Goal: Task Accomplishment & Management: Manage account settings

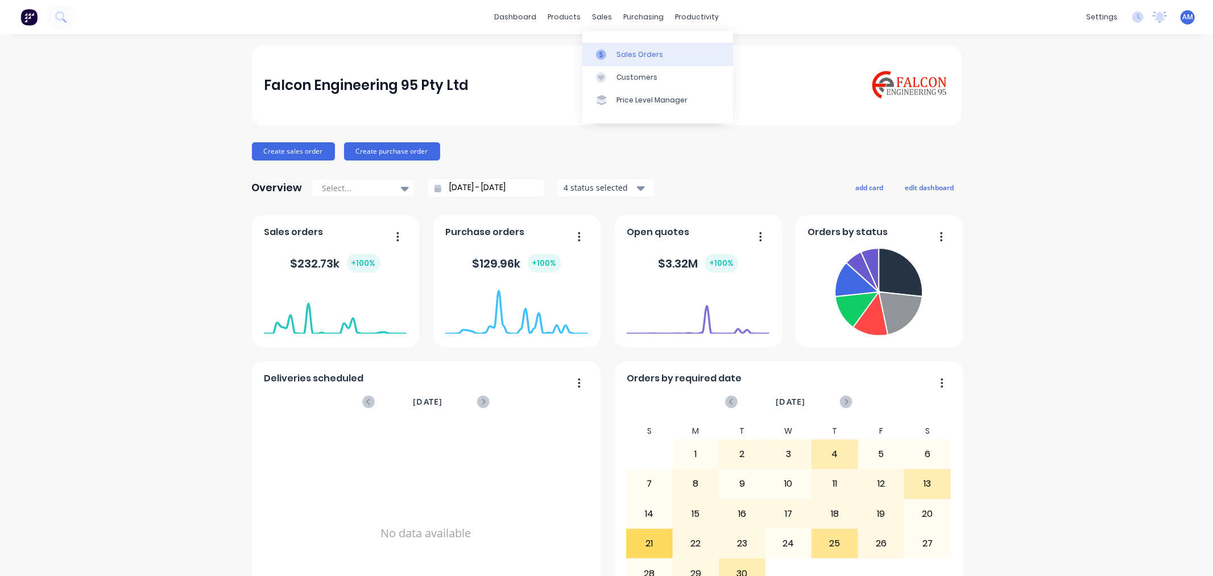
click at [635, 50] on div "Sales Orders" at bounding box center [639, 54] width 47 height 10
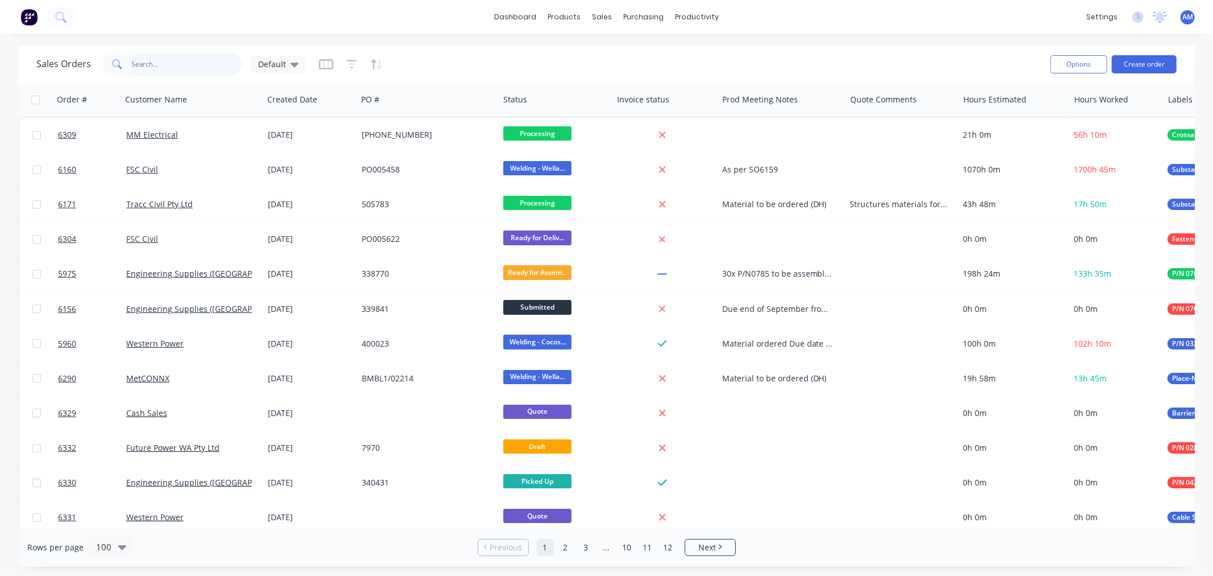
click at [190, 66] on input "text" at bounding box center [187, 64] width 111 height 23
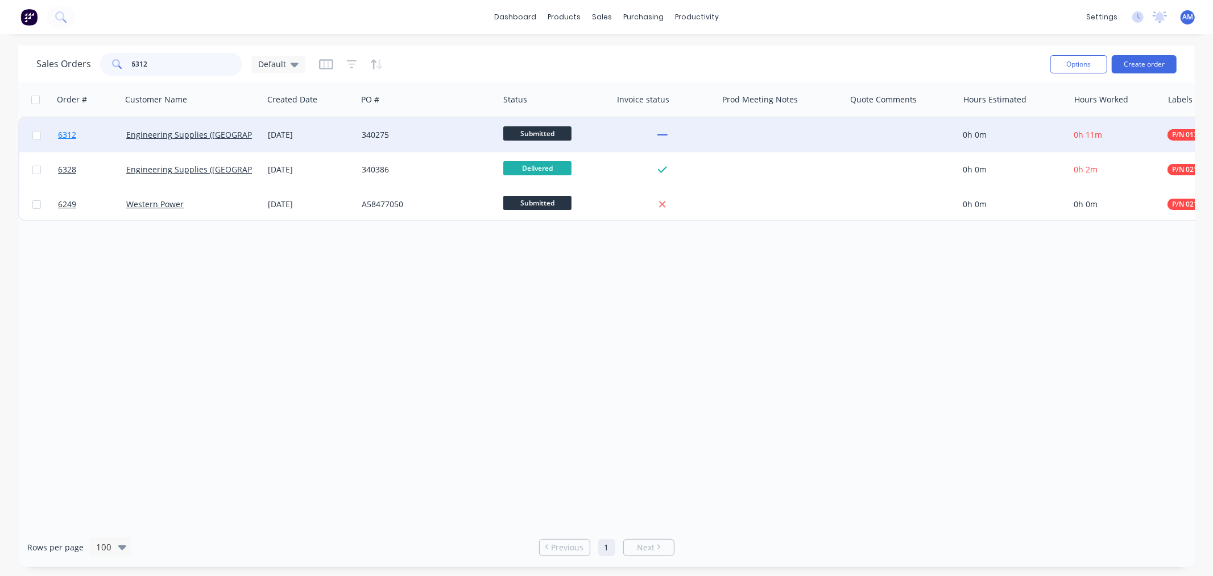
type input "6312"
click at [110, 134] on link "6312" at bounding box center [92, 135] width 68 height 34
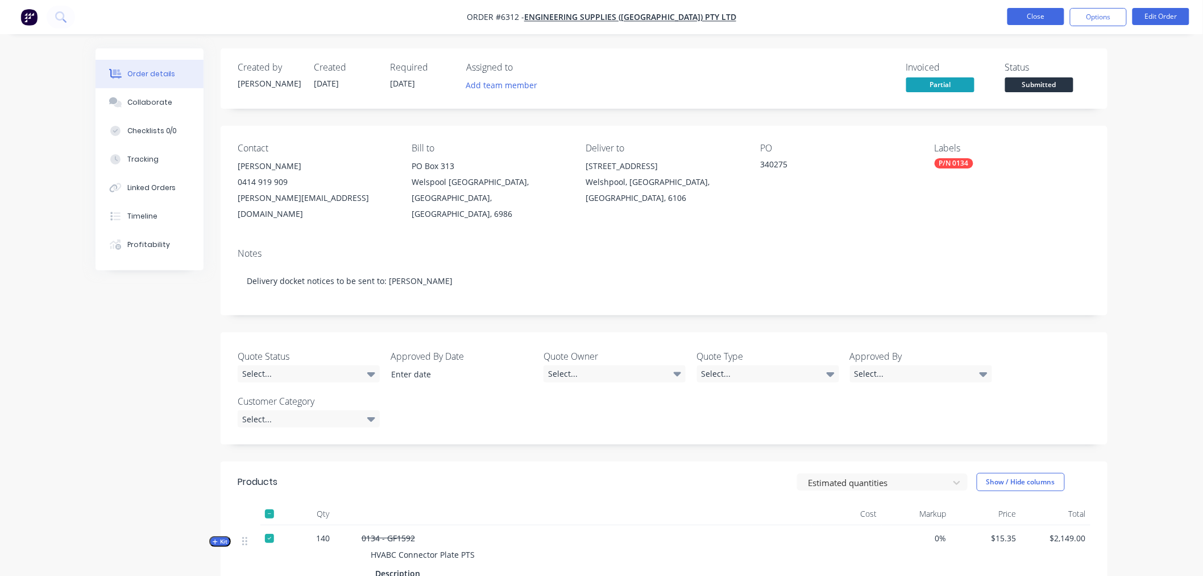
click at [1028, 11] on button "Close" at bounding box center [1036, 16] width 57 height 17
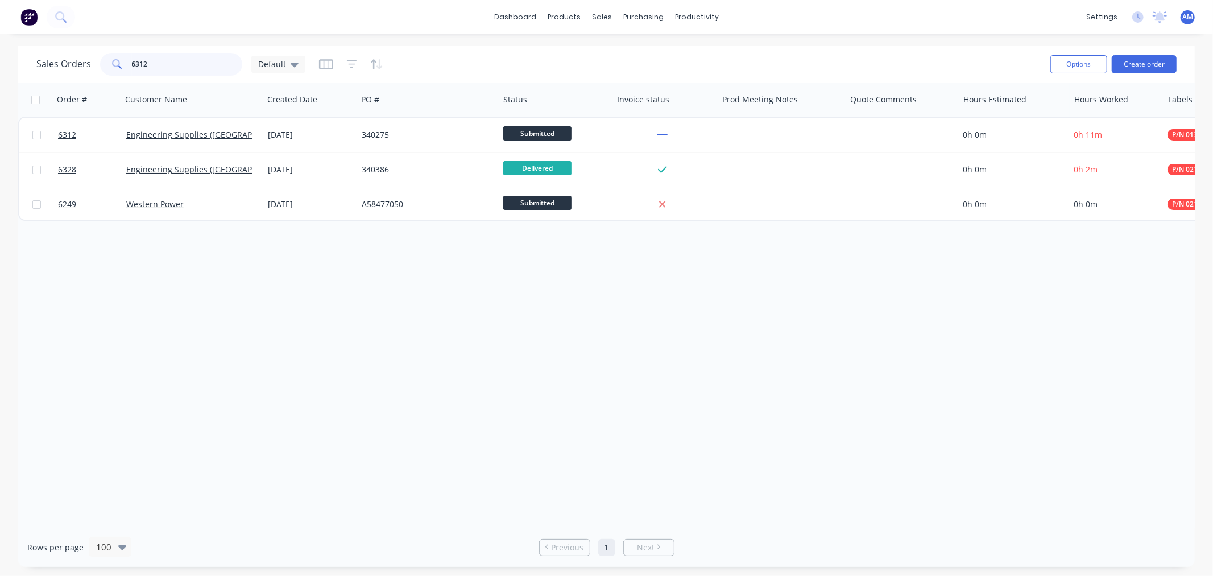
drag, startPoint x: 169, startPoint y: 69, endPoint x: 75, endPoint y: 74, distance: 94.0
click at [74, 72] on div "Sales Orders 6312 Default" at bounding box center [170, 64] width 269 height 23
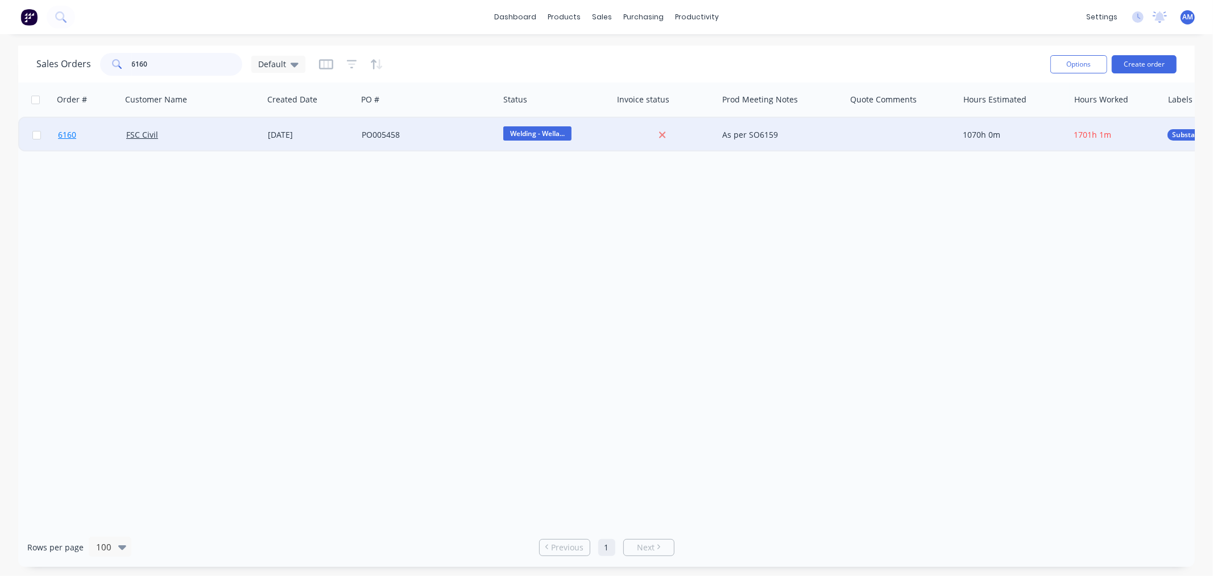
type input "6160"
click at [91, 135] on link "6160" at bounding box center [92, 135] width 68 height 34
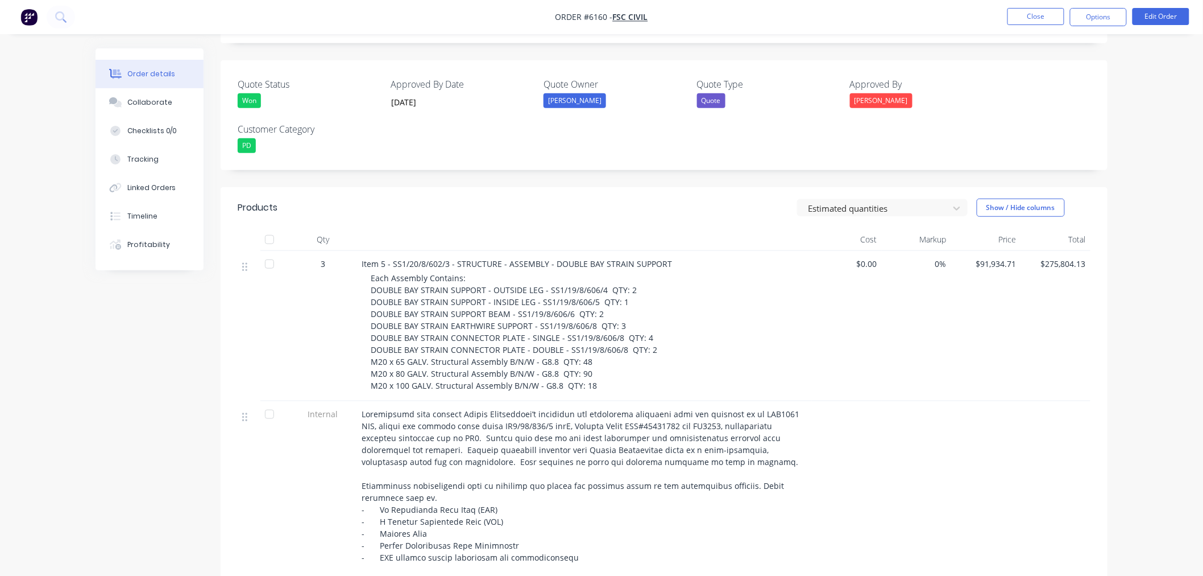
scroll to position [379, 0]
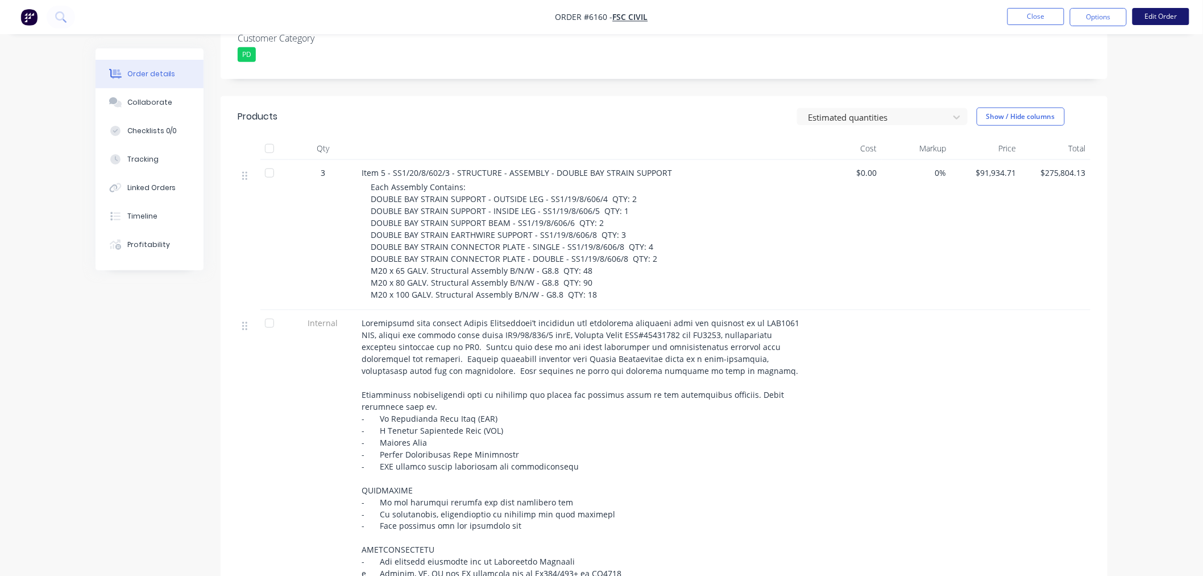
click at [1161, 18] on button "Edit Order" at bounding box center [1161, 16] width 57 height 17
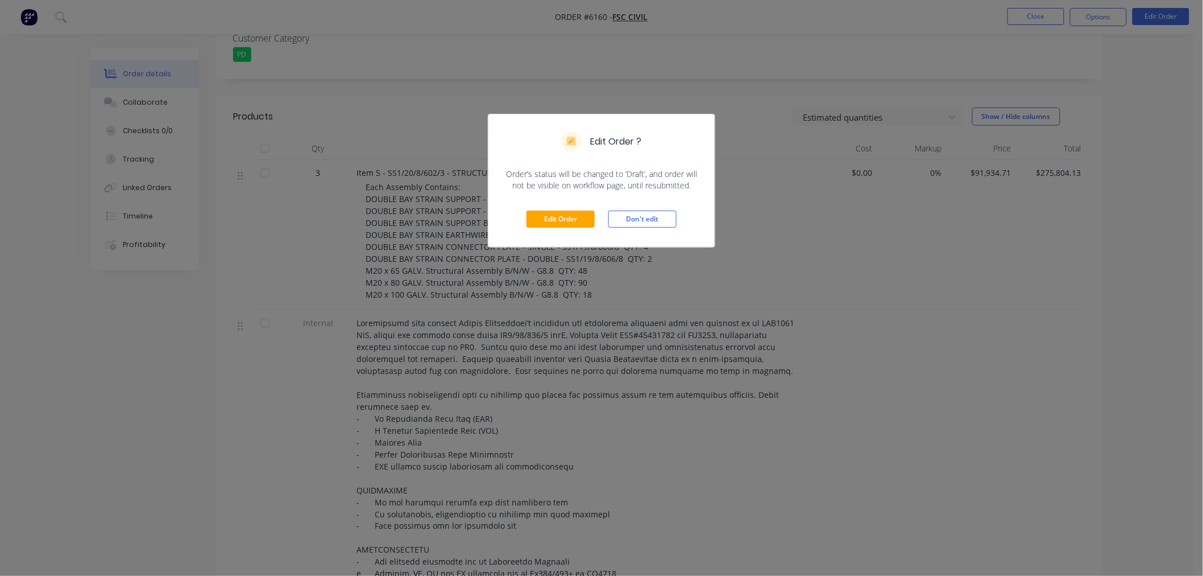
click at [566, 204] on div "Edit Order Don't edit" at bounding box center [601, 219] width 226 height 56
click at [567, 219] on button "Edit Order" at bounding box center [561, 218] width 68 height 17
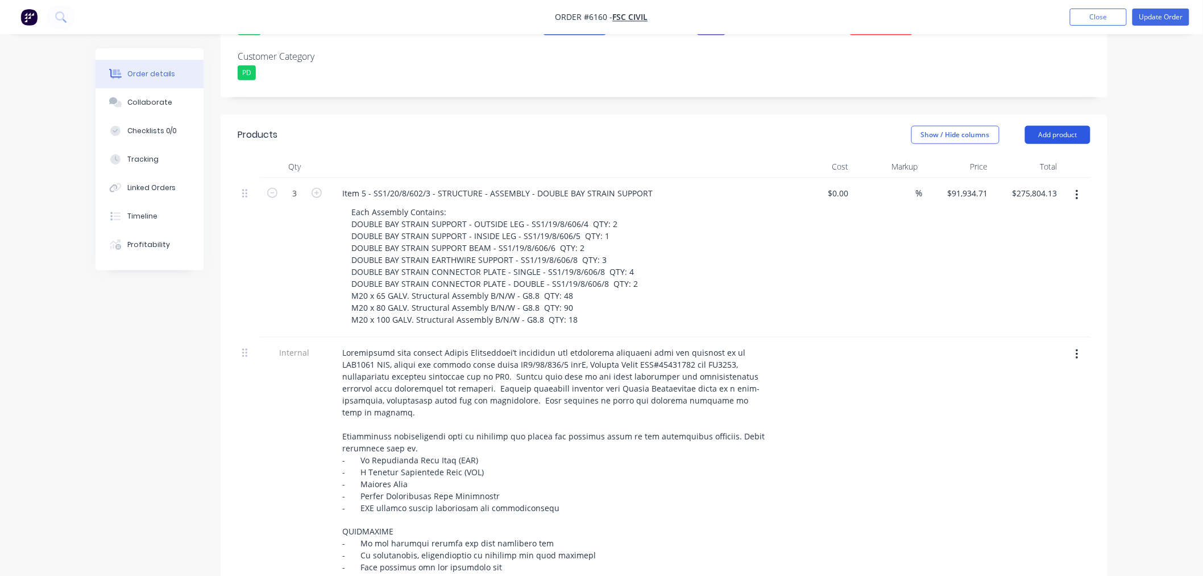
click at [1074, 126] on button "Add product" at bounding box center [1057, 135] width 65 height 18
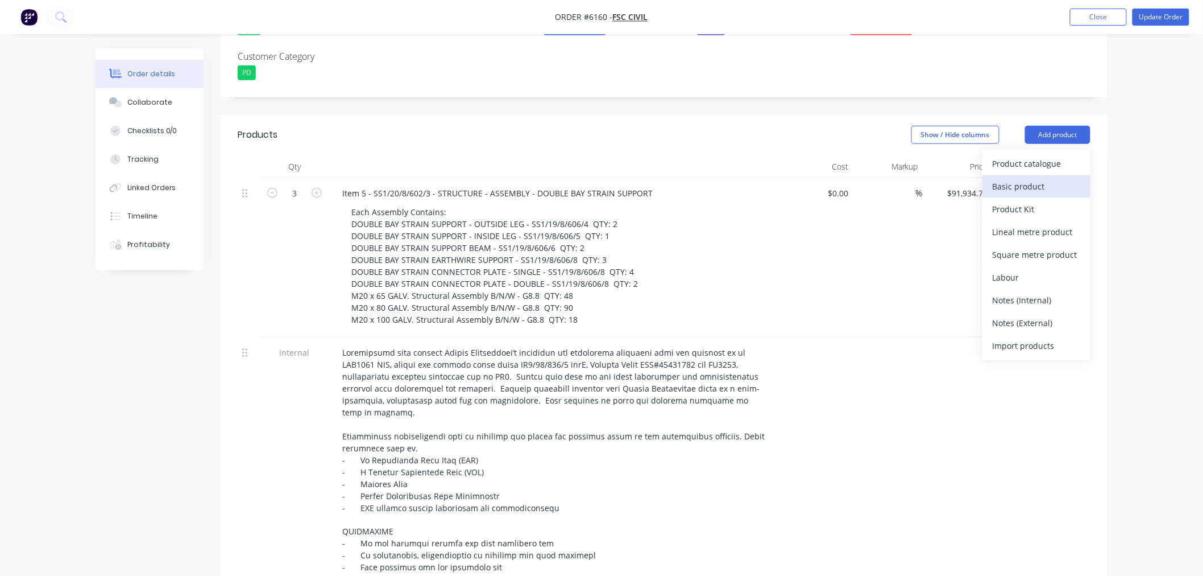
click at [1012, 178] on div "Basic product" at bounding box center [1037, 186] width 88 height 16
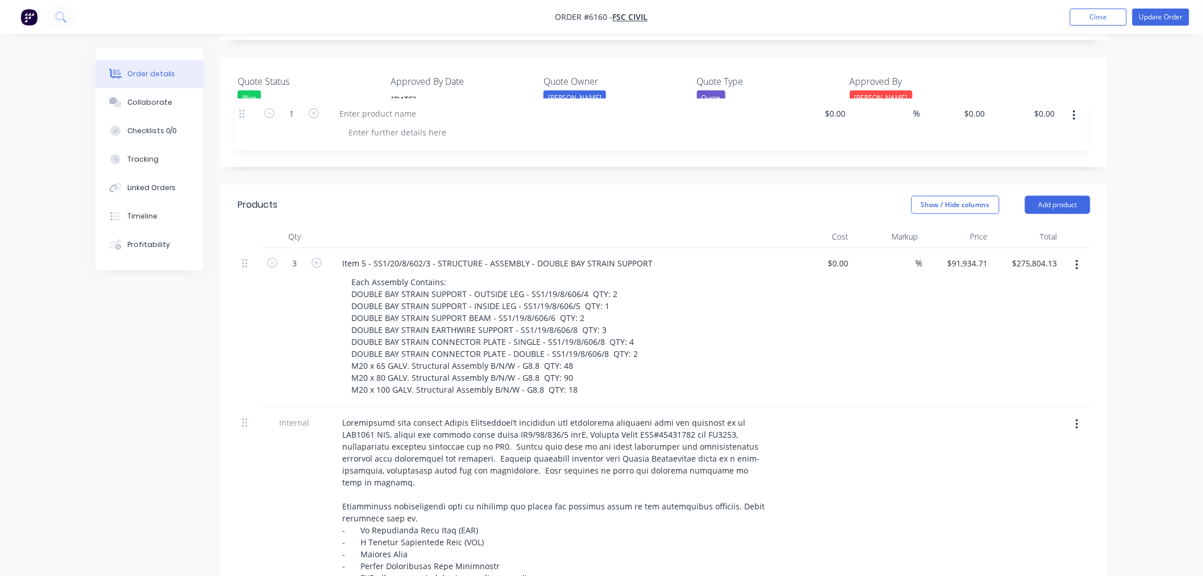
scroll to position [307, 0]
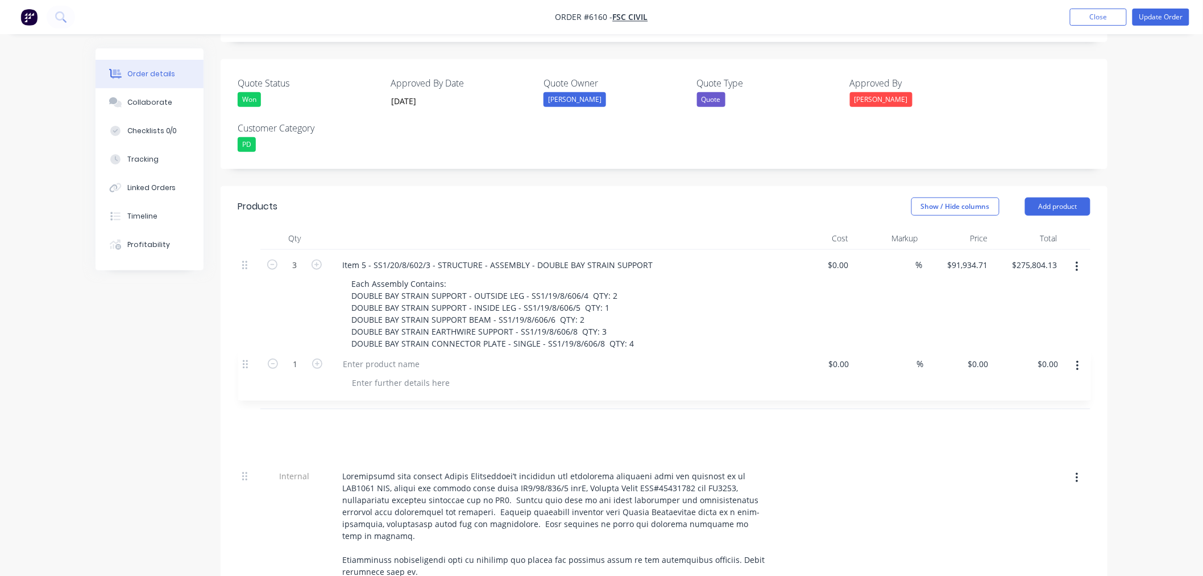
drag, startPoint x: 245, startPoint y: 383, endPoint x: 245, endPoint y: 366, distance: 17.1
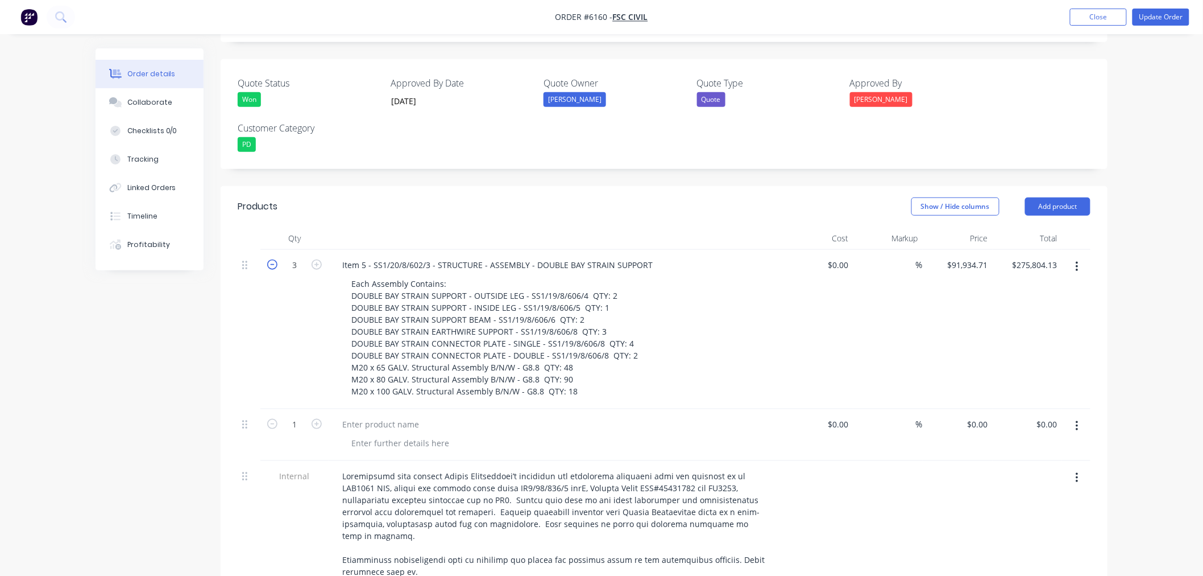
click at [275, 259] on icon "button" at bounding box center [272, 264] width 10 height 10
type input "2"
type input "$183,869.42"
click at [274, 259] on icon "button" at bounding box center [272, 264] width 10 height 10
type input "1"
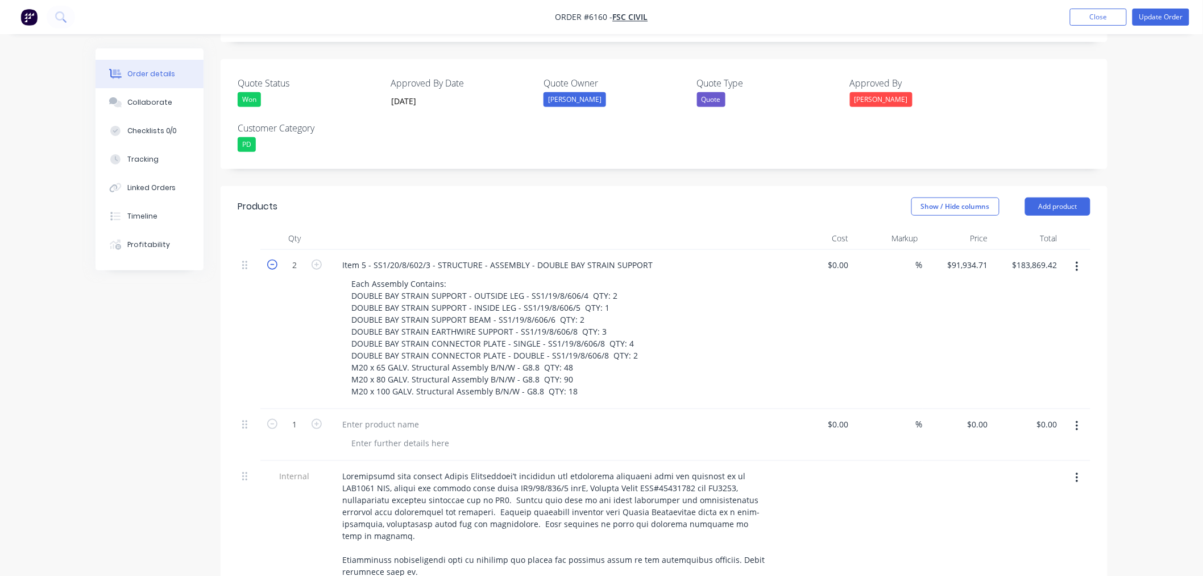
type input "$91,934.71"
click at [321, 419] on icon "button" at bounding box center [317, 424] width 10 height 10
type input "3"
drag, startPoint x: 343, startPoint y: 247, endPoint x: 681, endPoint y: 237, distance: 338.5
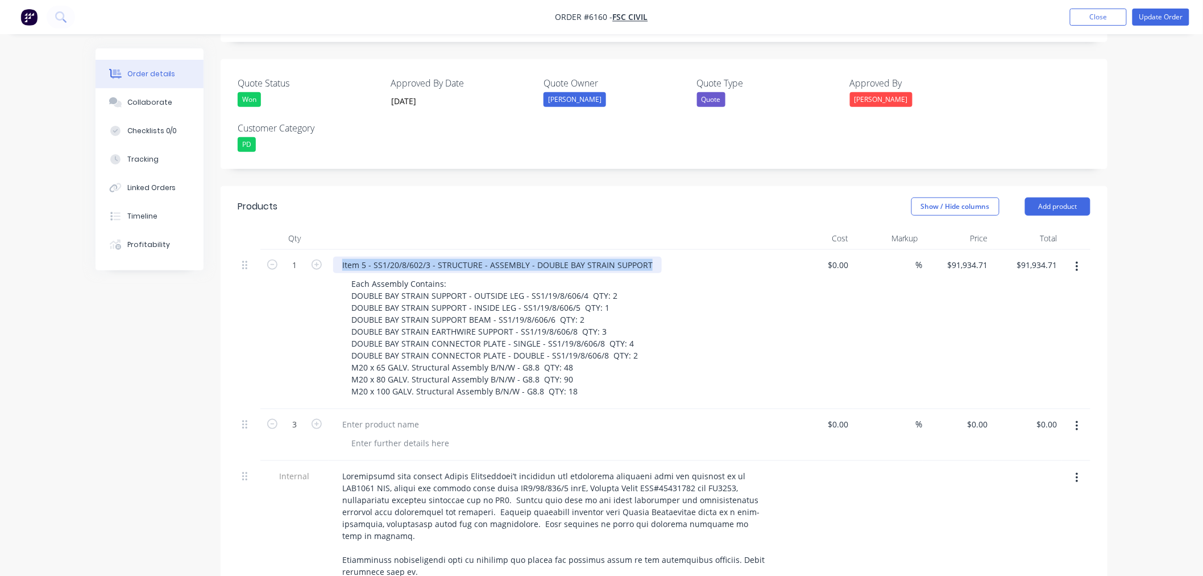
click at [681, 250] on div "Item 5 - SS1/20/8/602/3 - STRUCTURE - ASSEMBLY - DOUBLE BAY STRAIN SUPPORT Each…" at bounding box center [556, 329] width 455 height 159
copy div "Item 5 - SS1/20/8/602/3 - STRUCTURE - ASSEMBLY - DOUBLE BAY STRAIN SUPPORT"
click at [383, 416] on div at bounding box center [380, 424] width 95 height 16
click at [400, 416] on div at bounding box center [380, 424] width 95 height 16
paste div
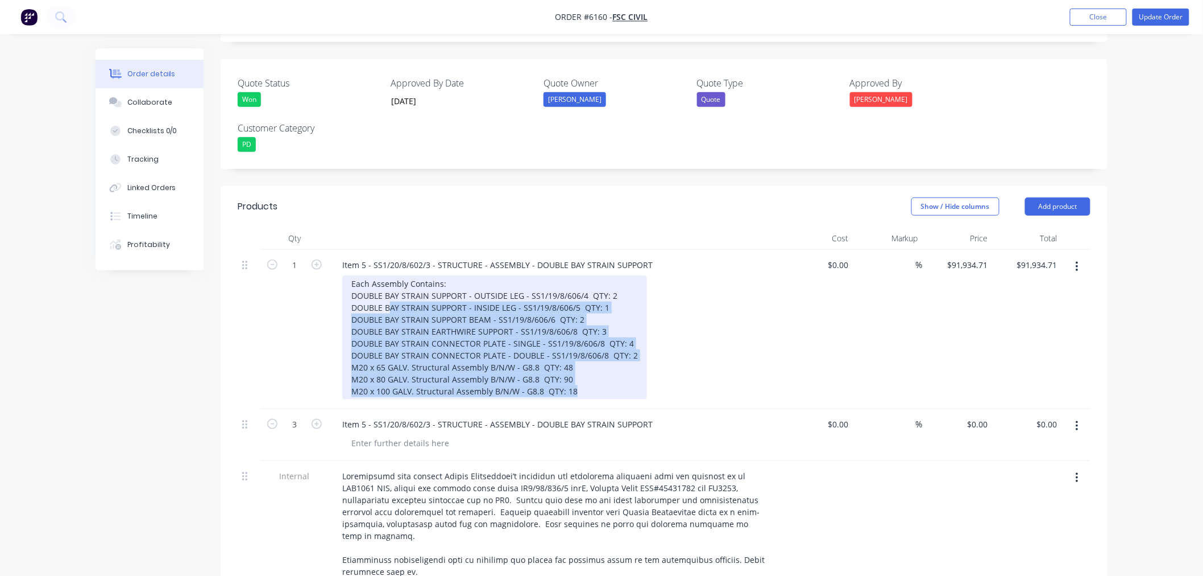
drag, startPoint x: 578, startPoint y: 371, endPoint x: 365, endPoint y: 279, distance: 231.8
click at [357, 275] on div "Each Assembly Contains: DOUBLE BAY STRAIN SUPPORT - OUTSIDE LEG - SS1/19/8/606/…" at bounding box center [494, 337] width 305 height 124
click at [597, 364] on div "Each Assembly Contains: DOUBLE BAY STRAIN SUPPORT - OUTSIDE LEG - SS1/19/8/606/…" at bounding box center [494, 337] width 305 height 124
click at [576, 369] on div "Each Assembly Contains: DOUBLE BAY STRAIN SUPPORT - OUTSIDE LEG - SS1/19/8/606/…" at bounding box center [494, 337] width 305 height 124
drag, startPoint x: 576, startPoint y: 376, endPoint x: 350, endPoint y: 270, distance: 249.0
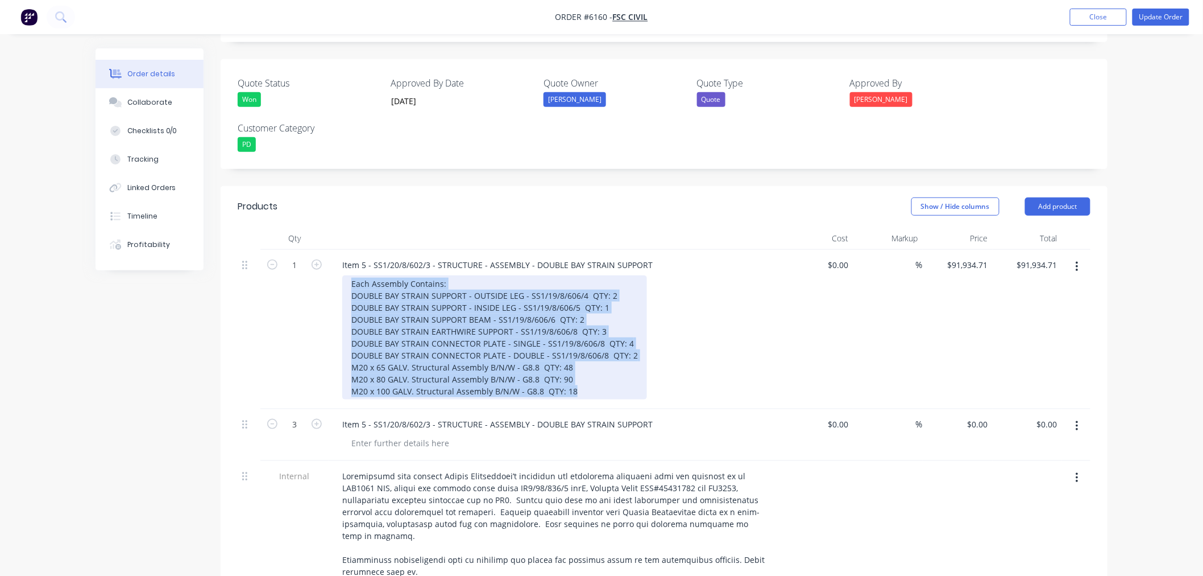
click at [350, 275] on div "Each Assembly Contains: DOUBLE BAY STRAIN SUPPORT - OUTSIDE LEG - SS1/19/8/606/…" at bounding box center [494, 337] width 305 height 124
copy div "Each Assembly Contains: DOUBLE BAY STRAIN SUPPORT - OUTSIDE LEG - SS1/19/8/606/…"
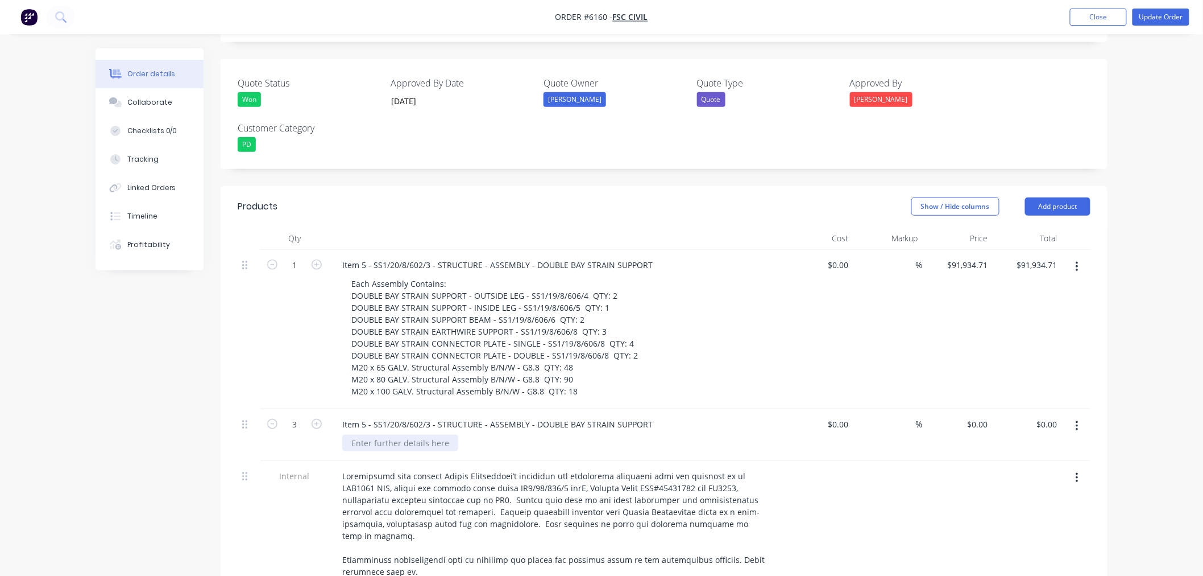
click at [418, 434] on div at bounding box center [400, 442] width 116 height 16
paste div
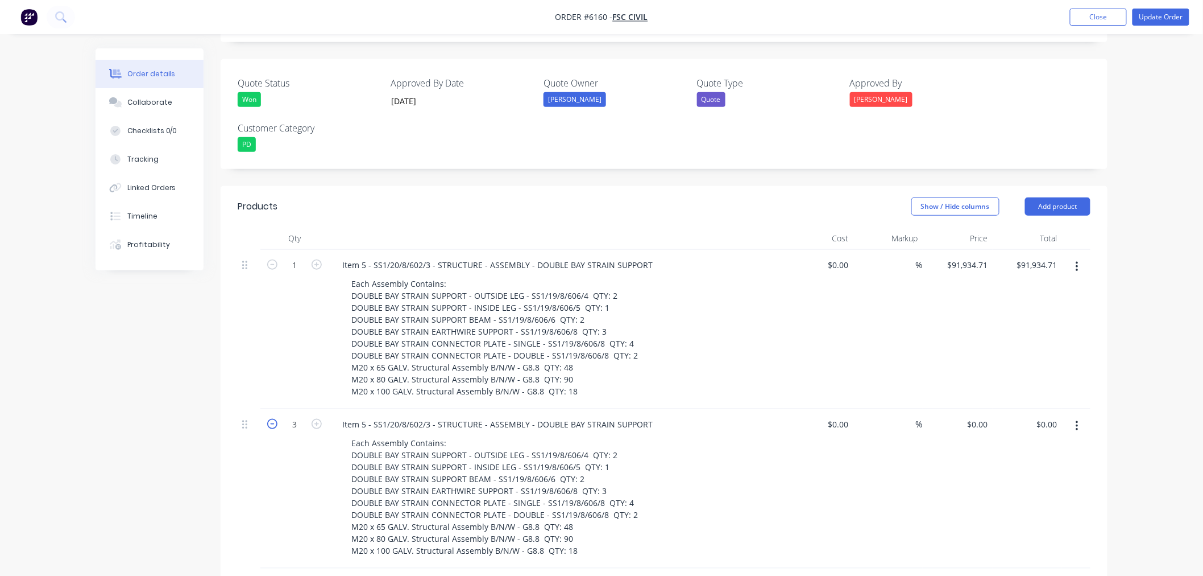
click at [270, 419] on icon "button" at bounding box center [272, 424] width 10 height 10
type input "2"
click at [979, 416] on div "0 $0.00" at bounding box center [977, 424] width 31 height 16
type input "$91,934.91"
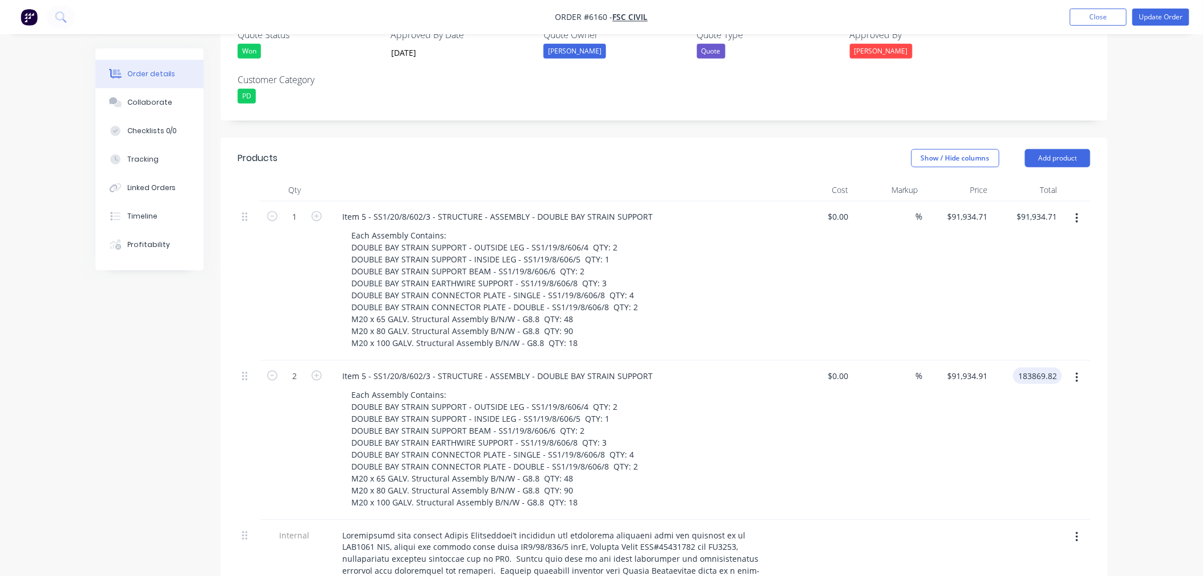
scroll to position [336, 0]
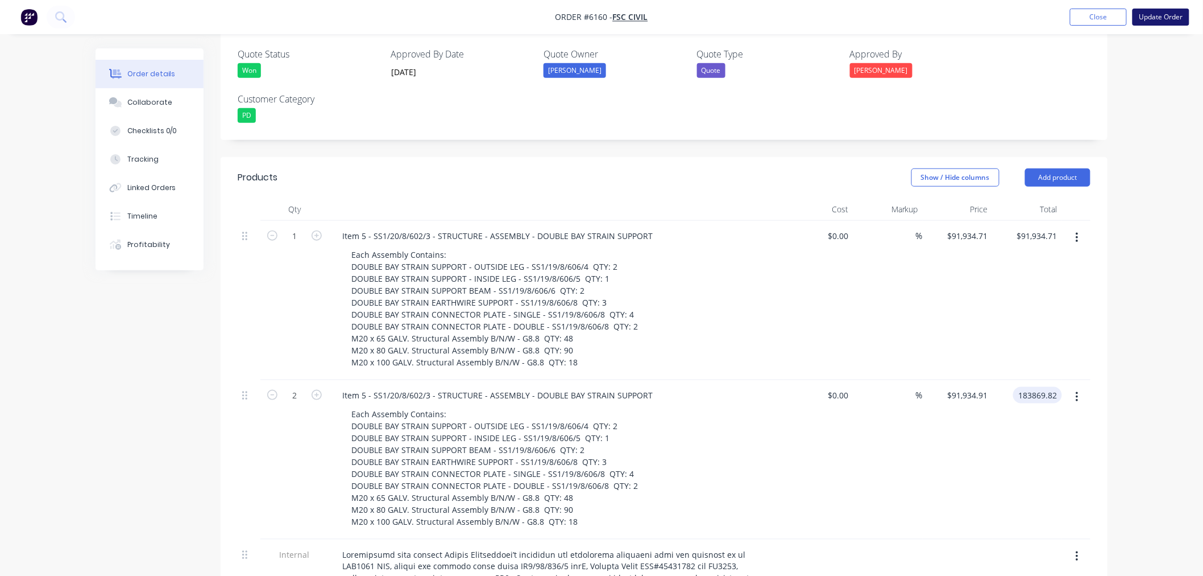
type input "$183,869.82"
click at [1158, 15] on button "Update Order" at bounding box center [1161, 17] width 57 height 17
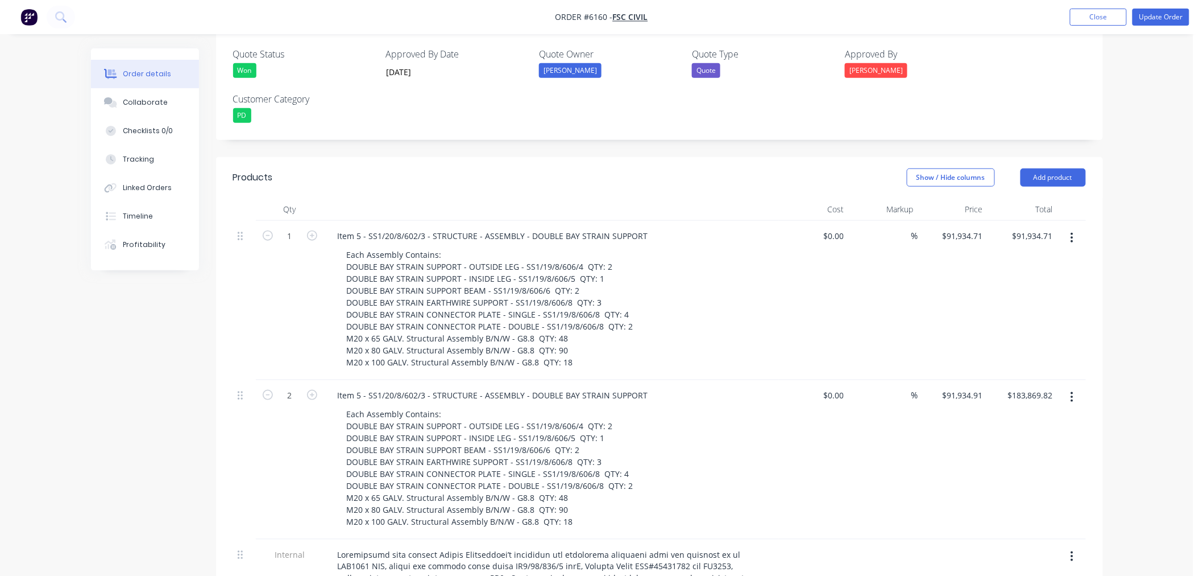
scroll to position [0, 0]
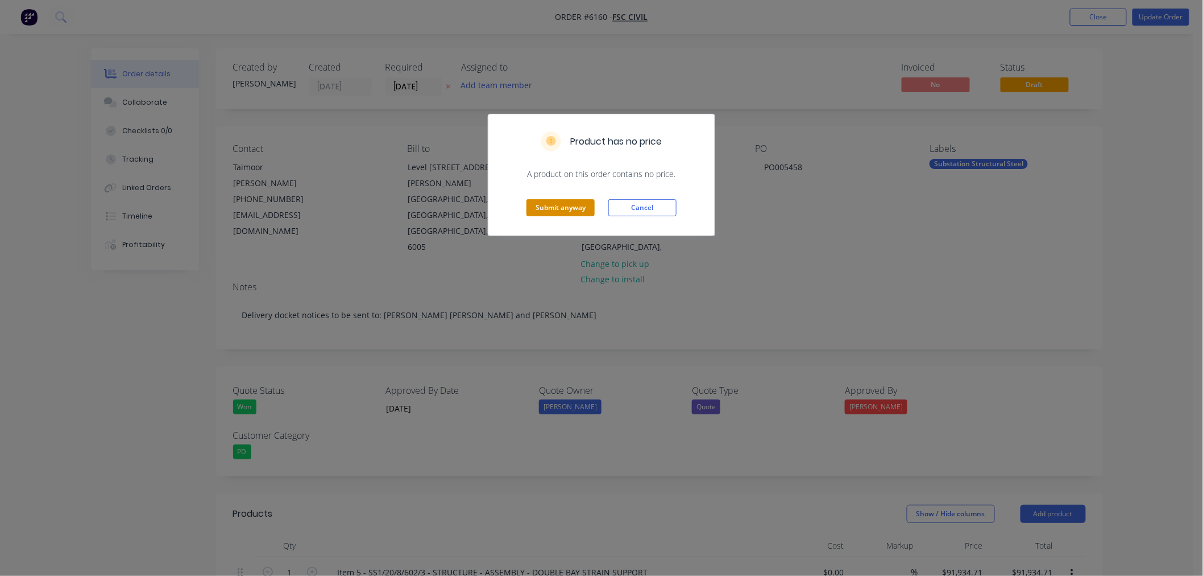
click at [574, 208] on button "Submit anyway" at bounding box center [561, 207] width 68 height 17
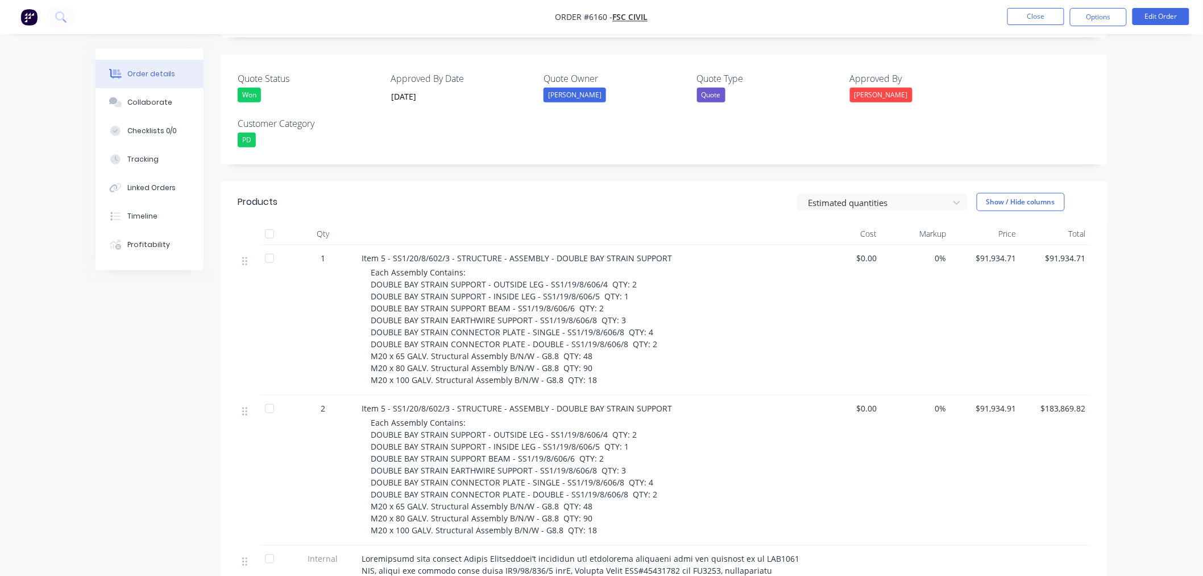
scroll to position [316, 0]
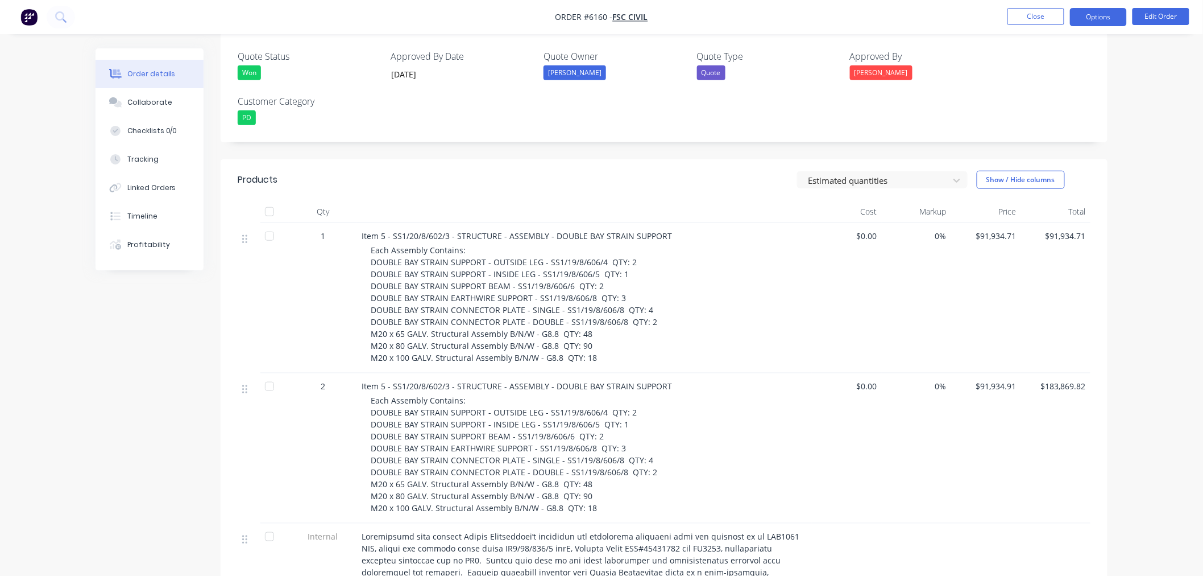
click at [1090, 16] on button "Options" at bounding box center [1098, 17] width 57 height 18
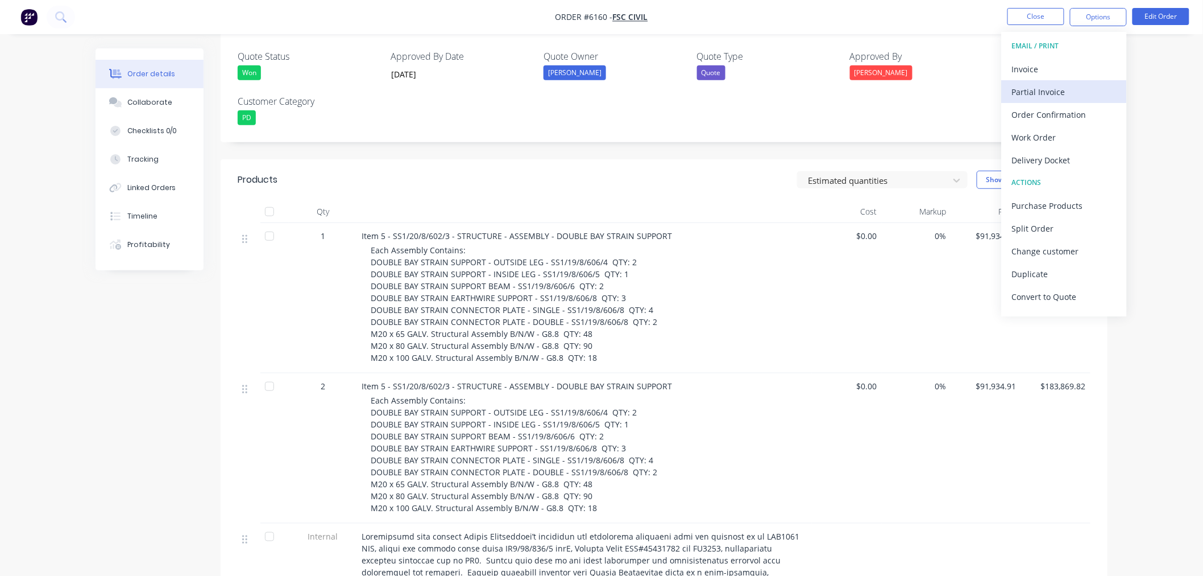
click at [1062, 91] on div "Partial Invoice" at bounding box center [1064, 92] width 105 height 16
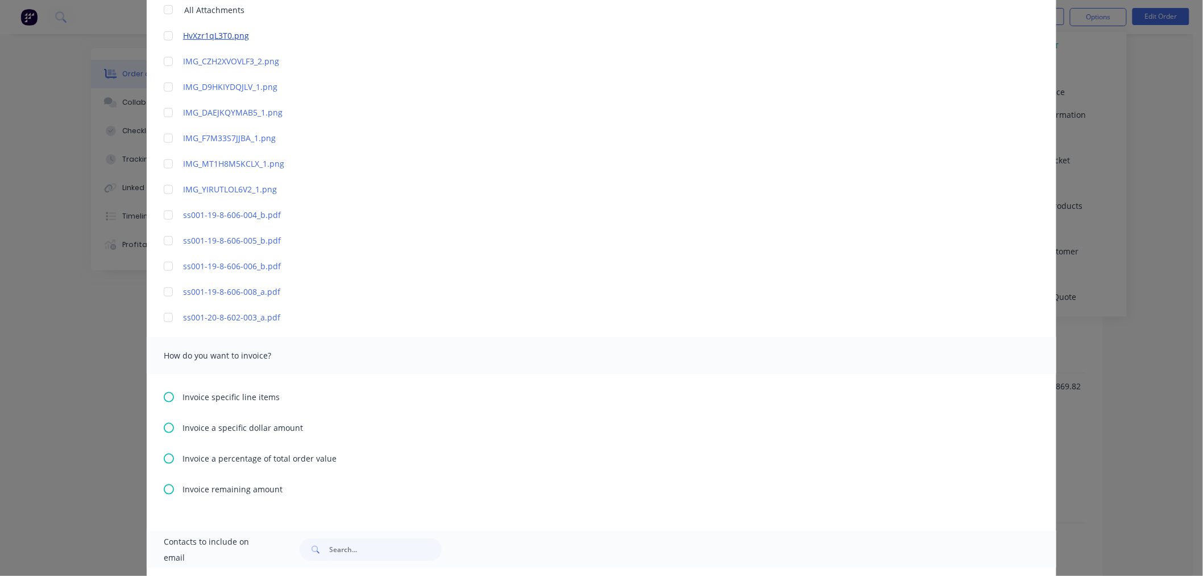
scroll to position [505, 0]
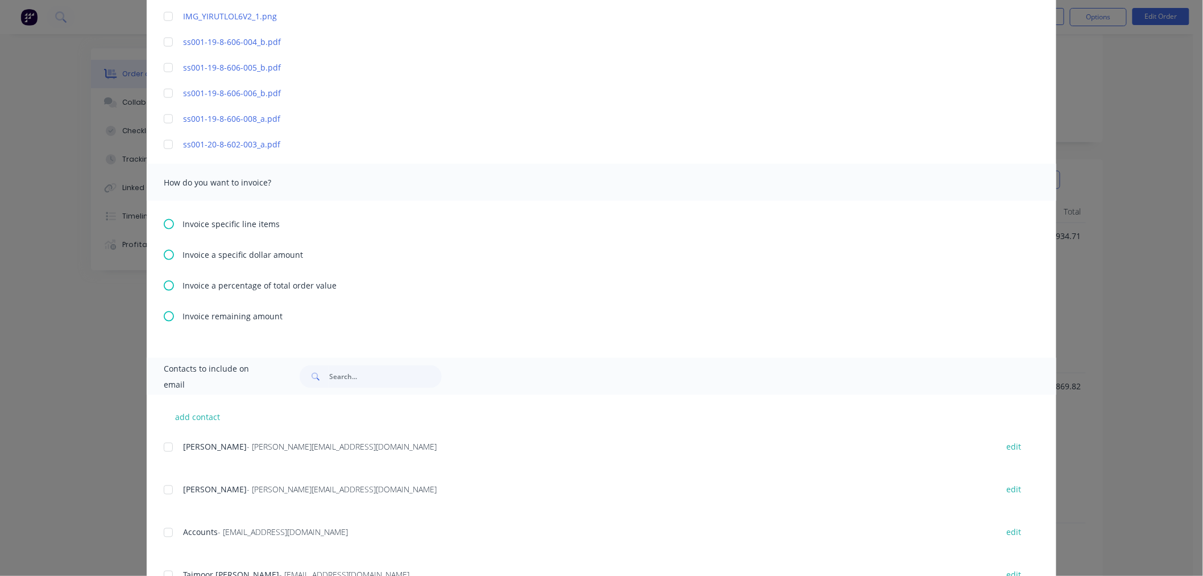
click at [165, 222] on icon at bounding box center [169, 224] width 10 height 10
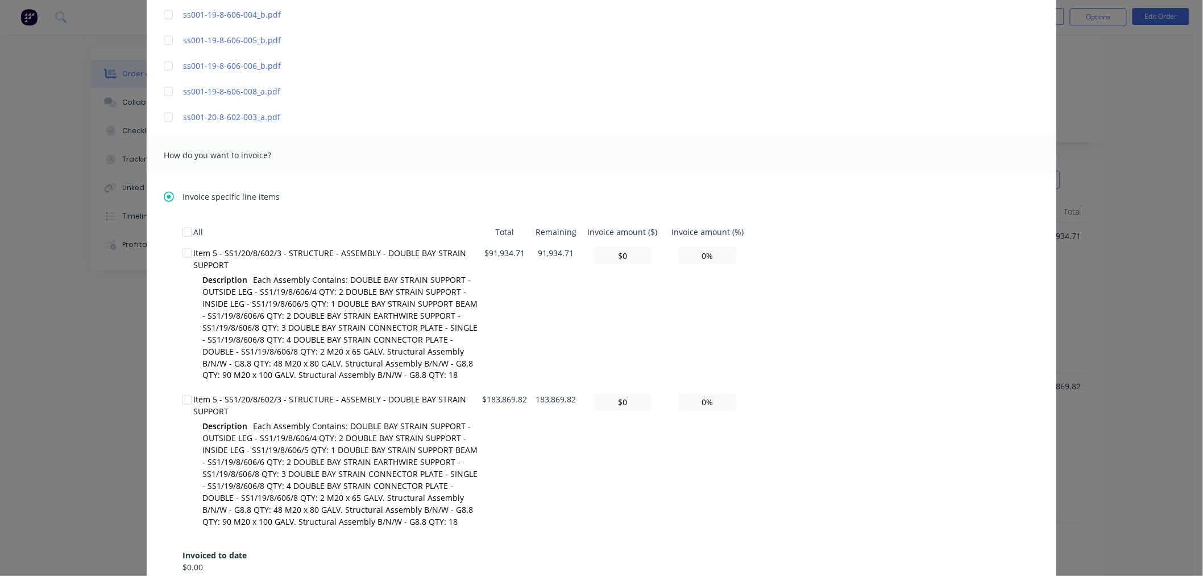
scroll to position [632, 0]
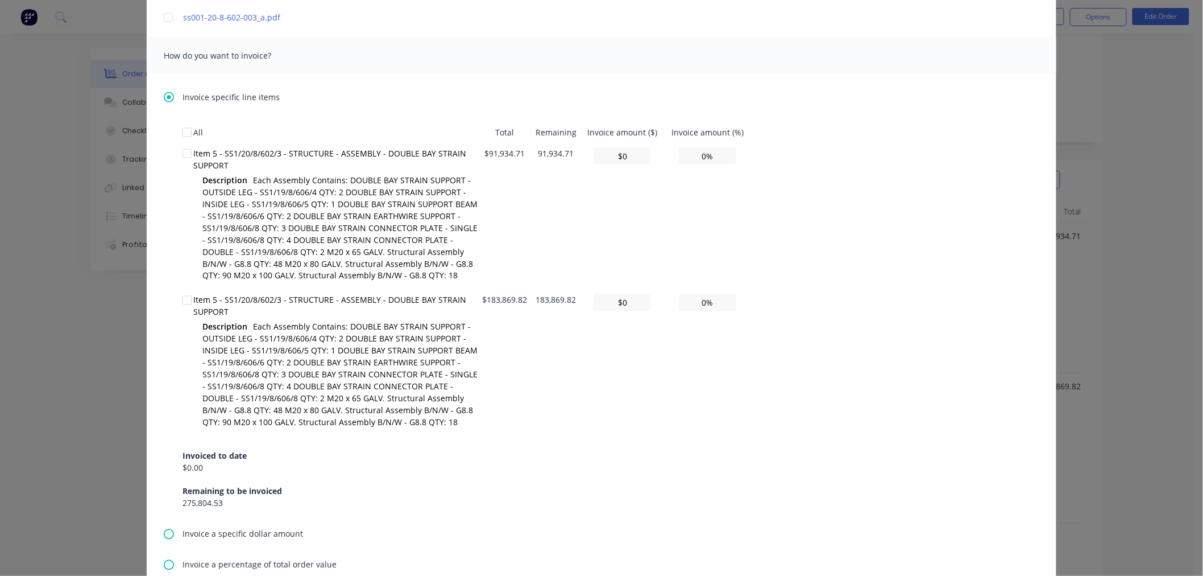
click at [183, 155] on div at bounding box center [187, 153] width 23 height 23
click at [633, 157] on input "$0" at bounding box center [622, 155] width 57 height 17
type textarea "Hello A PDF copy of the order has been attached to this email. To view your ord…"
type input "$0"
type input "0.00%"
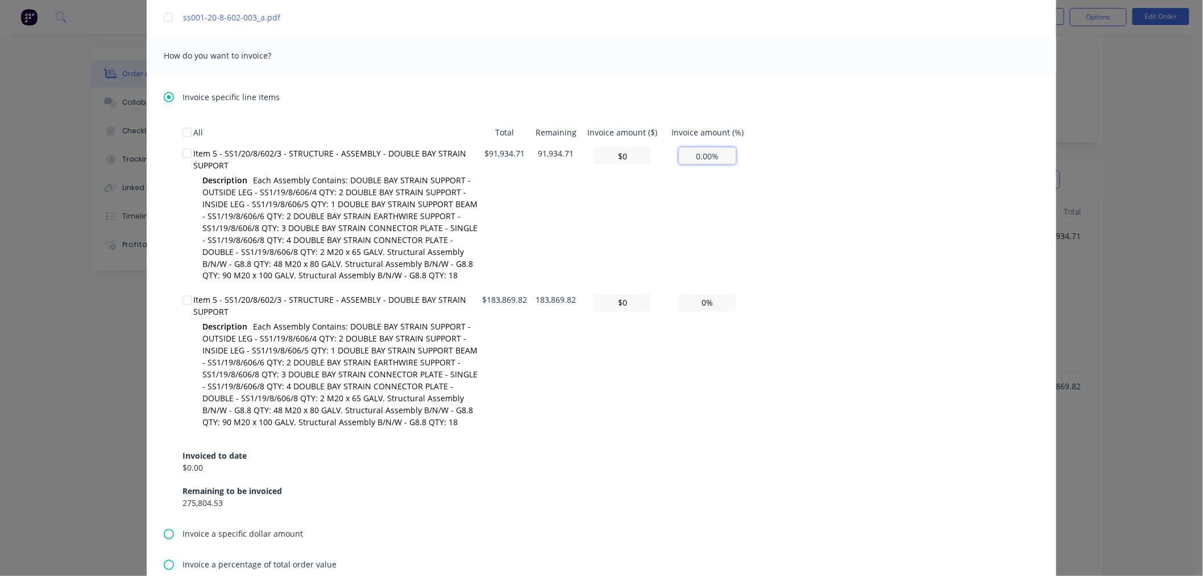
click at [719, 152] on input "0.00%" at bounding box center [707, 155] width 57 height 17
click at [684, 148] on input "0.00%" at bounding box center [707, 155] width 57 height 17
drag, startPoint x: 687, startPoint y: 155, endPoint x: 727, endPoint y: 158, distance: 39.9
click at [727, 158] on input "0.00%" at bounding box center [707, 155] width 57 height 17
type textarea "Hello A PDF copy of the order has been attached to this email. To view your ord…"
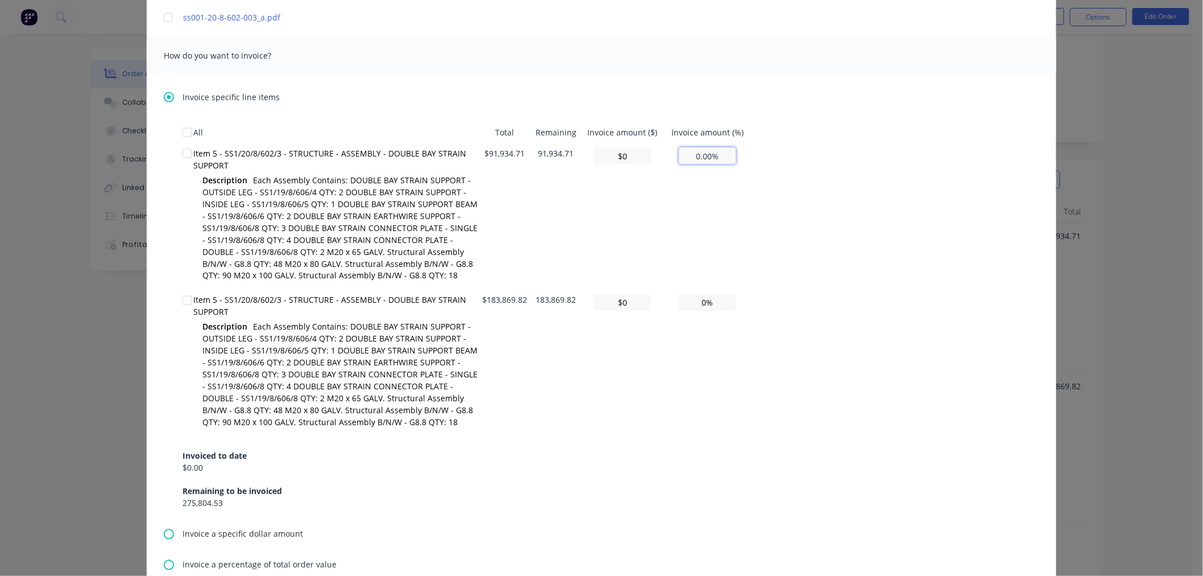
type input "$919.35"
type input "1%"
type textarea "Hello A PDF copy of the order has been attached to this email. To view your ord…"
type input "$9,193.47"
type input "10%"
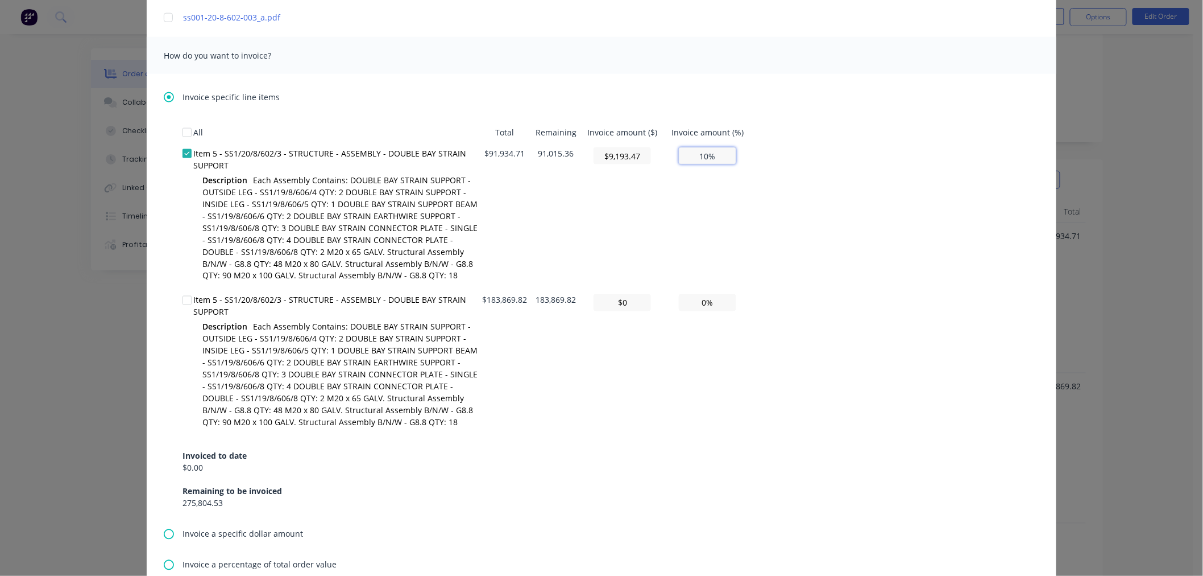
type textarea "Hello A PDF copy of the order has been attached to this email. To view your ord…"
type input "$91,934.71"
type input "100%"
type textarea "Hello A PDF copy of the order has been attached to this email. To view your ord…"
type input "$0"
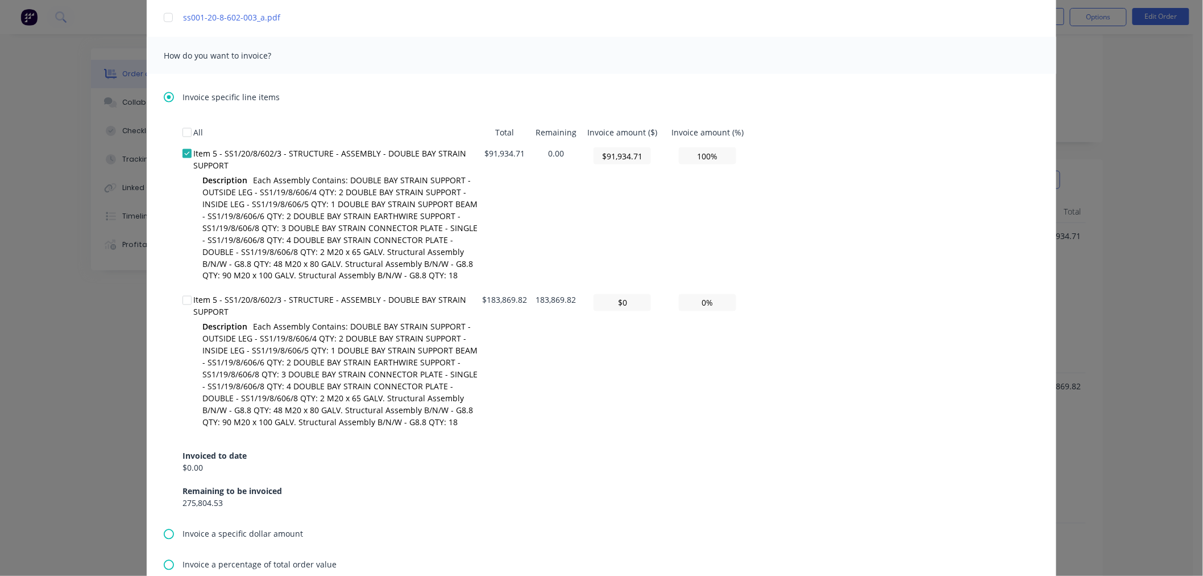
type input "0.00%"
click at [709, 381] on td "0.00%" at bounding box center [708, 362] width 86 height 147
click at [183, 297] on div at bounding box center [187, 300] width 23 height 23
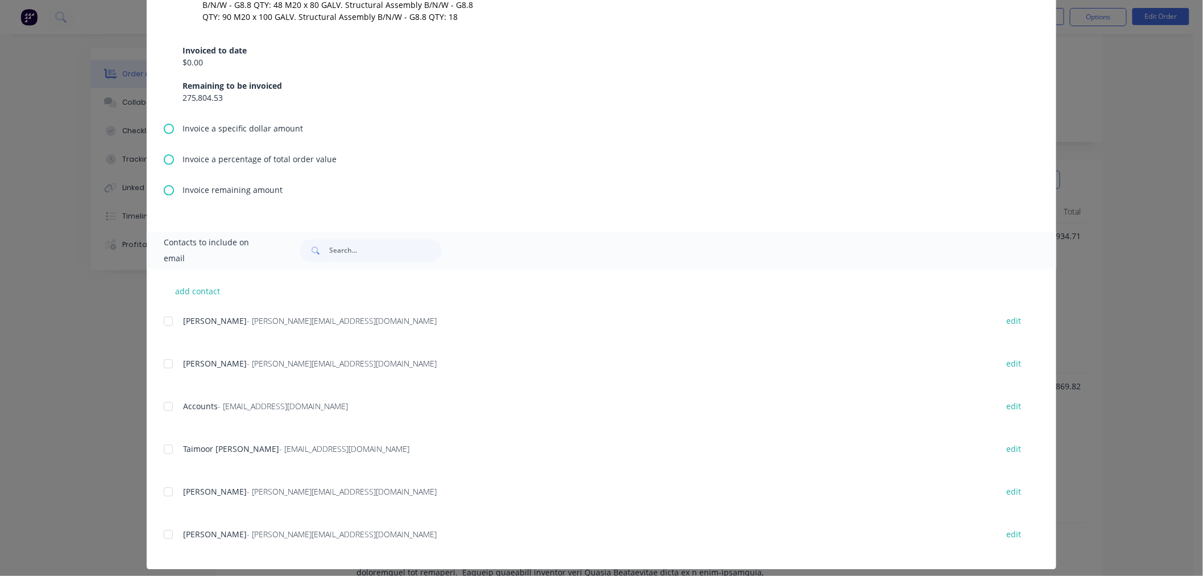
scroll to position [1045, 0]
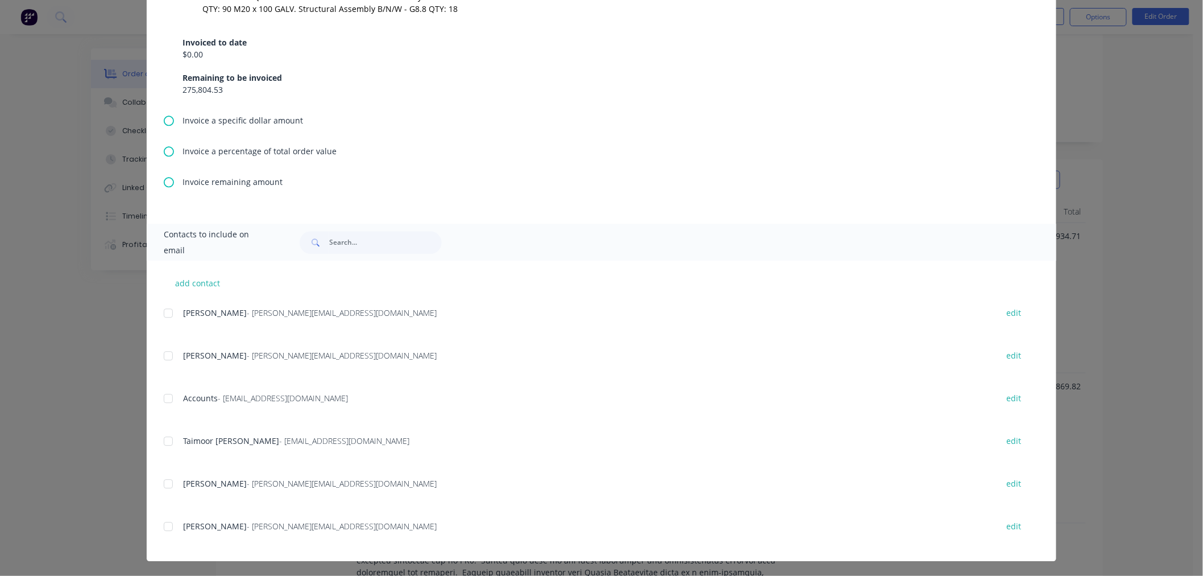
click at [162, 395] on div at bounding box center [168, 398] width 23 height 23
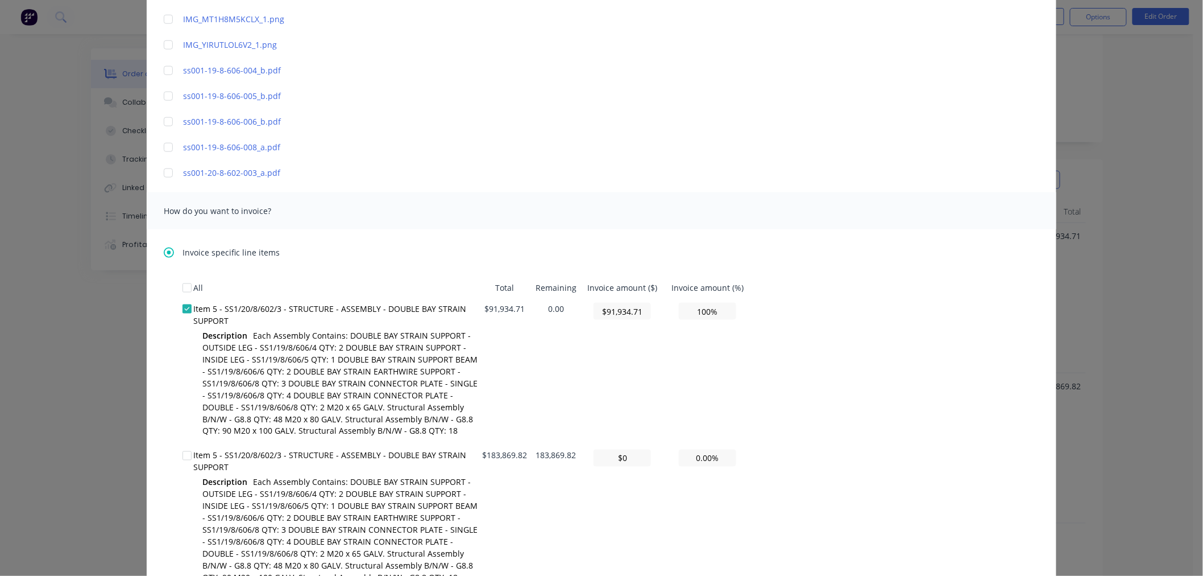
scroll to position [0, 0]
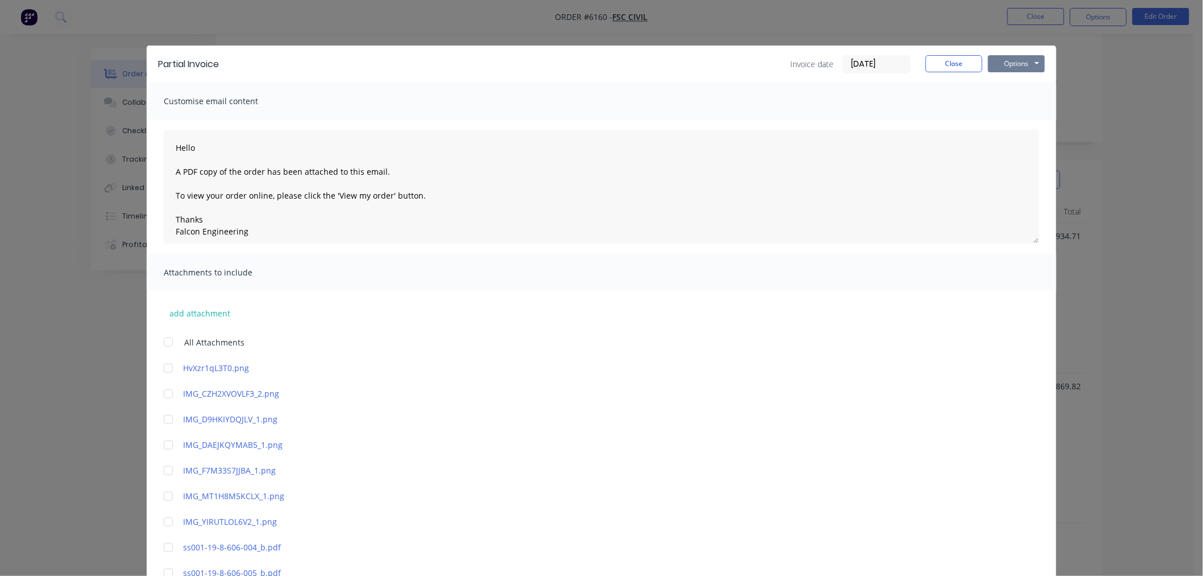
click at [1024, 65] on button "Options" at bounding box center [1016, 63] width 57 height 17
click at [933, 266] on div "Attachments to include" at bounding box center [602, 272] width 910 height 37
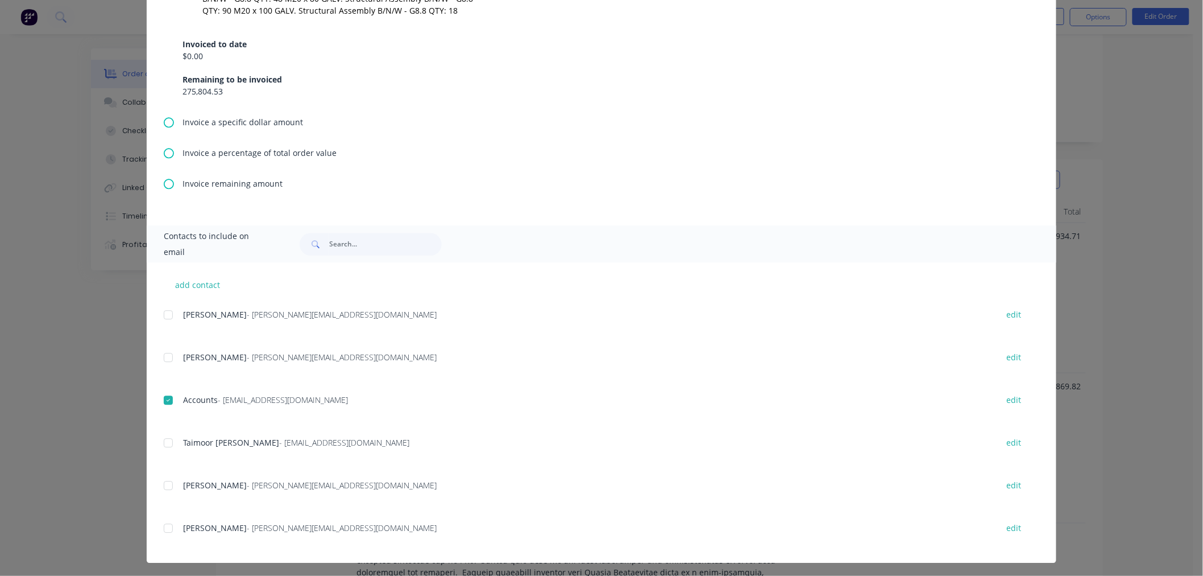
scroll to position [1045, 0]
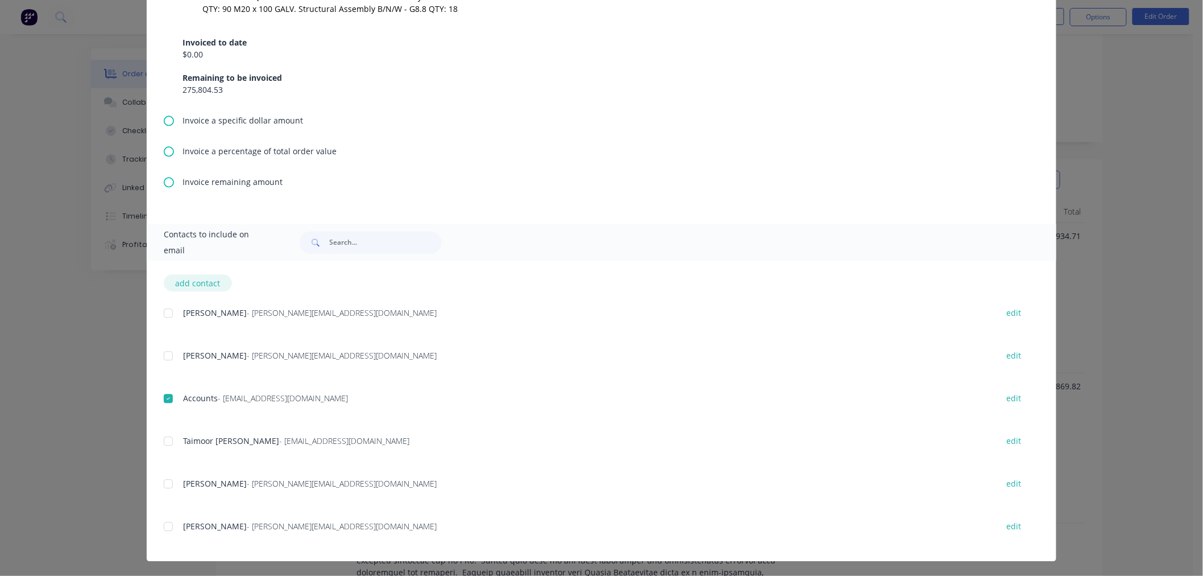
click at [196, 281] on button "add contact" at bounding box center [198, 282] width 68 height 17
type textarea "Hello A PDF copy of the order has been attached to this email. To view your ord…"
select select "AU"
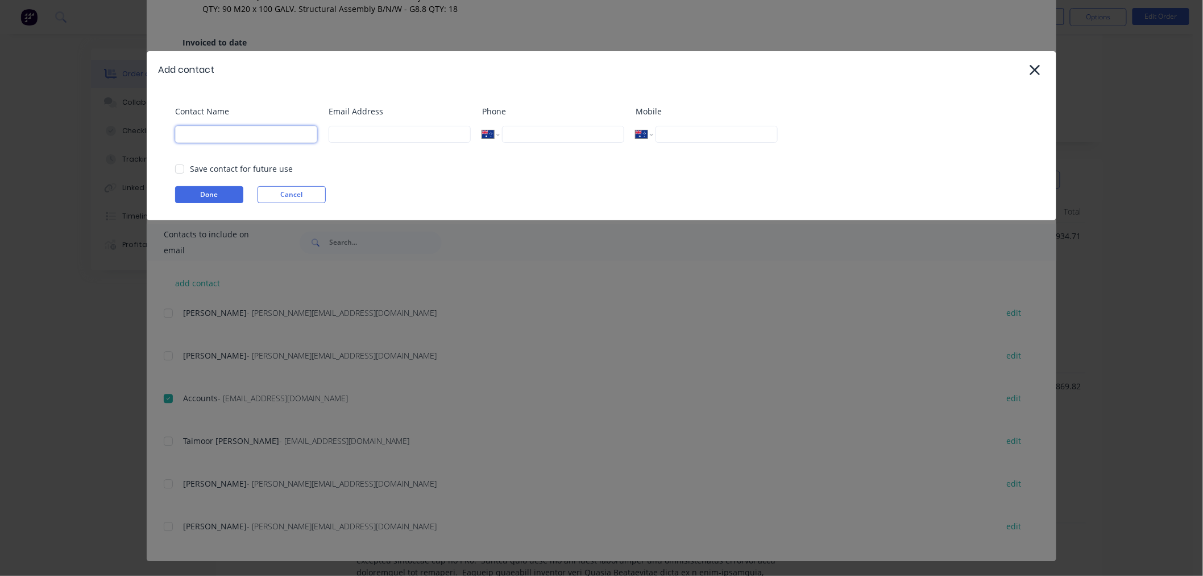
click at [223, 134] on input at bounding box center [246, 134] width 142 height 17
type input "[PERSON_NAME]"
type input "andrew@falconeng95.com.au"
click at [178, 167] on div at bounding box center [179, 169] width 23 height 23
click at [201, 189] on button "Done" at bounding box center [209, 194] width 68 height 17
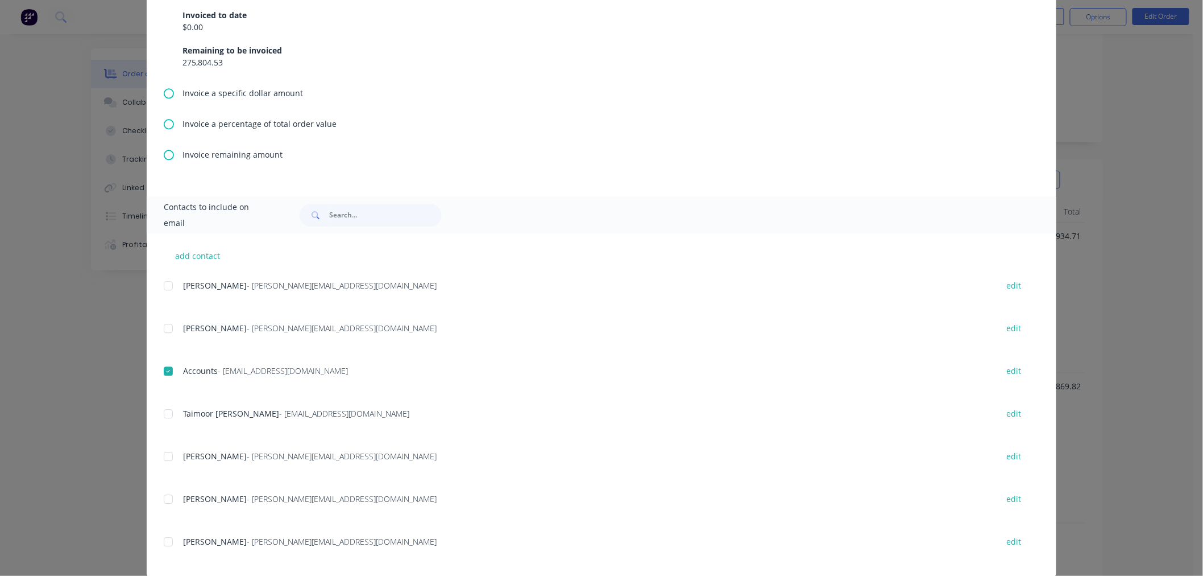
scroll to position [1088, 0]
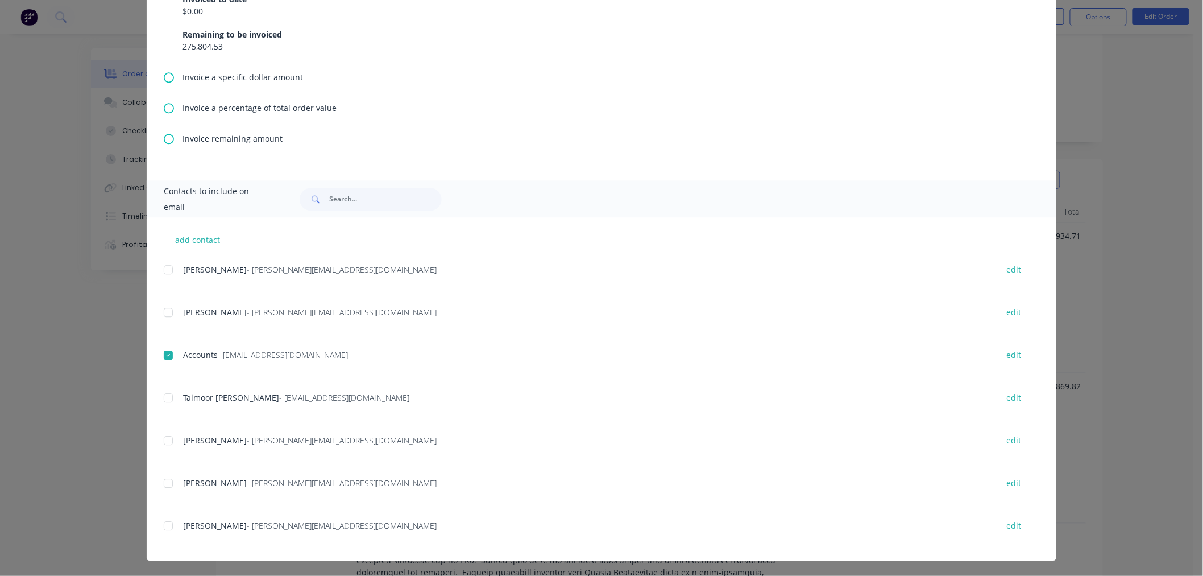
click at [163, 524] on div at bounding box center [168, 525] width 23 height 23
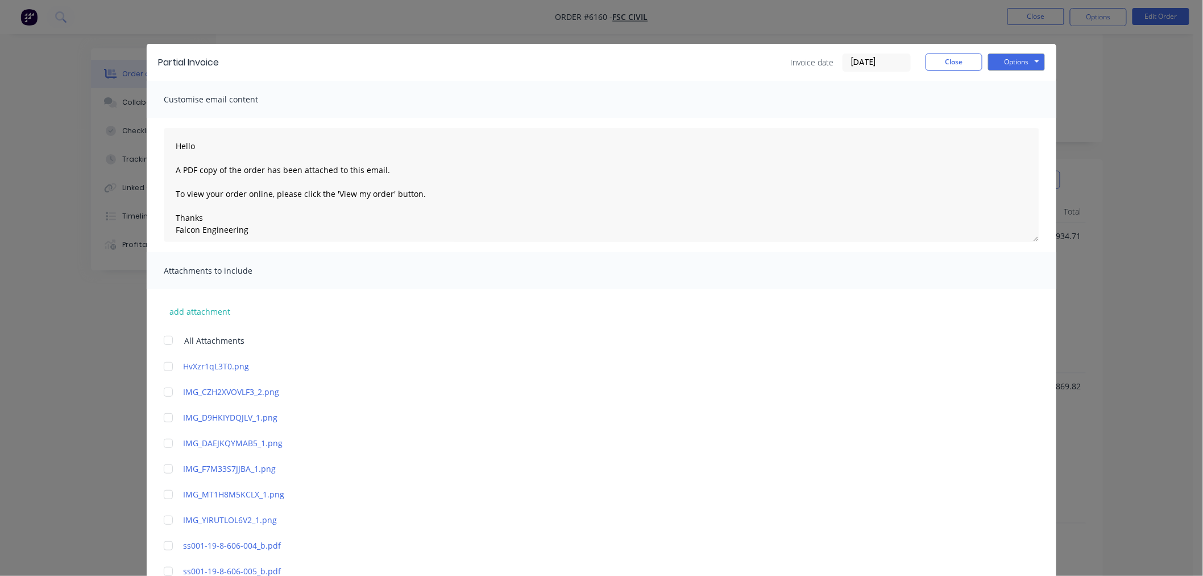
scroll to position [0, 0]
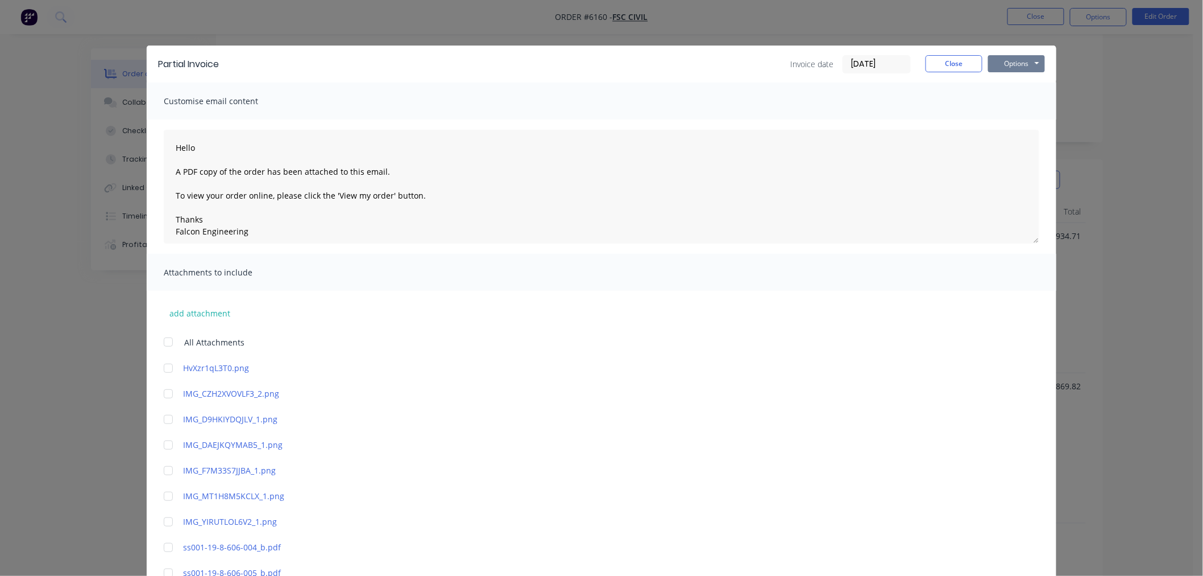
click at [1016, 64] on button "Options" at bounding box center [1016, 63] width 57 height 17
type textarea "Hello A PDF copy of the order has been attached to this email. To view your ord…"
click at [1003, 118] on button "Email" at bounding box center [1024, 121] width 73 height 19
type textarea "Hello A PDF copy of the order has been attached to this email. To view your ord…"
click at [941, 70] on button "Close" at bounding box center [954, 63] width 57 height 17
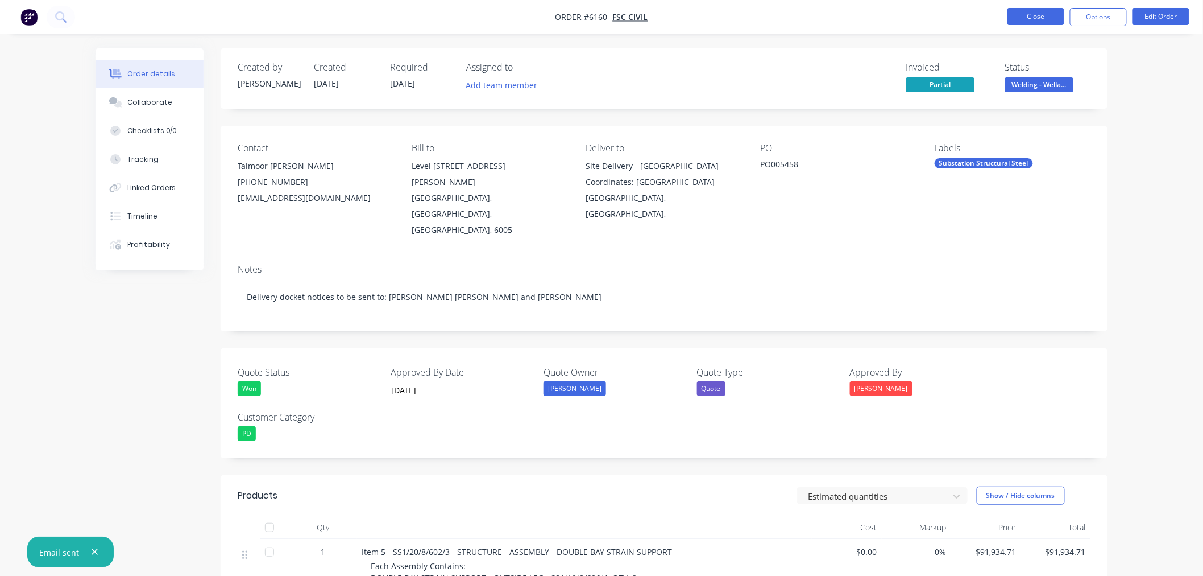
click at [1045, 18] on button "Close" at bounding box center [1036, 16] width 57 height 17
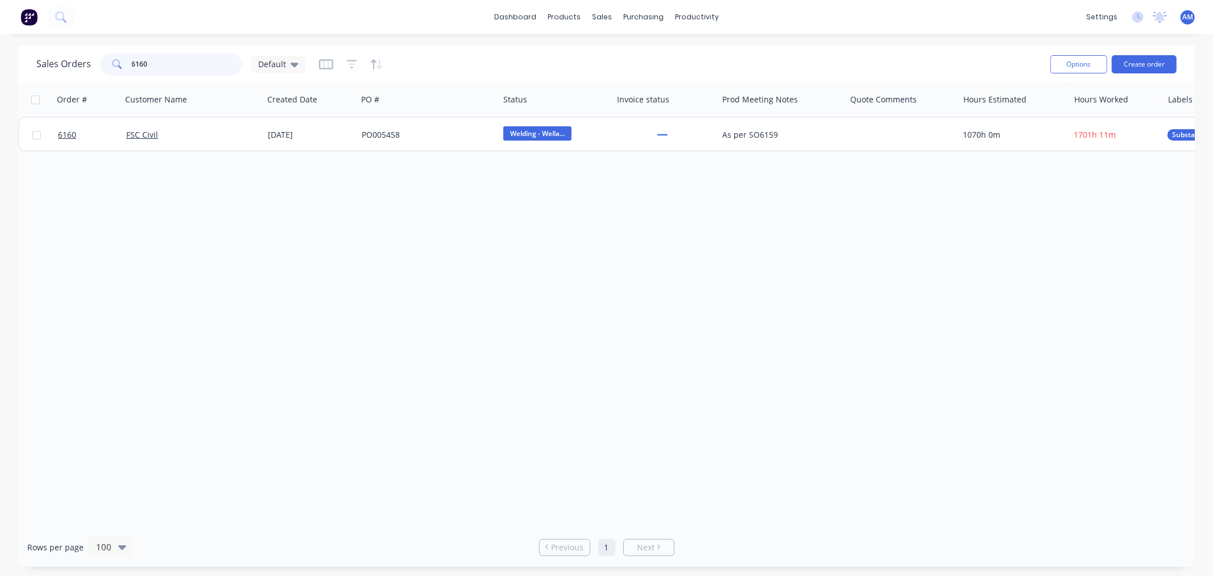
drag, startPoint x: 152, startPoint y: 68, endPoint x: 65, endPoint y: 66, distance: 86.5
click at [65, 66] on div "Sales Orders 6160 Default" at bounding box center [170, 64] width 269 height 23
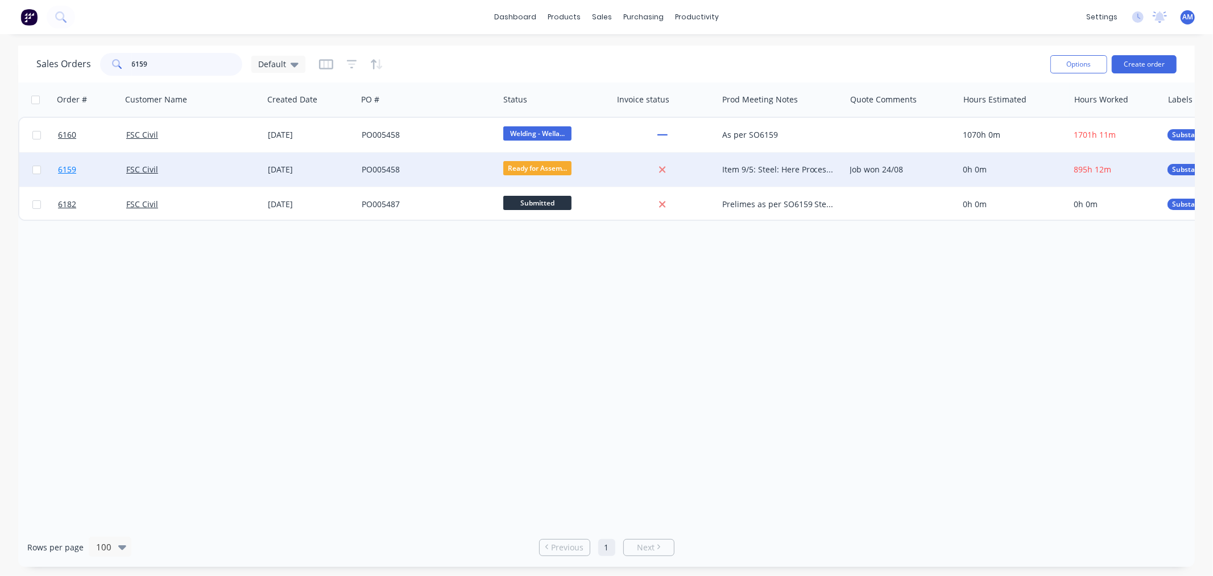
type input "6159"
click at [97, 175] on link "6159" at bounding box center [92, 169] width 68 height 34
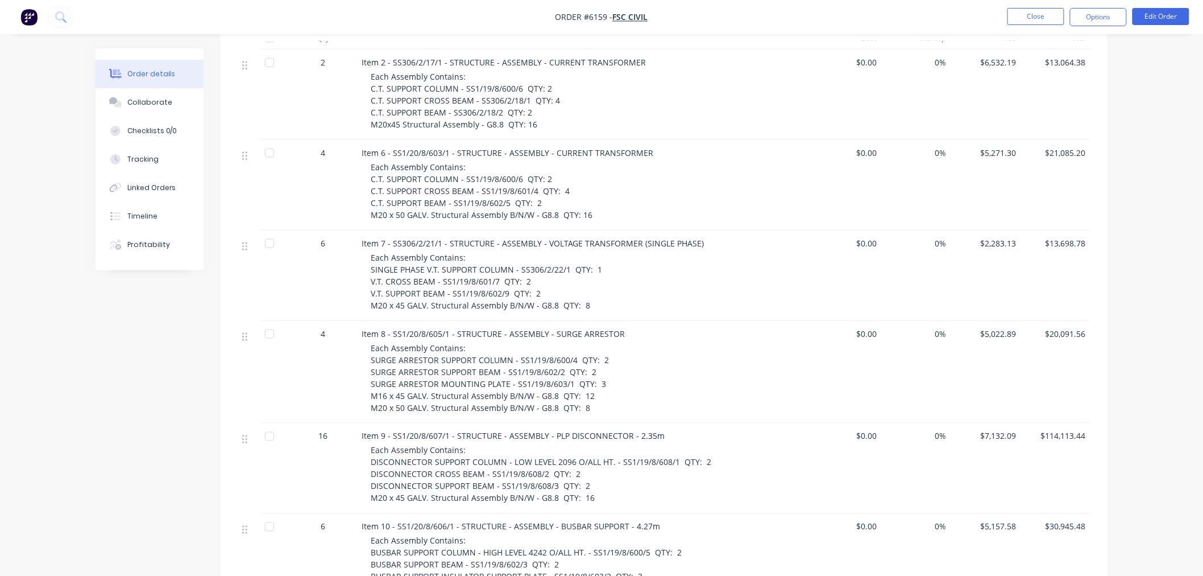
scroll to position [316, 0]
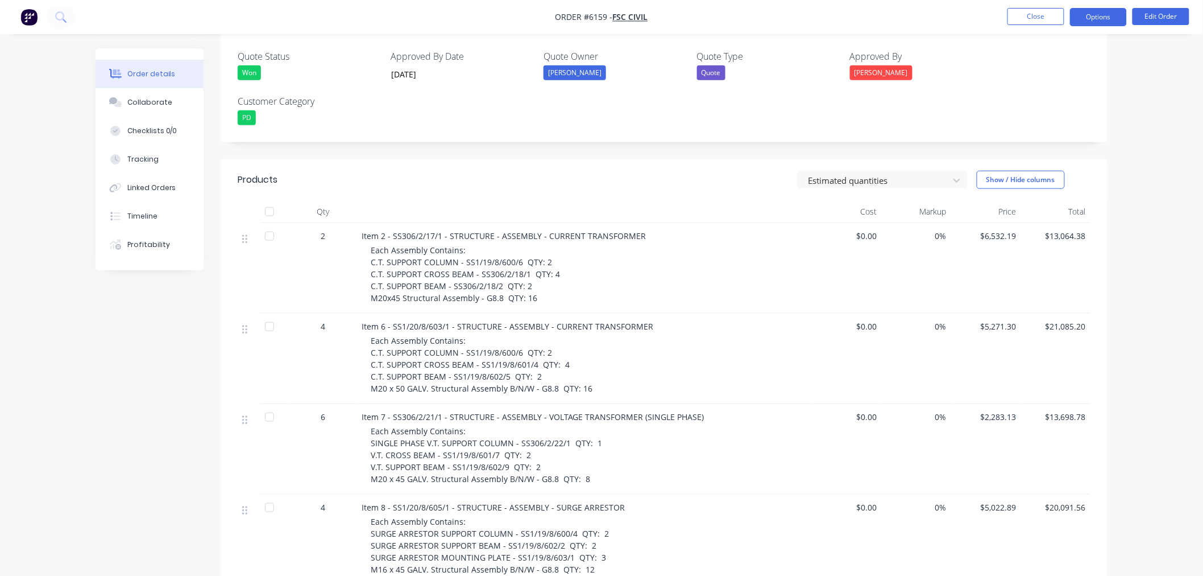
click at [1099, 19] on button "Options" at bounding box center [1098, 17] width 57 height 18
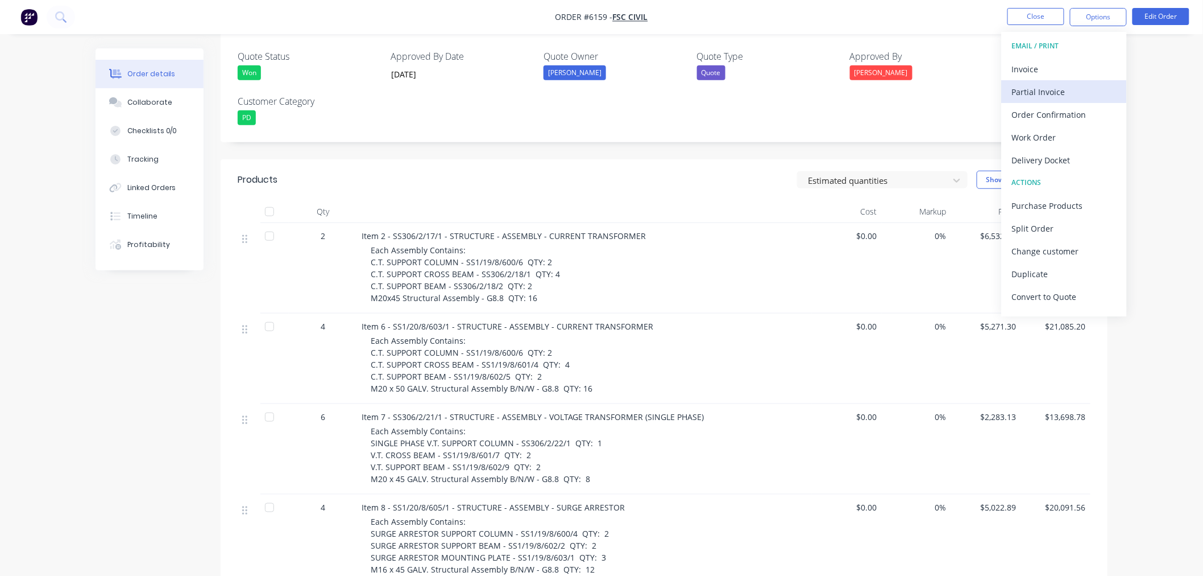
click at [1065, 93] on div "Partial Invoice" at bounding box center [1064, 92] width 105 height 16
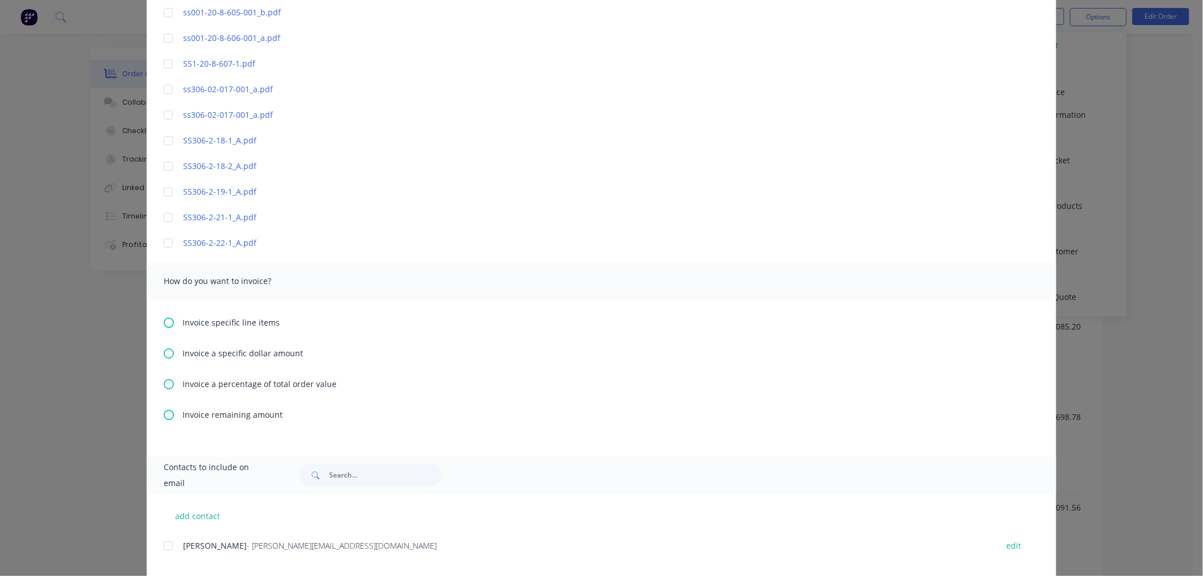
scroll to position [1453, 0]
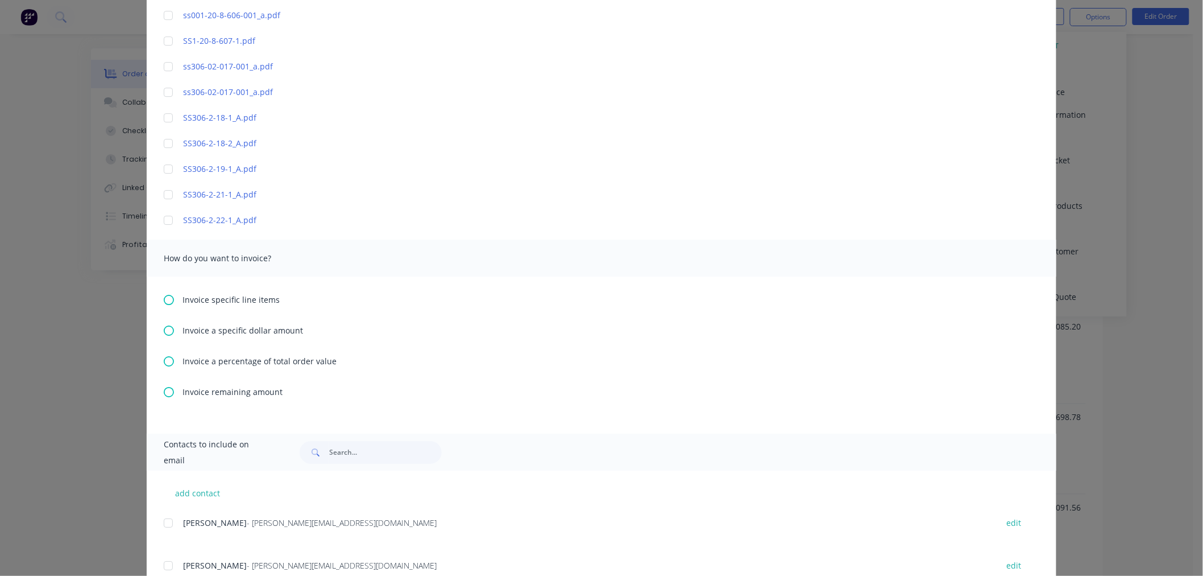
drag, startPoint x: 155, startPoint y: 293, endPoint x: 167, endPoint y: 296, distance: 11.9
click at [156, 293] on div "Invoice specific line items Invoice a specific dollar amount Invoice a percenta…" at bounding box center [602, 354] width 910 height 157
click at [167, 296] on icon at bounding box center [169, 300] width 10 height 10
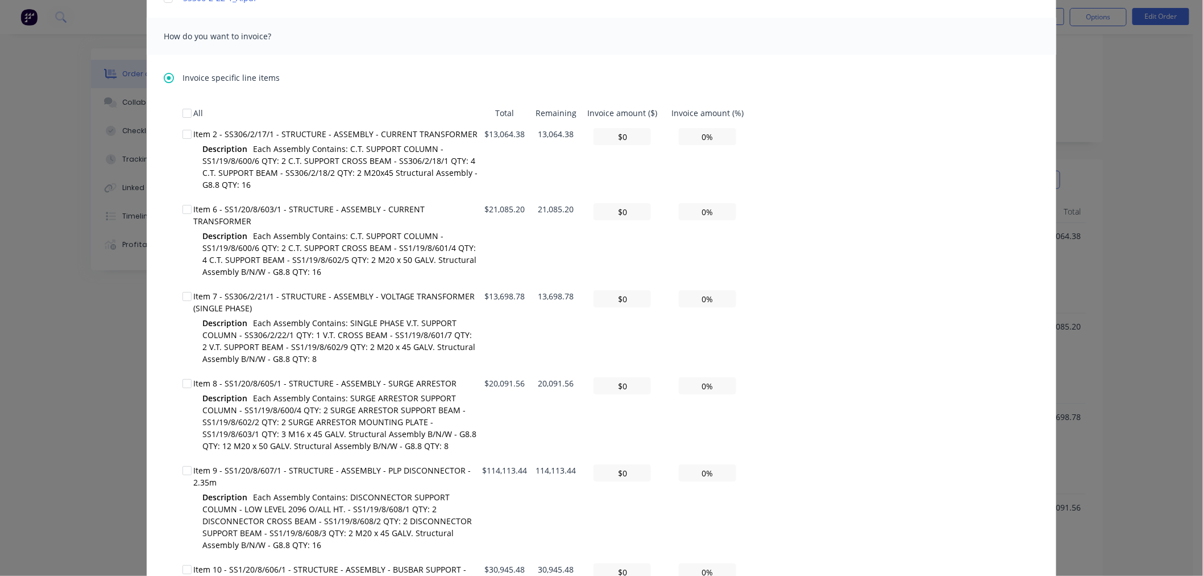
scroll to position [1769, 0]
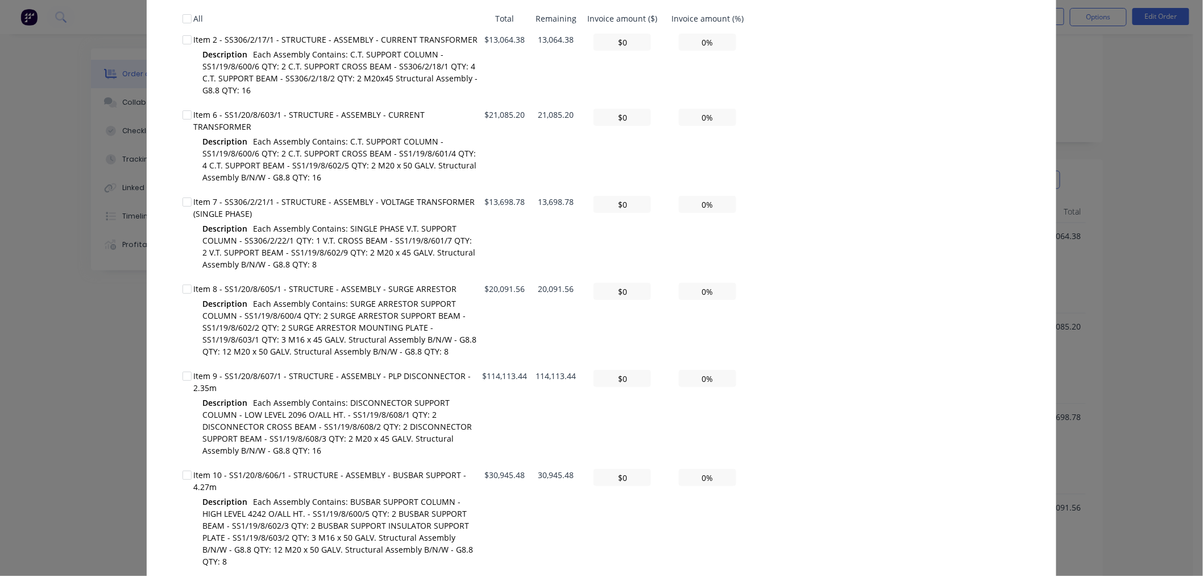
click at [183, 365] on div at bounding box center [187, 376] width 23 height 23
drag, startPoint x: 692, startPoint y: 365, endPoint x: 719, endPoint y: 367, distance: 27.4
click at [718, 370] on input "0%" at bounding box center [707, 378] width 57 height 17
type textarea "Hello A PDF copy of the order has been attached to this email. To view your ord…"
type input "$1,141.13"
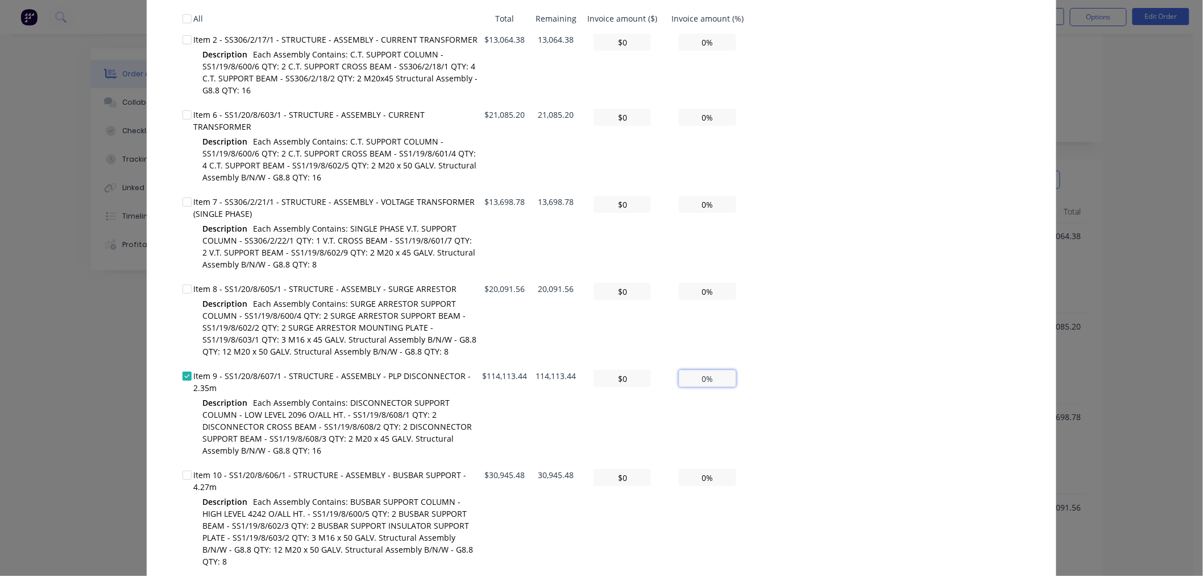
type input "1%"
type textarea "Hello A PDF copy of the order has been attached to this email. To view your ord…"
type input "$11,411.34"
type input "10%"
type textarea "Hello A PDF copy of the order has been attached to this email. To view your ord…"
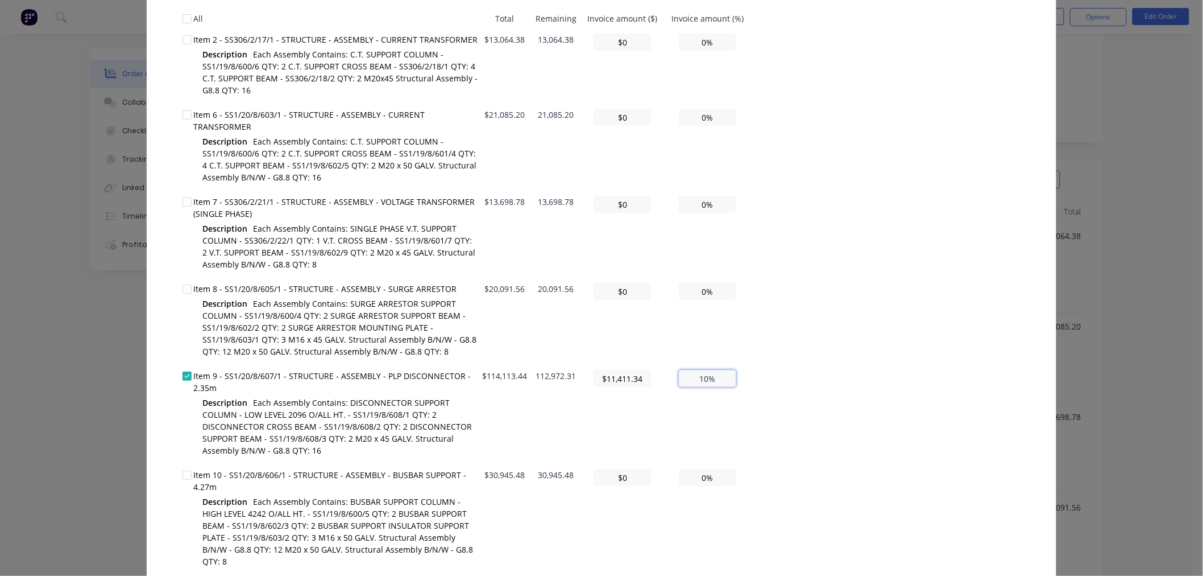
type input "$114,113.44"
type input "100%"
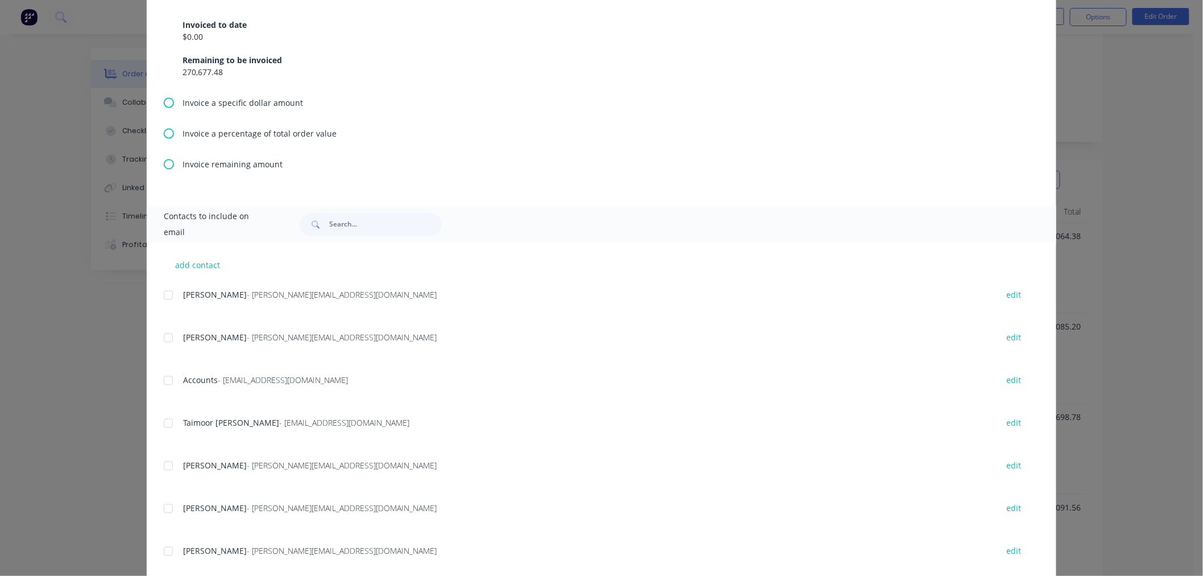
scroll to position [2526, 0]
click at [162, 369] on div at bounding box center [168, 380] width 23 height 23
click at [167, 539] on div at bounding box center [168, 550] width 23 height 23
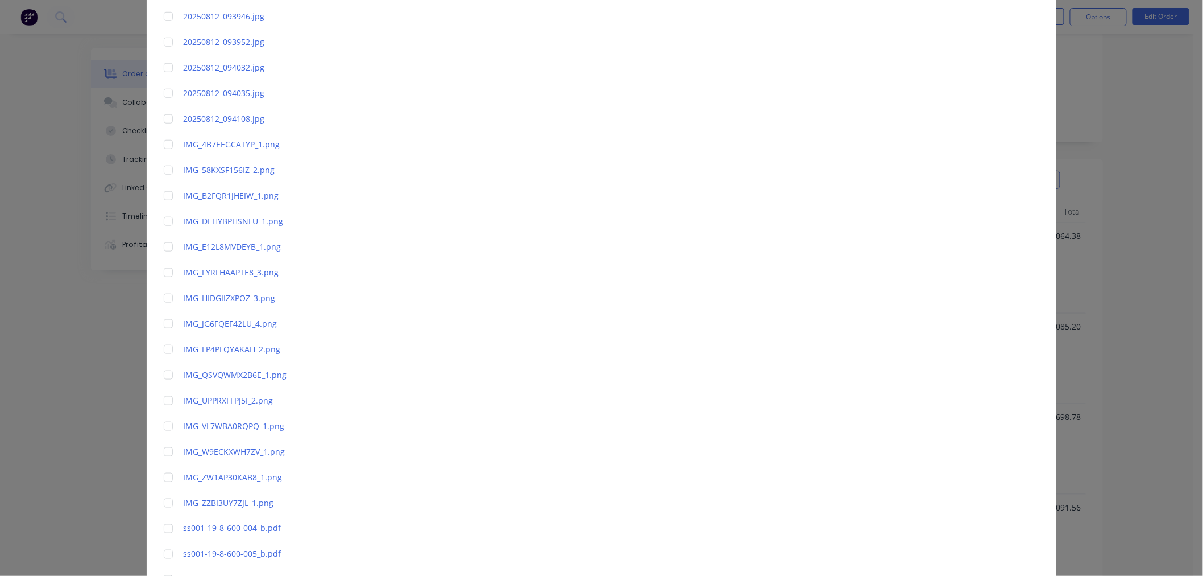
scroll to position [0, 0]
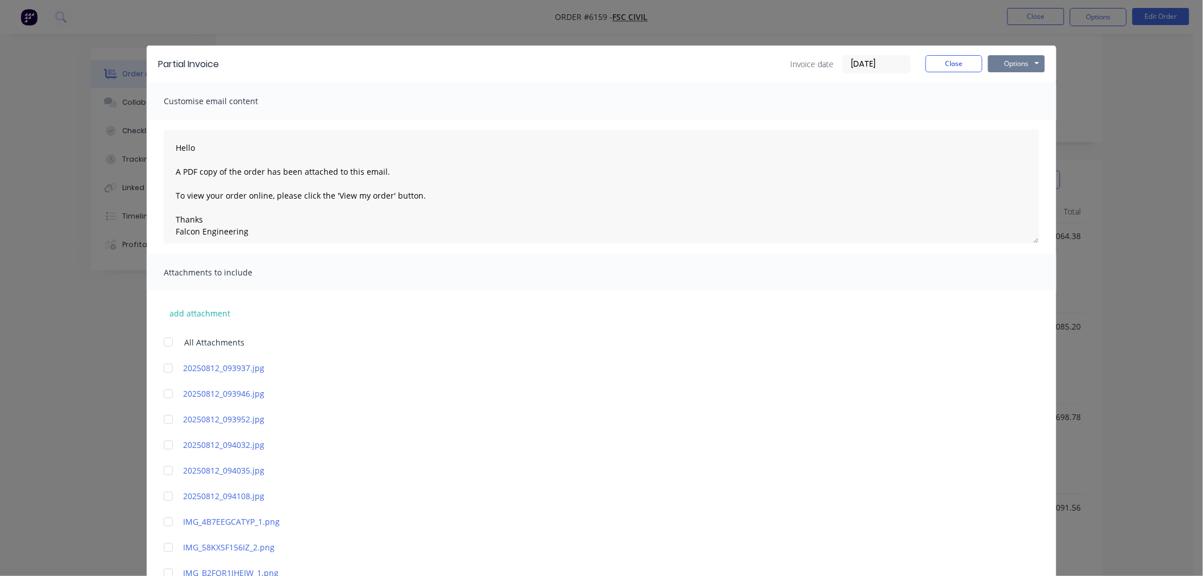
type textarea "Hello A PDF copy of the order has been attached to this email. To view your ord…"
type input "$0"
type input "0.00%"
click at [1019, 67] on button "Options" at bounding box center [1016, 63] width 57 height 17
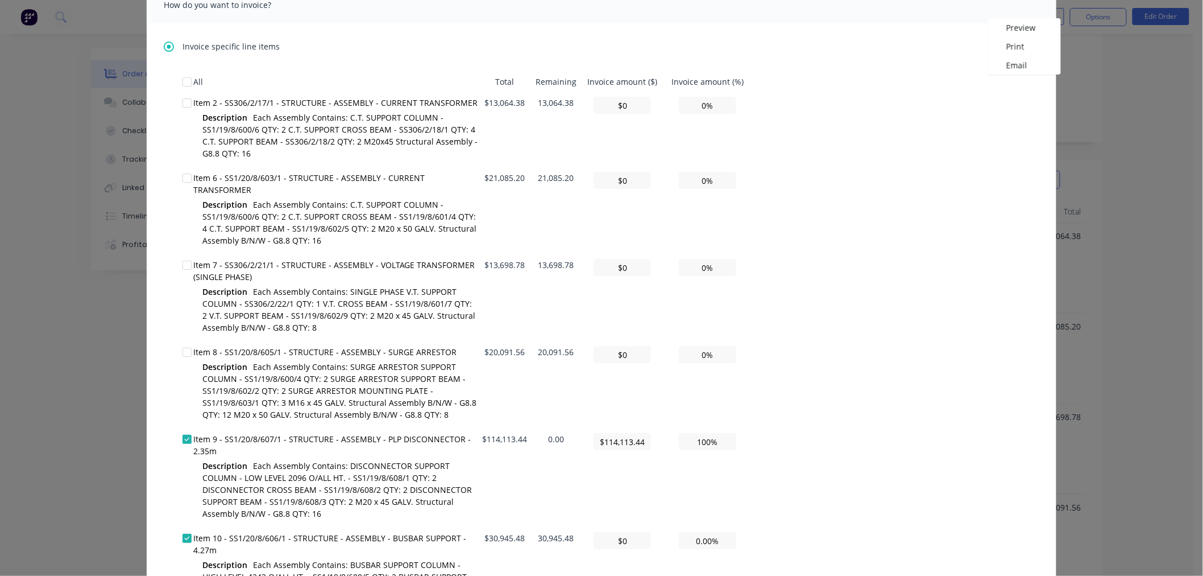
scroll to position [1769, 0]
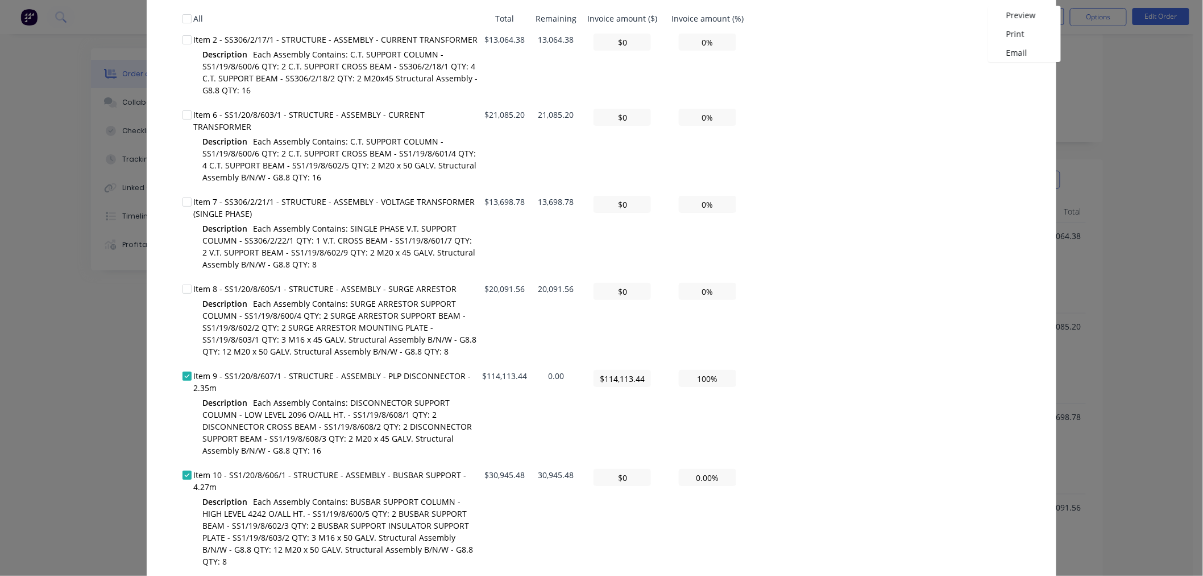
click at [180, 463] on div at bounding box center [187, 474] width 23 height 23
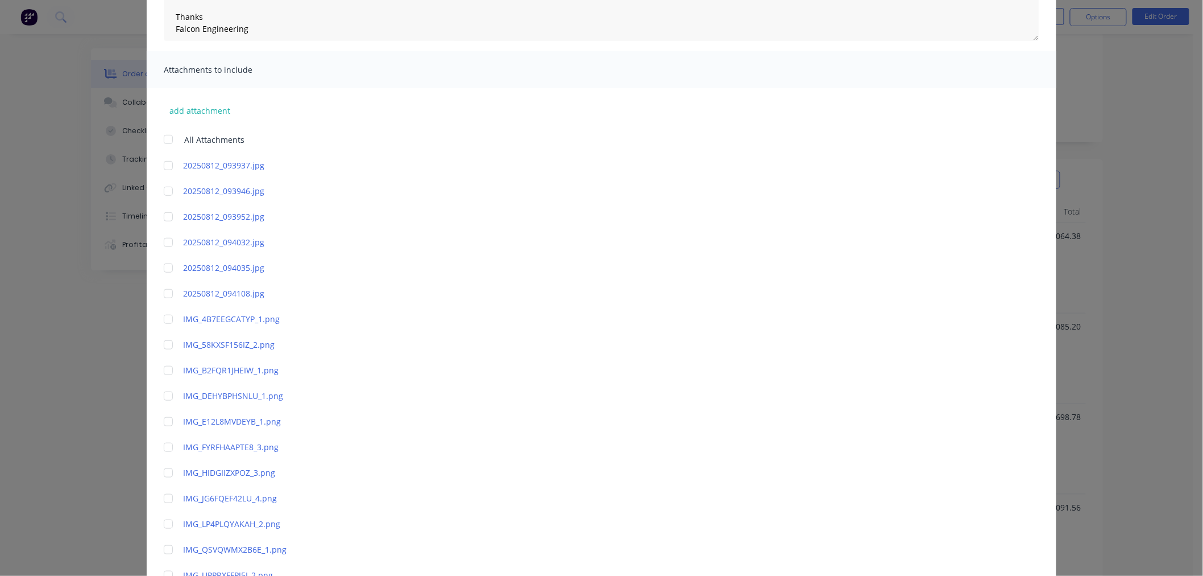
scroll to position [0, 0]
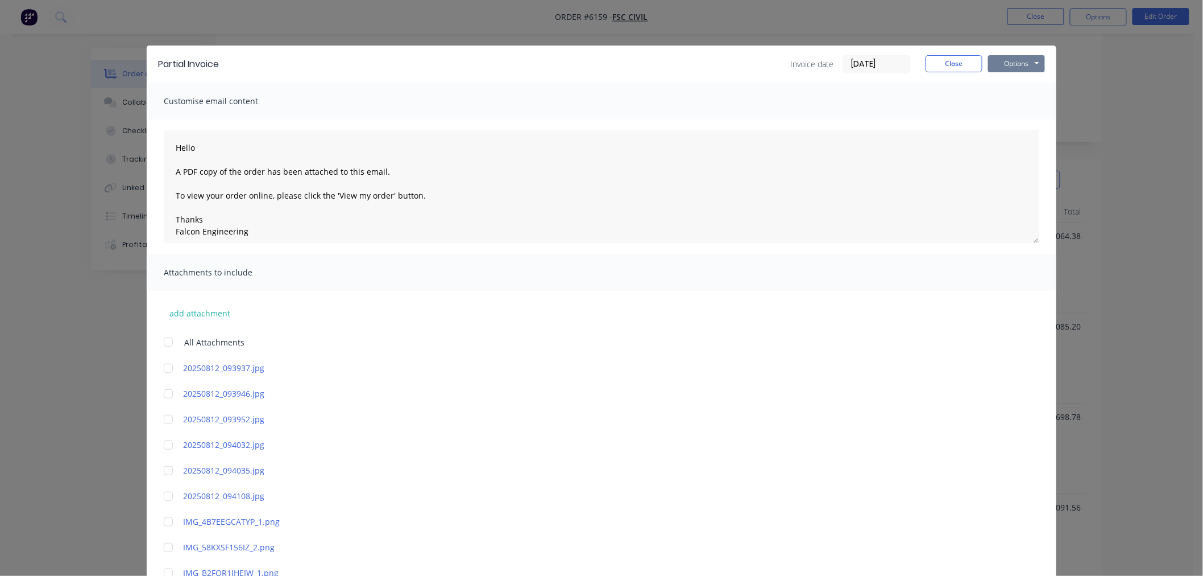
click at [1004, 65] on button "Options" at bounding box center [1016, 63] width 57 height 17
type textarea "Hello A PDF copy of the order has been attached to this email. To view your ord…"
click at [1003, 122] on button "Email" at bounding box center [1024, 121] width 73 height 19
type textarea "Hello A PDF copy of the order has been attached to this email. To view your ord…"
click at [935, 67] on button "Close" at bounding box center [954, 63] width 57 height 17
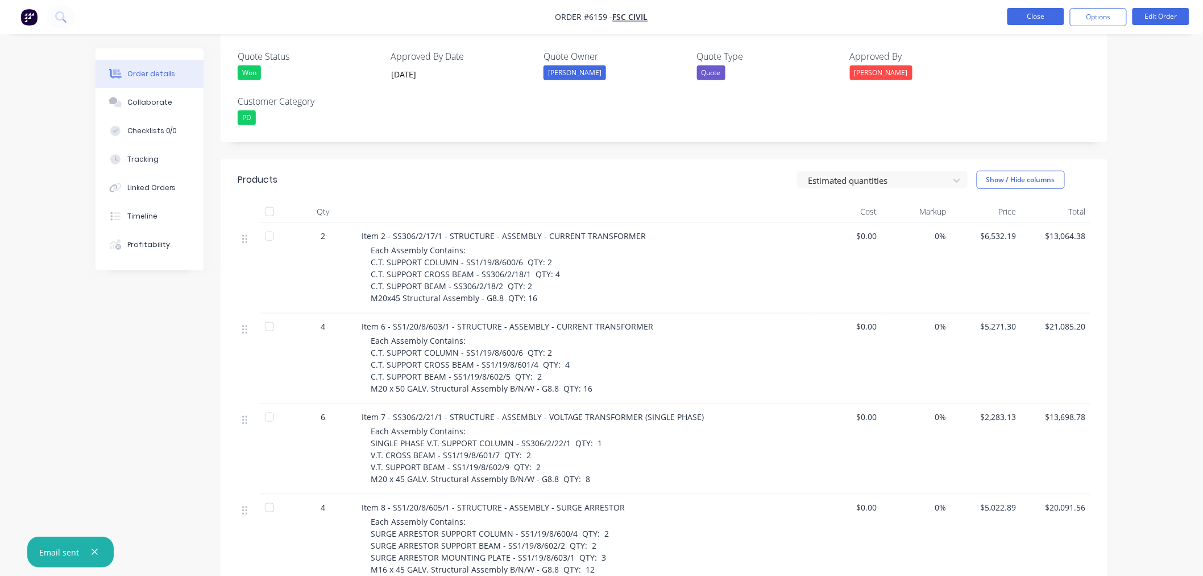
click at [1025, 19] on button "Close" at bounding box center [1036, 16] width 57 height 17
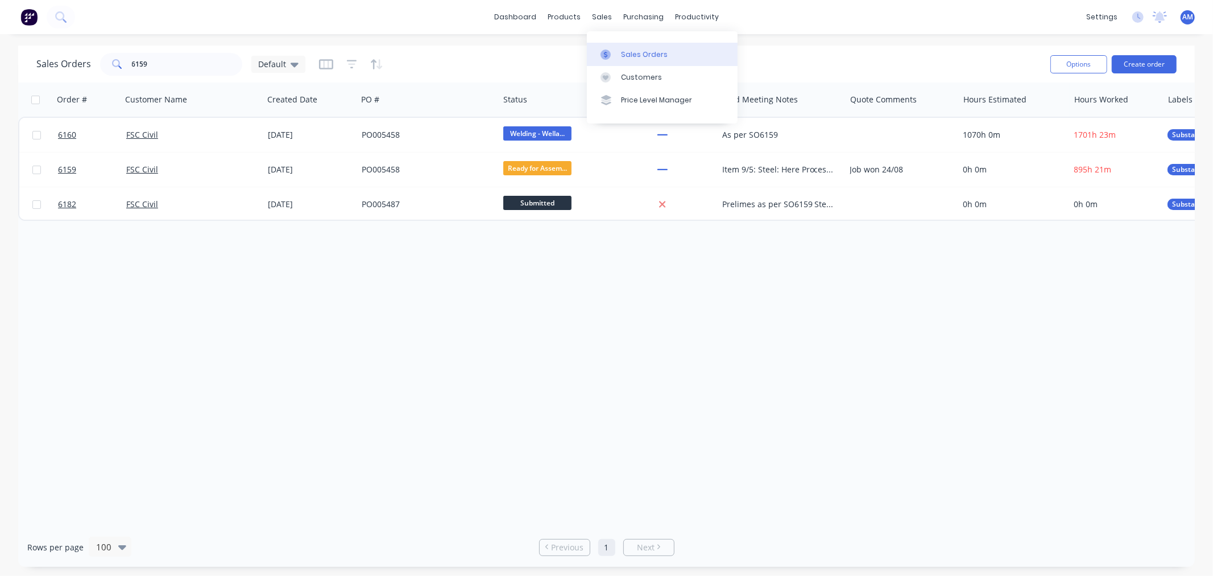
click at [636, 57] on div "Sales Orders" at bounding box center [644, 54] width 47 height 10
click at [186, 59] on input "6159" at bounding box center [187, 64] width 111 height 23
drag, startPoint x: 100, startPoint y: 61, endPoint x: 32, endPoint y: 63, distance: 68.3
click at [32, 63] on div "Sales Orders 6159 Default Options Create order" at bounding box center [606, 63] width 1177 height 37
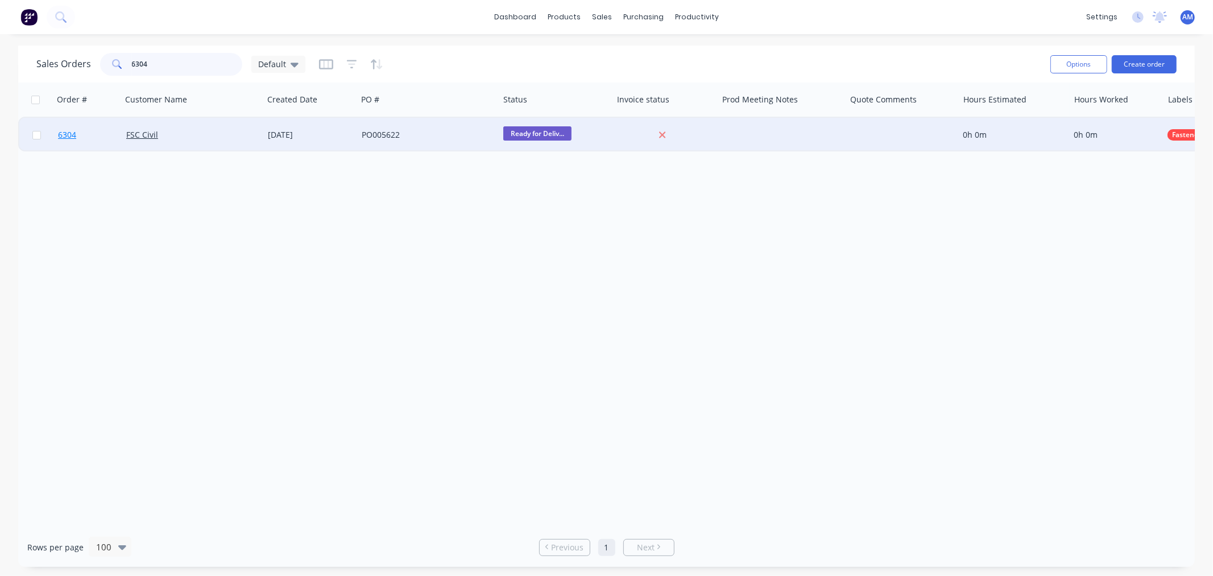
type input "6304"
click at [94, 135] on link "6304" at bounding box center [92, 135] width 68 height 34
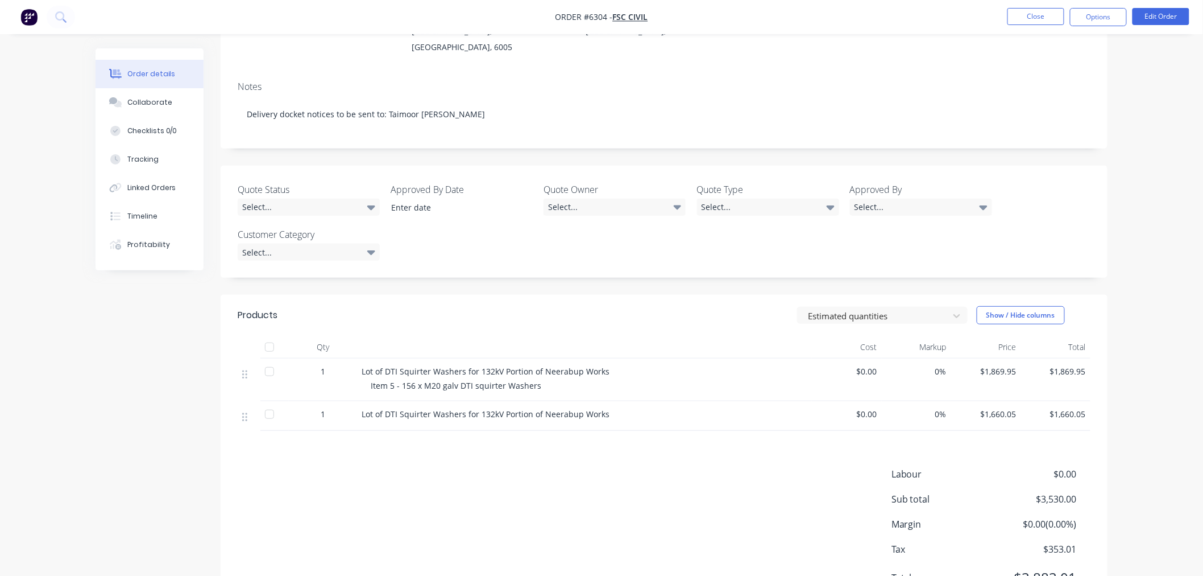
scroll to position [189, 0]
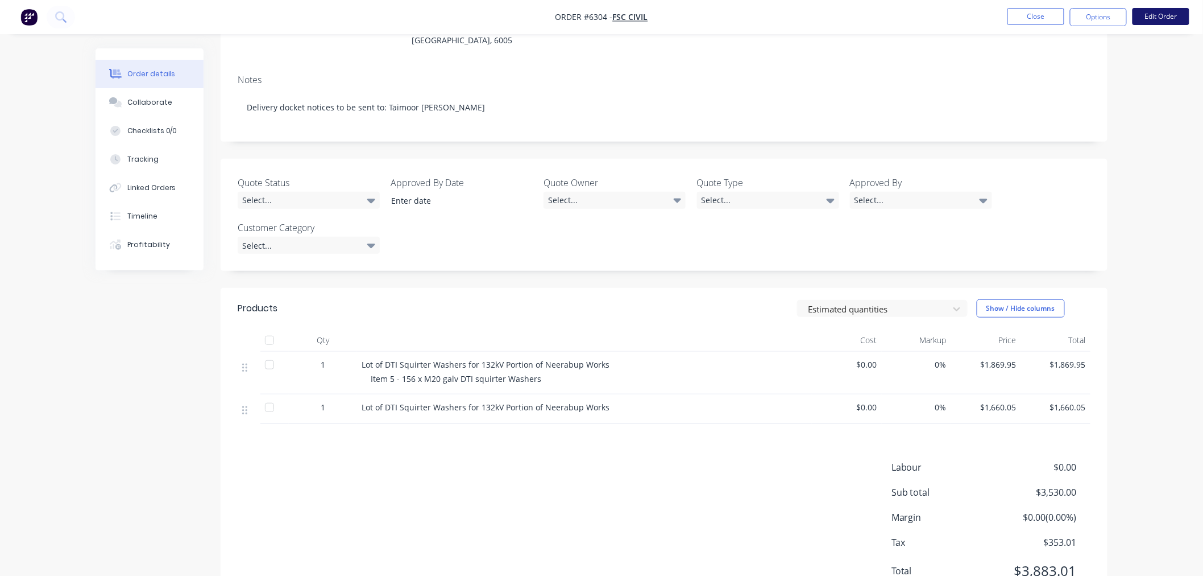
click at [1165, 23] on button "Edit Order" at bounding box center [1161, 16] width 57 height 17
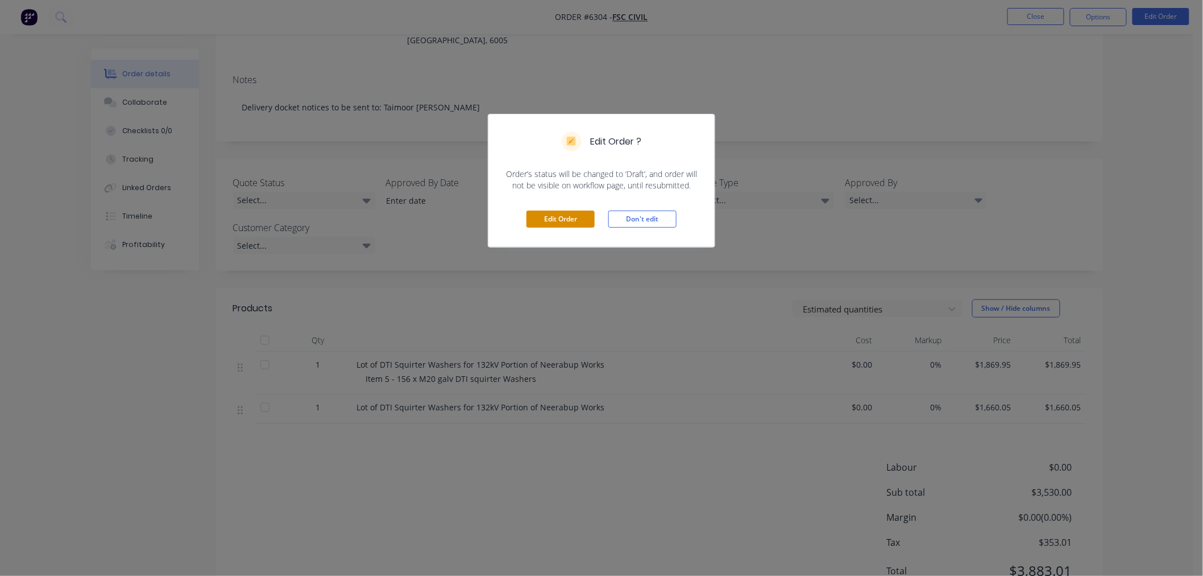
click at [561, 218] on button "Edit Order" at bounding box center [561, 218] width 68 height 17
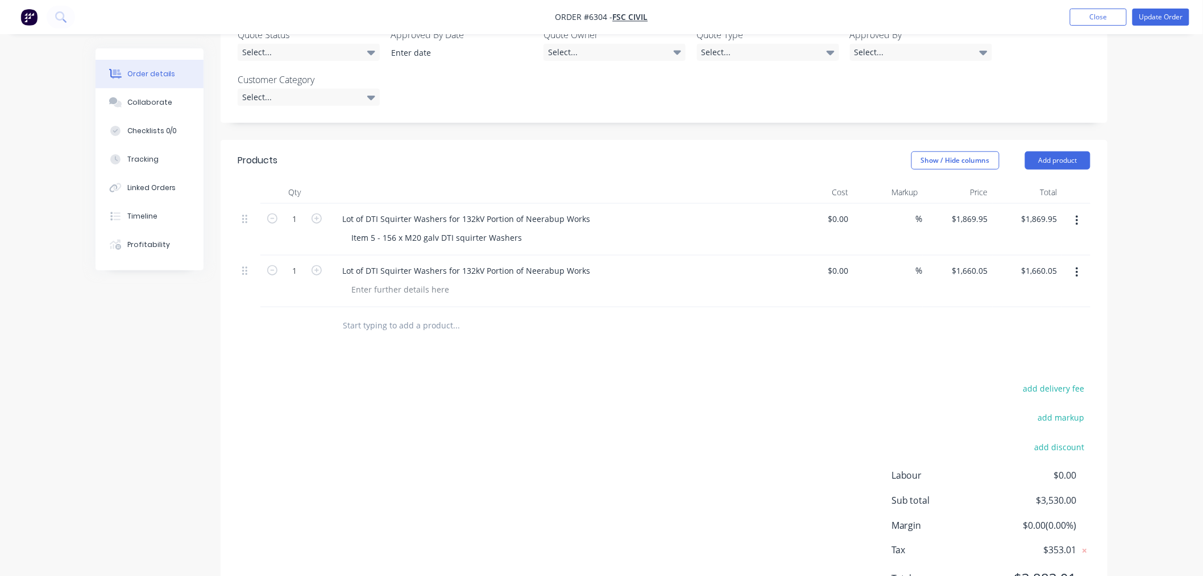
scroll to position [336, 0]
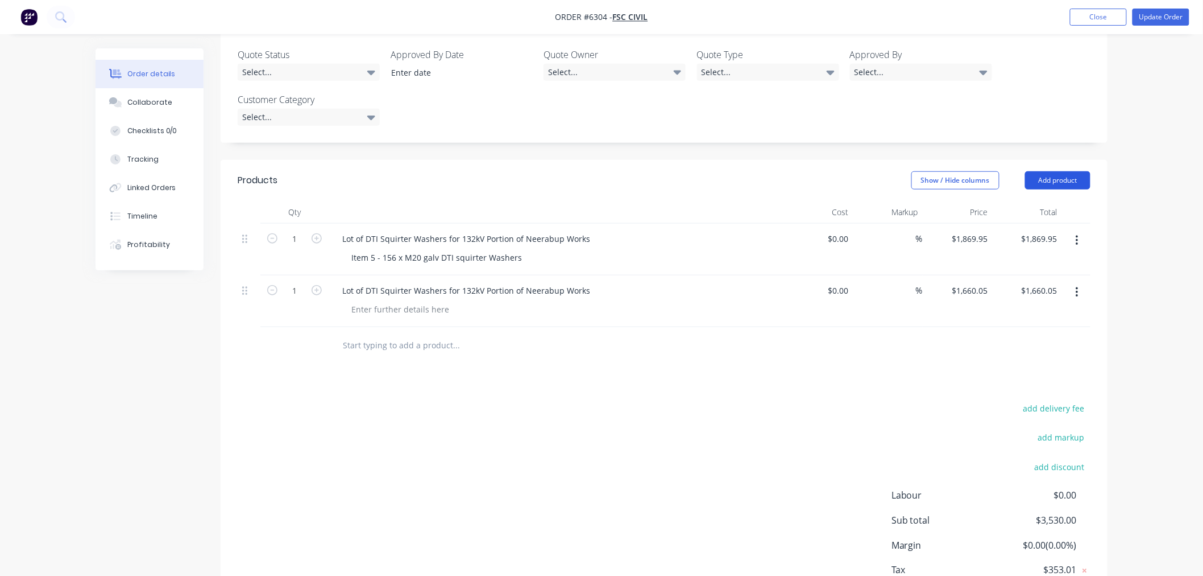
click at [1047, 171] on button "Add product" at bounding box center [1057, 180] width 65 height 18
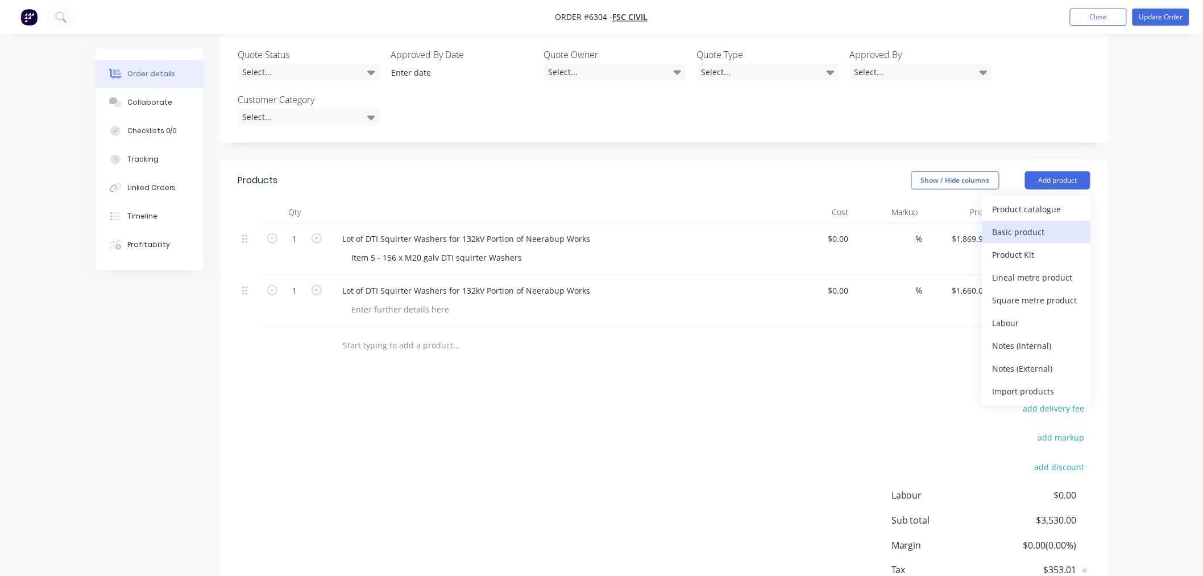
click at [1025, 223] on div "Basic product" at bounding box center [1037, 231] width 88 height 16
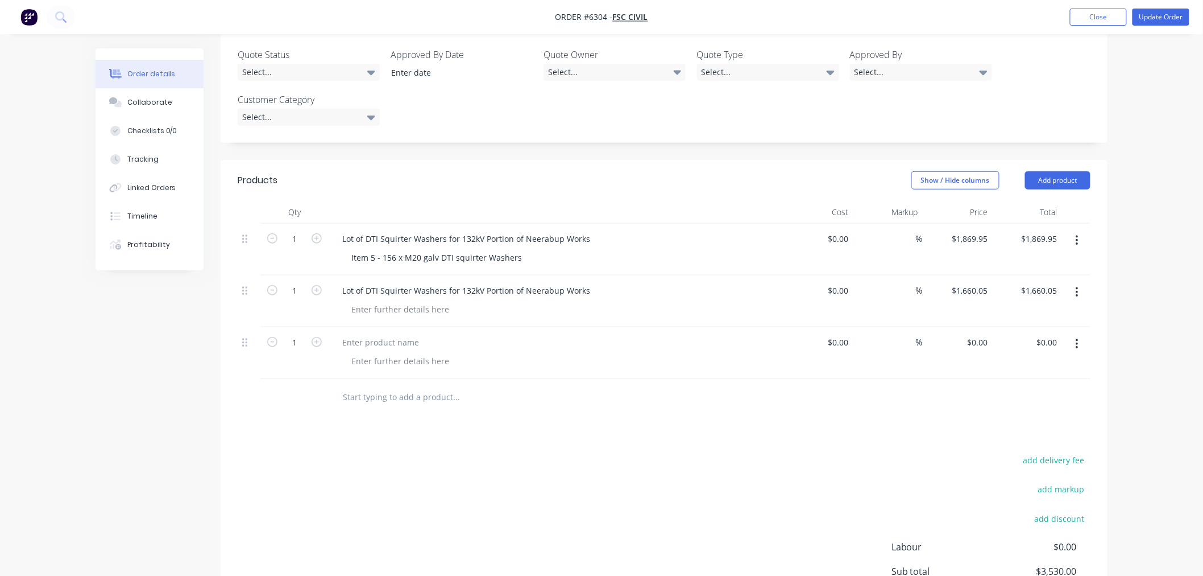
drag, startPoint x: 236, startPoint y: 331, endPoint x: 242, endPoint y: 327, distance: 7.4
click at [237, 331] on div "Qty Cost Markup Price Total 1 Lot of DTI Squirter Washers for 132kV Portion of …" at bounding box center [664, 308] width 887 height 215
drag, startPoint x: 243, startPoint y: 326, endPoint x: 246, endPoint y: 280, distance: 46.8
click at [246, 280] on div "1 Lot of DTI Squirter Washers for 132kV Portion of Neerabup Works Item 5 - 156 …" at bounding box center [664, 300] width 853 height 155
click at [377, 334] on div "Lot of DTI Squirter Washers for 132kV Portion of Neerabup Works" at bounding box center [466, 342] width 266 height 16
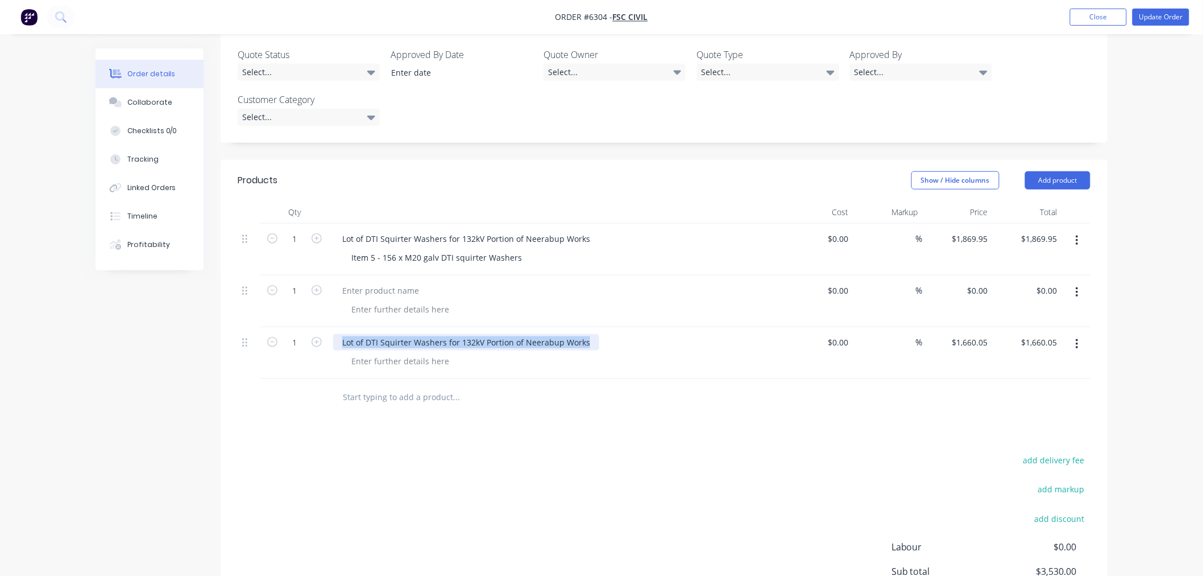
drag, startPoint x: 338, startPoint y: 326, endPoint x: 595, endPoint y: 308, distance: 258.3
click at [595, 307] on div "1 Lot of DTI Squirter Washers for 132kV Portion of Neerabup Works Item 5 - 156 …" at bounding box center [664, 300] width 853 height 155
copy div "Lot of DTI Squirter Washers for 132kV Portion of Neerabup Works"
click at [388, 282] on div at bounding box center [380, 290] width 95 height 16
click at [364, 282] on div at bounding box center [380, 290] width 95 height 16
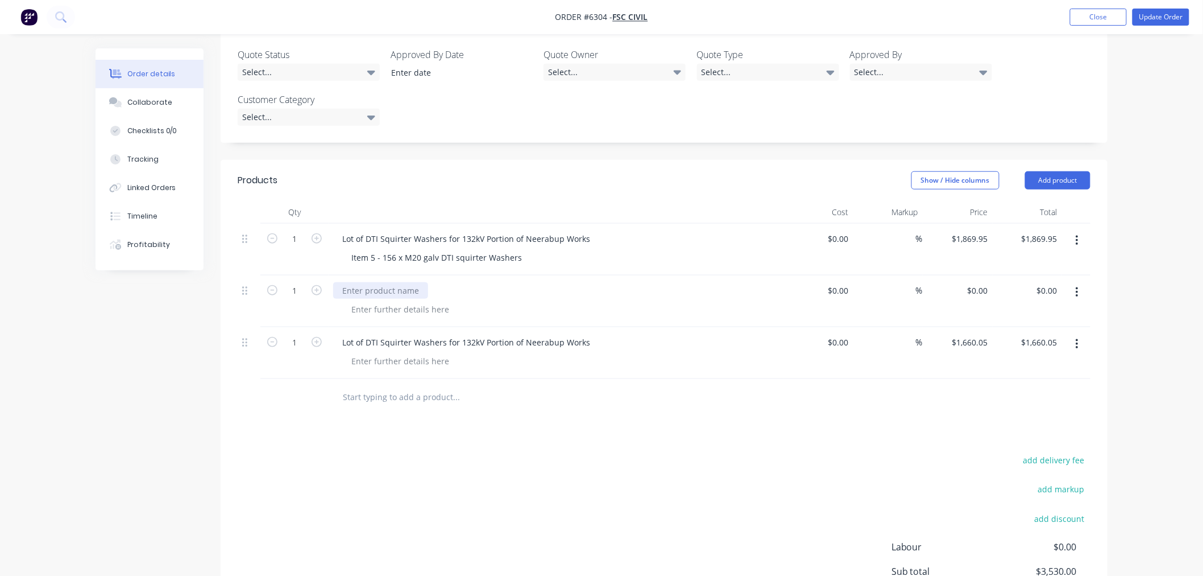
paste div
drag, startPoint x: 349, startPoint y: 236, endPoint x: 589, endPoint y: 237, distance: 240.0
click at [589, 249] on div "Item 5 - 156 x M20 galv DTI squirter Washers" at bounding box center [560, 257] width 437 height 16
copy div "Item 5 - 156 x M20 galv DTI squirter Washers"
click at [395, 301] on div at bounding box center [400, 309] width 116 height 16
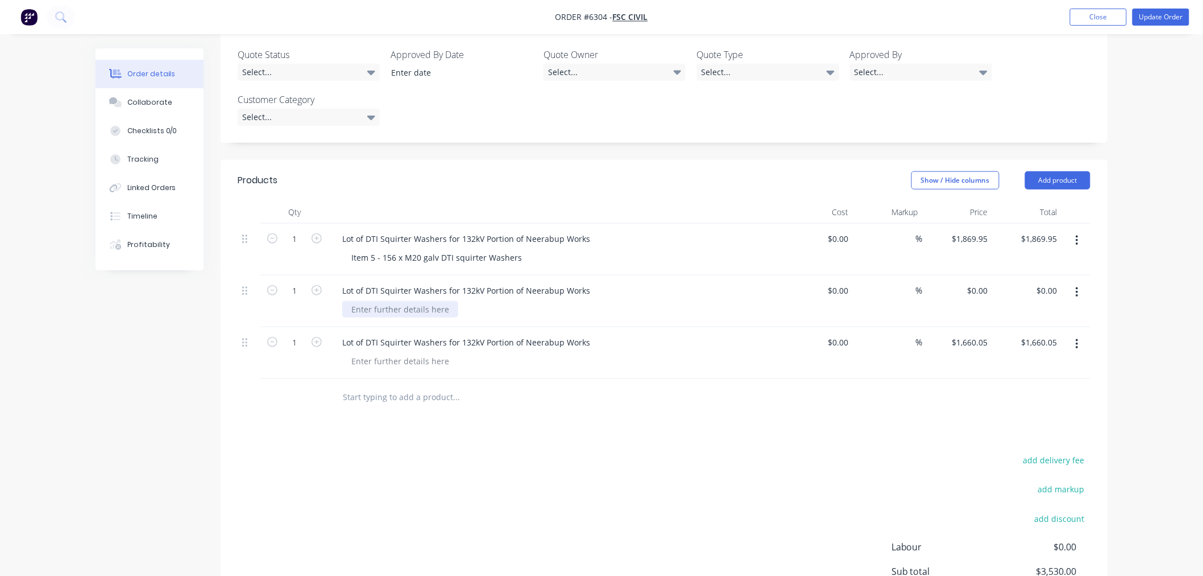
paste div
click at [382, 301] on div "Item 5 - 156 x M20 galv DTI squirter Washers" at bounding box center [436, 309] width 189 height 16
click at [543, 386] on input "text" at bounding box center [455, 397] width 227 height 23
click at [298, 230] on input "1" at bounding box center [295, 238] width 30 height 17
type input "156"
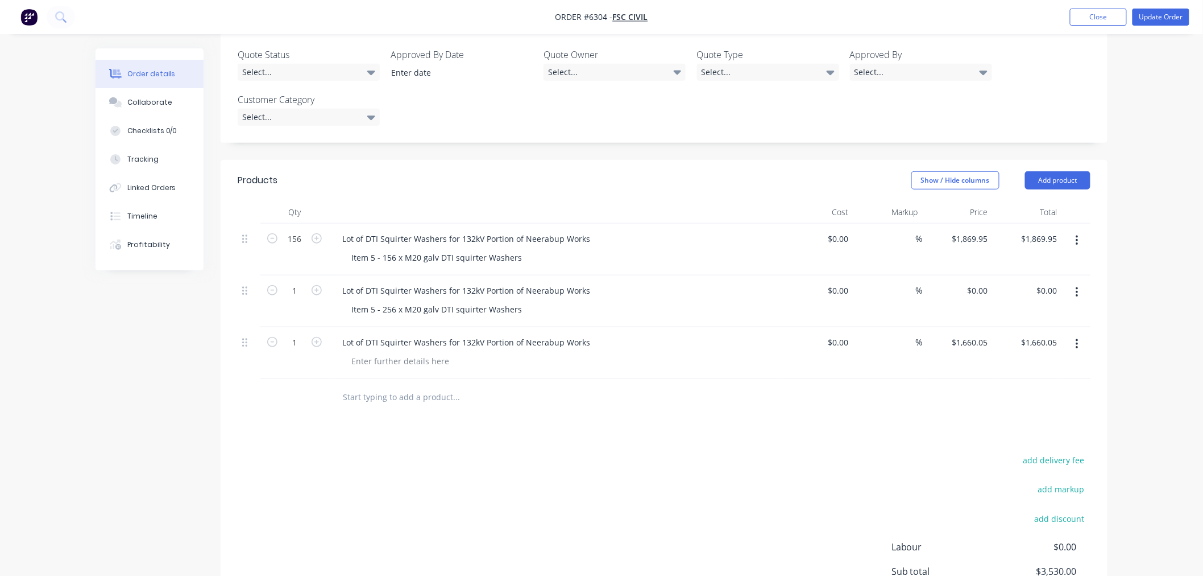
type input "$291,712.20"
click at [957, 230] on input "1869.95" at bounding box center [972, 238] width 42 height 16
type input "$1,869.95"
type input "1"
type input "$1,869.95"
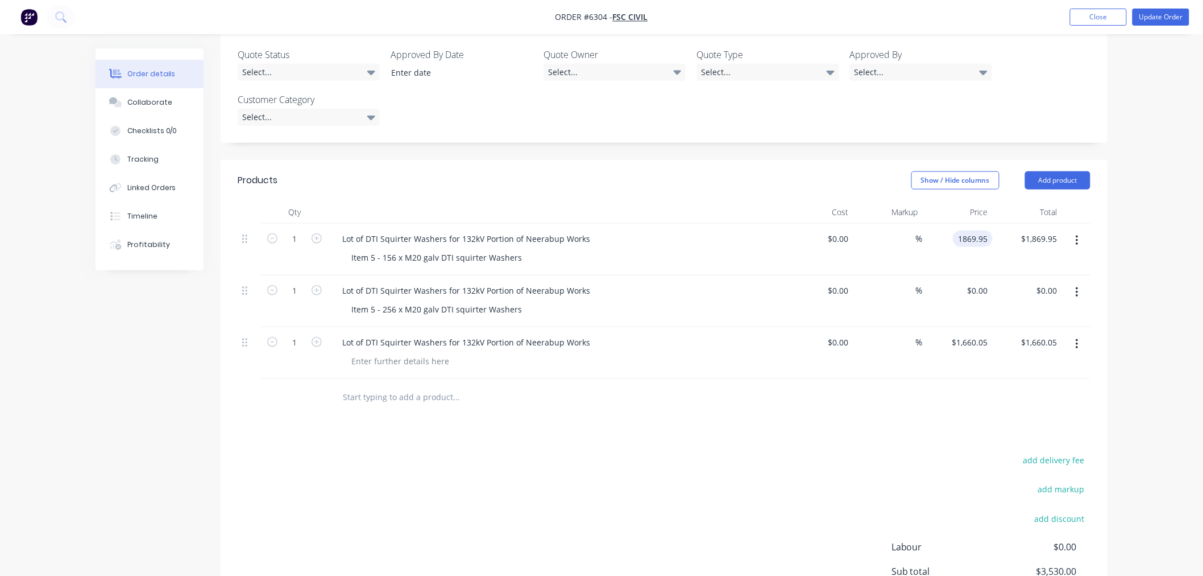
click at [974, 230] on input "1869.95" at bounding box center [975, 238] width 35 height 16
type input "$391.248"
type input "391.25"
type input "$391.25"
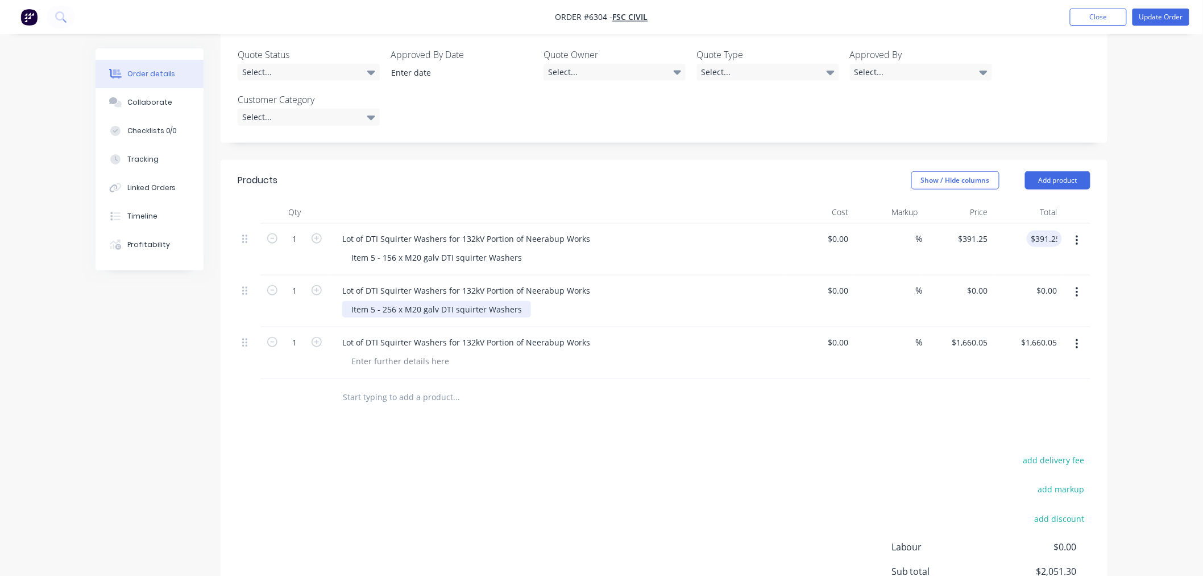
drag, startPoint x: 372, startPoint y: 291, endPoint x: 376, endPoint y: 303, distance: 12.4
click at [372, 301] on div "Item 5 - 256 x M20 galv DTI squirter Washers" at bounding box center [436, 309] width 189 height 16
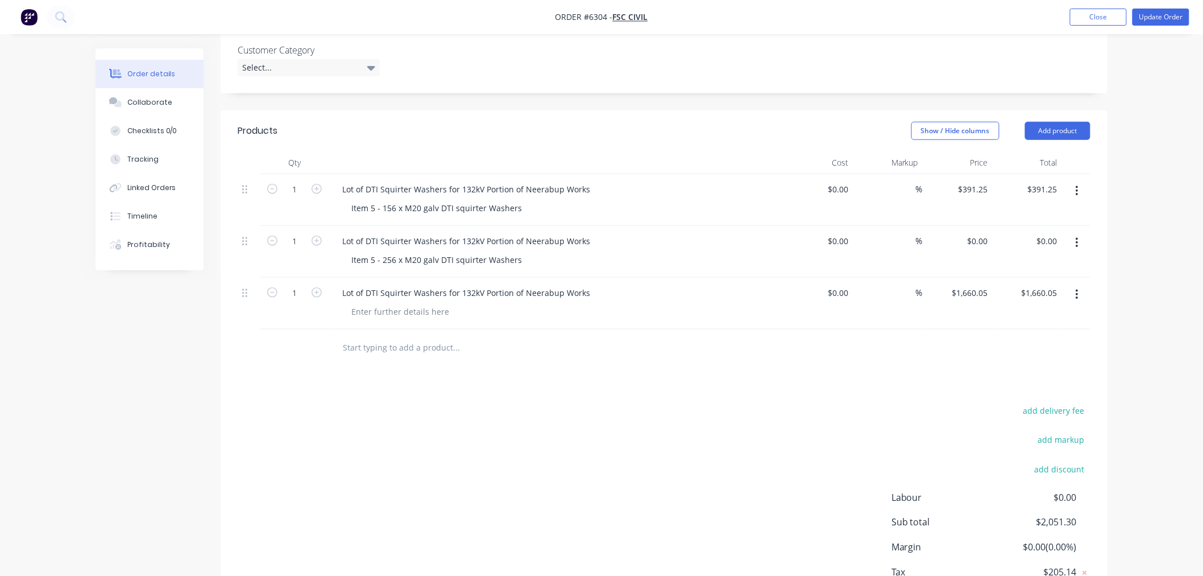
scroll to position [450, 0]
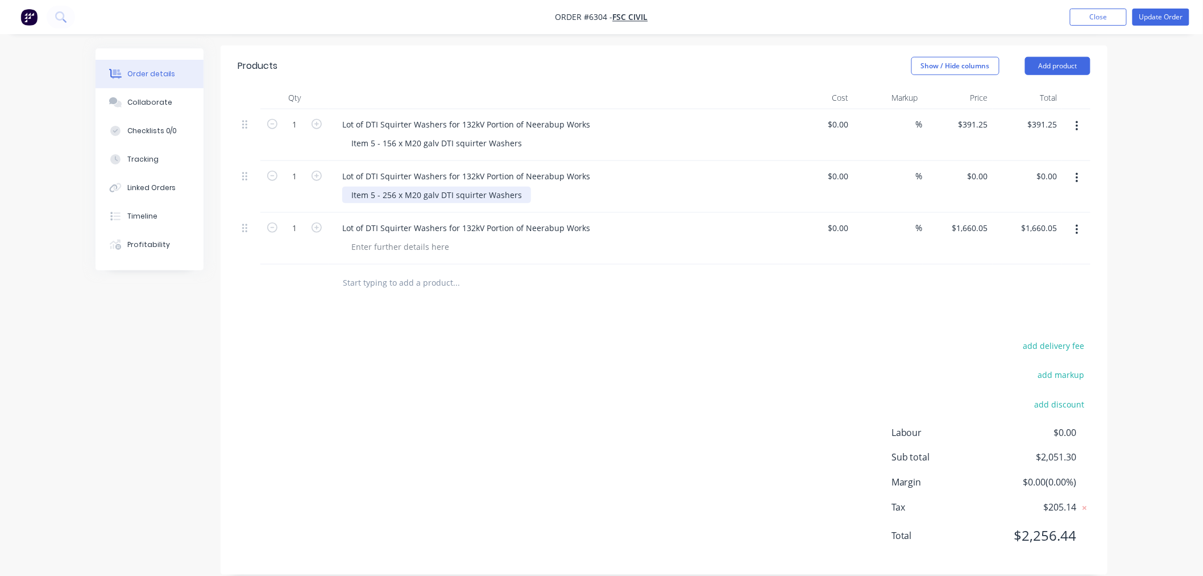
drag, startPoint x: 371, startPoint y: 173, endPoint x: 373, endPoint y: 192, distance: 18.3
click at [371, 187] on div "Item 5 - 256 x M20 galv DTI squirter Washers" at bounding box center [436, 195] width 189 height 16
click at [974, 161] on div "0 $0.00" at bounding box center [958, 187] width 70 height 52
type input "$642.048"
type input "642.05"
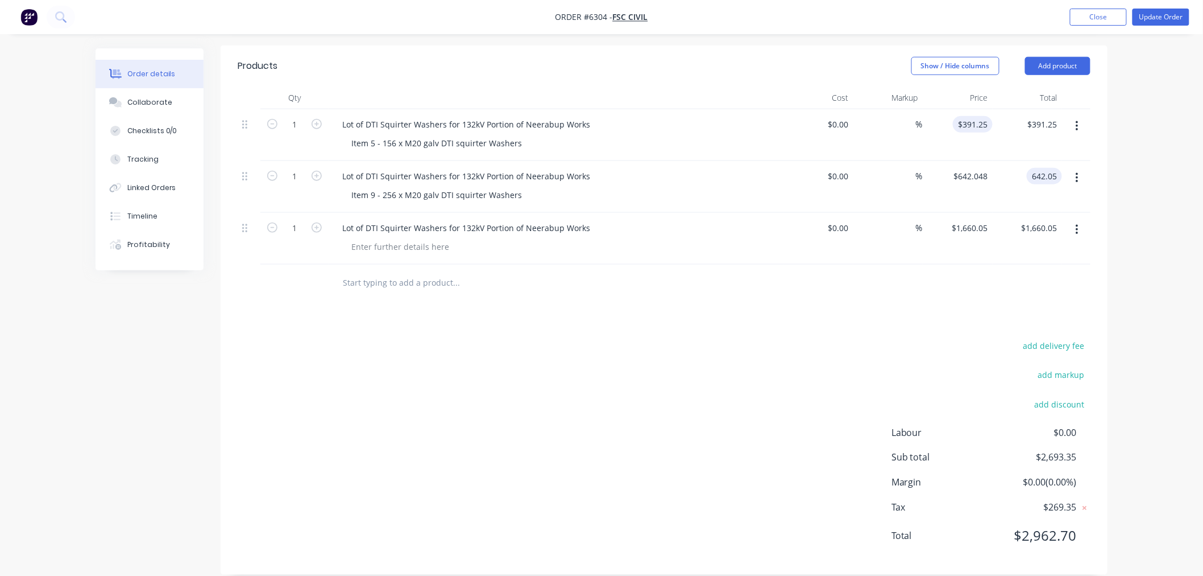
type input "391.25"
type input "$642.05"
click at [962, 116] on input "391.25" at bounding box center [975, 124] width 35 height 16
type input "$391.25"
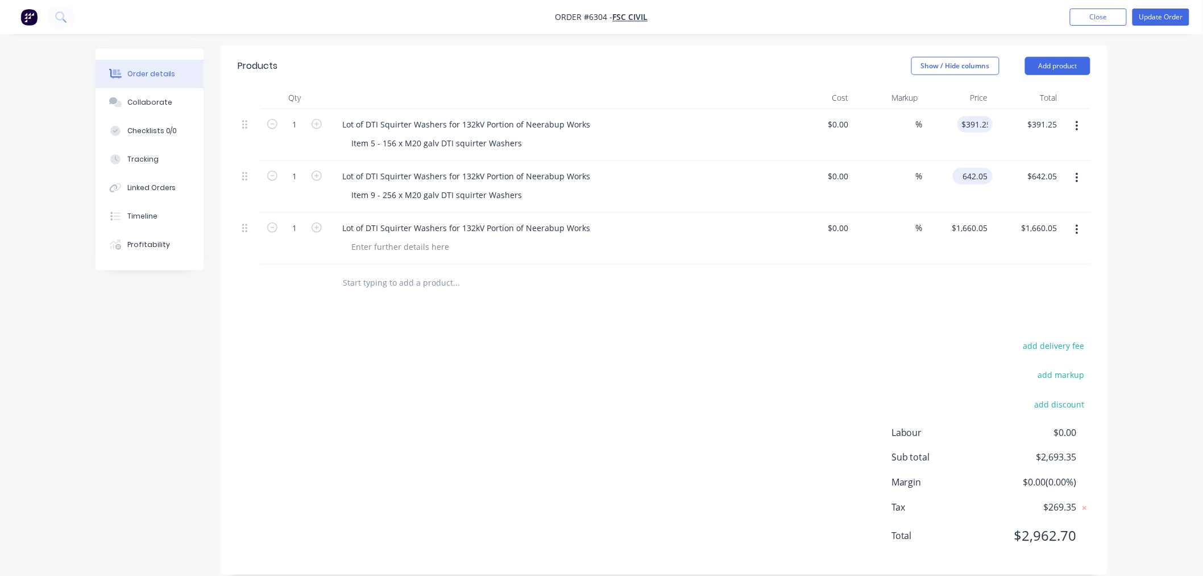
click at [967, 168] on input "642.05" at bounding box center [975, 176] width 35 height 16
type input "$642.05"
click at [968, 220] on input "1660.05" at bounding box center [975, 228] width 35 height 16
type input "$1,660.05"
click at [1070, 57] on button "Add product" at bounding box center [1057, 66] width 65 height 18
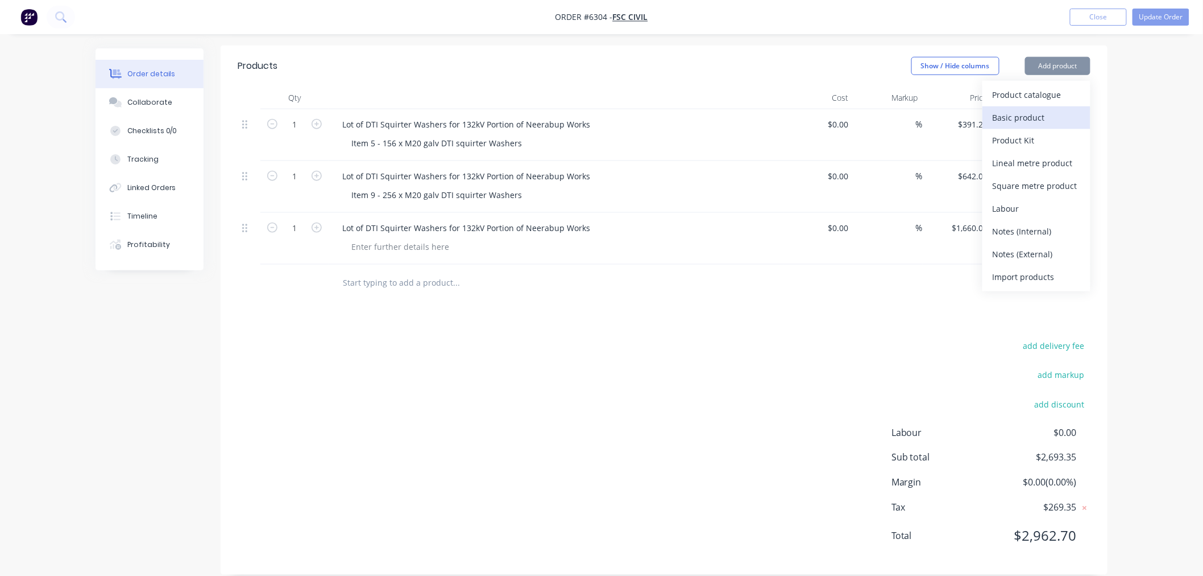
click at [1028, 109] on div "Basic product" at bounding box center [1037, 117] width 88 height 16
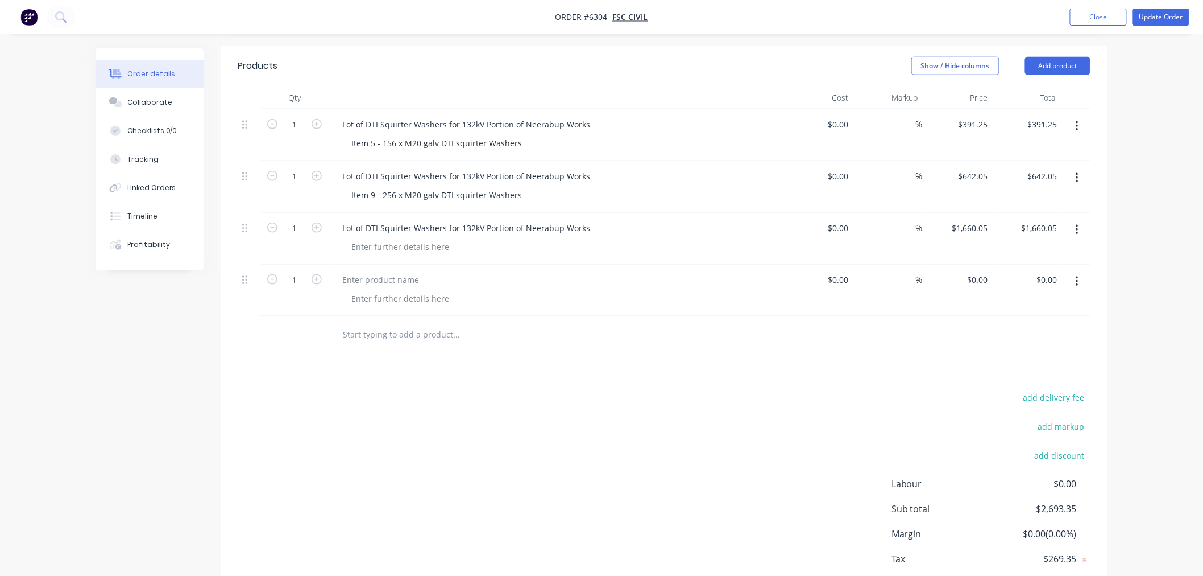
drag, startPoint x: 1044, startPoint y: 50, endPoint x: 1045, endPoint y: 60, distance: 10.4
click at [1044, 57] on button "Add product" at bounding box center [1057, 66] width 65 height 18
drag, startPoint x: 1039, startPoint y: 103, endPoint x: 1039, endPoint y: 87, distance: 15.9
click at [1038, 109] on div "Basic product" at bounding box center [1037, 117] width 88 height 16
click at [1039, 57] on button "Add product" at bounding box center [1057, 66] width 65 height 18
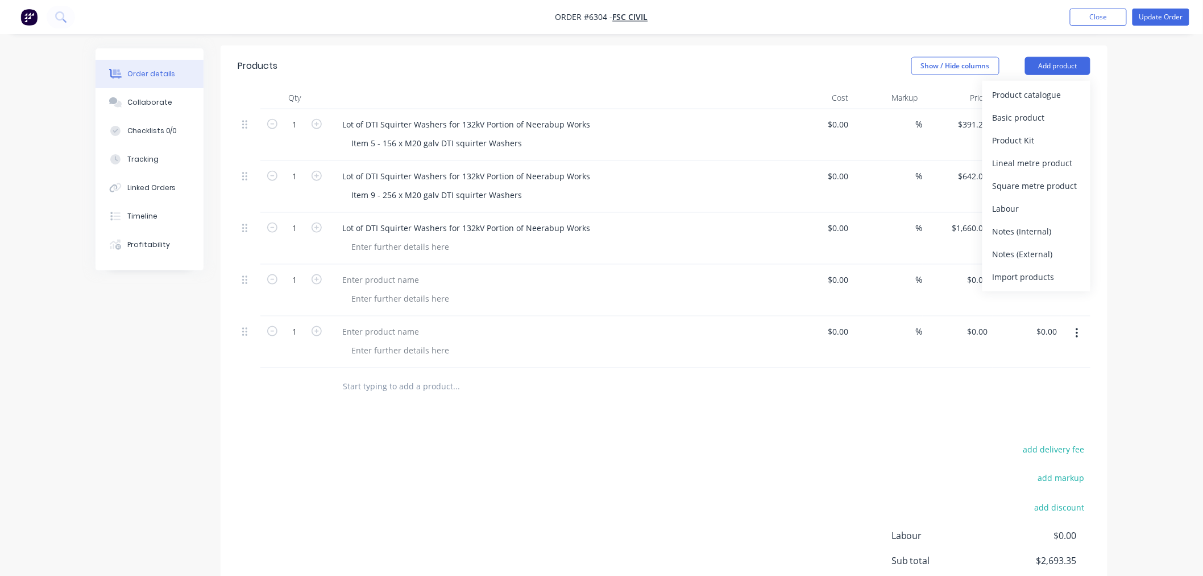
drag, startPoint x: 1033, startPoint y: 101, endPoint x: 1037, endPoint y: 75, distance: 25.9
click at [1033, 109] on div "Basic product" at bounding box center [1037, 117] width 88 height 16
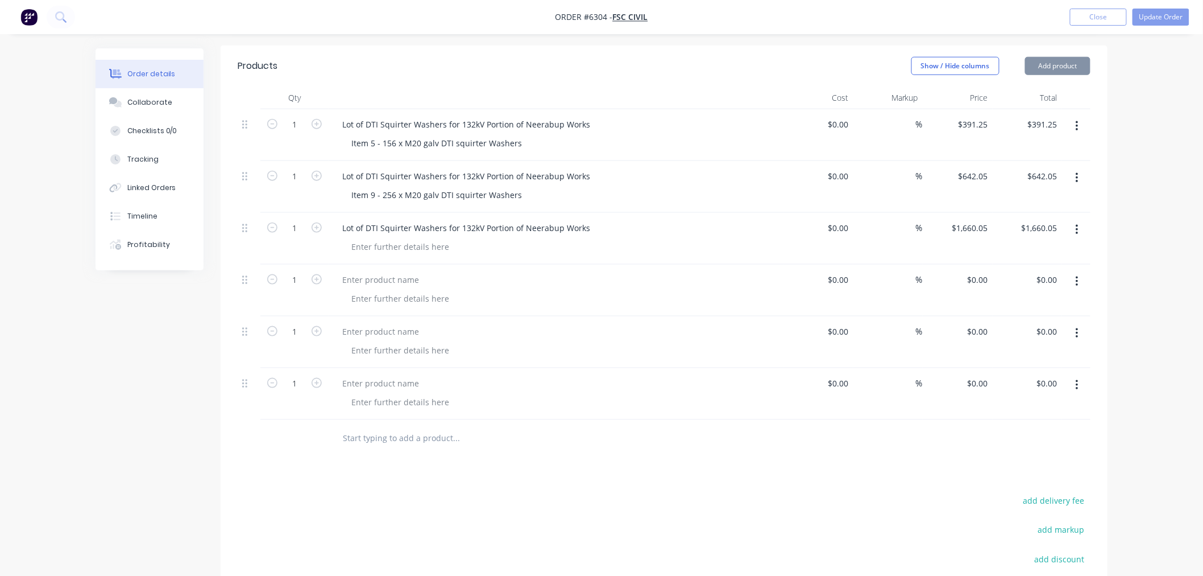
click at [1040, 57] on button "Add product" at bounding box center [1057, 66] width 65 height 18
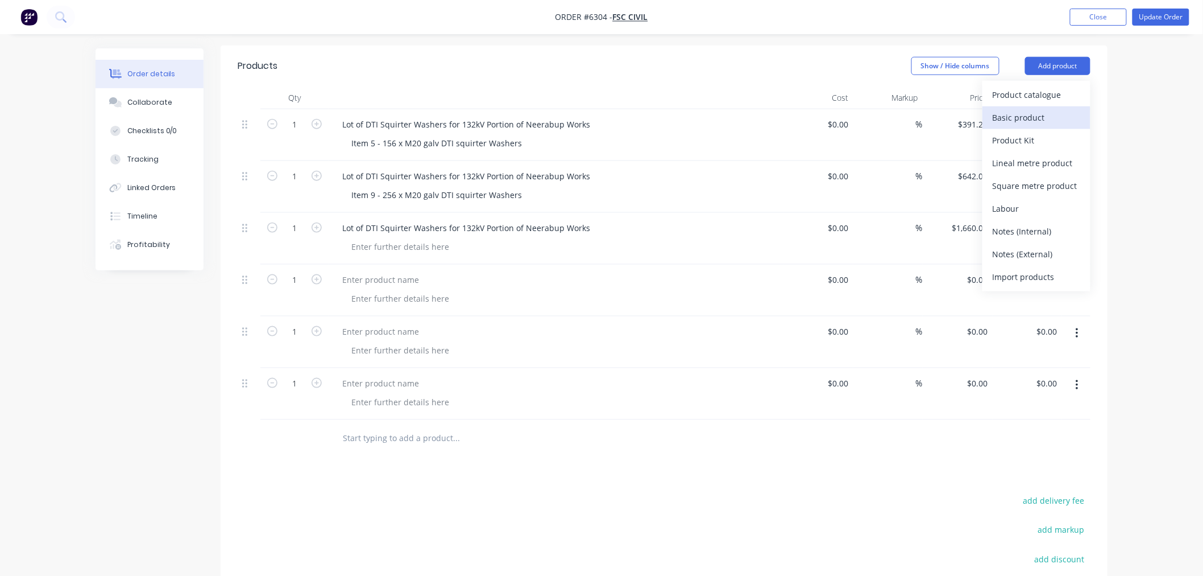
click at [1030, 109] on div "Basic product" at bounding box center [1037, 117] width 88 height 16
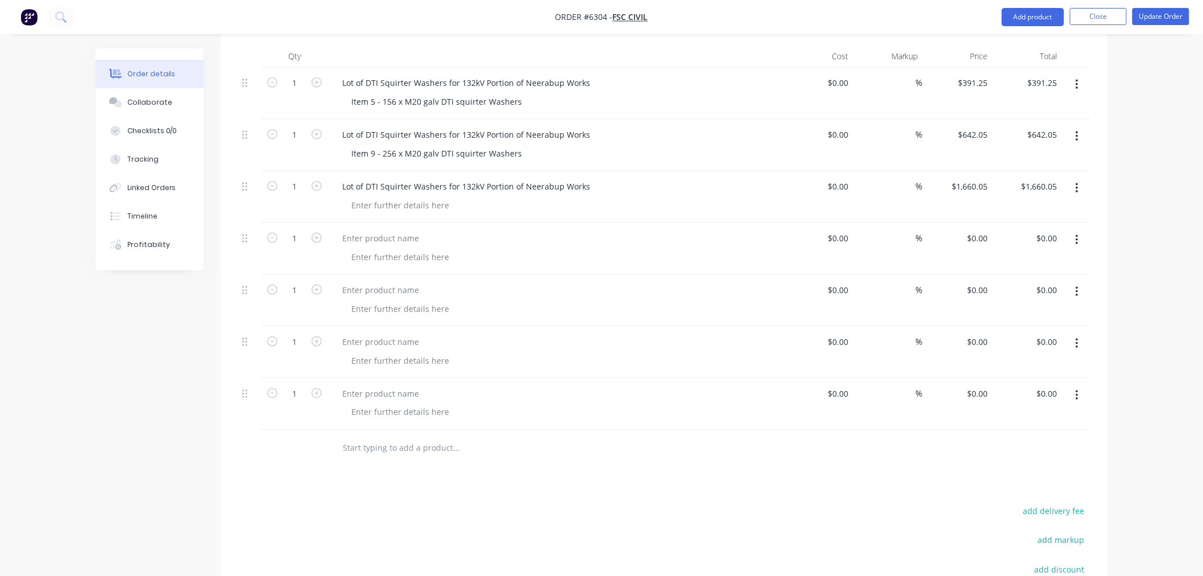
scroll to position [513, 0]
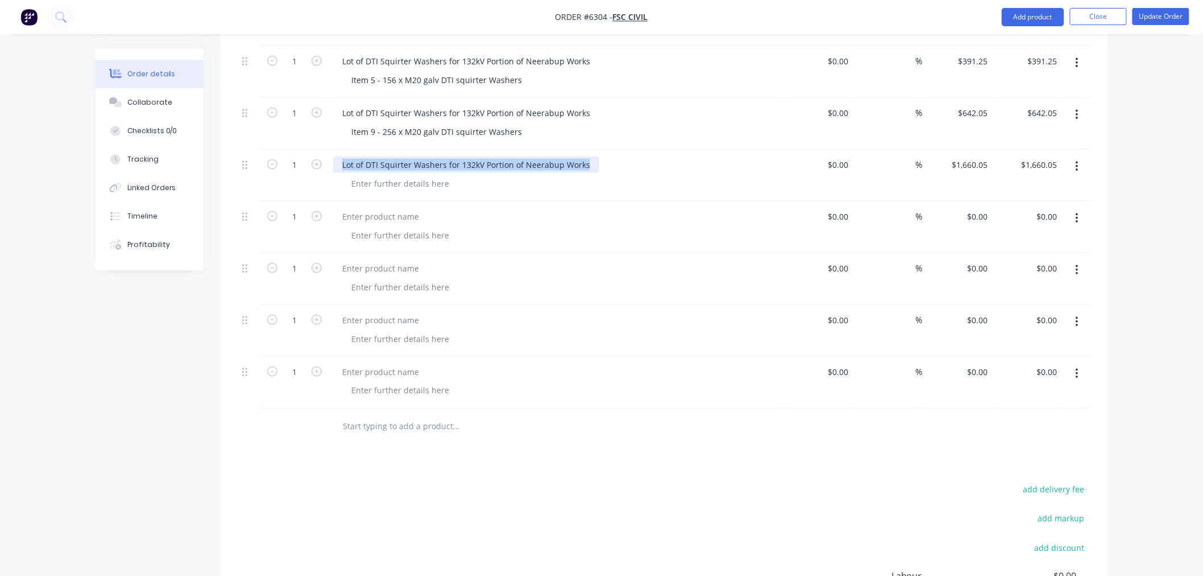
drag, startPoint x: 339, startPoint y: 147, endPoint x: 603, endPoint y: 150, distance: 263.9
click at [603, 156] on div "Lot of DTI Squirter Washers for 132kV Portion of Neerabup Works" at bounding box center [556, 164] width 446 height 16
copy div "Lot of DTI Squirter Washers for 132kV Portion of Neerabup Works"
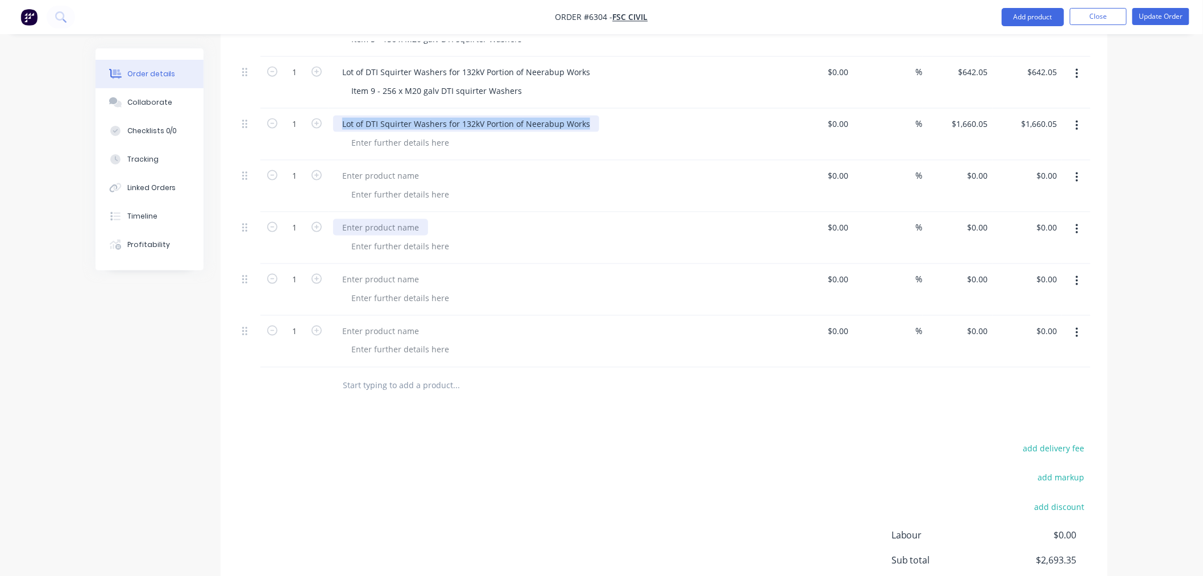
scroll to position [576, 0]
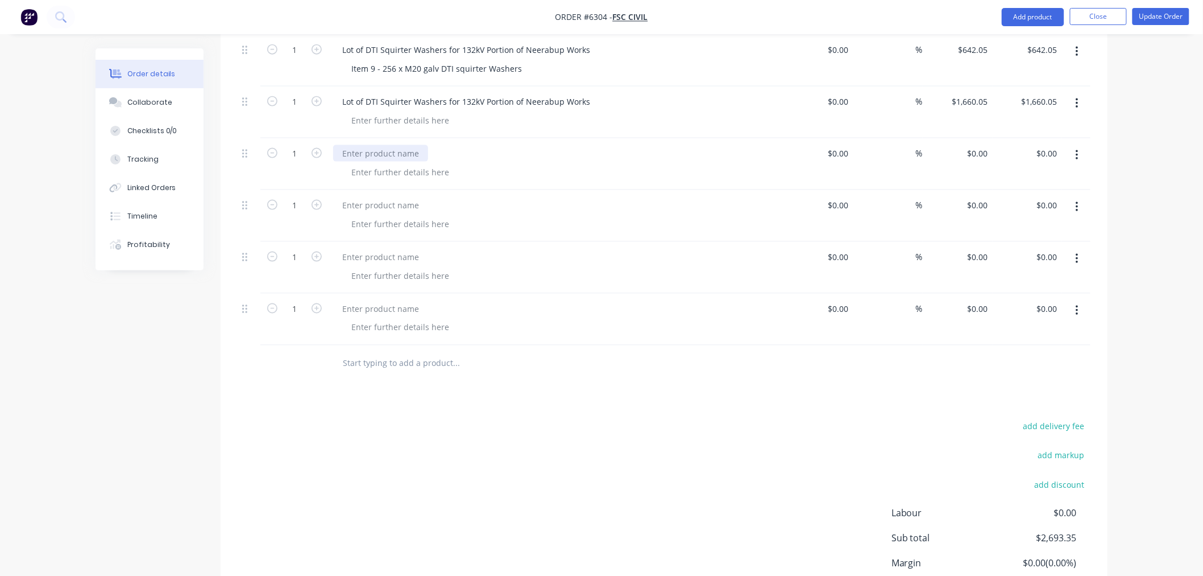
click at [378, 145] on div at bounding box center [380, 153] width 95 height 16
paste div
click at [372, 197] on div at bounding box center [380, 205] width 95 height 16
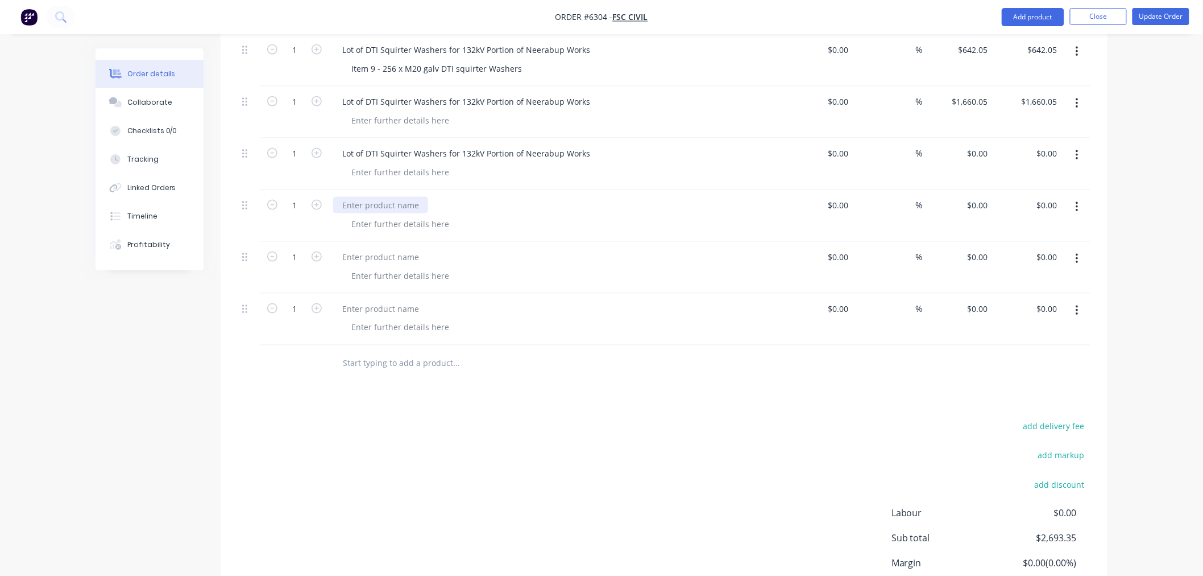
paste div
click at [366, 249] on div at bounding box center [380, 257] width 95 height 16
paste div
click at [362, 300] on div at bounding box center [380, 308] width 95 height 16
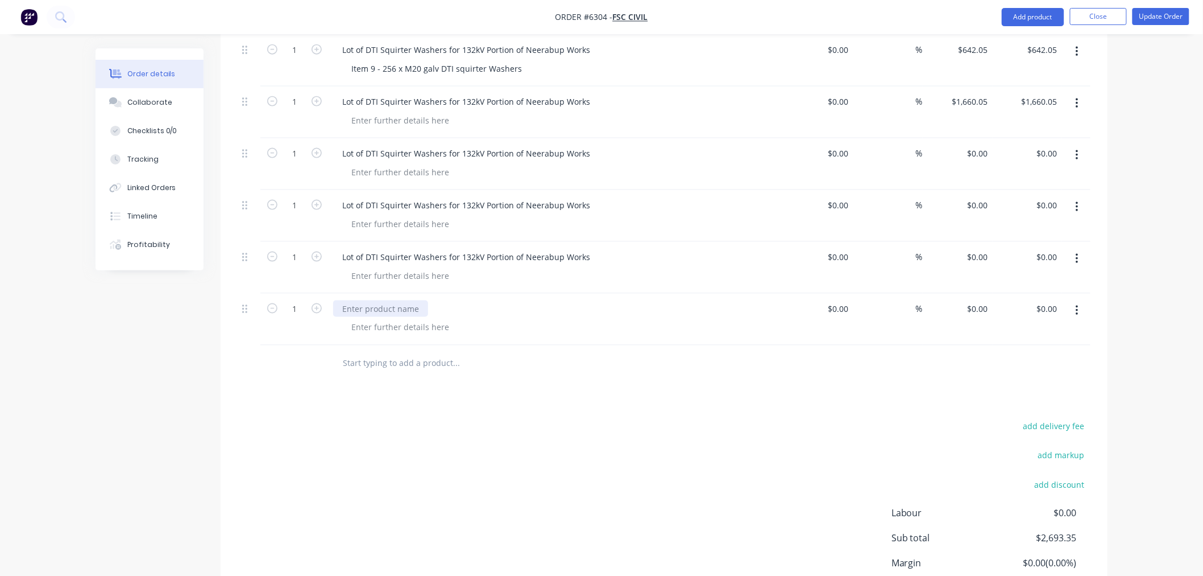
click at [362, 300] on div at bounding box center [380, 308] width 95 height 16
paste div
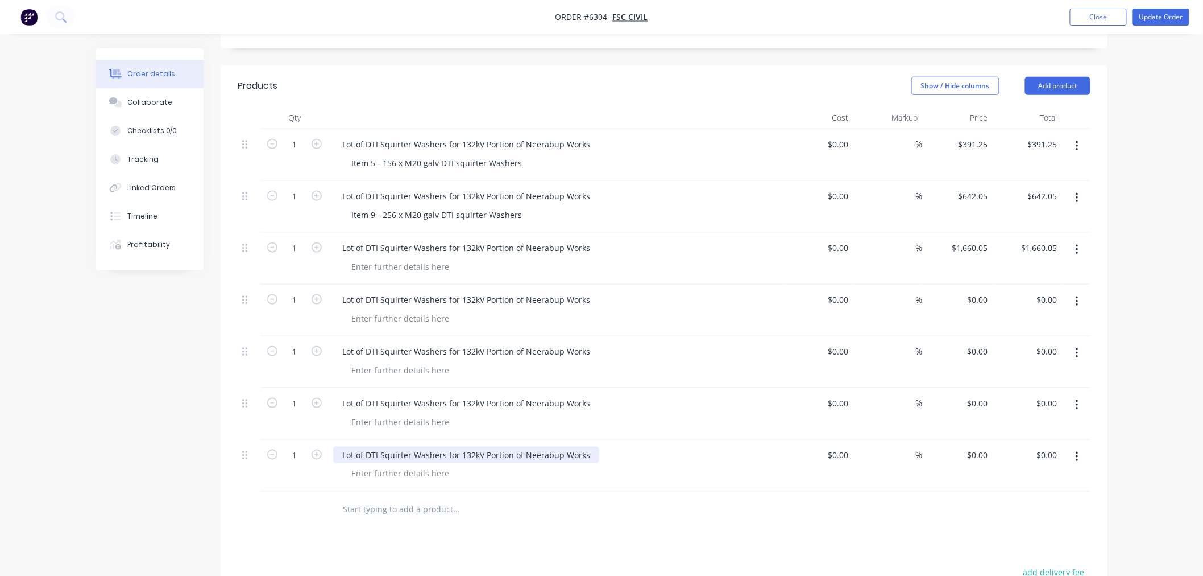
scroll to position [387, 0]
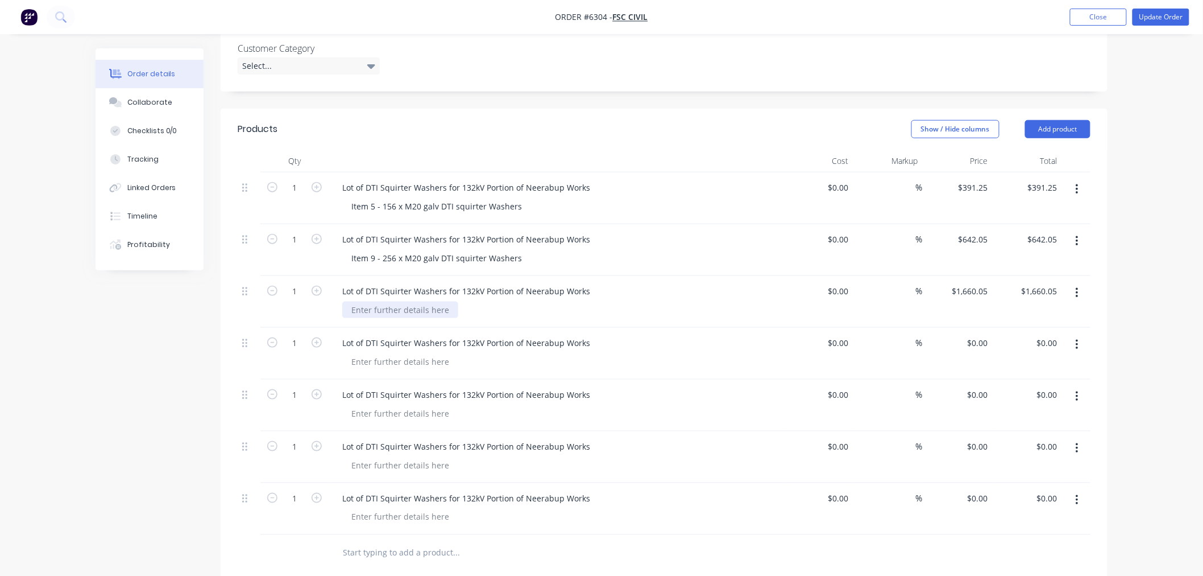
click at [365, 301] on div at bounding box center [400, 309] width 116 height 16
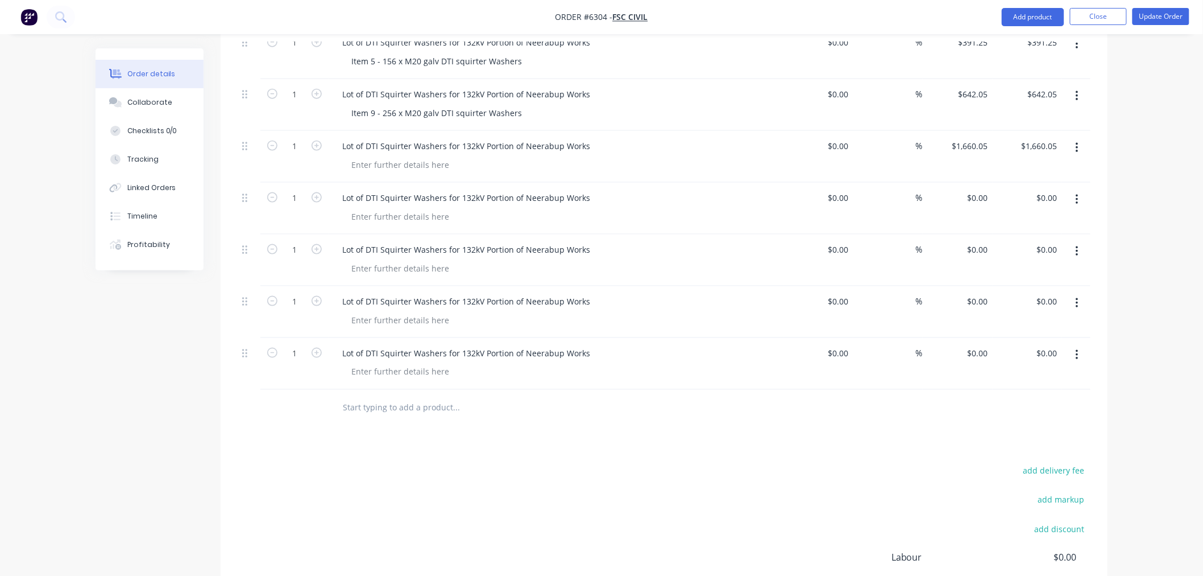
scroll to position [531, 0]
click at [382, 158] on div at bounding box center [400, 166] width 116 height 16
click at [353, 106] on div "Item 9 - 256 x M20 galv DTI squirter Washers" at bounding box center [436, 114] width 189 height 16
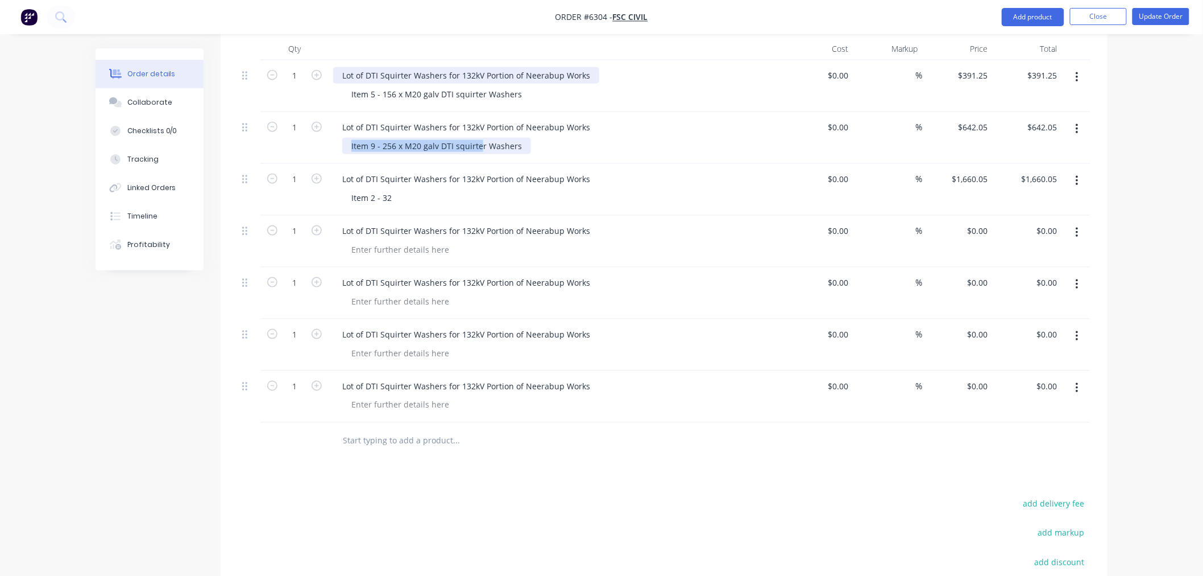
scroll to position [467, 0]
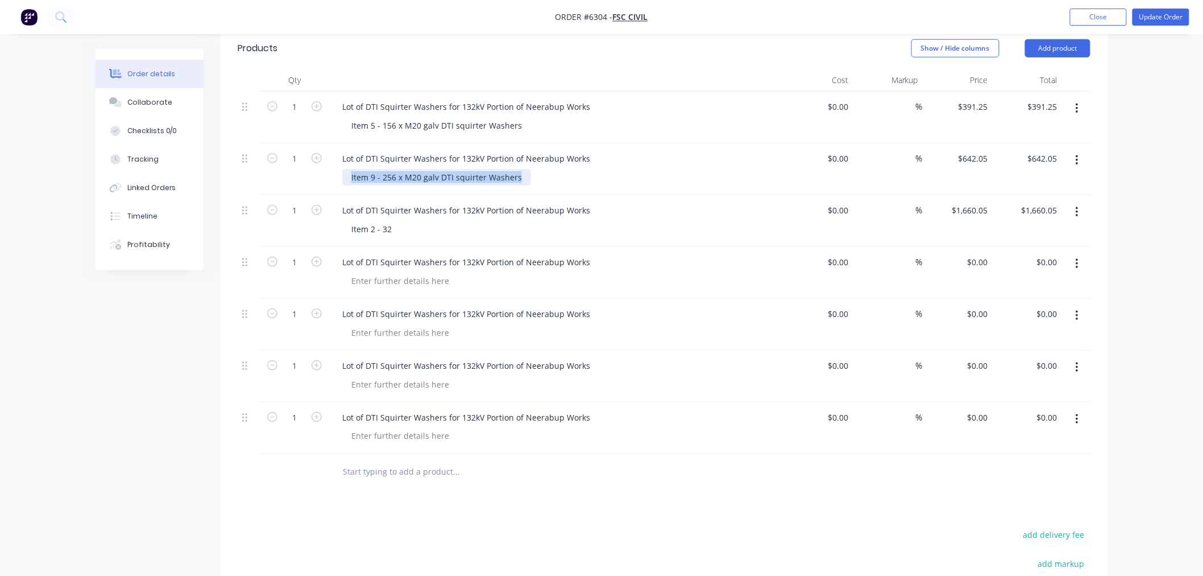
drag, startPoint x: 349, startPoint y: 97, endPoint x: 530, endPoint y: 160, distance: 192.3
click at [530, 169] on div "Item 9 - 256 x M20 galv DTI squirter Washers" at bounding box center [560, 177] width 437 height 16
copy div "Item 9 - 256 x M20 galv DTI squirter Washers"
click at [371, 221] on div "Item 2 - 32" at bounding box center [371, 229] width 59 height 16
drag, startPoint x: 347, startPoint y: 209, endPoint x: 417, endPoint y: 218, distance: 70.0
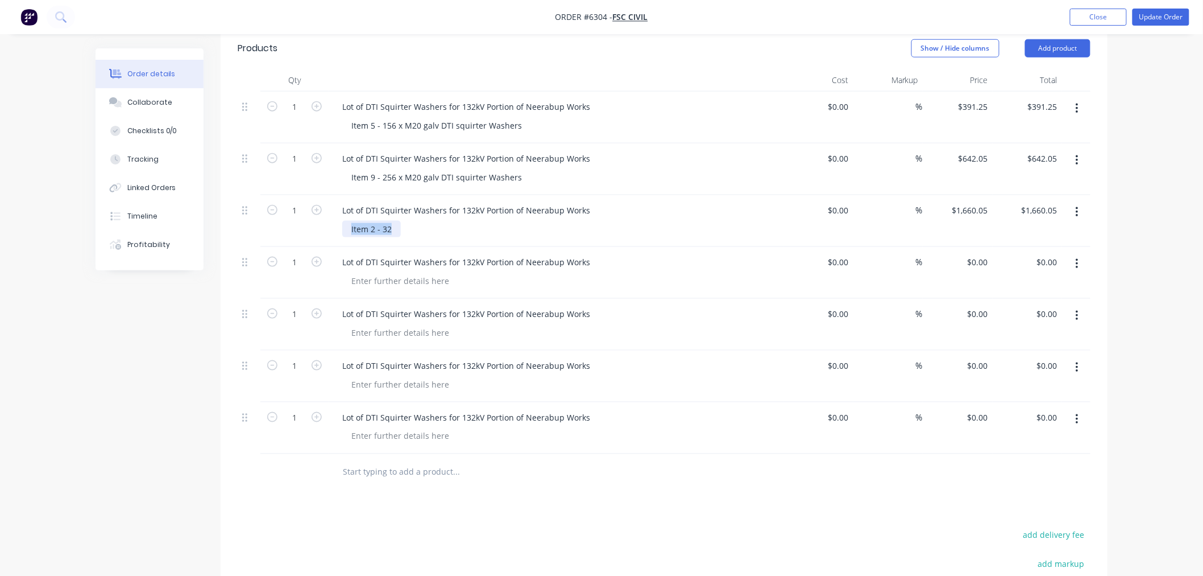
click at [415, 221] on div "Item 2 - 32" at bounding box center [560, 229] width 437 height 16
click at [371, 221] on div "Item 9 - 256 x M20 galv DTI squirter Washers" at bounding box center [436, 229] width 189 height 16
click at [972, 202] on input "1660.05" at bounding box center [972, 210] width 42 height 16
type input "$80.256"
type input "80.26"
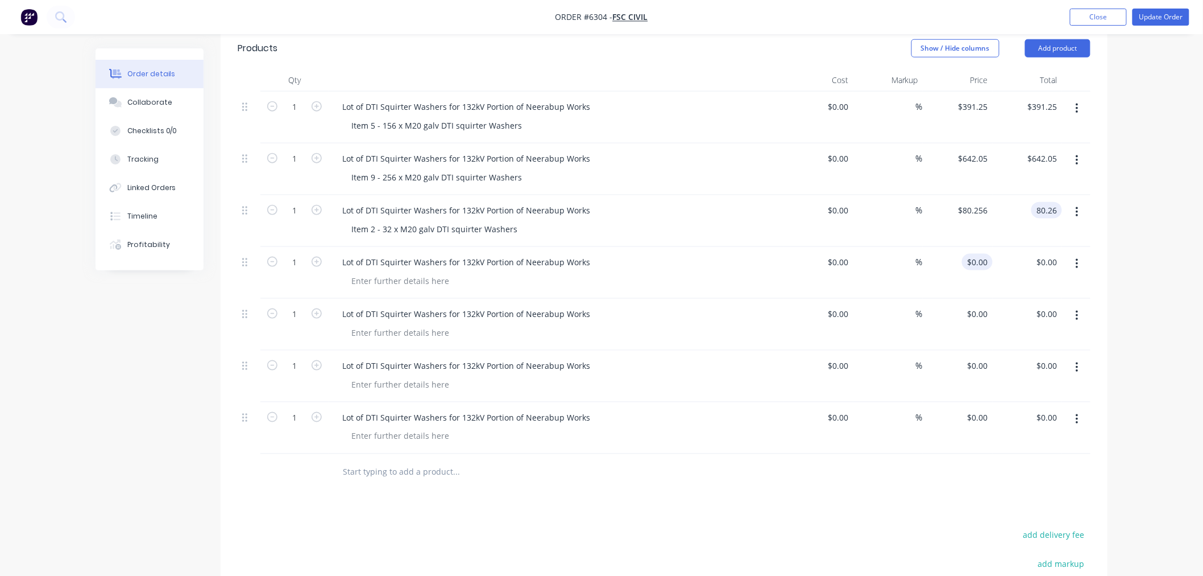
type input "$80.26"
drag, startPoint x: 349, startPoint y: 214, endPoint x: 532, endPoint y: 207, distance: 183.8
click at [532, 221] on div "Item 2 - 32 x M20 galv DTI squirter Washers" at bounding box center [560, 229] width 437 height 16
copy div "Item 2 - 32 x M20 galv DTI squirter Washers"
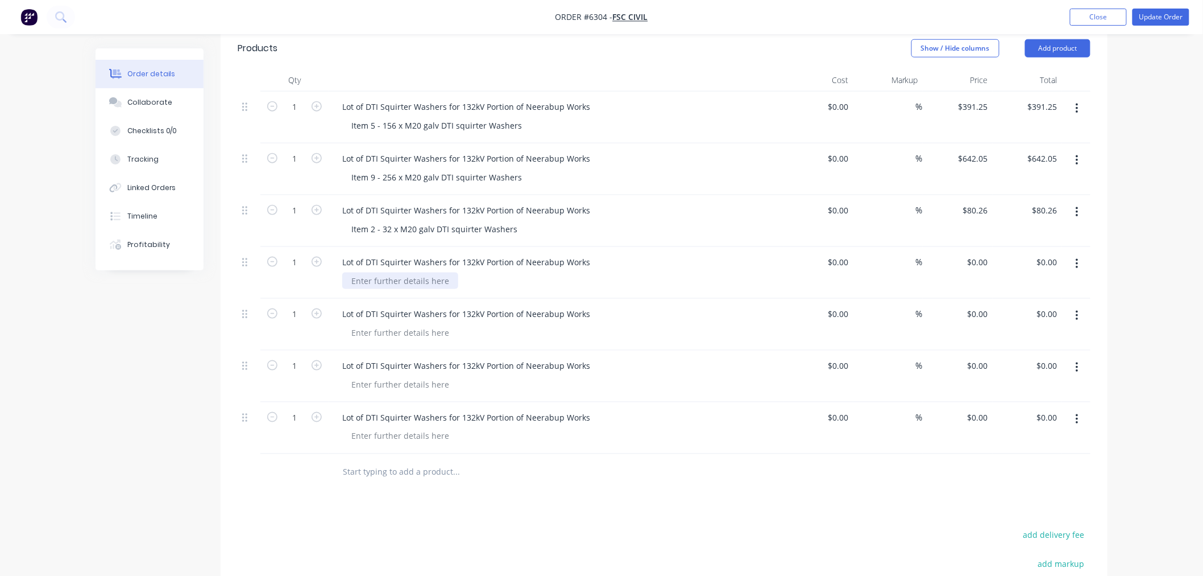
click at [368, 272] on div at bounding box center [400, 280] width 116 height 16
paste div
click at [370, 272] on div "Item 2 - 32 x M20 galv DTI squirter Washers" at bounding box center [434, 280] width 184 height 16
click at [978, 254] on div "0 0" at bounding box center [984, 262] width 18 height 16
type input "$160.512"
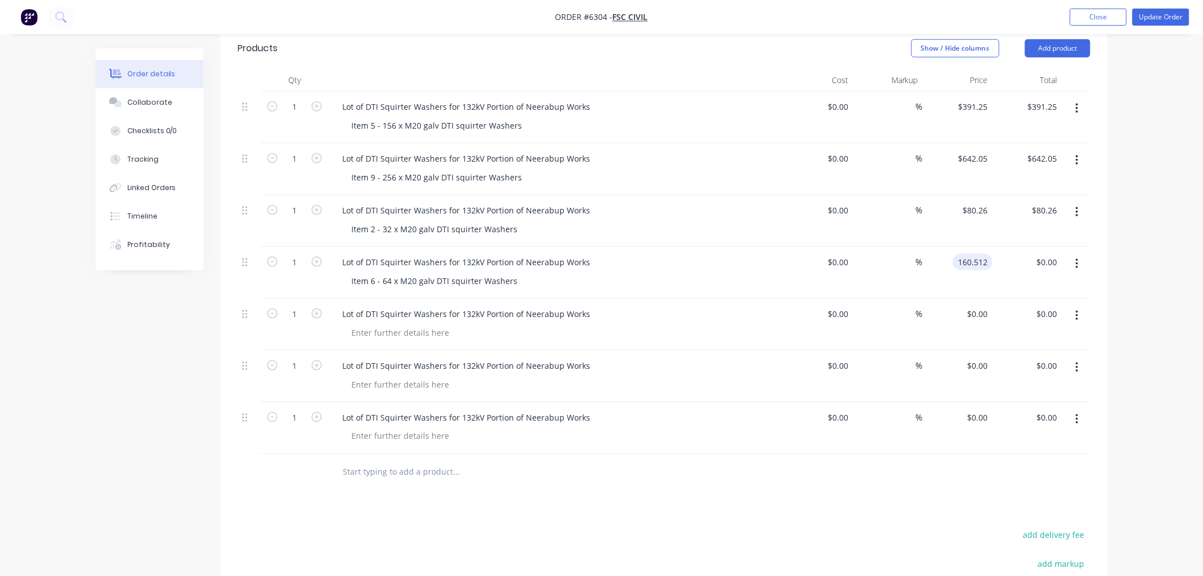
type input "160.51"
type input "$160.51"
drag, startPoint x: 350, startPoint y: 264, endPoint x: 536, endPoint y: 263, distance: 185.4
click at [536, 272] on div "Item 6 - 64 x M20 galv DTI squirter Washers" at bounding box center [560, 280] width 437 height 16
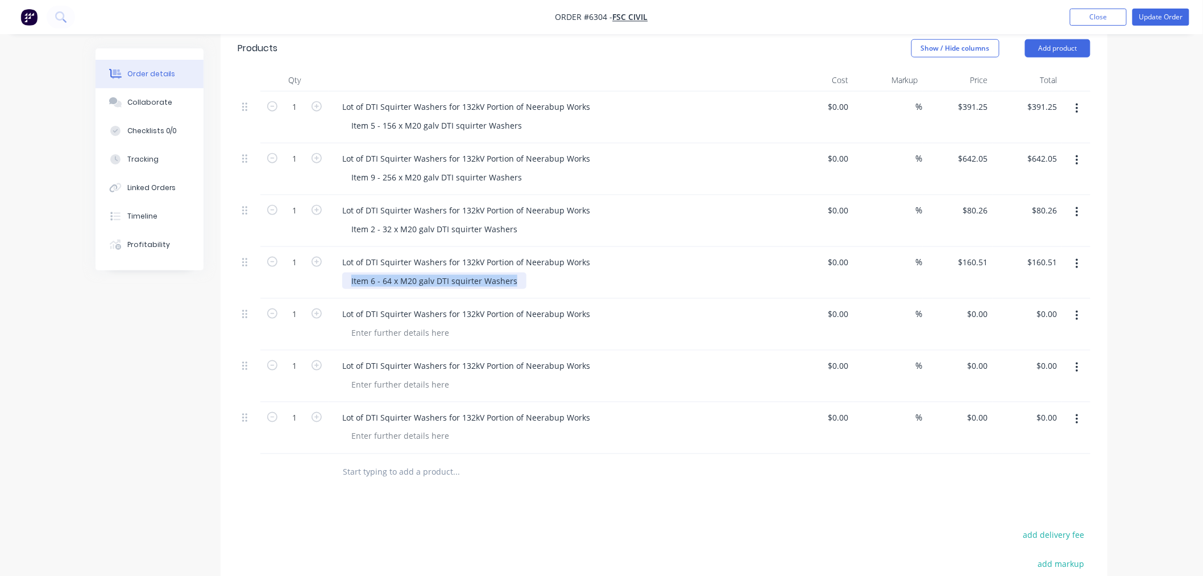
copy div "Item 6 - 64 x M20 galv DTI squirter Washers"
click at [416, 324] on div at bounding box center [400, 332] width 116 height 16
paste div
drag, startPoint x: 372, startPoint y: 316, endPoint x: 373, endPoint y: 337, distance: 21.0
click at [372, 324] on div "Item 6 - 64 x M20 galv DTI squirter Washers" at bounding box center [434, 332] width 184 height 16
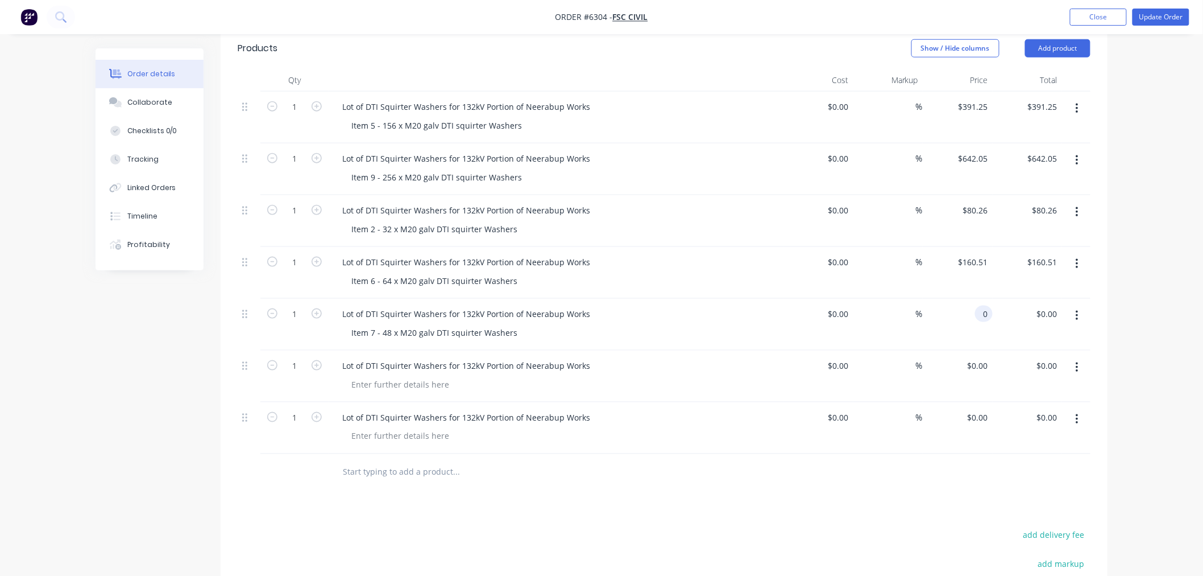
click at [976, 305] on div "0 0" at bounding box center [984, 313] width 18 height 16
type input "$120.384"
type input "120.38"
type input "$120.38"
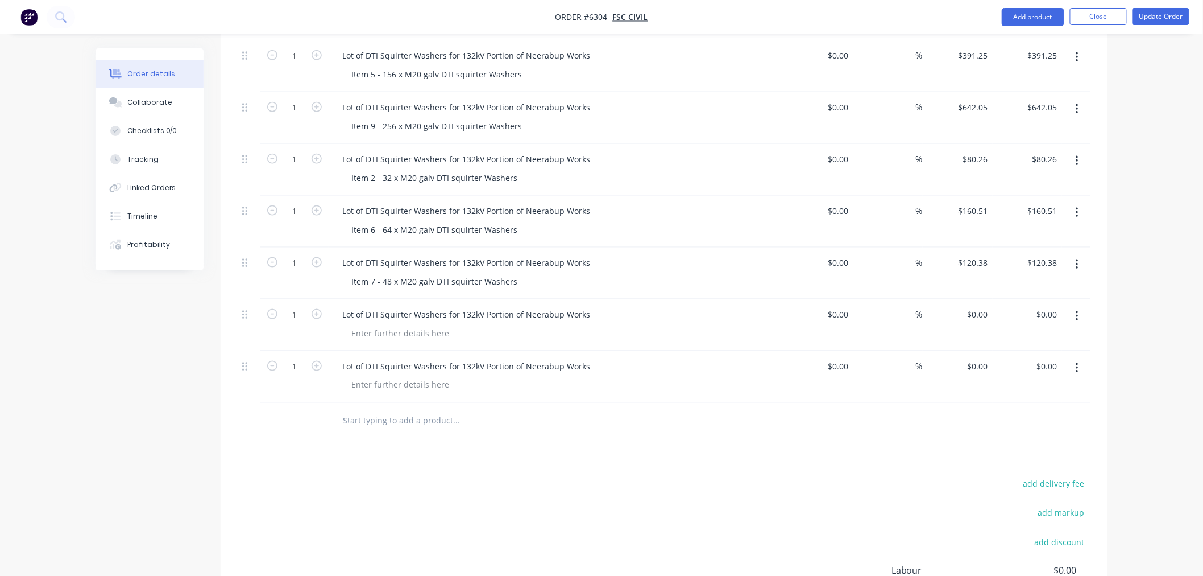
scroll to position [657, 0]
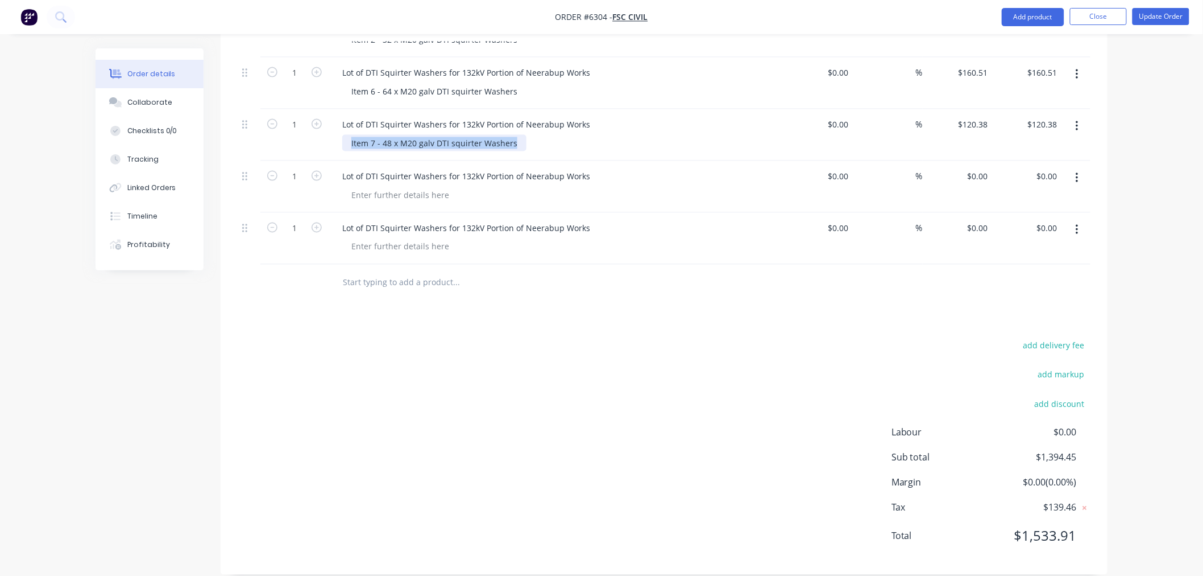
drag, startPoint x: 346, startPoint y: 124, endPoint x: 542, endPoint y: 123, distance: 196.2
click at [545, 135] on div "Item 7 - 48 x M20 galv DTI squirter Washers" at bounding box center [560, 143] width 437 height 16
copy div "Item 7 - 48 x M20 galv DTI squirter Washers"
click at [405, 187] on div at bounding box center [400, 195] width 116 height 16
paste div
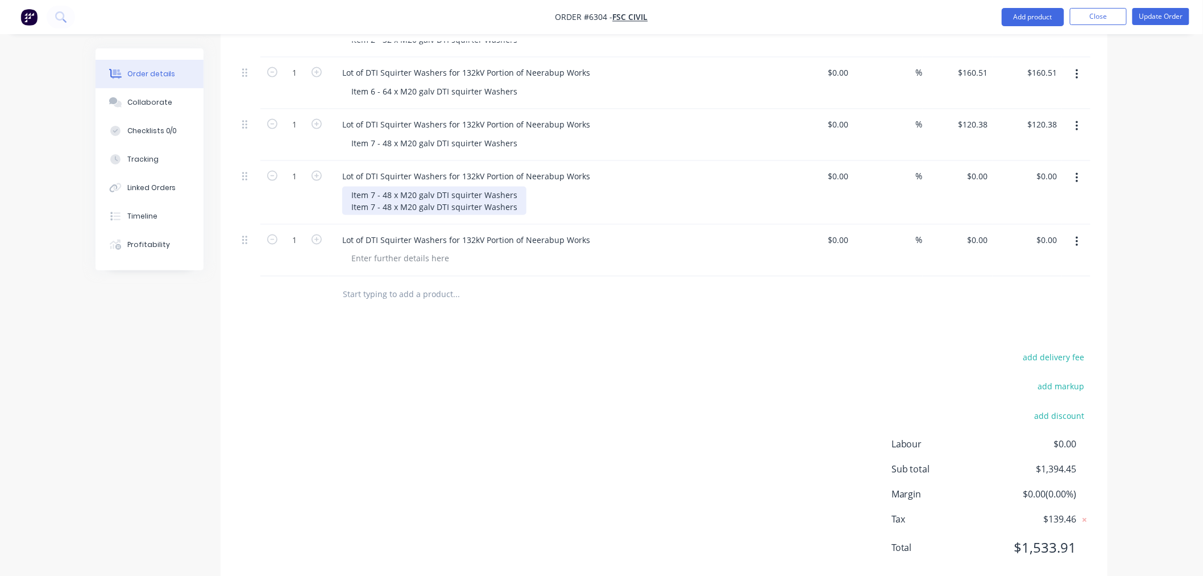
click at [371, 187] on div "Item 7 - 48 x M20 galv DTI squirter Washers Item 7 - 48 x M20 galv DTI squirter…" at bounding box center [434, 201] width 184 height 28
click at [975, 168] on div "0 $0.00" at bounding box center [977, 176] width 31 height 16
type input "$200.64"
drag, startPoint x: 376, startPoint y: 192, endPoint x: 374, endPoint y: 198, distance: 6.7
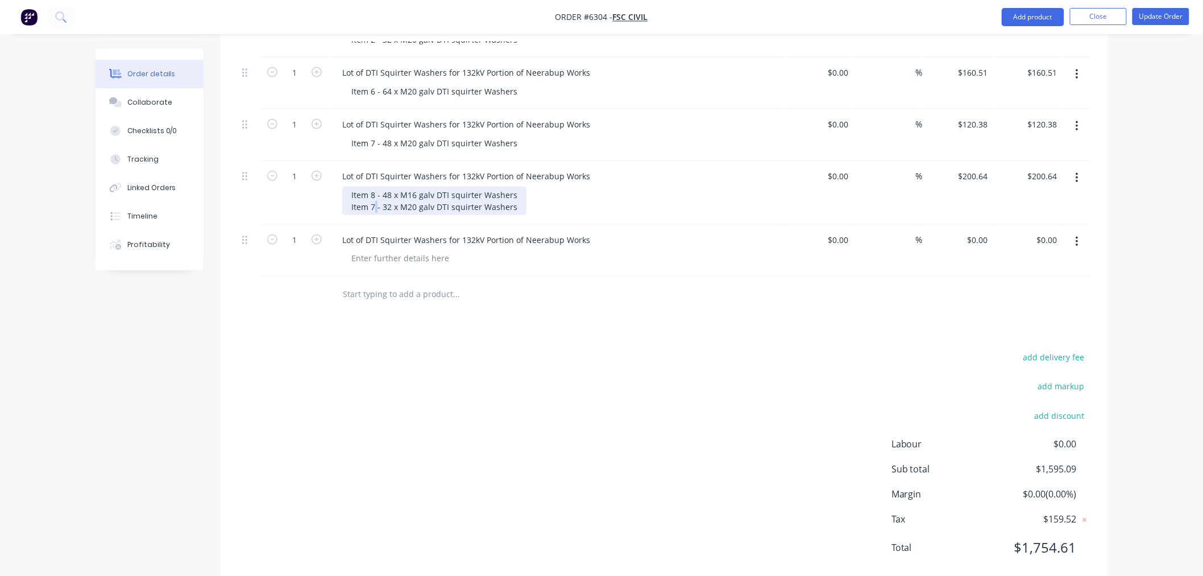
click at [374, 192] on div "Item 8 - 48 x M16 galv DTI squirter Washers Item 7 - 32 x M20 galv DTI squirter…" at bounding box center [434, 201] width 184 height 28
click at [370, 193] on div "Item 8 - 48 x M16 galv DTI squirter Washers Item 7 - 32 x M20 galv DTI squirter…" at bounding box center [434, 201] width 184 height 28
drag, startPoint x: 514, startPoint y: 190, endPoint x: 343, endPoint y: 185, distance: 170.1
click at [329, 186] on div "Lot of DTI Squirter Washers for 132kV Portion of Neerabup Works Item 8 - 48 x M…" at bounding box center [556, 193] width 455 height 64
copy div "Item 8 - 32 x M20 galv DTI squirter Washers"
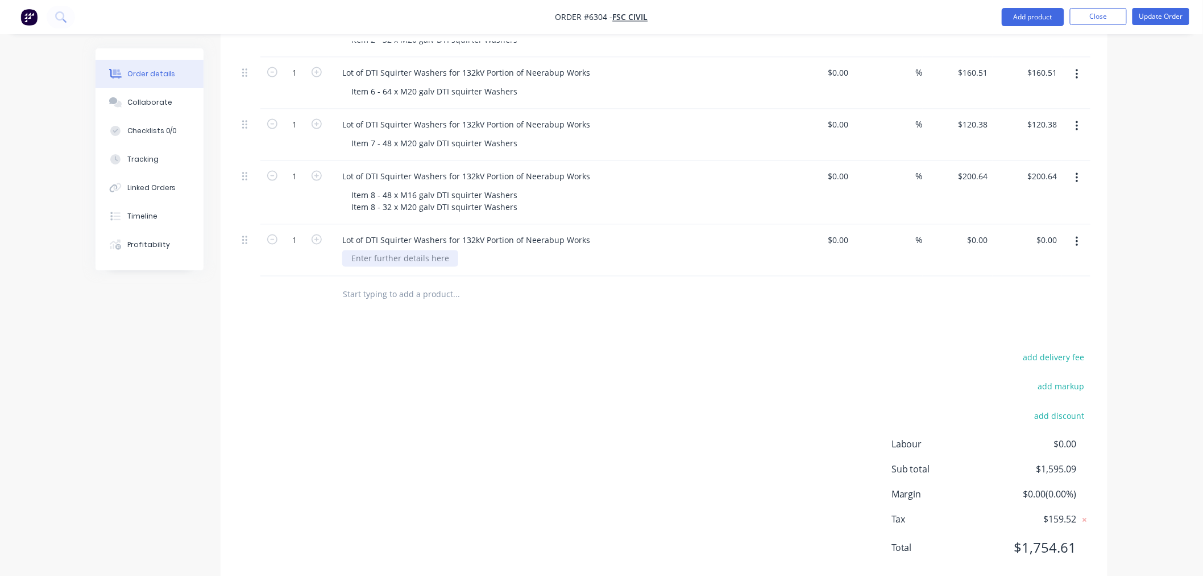
click at [365, 250] on div at bounding box center [400, 258] width 116 height 16
paste div
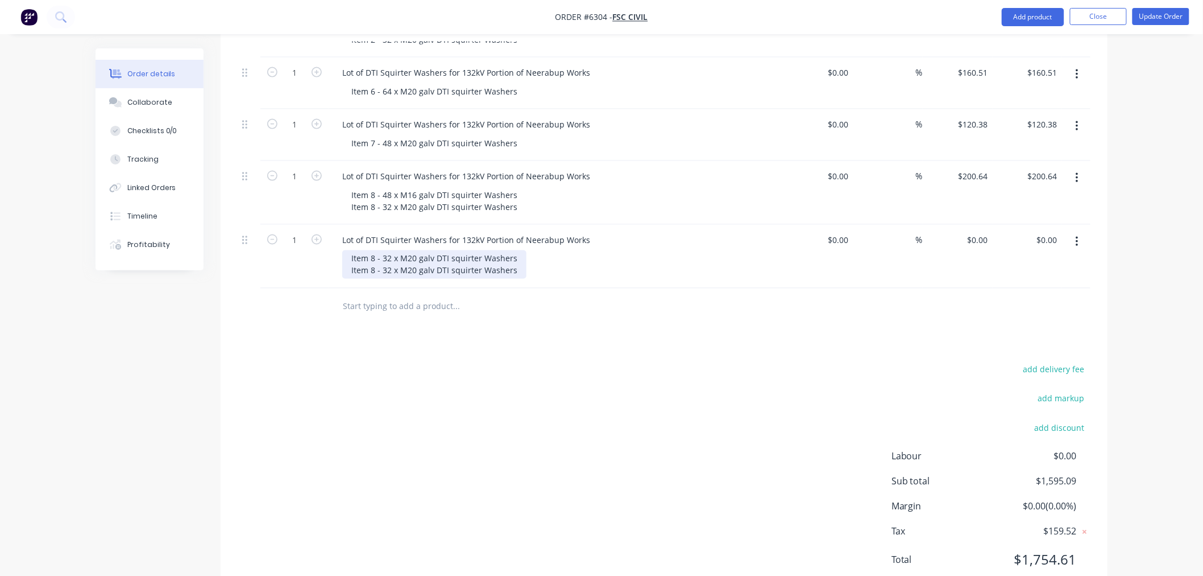
click at [376, 250] on div "Item 8 - 32 x M20 galv DTI squirter Washers Item 8 - 32 x M20 galv DTI squirter…" at bounding box center [434, 264] width 184 height 28
click at [374, 258] on div "Item 10 - 32 x M20 galv DTI squirter Washers Item 8 - 32 x M20 galv DTI squirte…" at bounding box center [436, 264] width 189 height 28
click at [388, 250] on div "Item 10 - 32 x M20 galv DTI squirter Washers Item 10 - 32 x M20 galv DTI squirt…" at bounding box center [436, 264] width 189 height 28
click at [388, 251] on div "Item 10 - 72 x M20 galv DTI squirter Washers Item 10 - 32 x M20 galv DTI squirt…" at bounding box center [436, 264] width 189 height 28
click at [978, 231] on div "0 $0.00" at bounding box center [977, 239] width 31 height 16
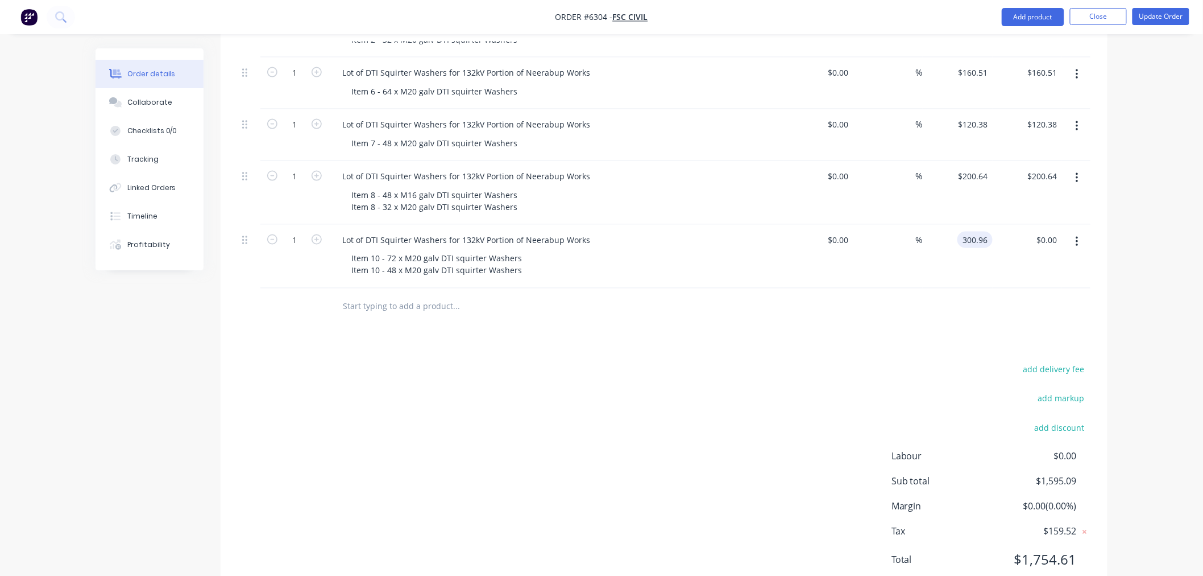
type input "$300.96"
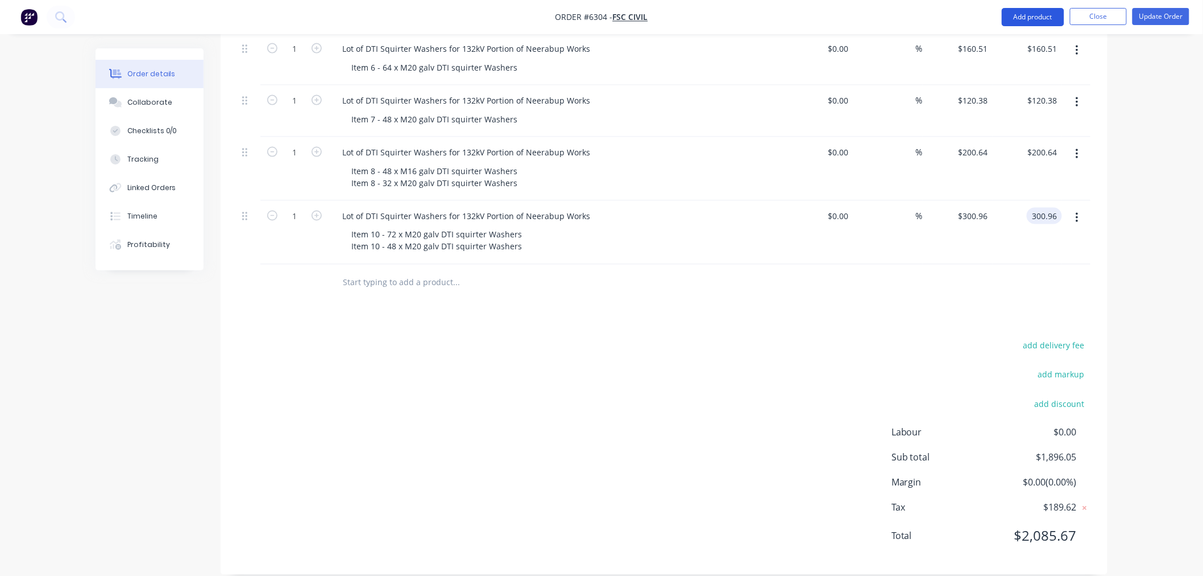
type input "$300.96"
click at [1045, 13] on button "Add product" at bounding box center [1033, 17] width 63 height 18
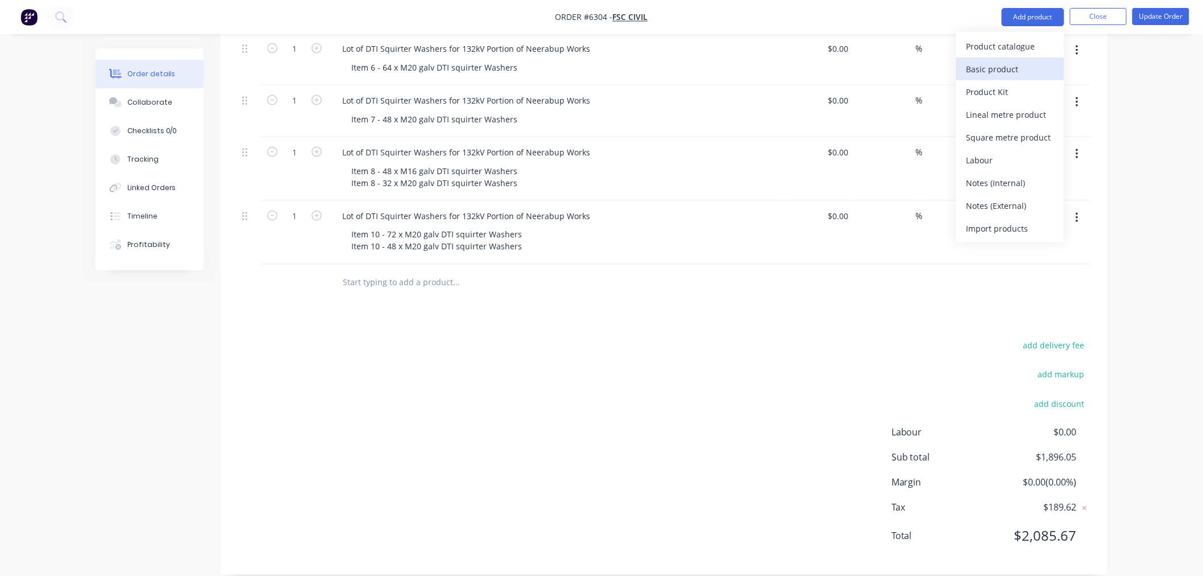
click at [1003, 66] on div "Basic product" at bounding box center [1011, 69] width 88 height 16
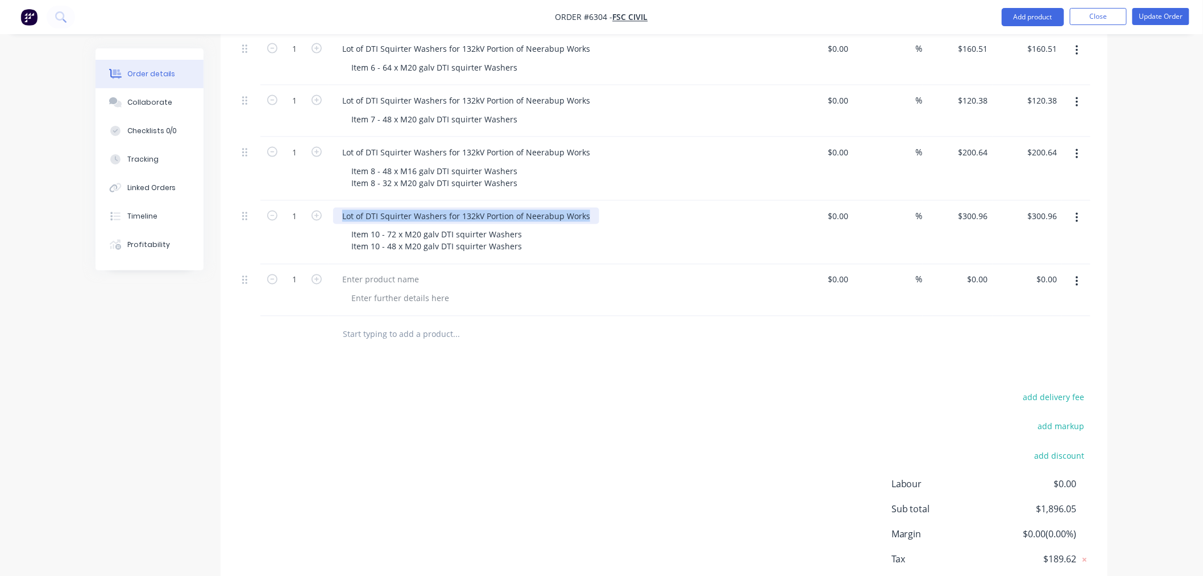
drag, startPoint x: 339, startPoint y: 198, endPoint x: 601, endPoint y: 213, distance: 262.6
click at [613, 215] on div "Lot of DTI Squirter Washers for 132kV Portion of Neerabup Works Item 10 - 72 x …" at bounding box center [556, 233] width 455 height 64
click at [401, 271] on div at bounding box center [380, 279] width 95 height 16
click at [354, 271] on div at bounding box center [380, 279] width 95 height 16
paste div
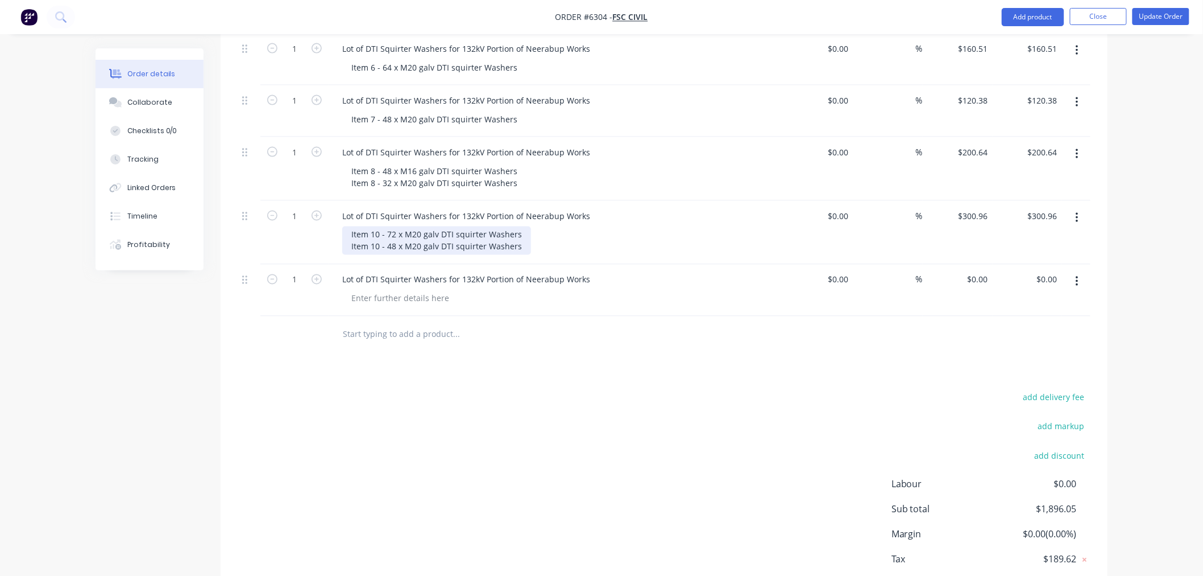
click at [356, 226] on div "Item 10 - 72 x M20 galv DTI squirter Washers Item 10 - 48 x M20 galv DTI squirt…" at bounding box center [436, 240] width 189 height 28
drag, startPoint x: 496, startPoint y: 226, endPoint x: 327, endPoint y: 213, distance: 169.9
click at [327, 213] on div "1 Lot of DTI Squirter Washers for 132kV Portion of Neerabup Works Item 10 - 72 …" at bounding box center [664, 233] width 853 height 64
click at [371, 290] on div at bounding box center [400, 298] width 116 height 16
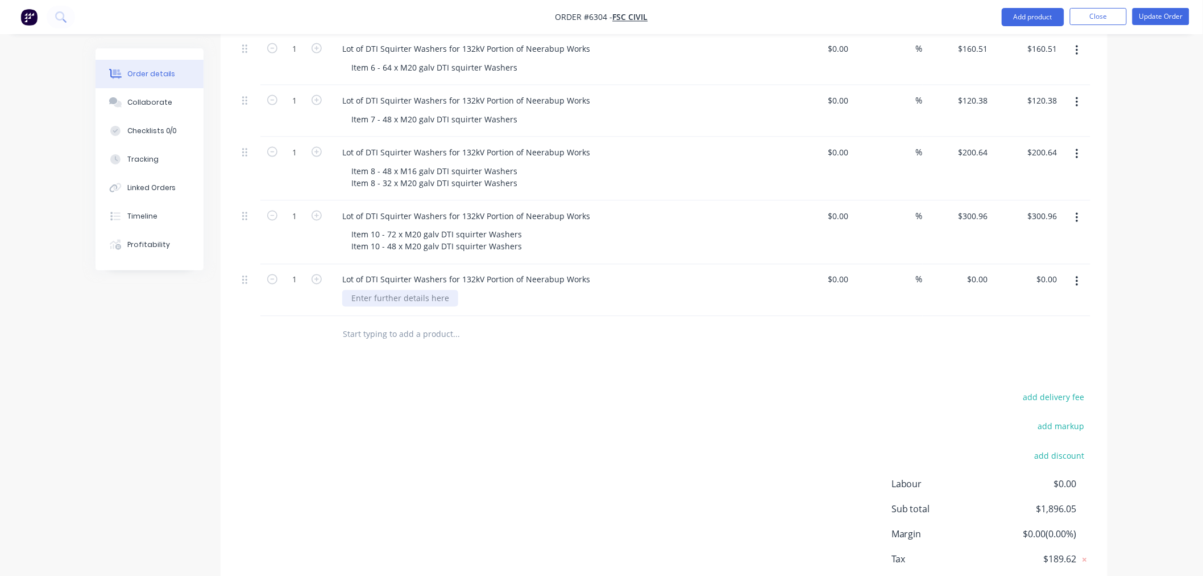
paste div
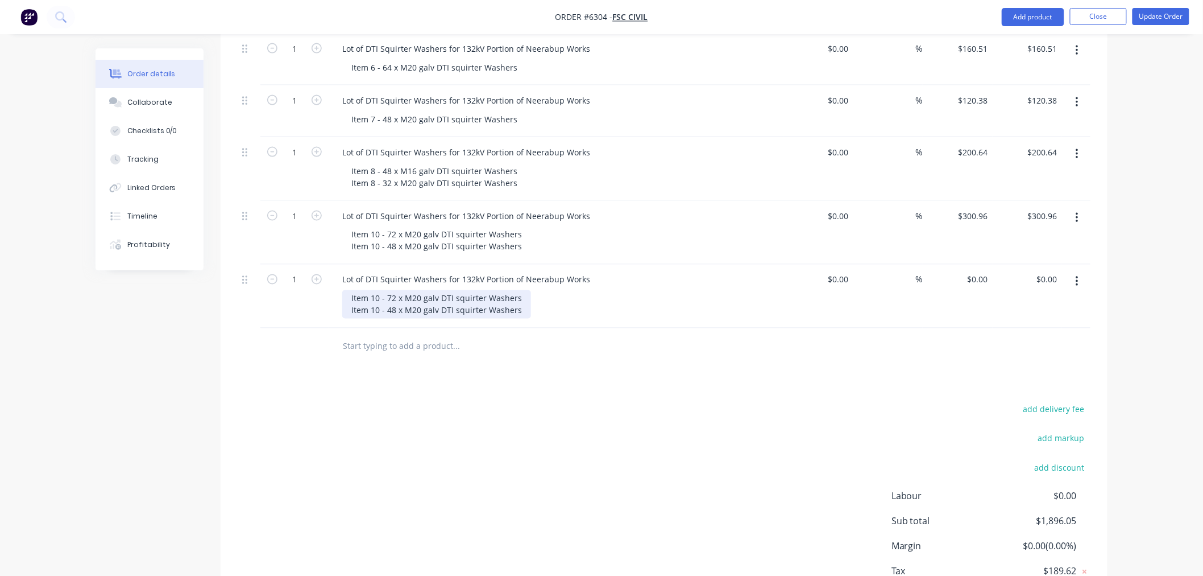
drag, startPoint x: 376, startPoint y: 285, endPoint x: 380, endPoint y: 291, distance: 6.9
click at [377, 290] on div "Item 10 - 72 x M20 galv DTI squirter Washers Item 10 - 48 x M20 galv DTI squirt…" at bounding box center [436, 304] width 189 height 28
click at [390, 290] on div "Item 11 - 72 x M20 galv DTI squirter Washers Item 11 - 48 x M20 galv DTI squirt…" at bounding box center [436, 304] width 189 height 28
click at [980, 271] on input "0" at bounding box center [980, 279] width 26 height 16
type input "$401.28"
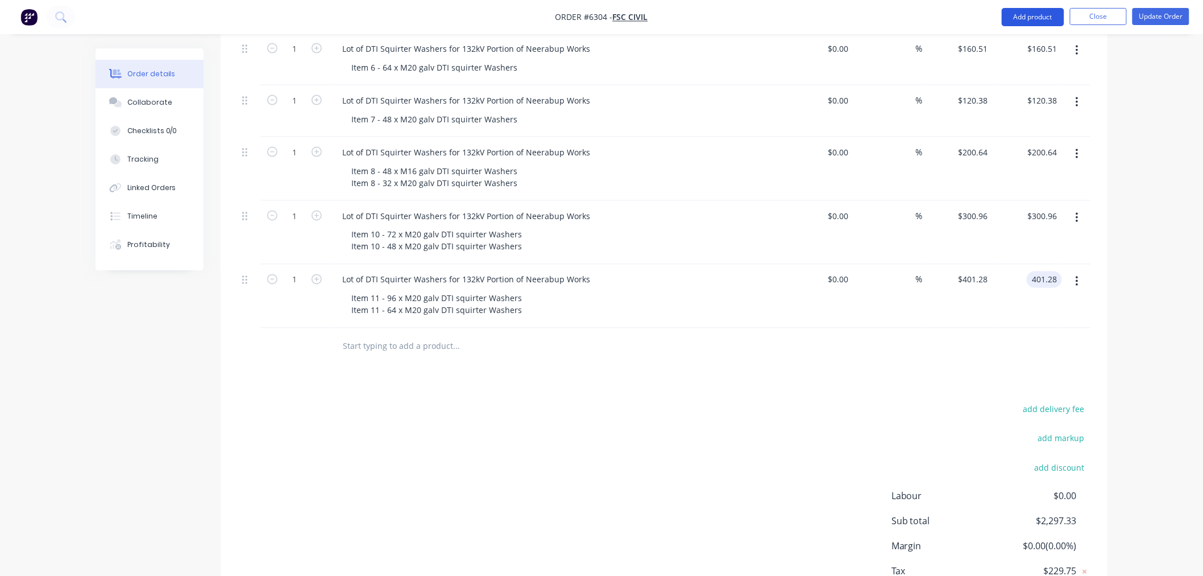
type input "$401.28"
click at [1021, 18] on button "Add product" at bounding box center [1033, 17] width 63 height 18
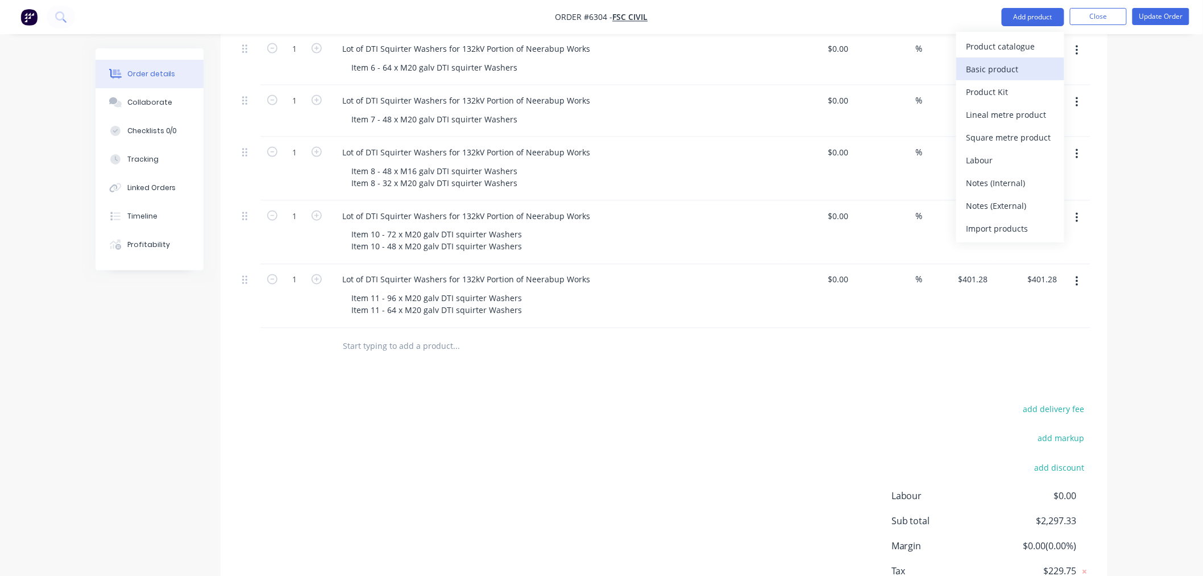
click at [1013, 65] on div "Basic product" at bounding box center [1011, 69] width 88 height 16
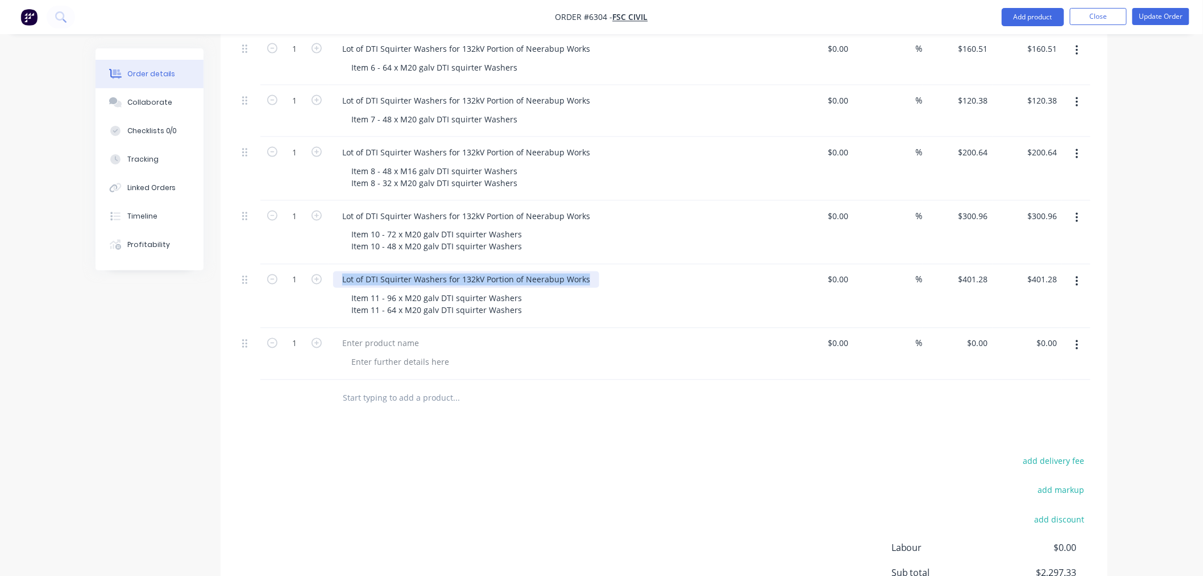
drag, startPoint x: 338, startPoint y: 262, endPoint x: 630, endPoint y: 269, distance: 291.8
click at [630, 271] on div "Lot of DTI Squirter Washers for 132kV Portion of Neerabup Works" at bounding box center [556, 279] width 446 height 16
click at [388, 335] on div at bounding box center [380, 343] width 95 height 16
click at [357, 335] on div at bounding box center [380, 343] width 95 height 16
paste div
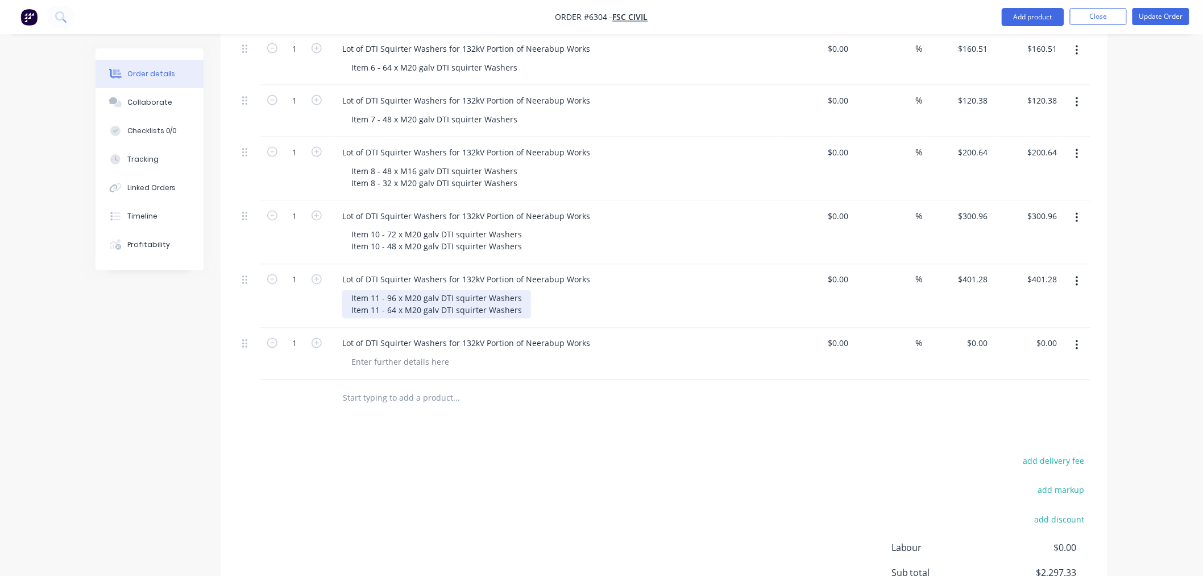
click at [358, 297] on div "Item 11 - 96 x M20 galv DTI squirter Washers Item 11 - 64 x M20 galv DTI squirt…" at bounding box center [436, 304] width 189 height 28
drag, startPoint x: 519, startPoint y: 293, endPoint x: 316, endPoint y: 301, distance: 203.2
click at [316, 301] on div "1 Lot of DTI Squirter Washers for 132kV Portion of Neerabup Works Item 11 - 96 …" at bounding box center [664, 296] width 853 height 64
click at [371, 354] on div at bounding box center [400, 362] width 116 height 16
click at [376, 354] on div at bounding box center [400, 362] width 116 height 16
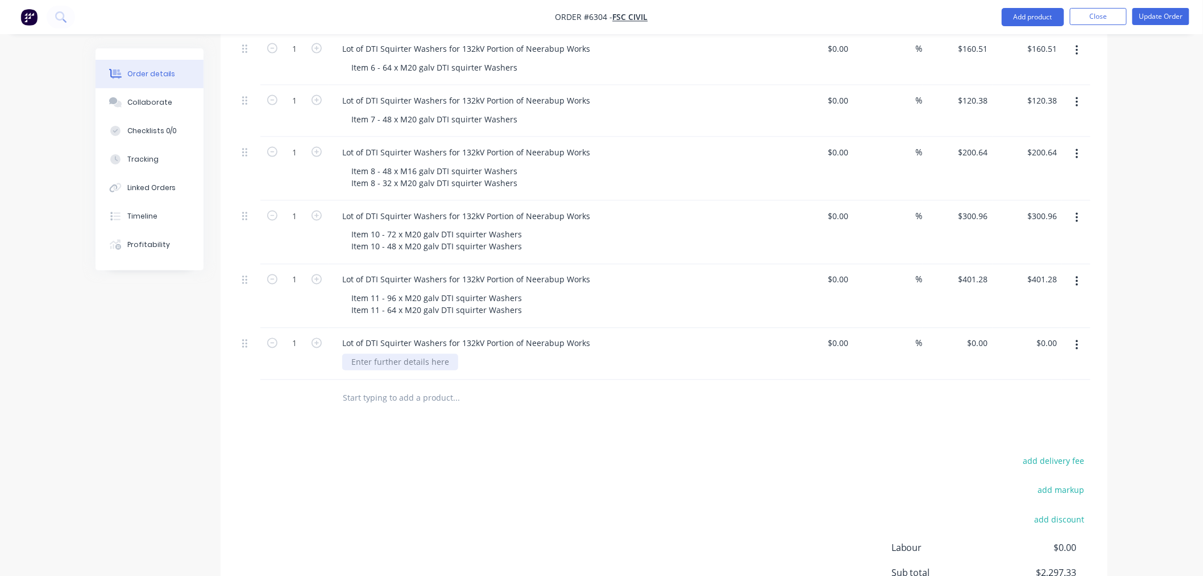
paste div
drag, startPoint x: 375, startPoint y: 345, endPoint x: 384, endPoint y: 350, distance: 9.9
click at [384, 354] on div "Item 11 - 64 x M20 galv DTI squirter Washers" at bounding box center [436, 362] width 189 height 16
click at [972, 328] on div "0 0" at bounding box center [958, 354] width 70 height 52
type input "$160.512"
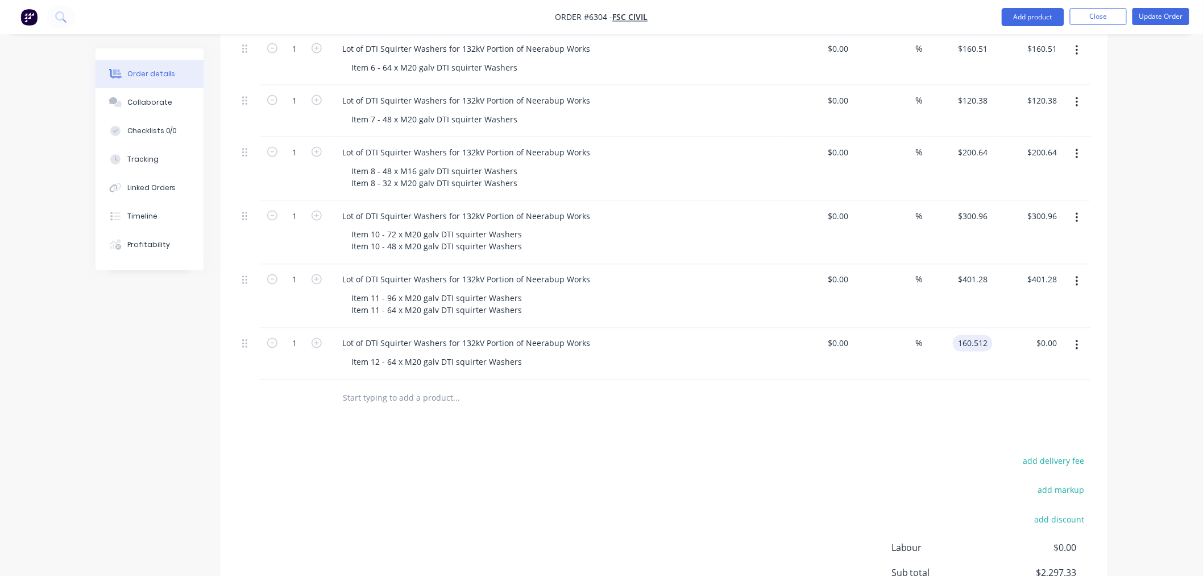
type input "160.51"
type input "$160.51"
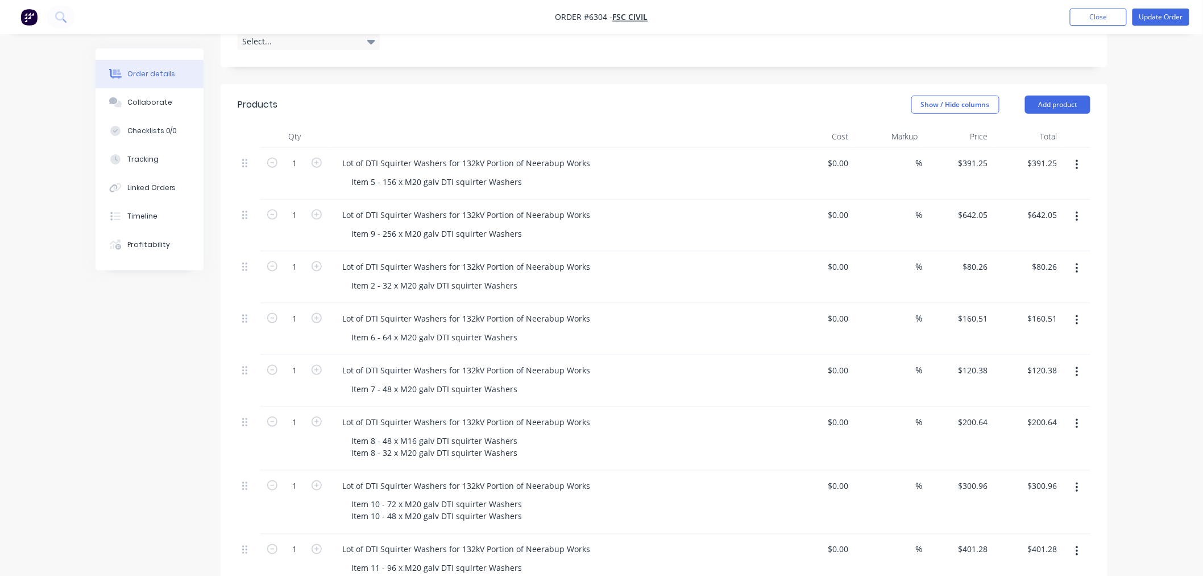
scroll to position [428, 0]
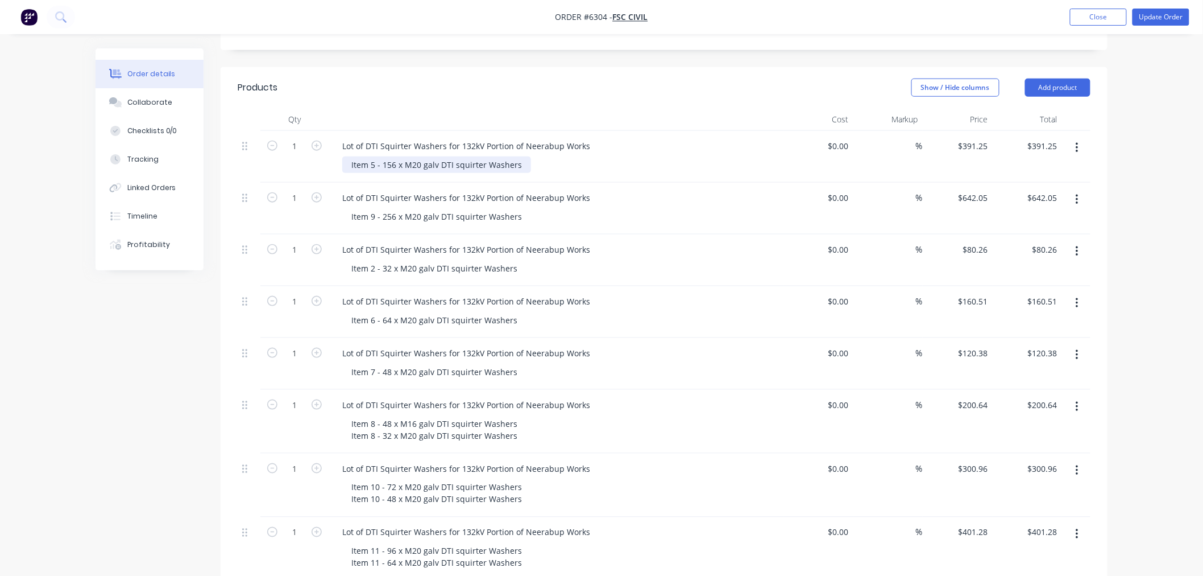
drag, startPoint x: 382, startPoint y: 145, endPoint x: 391, endPoint y: 158, distance: 15.8
click at [386, 156] on div "Item 5 - 156 x M20 galv DTI squirter Washers" at bounding box center [436, 164] width 189 height 16
click at [383, 156] on div "Item 5 - 485 x M20 galv DTI squirter Washers" at bounding box center [436, 164] width 189 height 16
click at [1045, 78] on button "Add product" at bounding box center [1057, 87] width 65 height 18
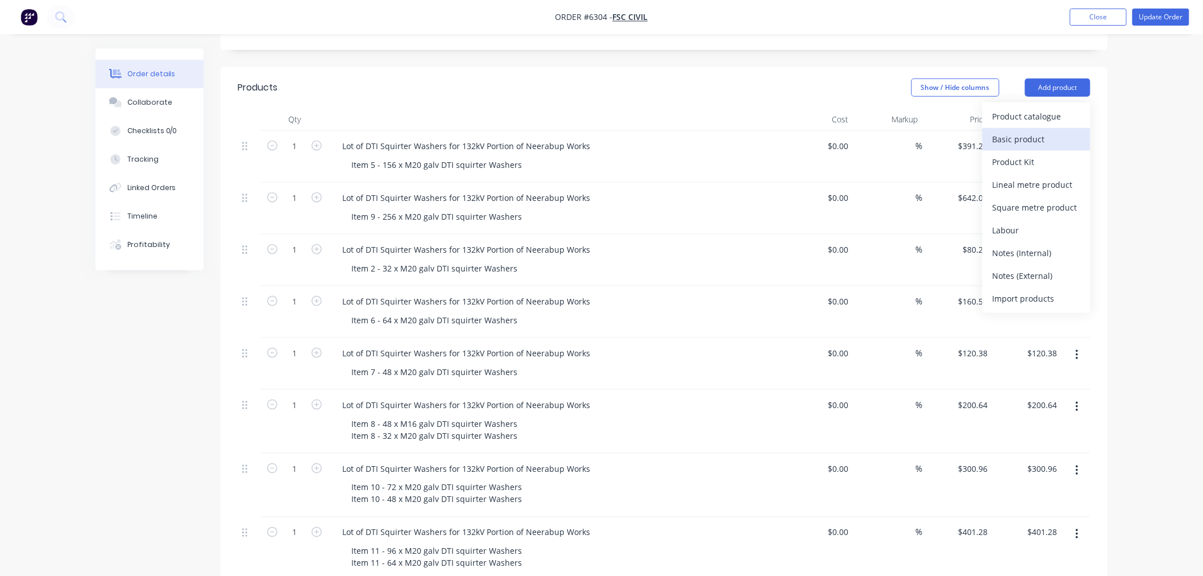
click at [1026, 131] on div "Basic product" at bounding box center [1037, 139] width 88 height 16
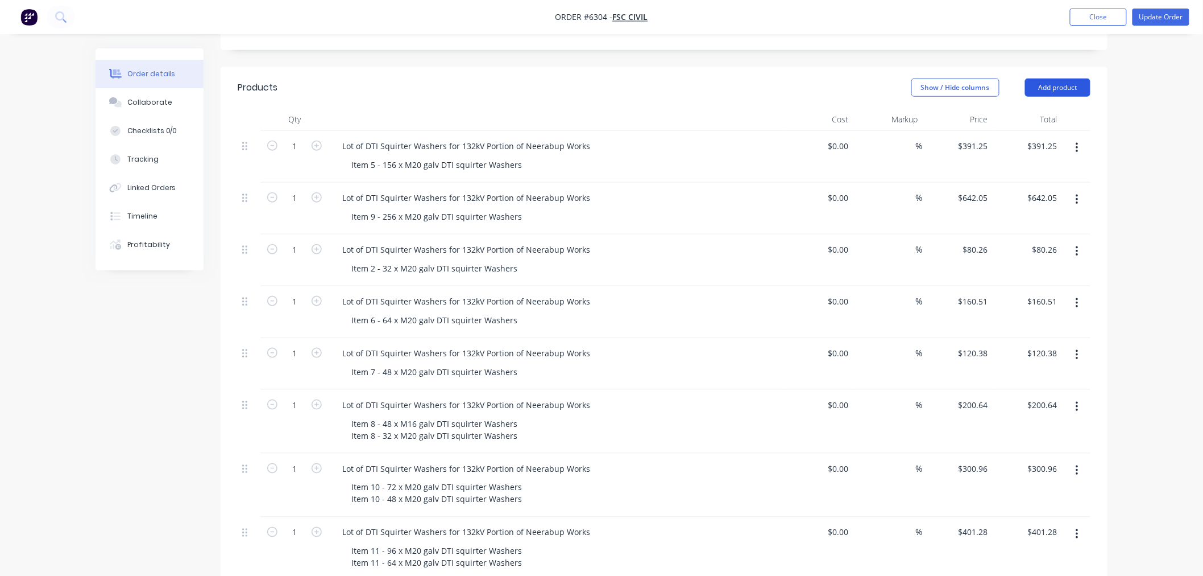
click at [1039, 78] on button "Add product" at bounding box center [1057, 87] width 65 height 18
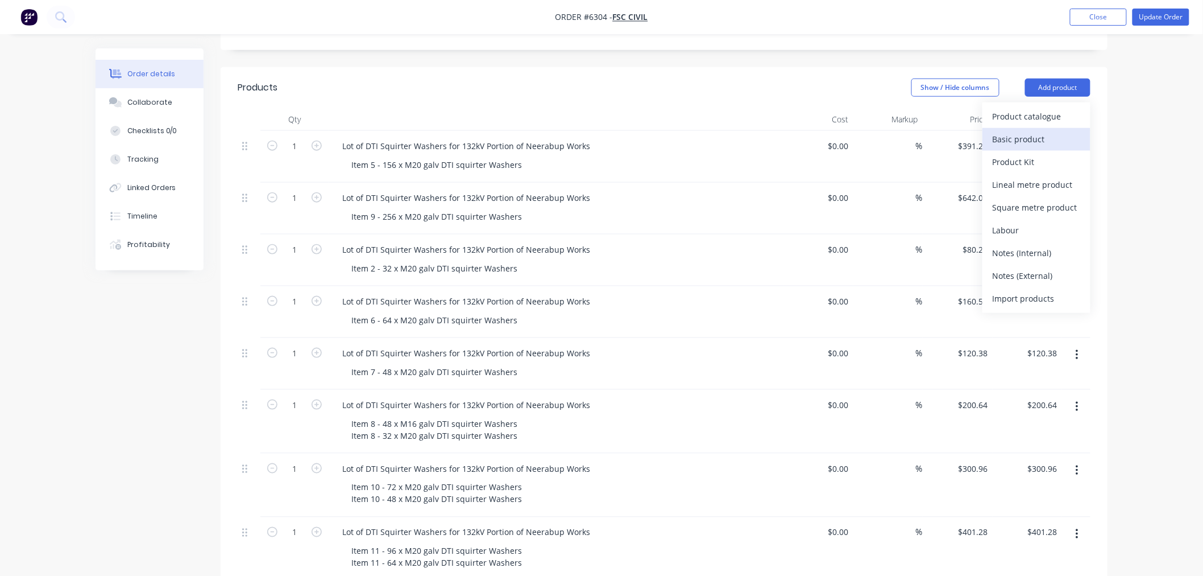
click at [1030, 131] on div "Basic product" at bounding box center [1037, 139] width 88 height 16
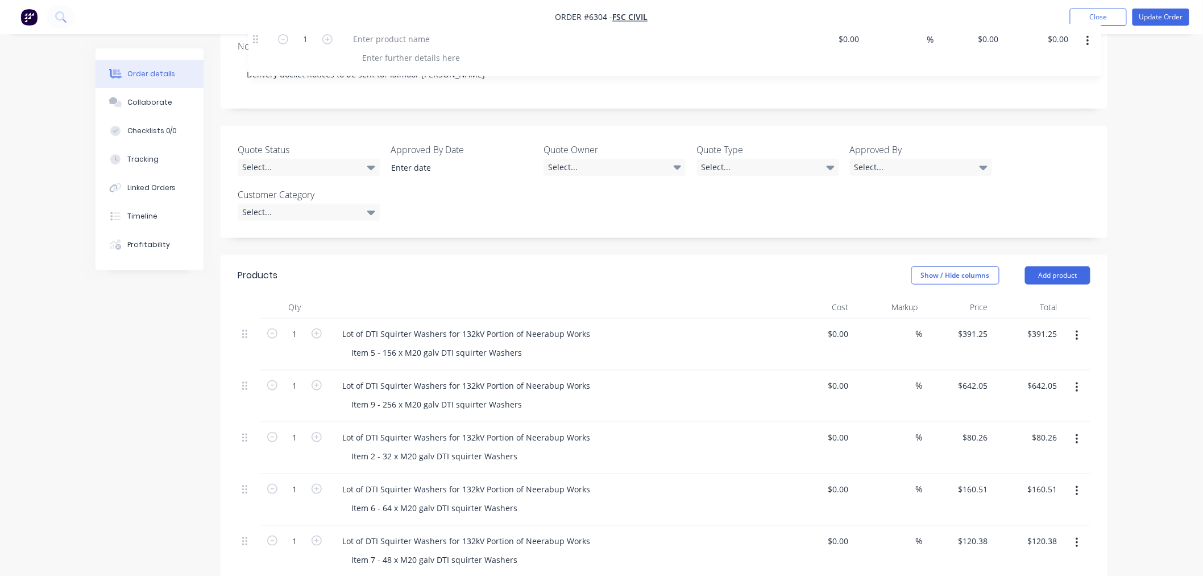
scroll to position [228, 0]
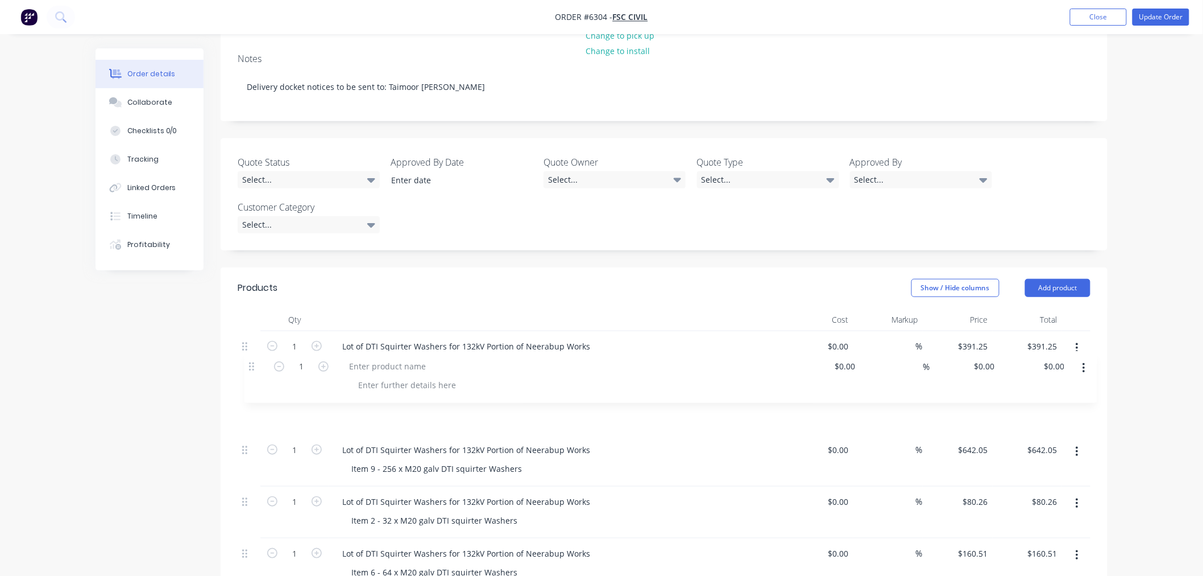
drag, startPoint x: 248, startPoint y: 318, endPoint x: 249, endPoint y: 362, distance: 43.8
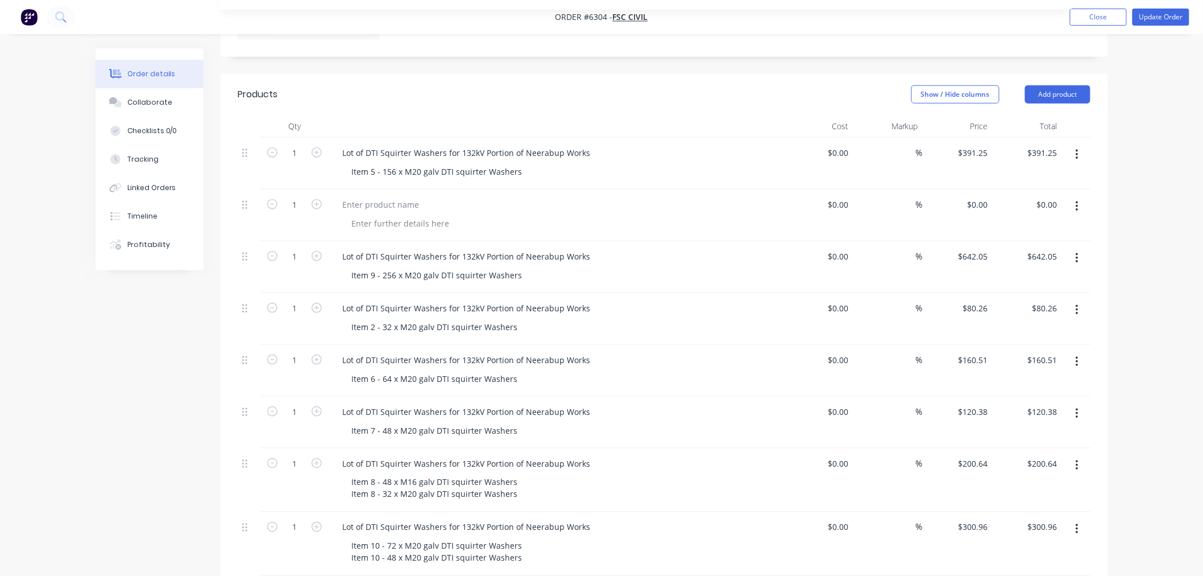
scroll to position [348, 0]
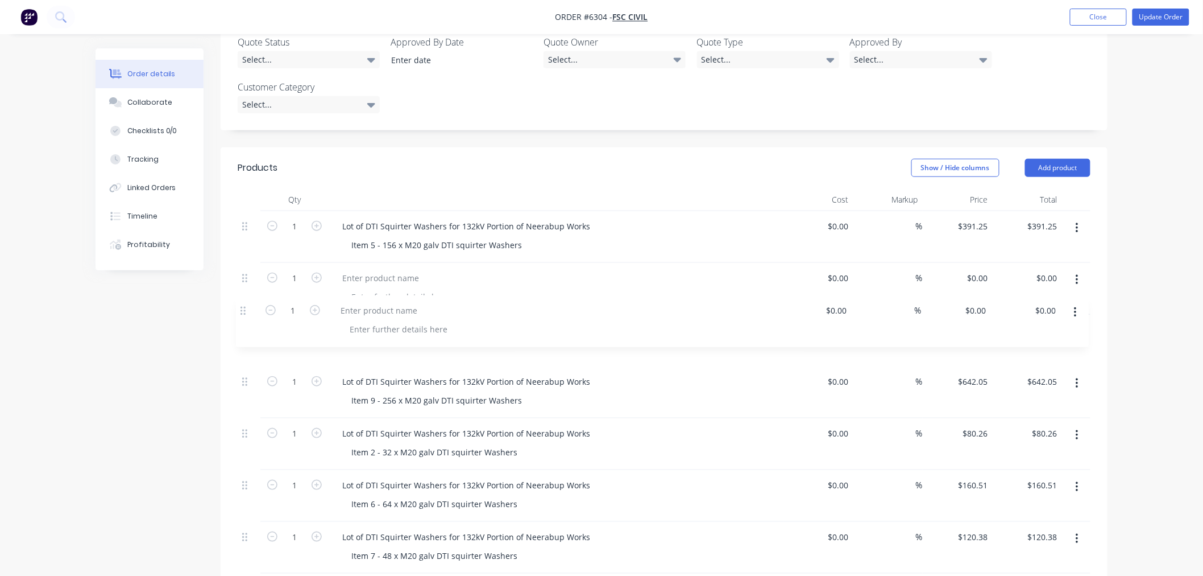
drag, startPoint x: 245, startPoint y: 319, endPoint x: 237, endPoint y: 300, distance: 20.9
click at [237, 300] on div "Qty Cost Markup Price Total 1 Lot of DTI Squirter Washers for 132kV Portion of …" at bounding box center [664, 520] width 887 height 665
drag, startPoint x: 340, startPoint y: 209, endPoint x: 588, endPoint y: 201, distance: 248.1
click at [599, 218] on div "Lot of DTI Squirter Washers for 132kV Portion of Neerabup Works" at bounding box center [556, 226] width 446 height 16
click at [378, 270] on div at bounding box center [380, 278] width 95 height 16
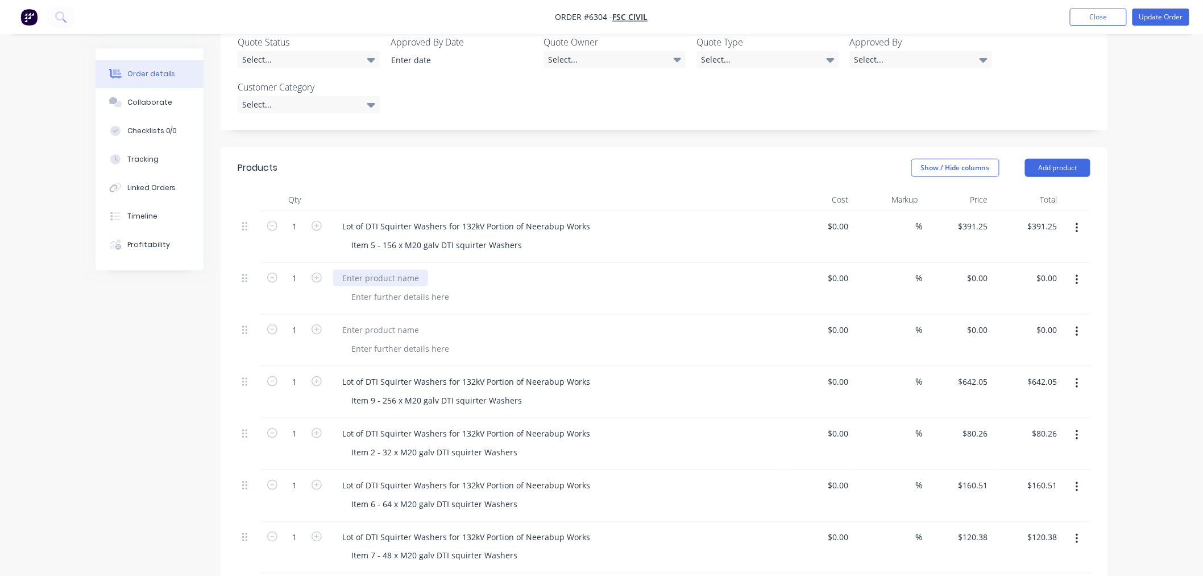
click at [366, 270] on div at bounding box center [380, 278] width 95 height 16
paste div
drag, startPoint x: 350, startPoint y: 228, endPoint x: 543, endPoint y: 233, distance: 193.4
click at [543, 237] on div "Item 5 - 156 x M20 galv DTI squirter Washers" at bounding box center [560, 245] width 437 height 16
click at [410, 288] on div at bounding box center [400, 296] width 116 height 16
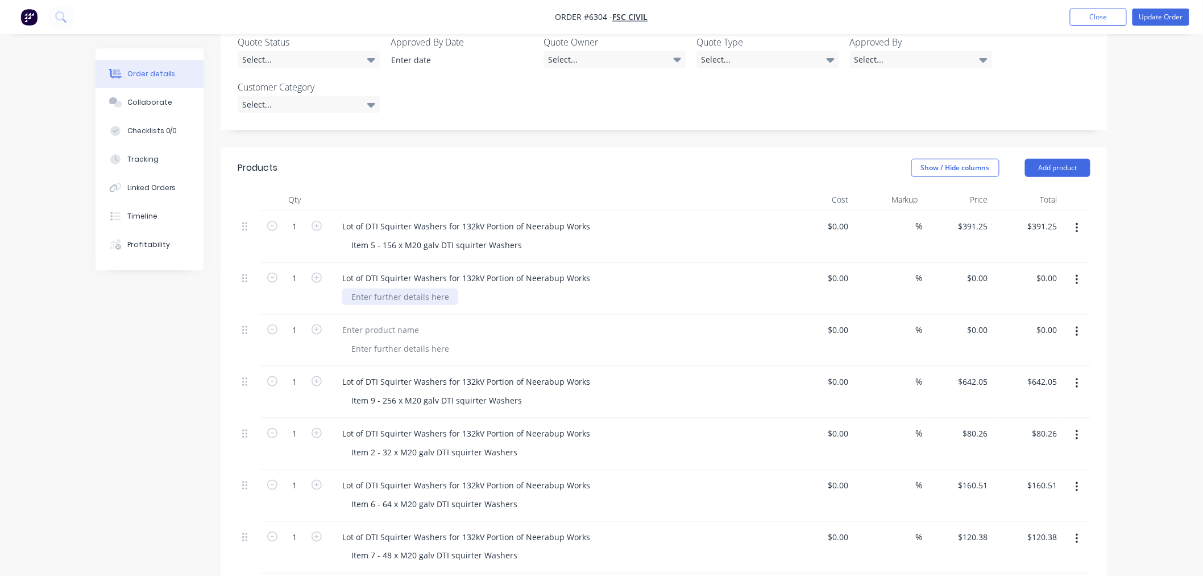
click at [385, 288] on div at bounding box center [400, 296] width 116 height 16
paste div
drag, startPoint x: 339, startPoint y: 262, endPoint x: 610, endPoint y: 264, distance: 270.7
click at [610, 270] on div "Lot of DTI Squirter Washers for 132kV Portion of Neerabup Works" at bounding box center [556, 278] width 446 height 16
click at [391, 321] on div at bounding box center [380, 329] width 95 height 16
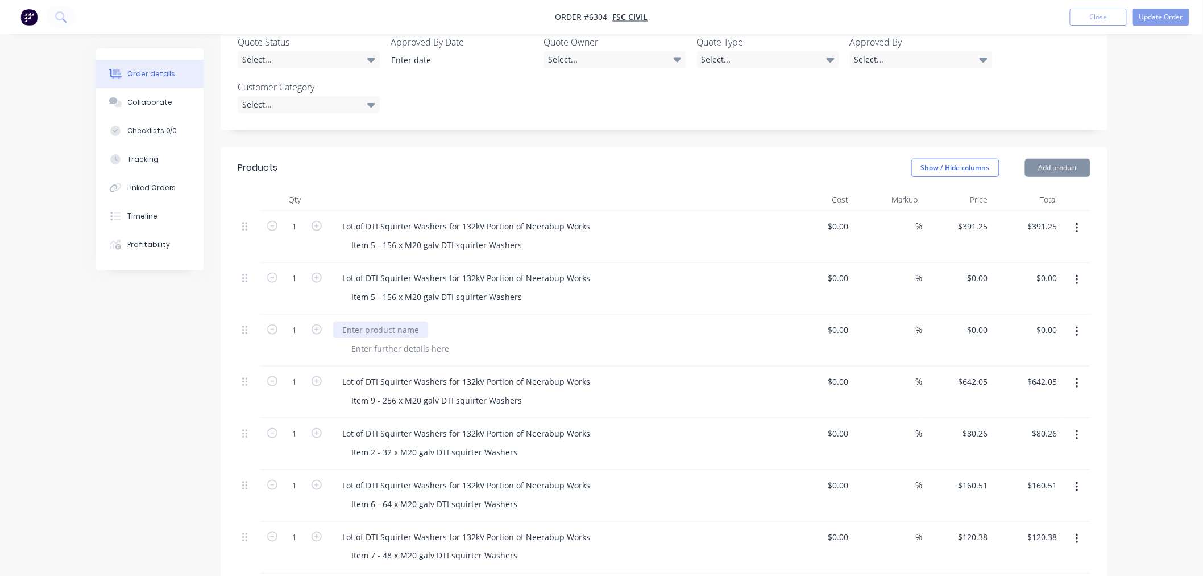
click at [371, 321] on div at bounding box center [380, 329] width 95 height 16
paste div
click at [354, 288] on div "Item 5 - 156 x M20 galv DTI squirter Washers" at bounding box center [436, 296] width 189 height 16
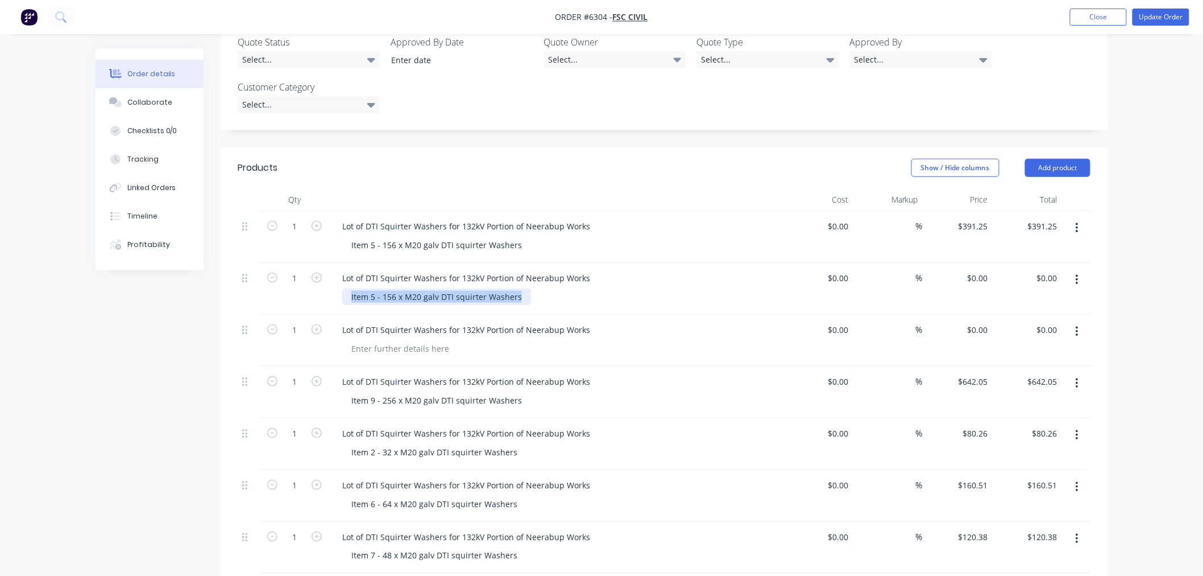
drag, startPoint x: 349, startPoint y: 279, endPoint x: 556, endPoint y: 275, distance: 207.0
click at [556, 288] on div "Item 5 - 156 x M20 galv DTI squirter Washers" at bounding box center [560, 296] width 437 height 16
drag, startPoint x: 399, startPoint y: 330, endPoint x: 384, endPoint y: 336, distance: 15.8
click at [399, 340] on div at bounding box center [400, 348] width 116 height 16
click at [378, 340] on div at bounding box center [400, 348] width 116 height 16
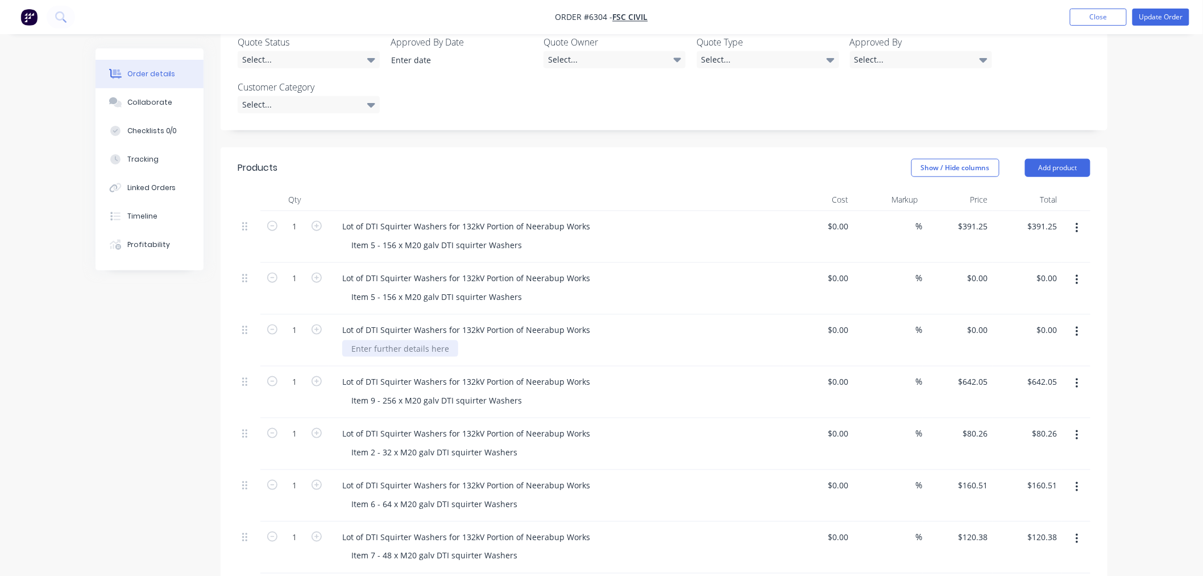
paste div
click at [977, 270] on div "0 $0.00" at bounding box center [977, 278] width 31 height 16
type input "$391.25"
click at [982, 314] on div "$0.00 $0.00" at bounding box center [958, 340] width 70 height 52
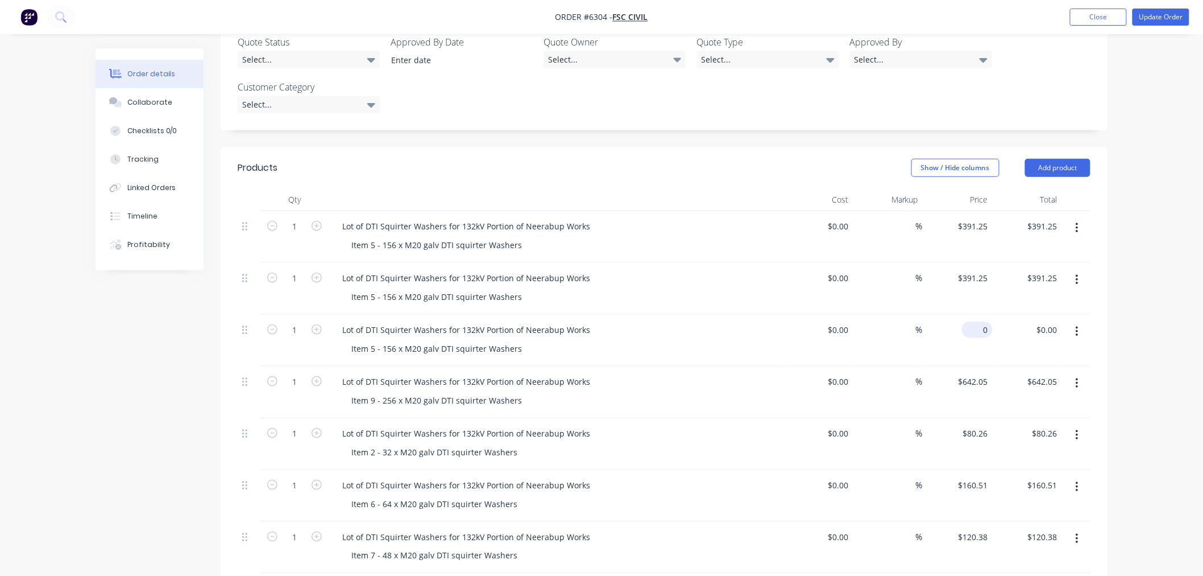
click at [979, 321] on div "0 $0.00" at bounding box center [977, 329] width 31 height 16
type input "$391.25"
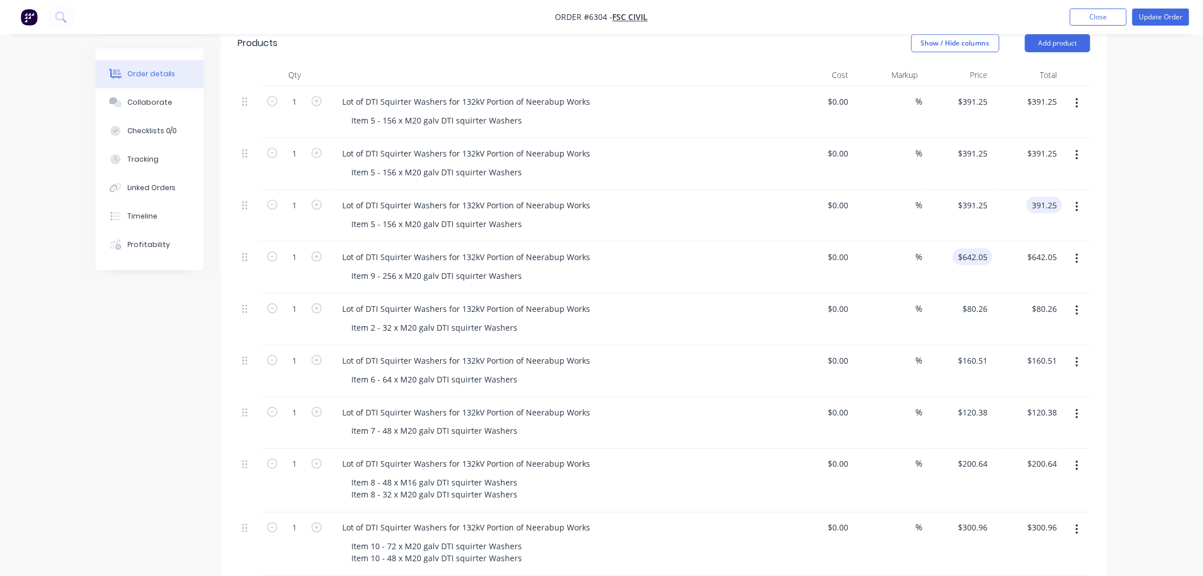
scroll to position [395, 0]
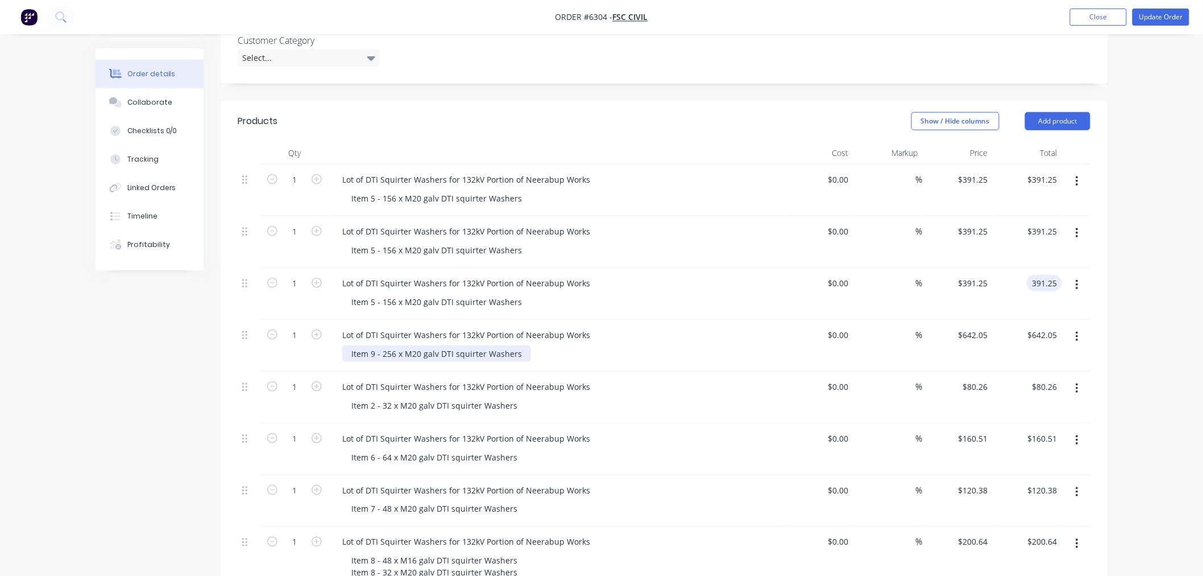
type input "$391.25"
click at [387, 345] on div "Item 9 - 256 x M20 galv DTI squirter Washers" at bounding box center [436, 353] width 189 height 16
drag, startPoint x: 388, startPoint y: 334, endPoint x: 388, endPoint y: 343, distance: 9.1
click at [388, 345] on div "Item 9 - 256 x M20 galv DTI squirter Washers" at bounding box center [436, 353] width 189 height 16
click at [515, 345] on div "Item 9 - 256 x M20 galv DTI squirter Washers" at bounding box center [436, 353] width 189 height 16
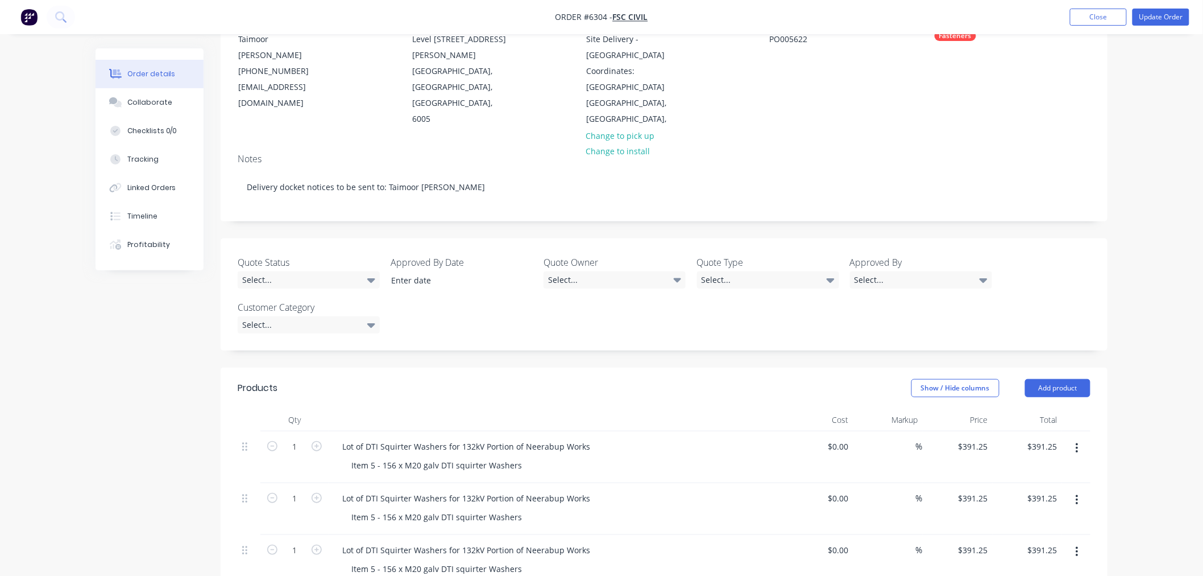
scroll to position [0, 0]
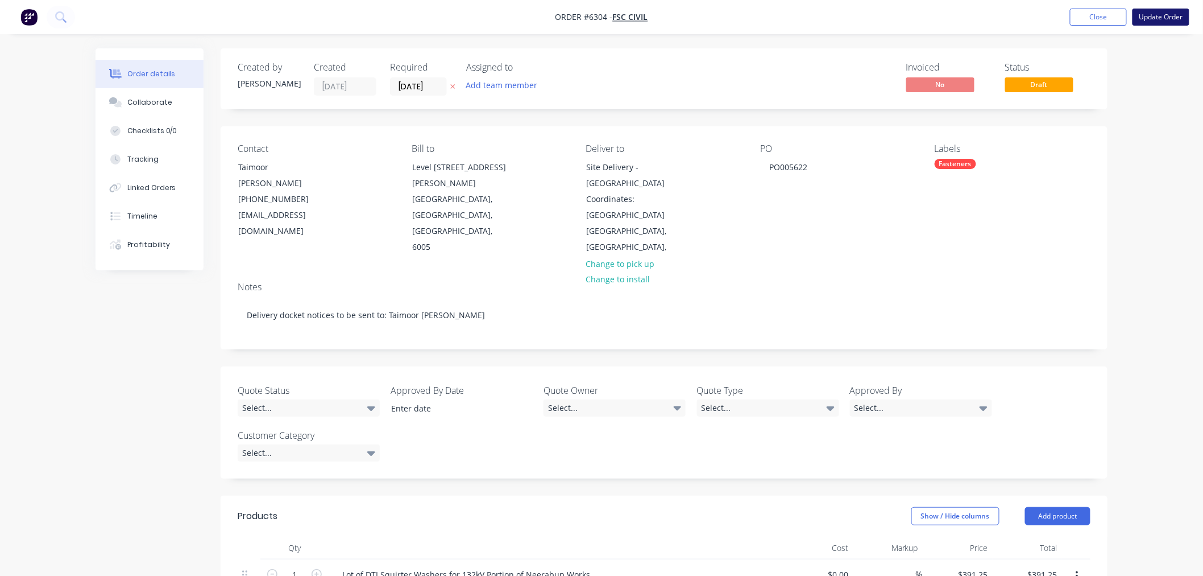
click at [1152, 17] on button "Update Order" at bounding box center [1161, 17] width 57 height 17
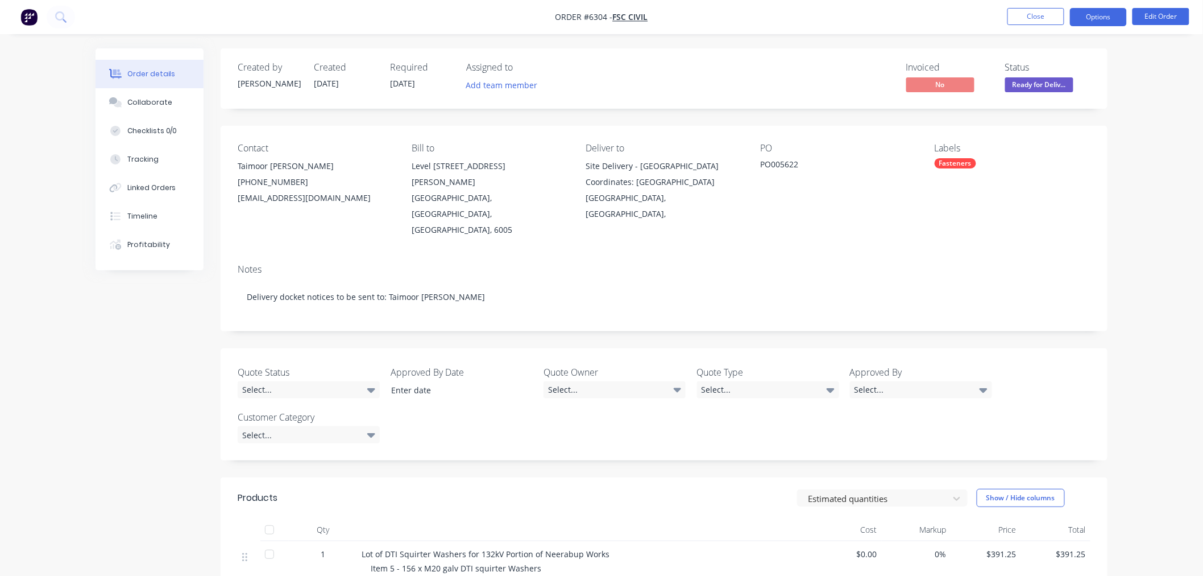
click at [1095, 8] on button "Options" at bounding box center [1098, 17] width 57 height 18
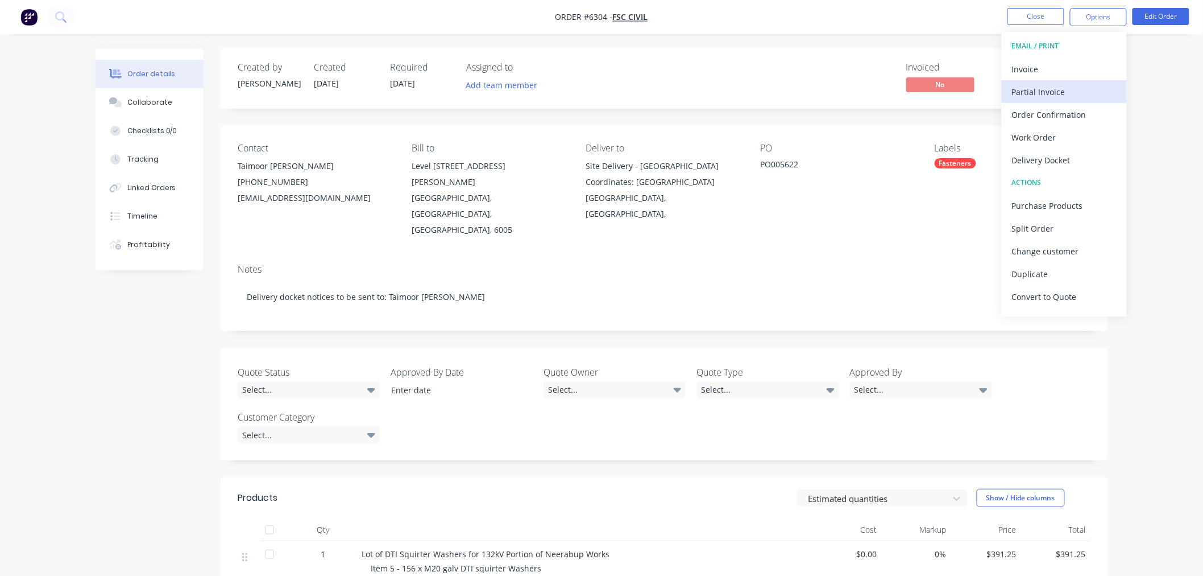
click at [1050, 90] on div "Partial Invoice" at bounding box center [1064, 92] width 105 height 16
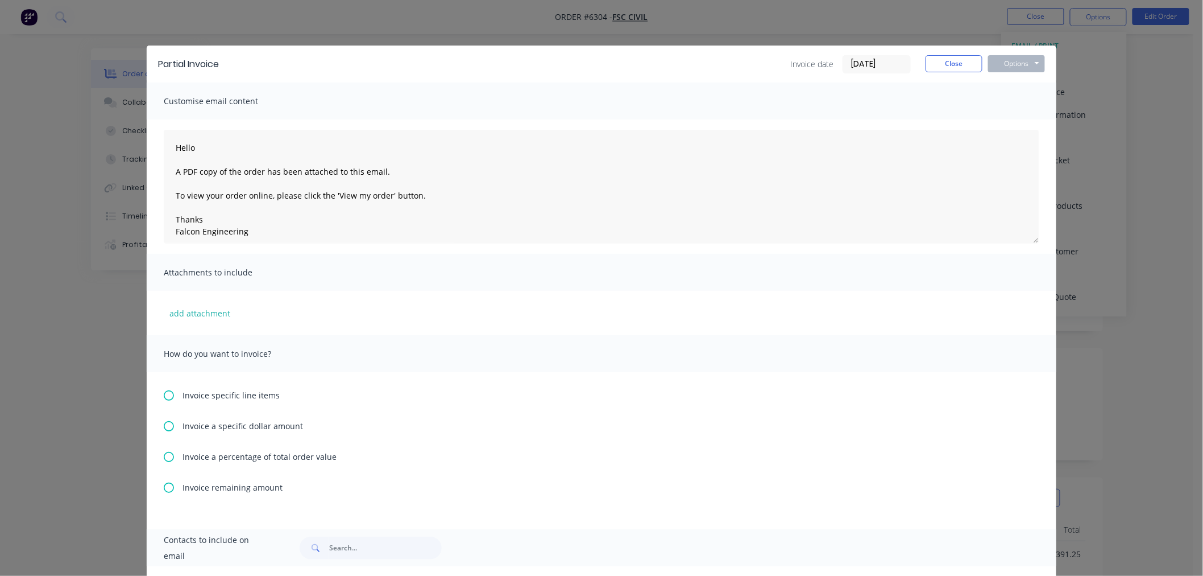
click at [164, 391] on icon at bounding box center [169, 395] width 10 height 10
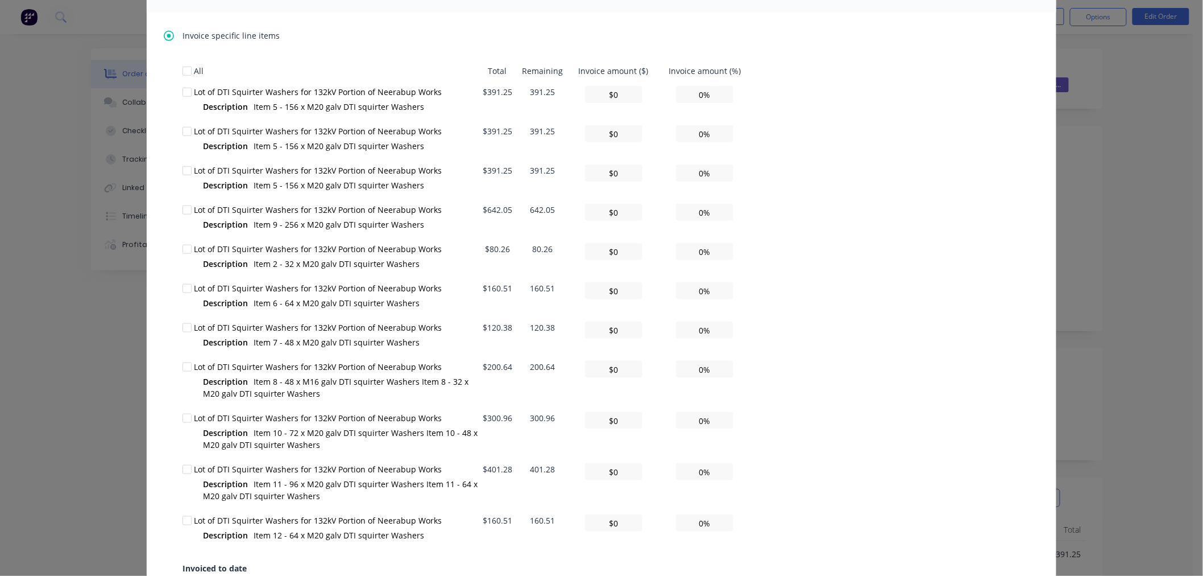
scroll to position [379, 0]
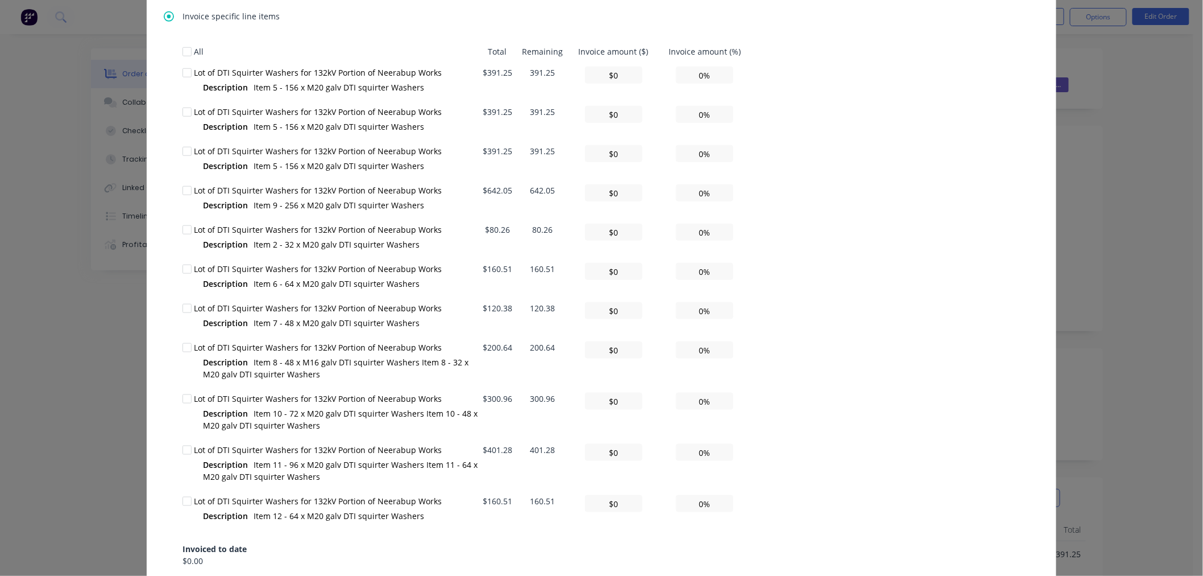
click at [183, 69] on div at bounding box center [187, 72] width 23 height 23
drag, startPoint x: 688, startPoint y: 70, endPoint x: 717, endPoint y: 72, distance: 28.5
click at [717, 72] on input "0%" at bounding box center [704, 75] width 57 height 17
type textarea "Hello A PDF copy of the order has been attached to this email. To view your ord…"
type input "$3.91"
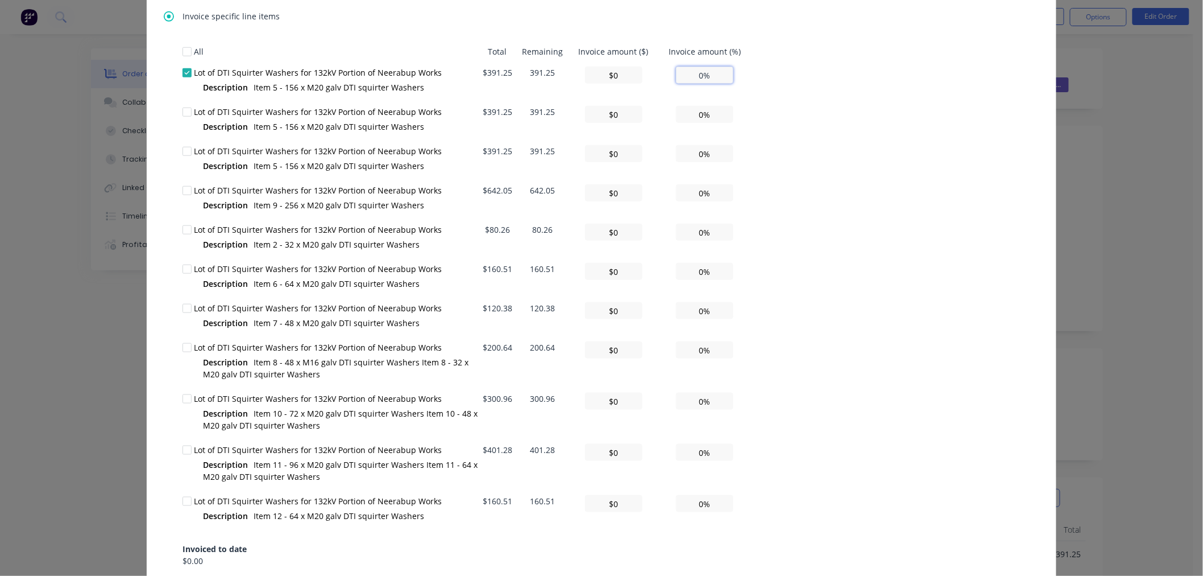
type input "1%"
type textarea "Hello A PDF copy of the order has been attached to this email. To view your ord…"
type input "$39.13"
type input "10%"
type textarea "Hello A PDF copy of the order has been attached to this email. To view your ord…"
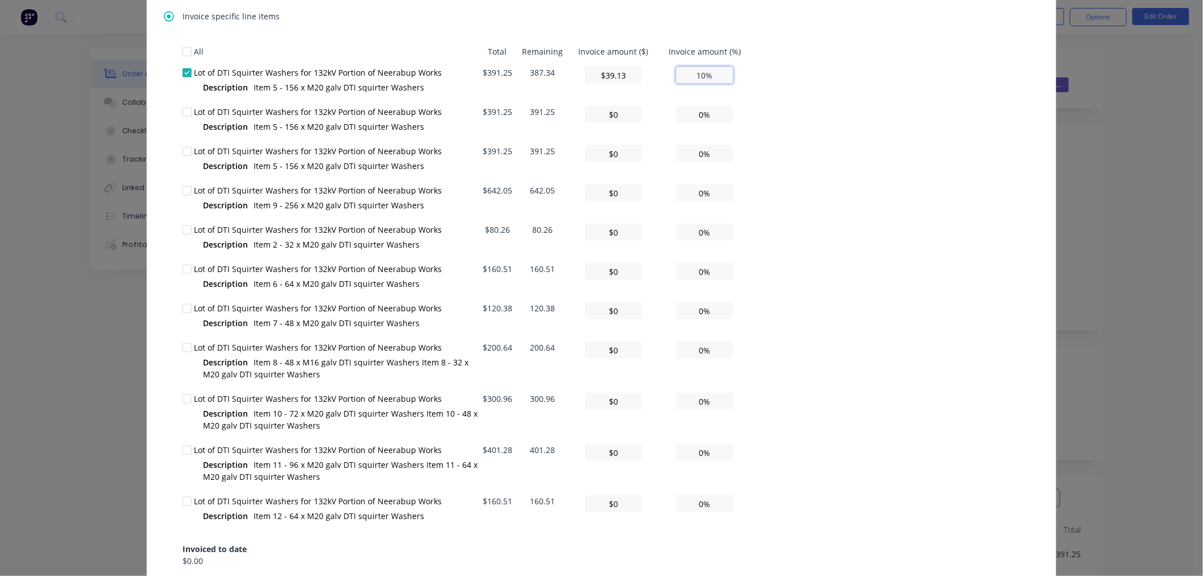
type input "$391.25"
type input "100%"
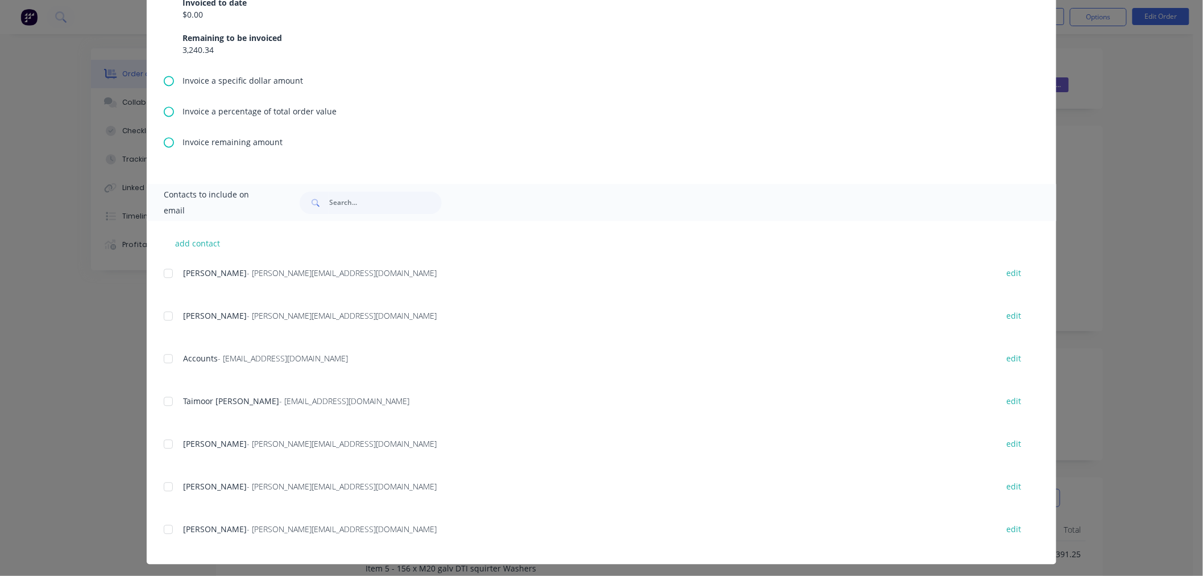
scroll to position [928, 0]
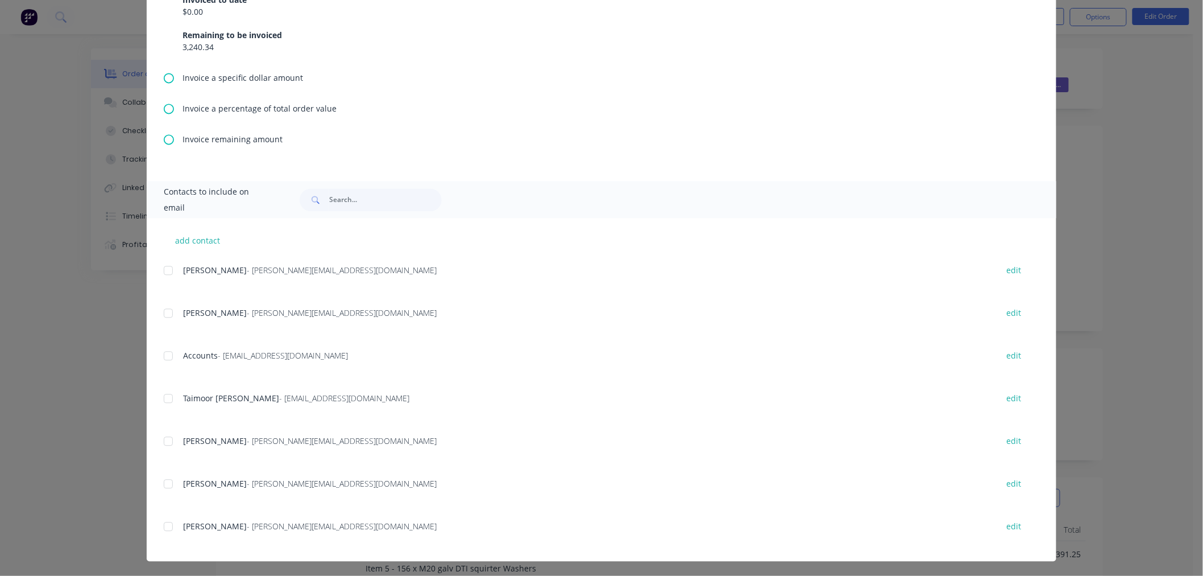
click at [162, 354] on div at bounding box center [168, 355] width 23 height 23
click at [166, 522] on div at bounding box center [168, 526] width 23 height 23
type textarea "Hello A PDF copy of the order has been attached to this email. To view your ord…"
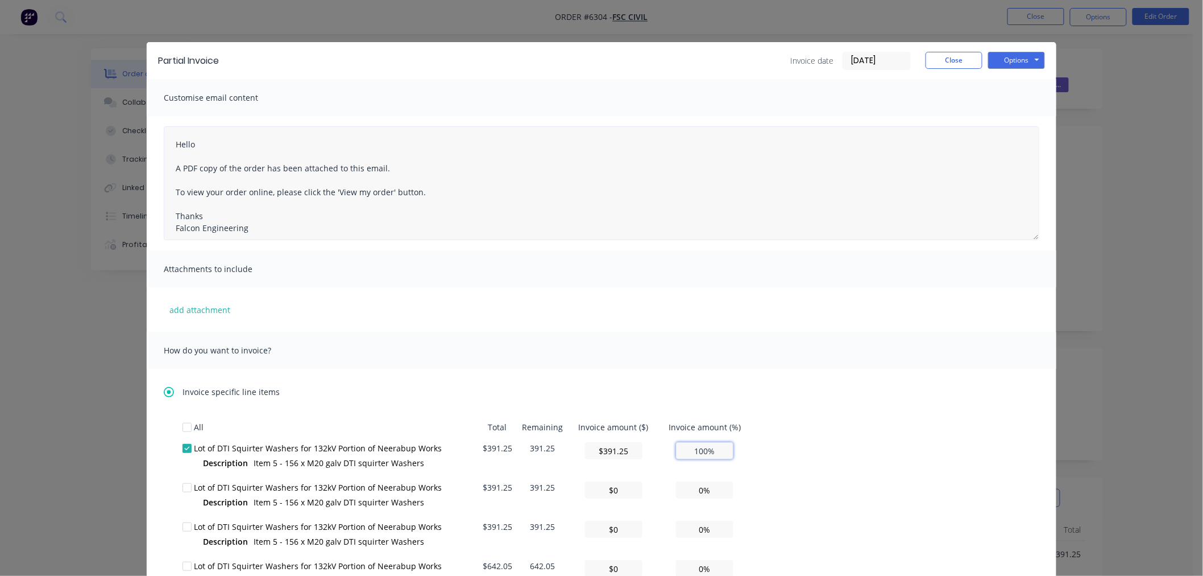
scroll to position [0, 0]
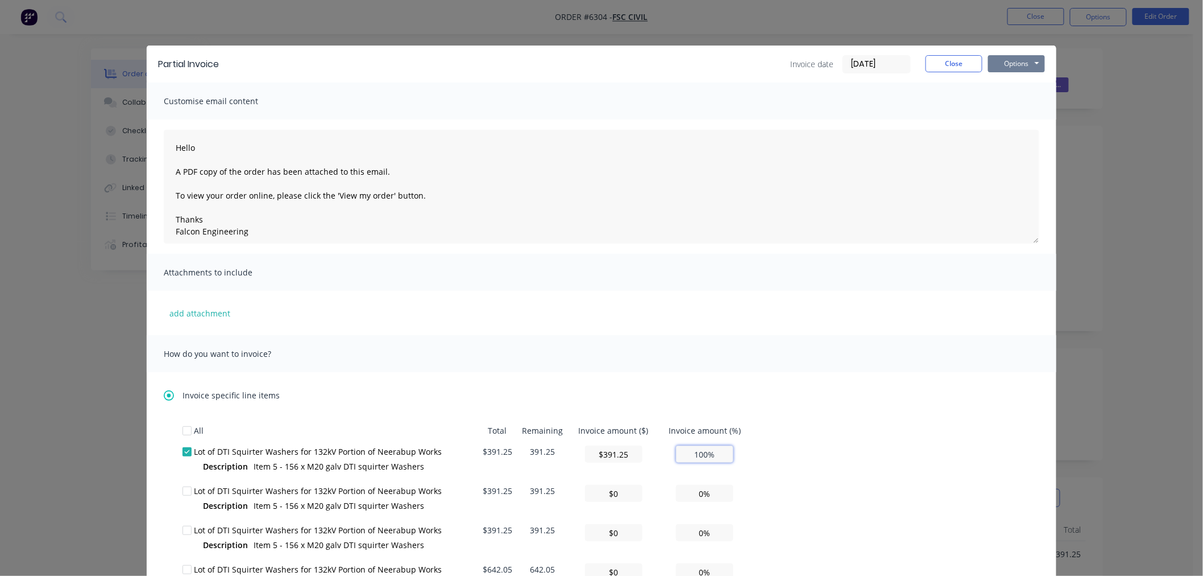
type input "100%"
click at [1025, 66] on button "Options" at bounding box center [1016, 63] width 57 height 17
type textarea "Hello A PDF copy of the order has been attached to this email. To view your ord…"
click at [1020, 116] on button "Email" at bounding box center [1024, 121] width 73 height 19
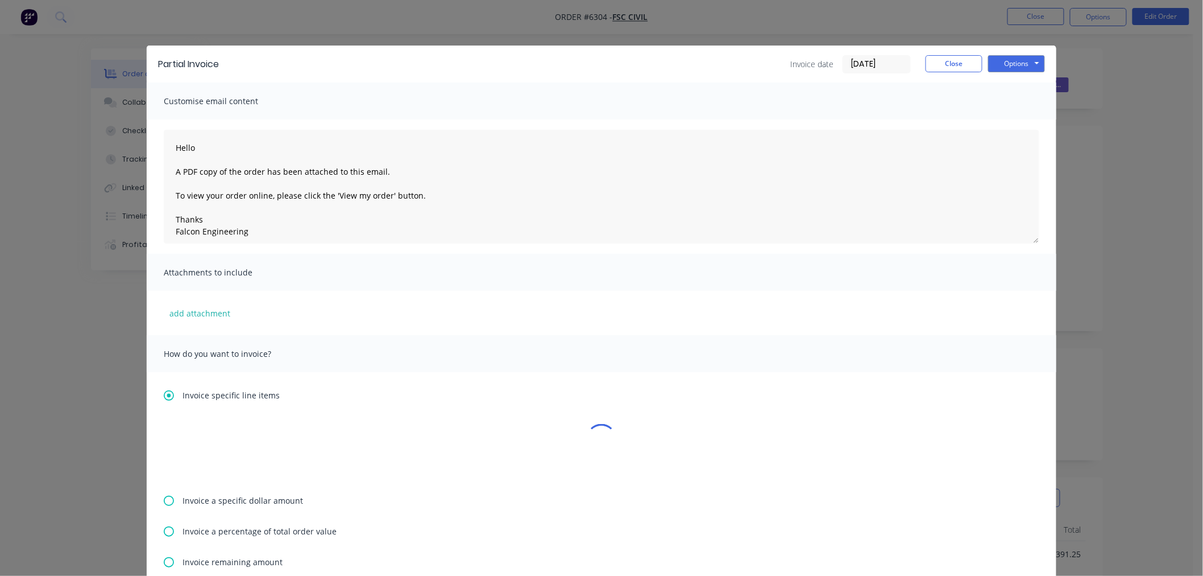
type textarea "Hello A PDF copy of the order has been attached to this email. To view your ord…"
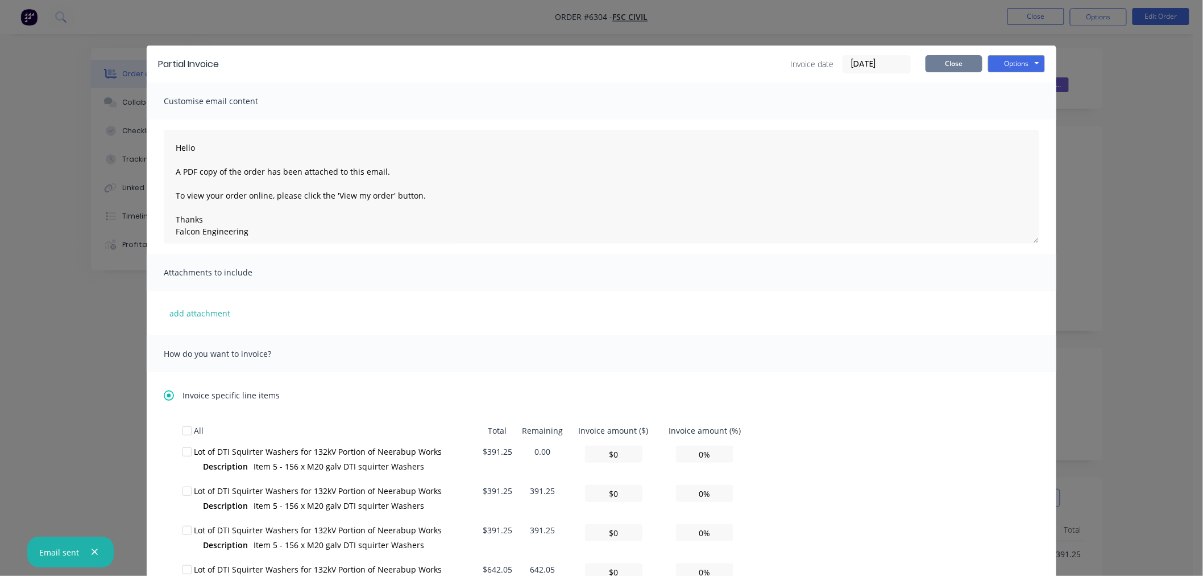
click at [954, 57] on button "Close" at bounding box center [954, 63] width 57 height 17
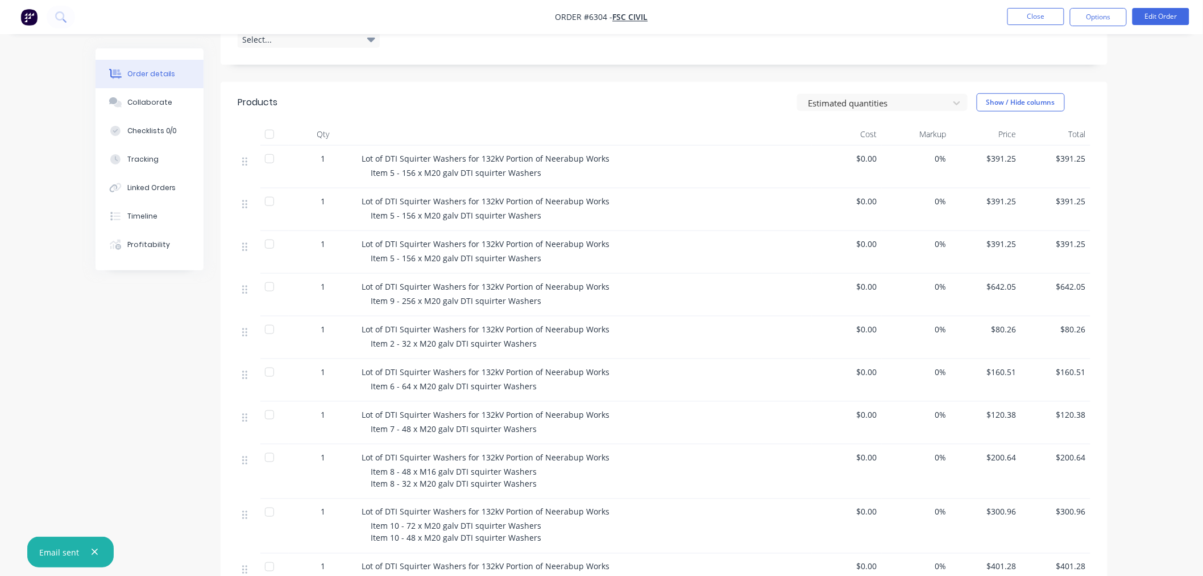
scroll to position [252, 0]
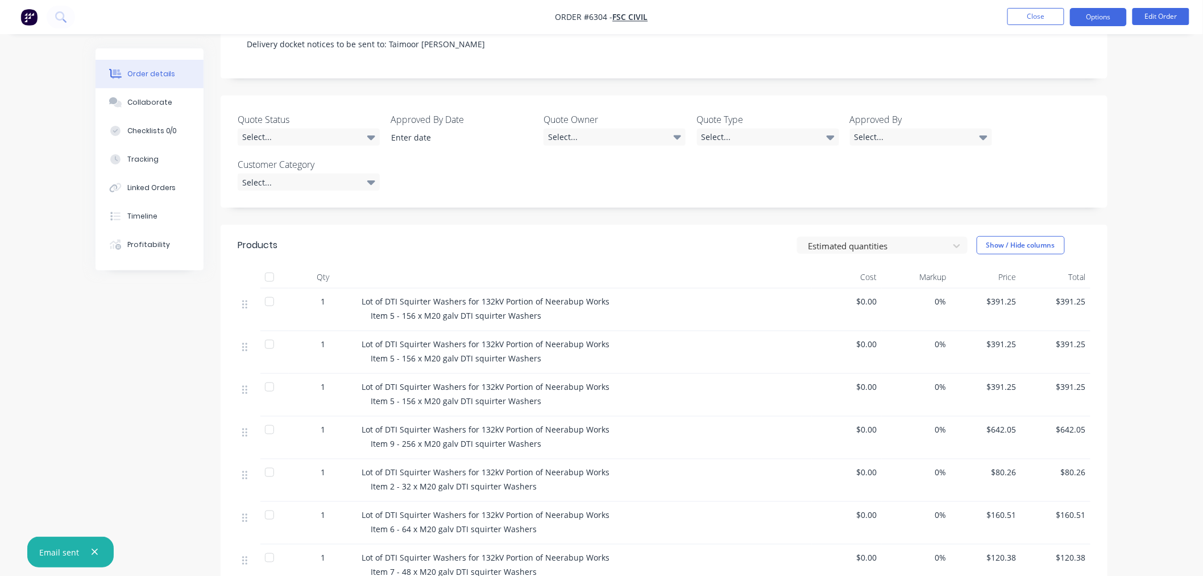
click at [1111, 15] on button "Options" at bounding box center [1098, 17] width 57 height 18
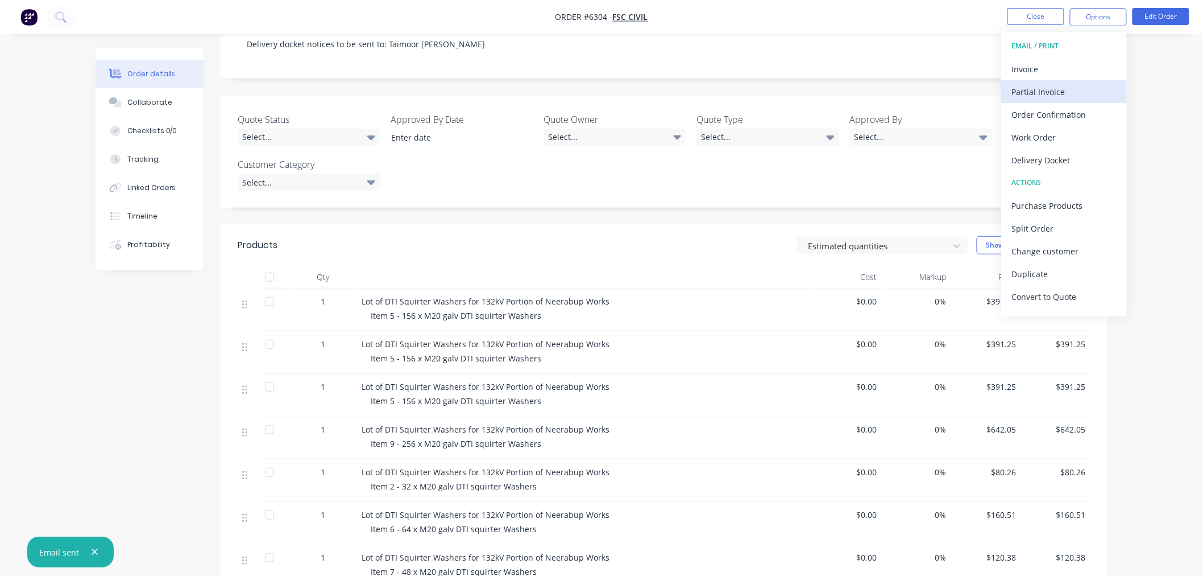
click at [1064, 93] on div "Partial Invoice" at bounding box center [1064, 92] width 105 height 16
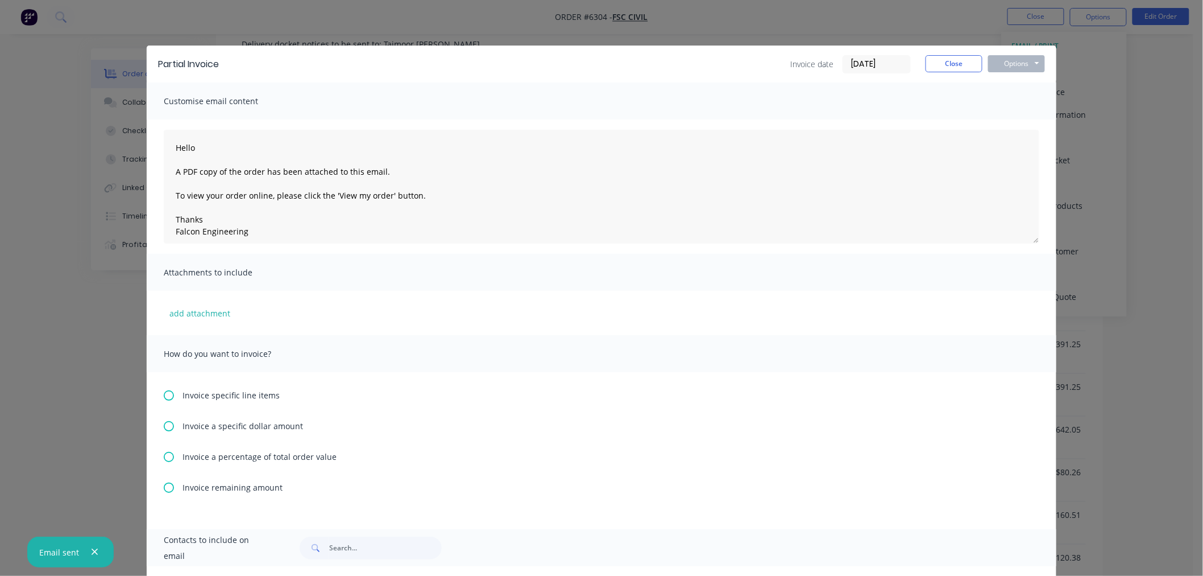
click at [164, 395] on icon at bounding box center [169, 395] width 10 height 10
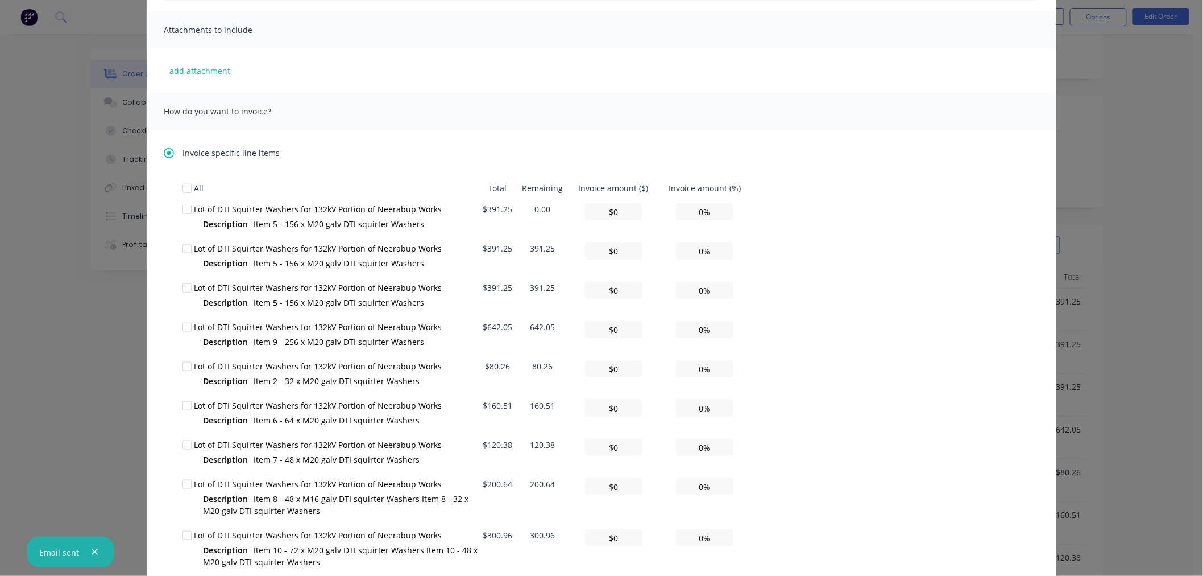
scroll to position [379, 0]
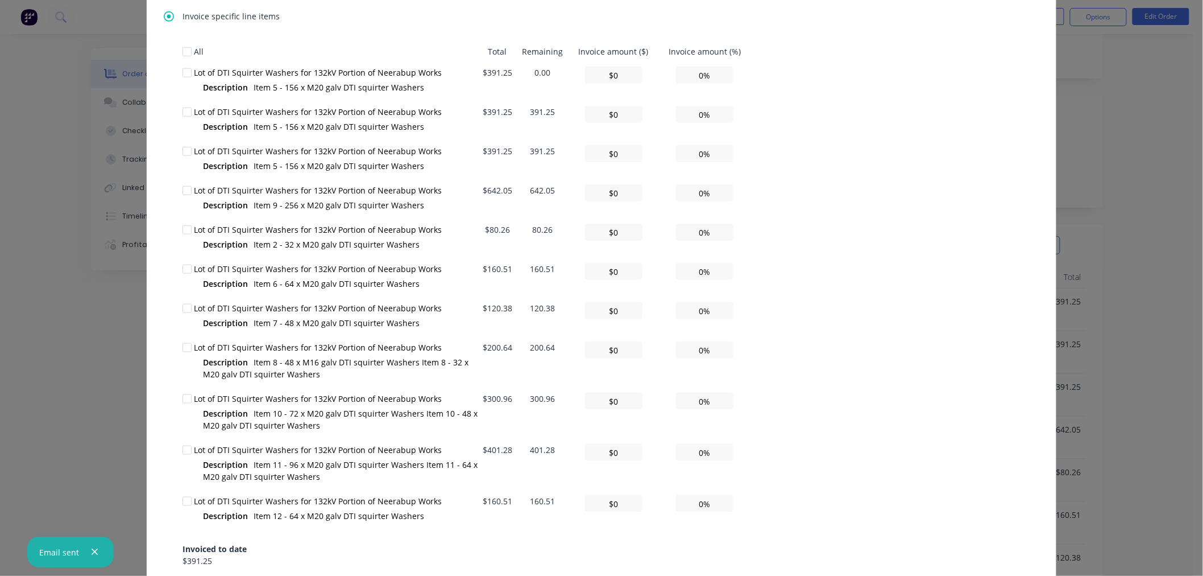
click at [184, 72] on div at bounding box center [187, 72] width 23 height 23
click at [182, 189] on div at bounding box center [187, 190] width 23 height 23
drag, startPoint x: 690, startPoint y: 194, endPoint x: 727, endPoint y: 194, distance: 36.4
click at [727, 194] on input "0%" at bounding box center [704, 192] width 57 height 17
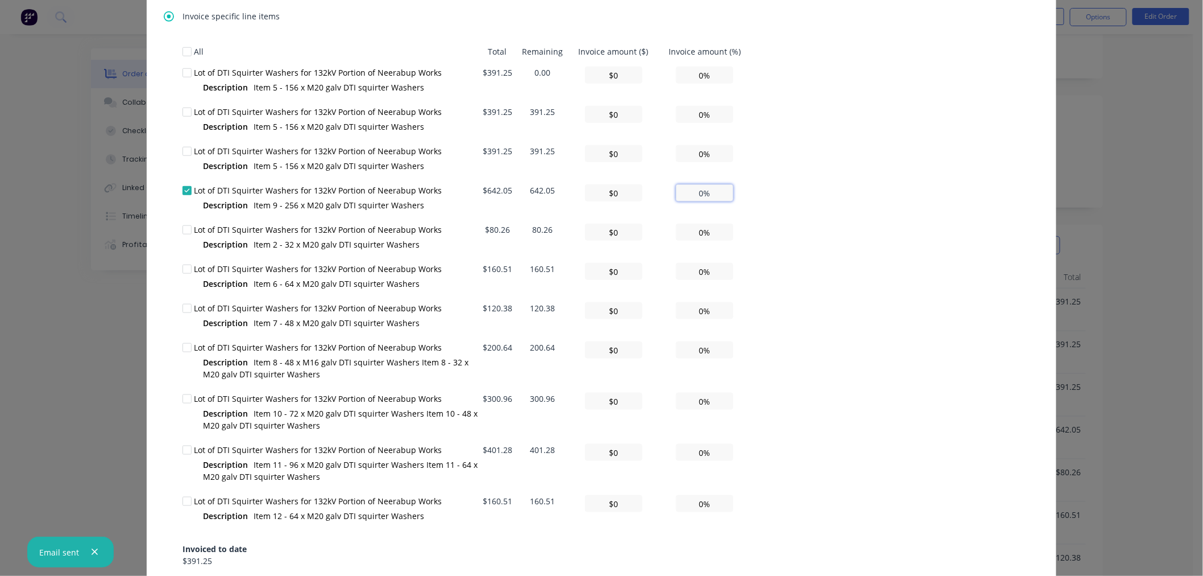
type textarea "Hello A PDF copy of the order has been attached to this email. To view your ord…"
type input "$6.42"
type input "1%"
type textarea "Hello A PDF copy of the order has been attached to this email. To view your ord…"
type input "$64.20"
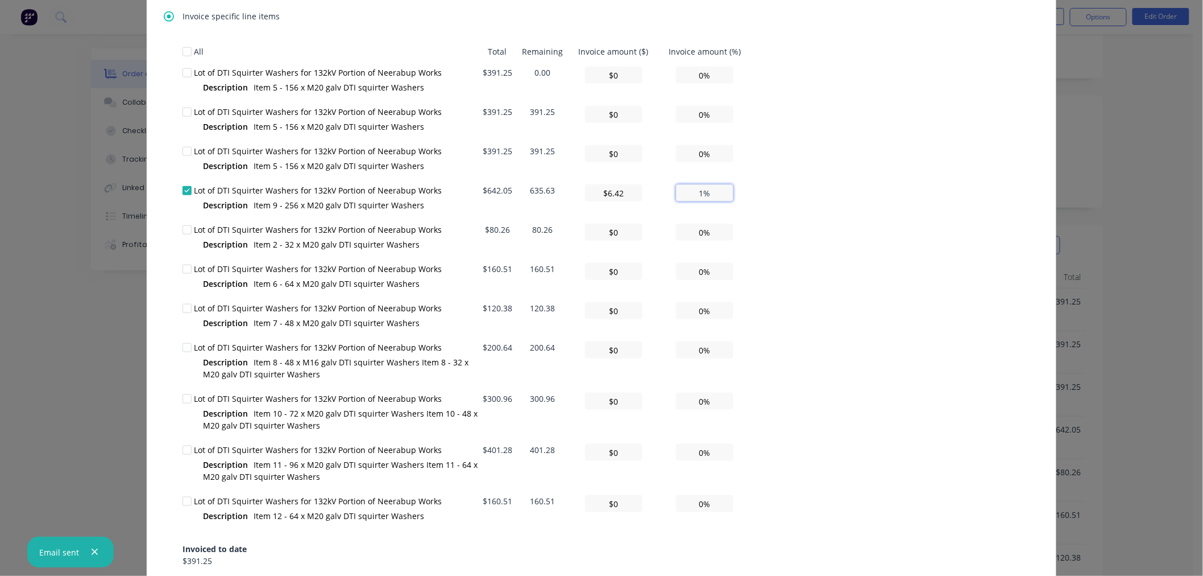
type input "10%"
type textarea "Hello A PDF copy of the order has been attached to this email. To view your ord…"
type input "$642.05"
type input "100%"
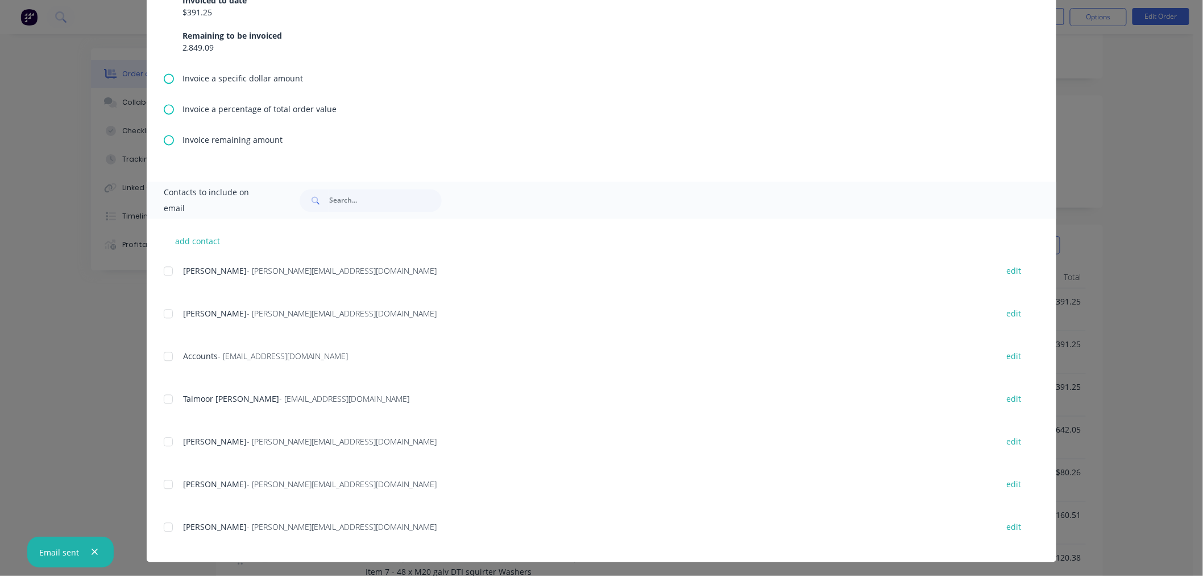
scroll to position [928, 0]
click at [162, 350] on div at bounding box center [168, 355] width 23 height 23
drag, startPoint x: 163, startPoint y: 523, endPoint x: 168, endPoint y: 527, distance: 6.9
click at [163, 525] on div at bounding box center [168, 526] width 23 height 23
type textarea "Hello A PDF copy of the order has been attached to this email. To view your ord…"
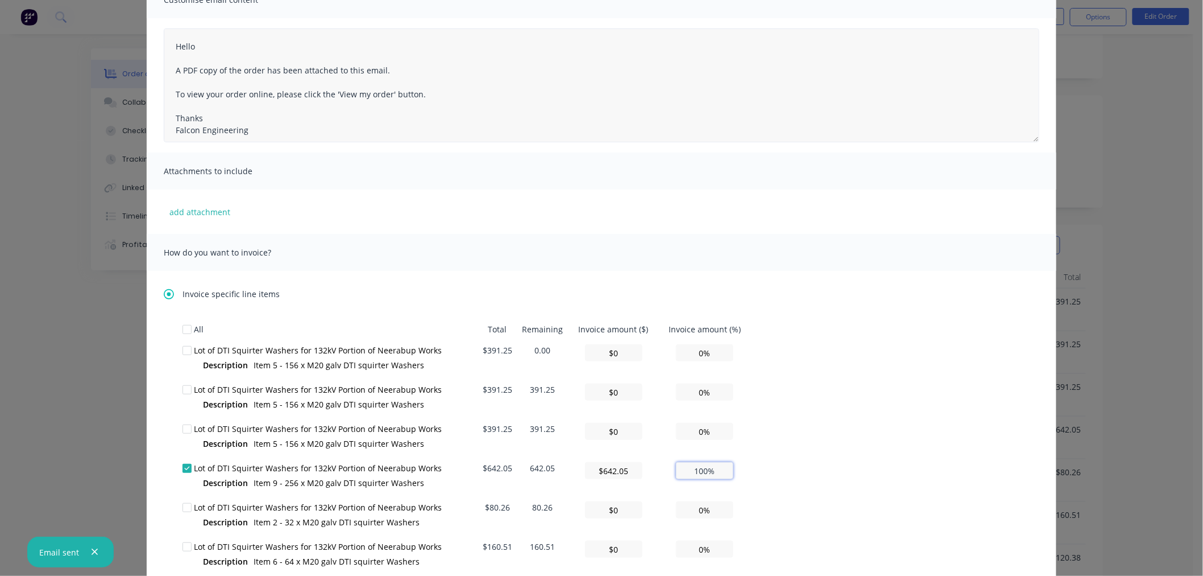
scroll to position [0, 0]
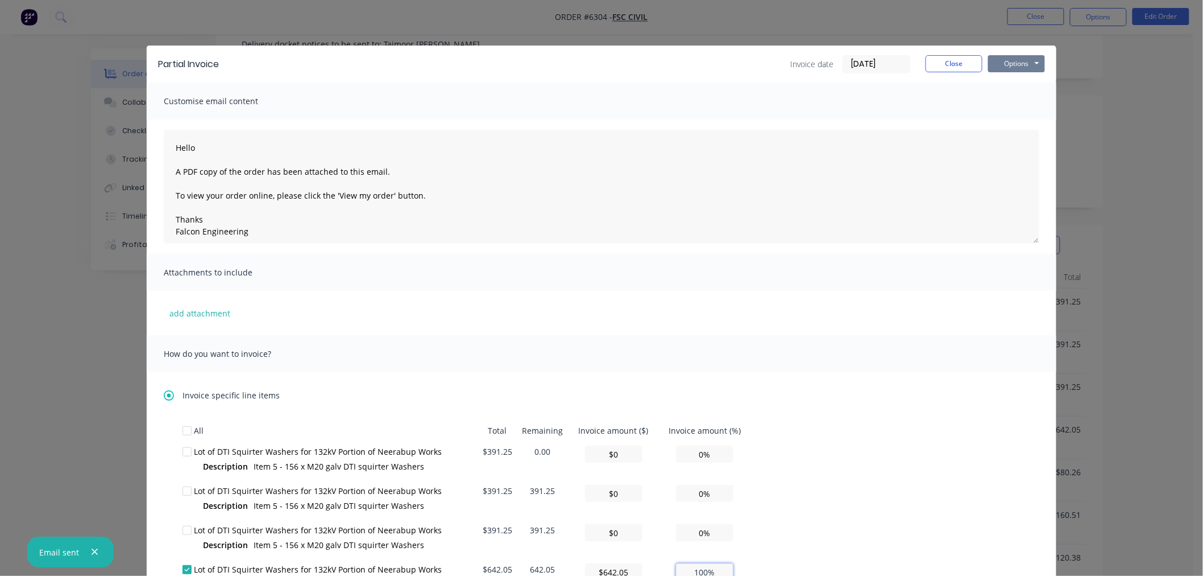
type input "100%"
drag, startPoint x: 1018, startPoint y: 63, endPoint x: 1015, endPoint y: 73, distance: 10.3
click at [1017, 63] on button "Options" at bounding box center [1016, 63] width 57 height 17
type textarea "Hello A PDF copy of the order has been attached to this email. To view your ord…"
click at [1013, 117] on button "Email" at bounding box center [1024, 121] width 73 height 19
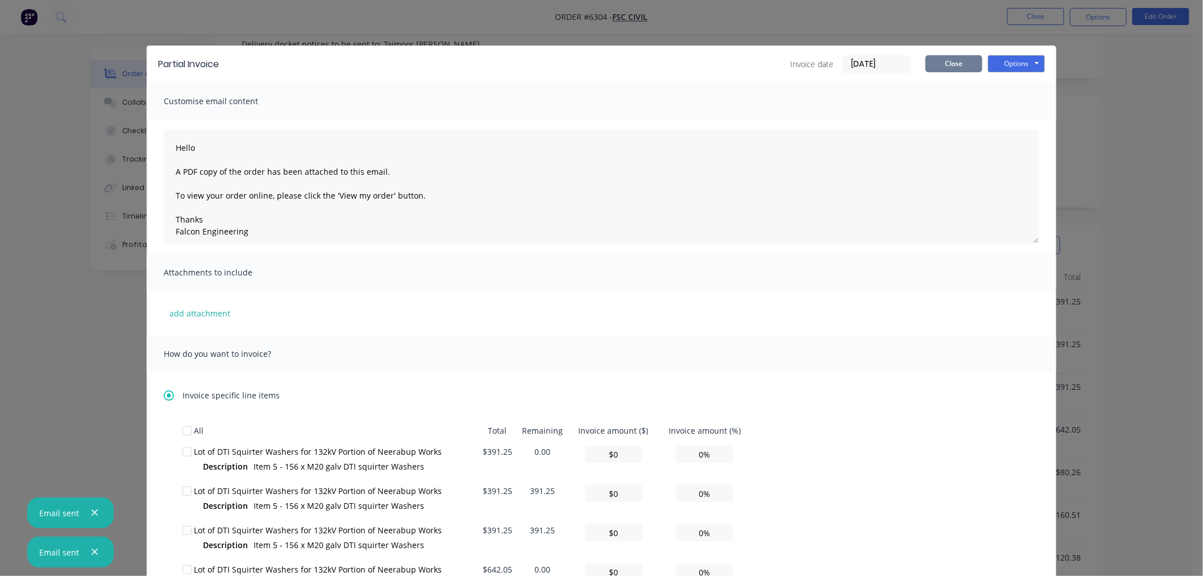
click at [941, 65] on button "Close" at bounding box center [954, 63] width 57 height 17
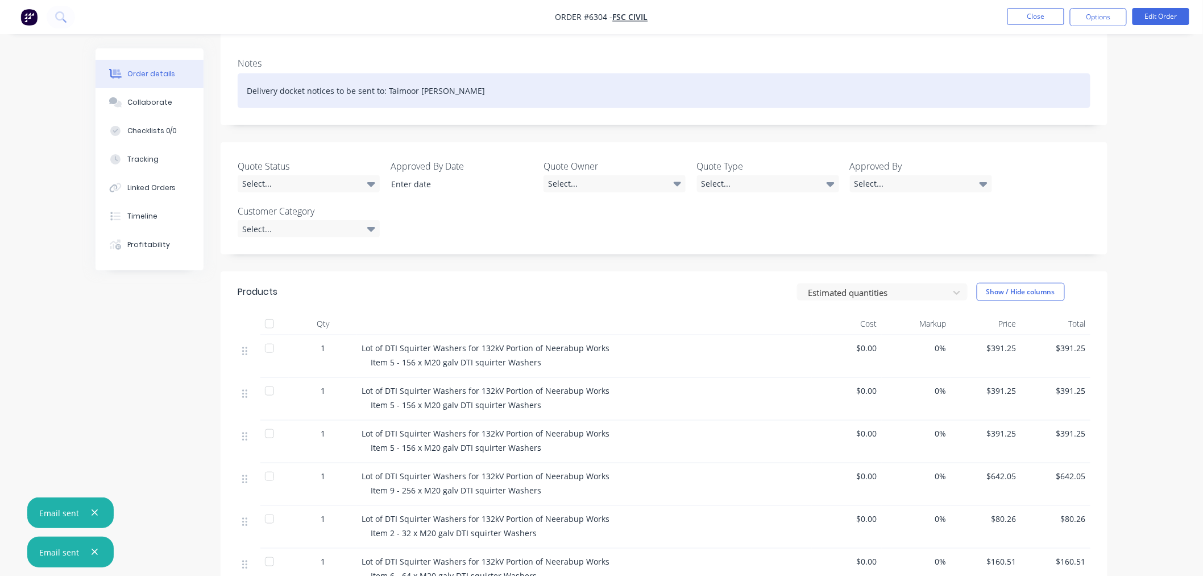
scroll to position [189, 0]
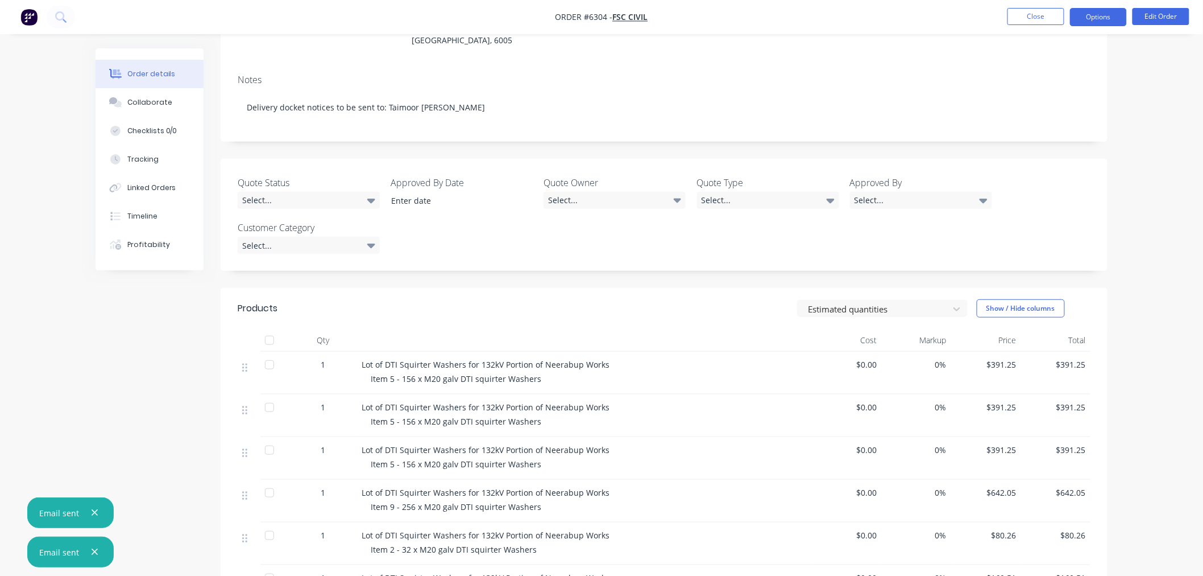
click at [1082, 14] on button "Options" at bounding box center [1098, 17] width 57 height 18
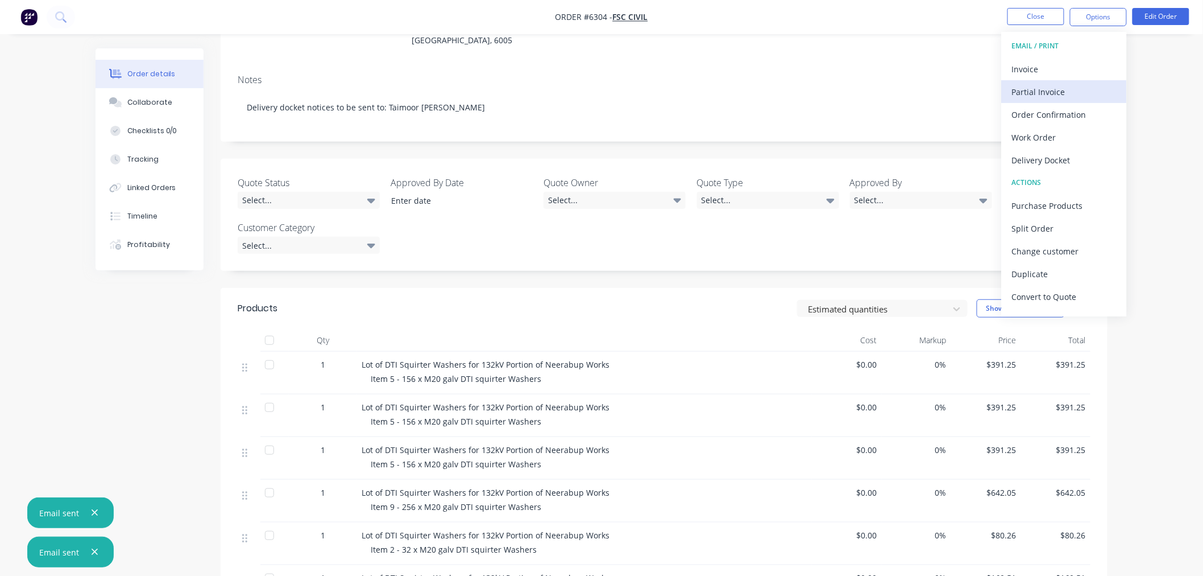
click at [1079, 86] on div "Partial Invoice" at bounding box center [1064, 92] width 105 height 16
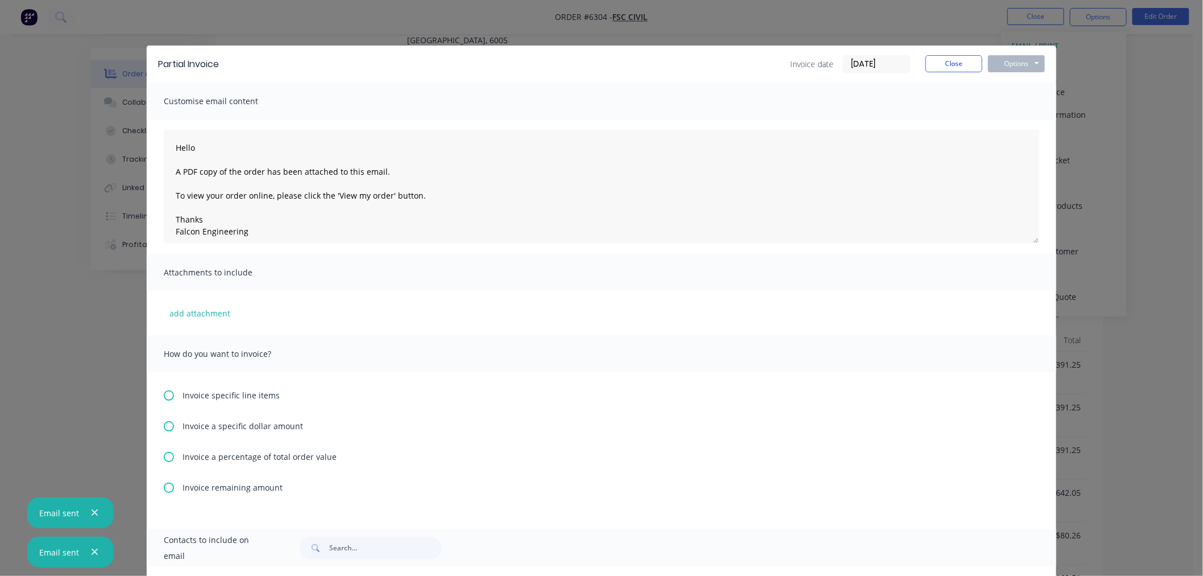
click at [165, 394] on icon at bounding box center [169, 395] width 10 height 10
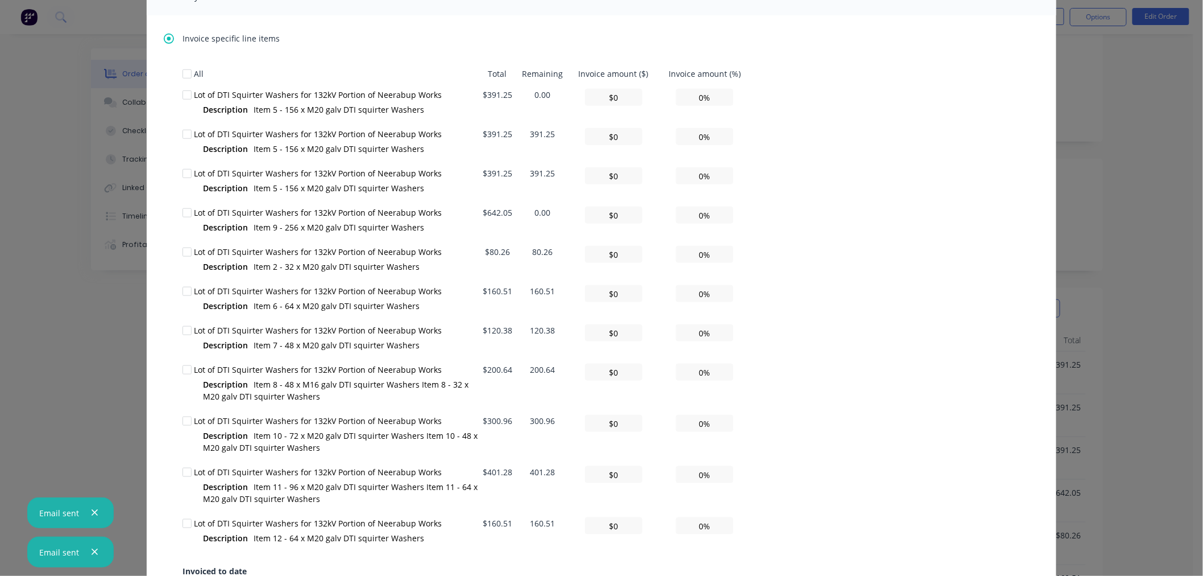
scroll to position [379, 0]
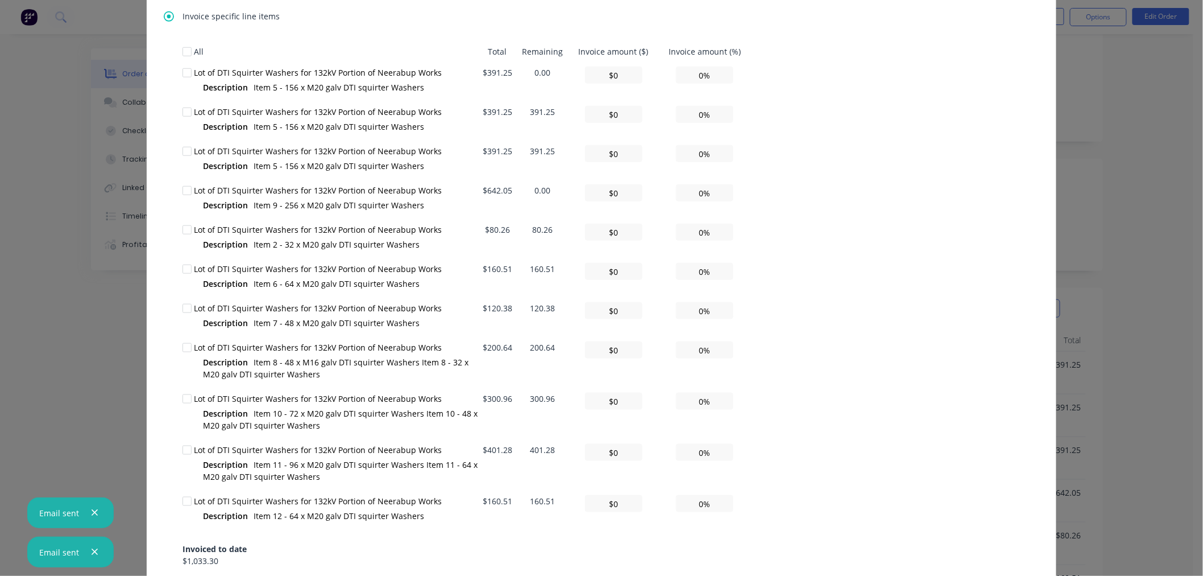
click at [181, 396] on div at bounding box center [187, 398] width 23 height 23
drag, startPoint x: 697, startPoint y: 400, endPoint x: 714, endPoint y: 405, distance: 17.8
click at [708, 404] on input "0%" at bounding box center [704, 400] width 57 height 17
type textarea "Hello A PDF copy of the order has been attached to this email. To view your ord…"
type input "$3.01"
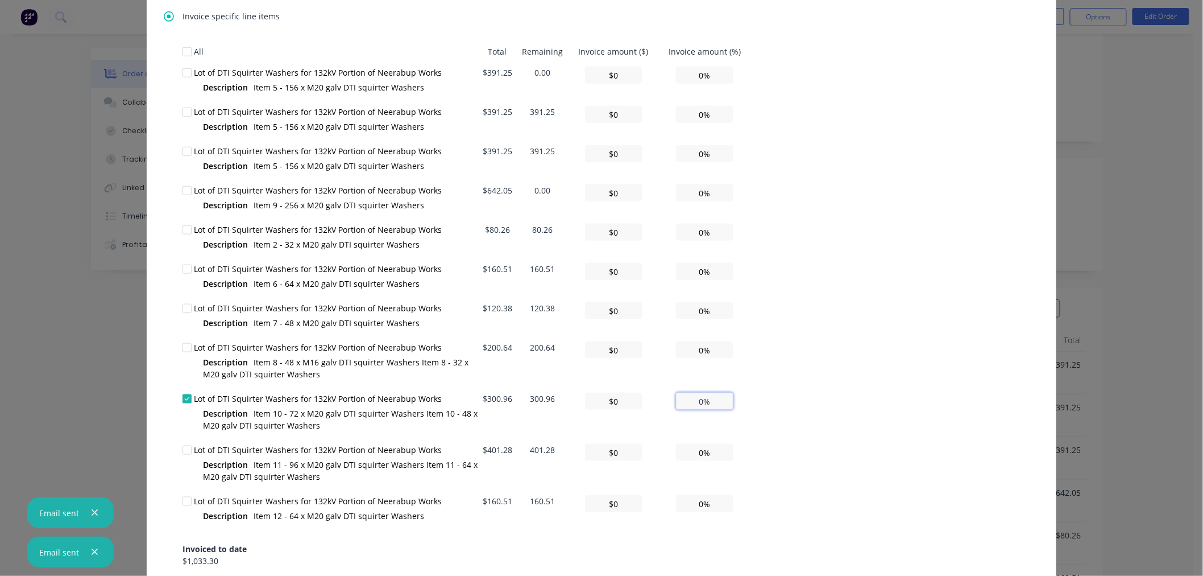
type input "1%"
type textarea "Hello A PDF copy of the order has been attached to this email. To view your ord…"
type input "$30.10"
type input "10%"
type textarea "Hello A PDF copy of the order has been attached to this email. To view your ord…"
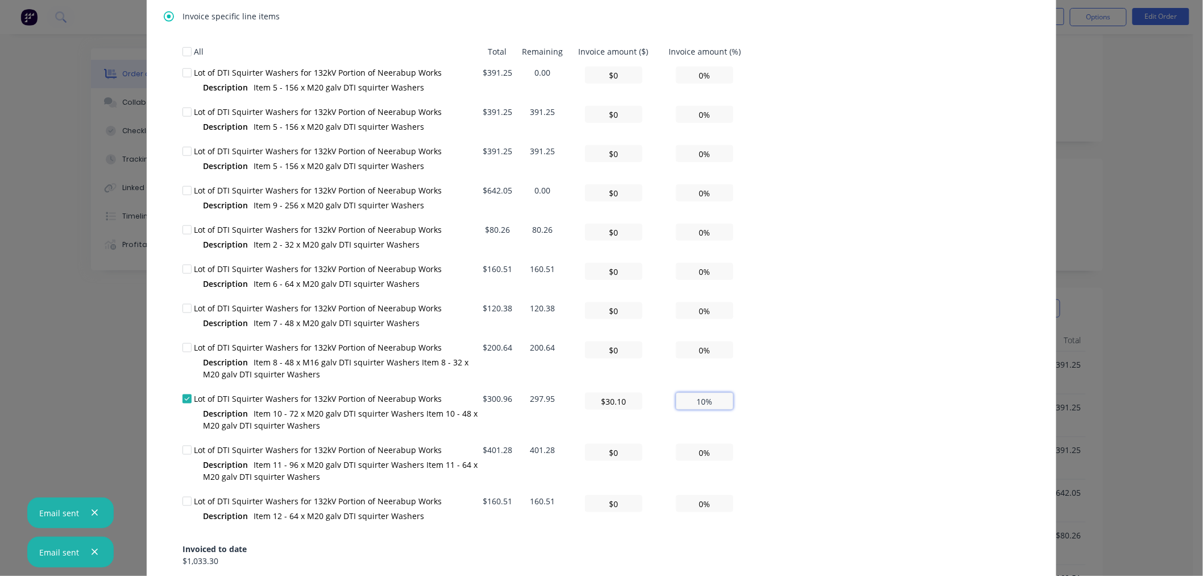
type input "$300.96"
type input "100%"
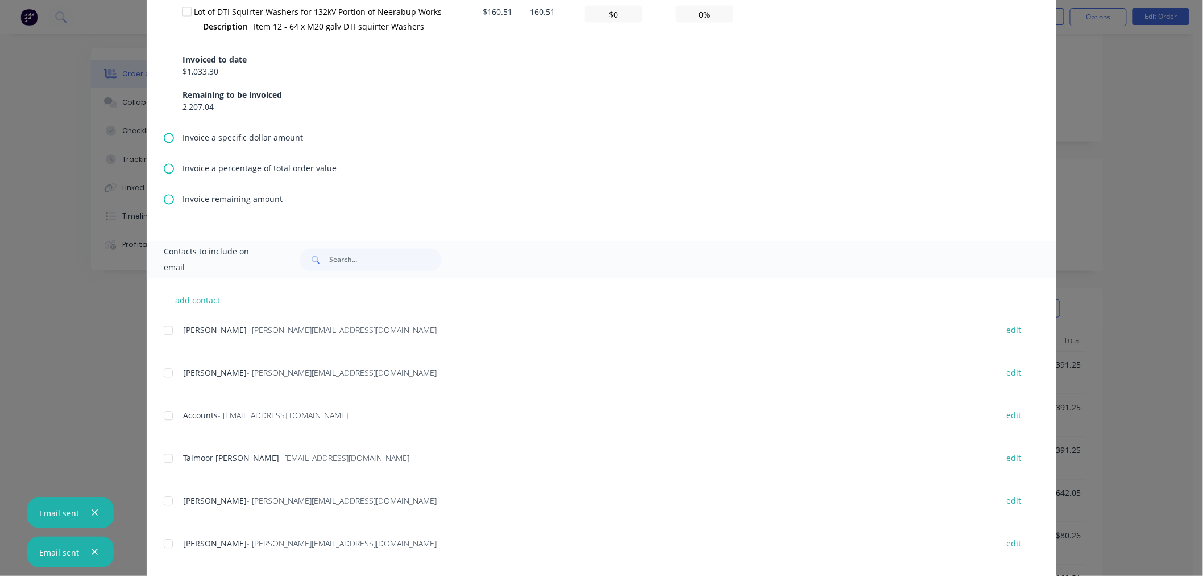
scroll to position [884, 0]
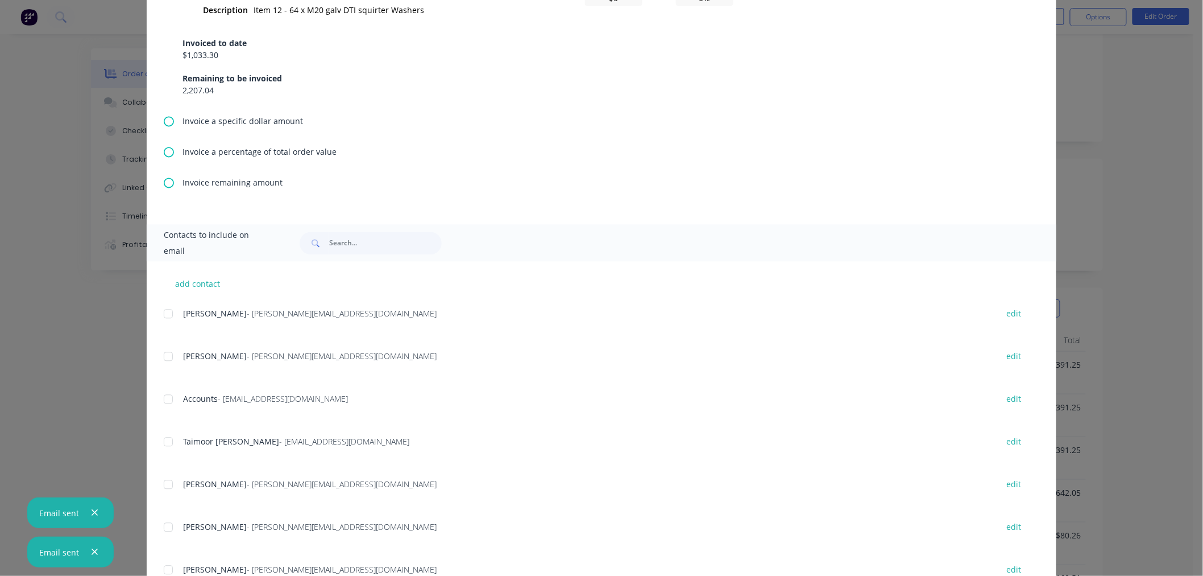
click at [161, 397] on div at bounding box center [168, 399] width 23 height 23
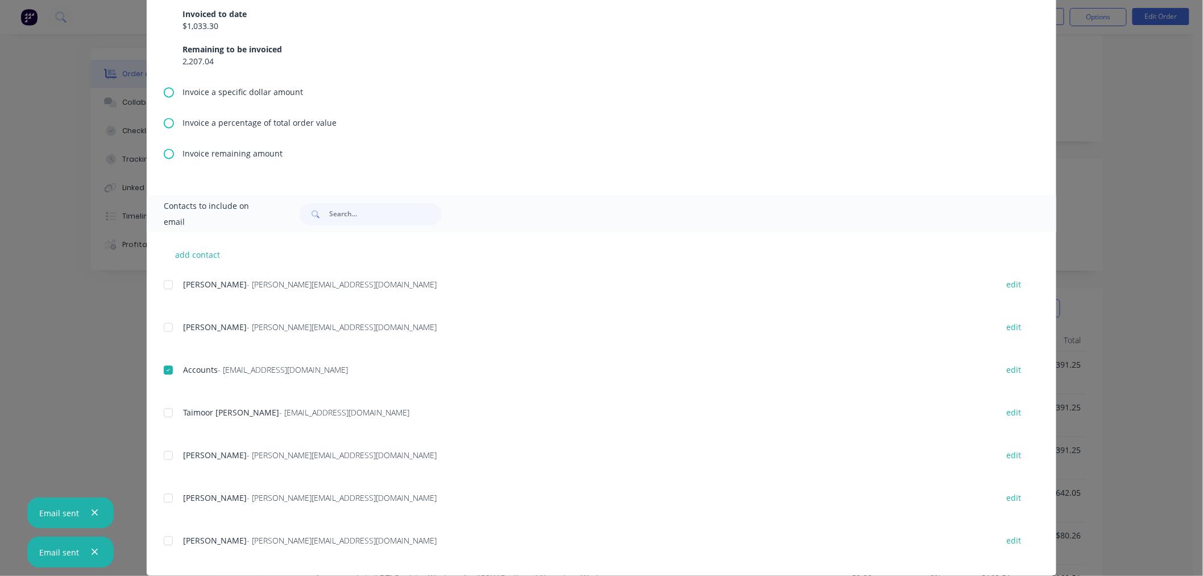
scroll to position [928, 0]
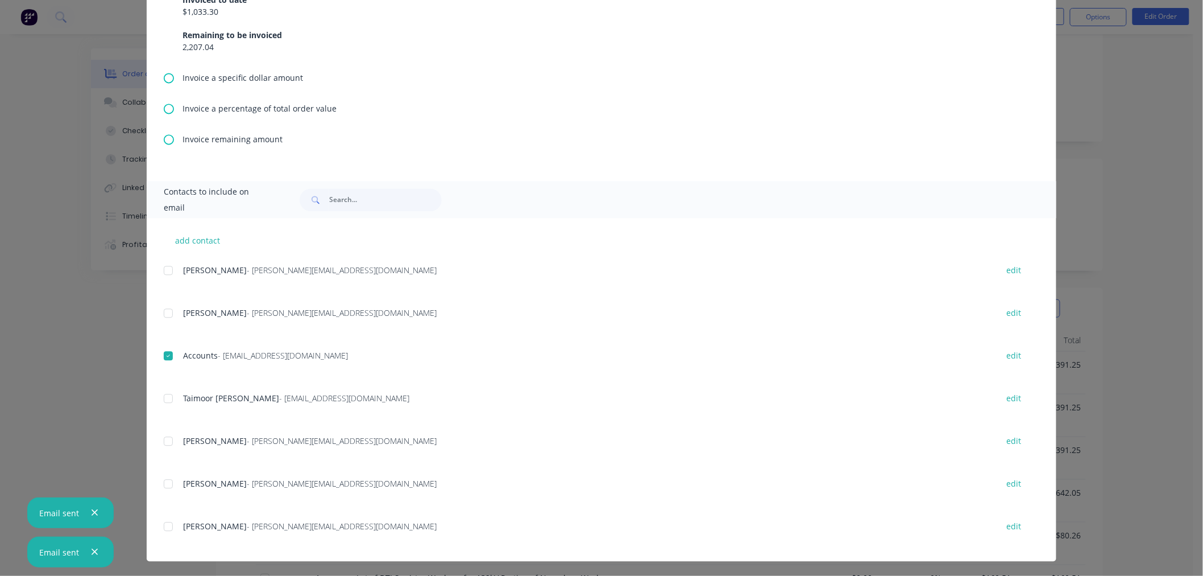
click at [163, 522] on div at bounding box center [168, 526] width 23 height 23
type textarea "Hello A PDF copy of the order has been attached to this email. To view your ord…"
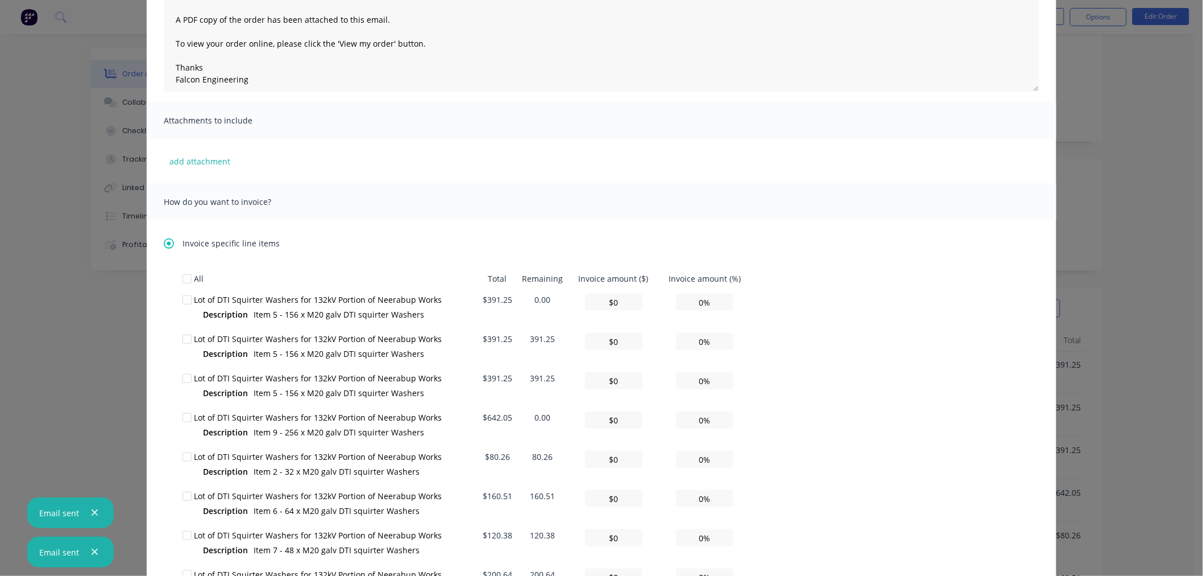
scroll to position [43, 0]
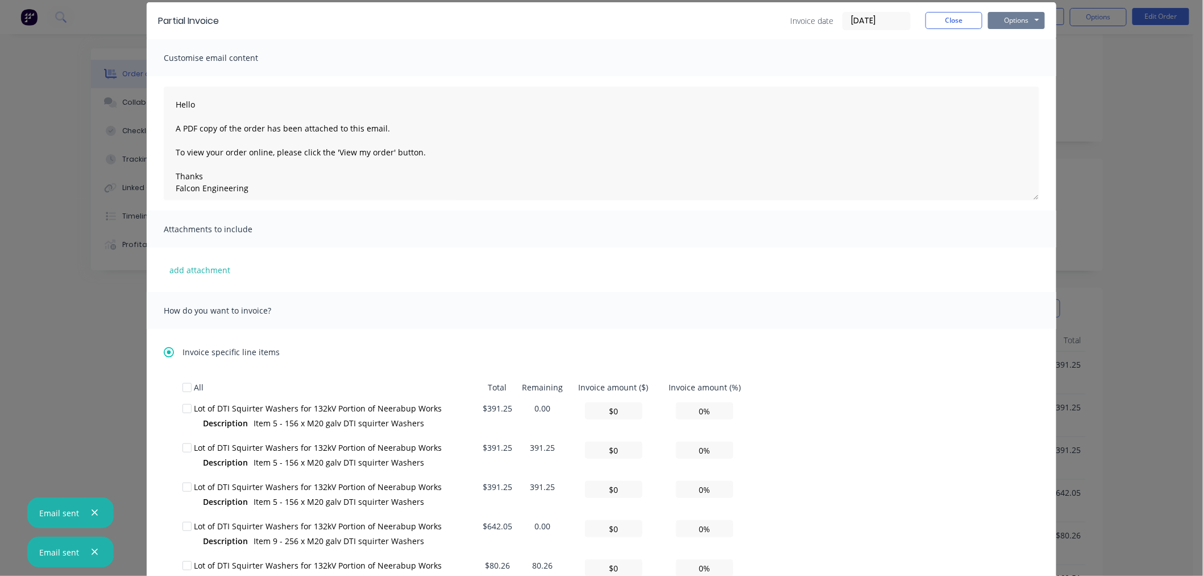
type input "100%"
drag, startPoint x: 1011, startPoint y: 19, endPoint x: 1012, endPoint y: 28, distance: 9.3
click at [1011, 20] on button "Options" at bounding box center [1016, 20] width 57 height 17
type textarea "Hello A PDF copy of the order has been attached to this email. To view your ord…"
click at [1007, 77] on button "Email" at bounding box center [1024, 78] width 73 height 19
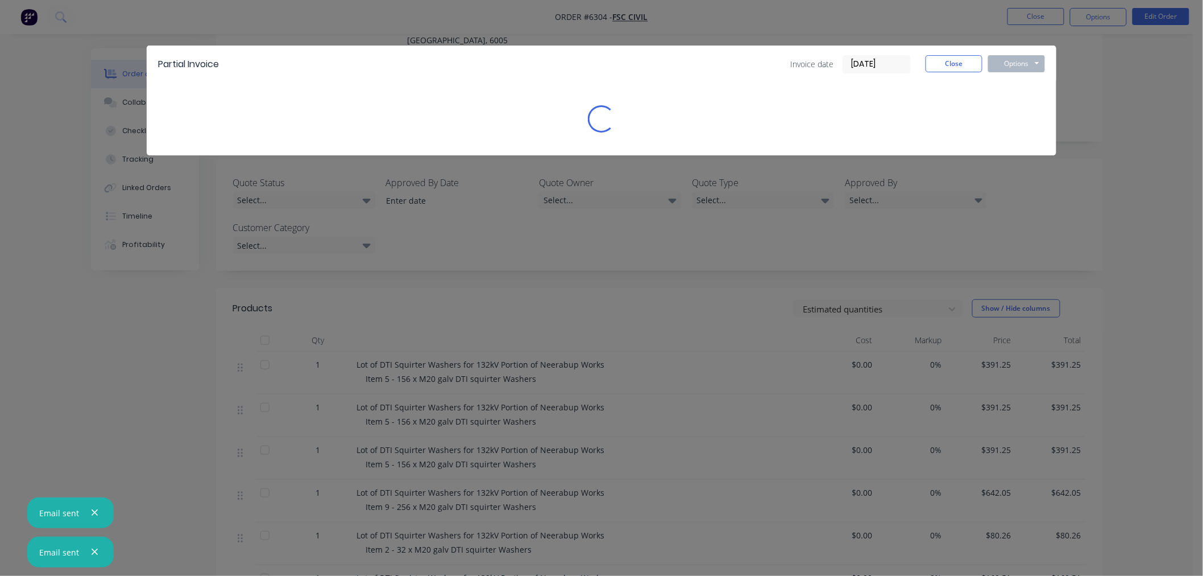
scroll to position [0, 0]
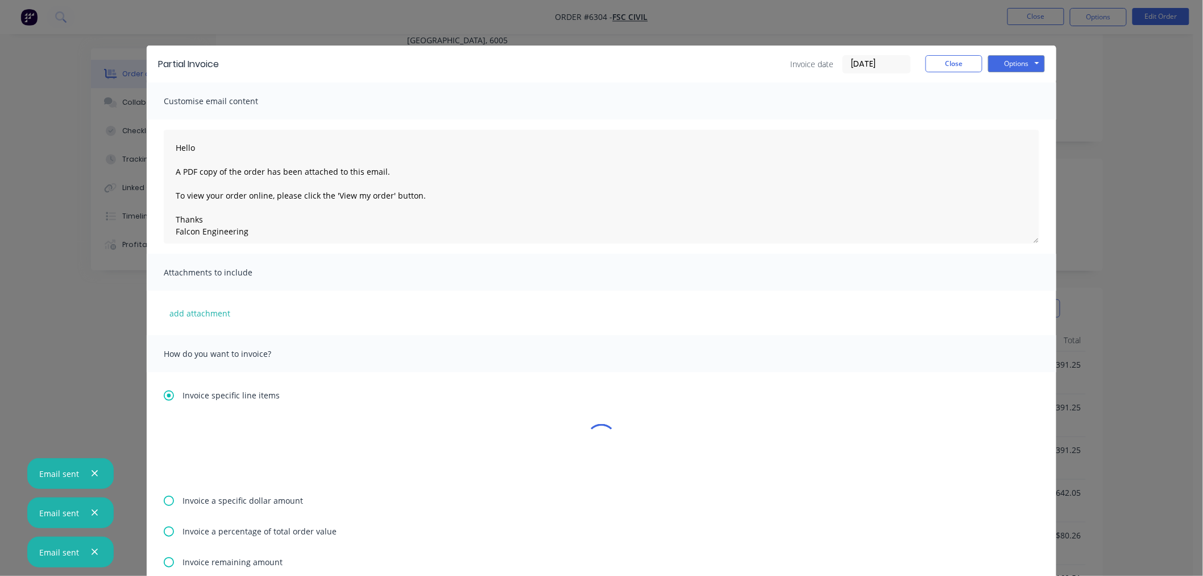
type textarea "Hello A PDF copy of the order has been attached to this email. To view your ord…"
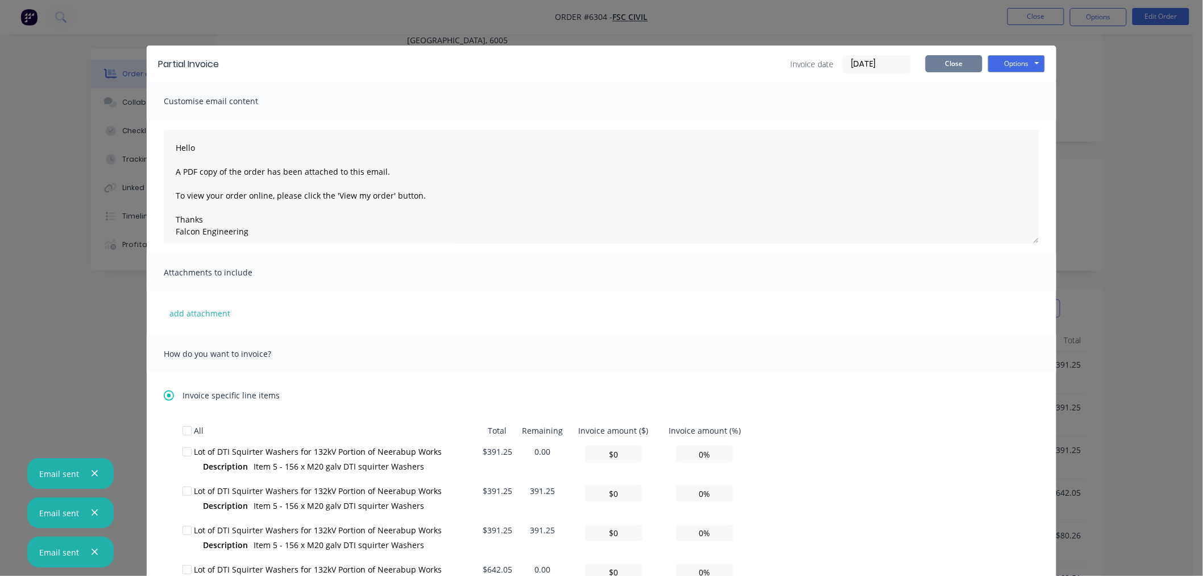
click at [944, 66] on button "Close" at bounding box center [954, 63] width 57 height 17
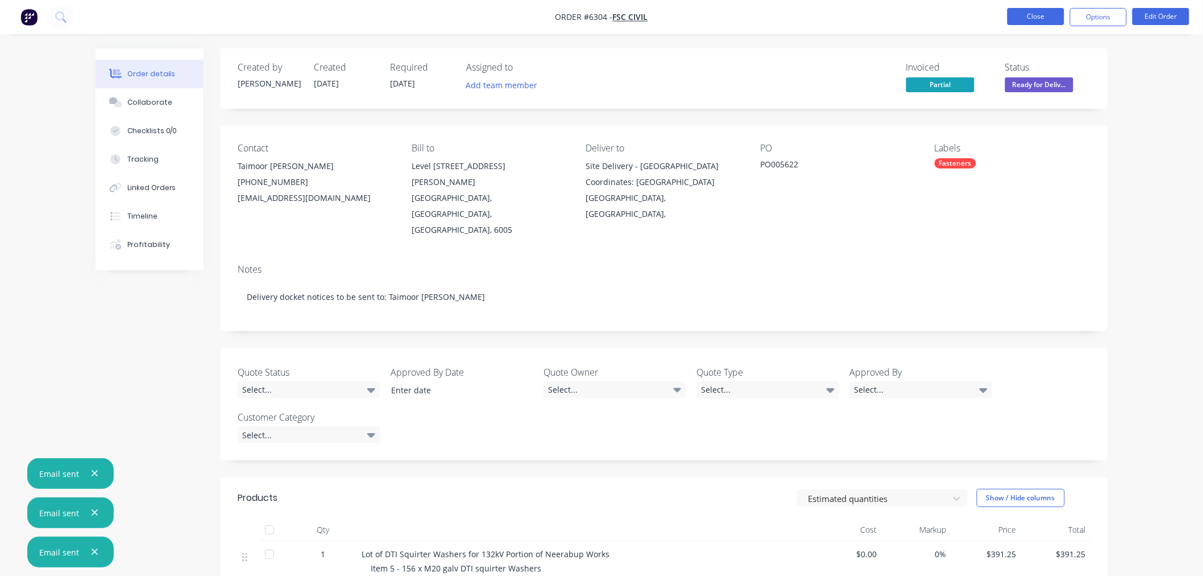
click at [1036, 17] on button "Close" at bounding box center [1036, 16] width 57 height 17
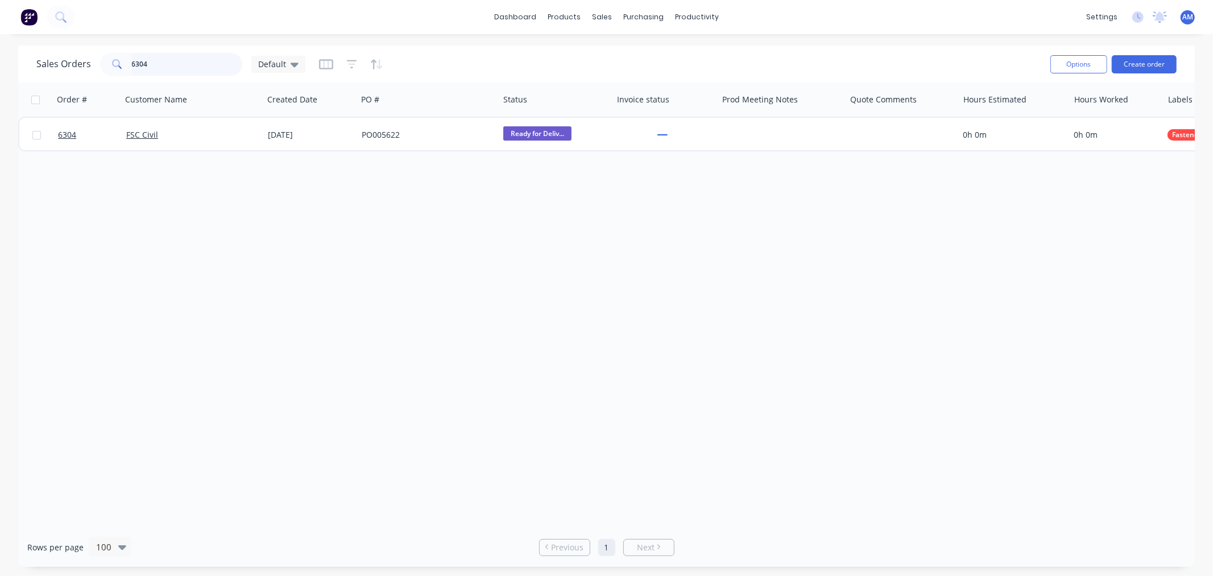
drag, startPoint x: 156, startPoint y: 53, endPoint x: 152, endPoint y: 64, distance: 11.5
click at [152, 64] on input "6304" at bounding box center [187, 64] width 111 height 23
drag, startPoint x: 110, startPoint y: 64, endPoint x: 87, endPoint y: 63, distance: 22.8
click at [87, 63] on div "Sales Orders 6304 Default" at bounding box center [170, 64] width 269 height 23
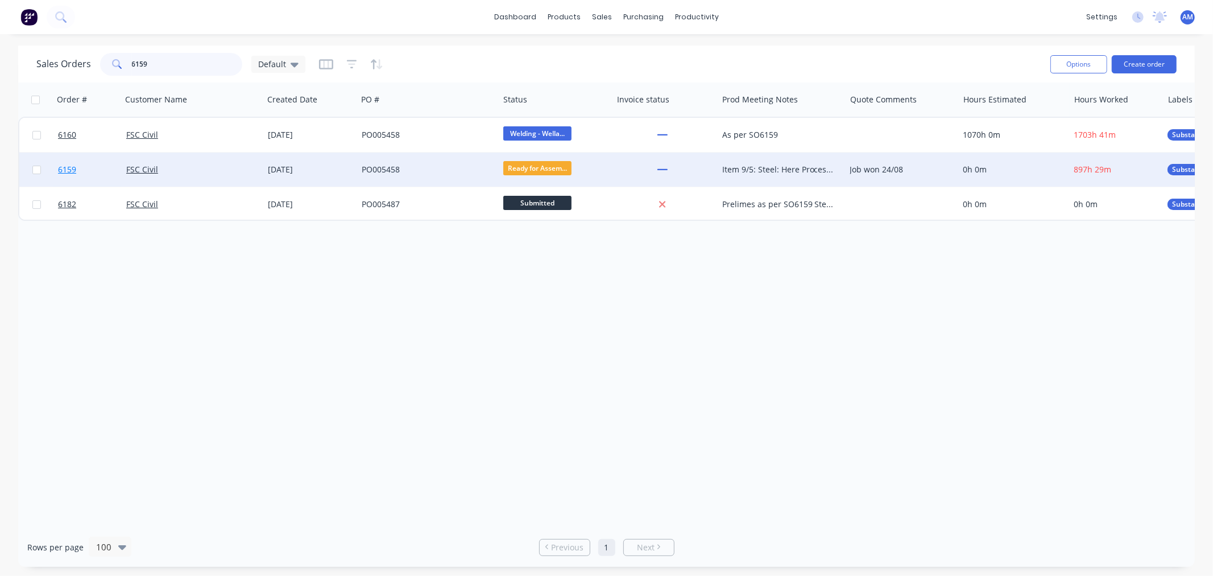
type input "6159"
click at [87, 171] on link "6159" at bounding box center [92, 169] width 68 height 34
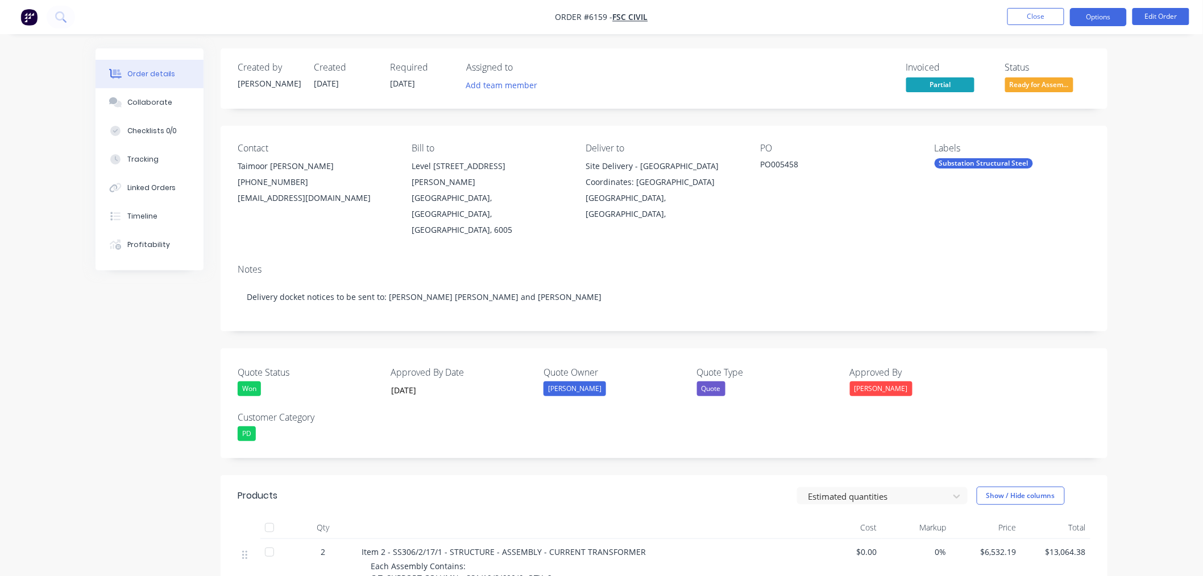
click at [1099, 14] on button "Options" at bounding box center [1098, 17] width 57 height 18
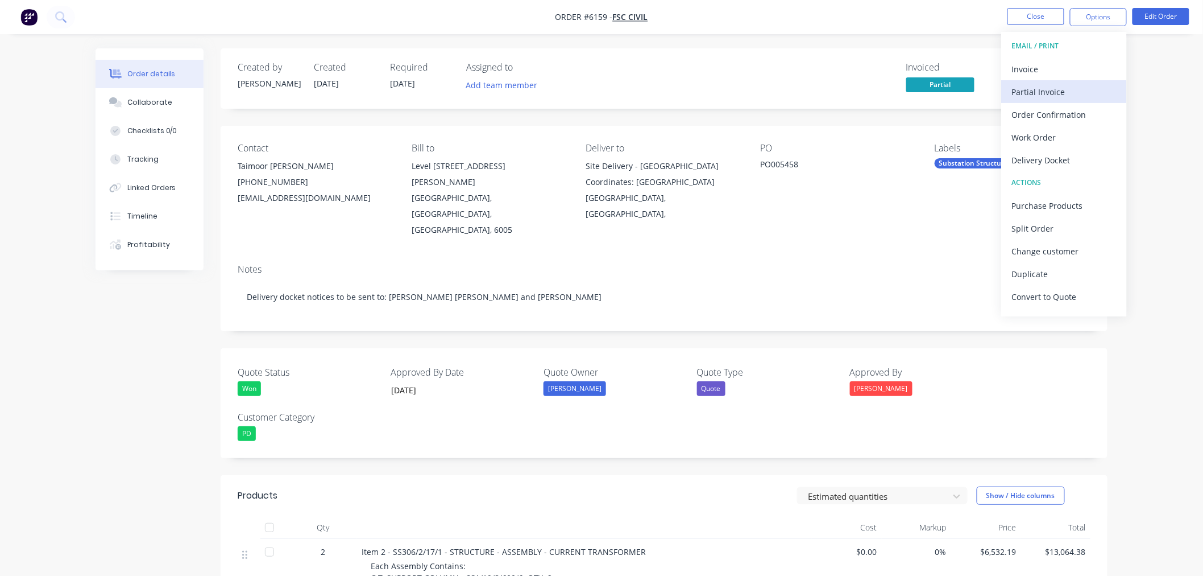
click at [1074, 84] on div "Partial Invoice" at bounding box center [1064, 92] width 105 height 16
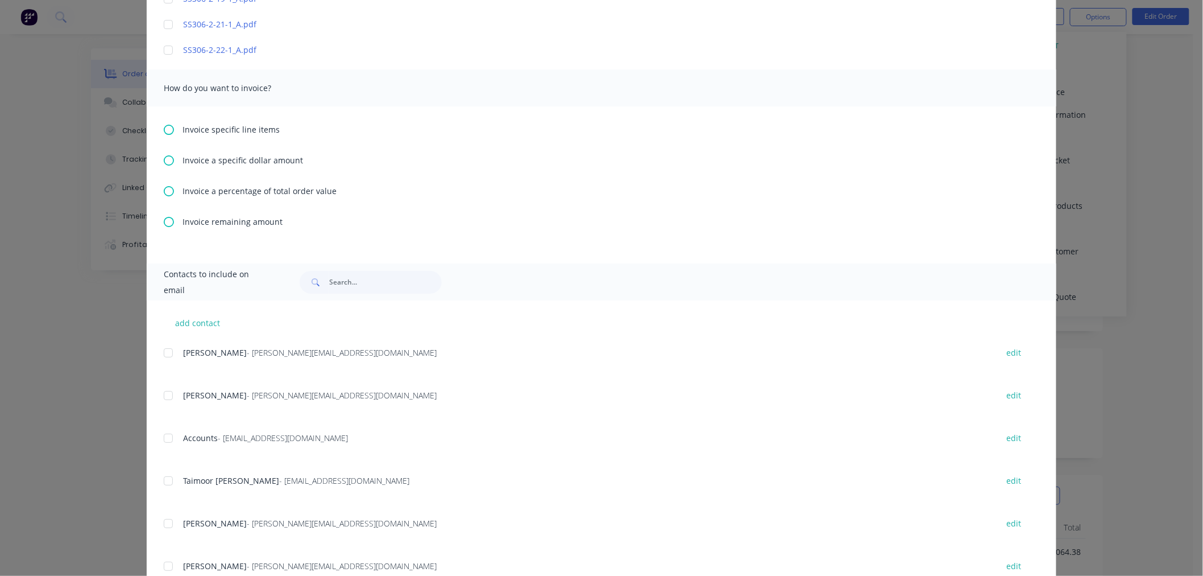
scroll to position [1516, 0]
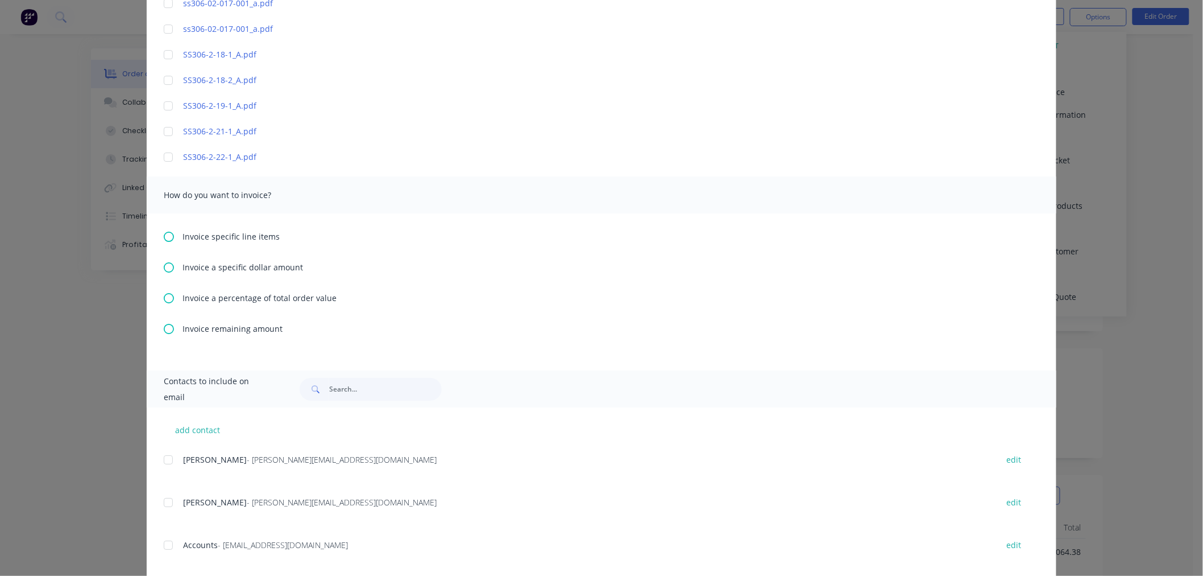
drag, startPoint x: 165, startPoint y: 235, endPoint x: 203, endPoint y: 247, distance: 39.2
click at [165, 235] on icon at bounding box center [169, 236] width 10 height 10
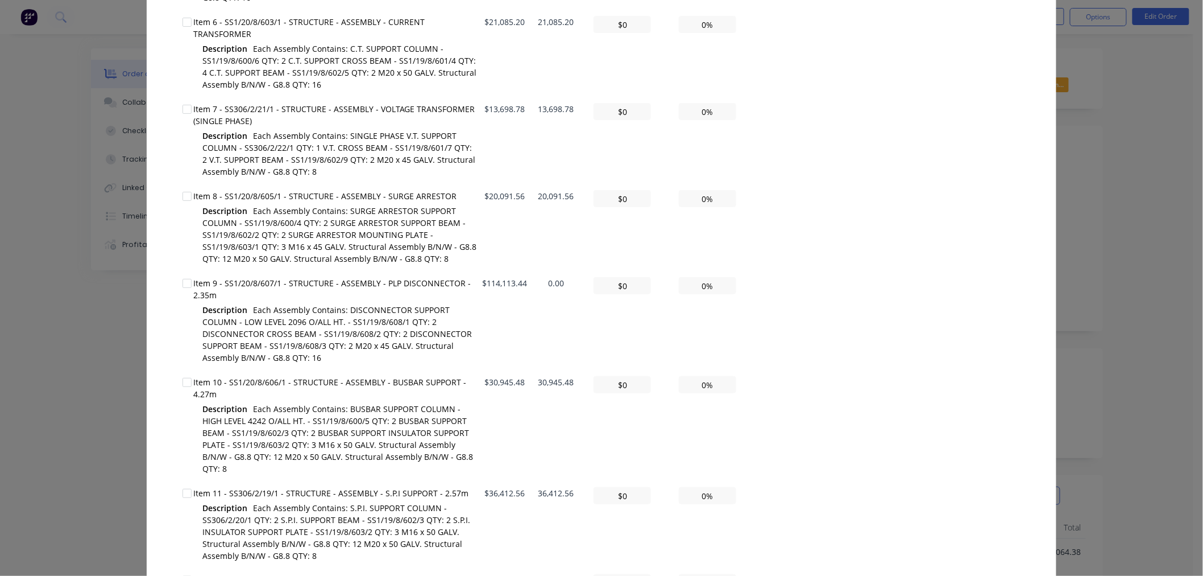
scroll to position [1895, 0]
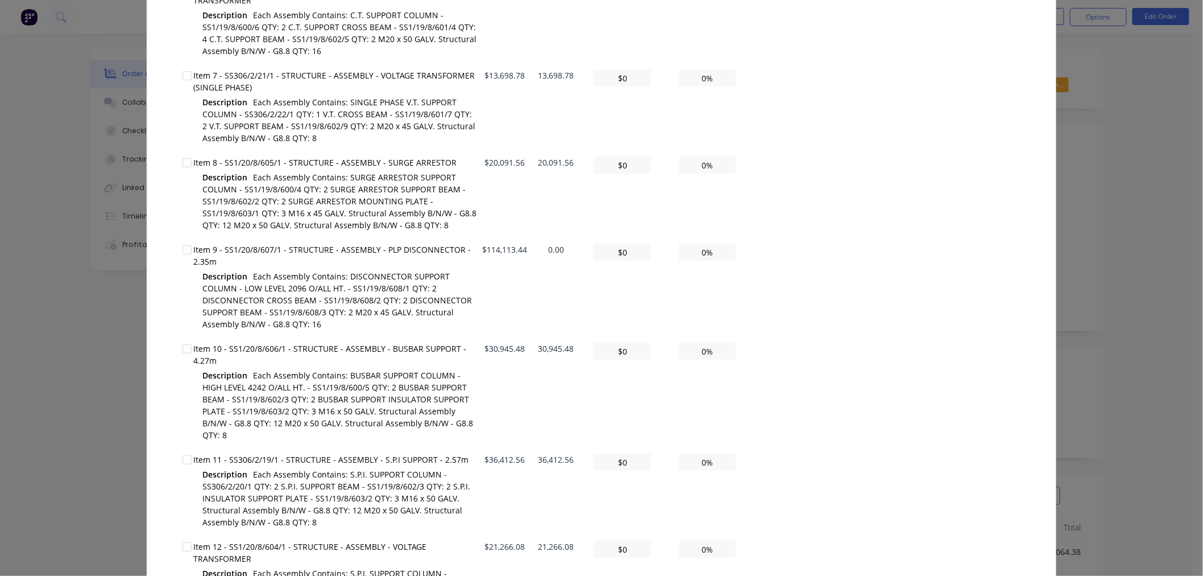
click at [183, 337] on div at bounding box center [187, 348] width 23 height 23
type textarea "Hello A PDF copy of the order has been attached to this email. To view your ord…"
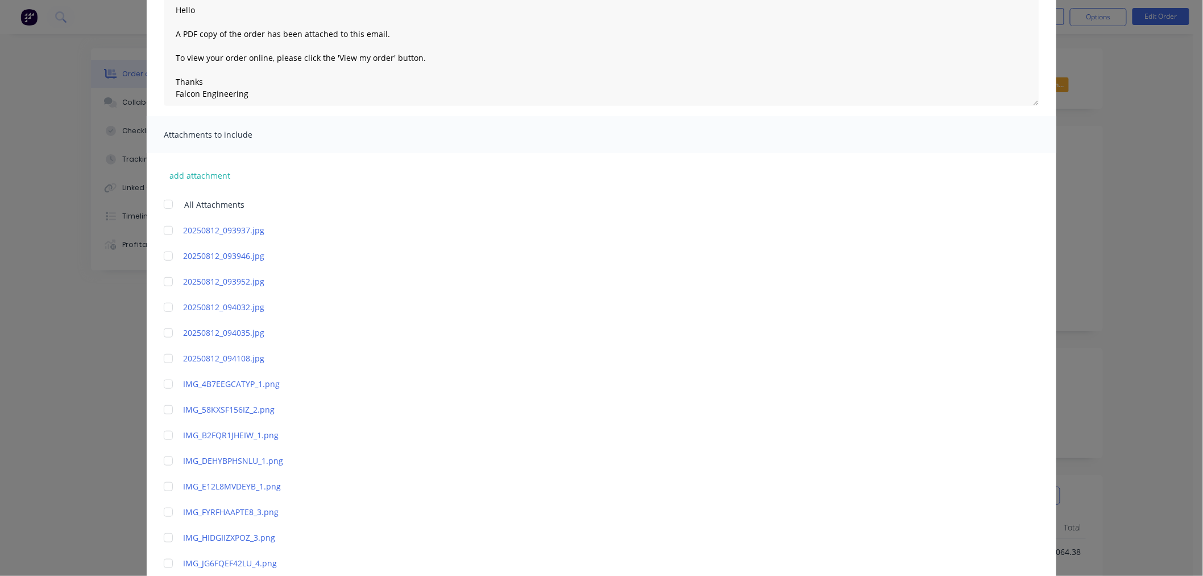
scroll to position [0, 0]
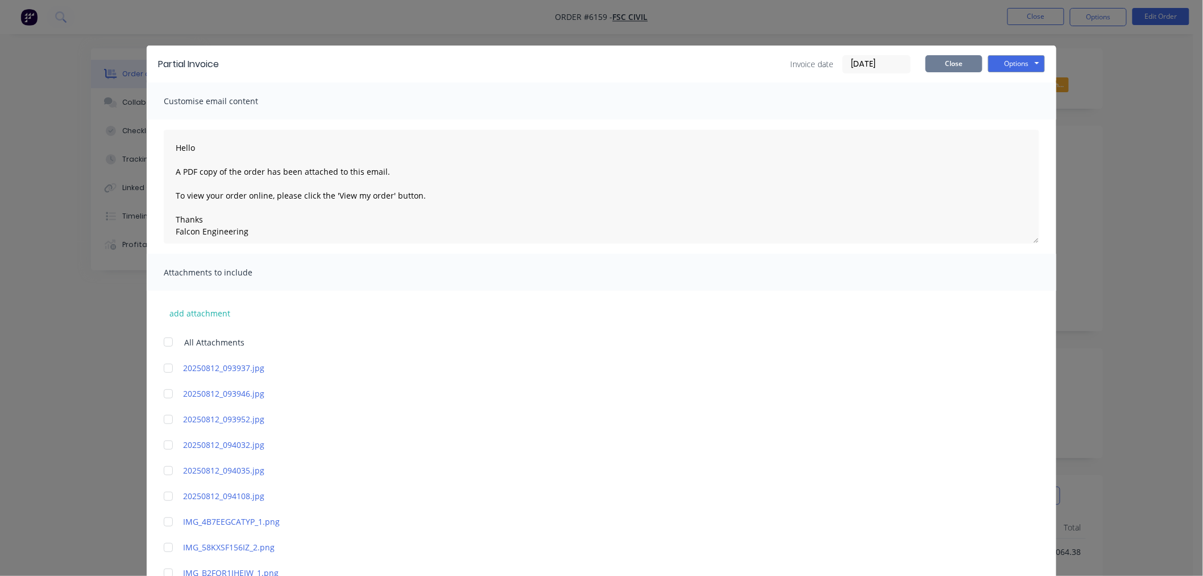
click at [945, 64] on button "Close" at bounding box center [954, 63] width 57 height 17
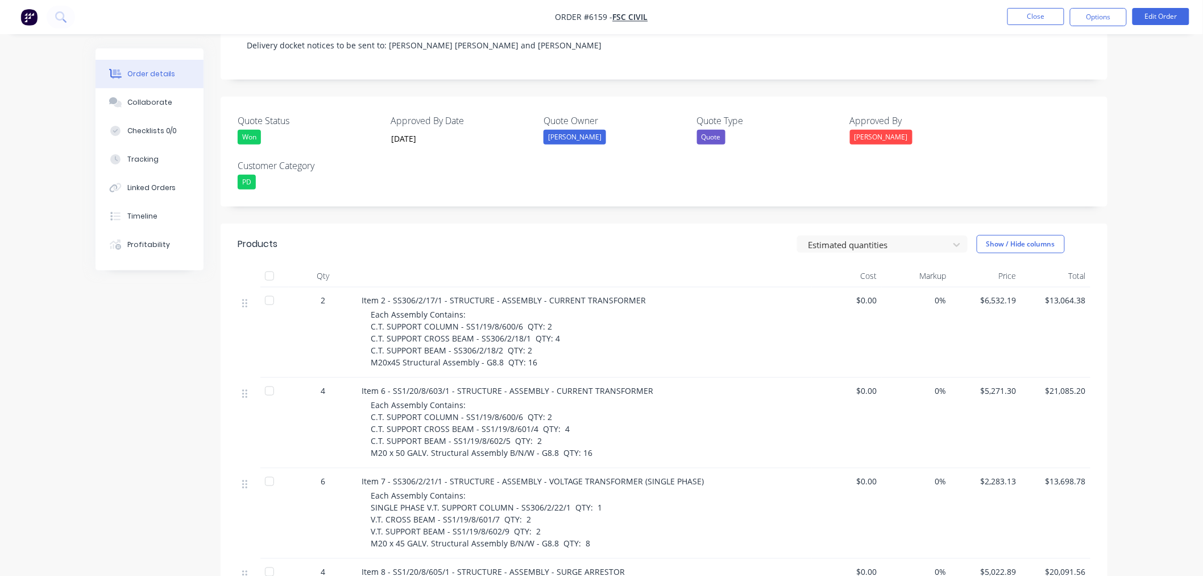
scroll to position [126, 0]
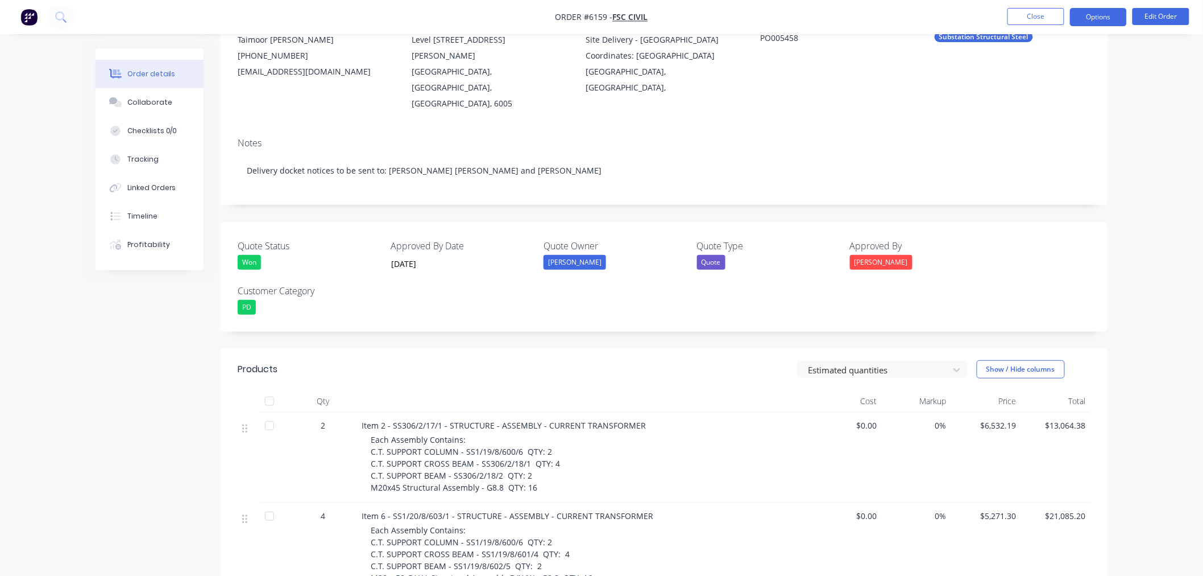
drag, startPoint x: 1087, startPoint y: 12, endPoint x: 1087, endPoint y: 27, distance: 15.4
click at [1088, 13] on button "Options" at bounding box center [1098, 17] width 57 height 18
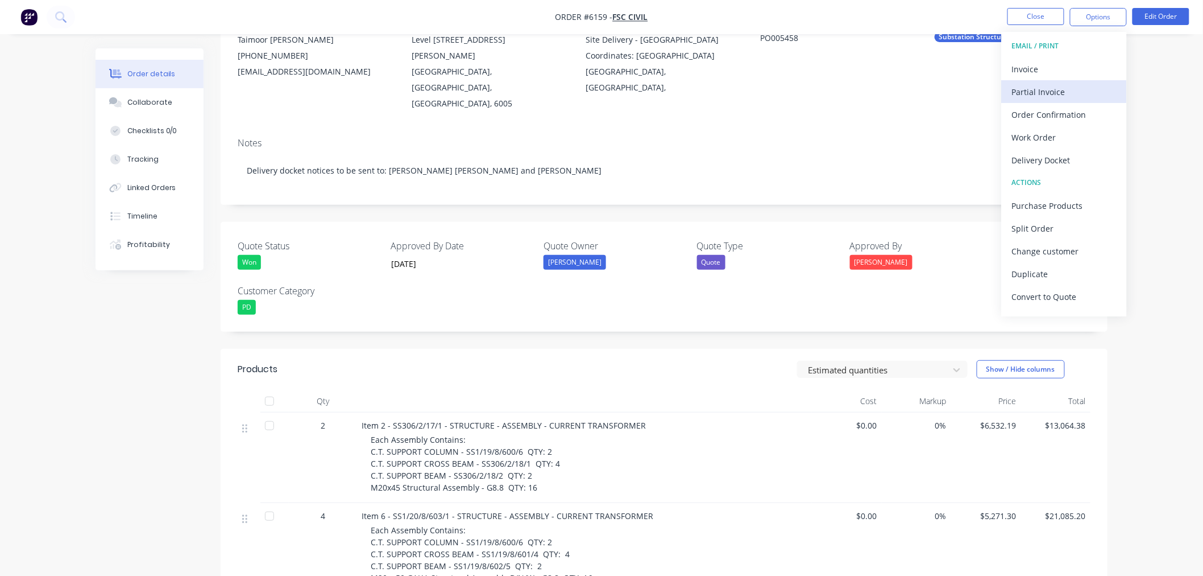
click at [1077, 97] on div "Partial Invoice" at bounding box center [1064, 92] width 105 height 16
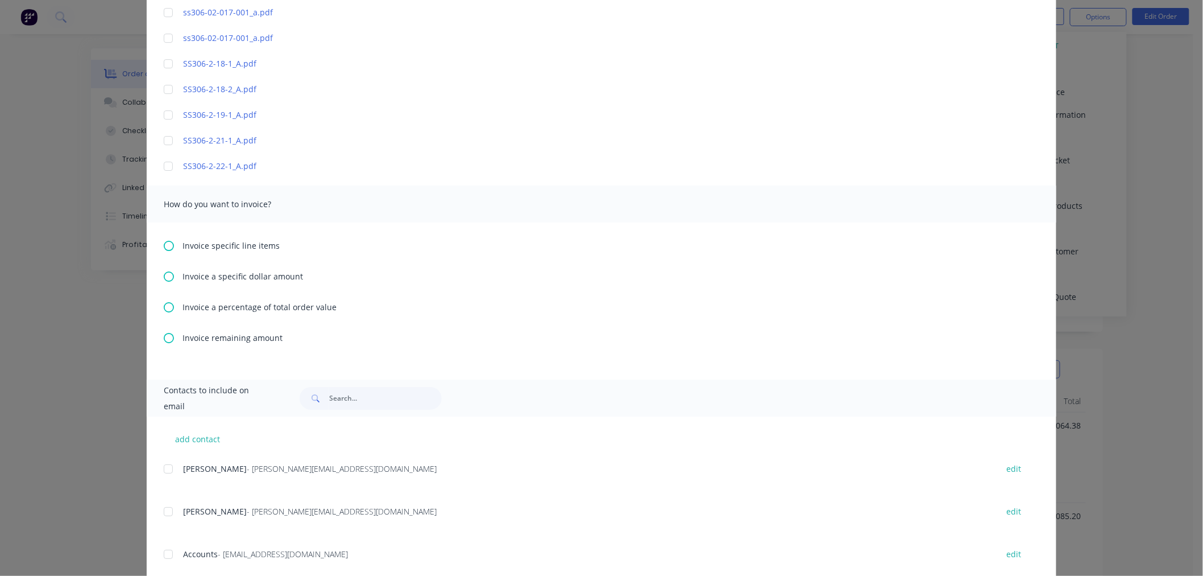
scroll to position [1516, 0]
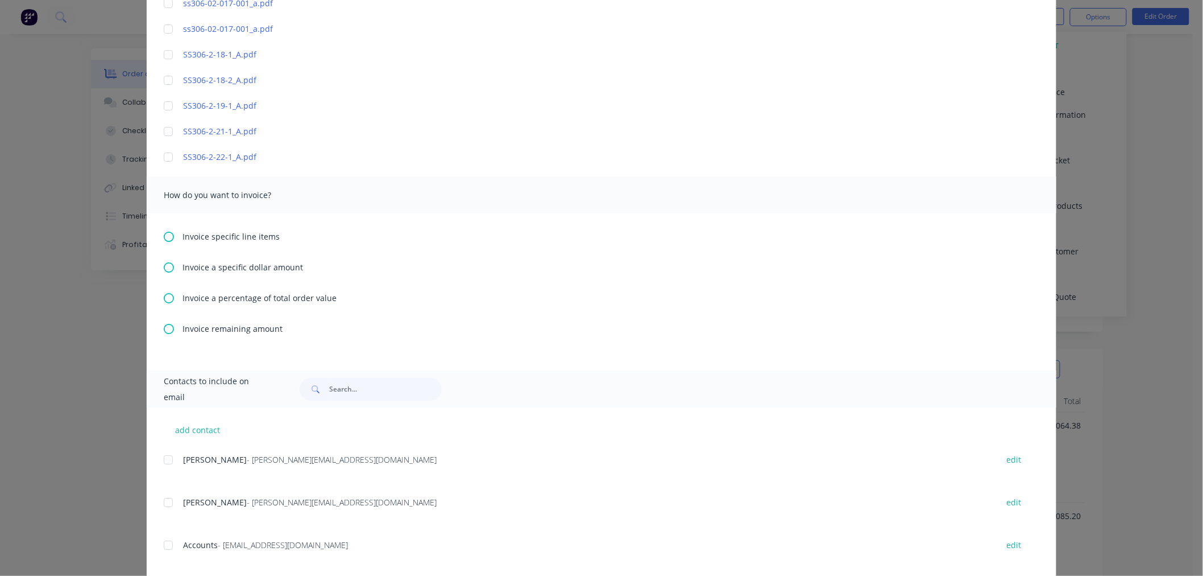
drag, startPoint x: 165, startPoint y: 231, endPoint x: 218, endPoint y: 243, distance: 54.1
click at [165, 232] on icon at bounding box center [169, 236] width 10 height 10
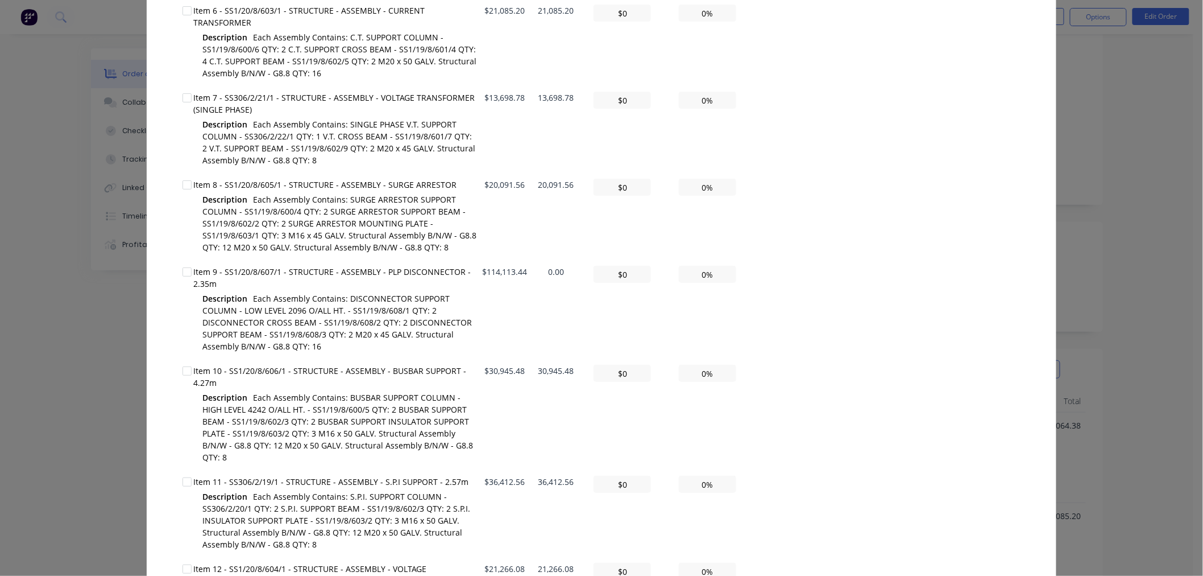
scroll to position [1895, 0]
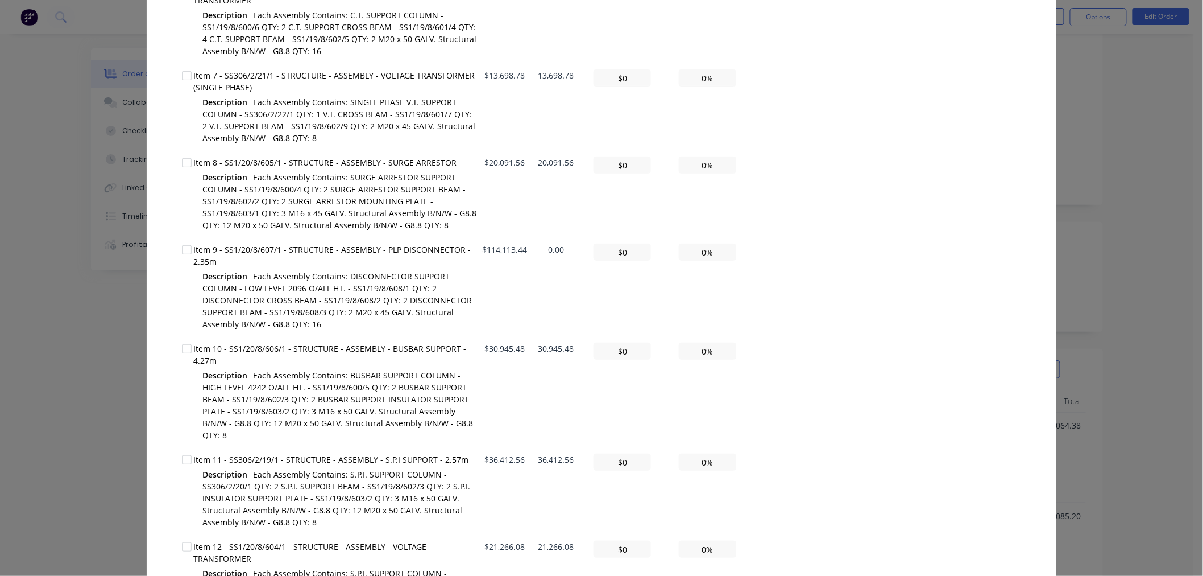
click at [178, 338] on div at bounding box center [187, 348] width 23 height 23
drag, startPoint x: 682, startPoint y: 331, endPoint x: 715, endPoint y: 334, distance: 33.2
click at [715, 342] on input "0%" at bounding box center [707, 350] width 57 height 17
type textarea "Hello A PDF copy of the order has been attached to this email. To view your ord…"
type input "$309.45"
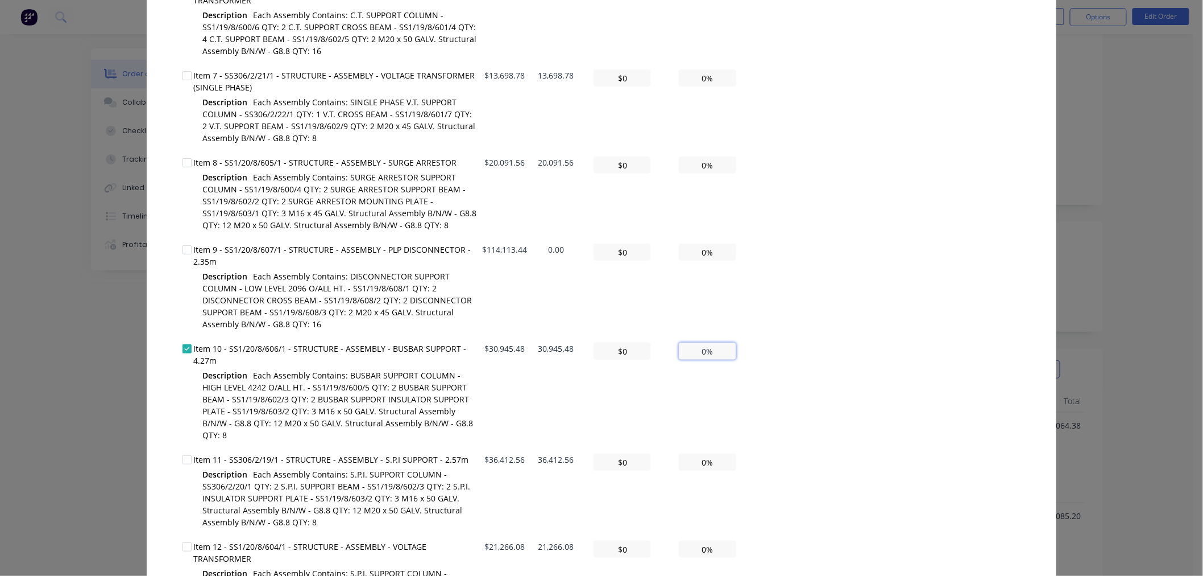
type input "1%"
type textarea "Hello A PDF copy of the order has been attached to this email. To view your ord…"
type input "$3,094.55"
type input "10%"
type textarea "Hello A PDF copy of the order has been attached to this email. To view your ord…"
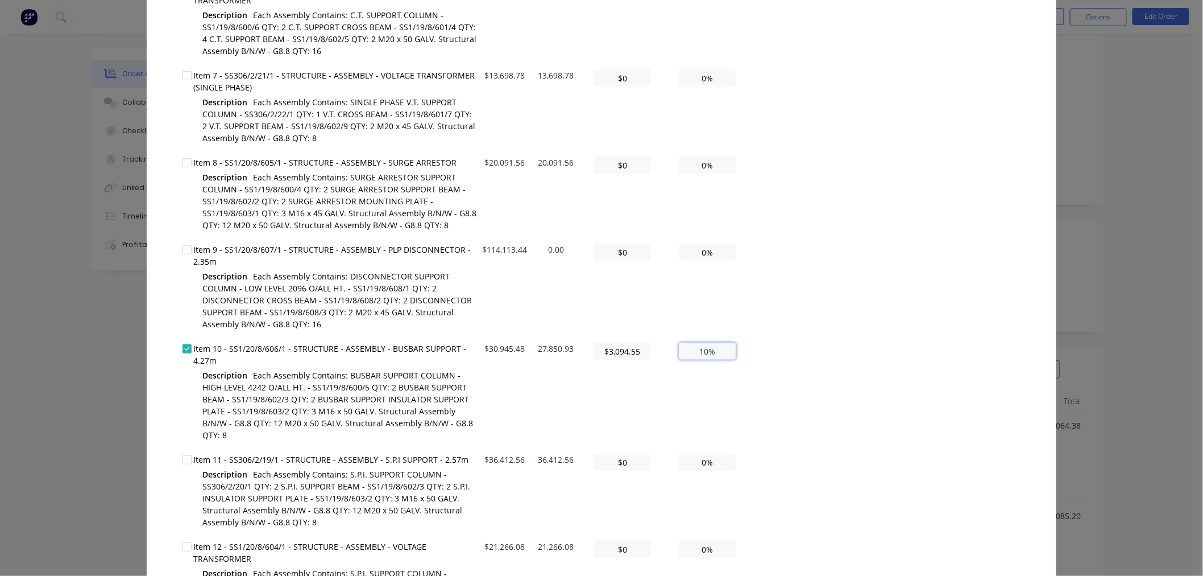
type input "$30,945.48"
type input "100%"
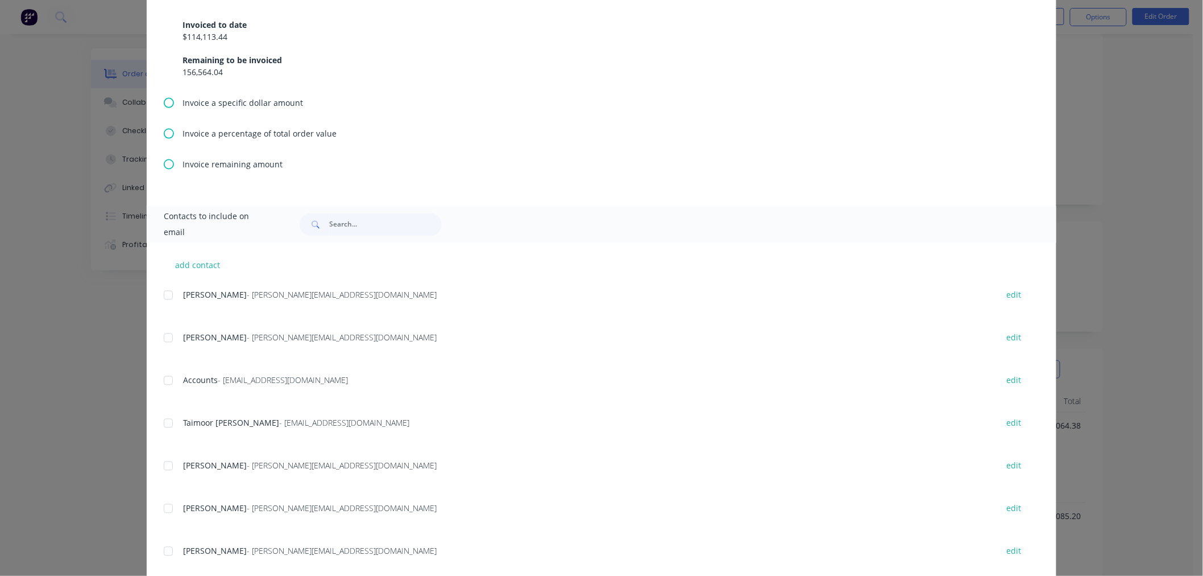
scroll to position [2526, 0]
click at [164, 369] on div at bounding box center [168, 380] width 23 height 23
click at [160, 539] on div at bounding box center [168, 550] width 23 height 23
type textarea "Hello A PDF copy of the order has been attached to this email. To view your ord…"
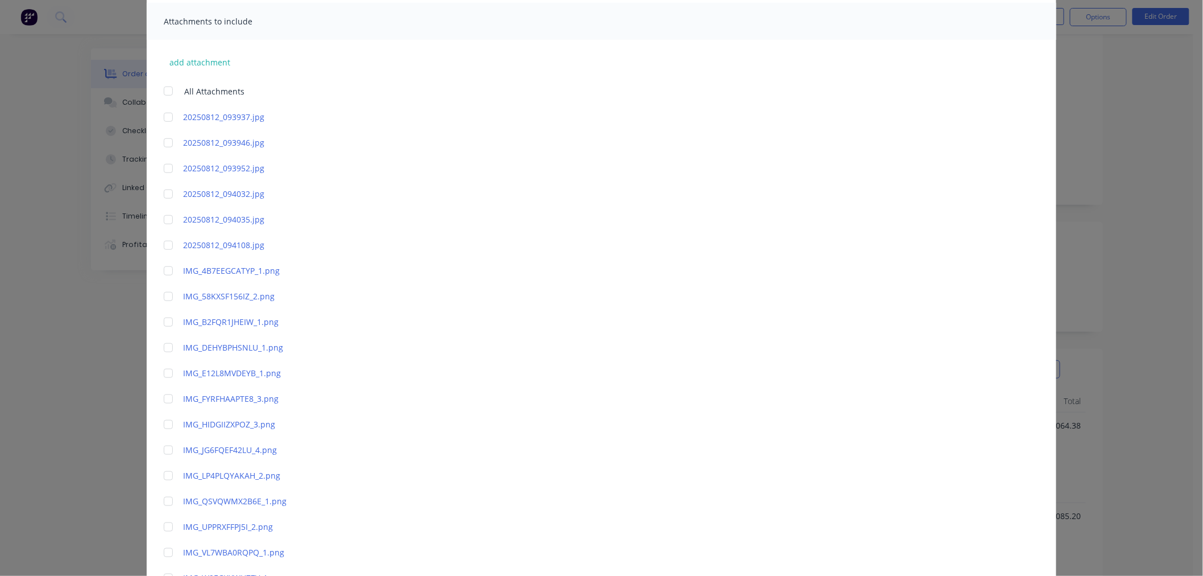
scroll to position [0, 0]
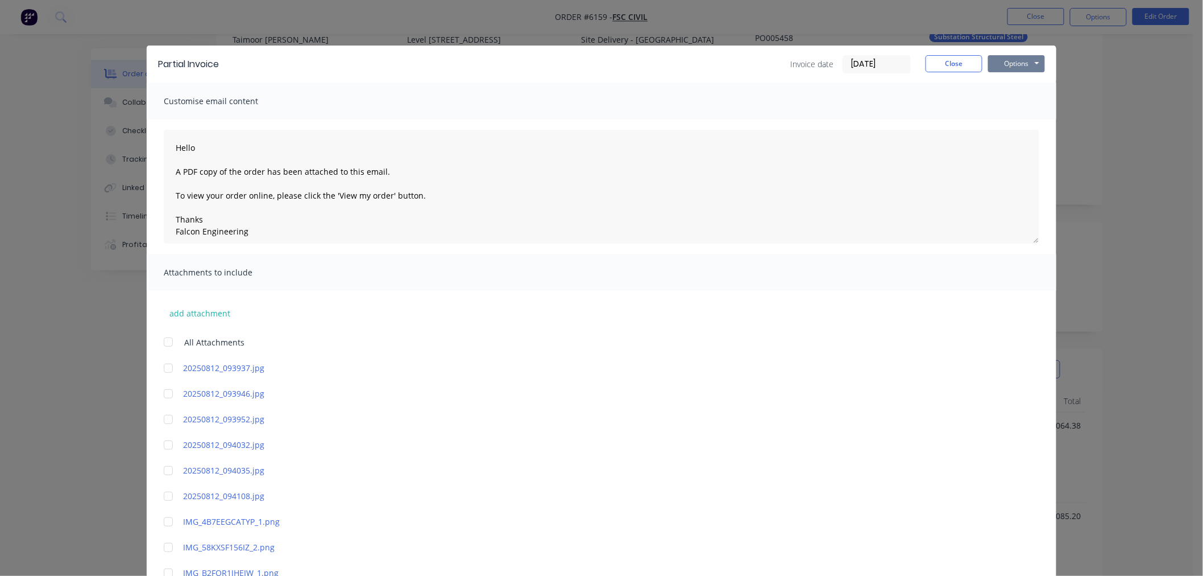
type input "100%"
click at [1015, 64] on button "Options" at bounding box center [1016, 63] width 57 height 17
type textarea "Hello A PDF copy of the order has been attached to this email. To view your ord…"
click at [1018, 119] on button "Email" at bounding box center [1024, 121] width 73 height 19
type textarea "Hello A PDF copy of the order has been attached to this email. To view your ord…"
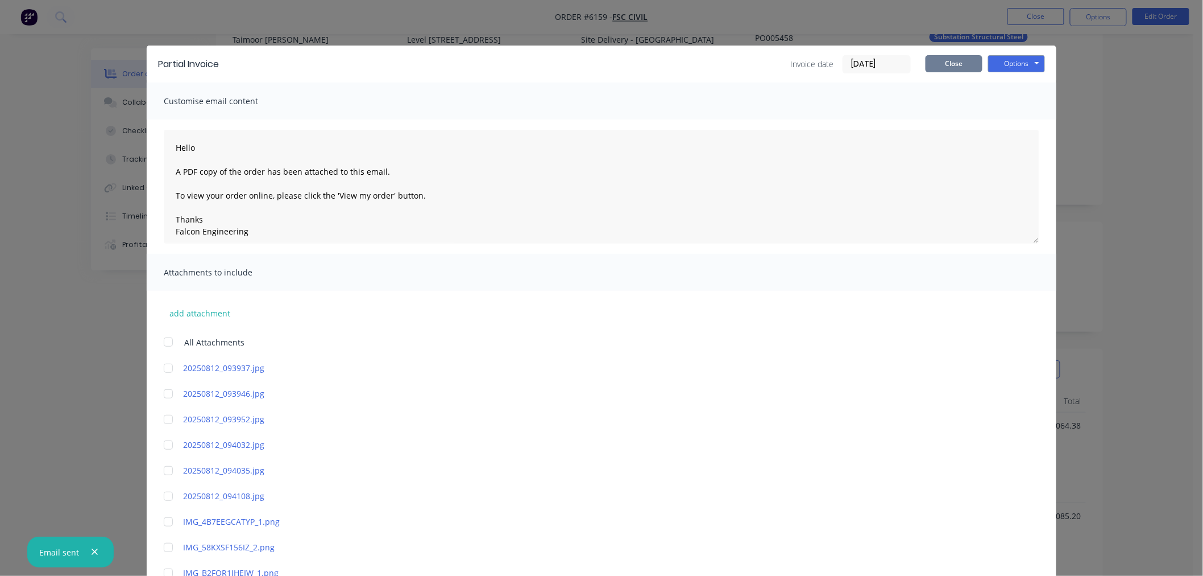
click at [942, 65] on button "Close" at bounding box center [954, 63] width 57 height 17
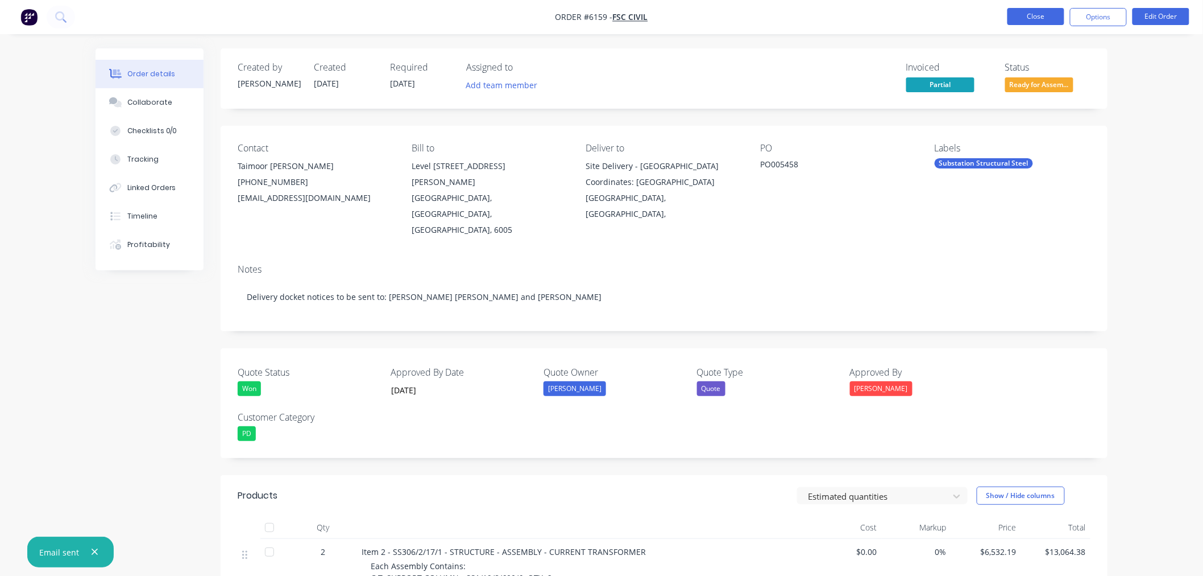
click at [1019, 17] on button "Close" at bounding box center [1036, 16] width 57 height 17
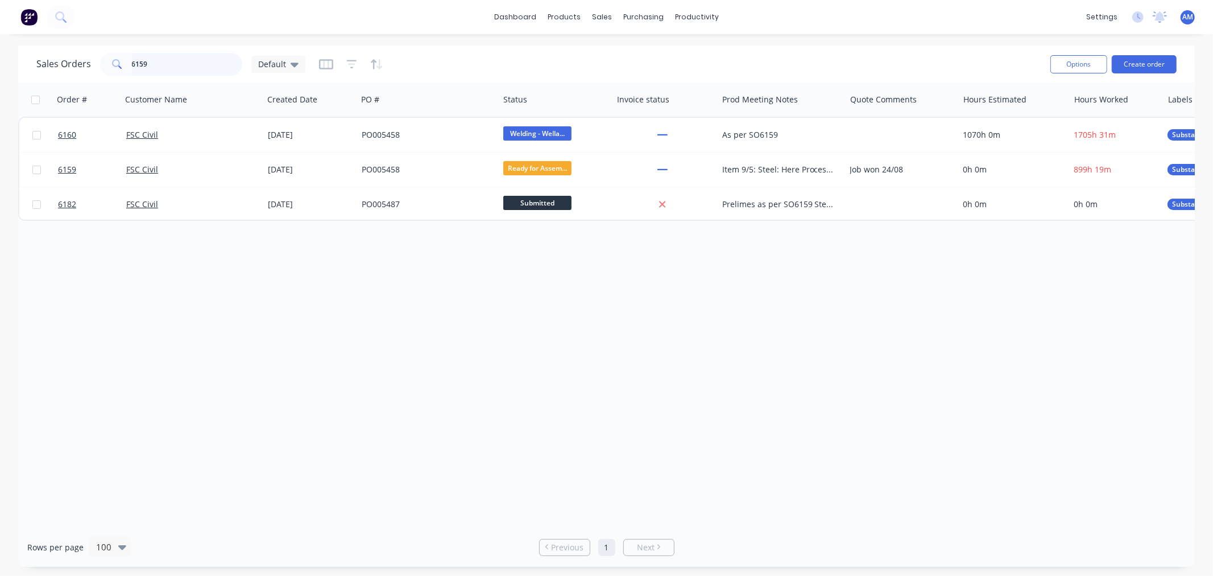
click at [184, 63] on input "6159" at bounding box center [187, 64] width 111 height 23
drag, startPoint x: 81, startPoint y: 64, endPoint x: 44, endPoint y: 114, distance: 62.2
click at [49, 80] on div "Sales Orders 6159 Default Options Create order" at bounding box center [606, 63] width 1177 height 37
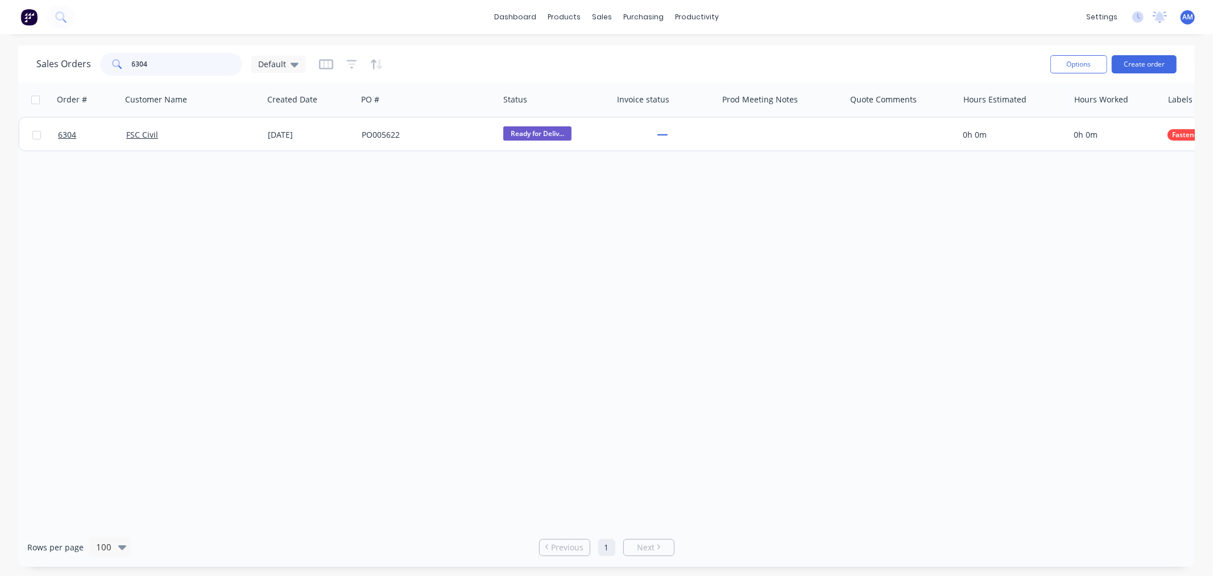
drag, startPoint x: 162, startPoint y: 64, endPoint x: 66, endPoint y: 76, distance: 96.8
click at [66, 74] on div "Sales Orders 6304 Default" at bounding box center [170, 64] width 269 height 23
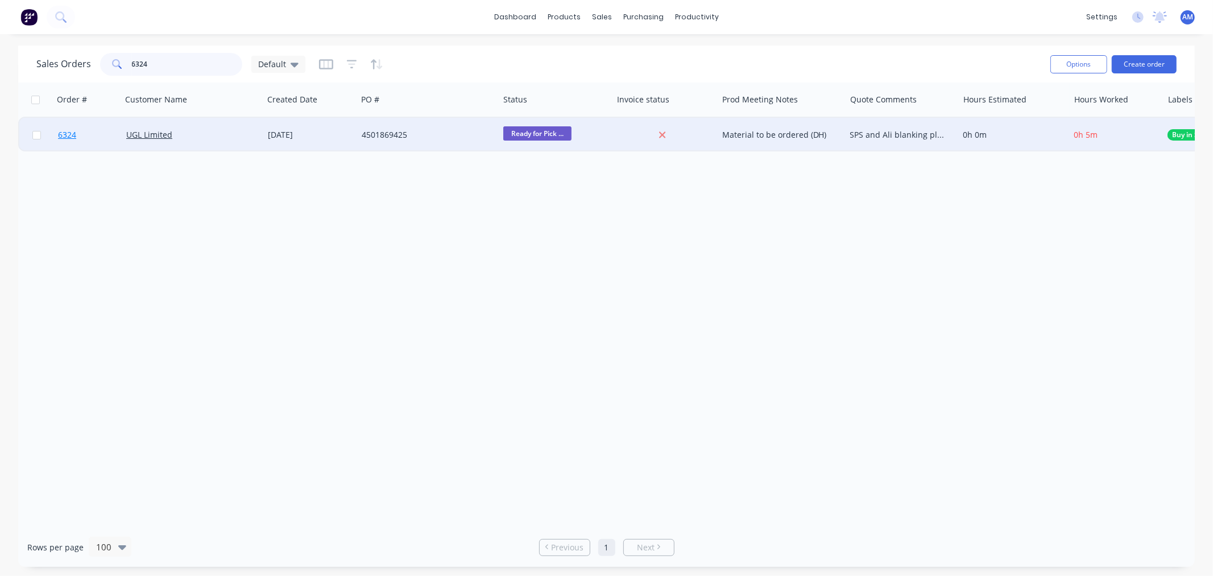
type input "6324"
click at [81, 136] on link "6324" at bounding box center [92, 135] width 68 height 34
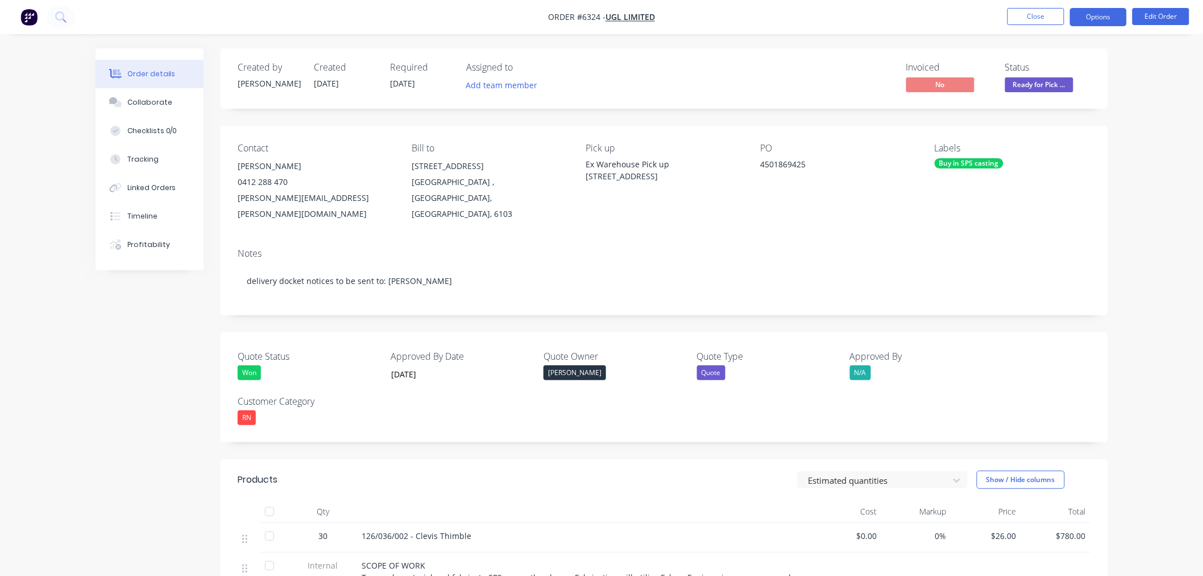
click at [1096, 18] on button "Options" at bounding box center [1098, 17] width 57 height 18
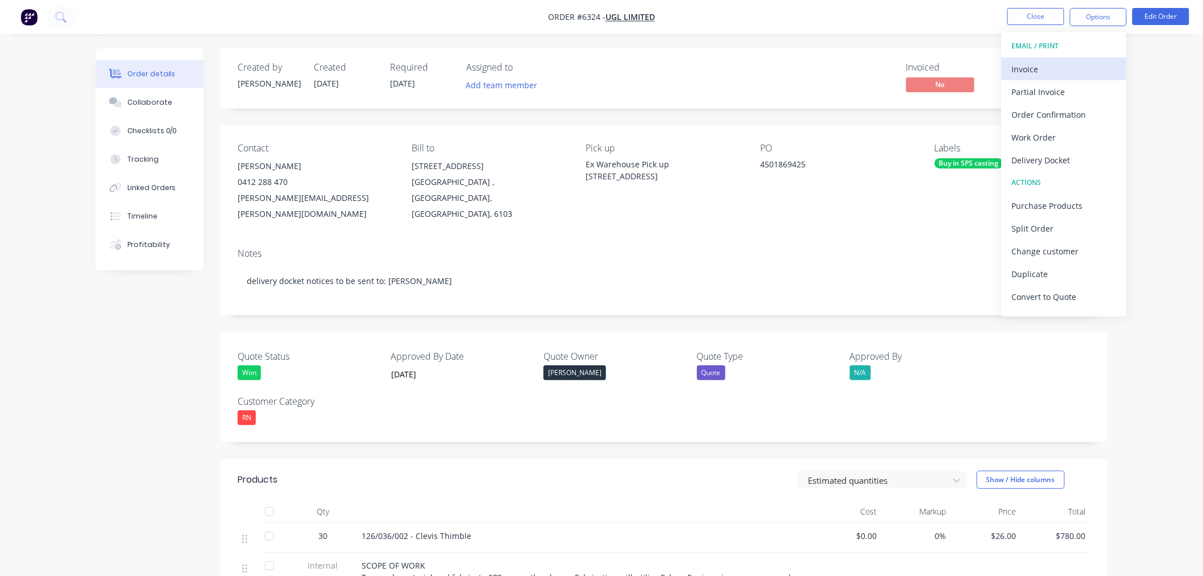
click at [1054, 68] on div "Invoice" at bounding box center [1064, 69] width 105 height 16
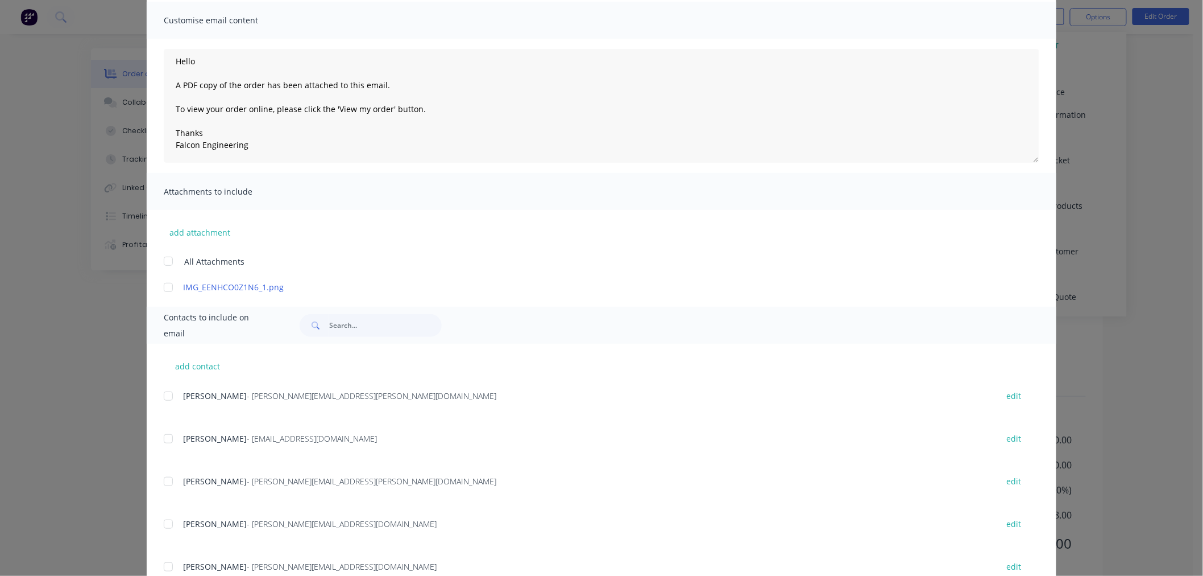
scroll to position [250, 0]
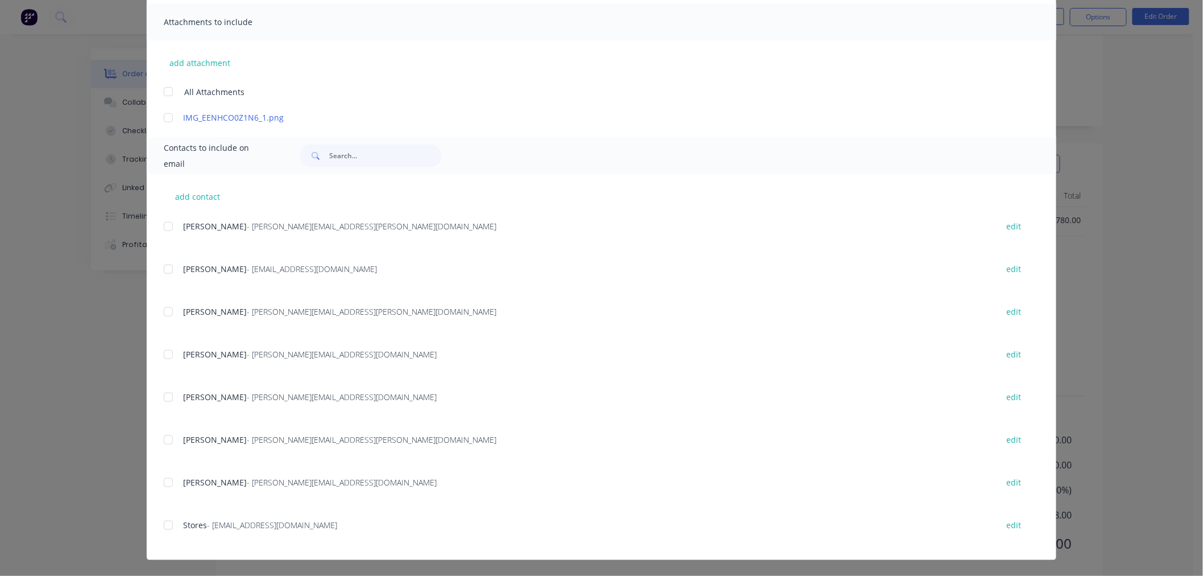
click at [160, 353] on div at bounding box center [168, 354] width 23 height 23
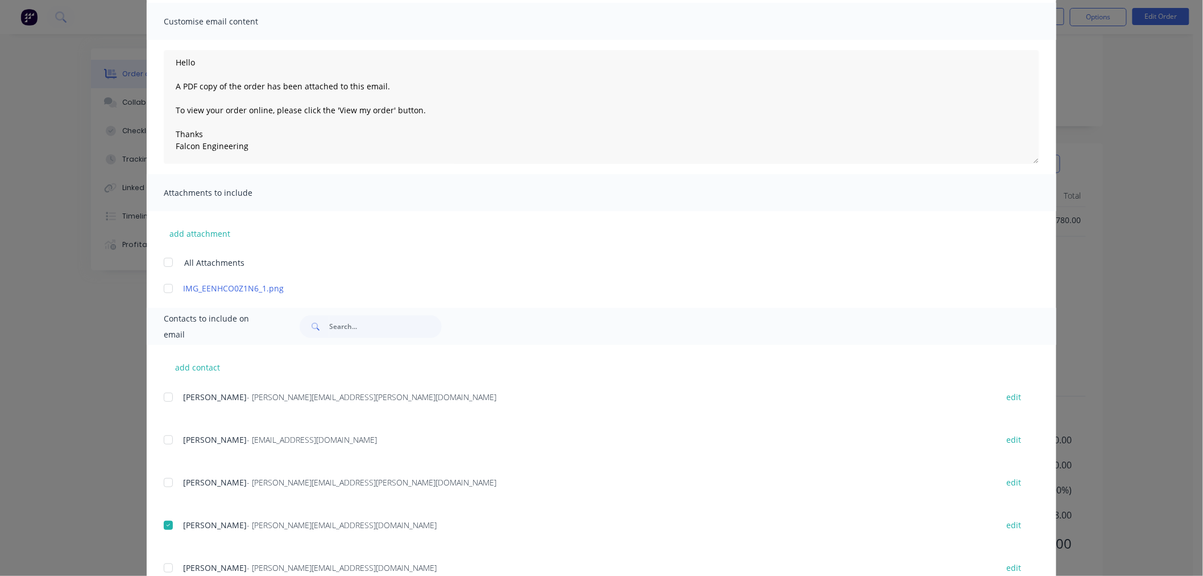
scroll to position [0, 0]
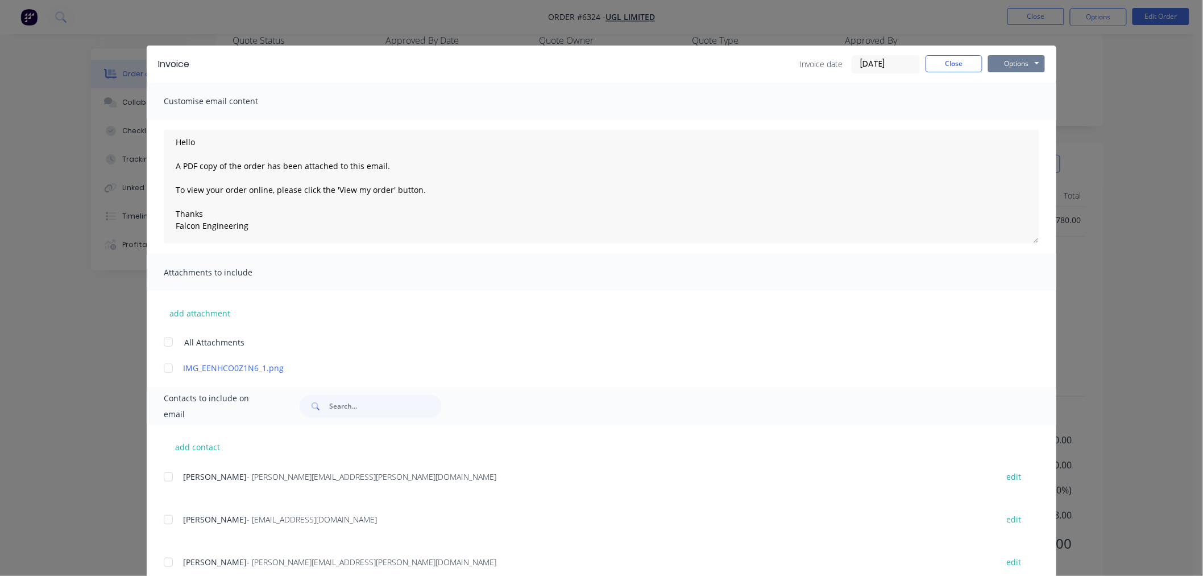
drag, startPoint x: 1022, startPoint y: 61, endPoint x: 1020, endPoint y: 72, distance: 10.4
click at [1021, 63] on button "Options" at bounding box center [1016, 63] width 57 height 17
click at [1011, 126] on button "Email" at bounding box center [1024, 121] width 73 height 19
type textarea "Hello A PDF copy of the order has been attached to this email. To view your ord…"
drag, startPoint x: 945, startPoint y: 40, endPoint x: 942, endPoint y: 53, distance: 13.4
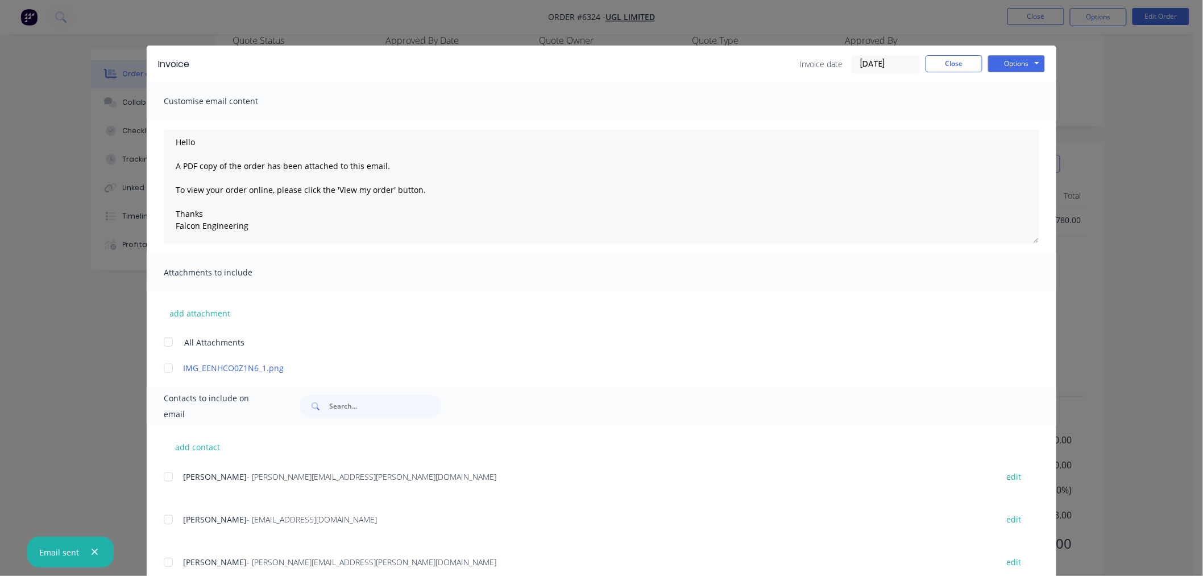
click at [945, 41] on div "Invoice Invoice date 30/09/25 Close Options Preview Print Email Customise email…" at bounding box center [601, 288] width 1203 height 576
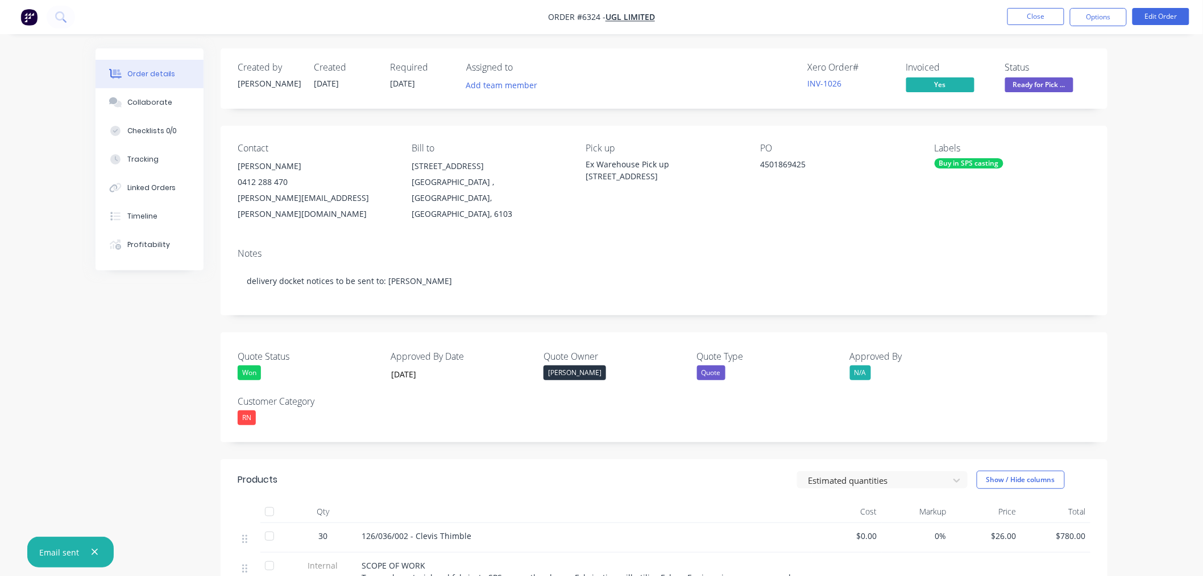
click at [1026, 81] on span "Ready for Pick ..." at bounding box center [1039, 84] width 68 height 14
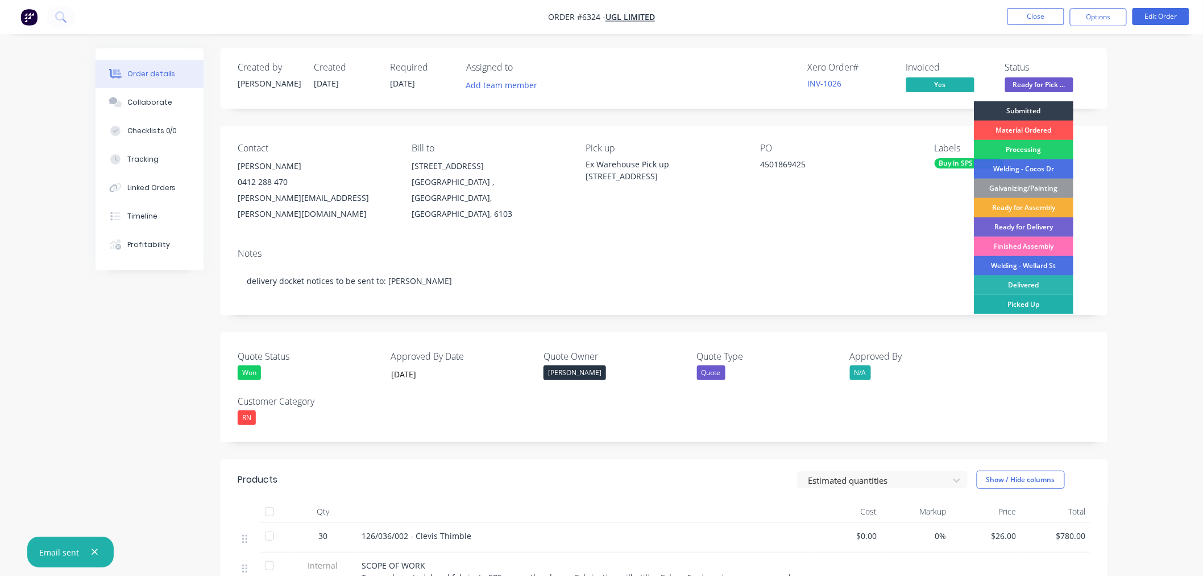
click at [1011, 300] on div "Picked Up" at bounding box center [1024, 304] width 100 height 19
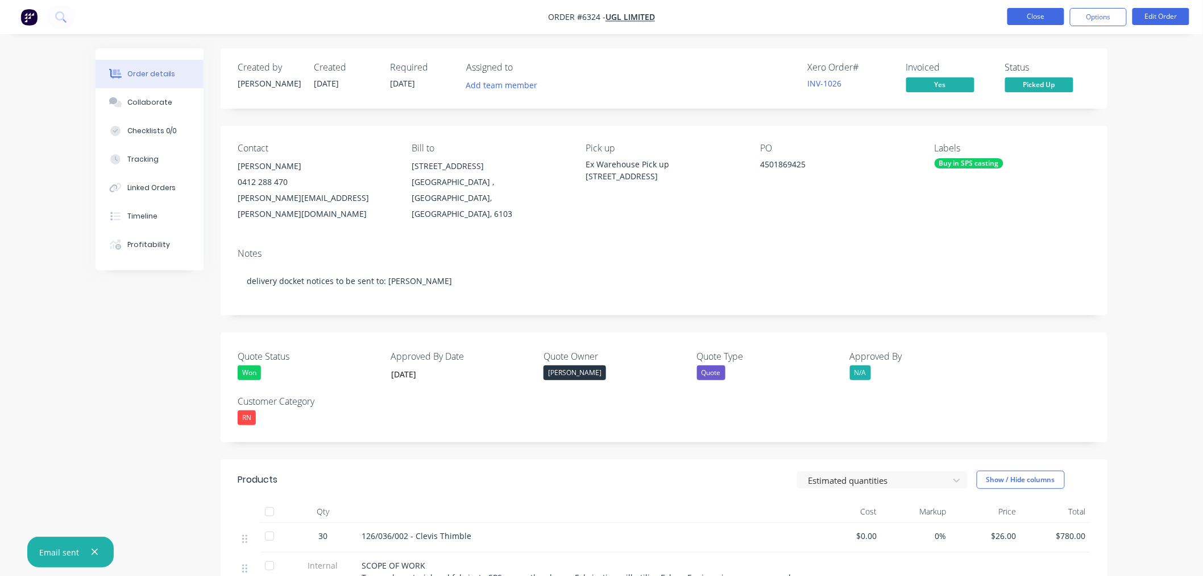
click at [1032, 13] on button "Close" at bounding box center [1036, 16] width 57 height 17
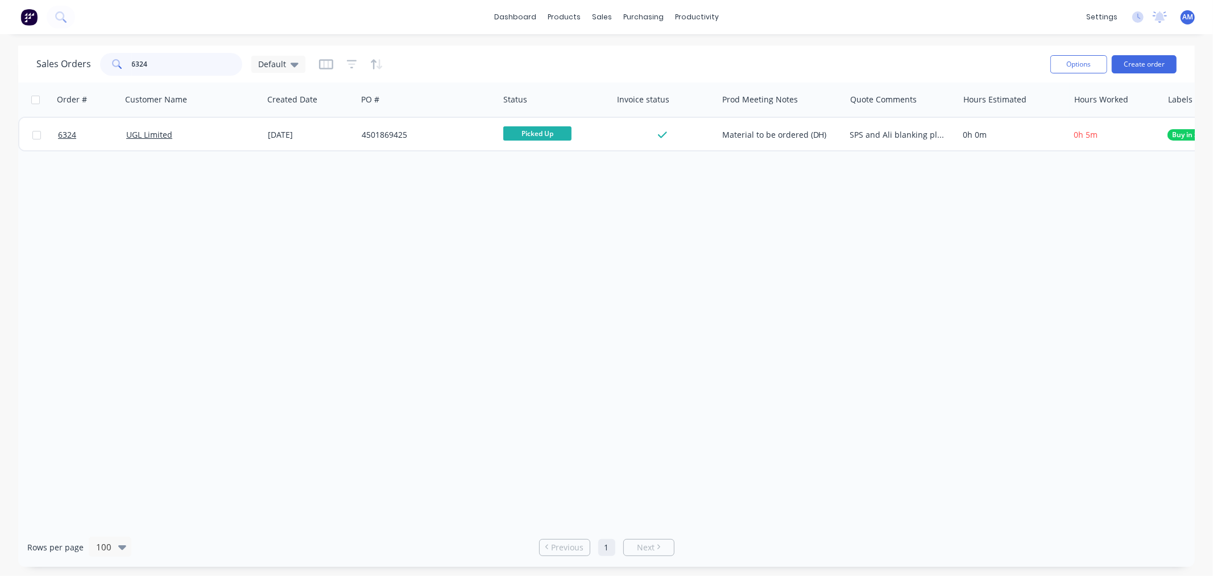
drag, startPoint x: 131, startPoint y: 65, endPoint x: 75, endPoint y: 70, distance: 56.0
click at [75, 70] on div "Sales Orders 6324 Default" at bounding box center [170, 64] width 269 height 23
click at [162, 59] on input "6315" at bounding box center [187, 64] width 111 height 23
drag, startPoint x: 137, startPoint y: 67, endPoint x: 88, endPoint y: 72, distance: 49.1
click at [88, 67] on div "Sales Orders 6315 Default" at bounding box center [170, 64] width 269 height 23
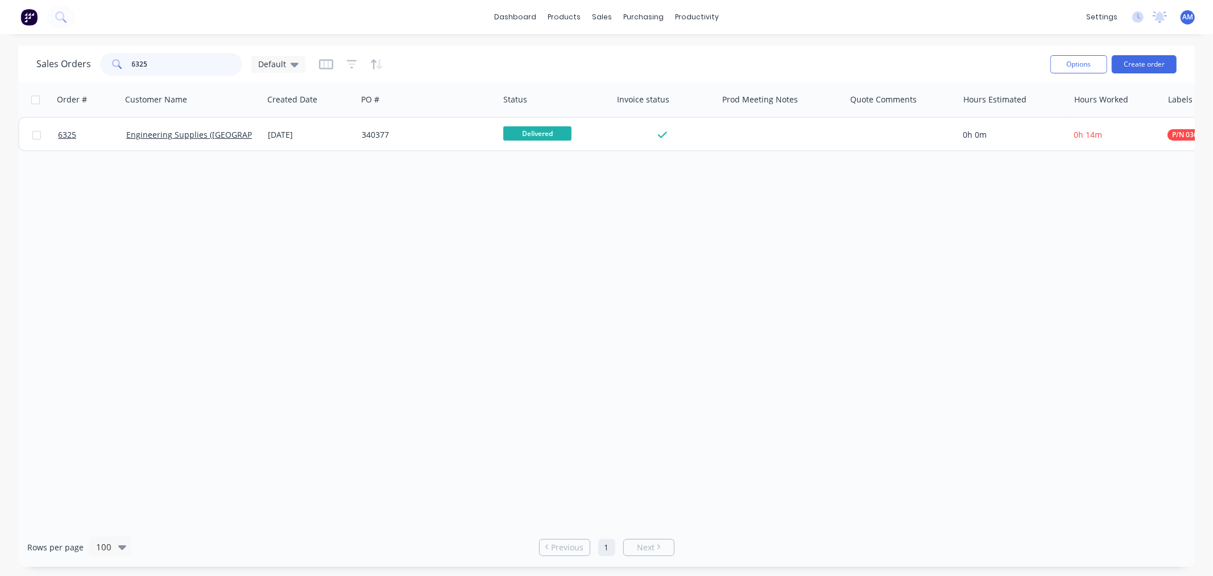
drag, startPoint x: 155, startPoint y: 64, endPoint x: 67, endPoint y: 74, distance: 89.3
click at [67, 73] on div "Sales Orders 6325 Default" at bounding box center [170, 64] width 269 height 23
drag, startPoint x: 156, startPoint y: 64, endPoint x: 27, endPoint y: 89, distance: 131.4
click at [30, 65] on div "Sales Orders 6323 Default Options Create order" at bounding box center [606, 63] width 1177 height 37
drag, startPoint x: 165, startPoint y: 61, endPoint x: 76, endPoint y: 59, distance: 89.9
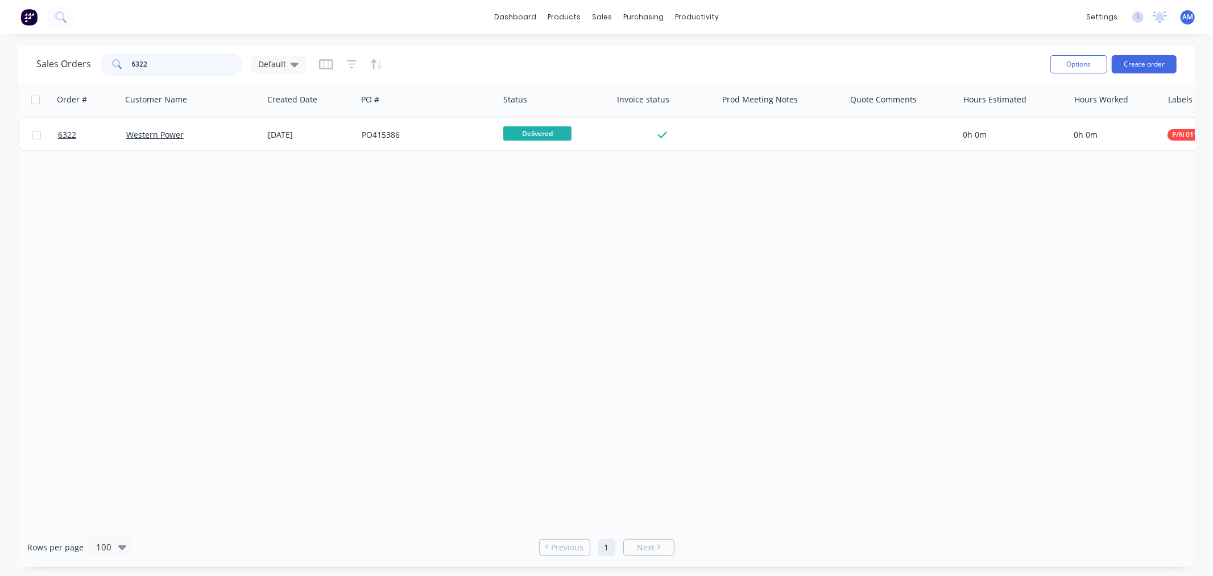
click at [76, 59] on div "Sales Orders 6322 Default" at bounding box center [170, 64] width 269 height 23
drag, startPoint x: 160, startPoint y: 64, endPoint x: 50, endPoint y: 60, distance: 110.4
click at [50, 60] on div "Sales Orders 6284 Default" at bounding box center [170, 64] width 269 height 23
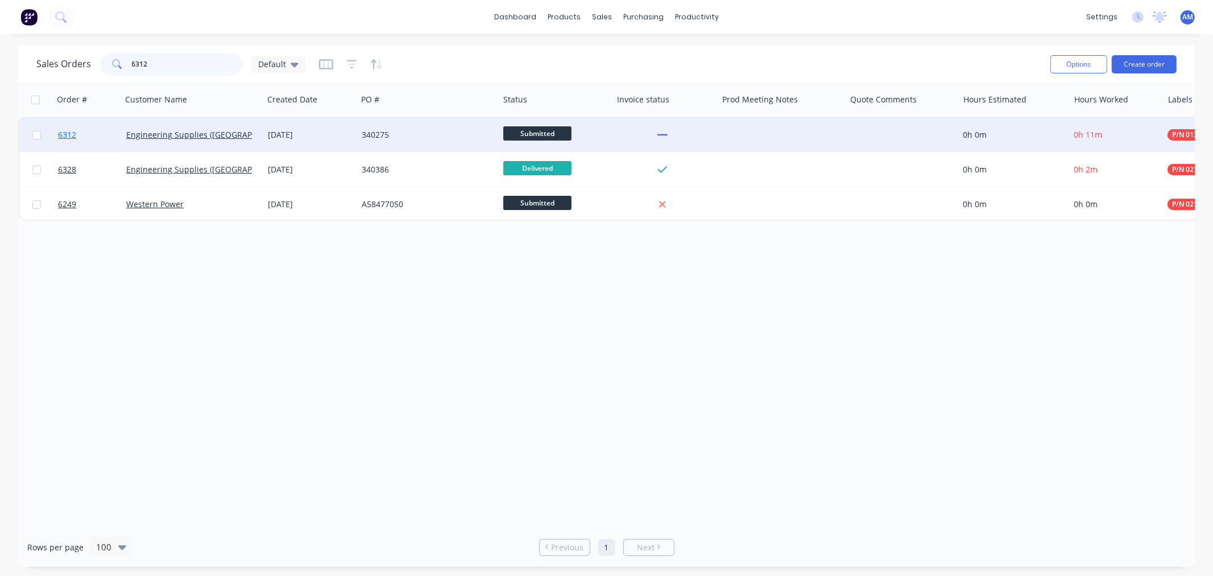
type input "6312"
click at [98, 132] on link "6312" at bounding box center [92, 135] width 68 height 34
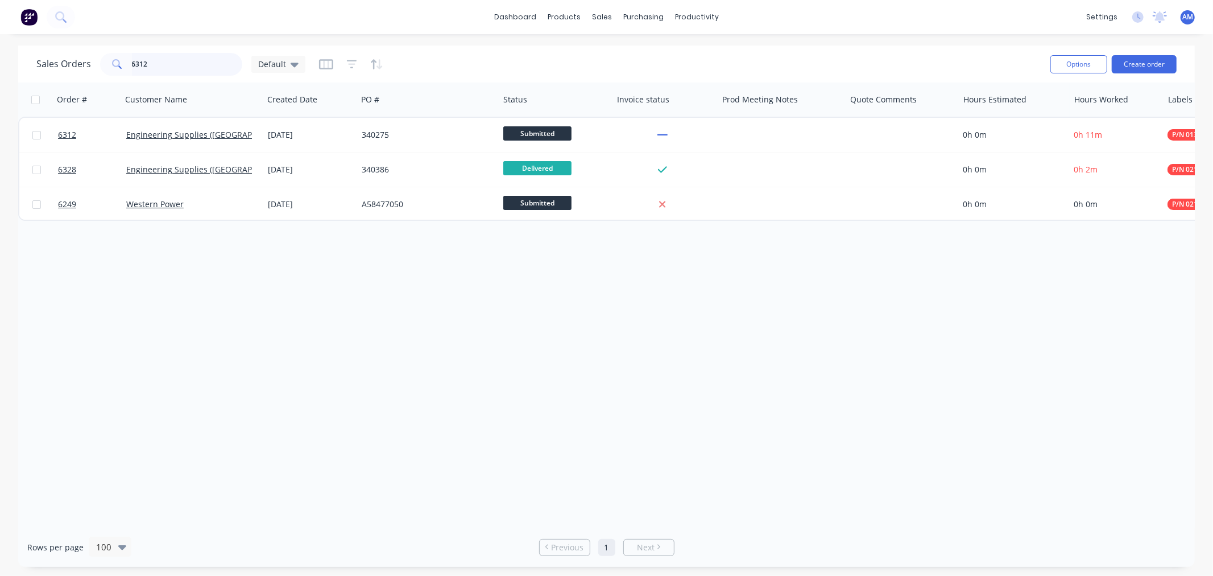
click at [160, 64] on input "6312" at bounding box center [187, 64] width 111 height 23
drag, startPoint x: 139, startPoint y: 66, endPoint x: 105, endPoint y: 73, distance: 34.8
click at [105, 73] on div "6312" at bounding box center [171, 64] width 142 height 23
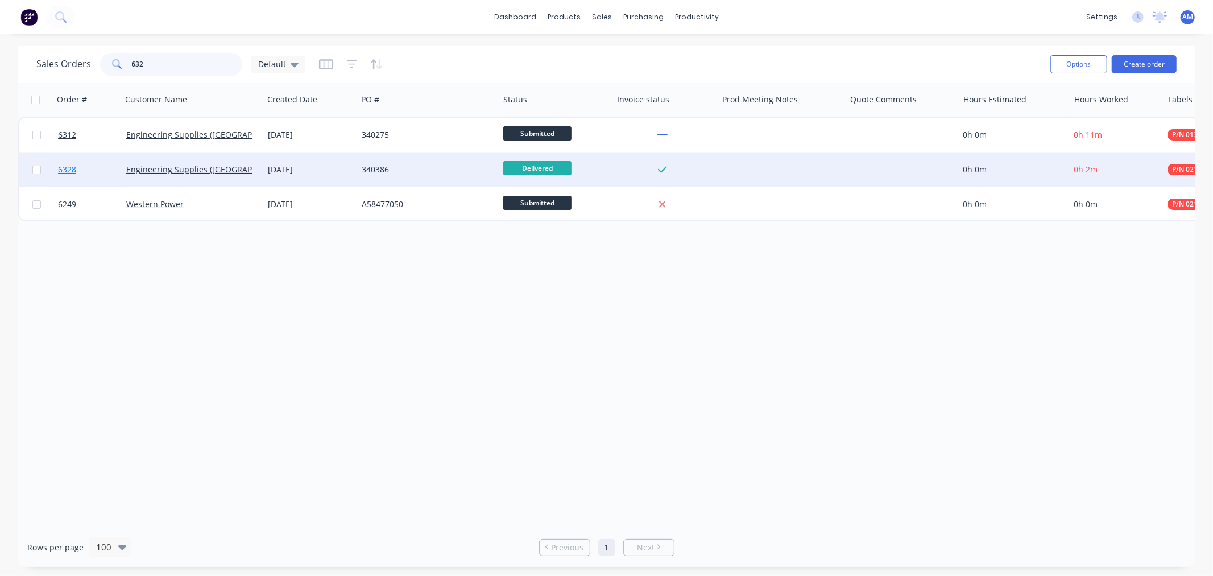
type input "6328"
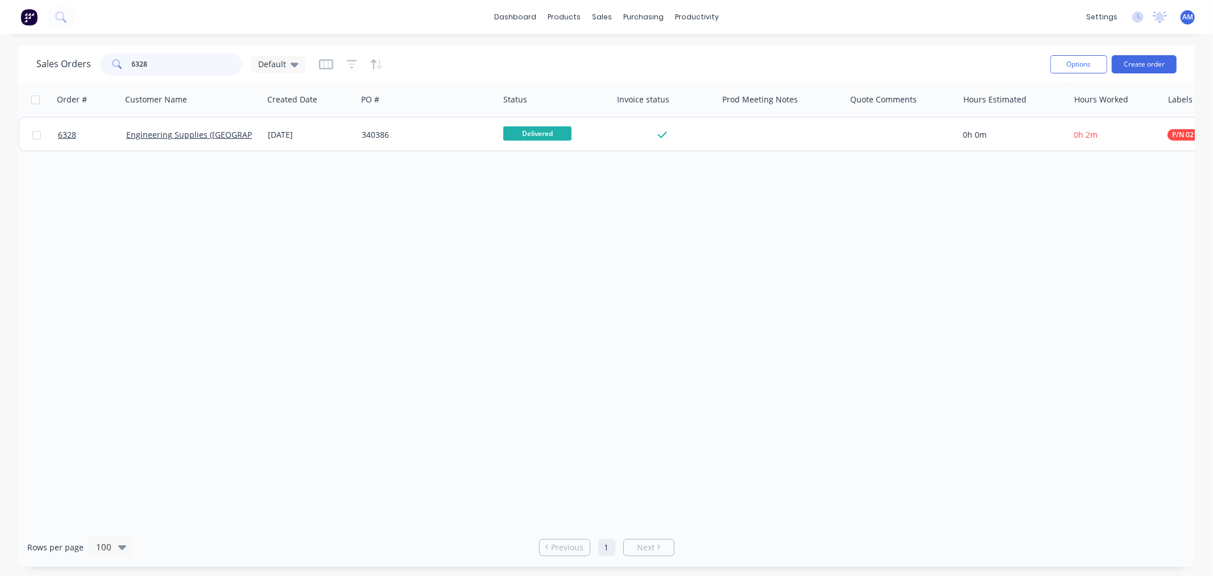
drag, startPoint x: 154, startPoint y: 67, endPoint x: 101, endPoint y: 80, distance: 54.1
click at [103, 77] on div "Sales Orders 6328 Default" at bounding box center [538, 64] width 1005 height 28
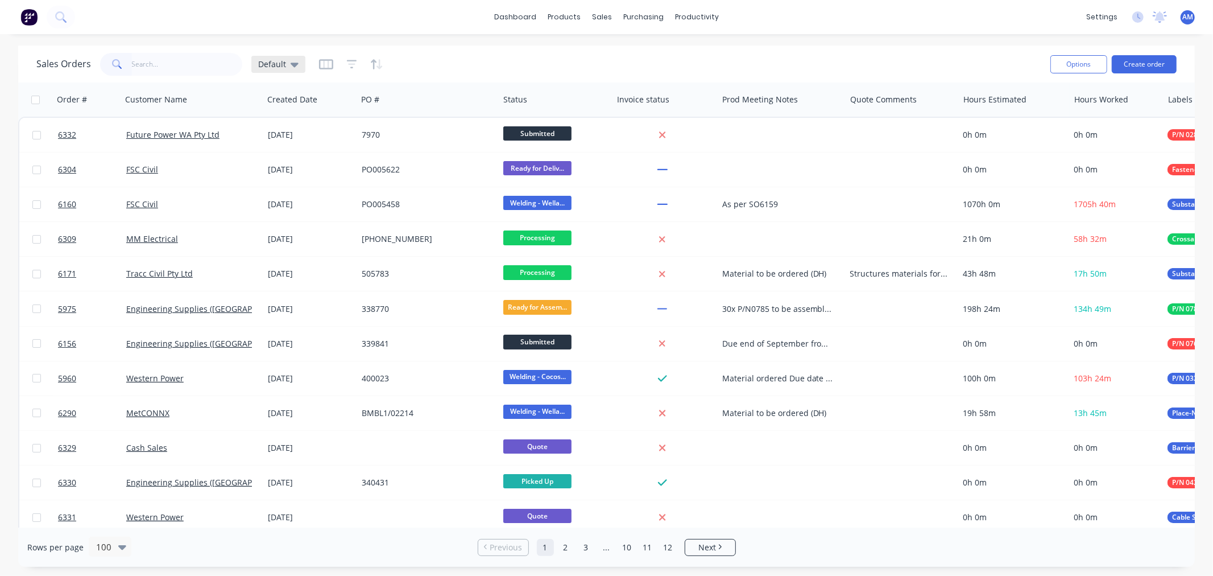
click at [291, 64] on icon at bounding box center [295, 65] width 8 height 5
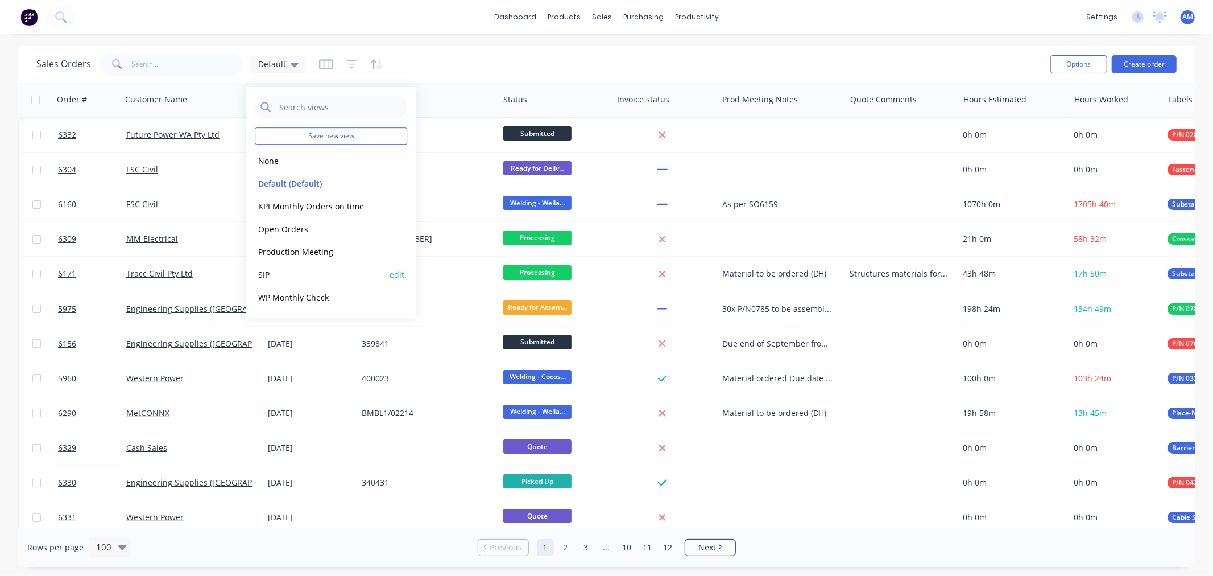
click at [275, 268] on button "SIP" at bounding box center [320, 274] width 130 height 13
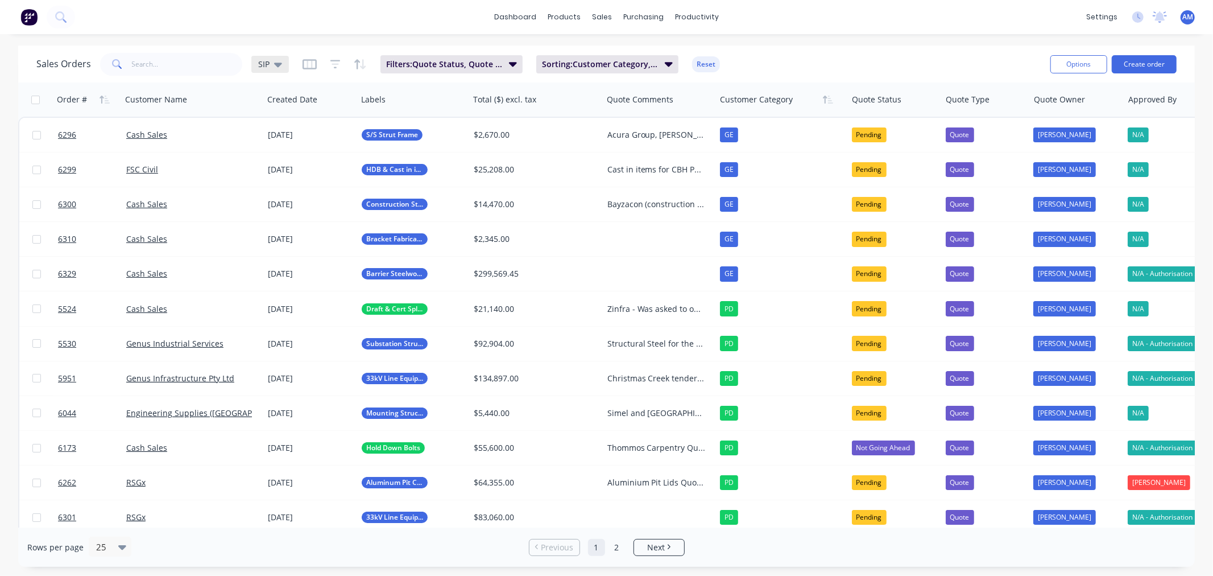
click at [276, 63] on icon at bounding box center [278, 65] width 8 height 5
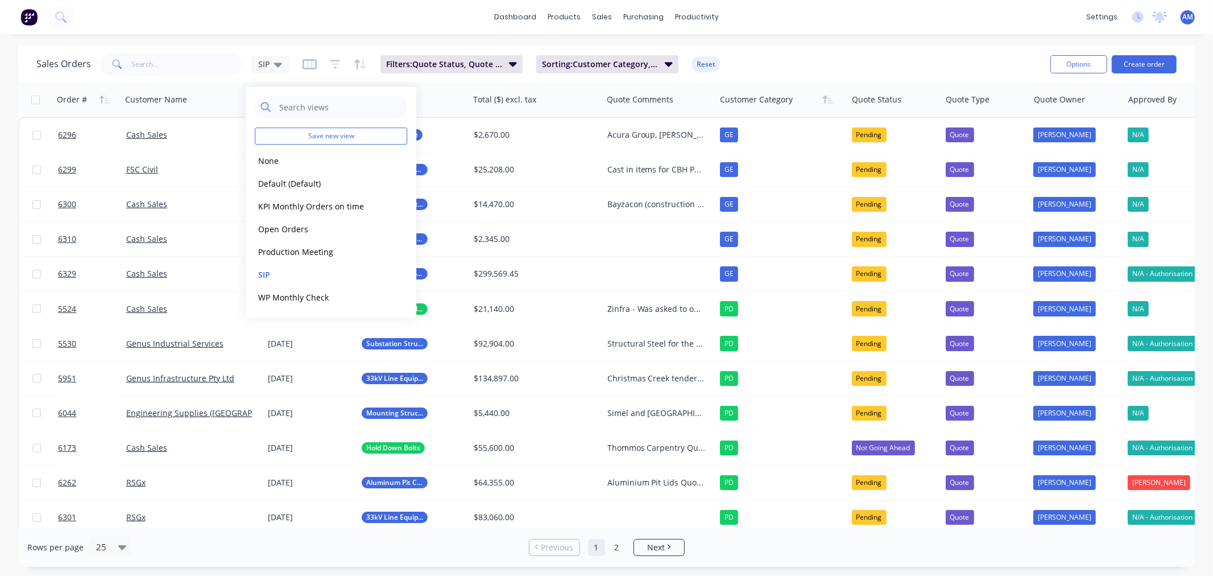
click at [853, 56] on div "Sales Orders SIP Filters: Quote Status, Quote Type Sorting: Customer Category, …" at bounding box center [538, 64] width 1005 height 28
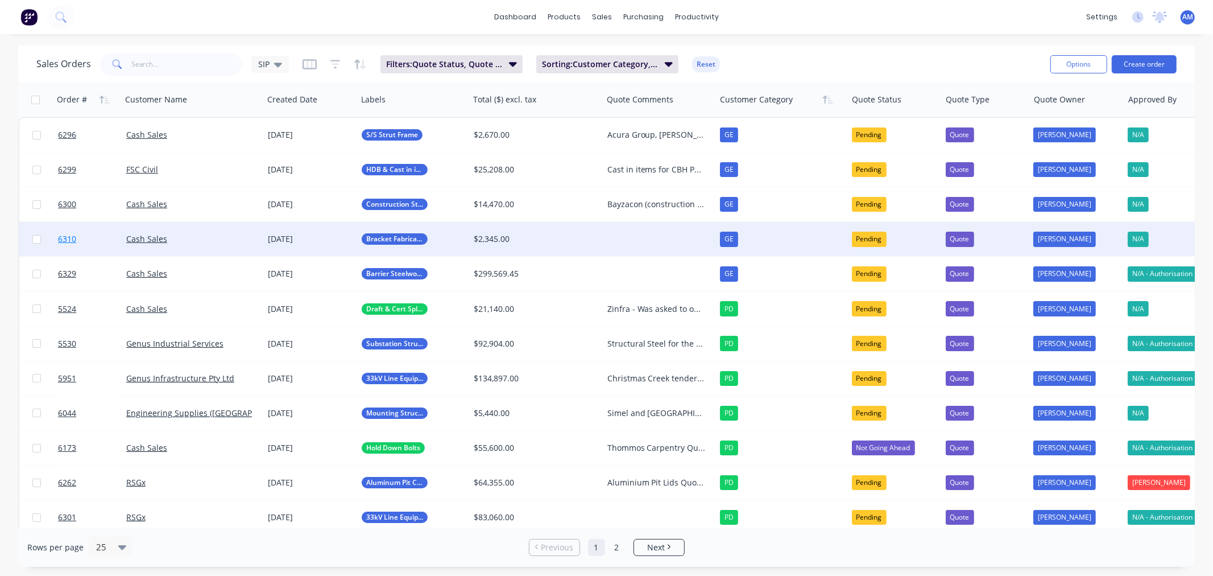
click at [77, 245] on link "6310" at bounding box center [92, 239] width 68 height 34
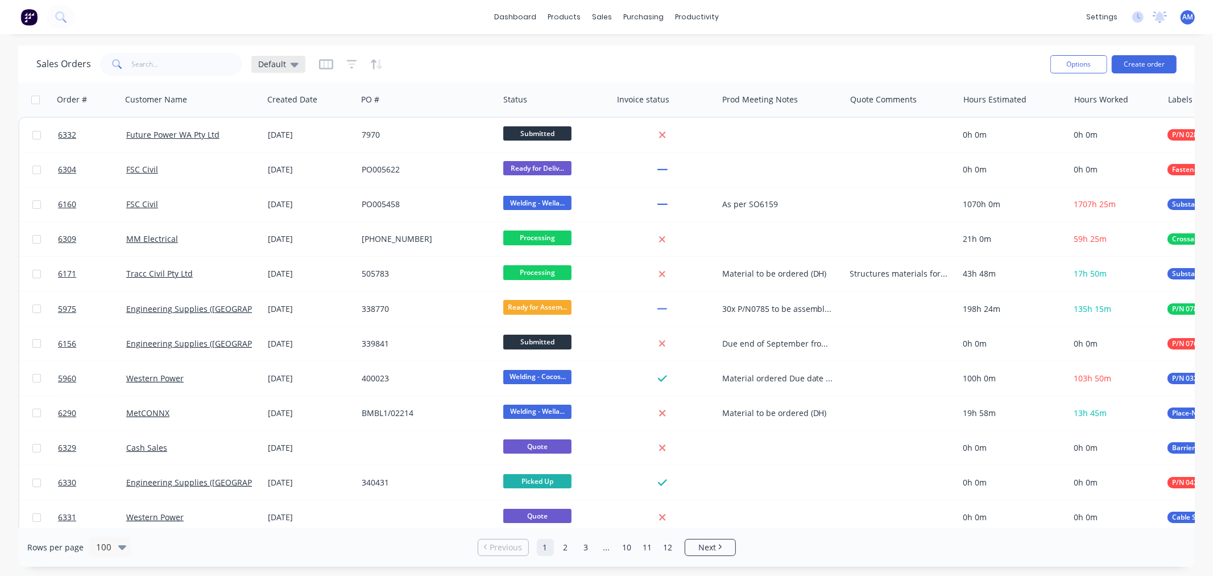
click at [293, 70] on div "Default" at bounding box center [278, 64] width 54 height 17
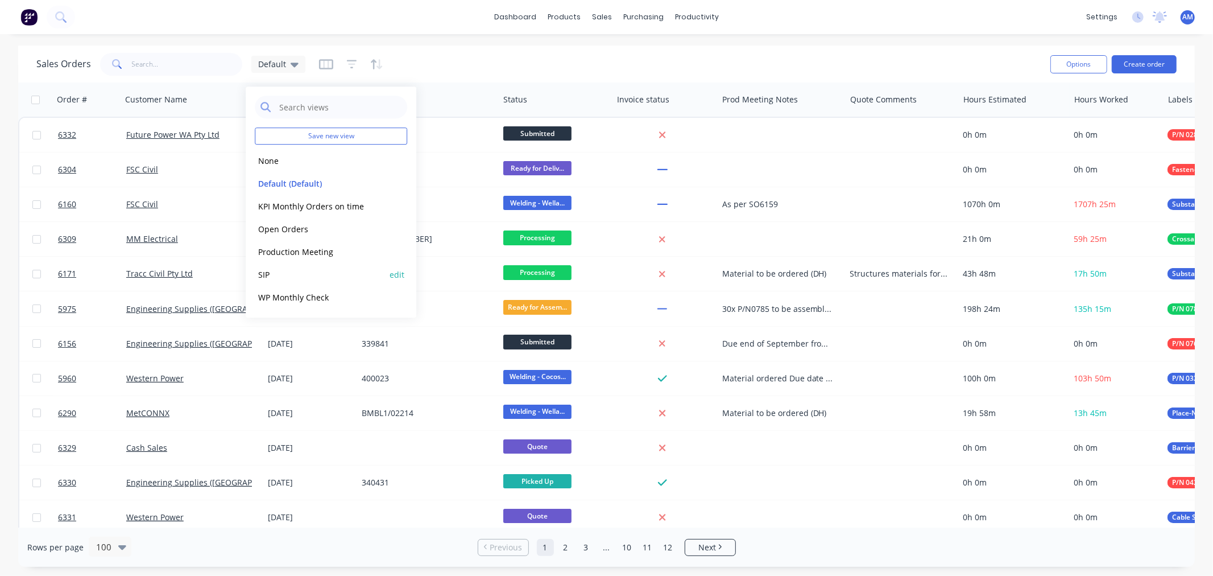
click at [273, 271] on button "SIP" at bounding box center [320, 274] width 130 height 13
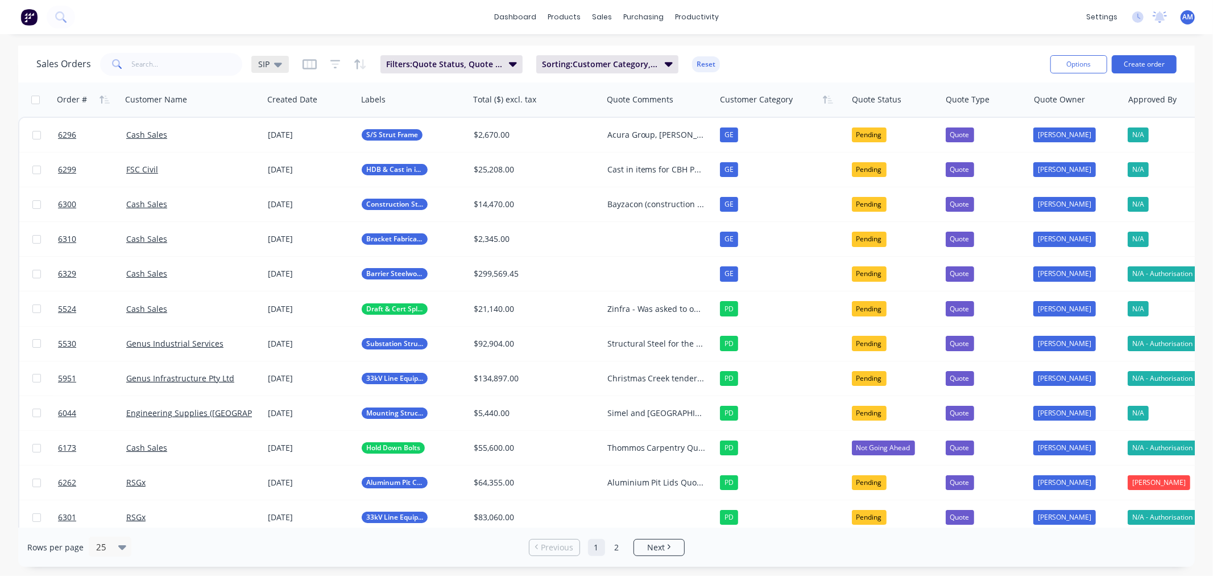
click at [274, 64] on icon at bounding box center [278, 65] width 8 height 5
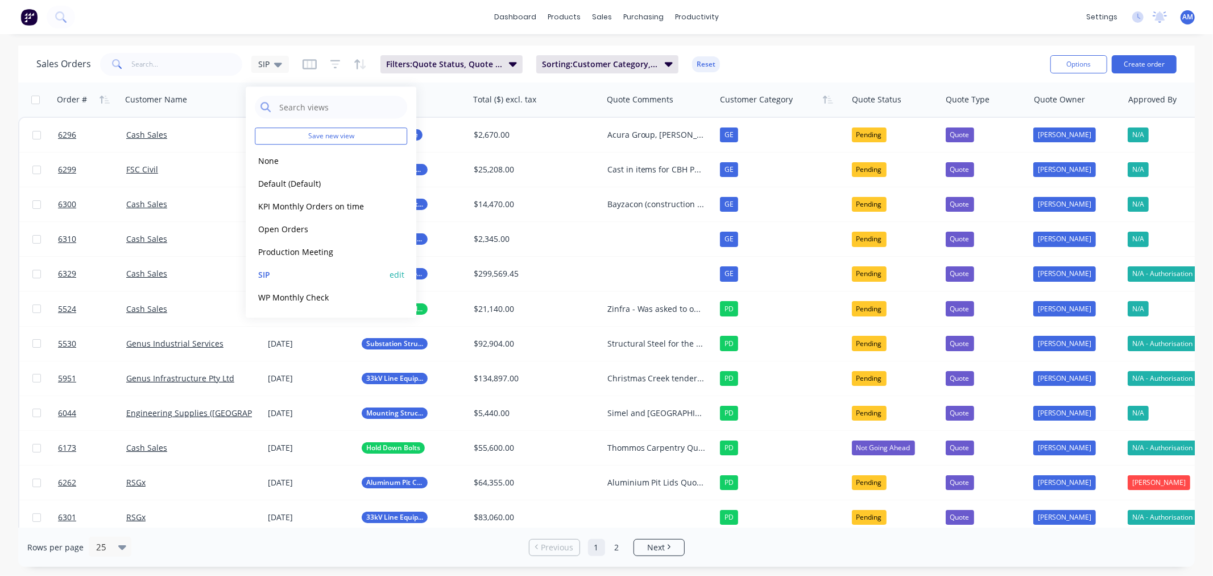
click at [394, 272] on button "edit" at bounding box center [397, 274] width 15 height 12
click at [455, 132] on label "Set as your default view" at bounding box center [500, 134] width 91 height 12
click at [439, 132] on input "Set as your default view" at bounding box center [443, 133] width 9 height 11
checkbox input "true"
click at [469, 156] on button "Update" at bounding box center [477, 157] width 76 height 18
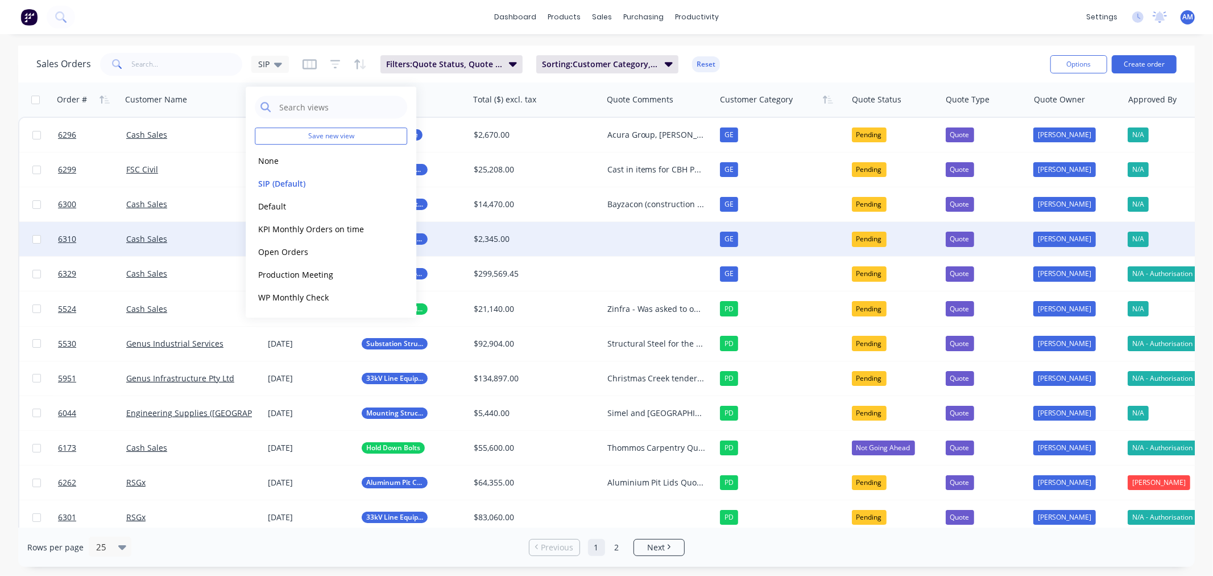
click at [660, 237] on div at bounding box center [659, 239] width 113 height 34
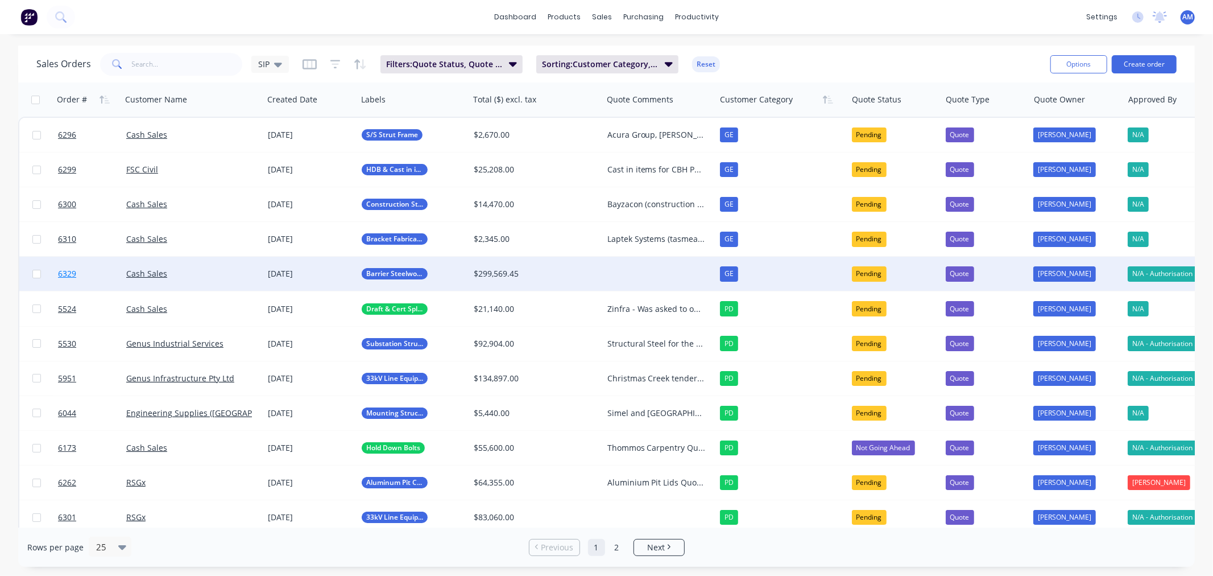
click at [85, 273] on link "6329" at bounding box center [92, 273] width 68 height 34
click at [629, 270] on div at bounding box center [659, 273] width 113 height 34
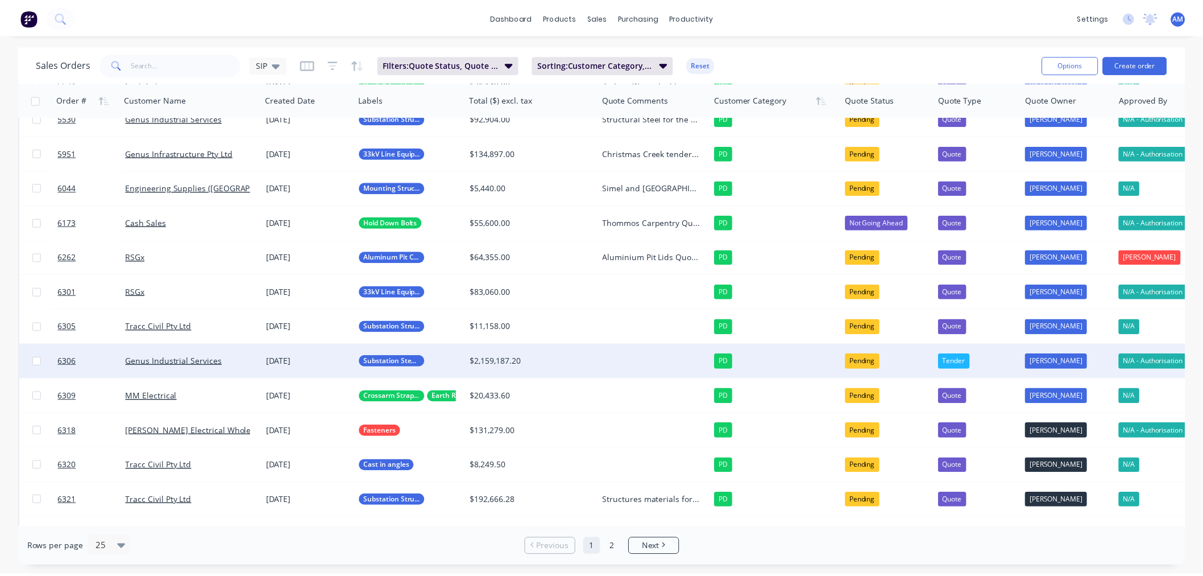
scroll to position [252, 0]
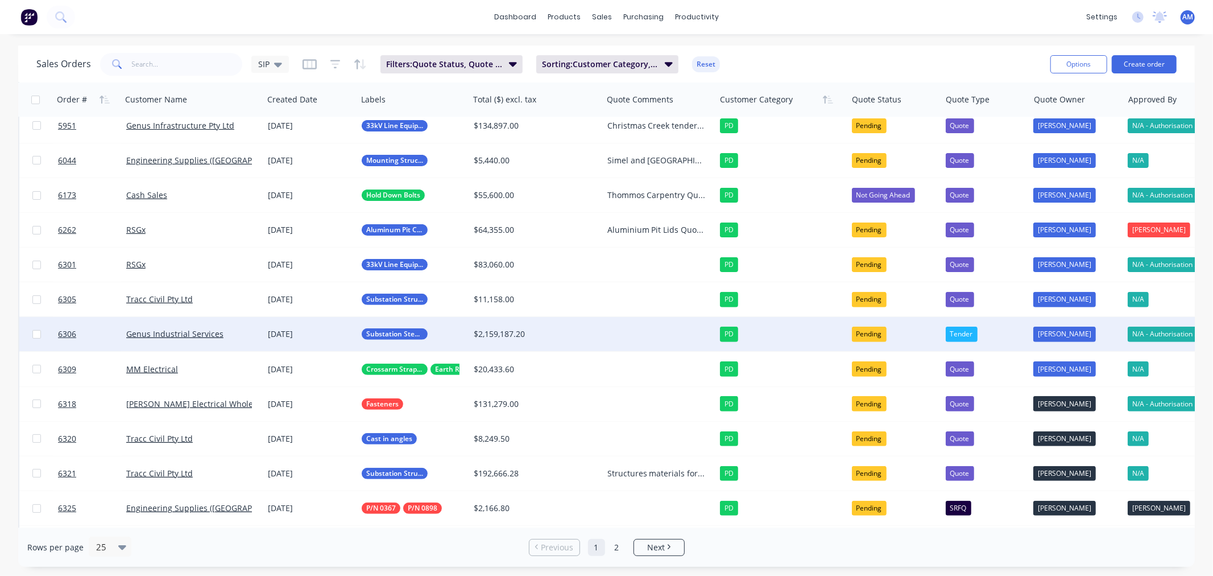
click at [622, 332] on div at bounding box center [659, 334] width 113 height 34
click at [630, 333] on div at bounding box center [659, 334] width 113 height 34
click at [672, 321] on div "Northern Terminal Steelwork Expected evaluation 2 weeks from" at bounding box center [659, 334] width 113 height 34
click at [697, 332] on div "Northern Terminal Steelwork Expected evaluation 2 weeks from 26/09 AM to follow…" at bounding box center [656, 333] width 98 height 11
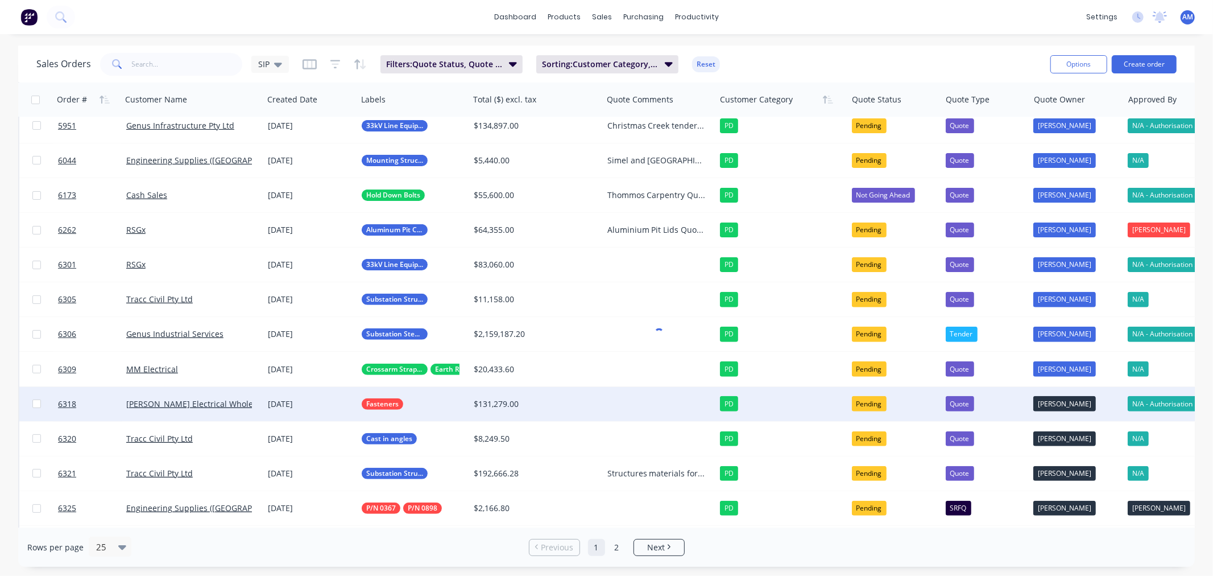
click at [643, 414] on div at bounding box center [659, 404] width 113 height 34
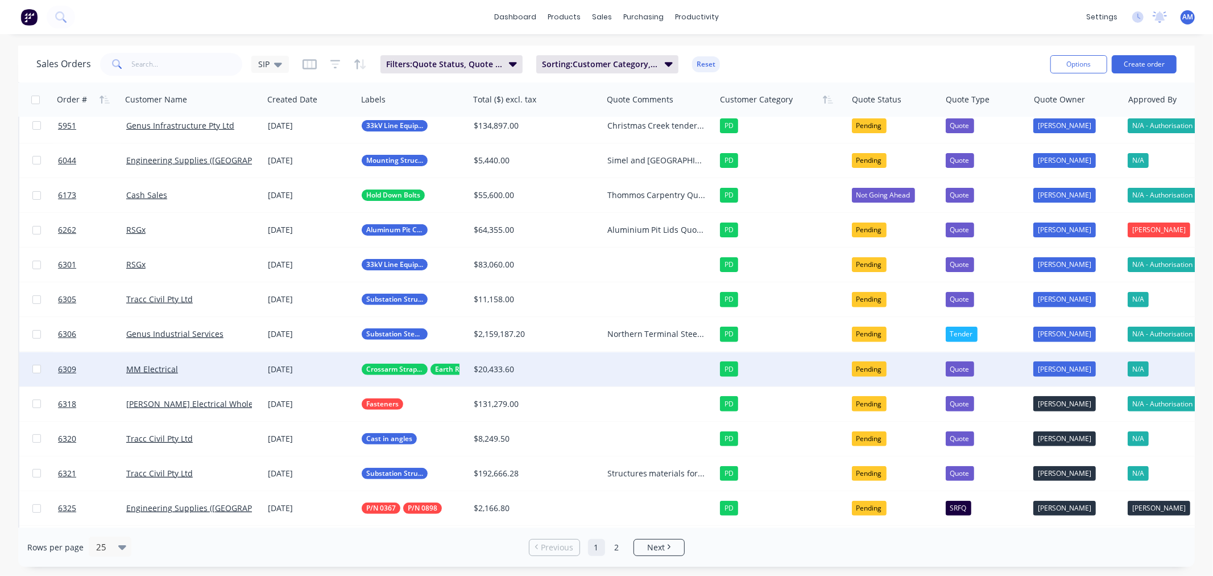
click at [636, 373] on div at bounding box center [659, 369] width 113 height 34
click at [85, 362] on link "6309" at bounding box center [92, 369] width 68 height 34
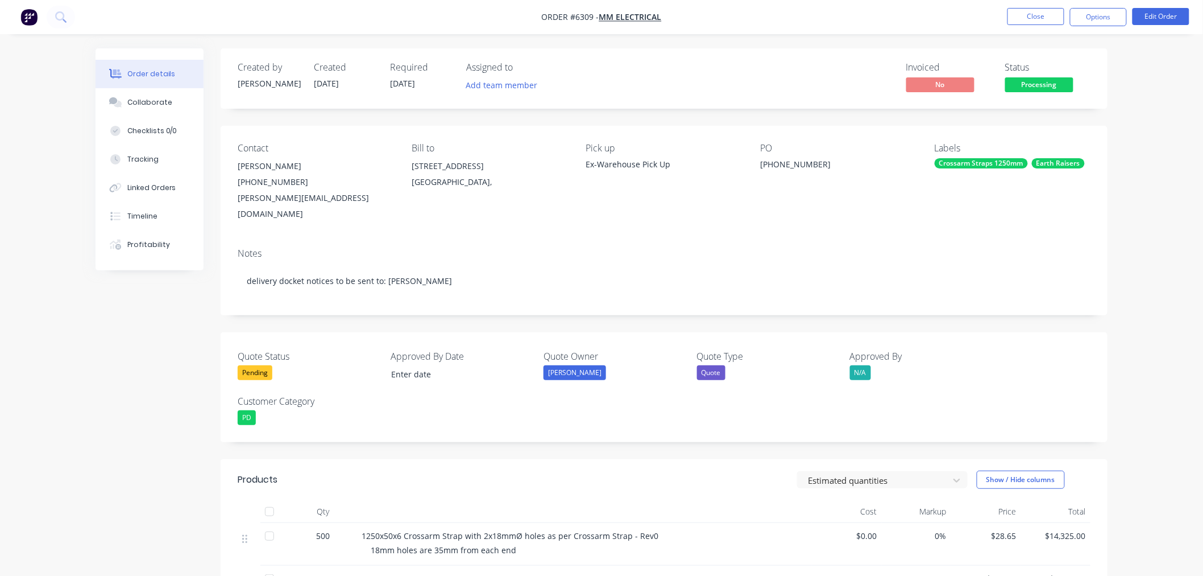
click at [252, 365] on div "Pending" at bounding box center [255, 372] width 35 height 15
click at [260, 402] on div "Won" at bounding box center [257, 403] width 23 height 15
click at [1046, 18] on button "Close" at bounding box center [1036, 16] width 57 height 17
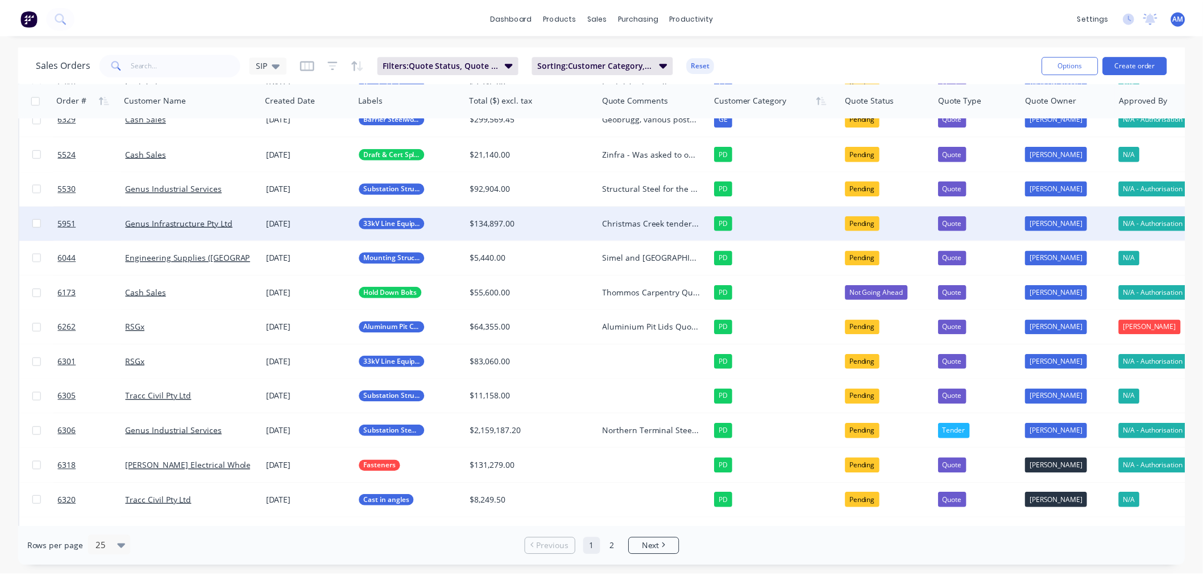
scroll to position [126, 0]
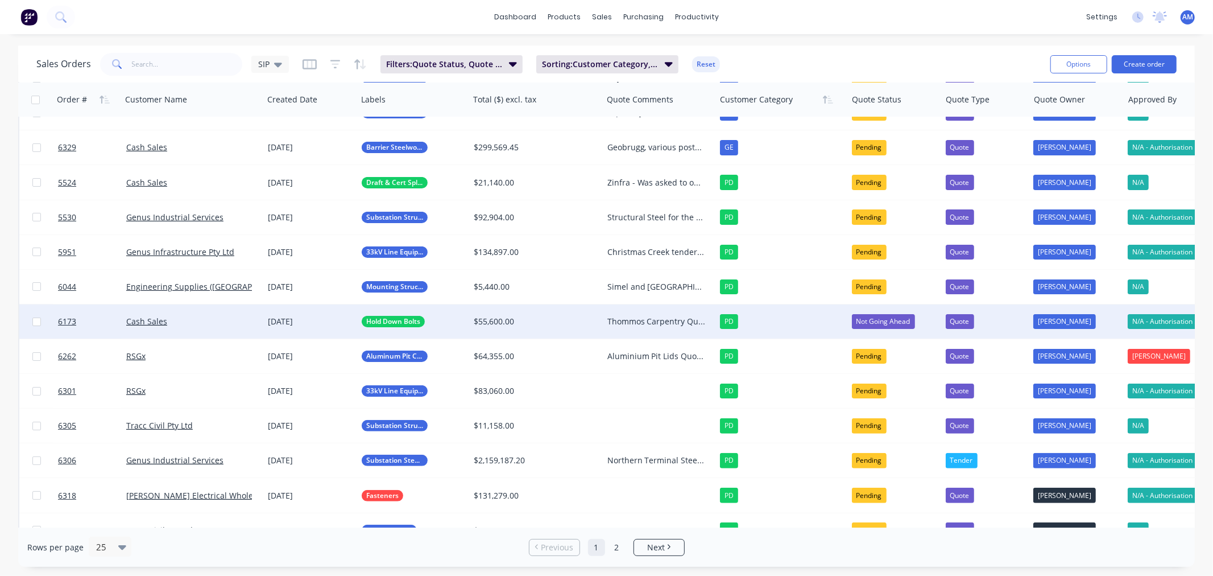
click at [863, 318] on div "Not Going Ahead" at bounding box center [883, 321] width 63 height 15
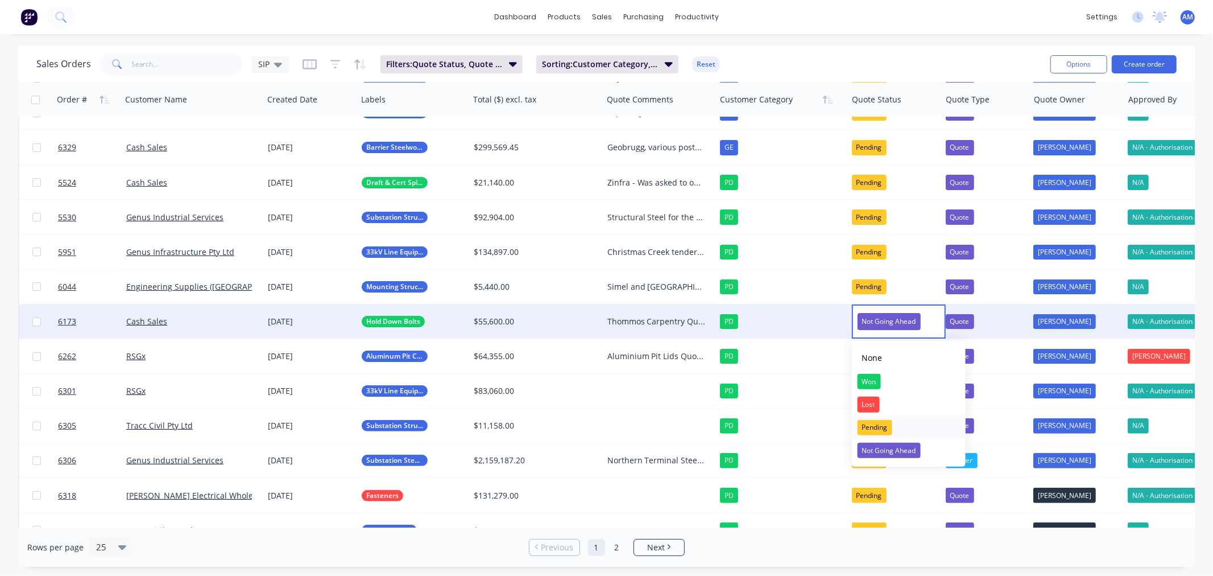
click at [868, 424] on div "Pending" at bounding box center [874, 427] width 35 height 16
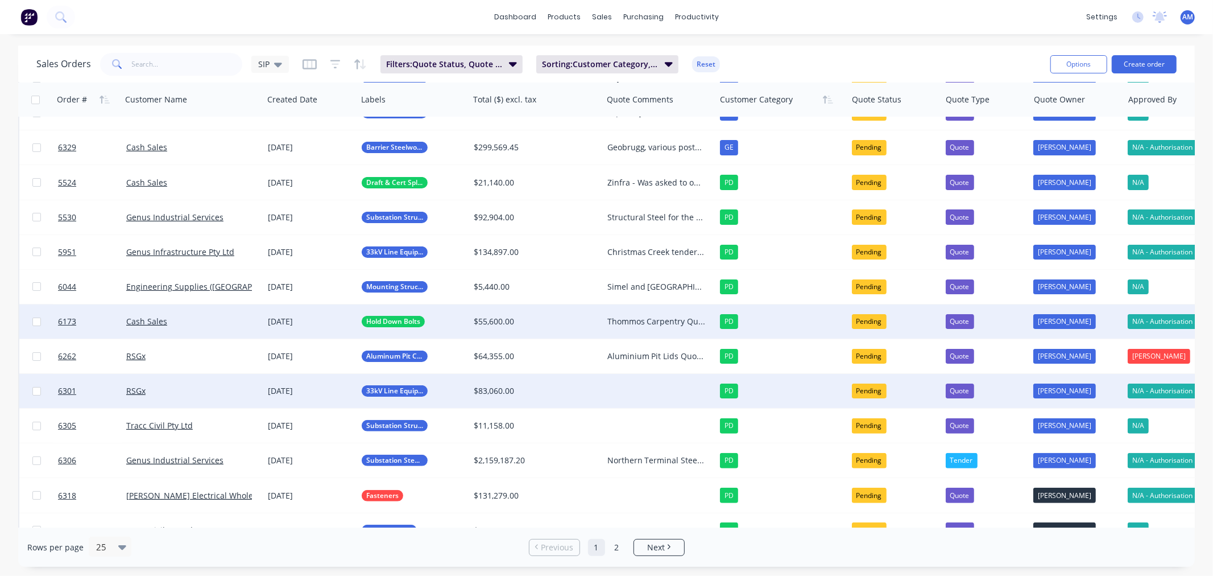
click at [165, 388] on div "RSGx" at bounding box center [189, 390] width 126 height 11
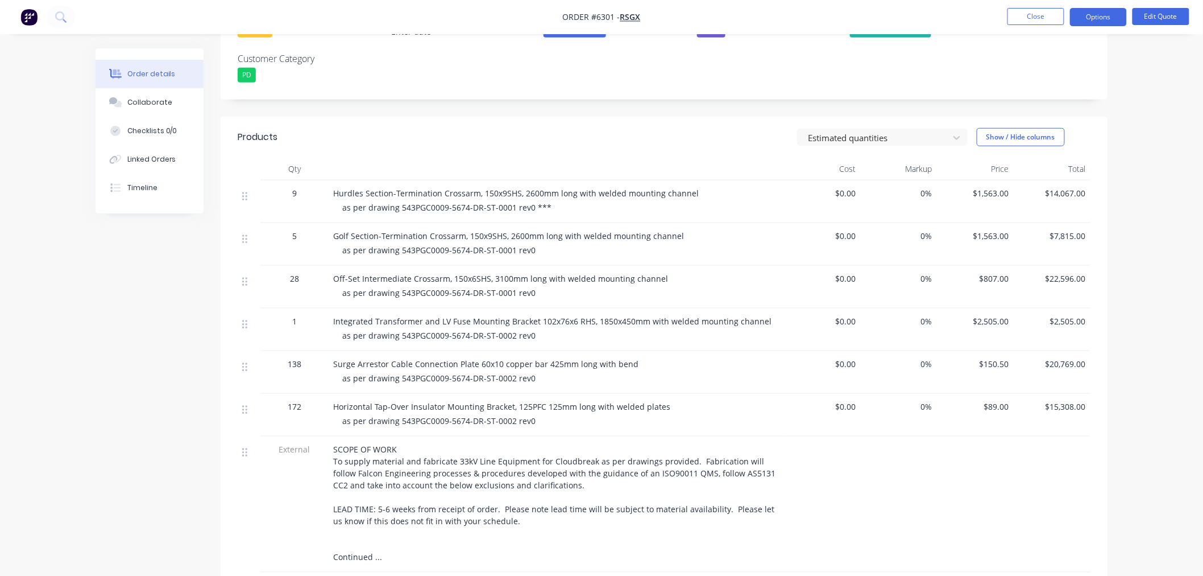
scroll to position [316, 0]
click at [1044, 13] on button "Close" at bounding box center [1036, 16] width 57 height 17
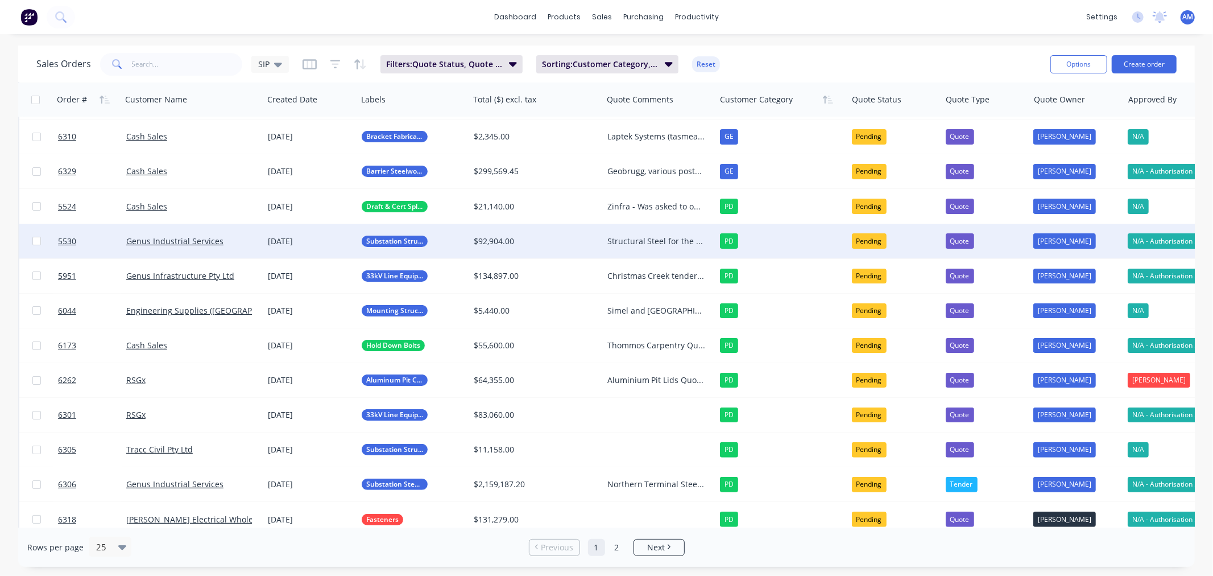
scroll to position [126, 0]
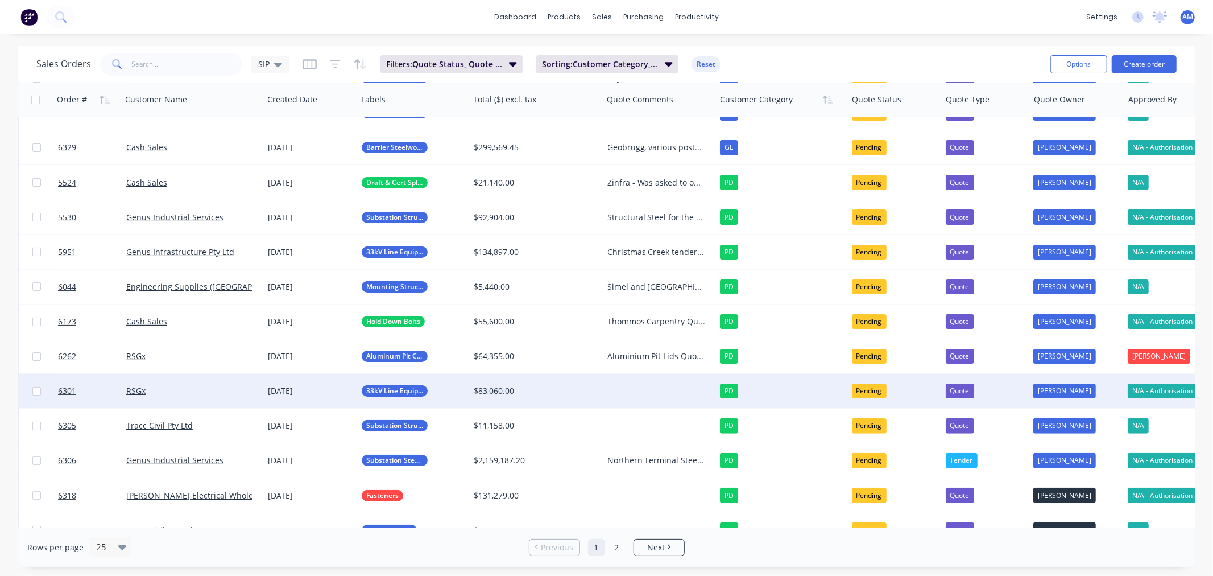
click at [632, 386] on div at bounding box center [659, 391] width 113 height 34
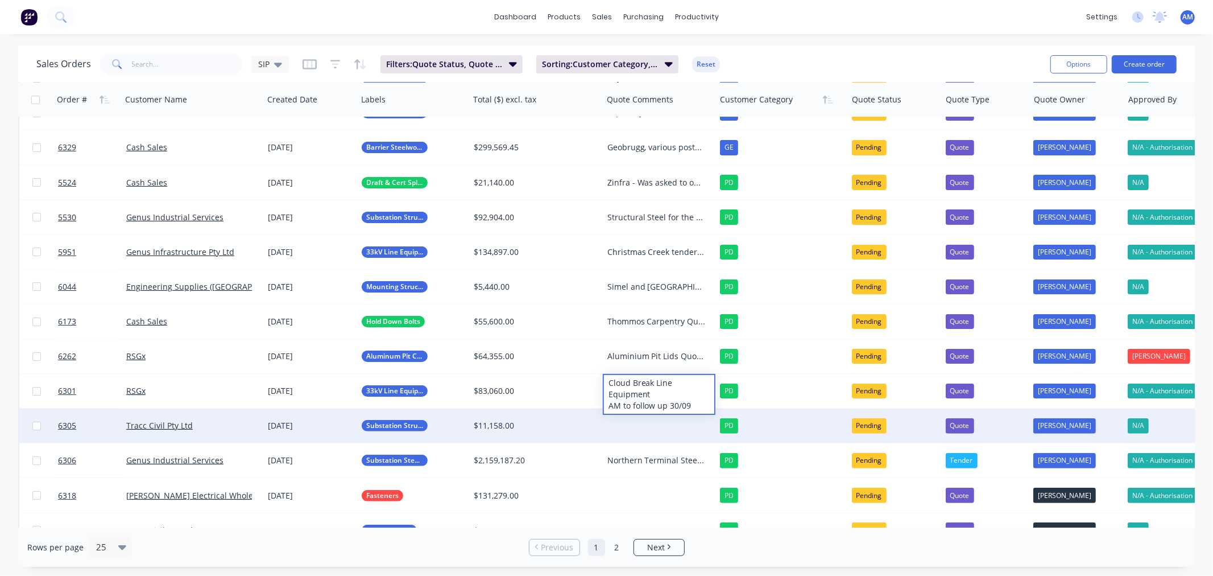
click at [626, 434] on div at bounding box center [659, 425] width 113 height 34
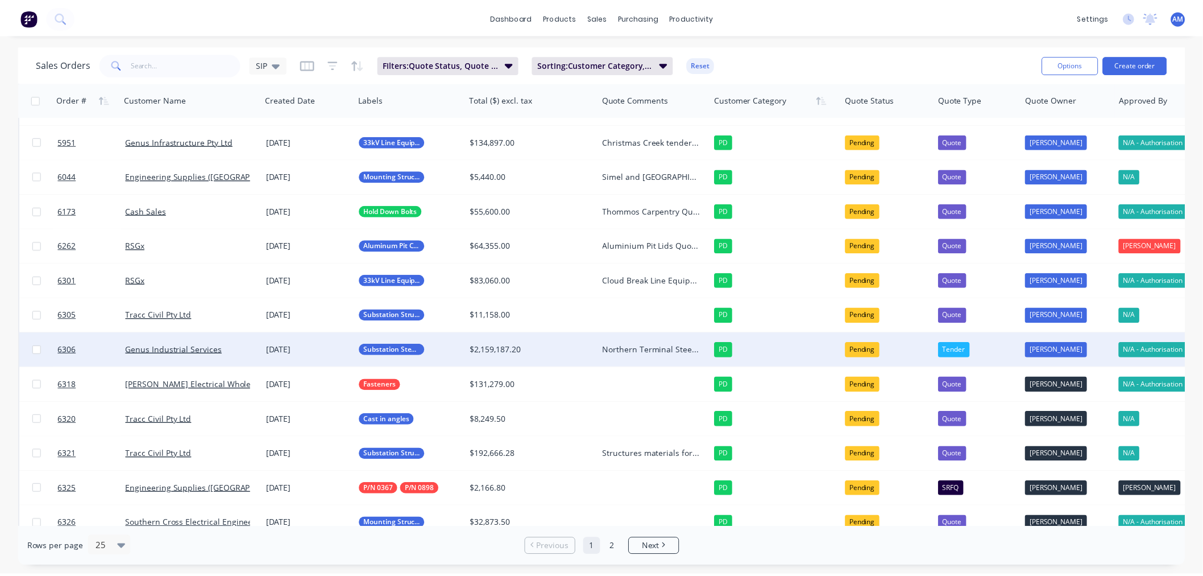
scroll to position [252, 0]
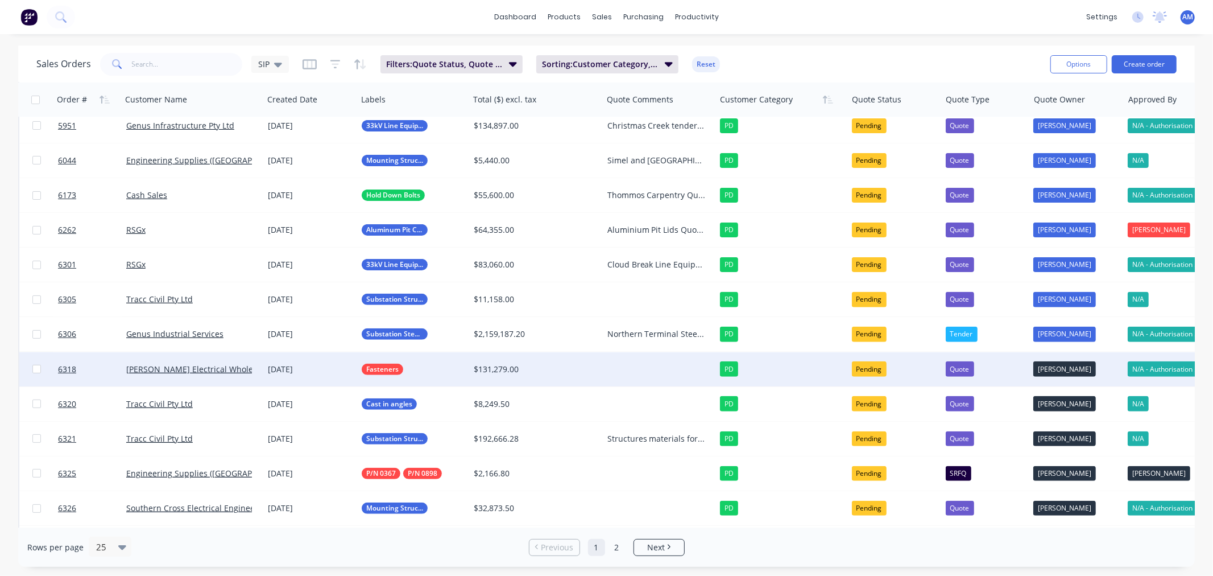
click at [628, 365] on div at bounding box center [659, 369] width 113 height 34
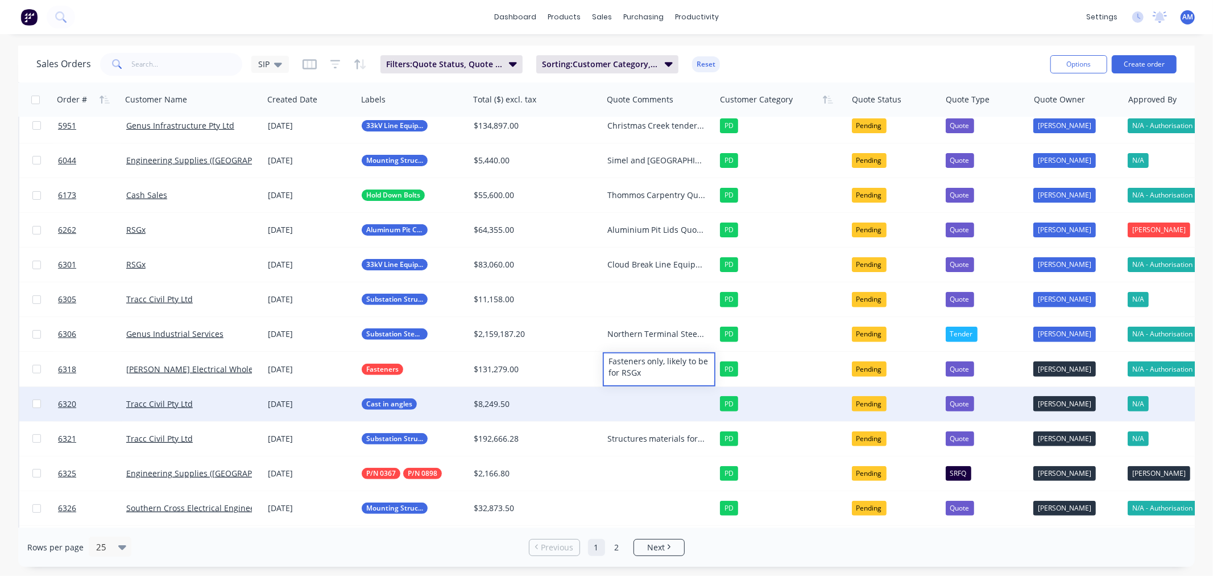
click at [623, 401] on div at bounding box center [659, 404] width 113 height 34
click at [623, 399] on div at bounding box center [659, 404] width 113 height 34
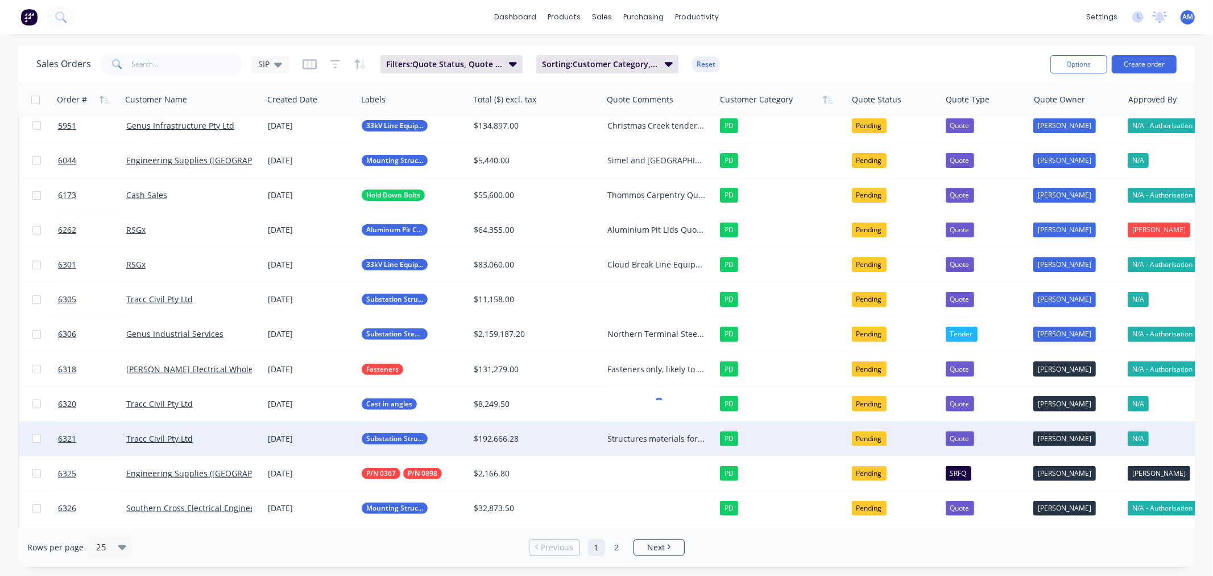
click at [624, 436] on div "Structures materials for 2x substation items for Yanchep substation Work still …" at bounding box center [656, 438] width 98 height 11
click at [626, 433] on div "Structures materials for 2x substation items for Yanchep substation Work still …" at bounding box center [656, 438] width 98 height 11
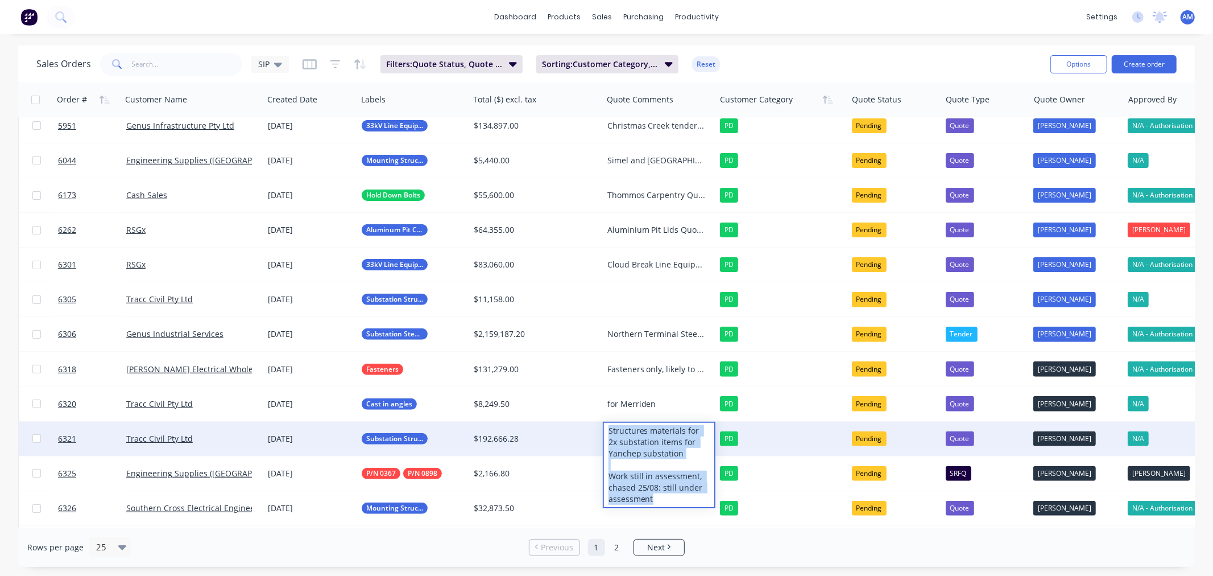
drag, startPoint x: 655, startPoint y: 495, endPoint x: 604, endPoint y: 425, distance: 87.1
click at [604, 425] on div "Structures materials for 2x substation items for Yanchep substation Work still …" at bounding box center [659, 465] width 111 height 84
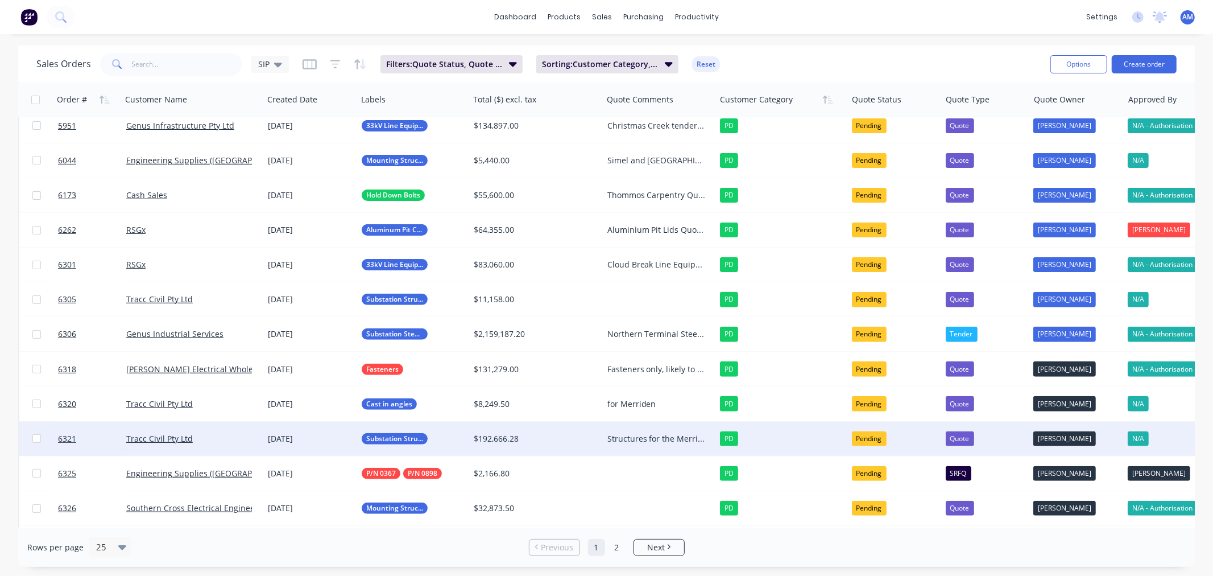
click at [640, 436] on div "Structures for the Merriden" at bounding box center [656, 438] width 98 height 11
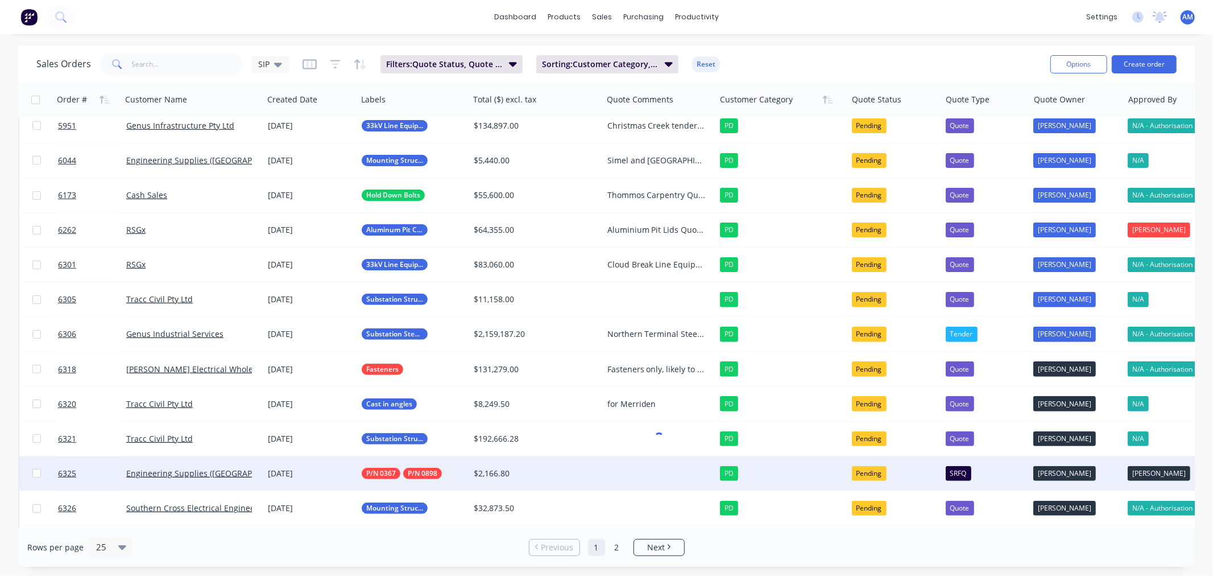
click at [639, 468] on div at bounding box center [659, 473] width 113 height 34
click at [114, 467] on link "6325" at bounding box center [92, 473] width 68 height 34
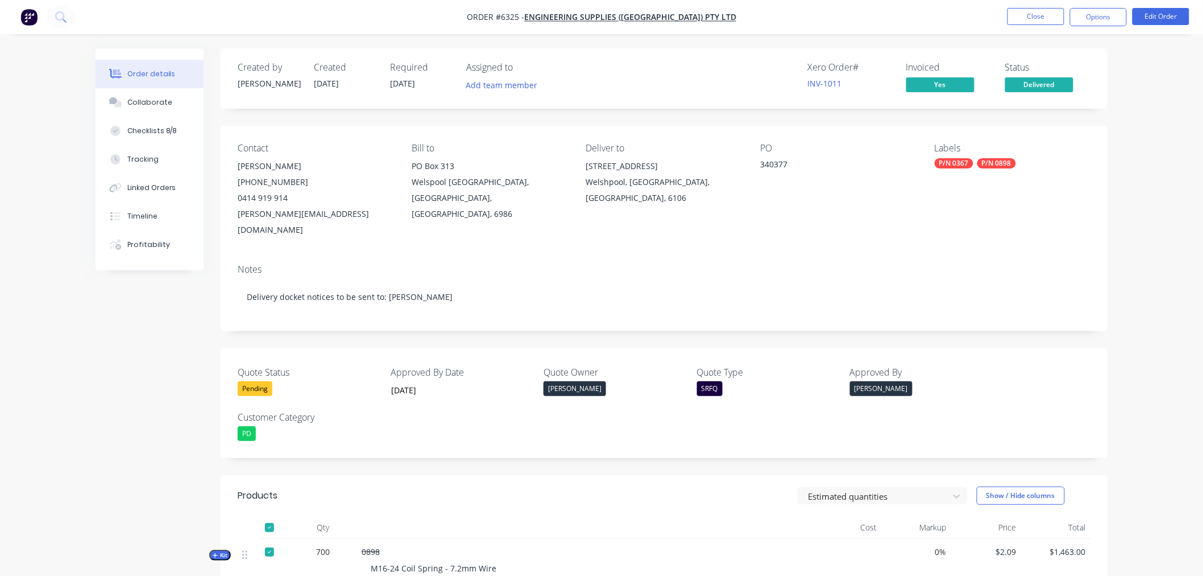
click at [262, 381] on div "Pending" at bounding box center [255, 388] width 35 height 15
click at [259, 416] on div "Won" at bounding box center [257, 418] width 23 height 15
click at [1025, 18] on button "Close" at bounding box center [1036, 16] width 57 height 17
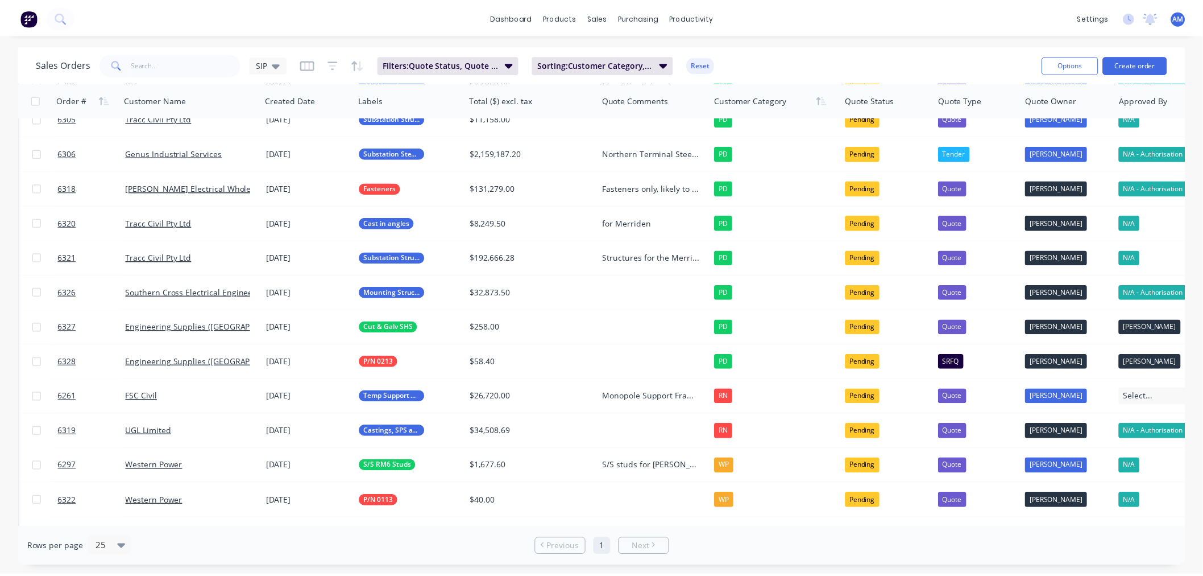
scroll to position [463, 0]
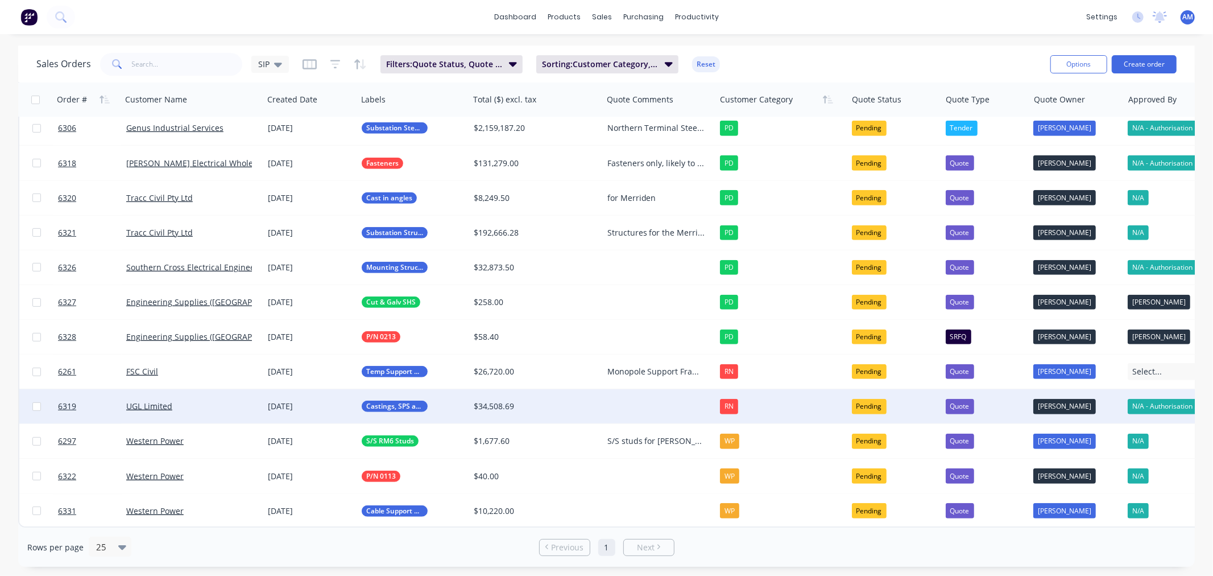
click at [634, 401] on div at bounding box center [659, 406] width 113 height 34
click at [116, 399] on link "6319" at bounding box center [92, 406] width 68 height 34
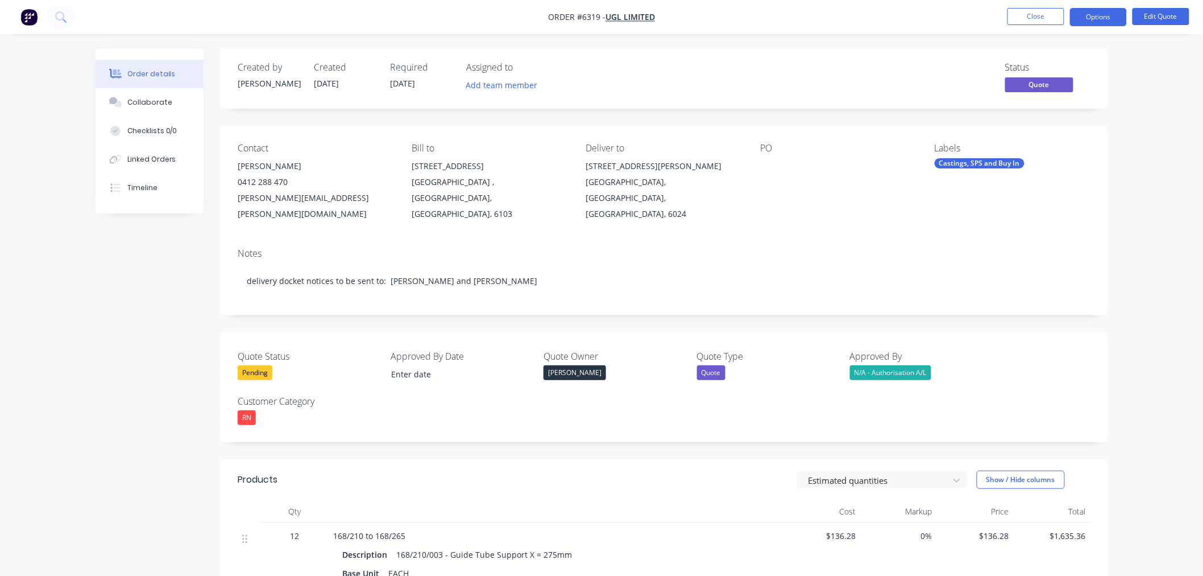
click at [1036, 13] on button "Close" at bounding box center [1036, 16] width 57 height 17
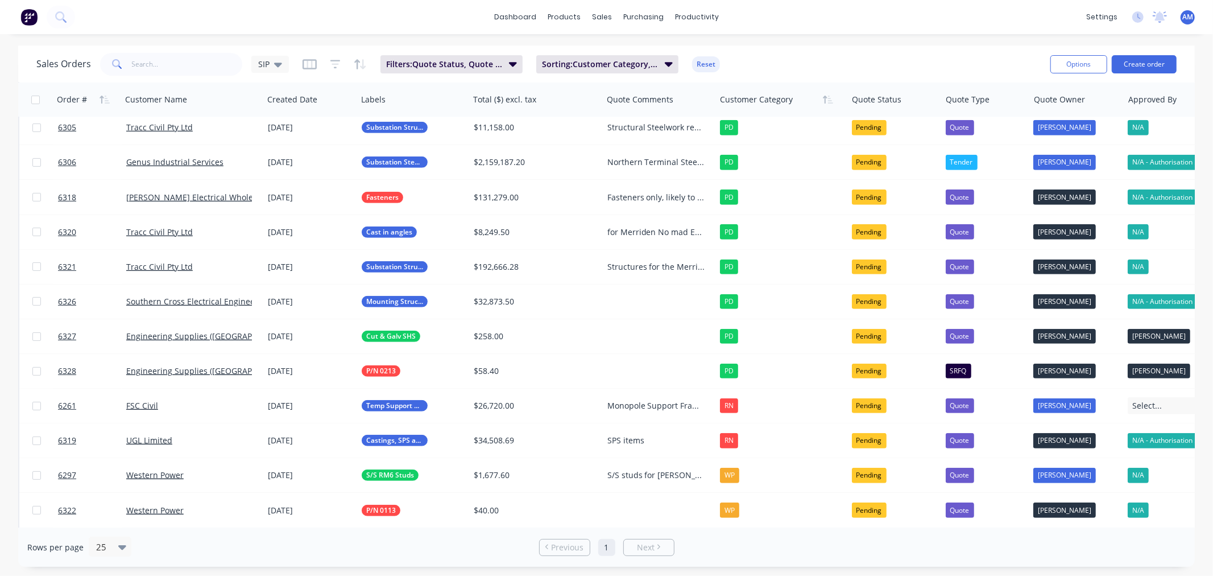
scroll to position [442, 0]
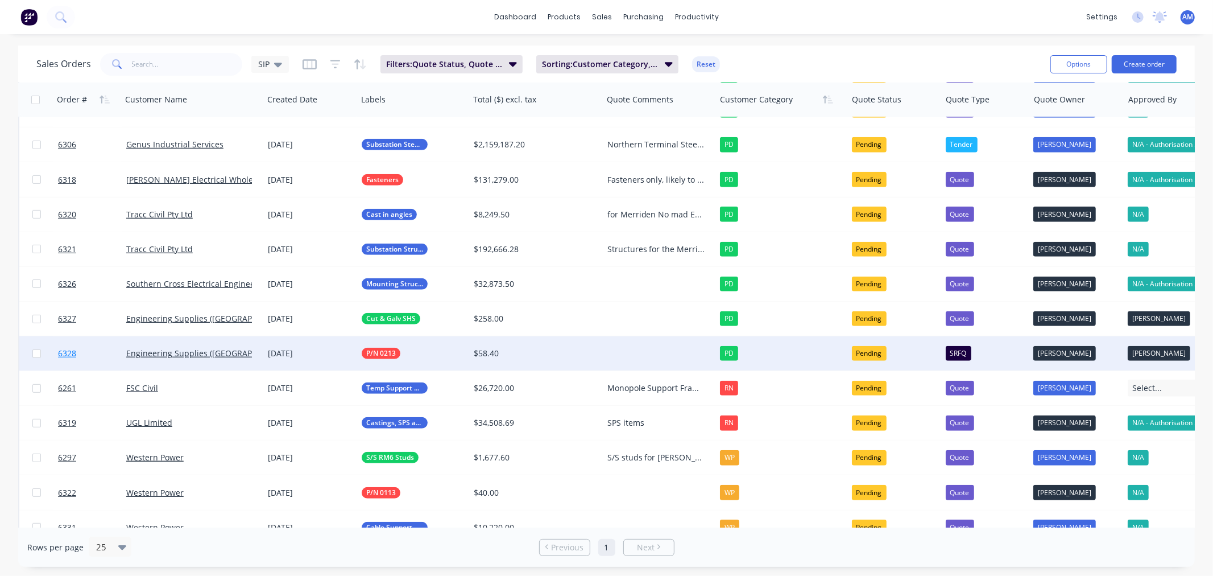
click at [86, 353] on link "6328" at bounding box center [92, 353] width 68 height 34
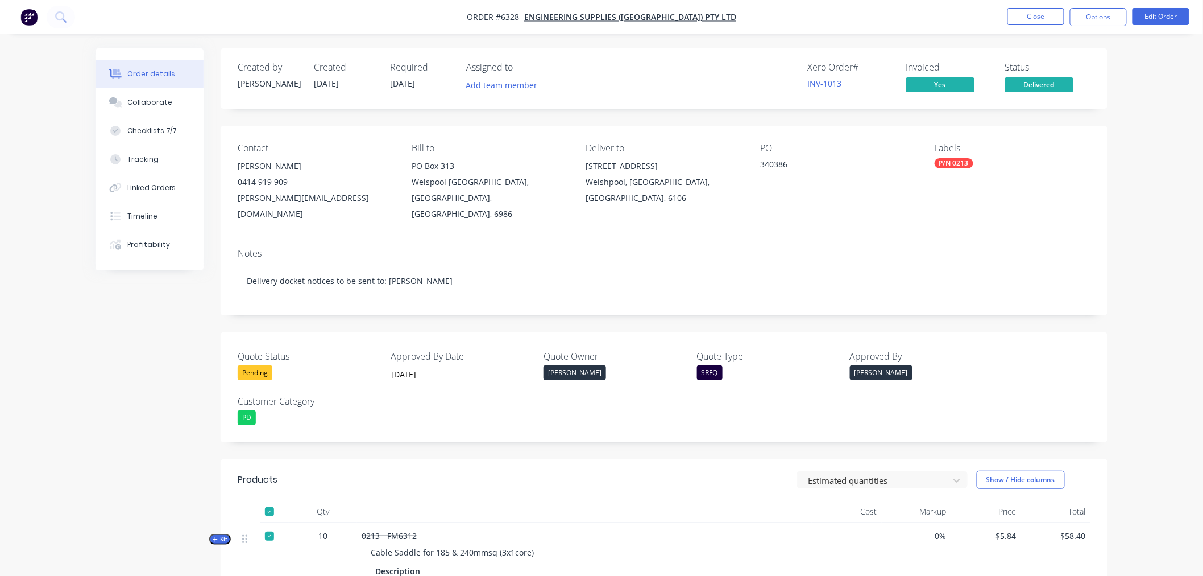
click at [259, 365] on div "Pending" at bounding box center [255, 372] width 35 height 15
click at [262, 400] on div "Won" at bounding box center [257, 403] width 23 height 15
click at [1035, 13] on button "Close" at bounding box center [1036, 16] width 57 height 17
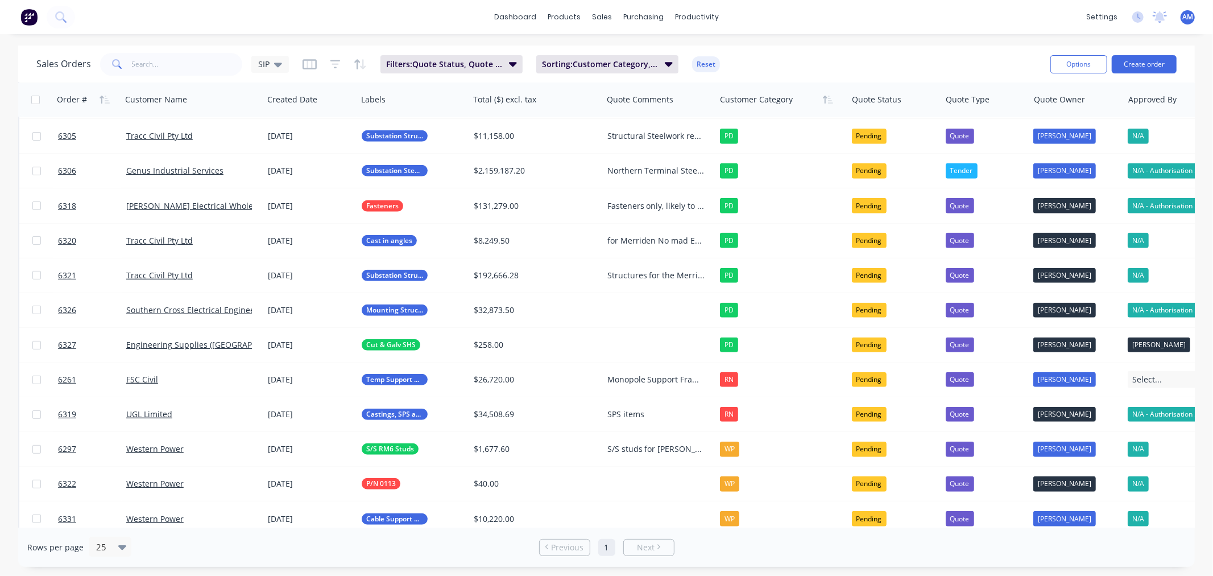
scroll to position [429, 0]
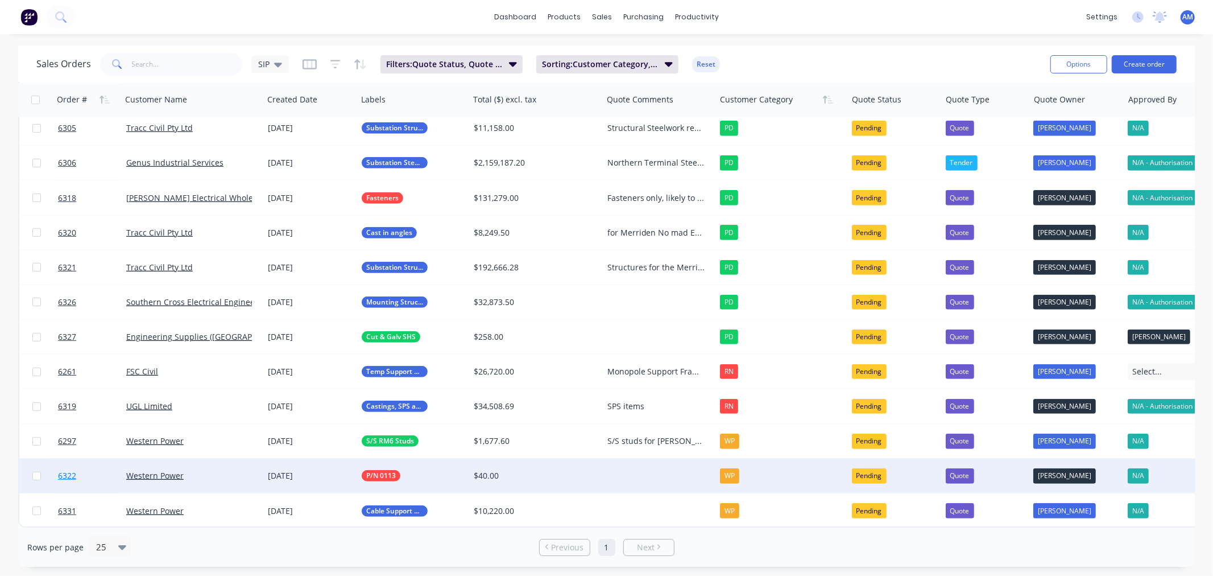
click at [90, 471] on link "6322" at bounding box center [92, 475] width 68 height 34
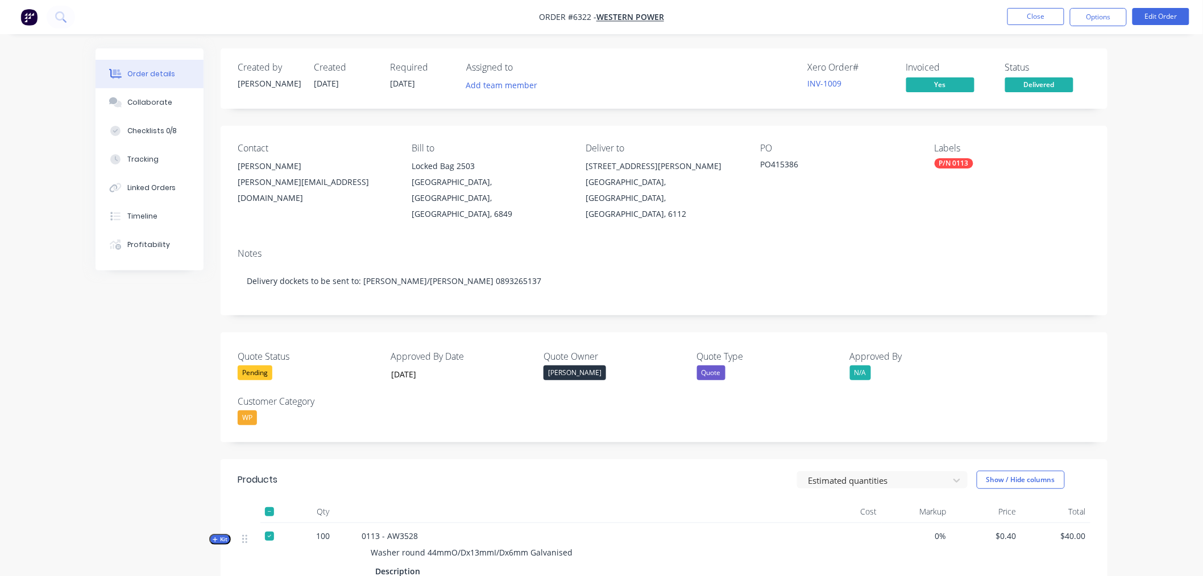
click at [264, 365] on div "Pending" at bounding box center [255, 372] width 35 height 15
click at [258, 403] on div "Won" at bounding box center [257, 403] width 23 height 15
click at [1021, 13] on button "Close" at bounding box center [1036, 16] width 57 height 17
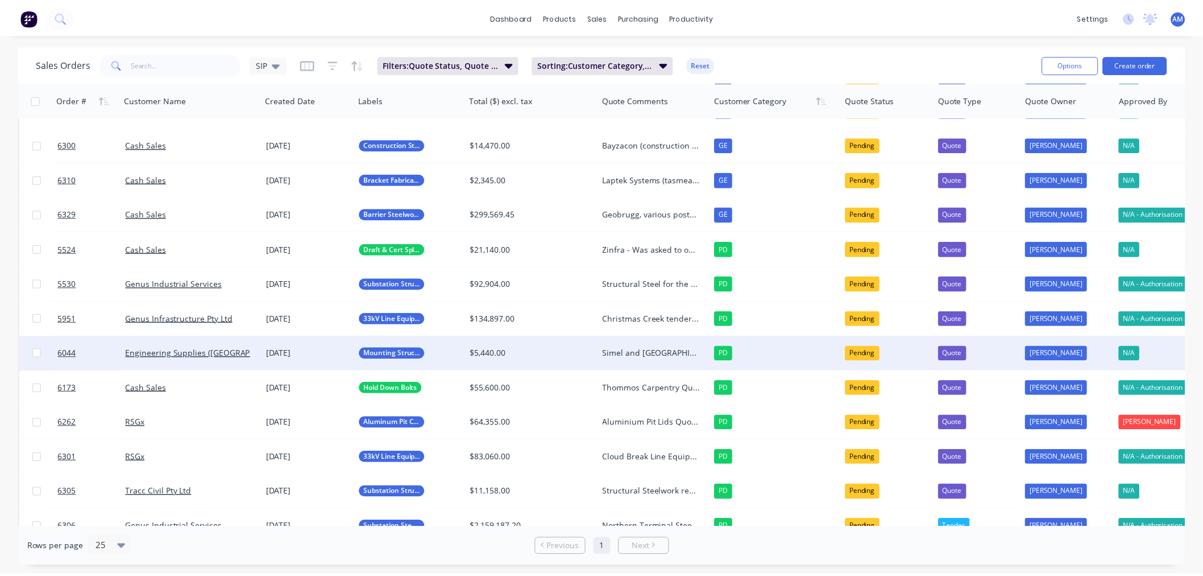
scroll to position [394, 0]
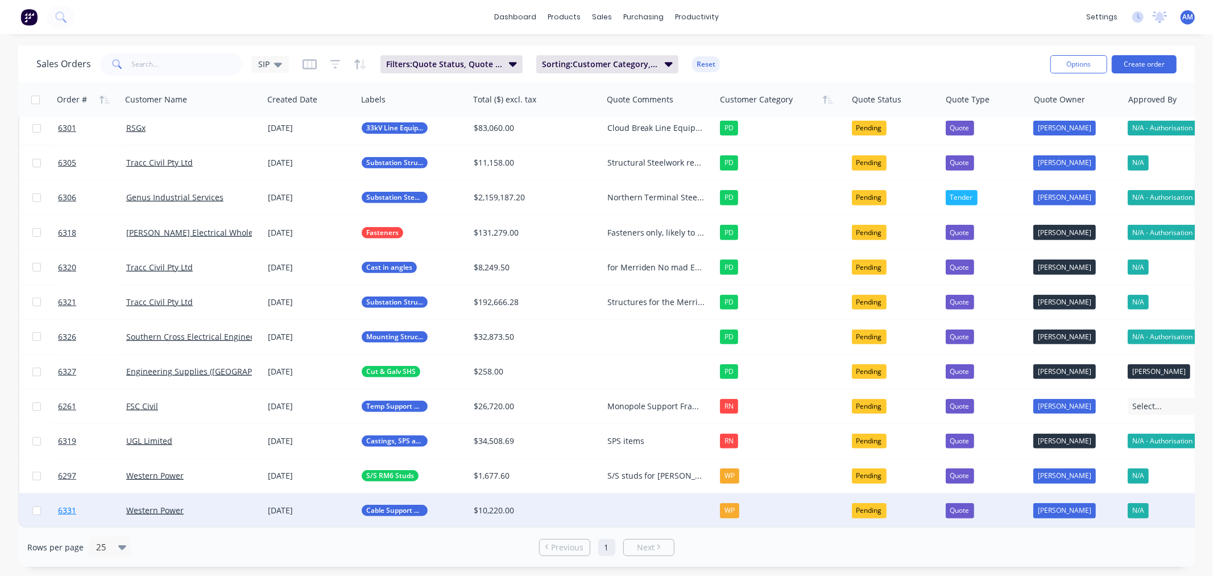
click at [93, 508] on link "6331" at bounding box center [92, 510] width 68 height 34
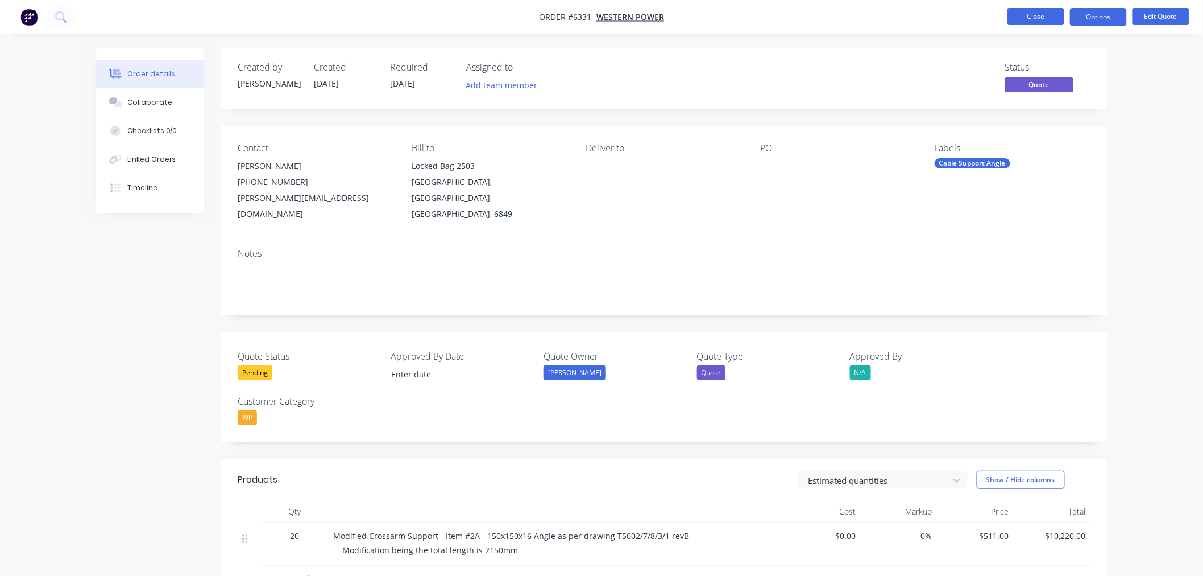
click at [1025, 18] on button "Close" at bounding box center [1036, 16] width 57 height 17
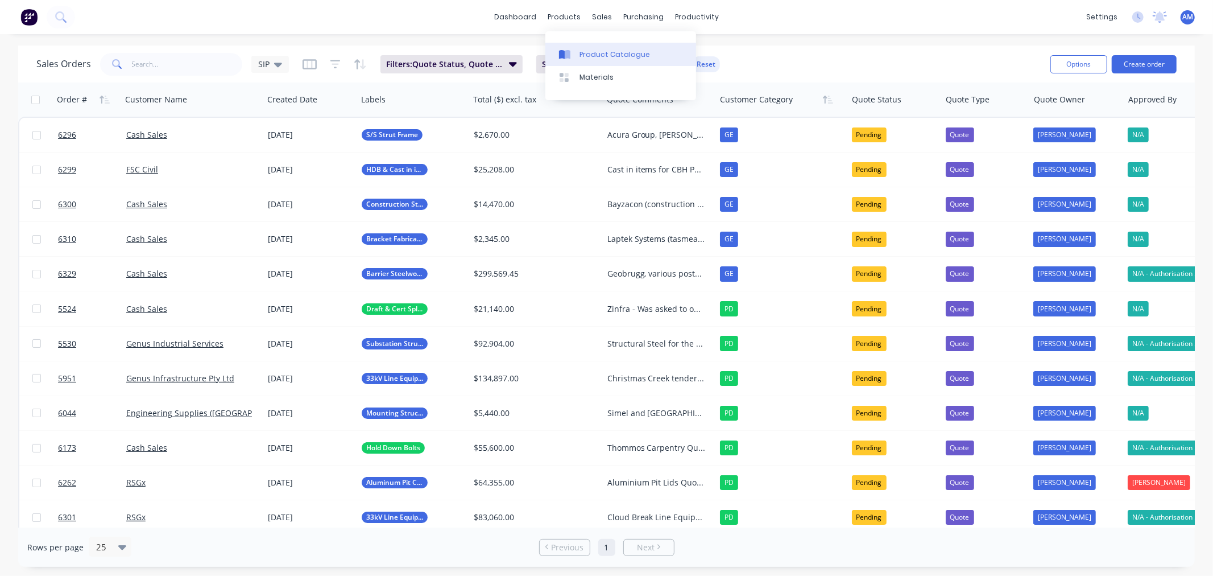
click at [593, 52] on div "Product Catalogue" at bounding box center [614, 54] width 71 height 10
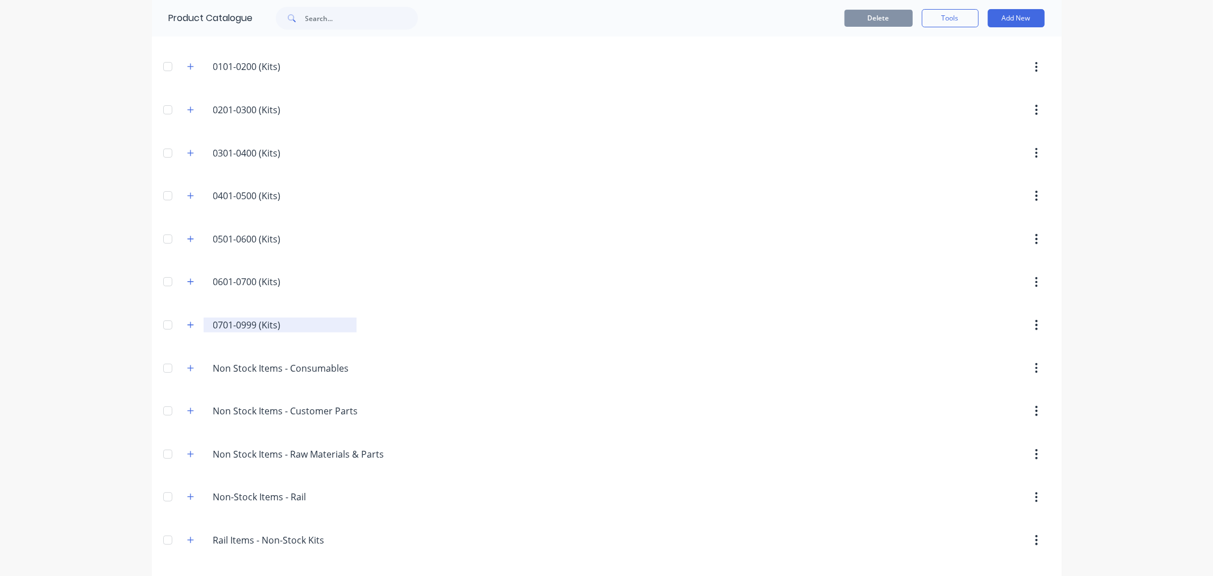
scroll to position [245, 0]
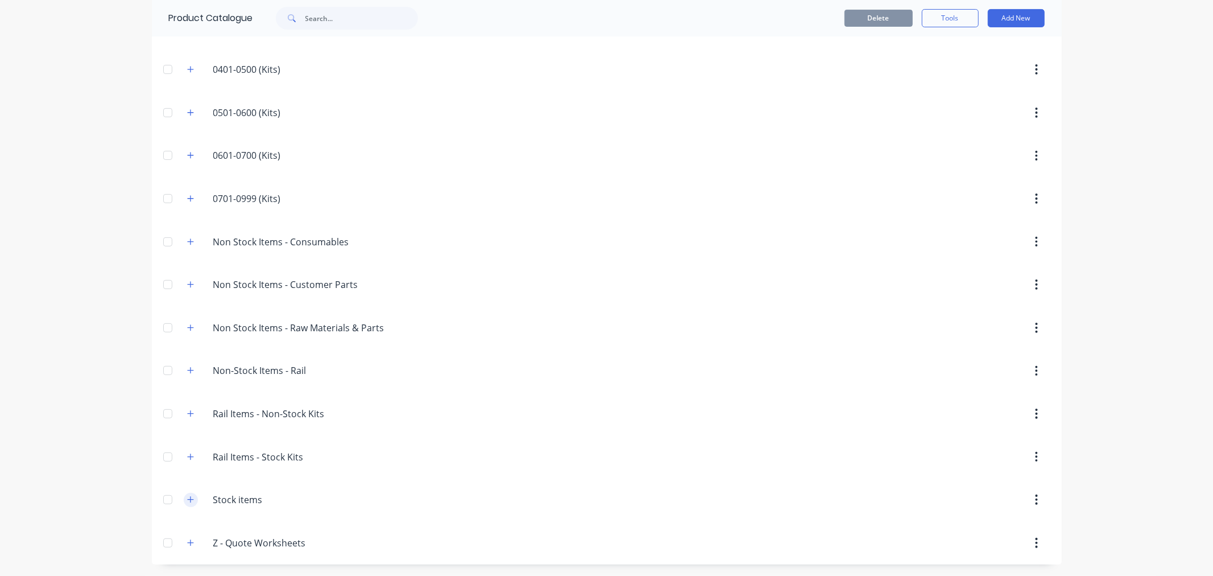
drag, startPoint x: 177, startPoint y: 503, endPoint x: 183, endPoint y: 503, distance: 5.7
click at [179, 503] on div "Stock.items Stock items" at bounding box center [267, 499] width 179 height 20
click at [187, 502] on icon "button" at bounding box center [190, 499] width 7 height 8
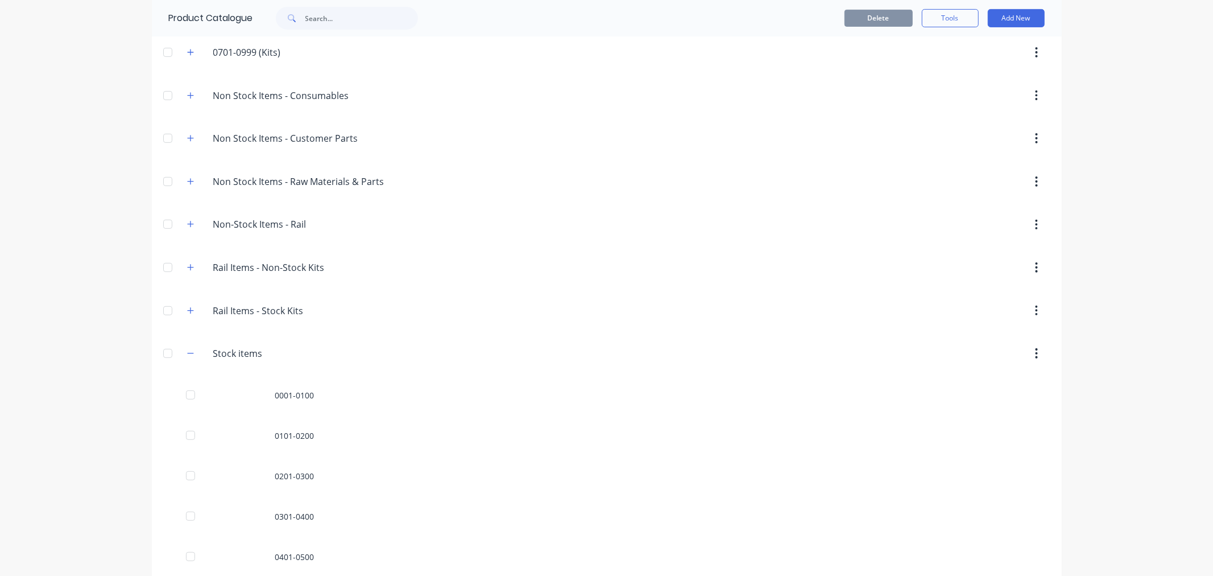
scroll to position [647, 0]
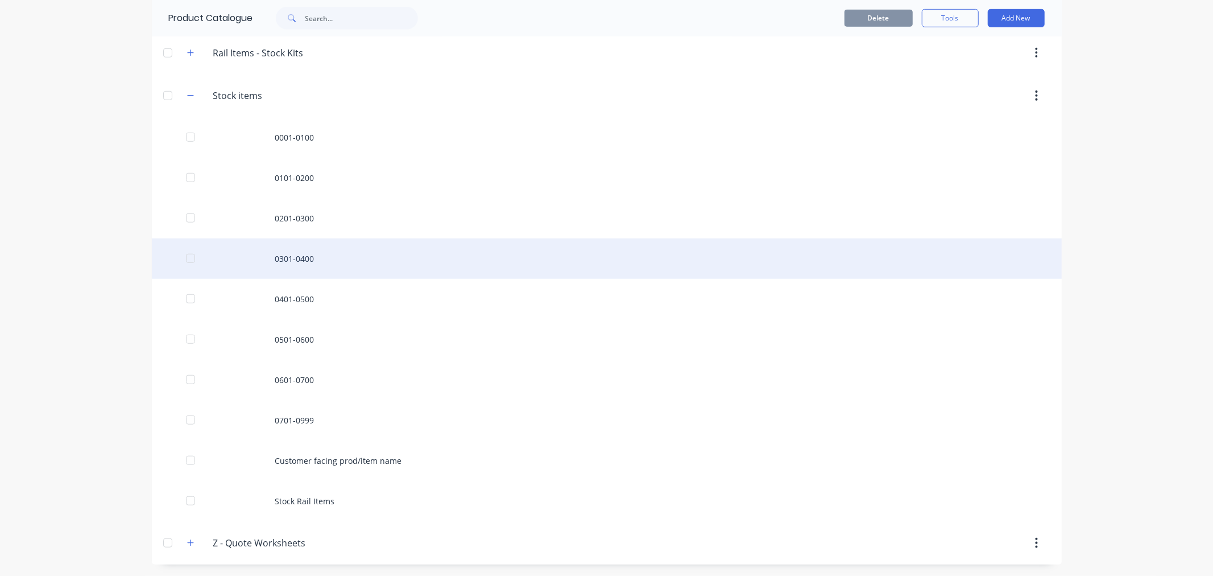
click at [293, 254] on div "0301-0400" at bounding box center [607, 258] width 910 height 40
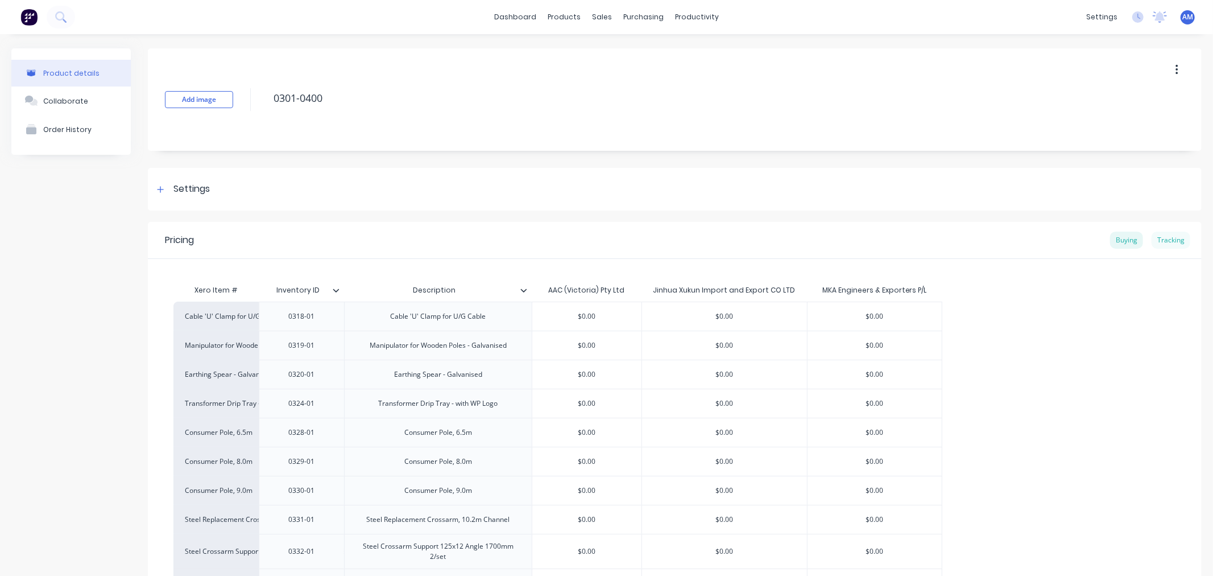
click at [1168, 236] on div "Tracking" at bounding box center [1171, 239] width 39 height 17
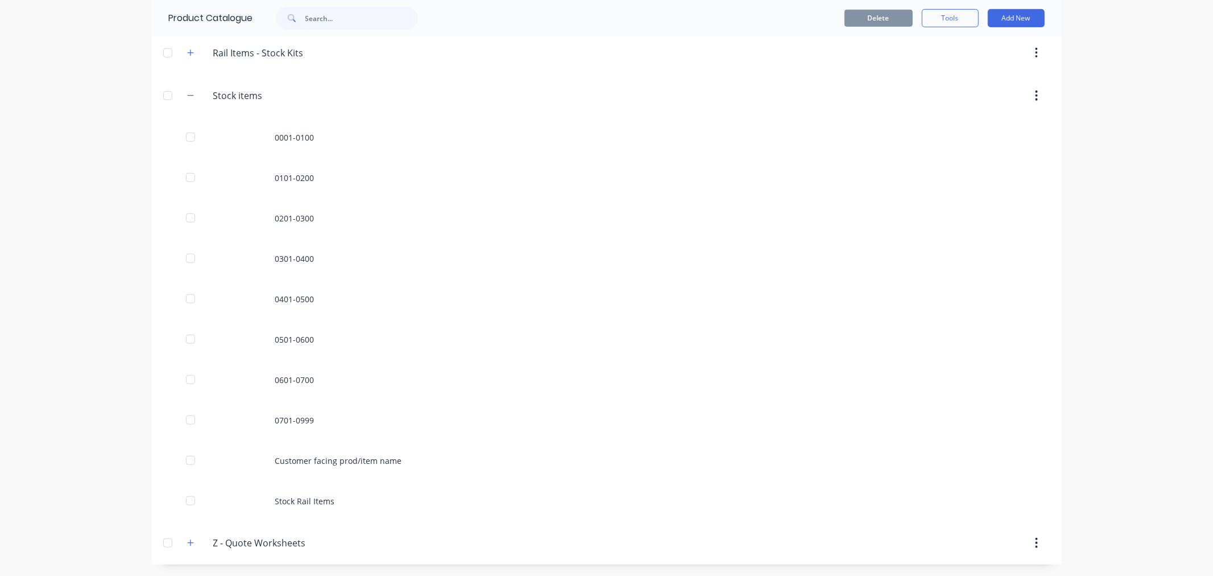
scroll to position [647, 0]
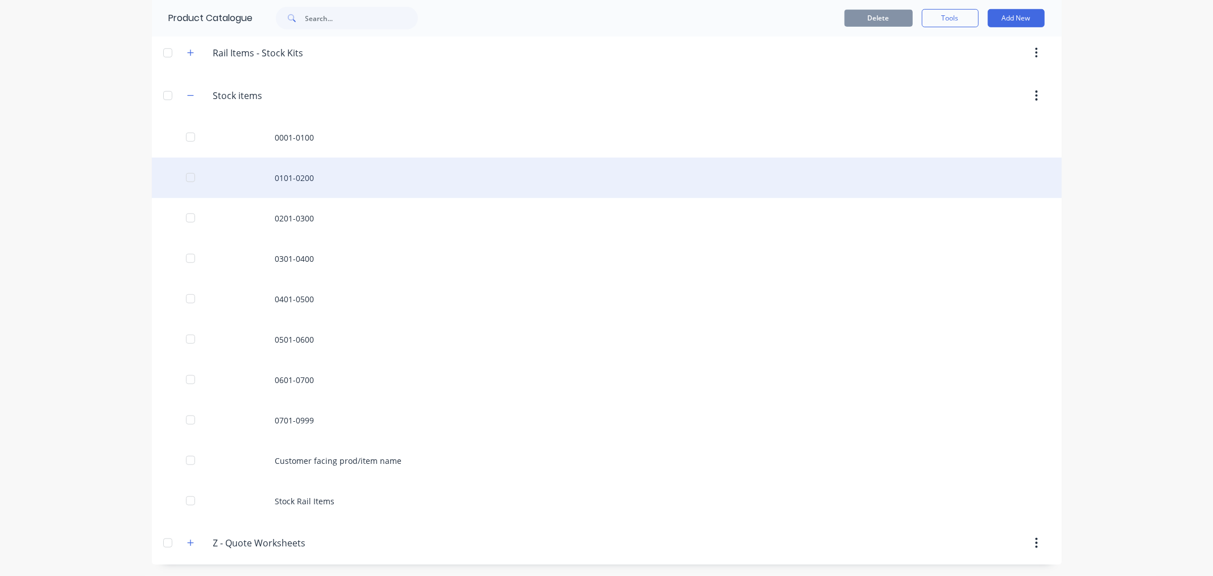
click at [283, 177] on div "0101-0200" at bounding box center [607, 178] width 910 height 40
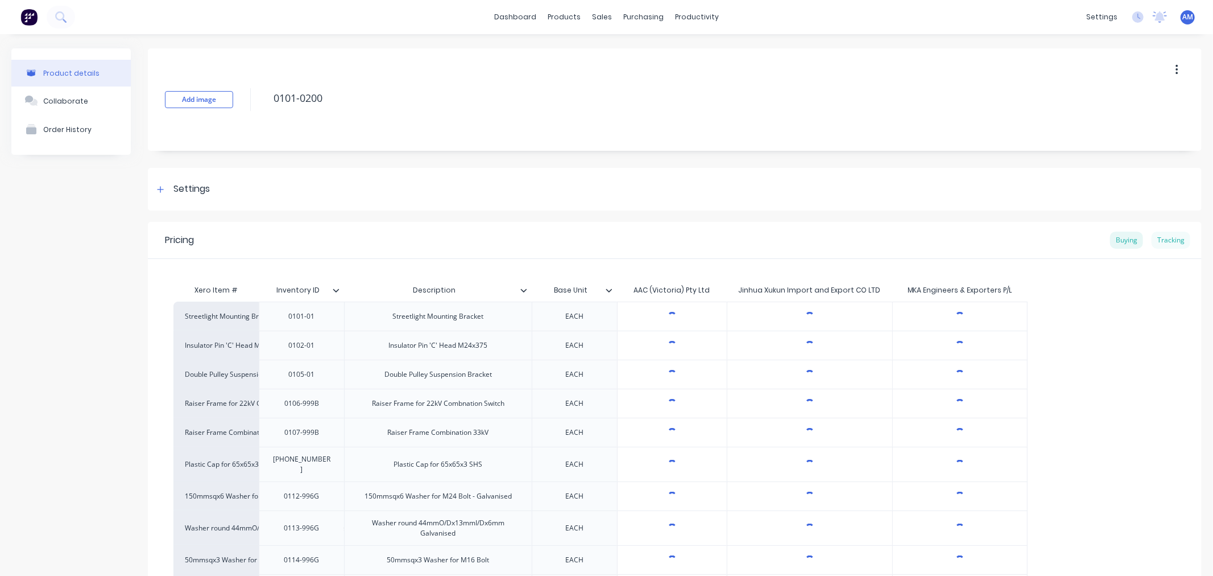
click at [1154, 241] on div "Tracking" at bounding box center [1171, 239] width 39 height 17
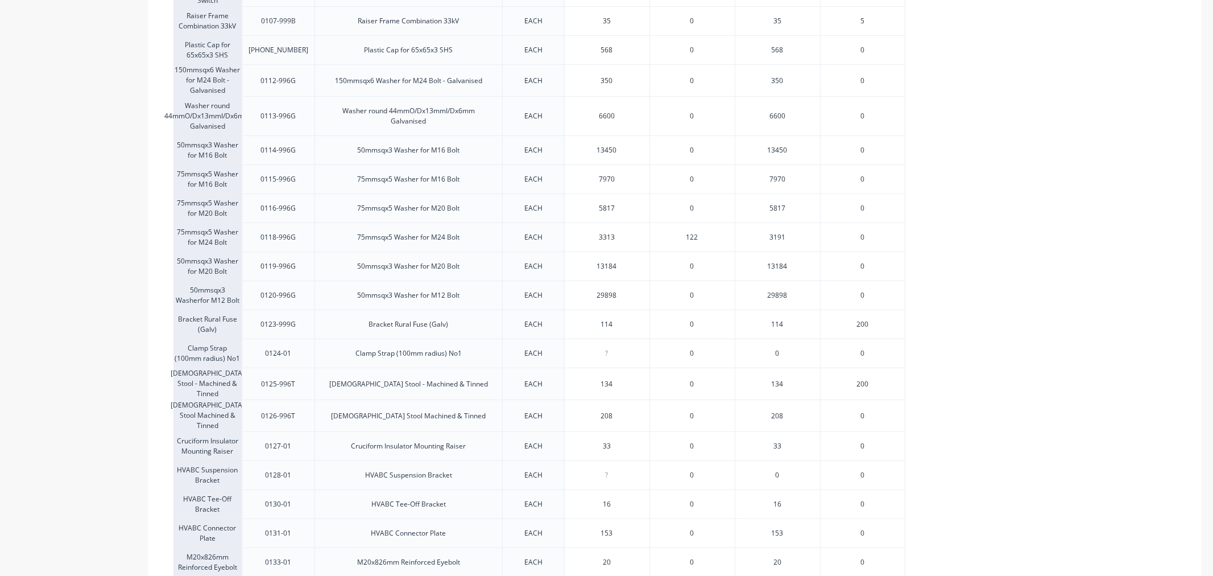
scroll to position [632, 0]
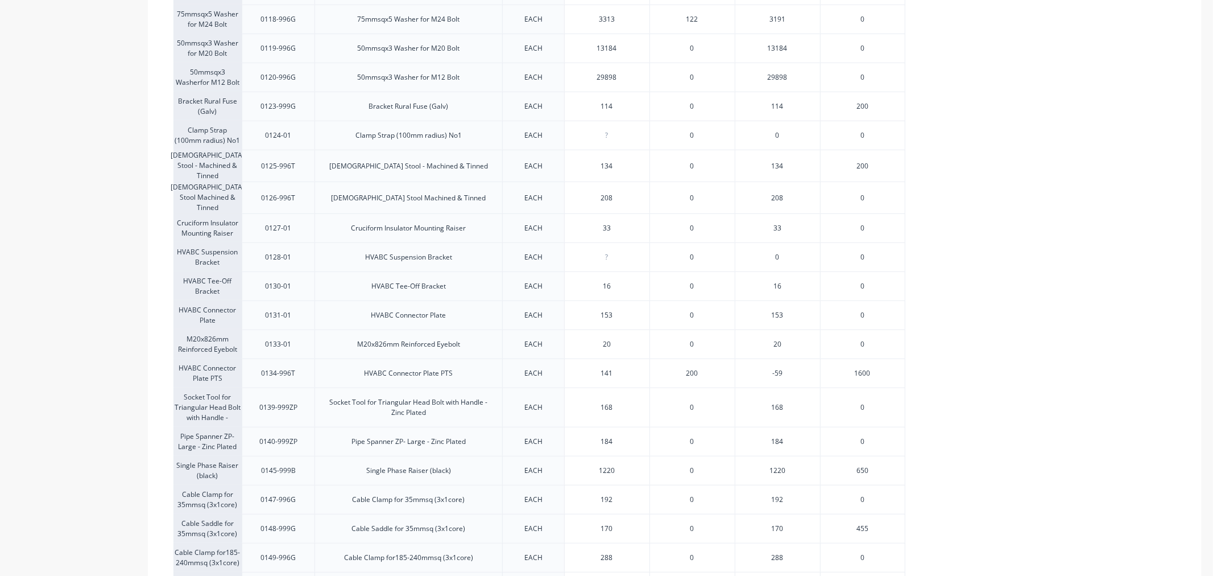
click at [859, 370] on span "1600" at bounding box center [863, 373] width 16 height 10
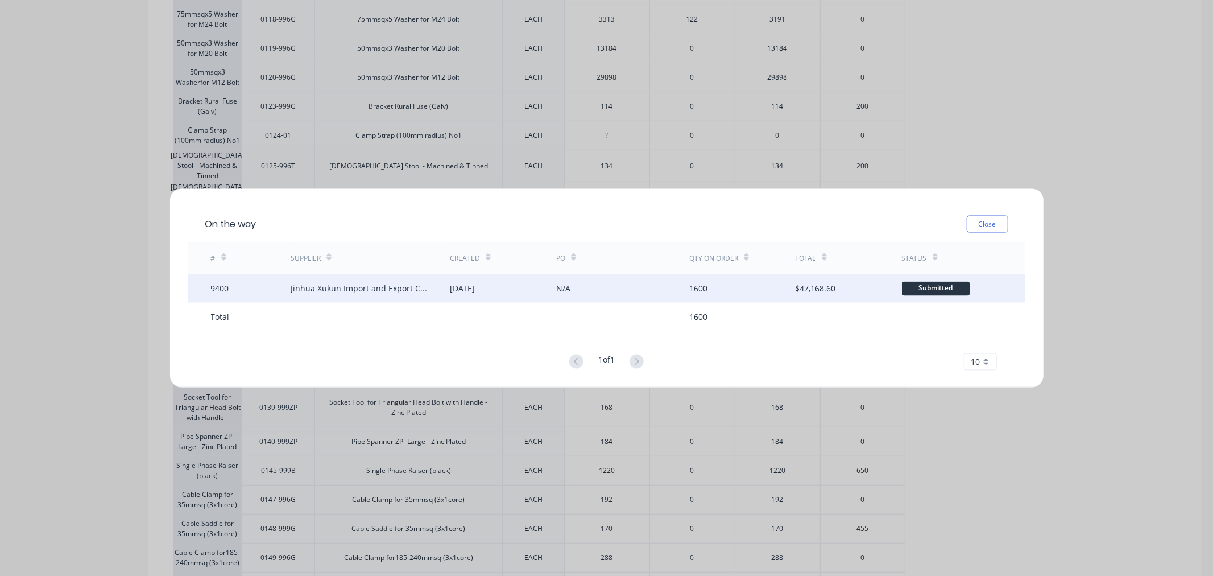
click at [247, 295] on div "9400" at bounding box center [251, 288] width 80 height 28
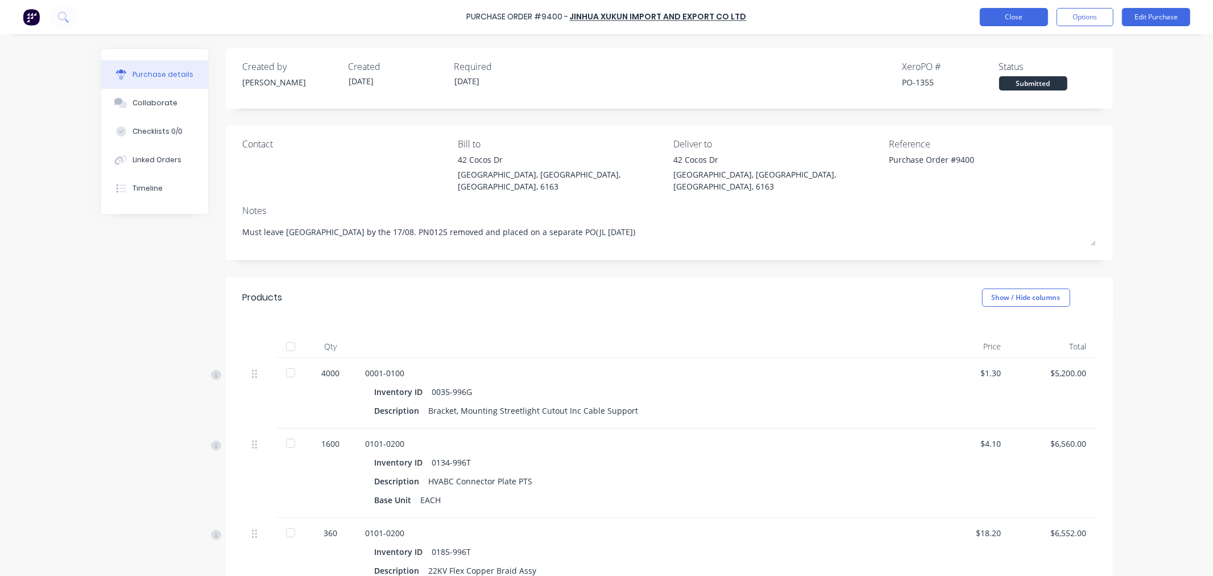
click at [999, 14] on button "Close" at bounding box center [1014, 17] width 68 height 18
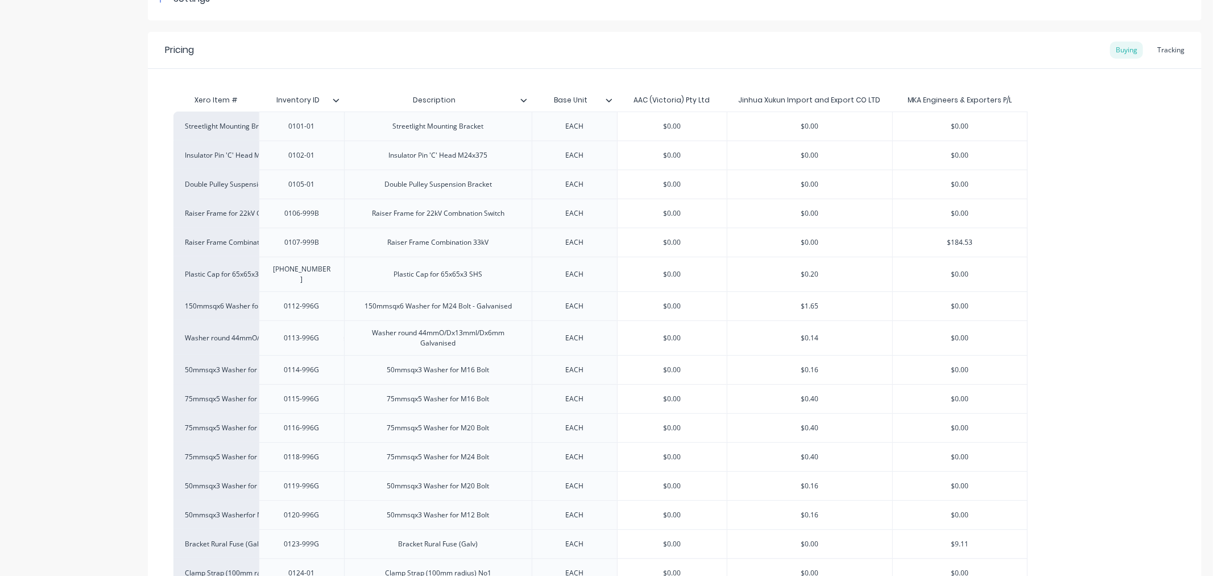
scroll to position [189, 0]
drag, startPoint x: 1158, startPoint y: 42, endPoint x: 1158, endPoint y: 48, distance: 6.8
click at [1158, 42] on div "Tracking" at bounding box center [1171, 50] width 39 height 17
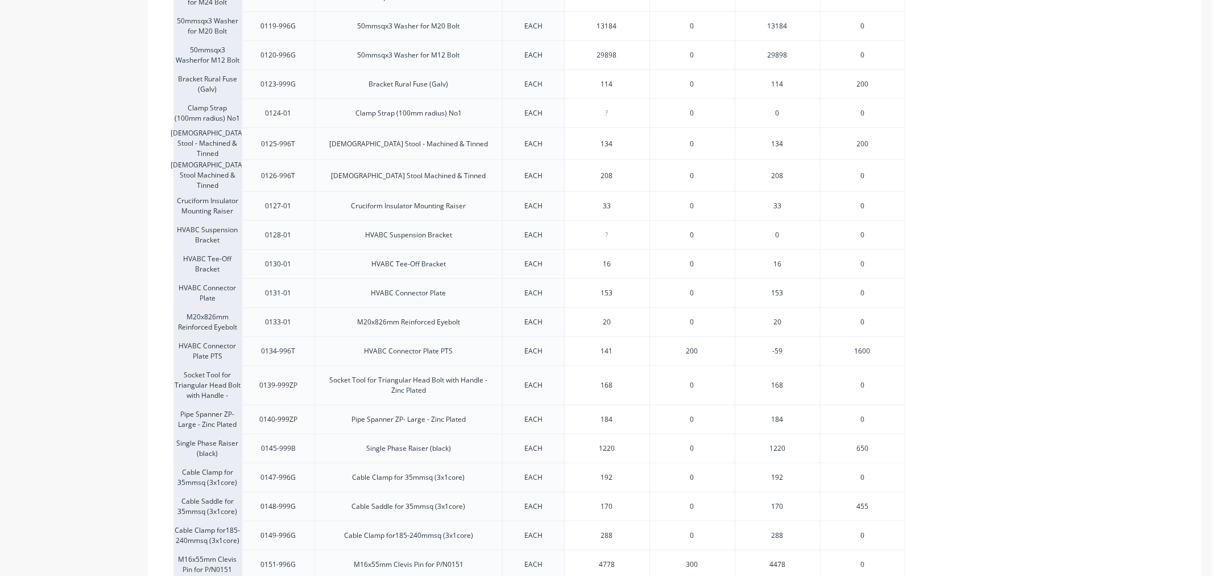
scroll to position [632, 0]
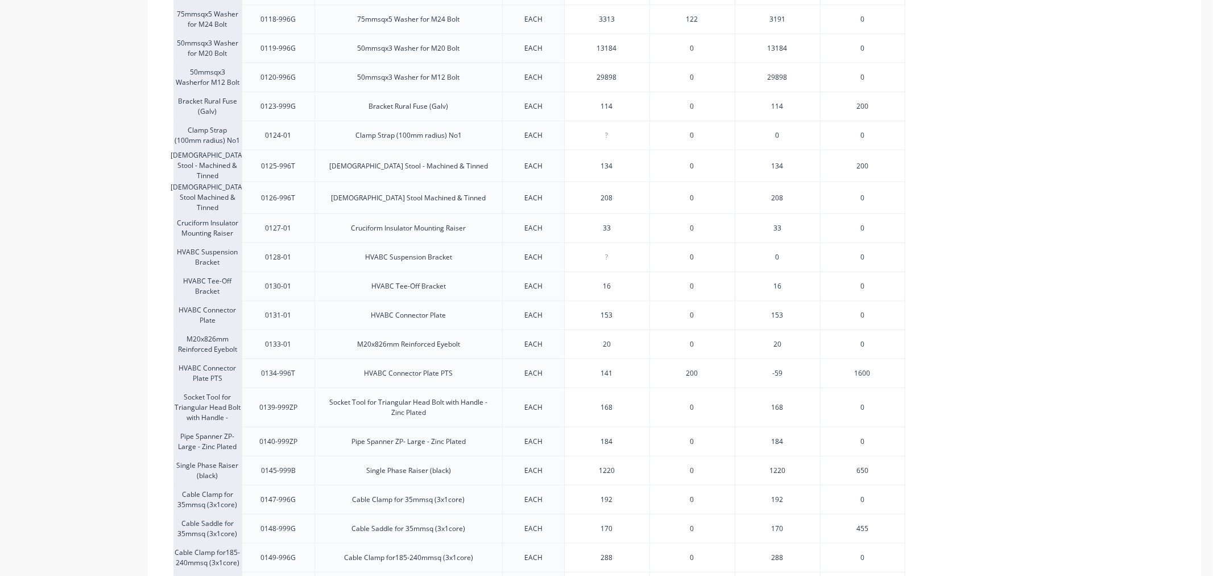
click at [866, 368] on span "1600" at bounding box center [863, 373] width 16 height 10
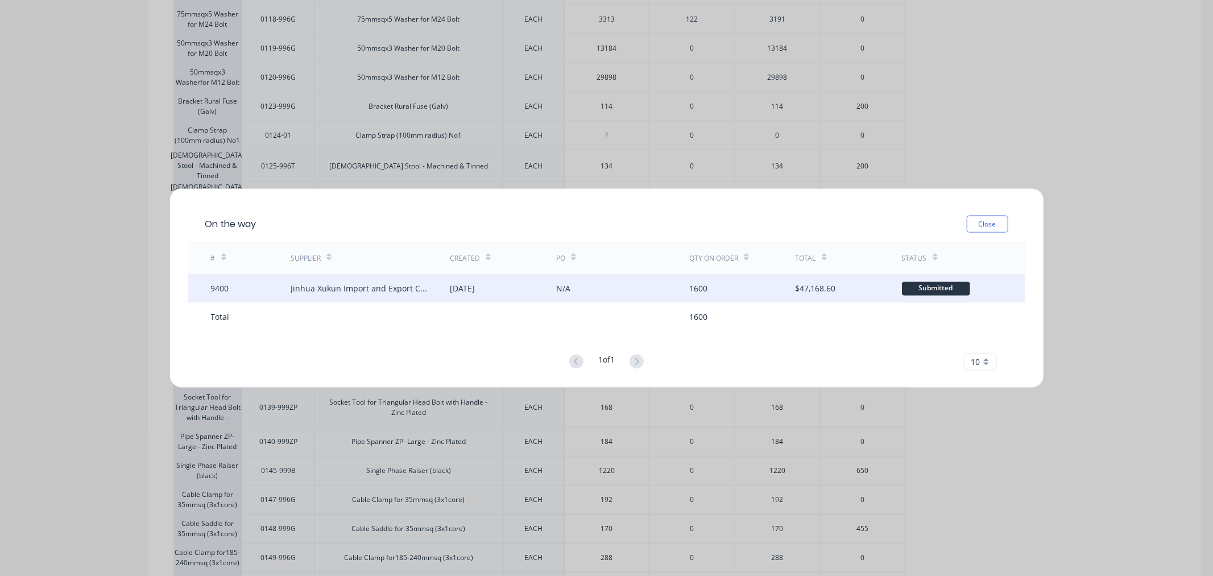
click at [249, 291] on div "9400" at bounding box center [251, 288] width 80 height 28
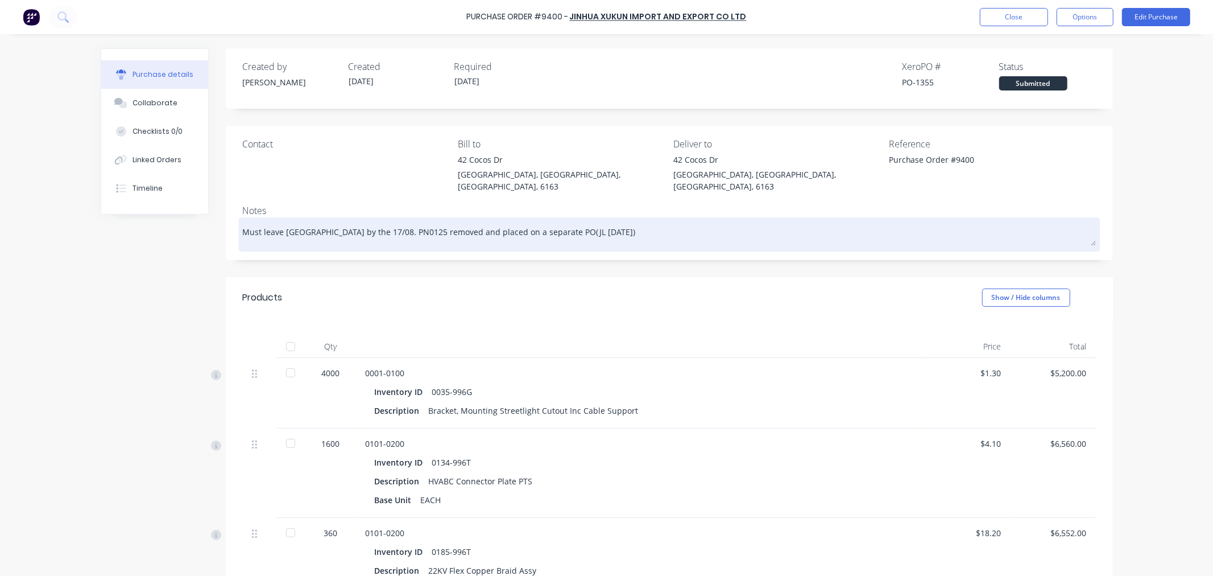
drag, startPoint x: 328, startPoint y: 217, endPoint x: 349, endPoint y: 220, distance: 21.2
click at [349, 220] on textarea "Must leave China by the 17/08. PN0125 removed and placed on a separate PO(JL 10…" at bounding box center [669, 233] width 853 height 26
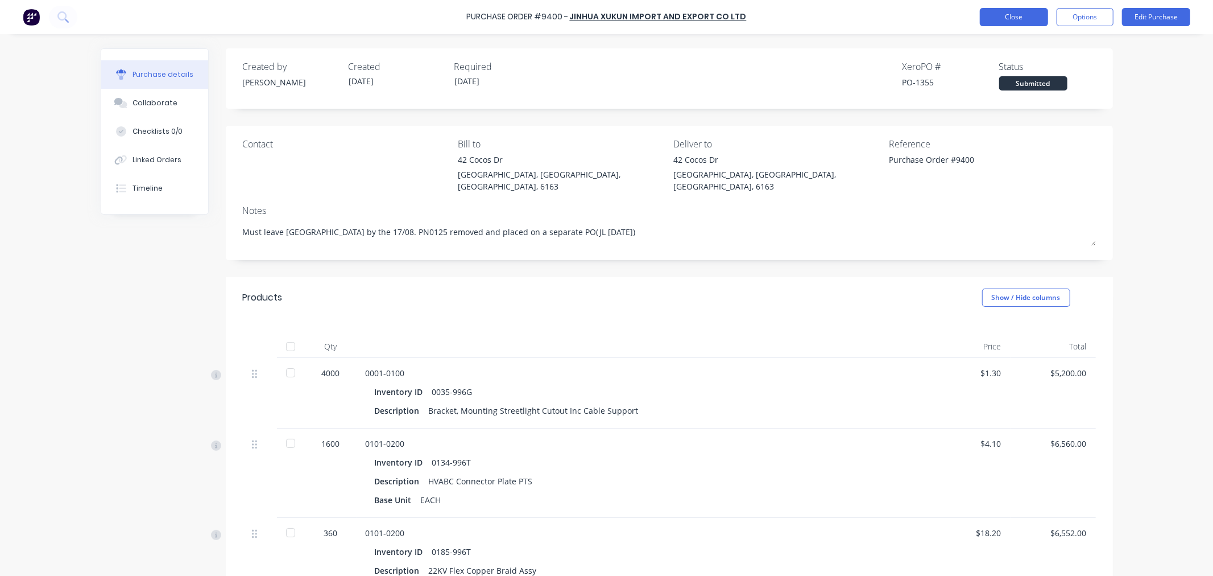
click at [992, 15] on button "Close" at bounding box center [1014, 17] width 68 height 18
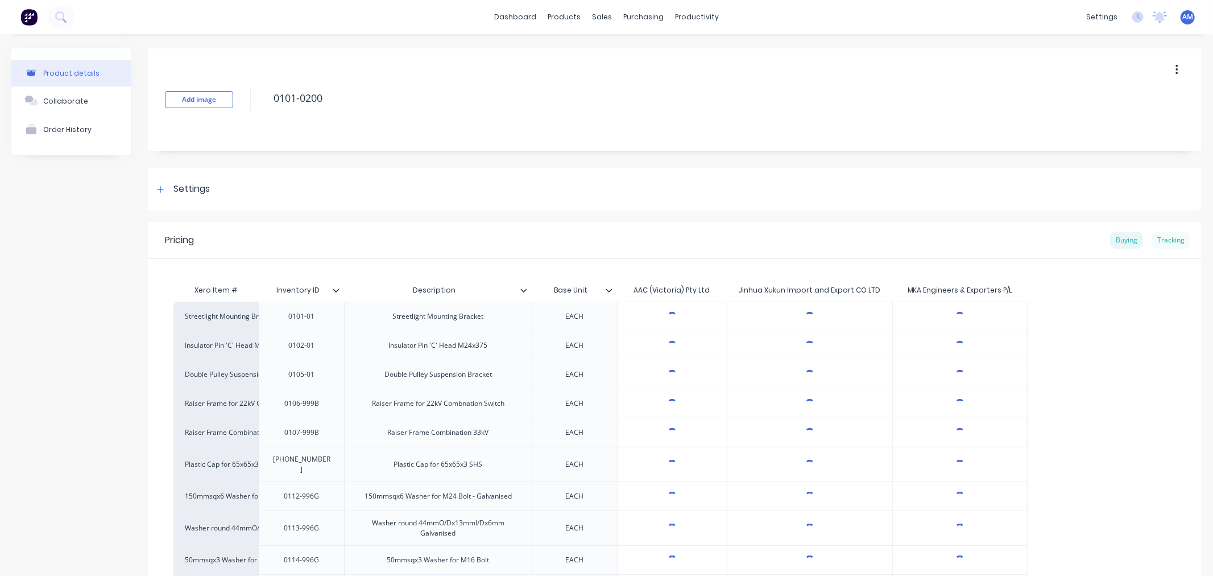
click at [1166, 240] on div "Tracking" at bounding box center [1171, 239] width 39 height 17
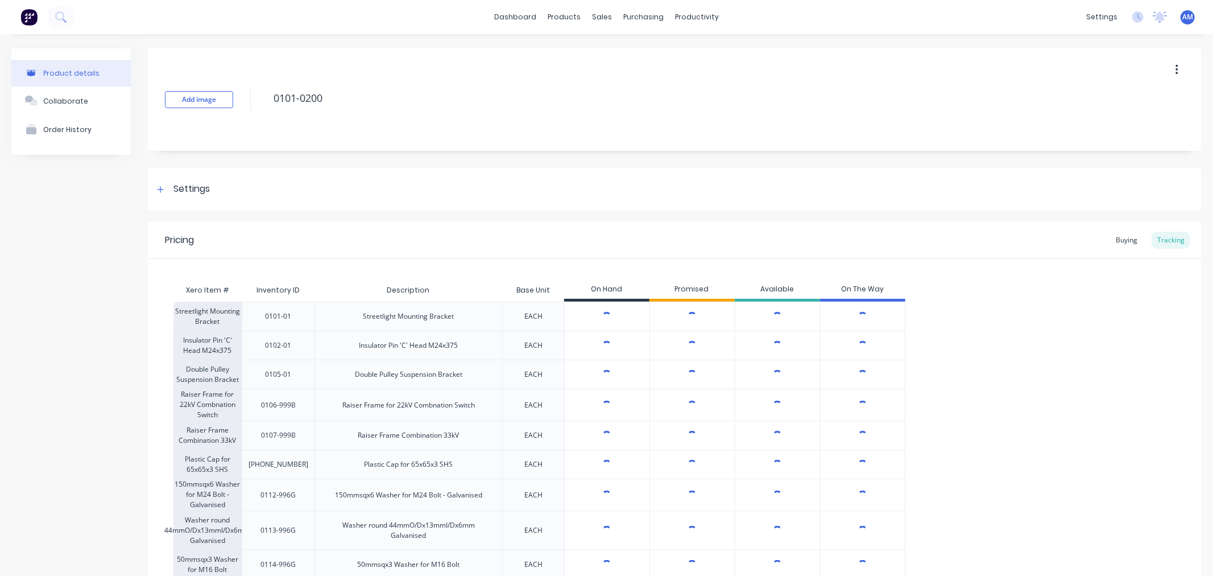
type textarea "x"
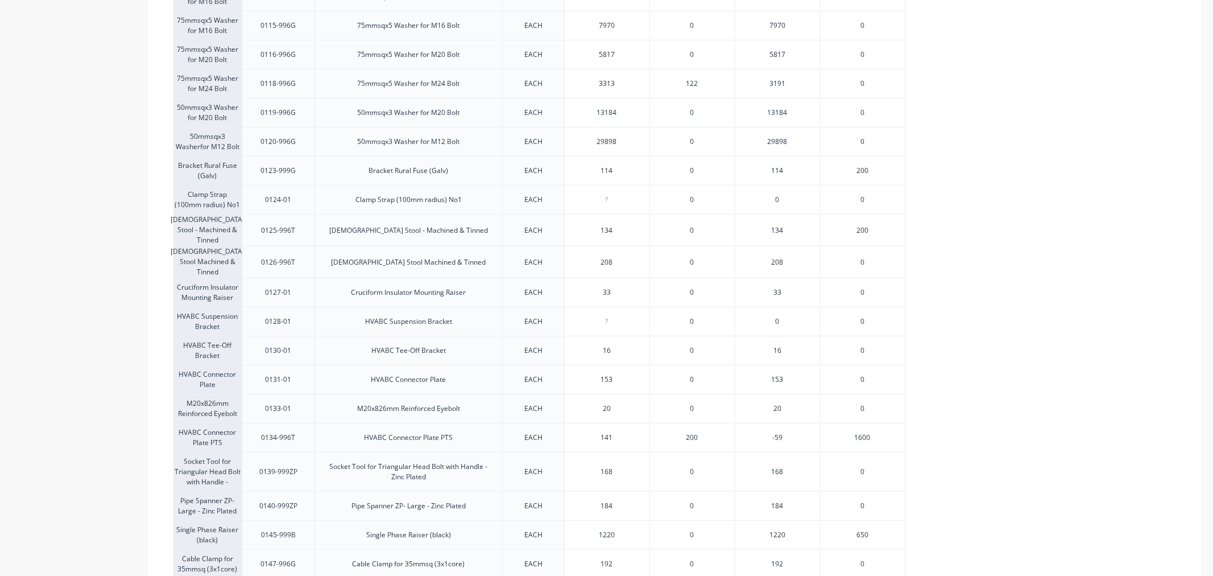
scroll to position [569, 0]
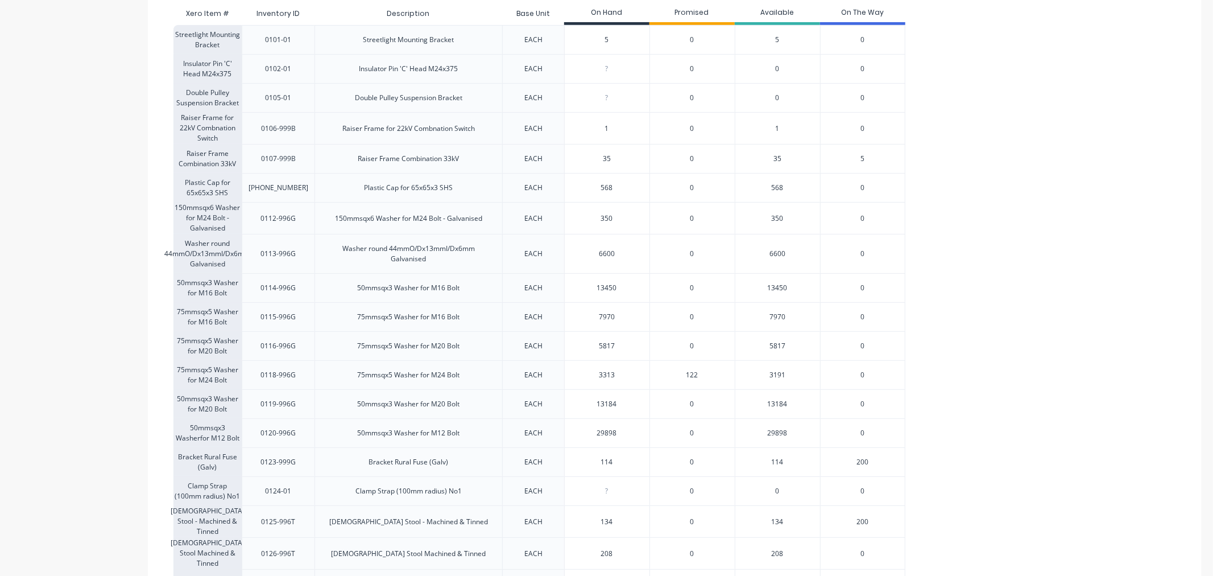
scroll to position [0, 0]
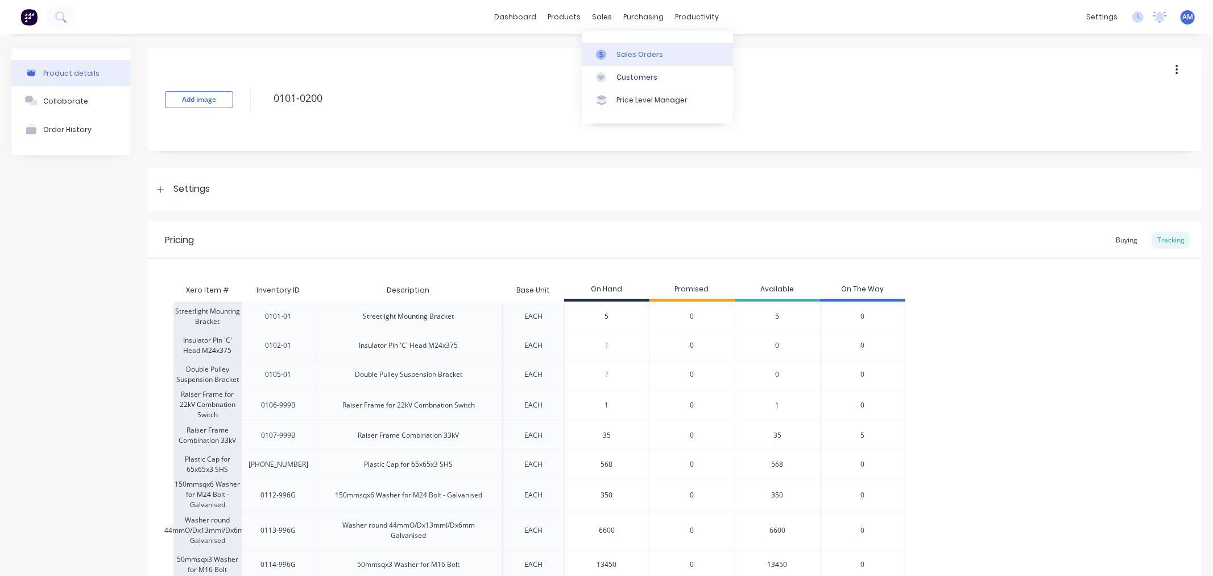
click at [637, 60] on link "Sales Orders" at bounding box center [657, 54] width 151 height 23
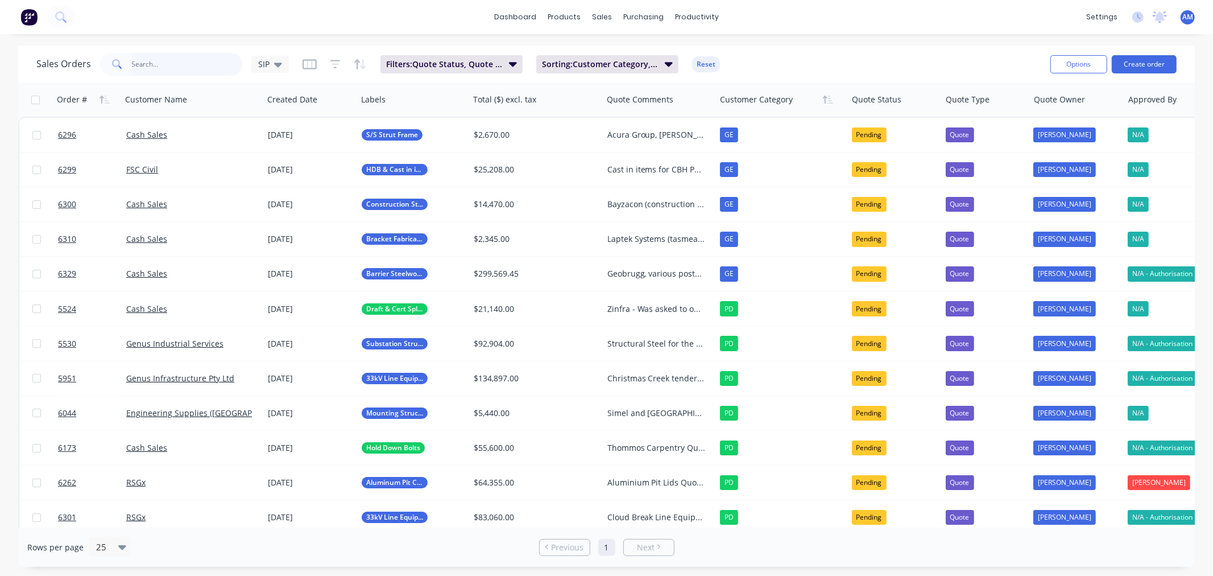
click at [154, 65] on input "text" at bounding box center [187, 64] width 111 height 23
click at [274, 60] on icon at bounding box center [278, 64] width 8 height 13
click at [199, 55] on input "text" at bounding box center [187, 64] width 111 height 23
click at [630, 48] on link "Sales Orders" at bounding box center [662, 54] width 151 height 23
drag, startPoint x: 198, startPoint y: 60, endPoint x: 192, endPoint y: 61, distance: 6.3
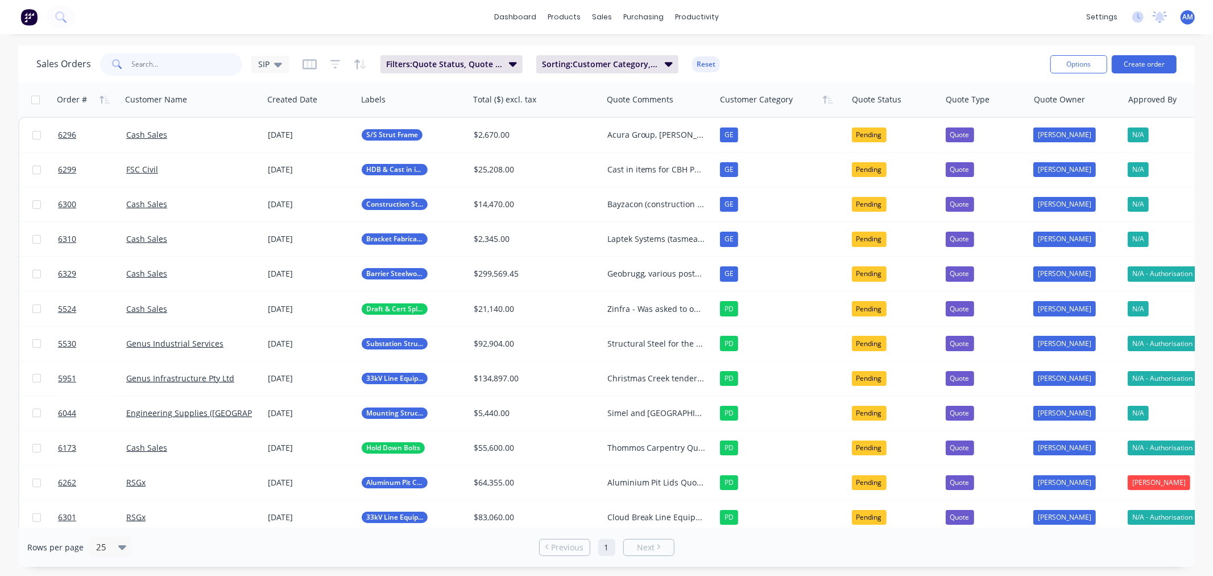
click at [192, 61] on input "text" at bounding box center [187, 64] width 111 height 23
click at [281, 61] on div "SIP" at bounding box center [270, 64] width 38 height 17
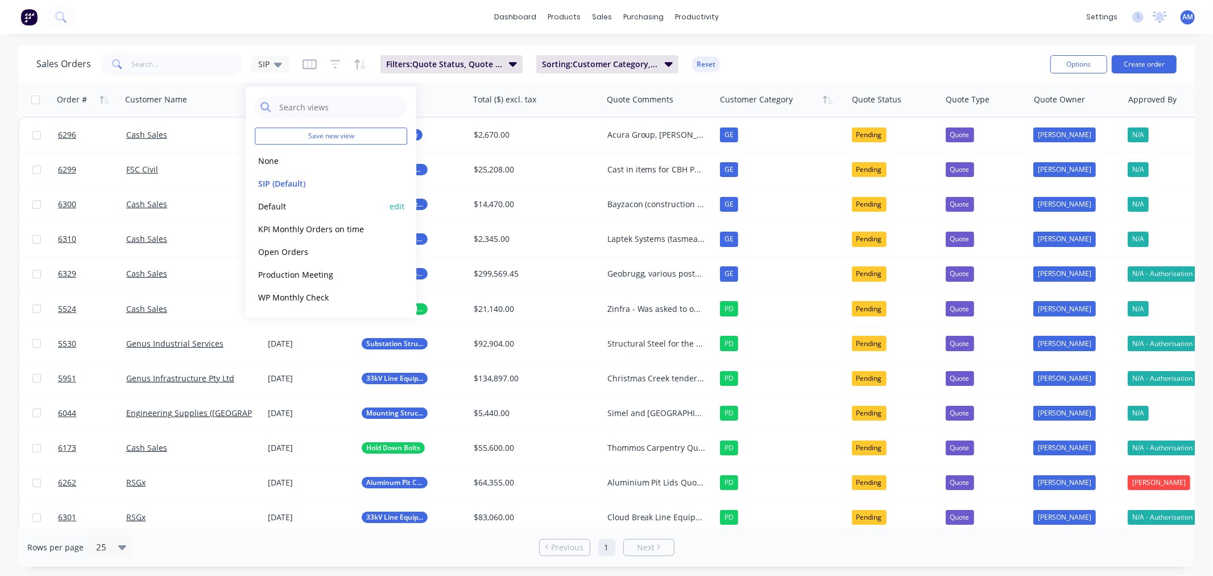
click at [279, 203] on button "Default" at bounding box center [320, 206] width 130 height 13
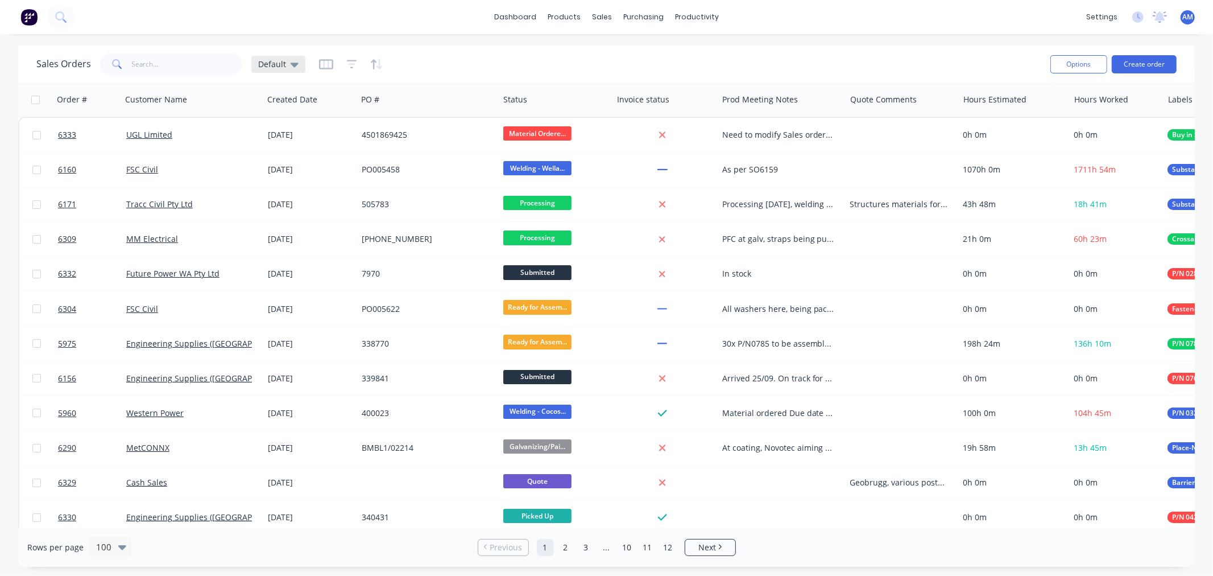
click at [287, 61] on div "Default" at bounding box center [278, 64] width 40 height 10
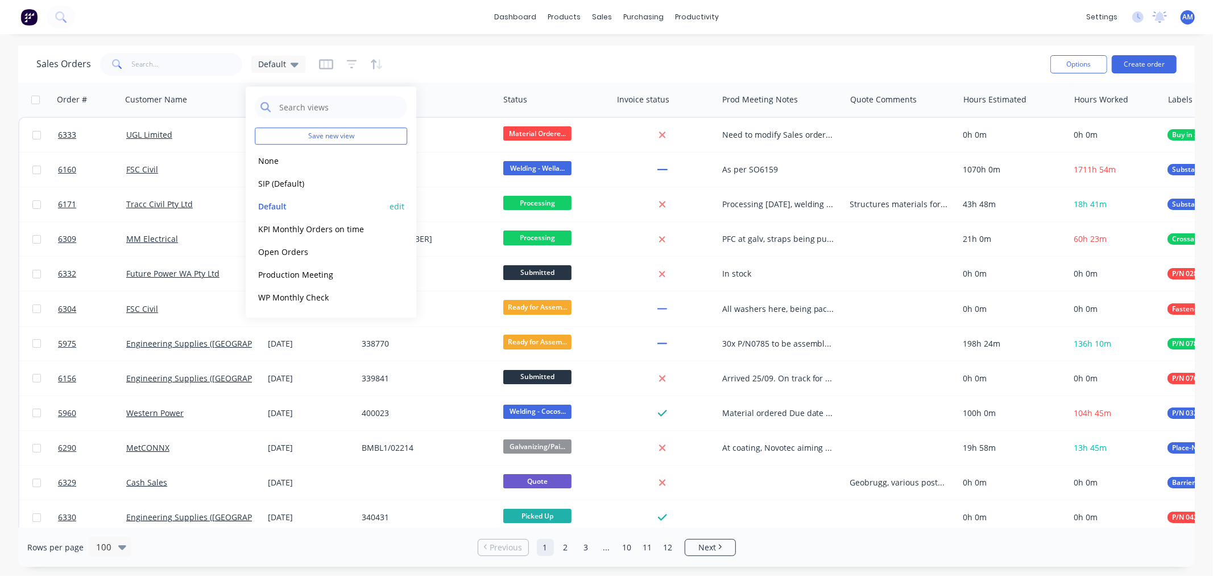
click at [400, 205] on button "edit" at bounding box center [397, 206] width 15 height 12
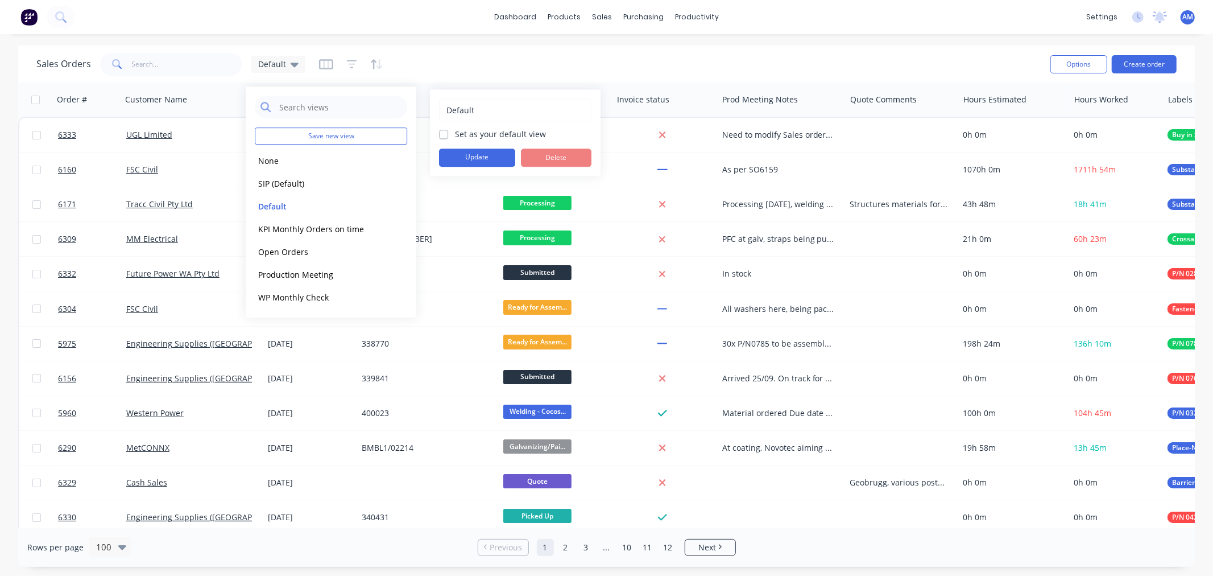
click at [455, 131] on label "Set as your default view" at bounding box center [500, 134] width 91 height 12
click at [441, 131] on input "Set as your default view" at bounding box center [443, 133] width 9 height 11
checkbox input "true"
click at [453, 157] on button "Update" at bounding box center [477, 157] width 76 height 18
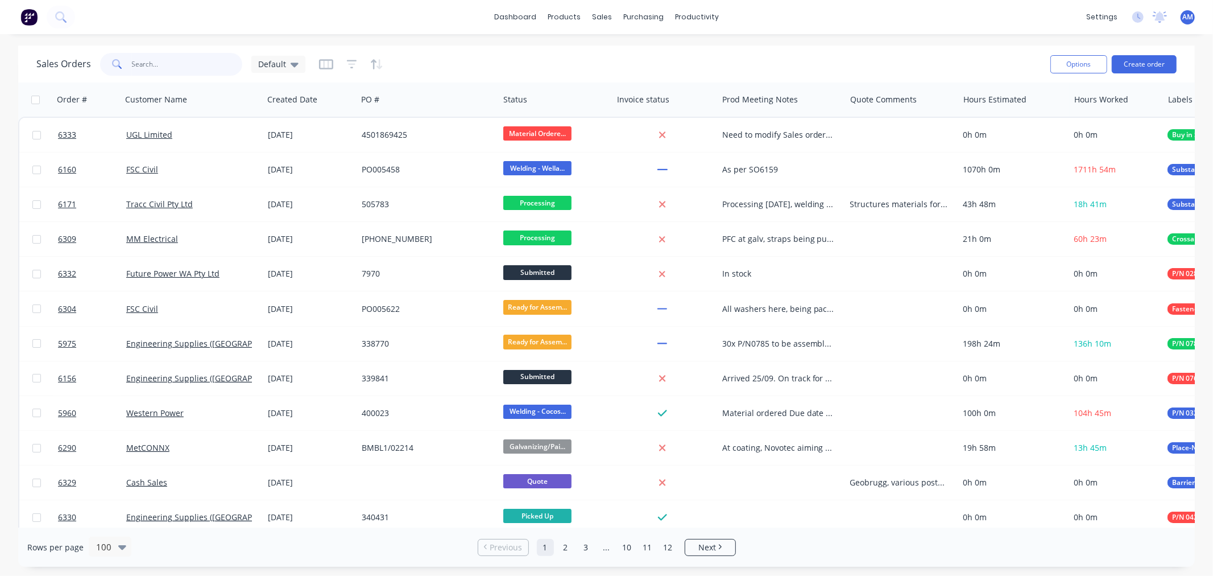
click at [200, 66] on input "text" at bounding box center [187, 64] width 111 height 23
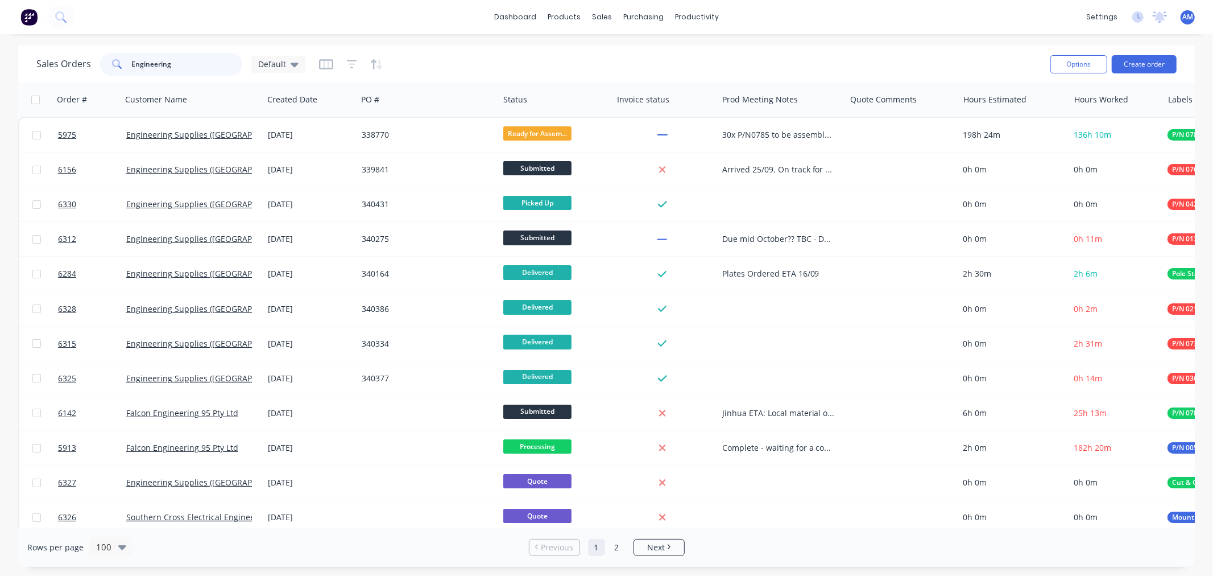
click at [176, 70] on input "Engineering" at bounding box center [187, 64] width 111 height 23
drag, startPoint x: 181, startPoint y: 65, endPoint x: 82, endPoint y: 63, distance: 98.4
click at [82, 63] on div "Sales Orders Engineering Default" at bounding box center [170, 64] width 269 height 23
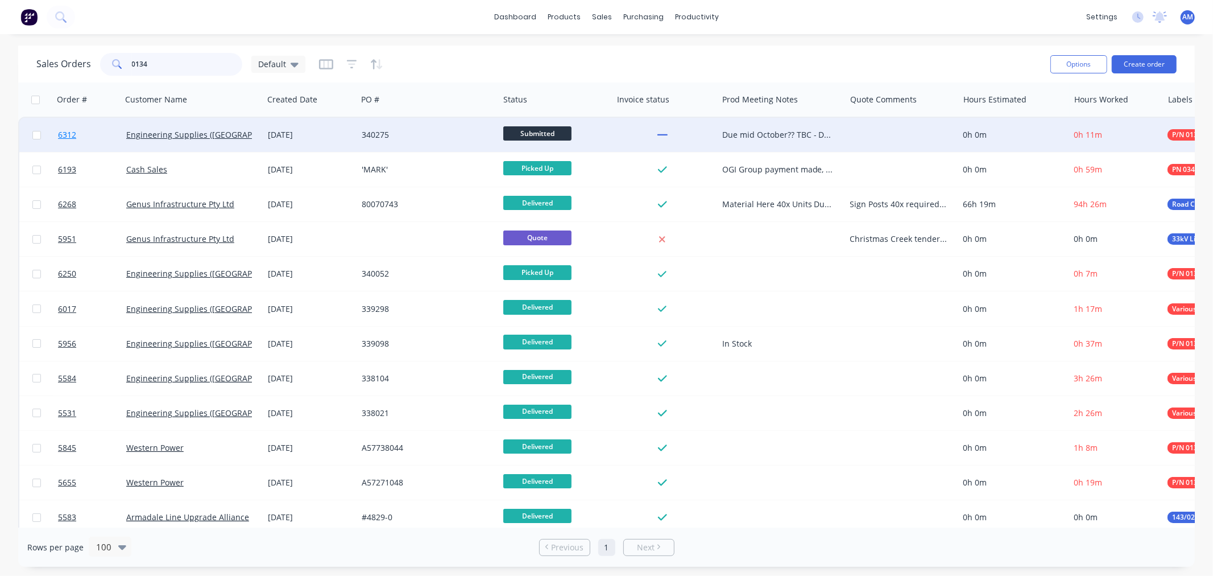
type input "0134"
click at [92, 135] on link "6312" at bounding box center [92, 135] width 68 height 34
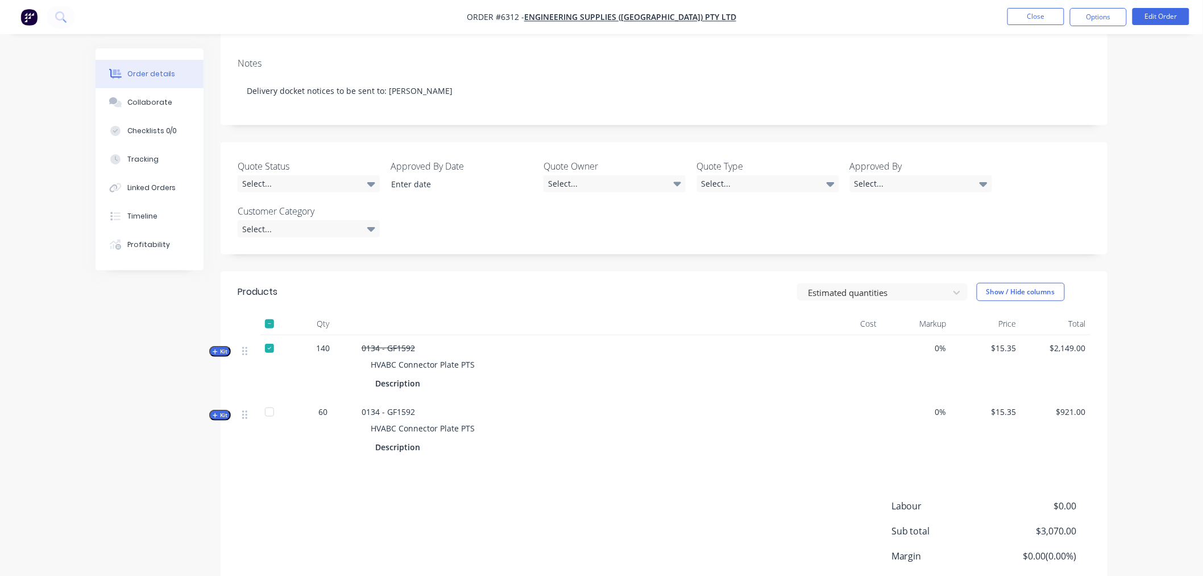
scroll to position [264, 0]
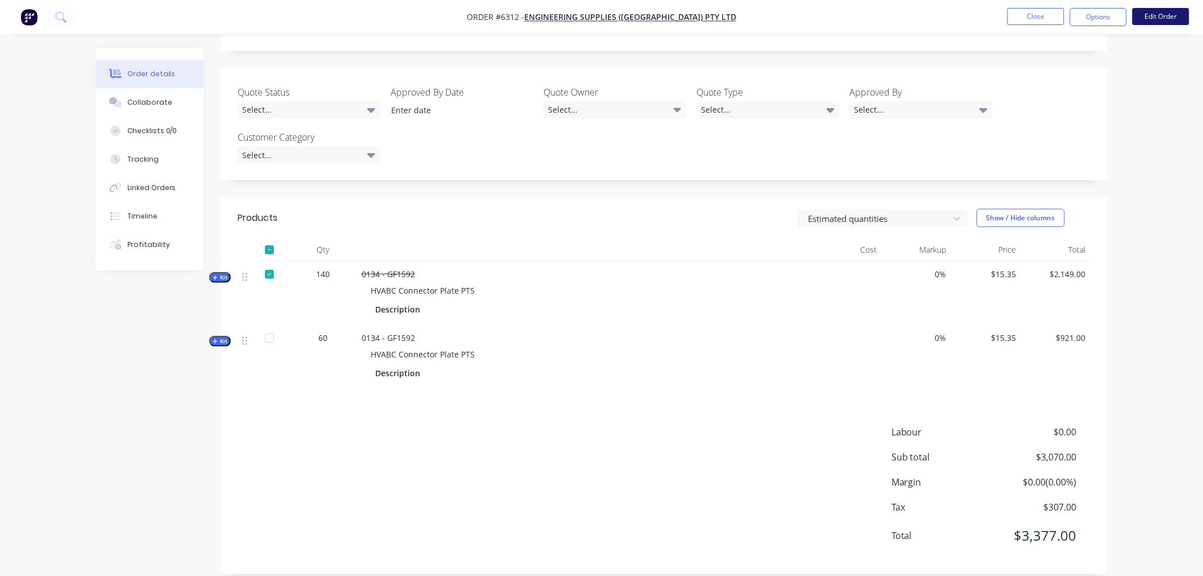
click at [1155, 13] on button "Edit Order" at bounding box center [1161, 16] width 57 height 17
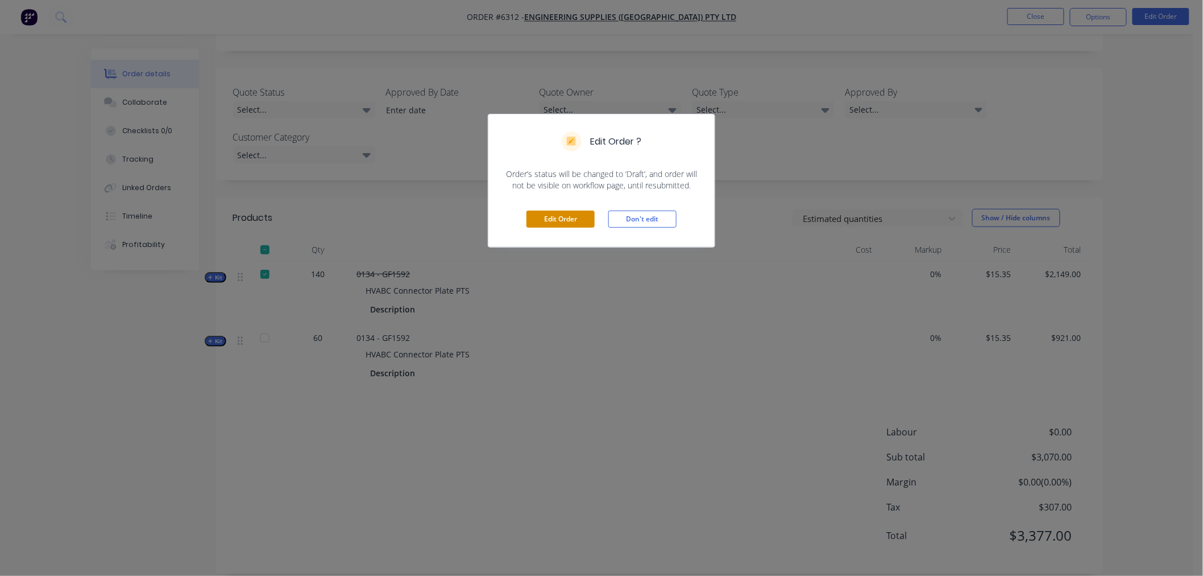
click at [562, 217] on button "Edit Order" at bounding box center [561, 218] width 68 height 17
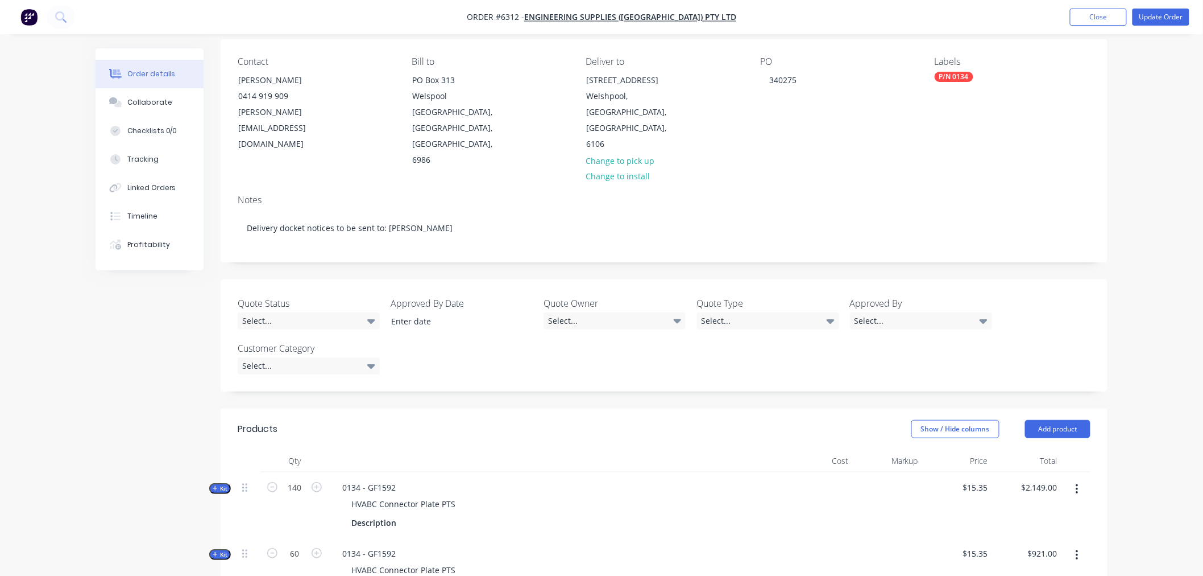
scroll to position [252, 0]
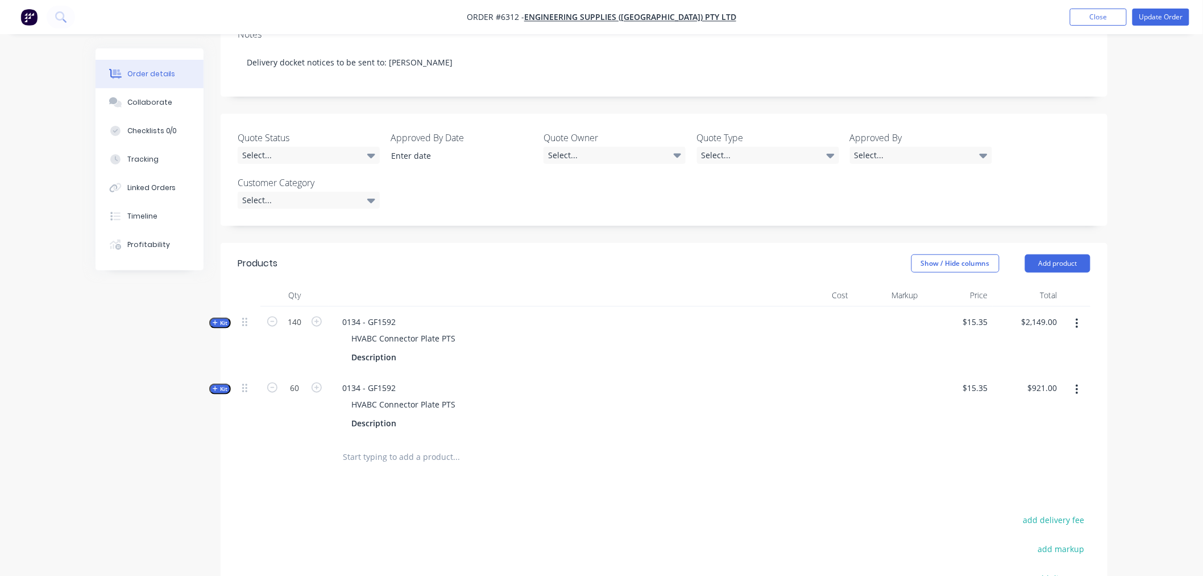
click at [1079, 379] on button "button" at bounding box center [1077, 389] width 27 height 20
click at [1028, 502] on div "Delete" at bounding box center [1037, 510] width 88 height 16
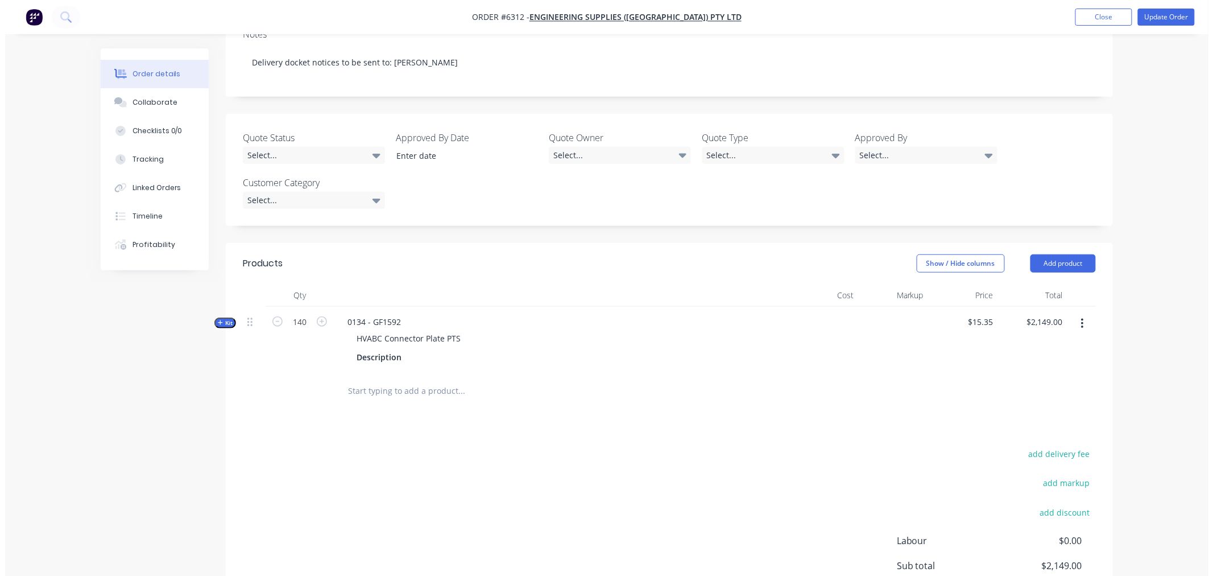
scroll to position [0, 0]
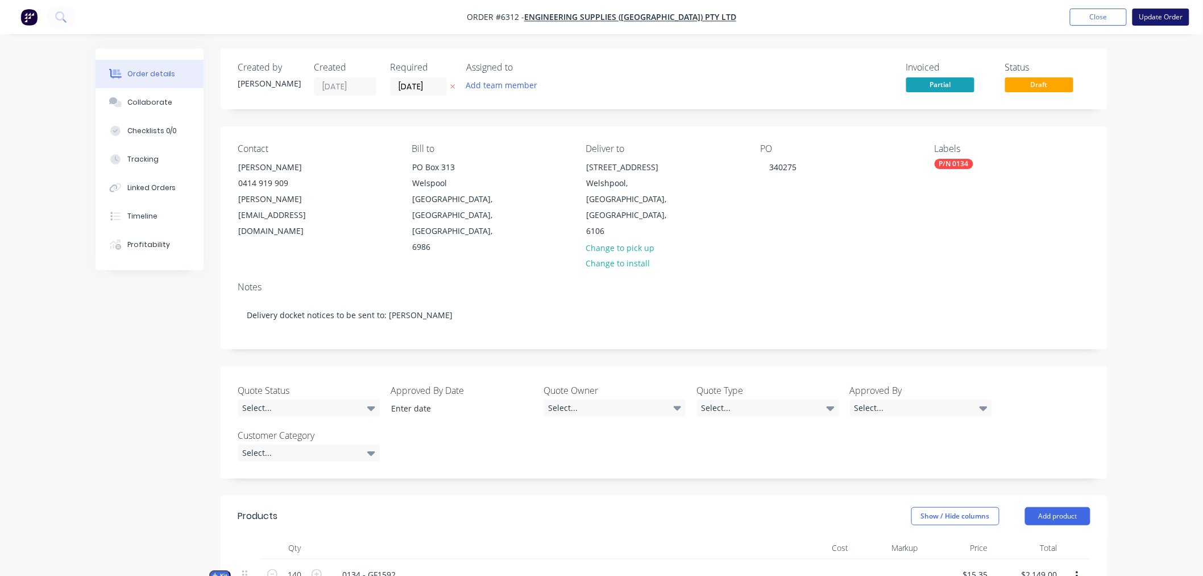
click at [1147, 10] on button "Update Order" at bounding box center [1161, 17] width 57 height 17
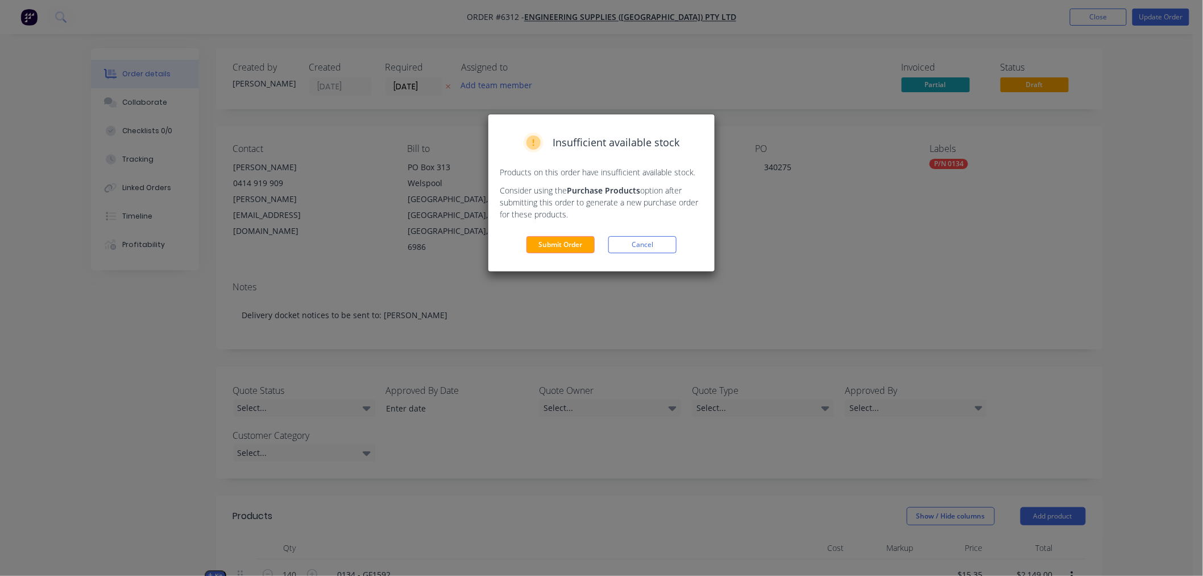
drag, startPoint x: 556, startPoint y: 240, endPoint x: 557, endPoint y: 246, distance: 6.5
click at [556, 239] on button "Submit Order" at bounding box center [561, 244] width 68 height 17
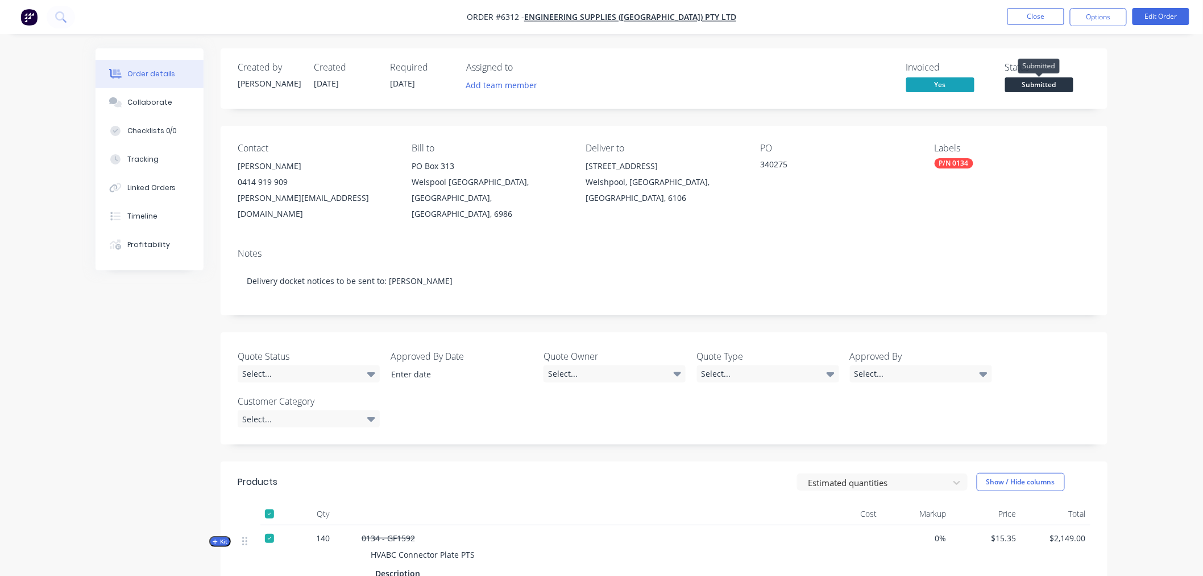
click at [1041, 82] on span "Submitted" at bounding box center [1039, 84] width 68 height 14
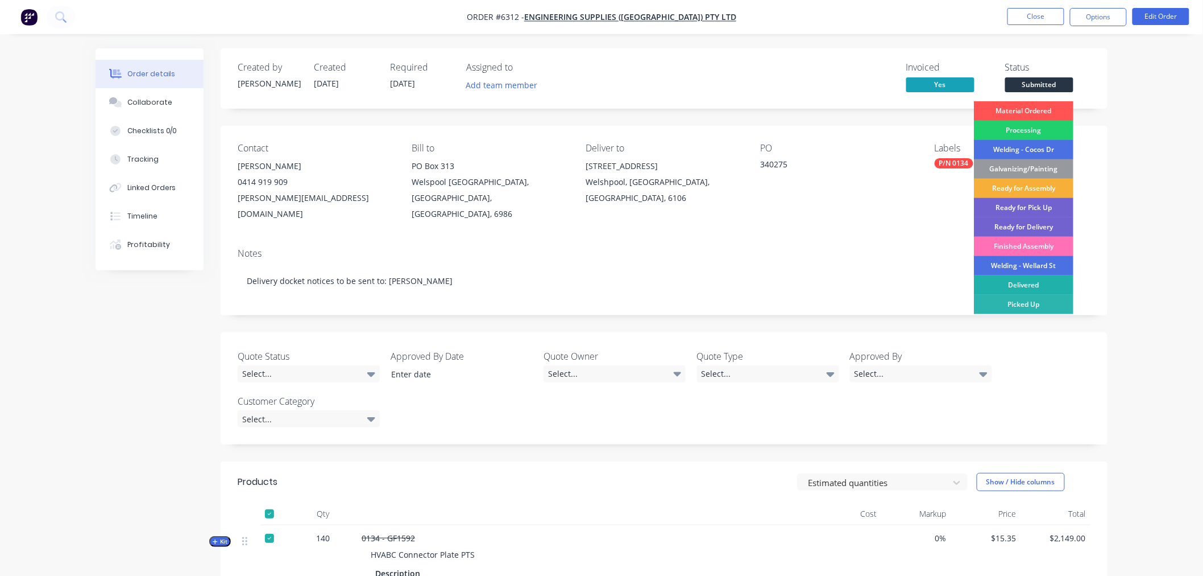
click at [1008, 282] on div "Delivered" at bounding box center [1024, 284] width 100 height 19
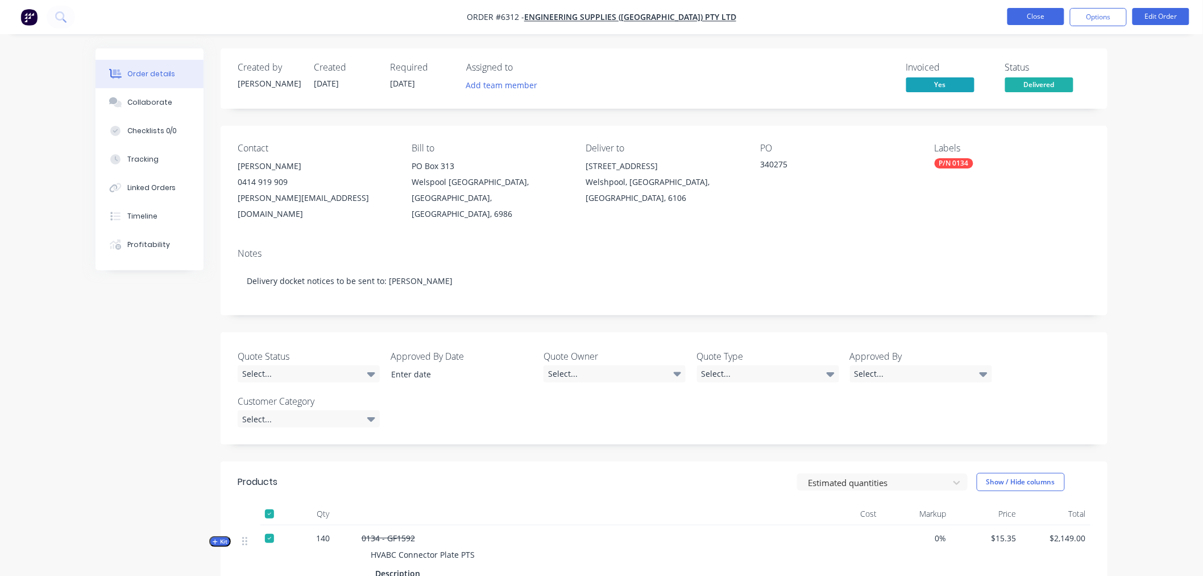
click at [1050, 14] on button "Close" at bounding box center [1036, 16] width 57 height 17
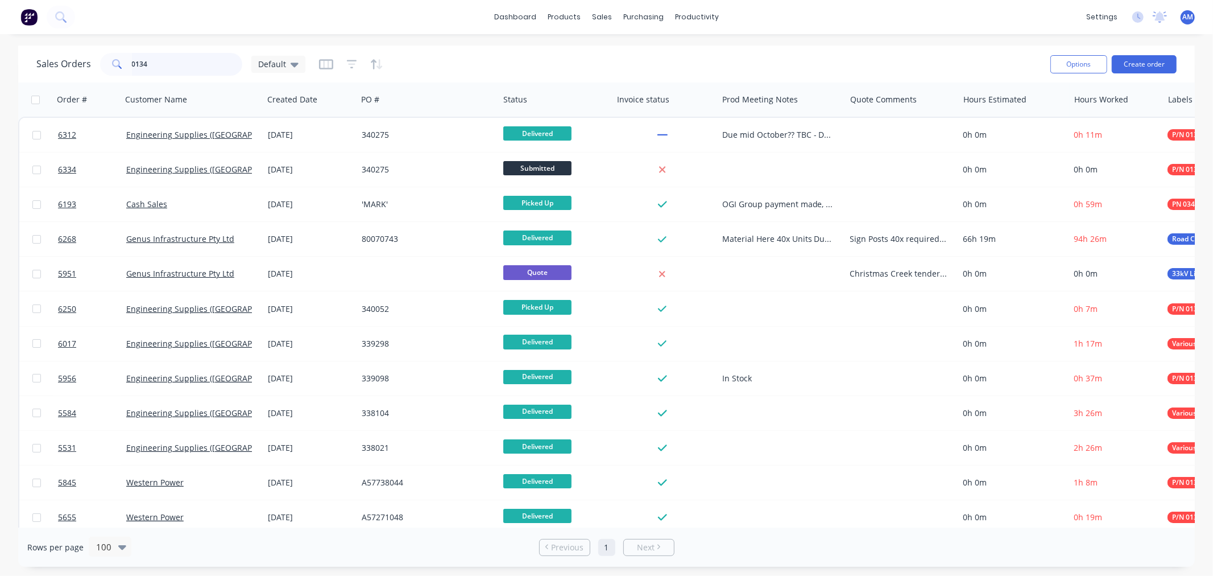
click at [165, 63] on input "0134" at bounding box center [187, 64] width 111 height 23
drag, startPoint x: 146, startPoint y: 65, endPoint x: 110, endPoint y: 71, distance: 36.9
click at [110, 69] on div "0134" at bounding box center [171, 64] width 142 height 23
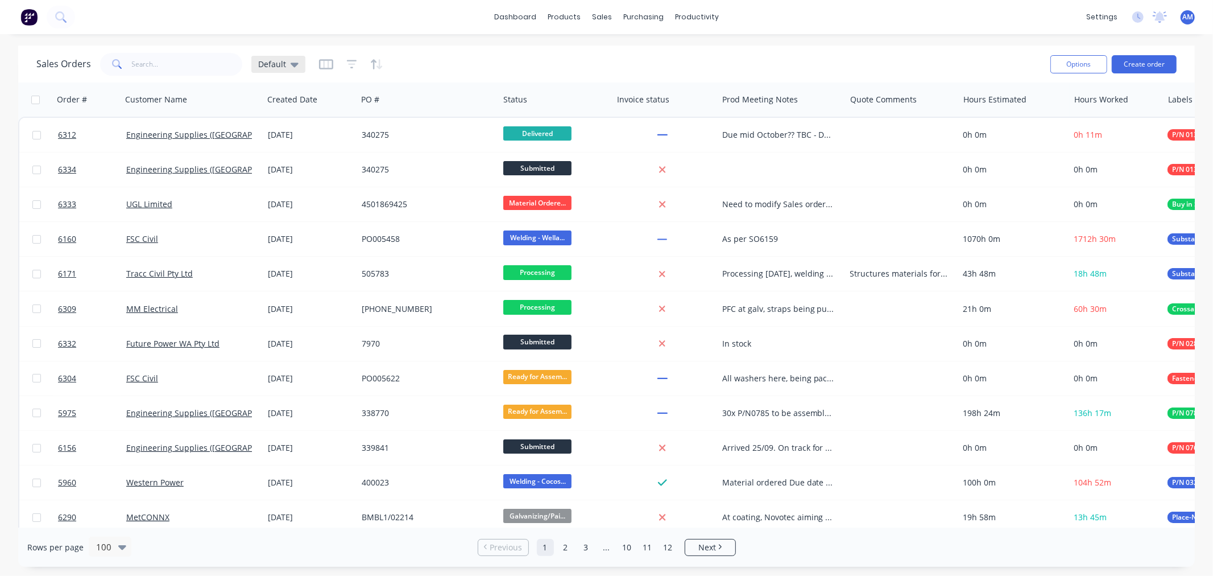
click at [297, 67] on div "Default" at bounding box center [278, 64] width 54 height 17
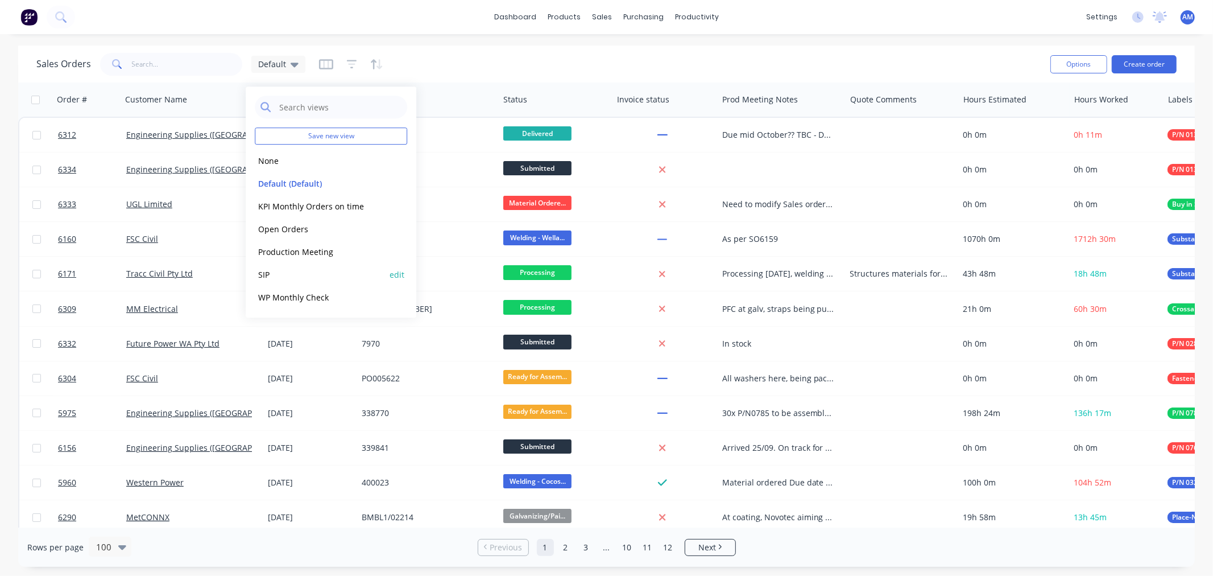
click at [276, 279] on button "SIP" at bounding box center [320, 274] width 130 height 13
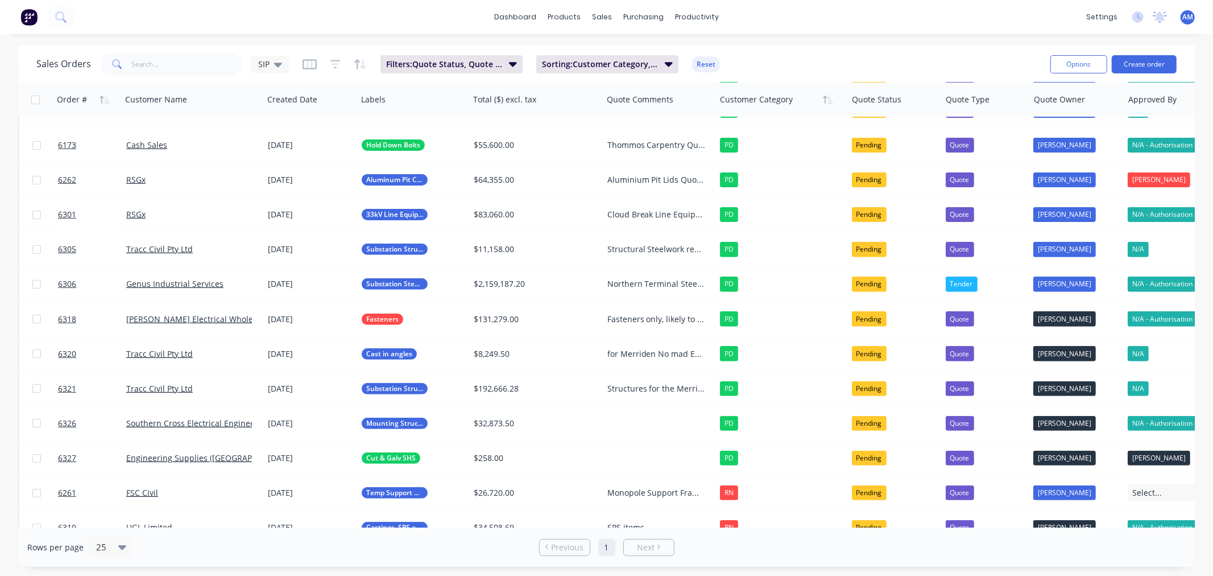
scroll to position [316, 0]
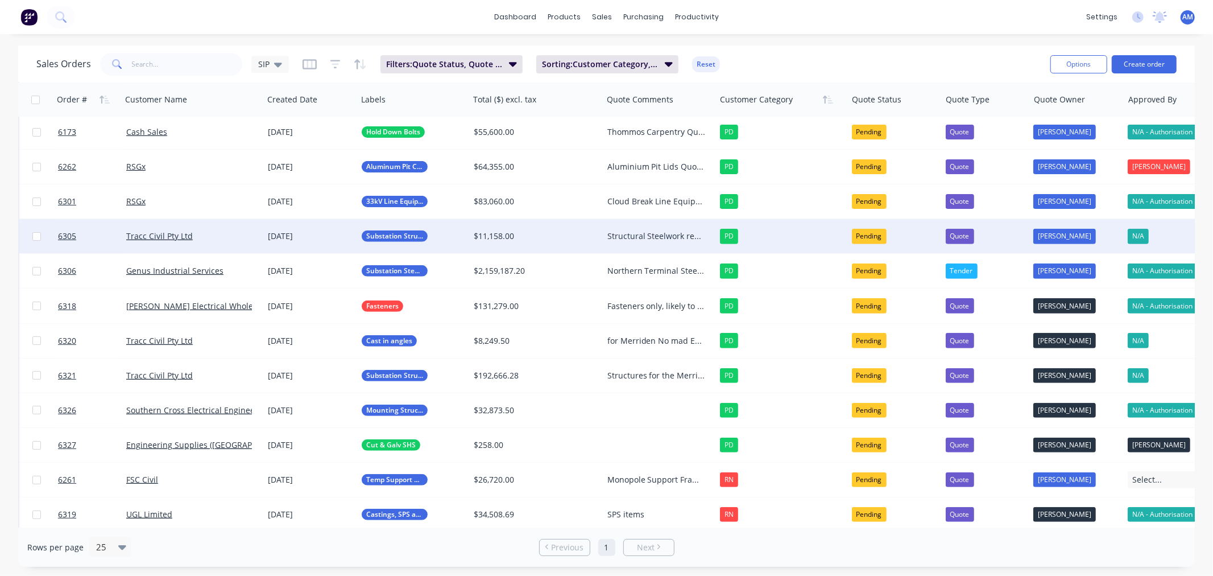
click at [635, 234] on div "Structural Steelwork required for Byford Am to follow up weekly" at bounding box center [656, 235] width 98 height 11
click at [685, 235] on div "Structural Steelwork required for Byford Am to follow up weekly" at bounding box center [659, 250] width 111 height 61
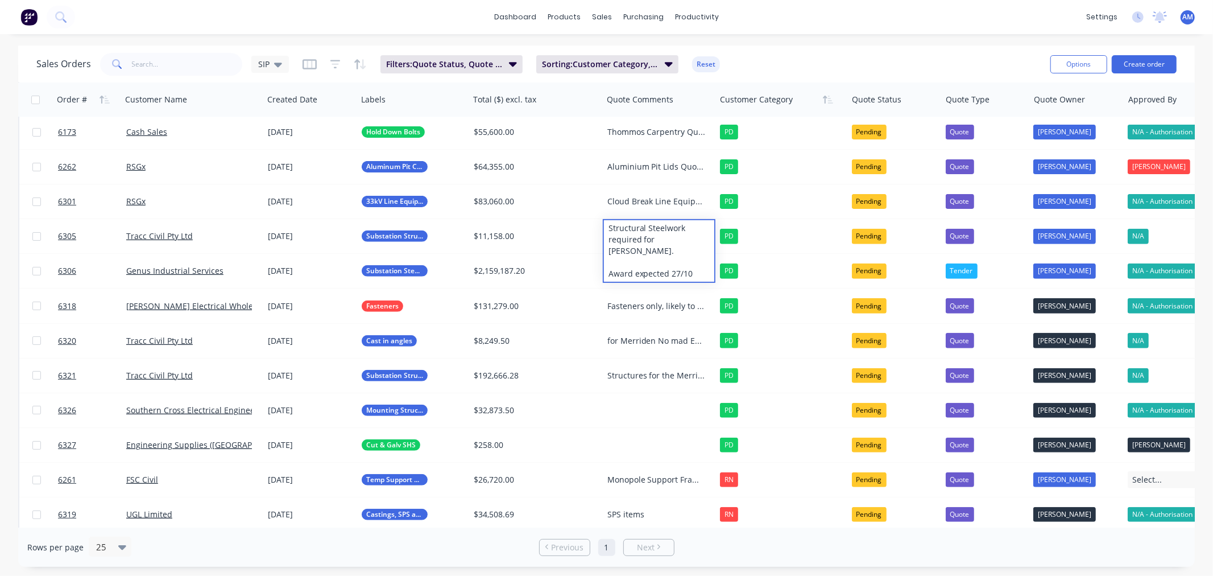
click at [763, 57] on div "Sales Orders SIP Filters: Quote Status, Quote Type Sorting: Customer Category, …" at bounding box center [538, 64] width 1005 height 28
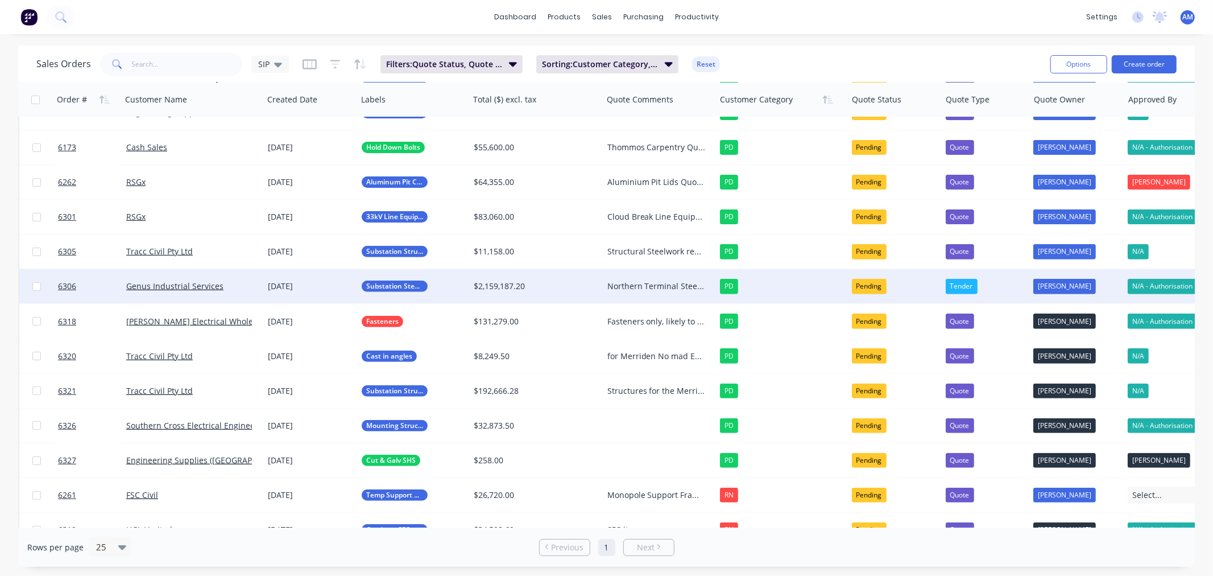
scroll to position [268, 0]
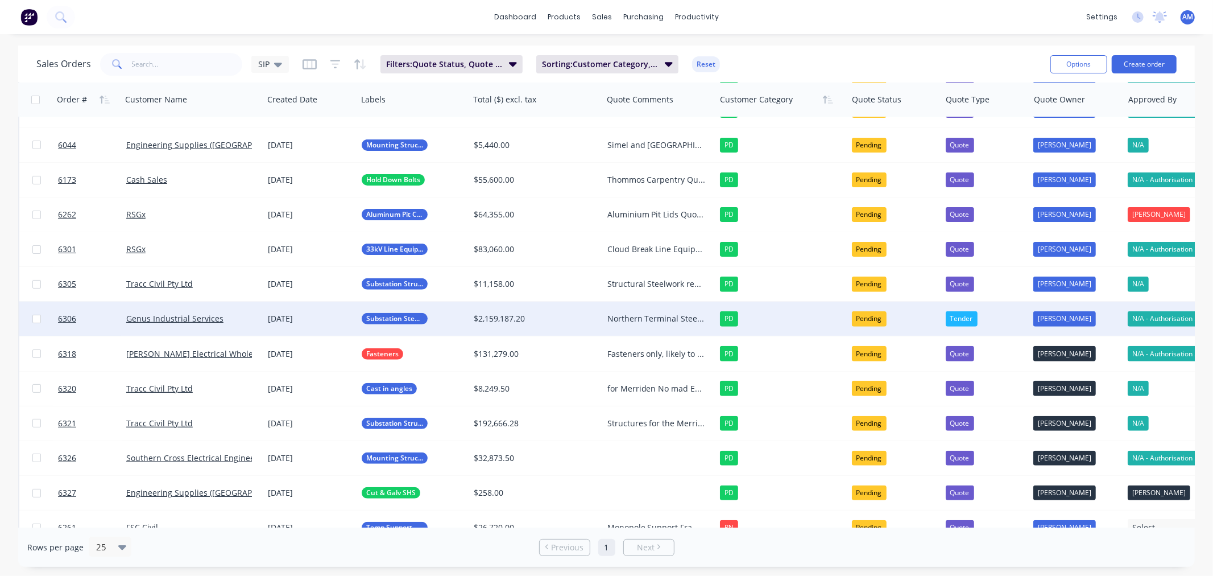
click at [623, 319] on div "Northern Terminal Steelwork Expected evaluation 2 weeks from 26/09 AM to follow…" at bounding box center [656, 318] width 98 height 11
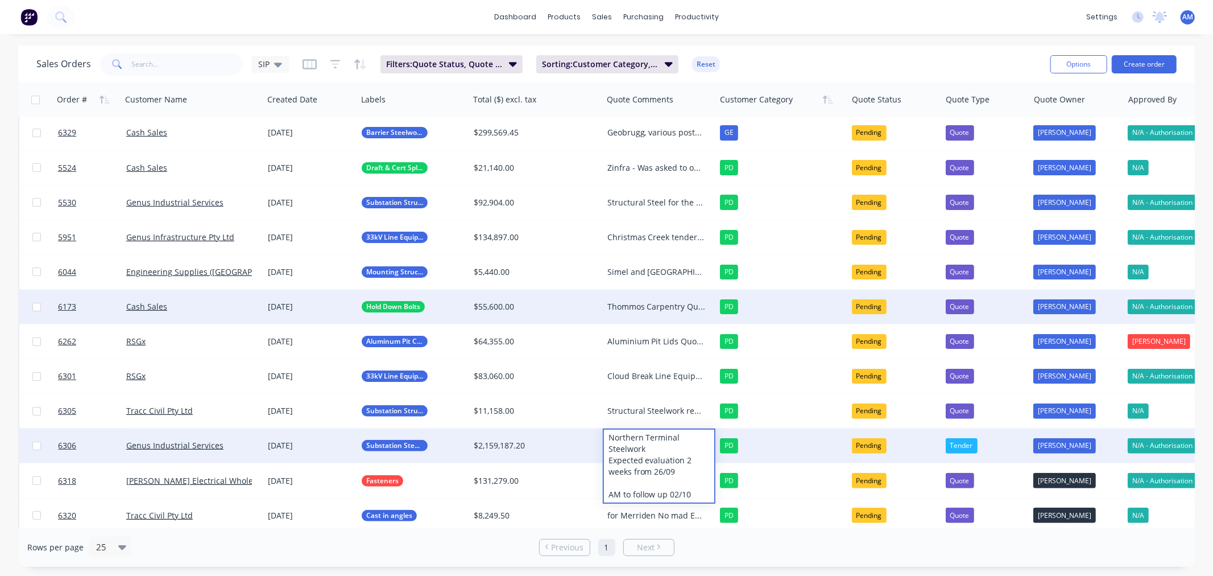
scroll to position [78, 0]
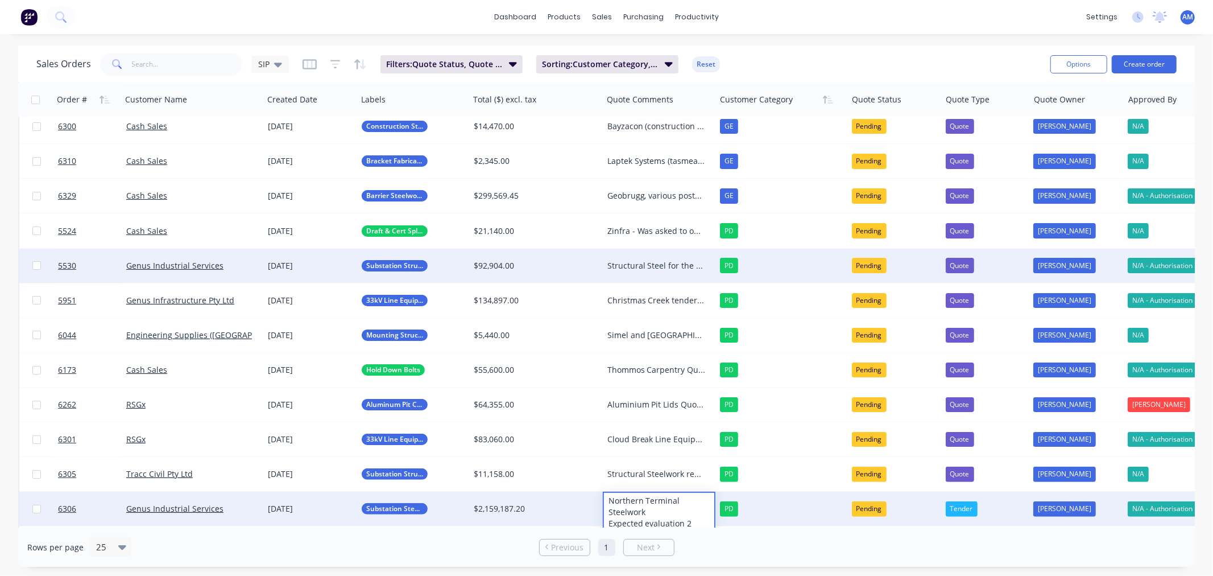
click at [643, 260] on div "Structural Steel for the Merriden BESS. Pricing revalidated 10/09, follow up wi…" at bounding box center [656, 265] width 98 height 11
click at [641, 263] on div "Structural Steel for the Merriden BESS. Pricing revalidated 10/09, follow up wi…" at bounding box center [656, 265] width 98 height 11
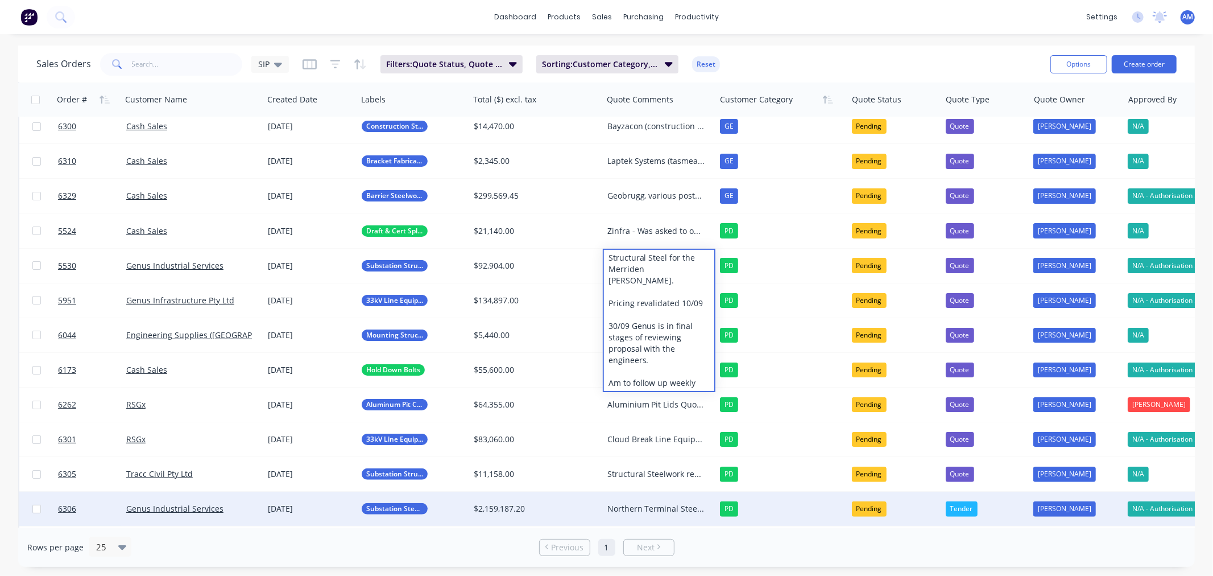
click at [762, 60] on div "Sales Orders SIP Filters: Quote Status, Quote Type Sorting: Customer Category, …" at bounding box center [538, 64] width 1005 height 28
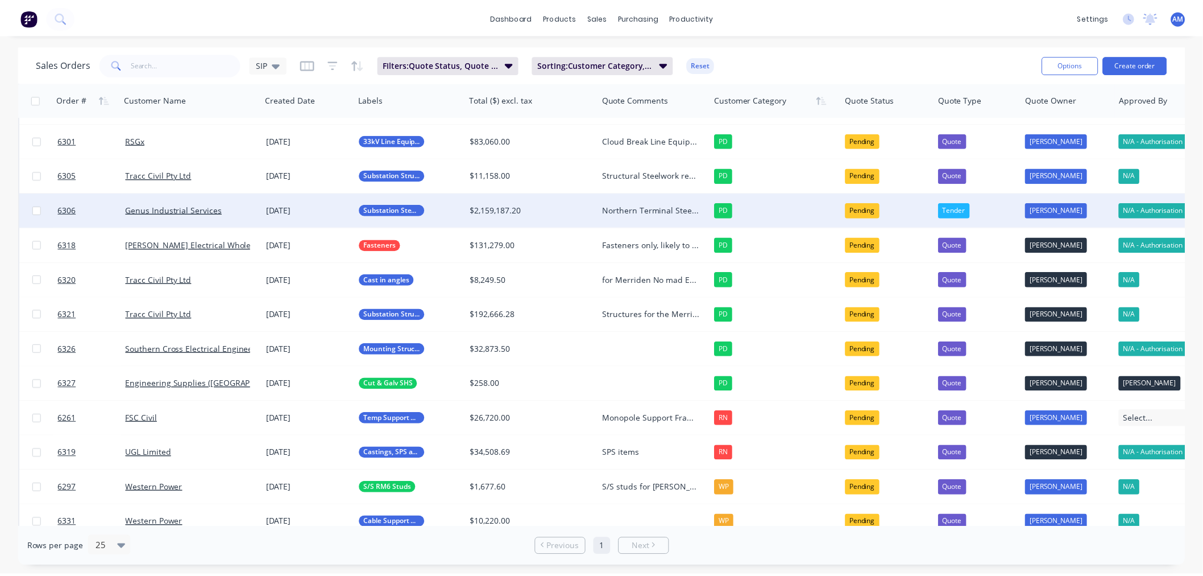
scroll to position [394, 0]
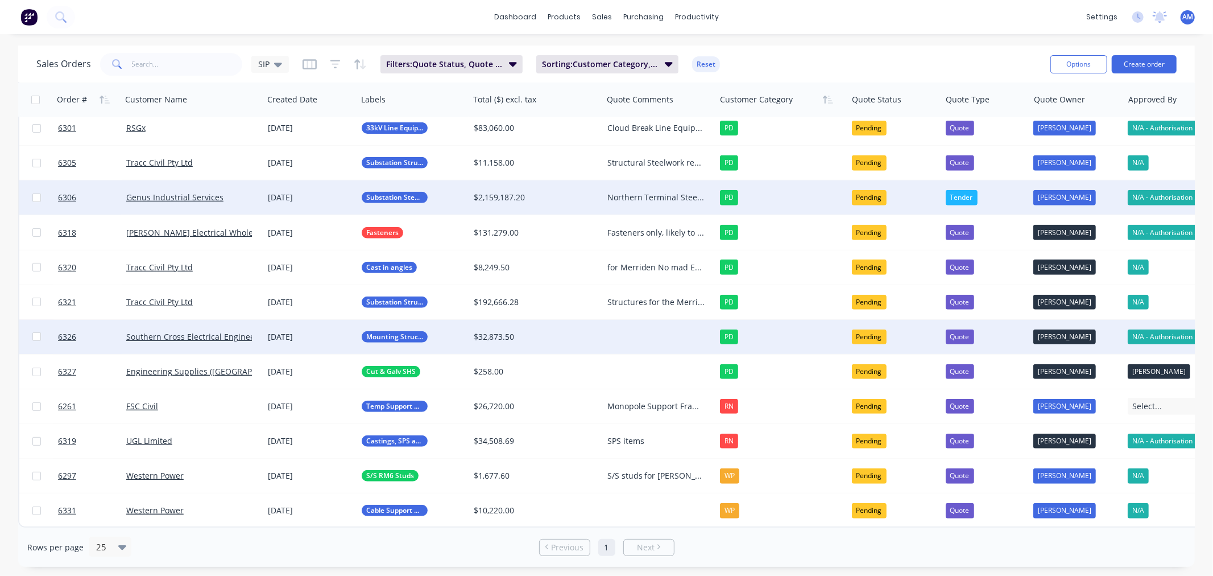
click at [631, 330] on div at bounding box center [659, 337] width 113 height 34
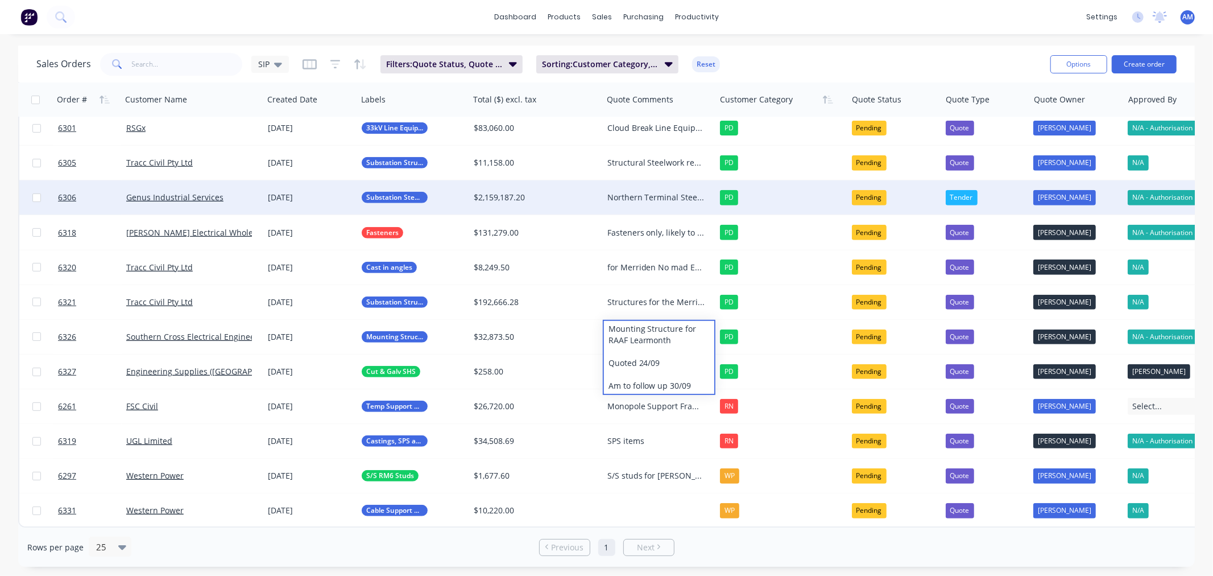
click at [767, 58] on div "Sales Orders SIP Filters: Quote Status, Quote Type Sorting: Customer Category, …" at bounding box center [538, 64] width 1005 height 28
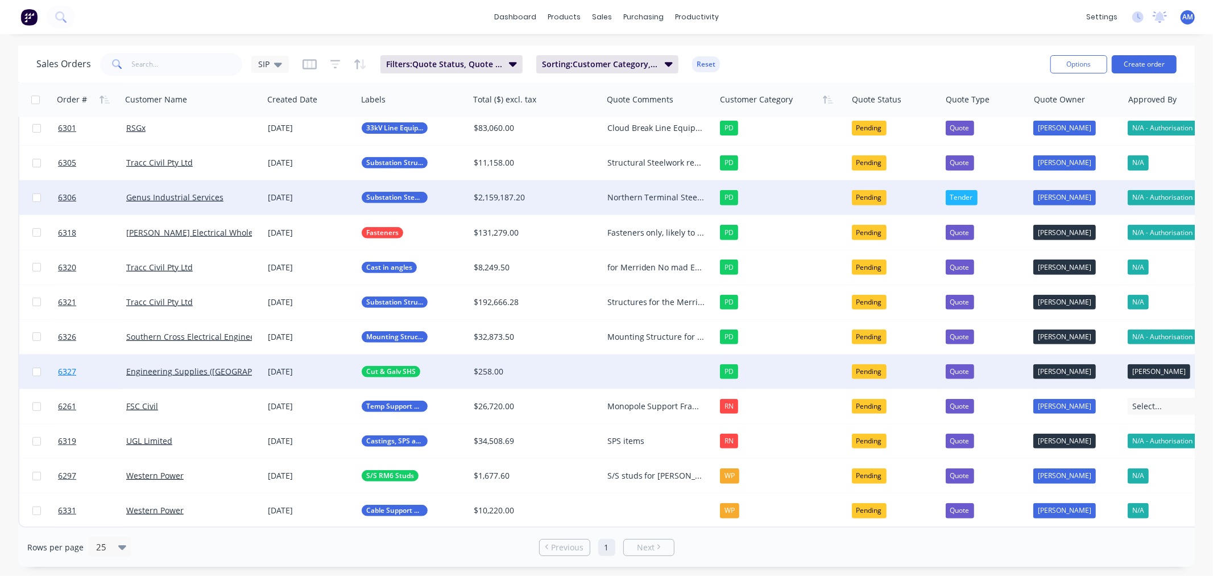
click at [93, 367] on link "6327" at bounding box center [92, 371] width 68 height 34
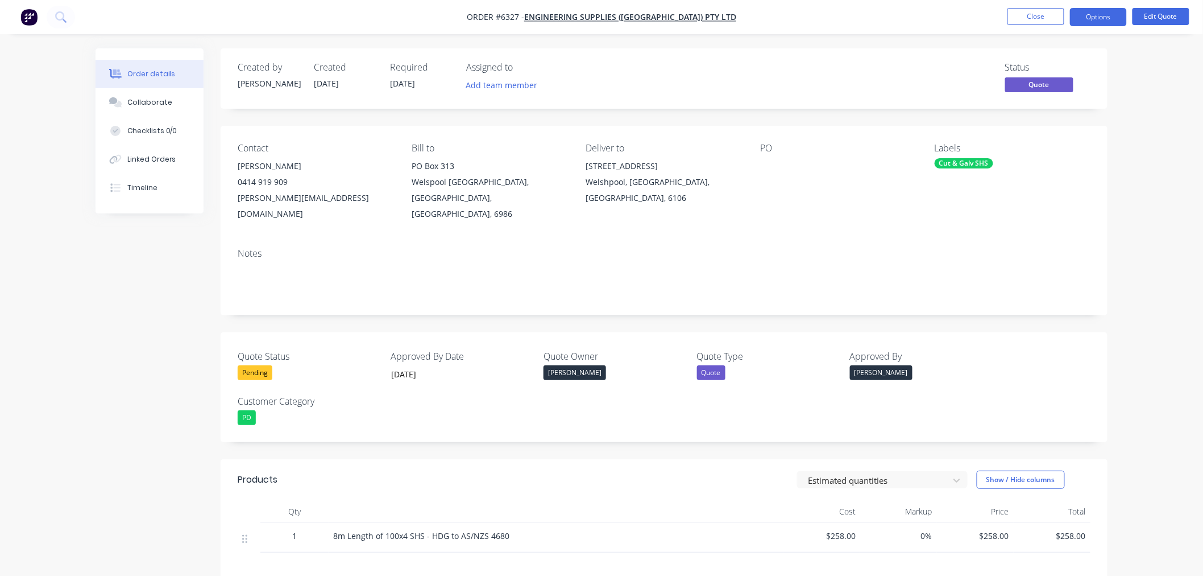
scroll to position [63, 0]
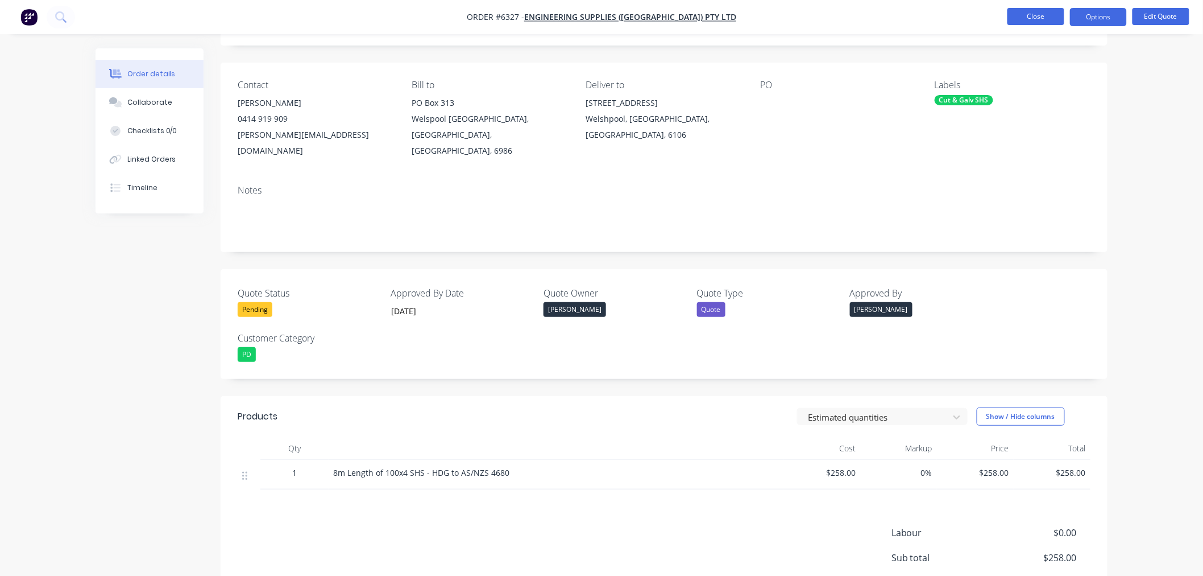
click at [1038, 23] on button "Close" at bounding box center [1036, 16] width 57 height 17
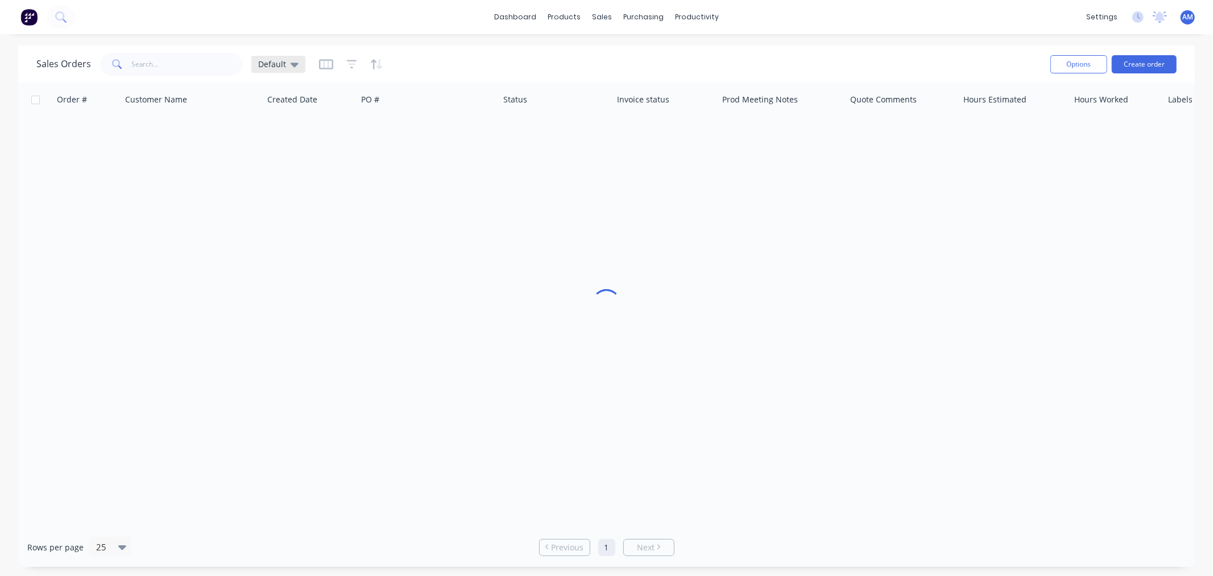
click at [287, 63] on div "Default" at bounding box center [278, 64] width 40 height 10
click at [281, 275] on button "SIP" at bounding box center [320, 274] width 130 height 13
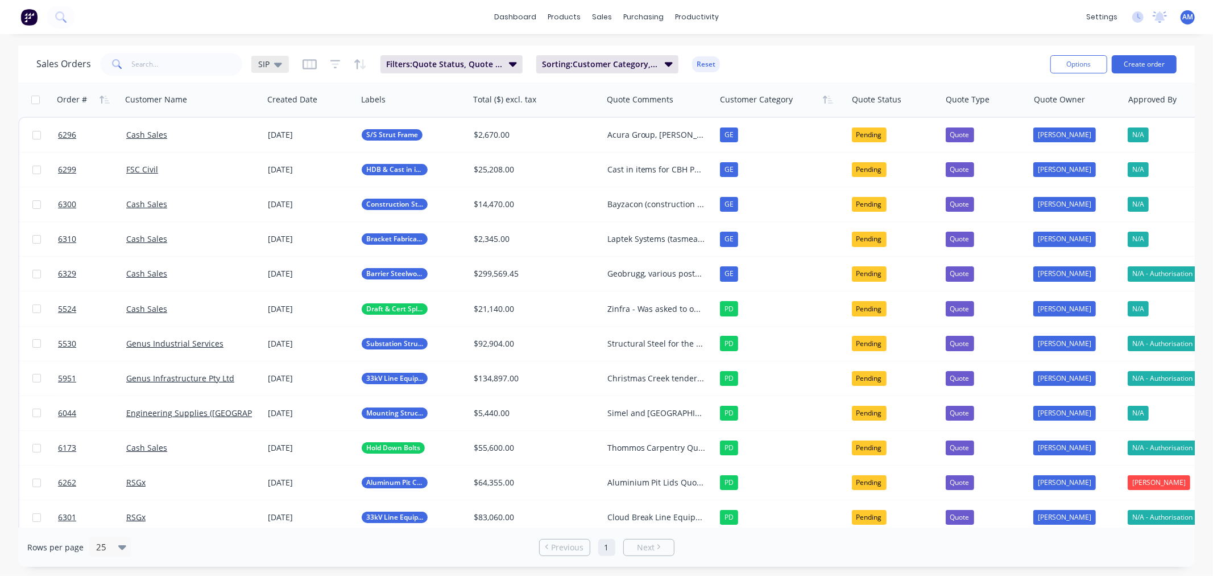
click at [276, 68] on icon at bounding box center [278, 64] width 8 height 13
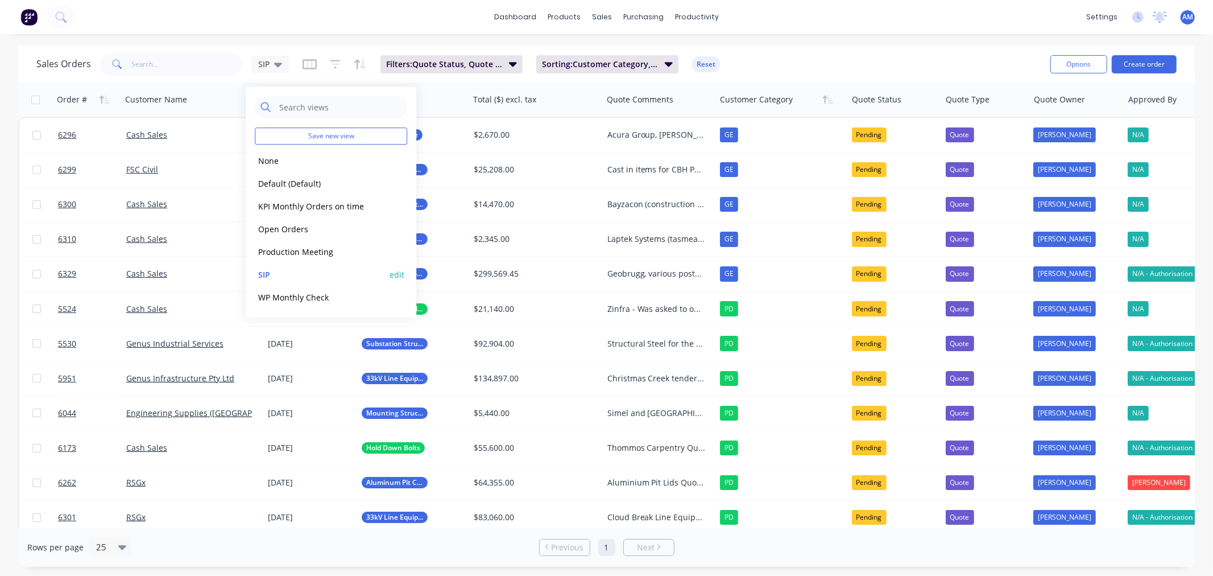
click at [395, 273] on button "edit" at bounding box center [397, 274] width 15 height 12
click at [455, 134] on label "Set as your default view" at bounding box center [500, 134] width 91 height 12
click at [442, 134] on input "Set as your default view" at bounding box center [443, 133] width 9 height 11
checkbox input "true"
click at [455, 152] on button "Update" at bounding box center [477, 157] width 76 height 18
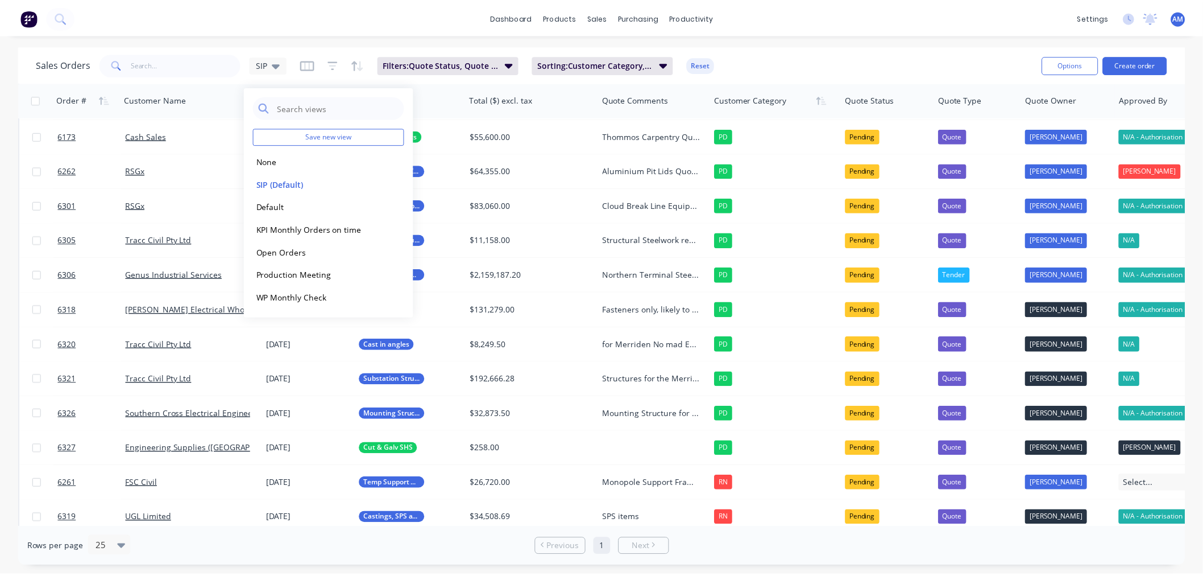
scroll to position [394, 0]
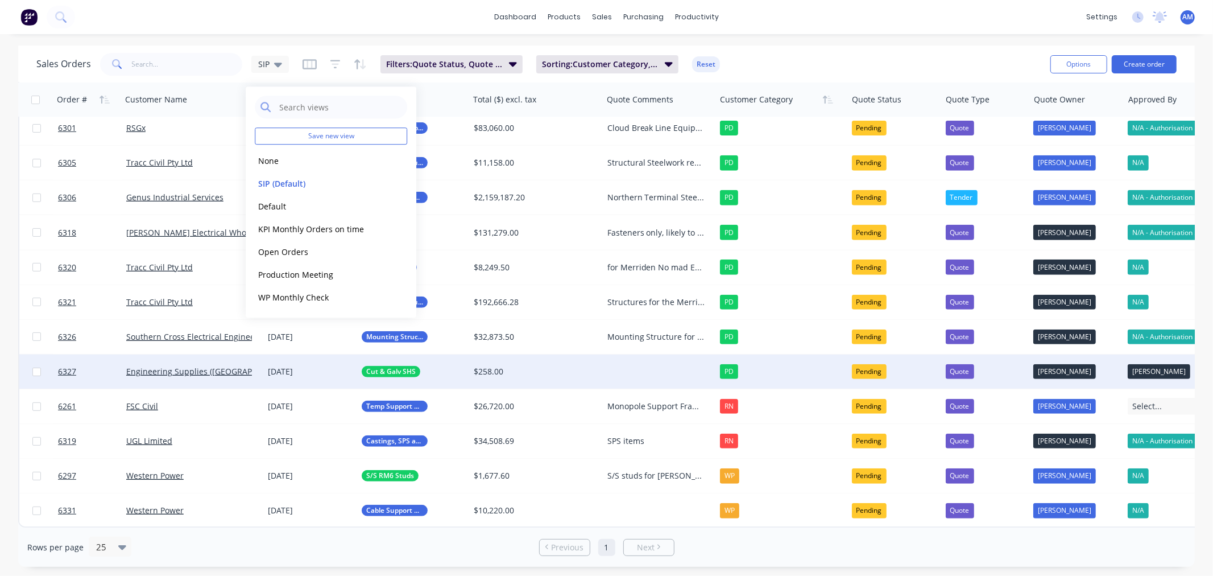
click at [635, 366] on div at bounding box center [659, 371] width 113 height 34
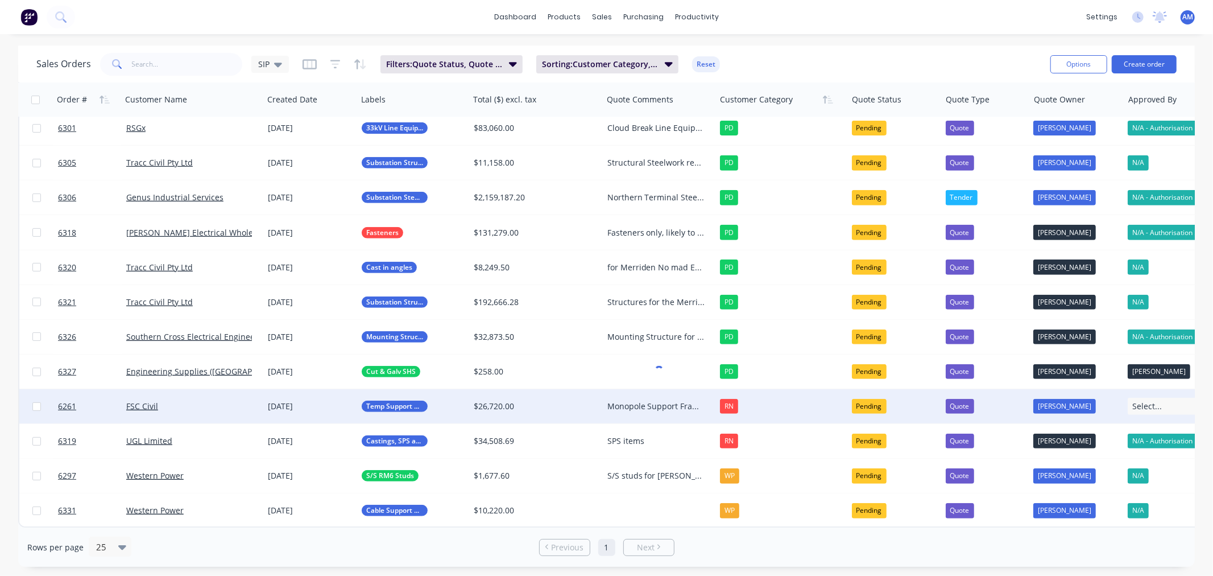
click at [637, 403] on div "Monopole Support Frames and Anchor Augers AM to follow up o a weekly basis (1%)" at bounding box center [656, 405] width 98 height 11
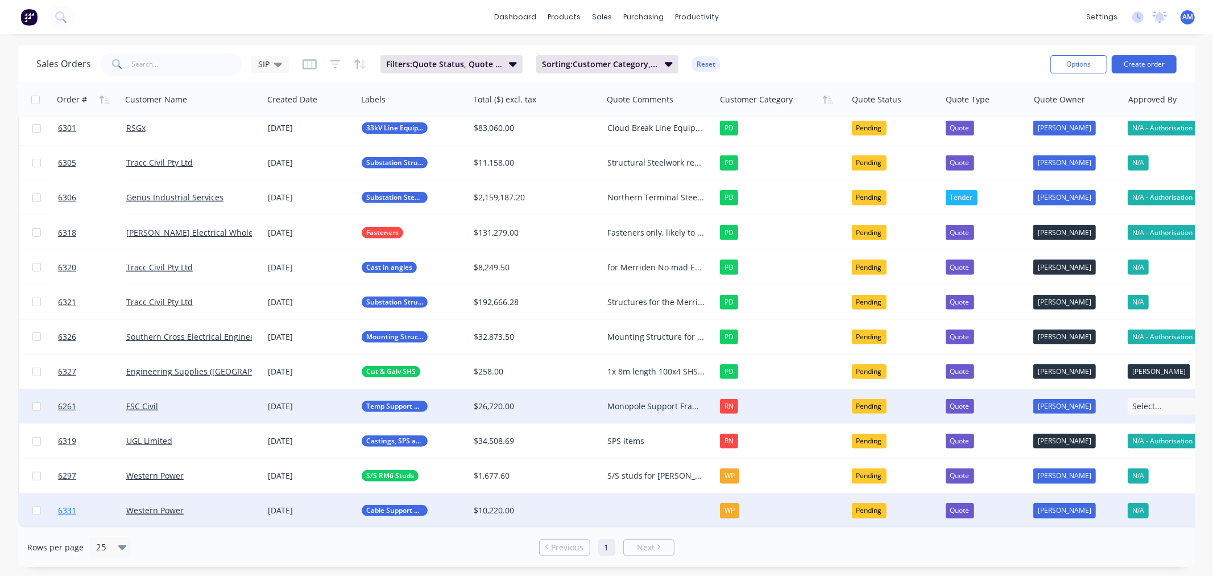
click at [91, 503] on link "6331" at bounding box center [92, 510] width 68 height 34
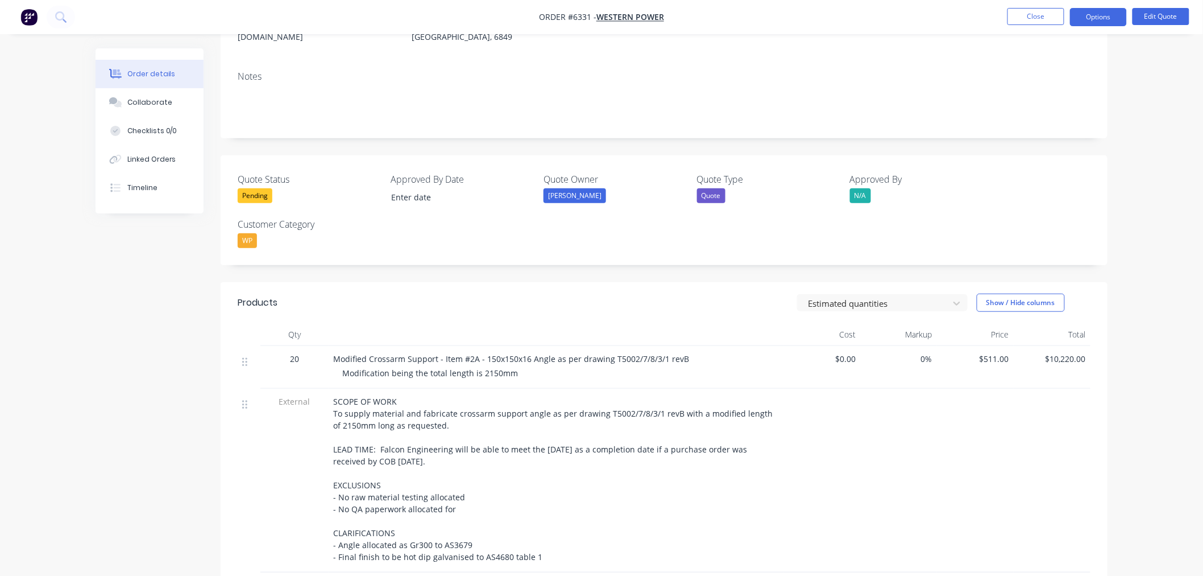
scroll to position [189, 0]
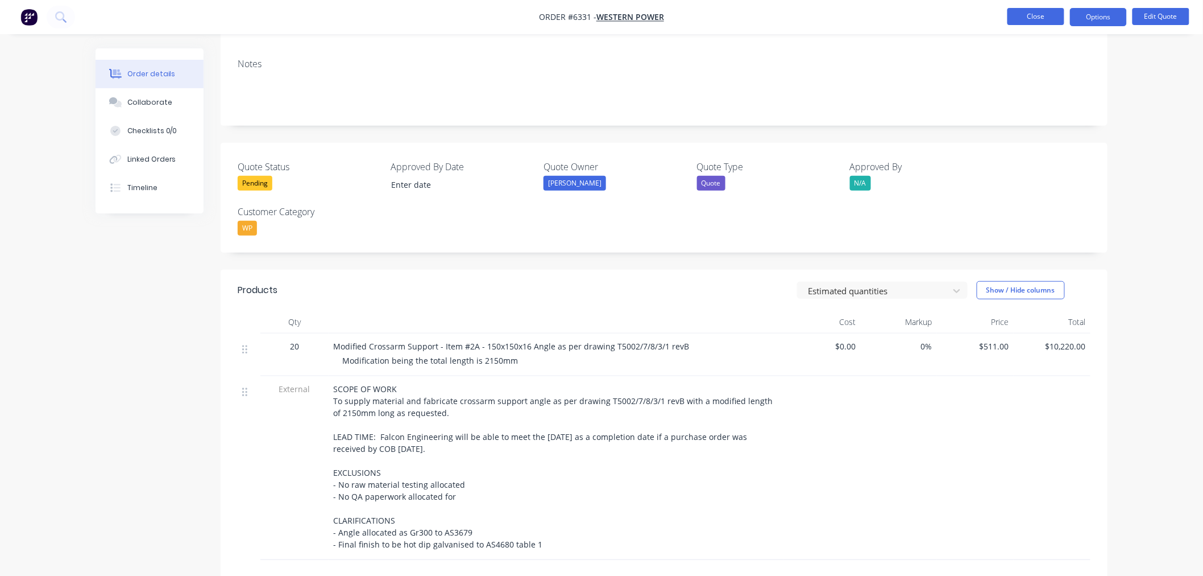
click at [1021, 12] on button "Close" at bounding box center [1036, 16] width 57 height 17
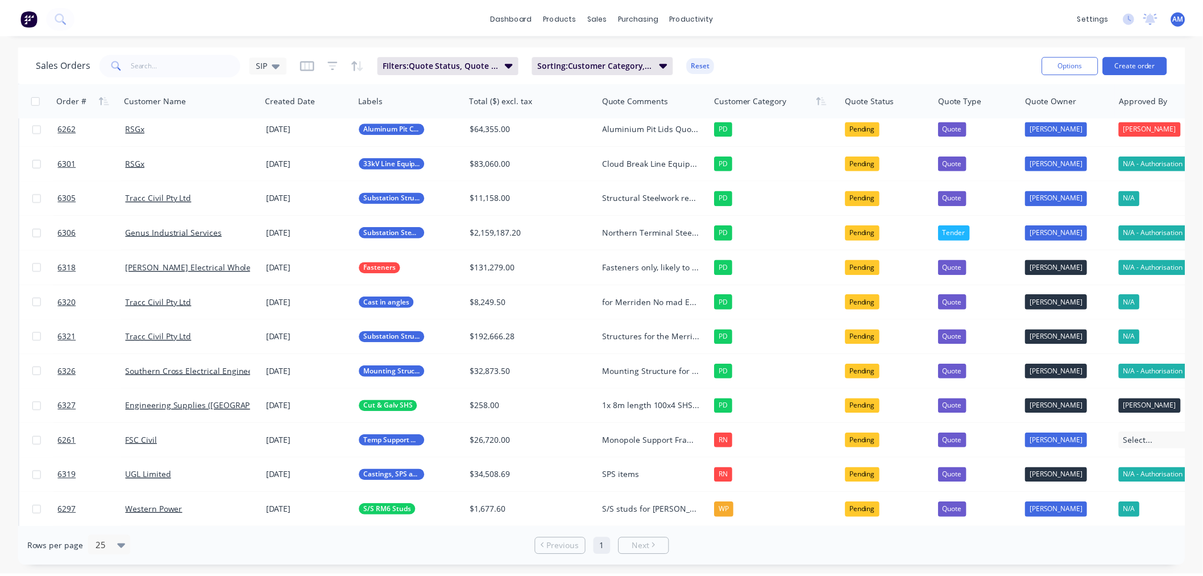
scroll to position [394, 0]
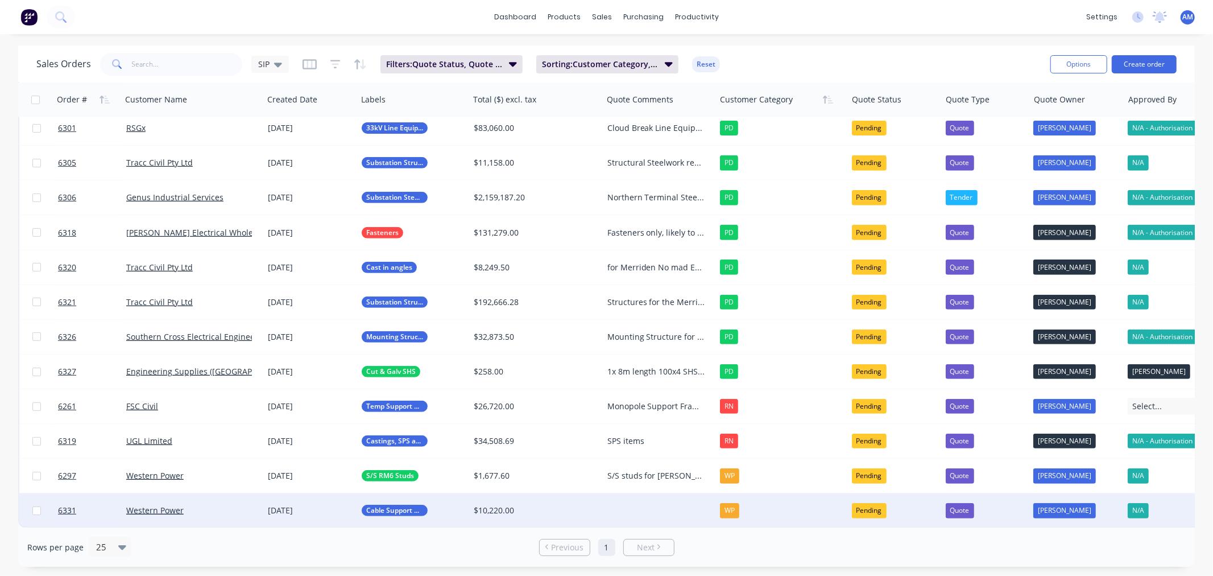
click at [641, 502] on div at bounding box center [659, 510] width 113 height 34
click at [94, 512] on link "6331" at bounding box center [92, 510] width 68 height 34
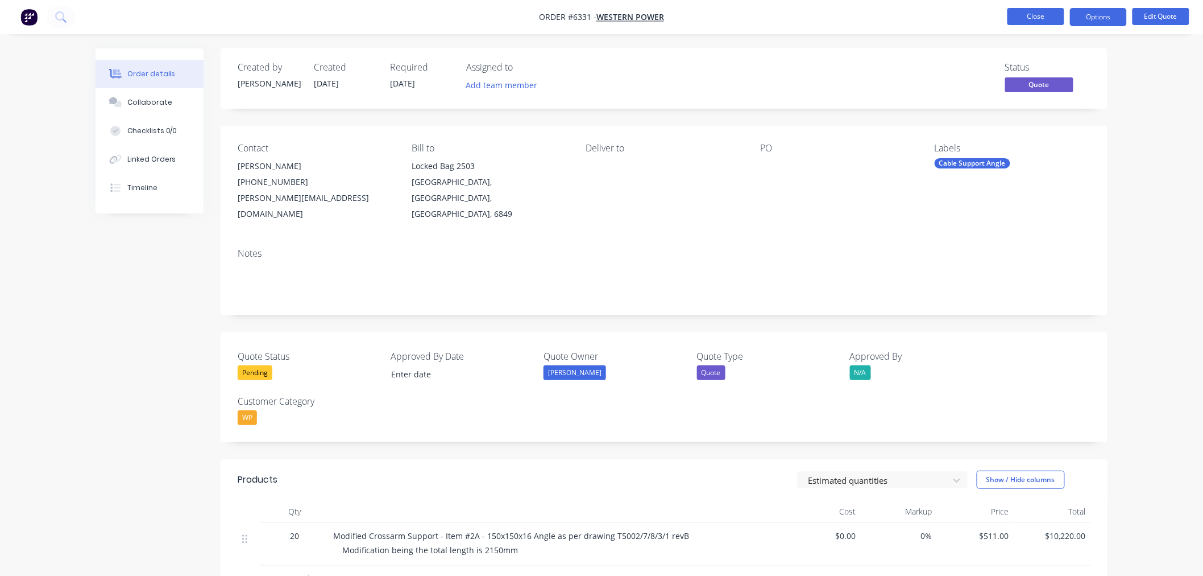
click at [1033, 11] on button "Close" at bounding box center [1036, 16] width 57 height 17
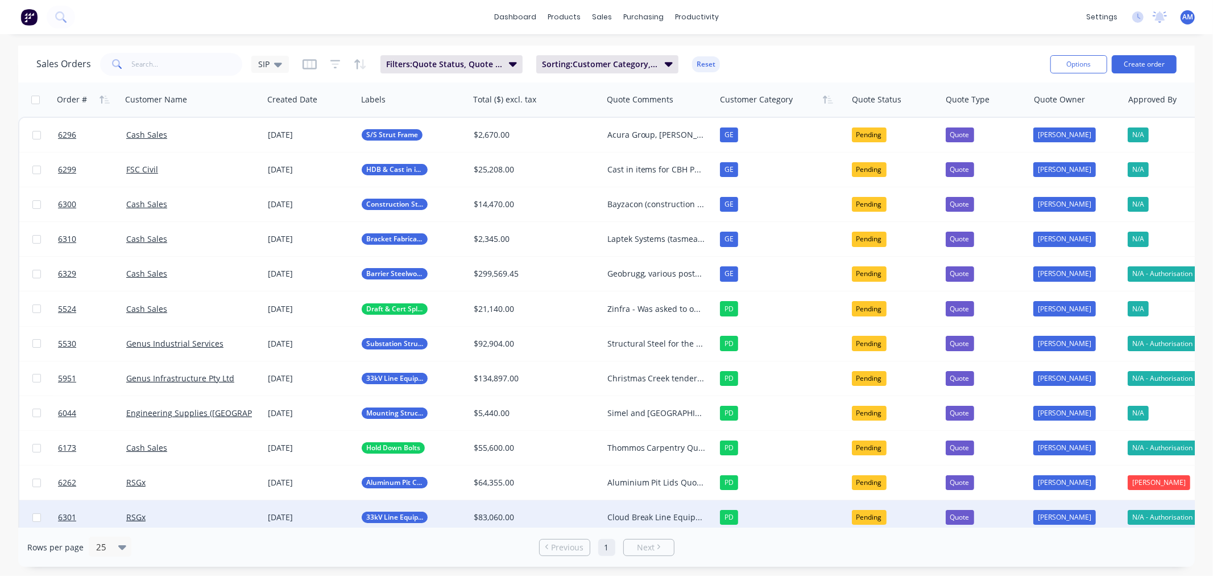
scroll to position [394, 0]
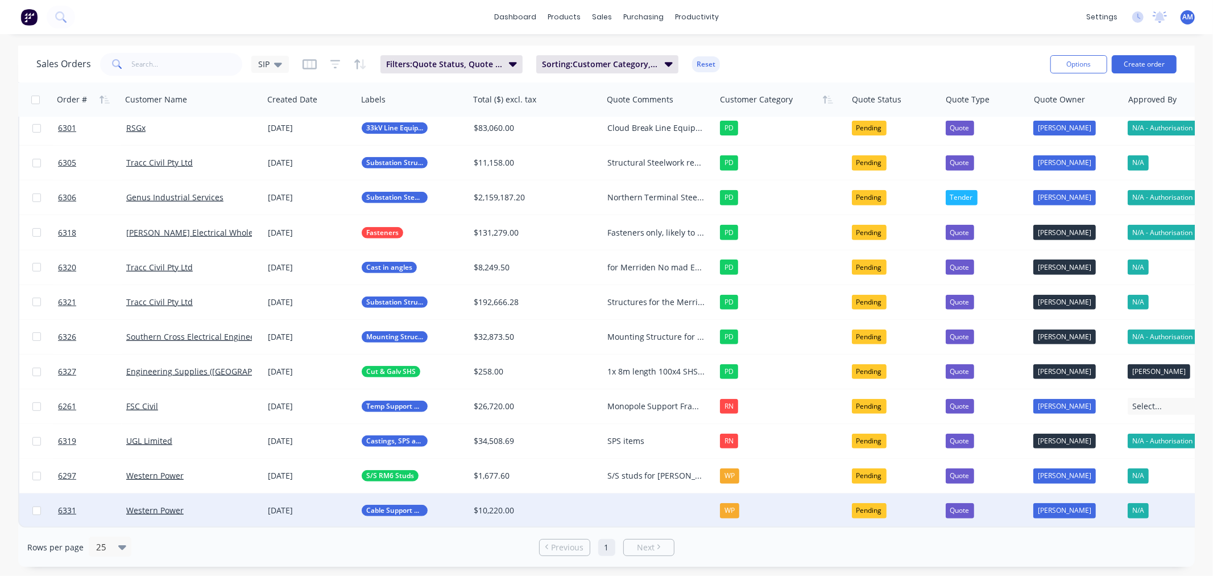
click at [643, 504] on div at bounding box center [659, 510] width 113 height 34
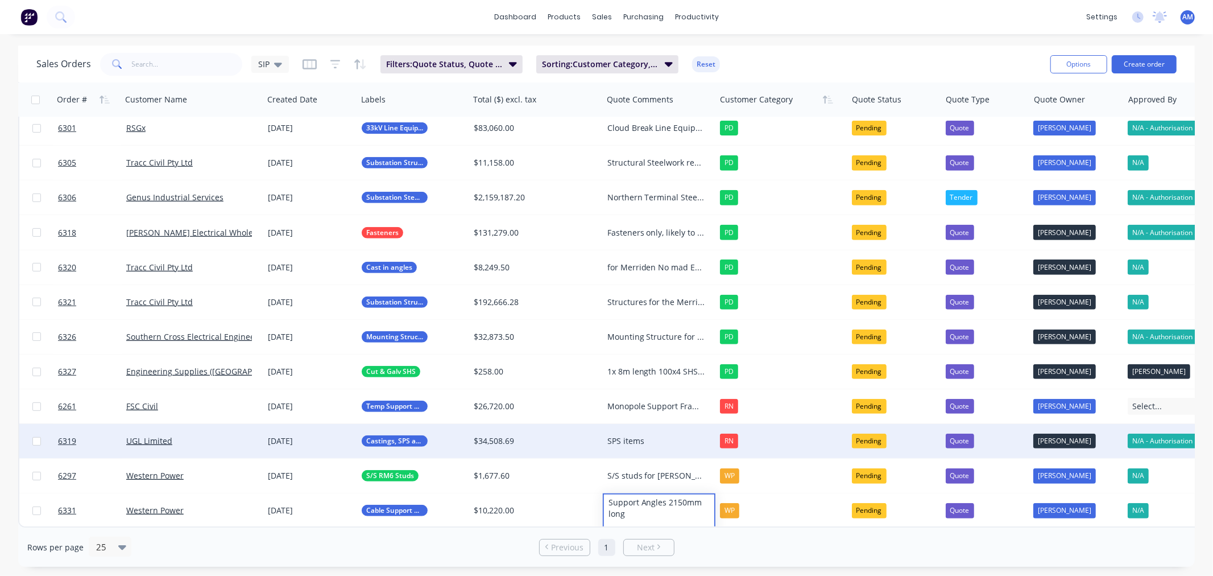
click at [730, 433] on div "RN" at bounding box center [729, 440] width 18 height 15
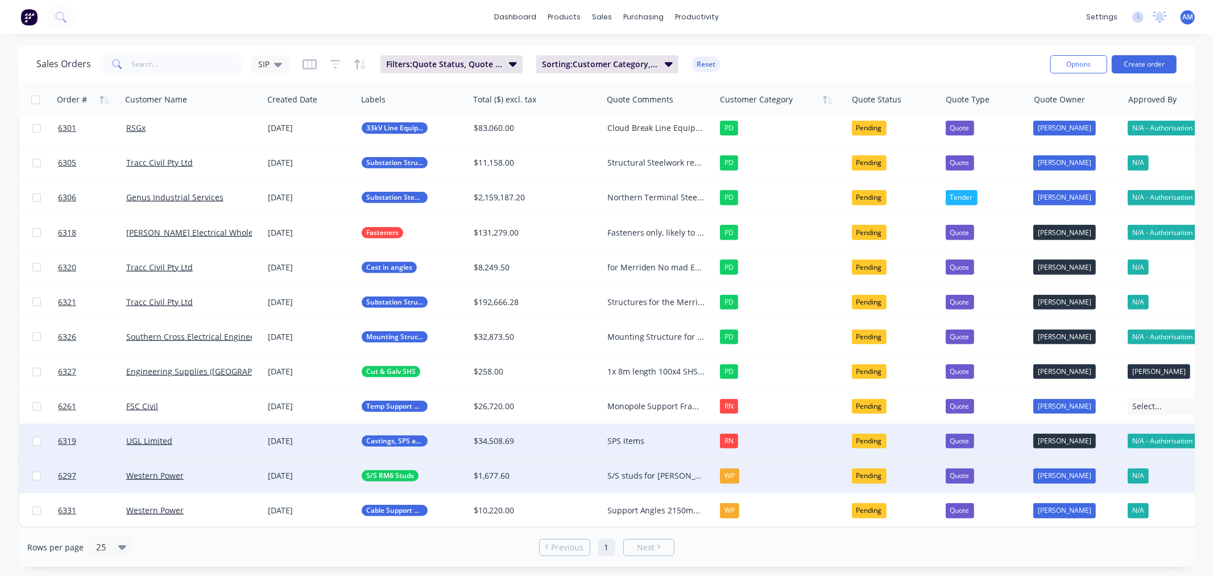
click at [634, 474] on div "S/S studs for Vihanga Silva Am to follow up 16/09" at bounding box center [656, 475] width 98 height 11
click at [752, 64] on div "Sales Orders SIP Filters: Quote Status, Quote Type Sorting: Customer Category, …" at bounding box center [538, 64] width 1005 height 28
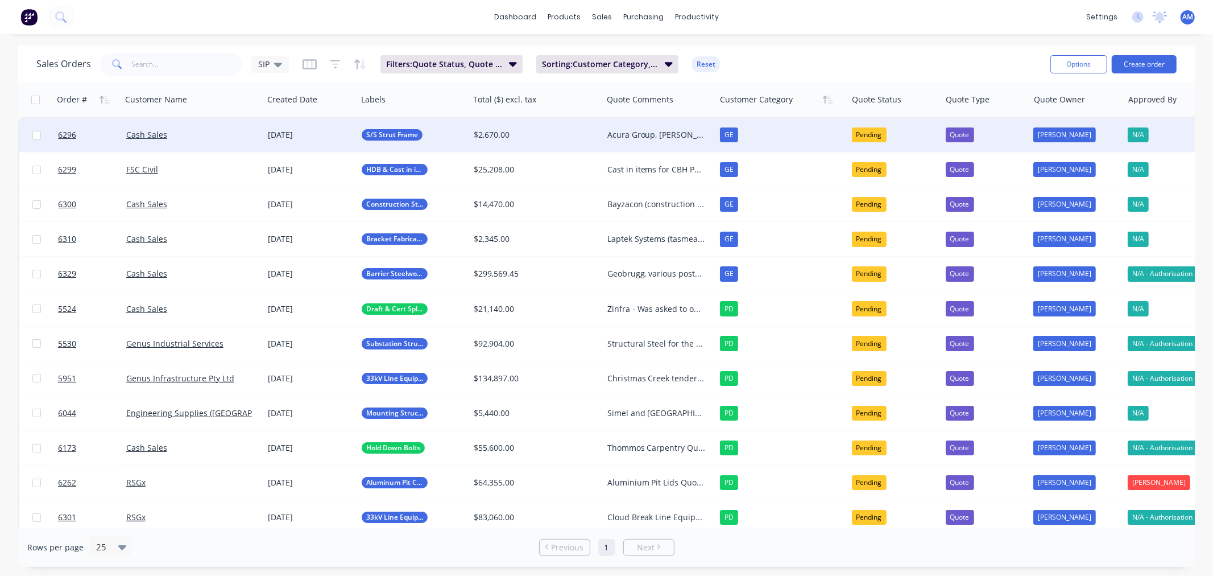
click at [204, 128] on div "Cash Sales" at bounding box center [193, 135] width 142 height 34
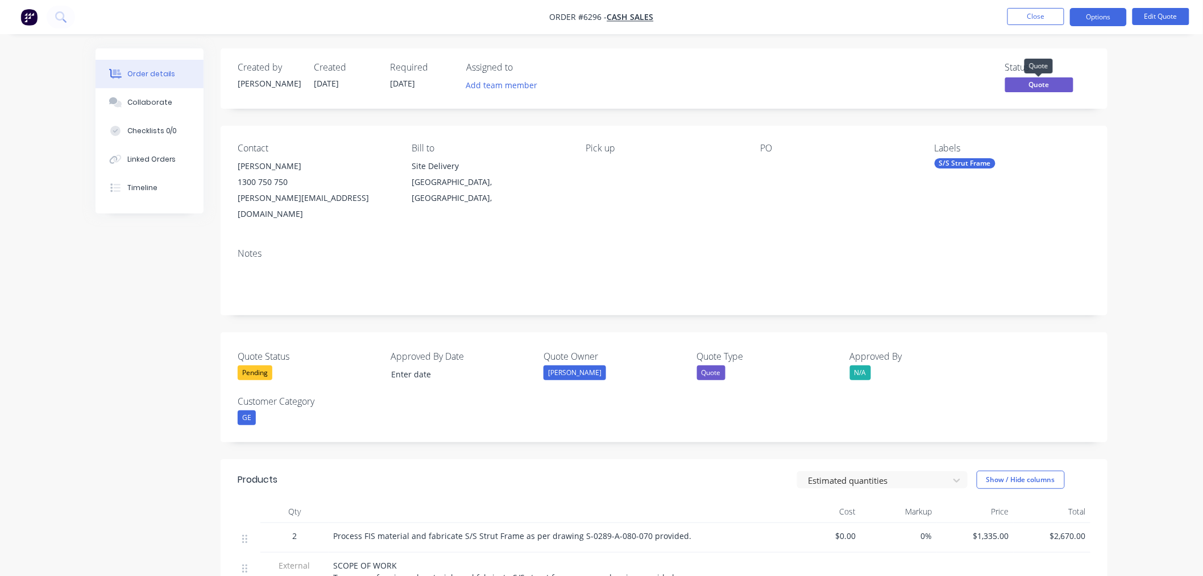
click at [1055, 80] on span "Quote" at bounding box center [1039, 84] width 68 height 14
click at [258, 365] on div "Pending" at bounding box center [255, 372] width 35 height 15
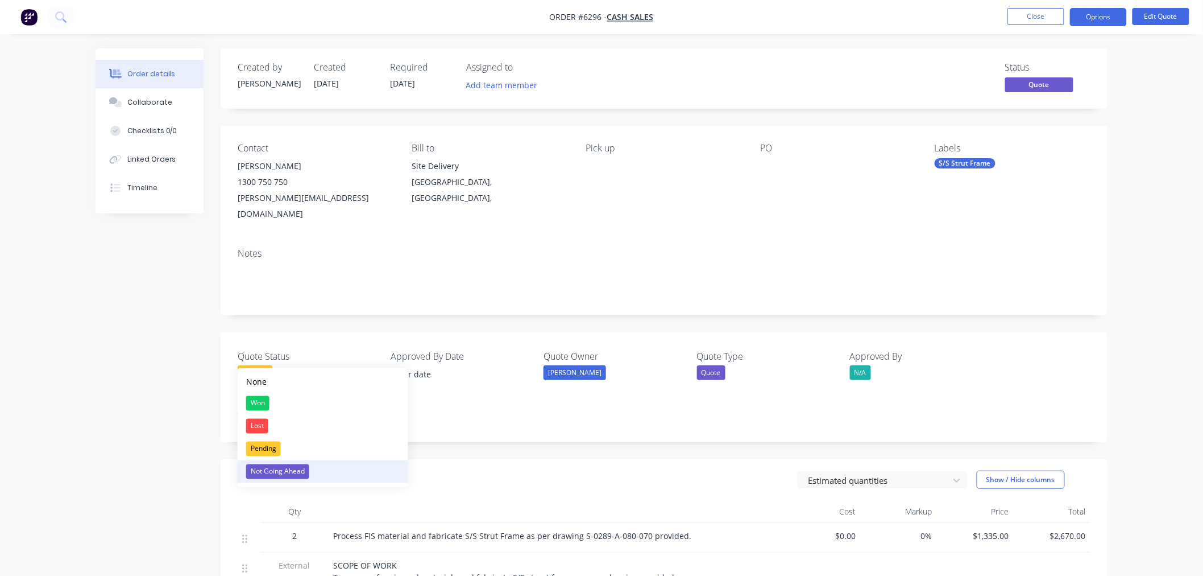
click at [267, 469] on div "Not Going Ahead" at bounding box center [277, 471] width 63 height 15
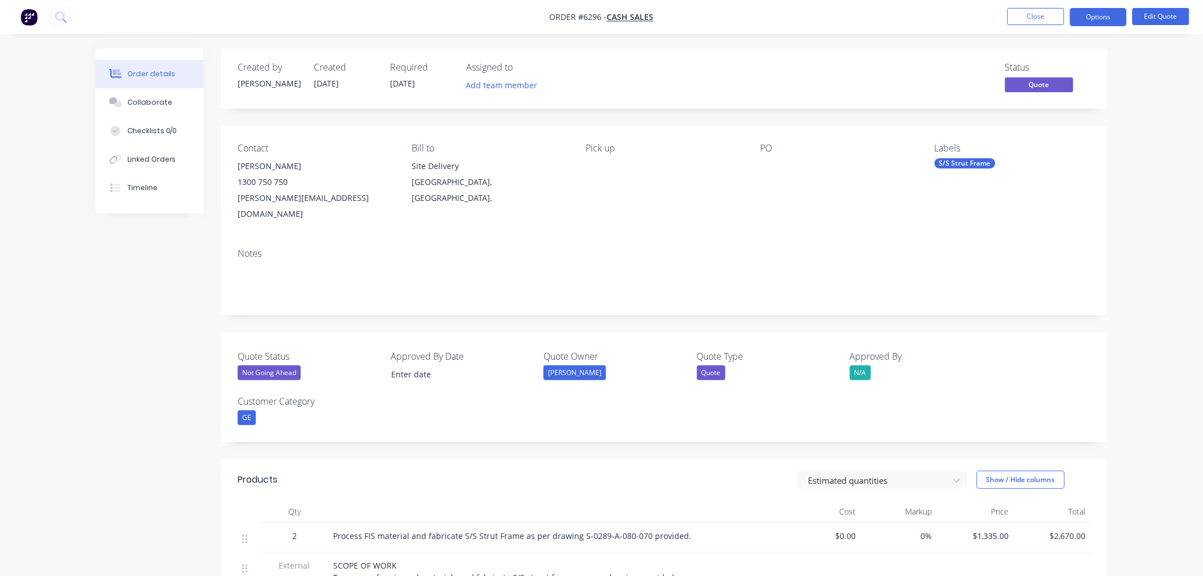
click at [1026, 3] on nav "Order #6296 - Cash Sales Close Options Edit Quote" at bounding box center [601, 17] width 1203 height 34
click at [1026, 22] on button "Close" at bounding box center [1036, 16] width 57 height 17
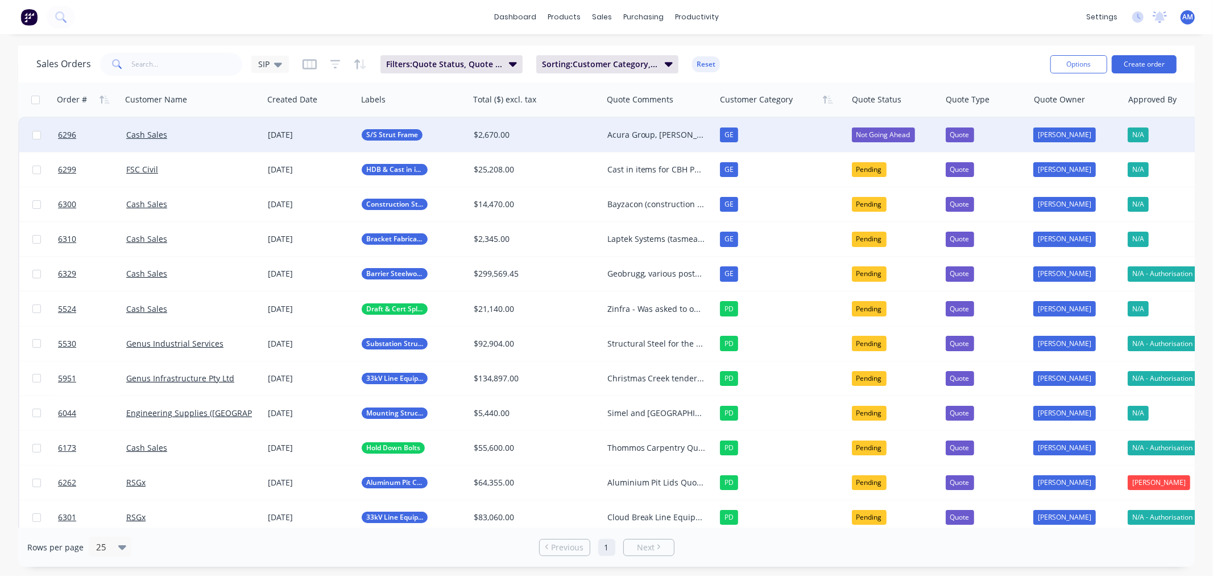
click at [640, 132] on div "Acura Group, Alex Stone. Saw Falcon fabricated items while visiting Hartway Gal…" at bounding box center [656, 134] width 98 height 11
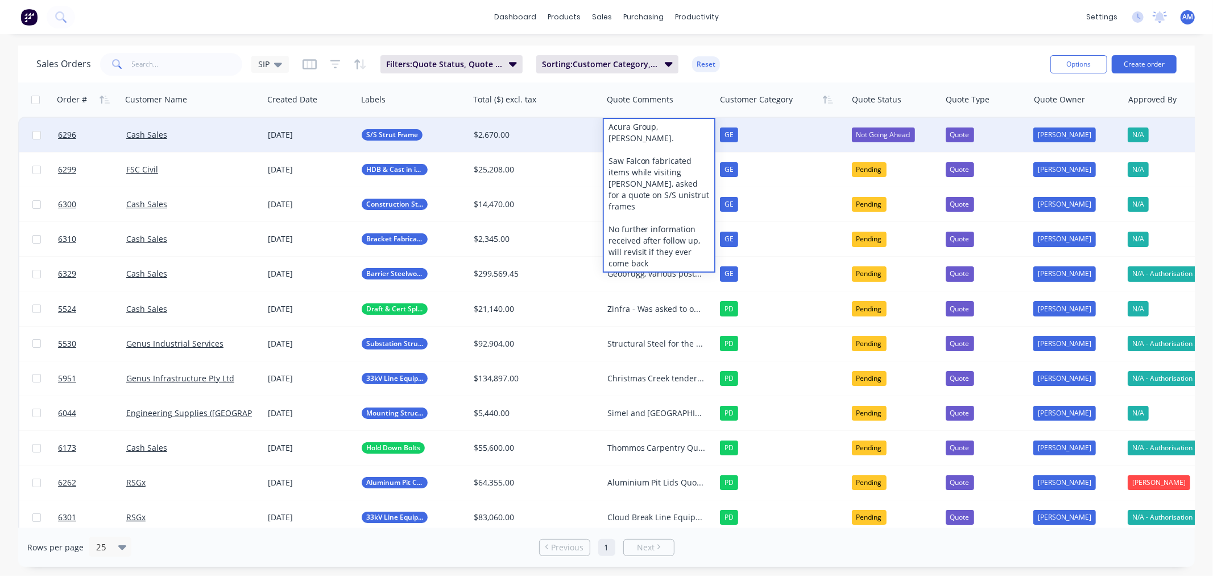
click at [212, 129] on div "Cash Sales" at bounding box center [189, 134] width 126 height 11
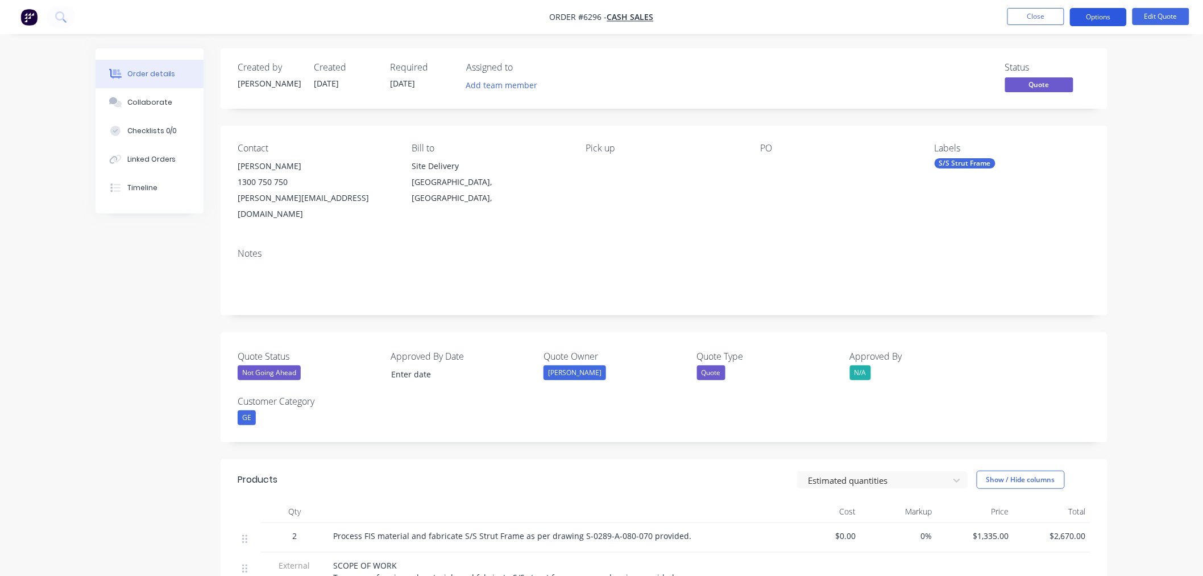
click at [1106, 10] on button "Options" at bounding box center [1098, 17] width 57 height 18
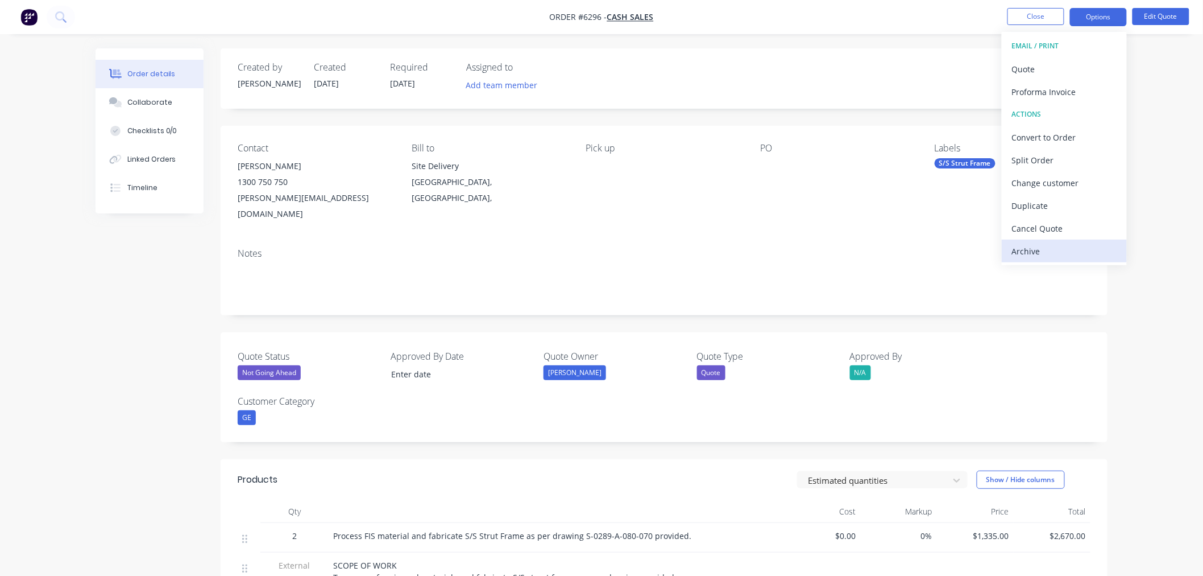
click at [1045, 246] on div "Archive" at bounding box center [1064, 251] width 105 height 16
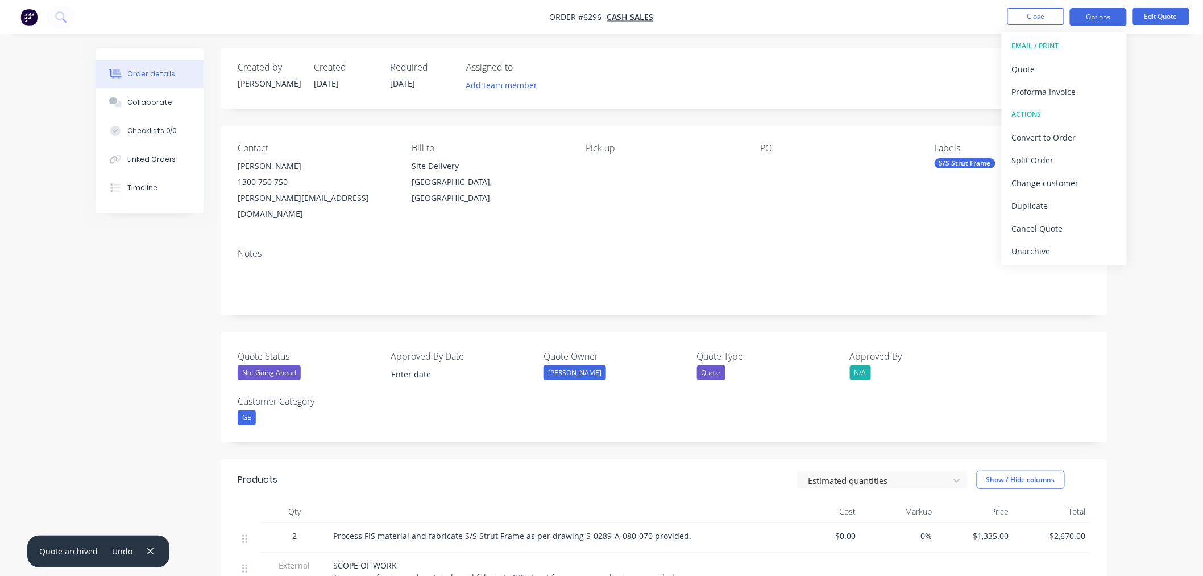
drag, startPoint x: 1191, startPoint y: 131, endPoint x: 1163, endPoint y: 114, distance: 32.7
click at [1189, 129] on div "Order details Collaborate Checklists 0/0 Linked Orders Timeline Order details C…" at bounding box center [601, 475] width 1203 height 950
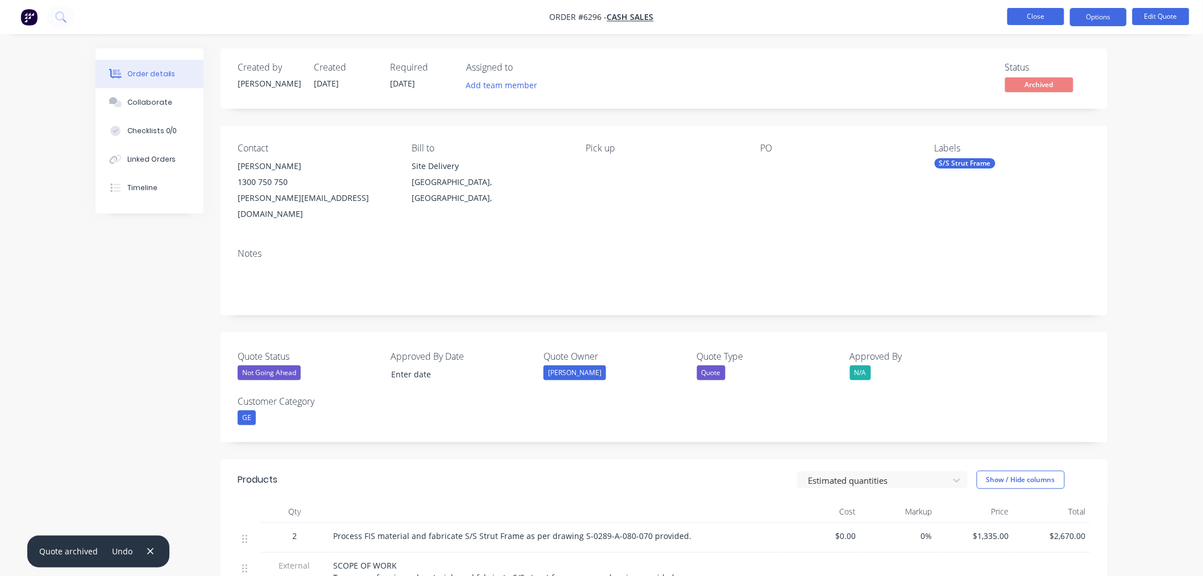
click at [1039, 18] on button "Close" at bounding box center [1036, 16] width 57 height 17
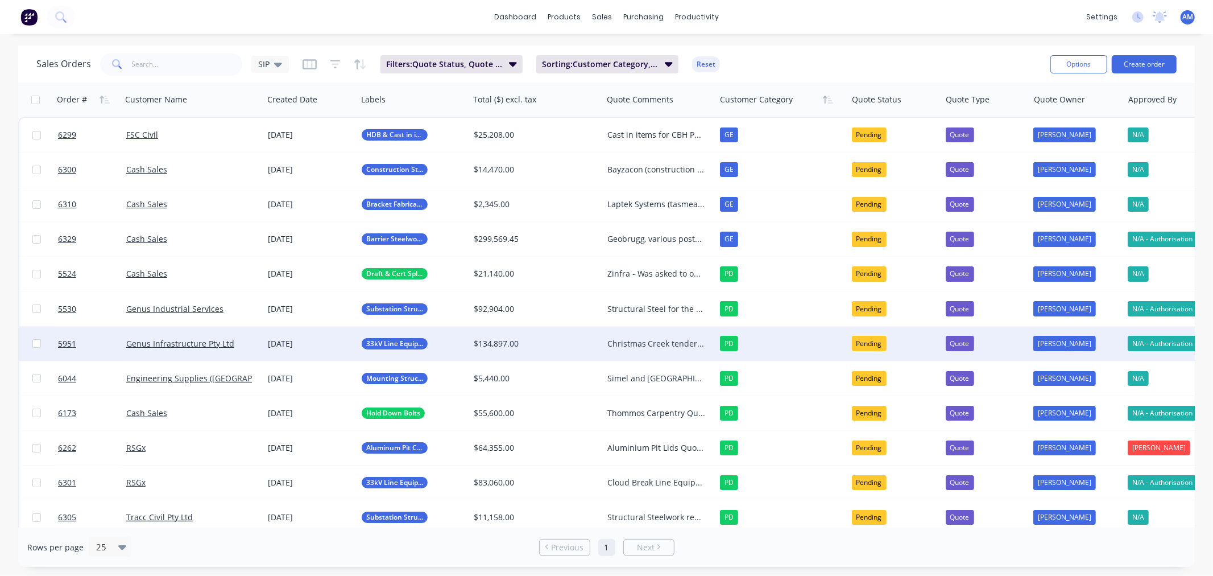
click at [616, 340] on div "Christmas Creek tendered items. Feedback received that the pricing was competit…" at bounding box center [656, 343] width 98 height 11
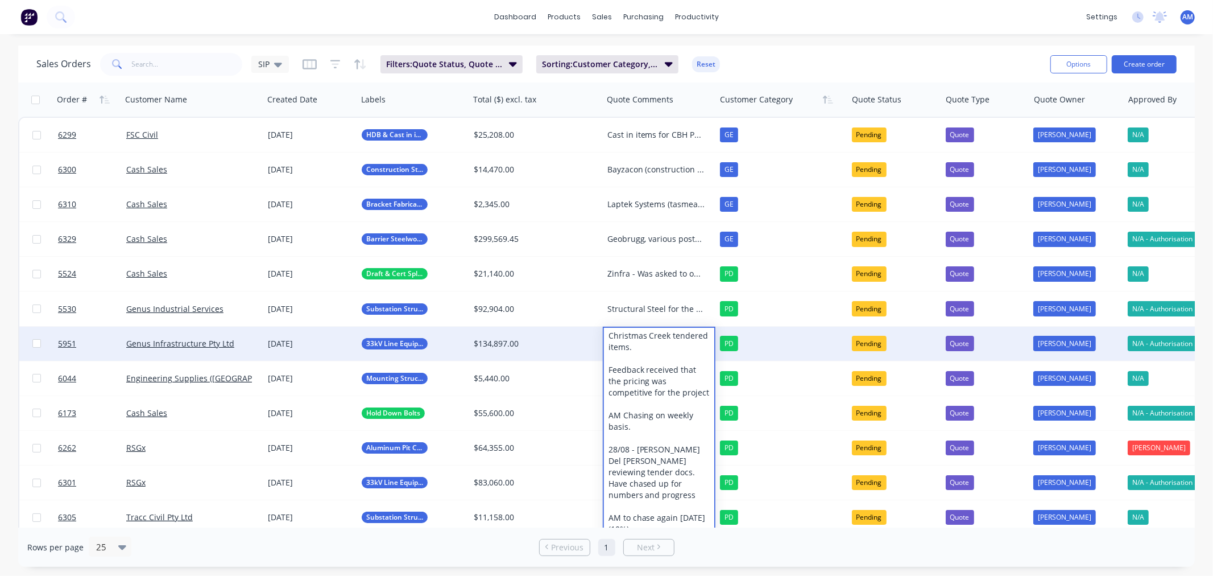
scroll to position [63, 0]
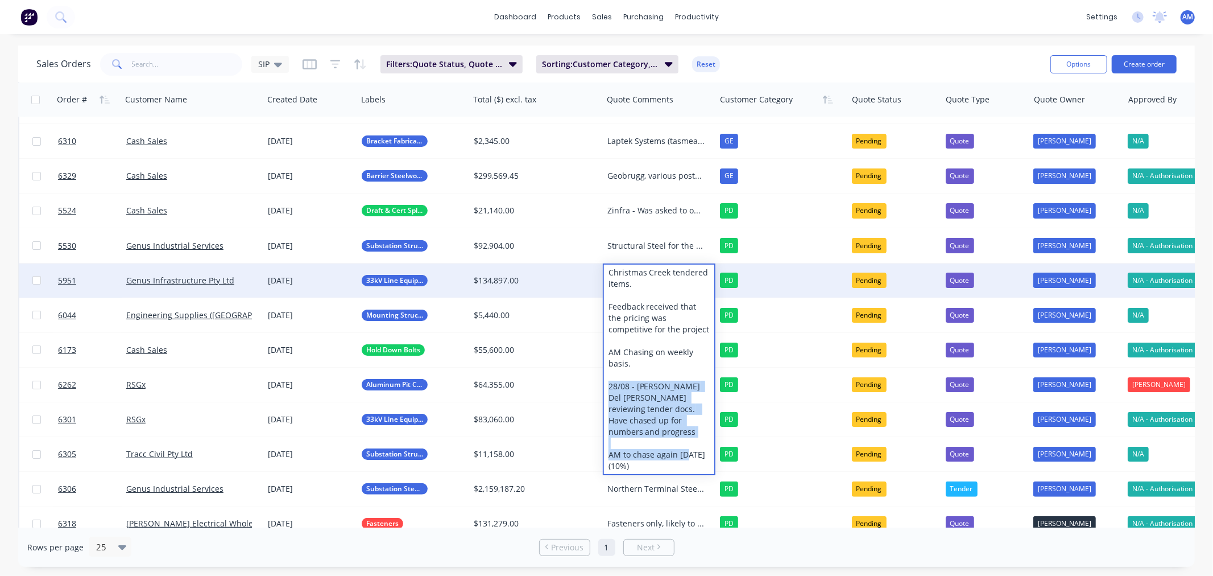
drag, startPoint x: 658, startPoint y: 451, endPoint x: 606, endPoint y: 383, distance: 85.6
click at [606, 383] on div "Christmas Creek tendered items. Feedback received that the pricing was competit…" at bounding box center [659, 368] width 111 height 209
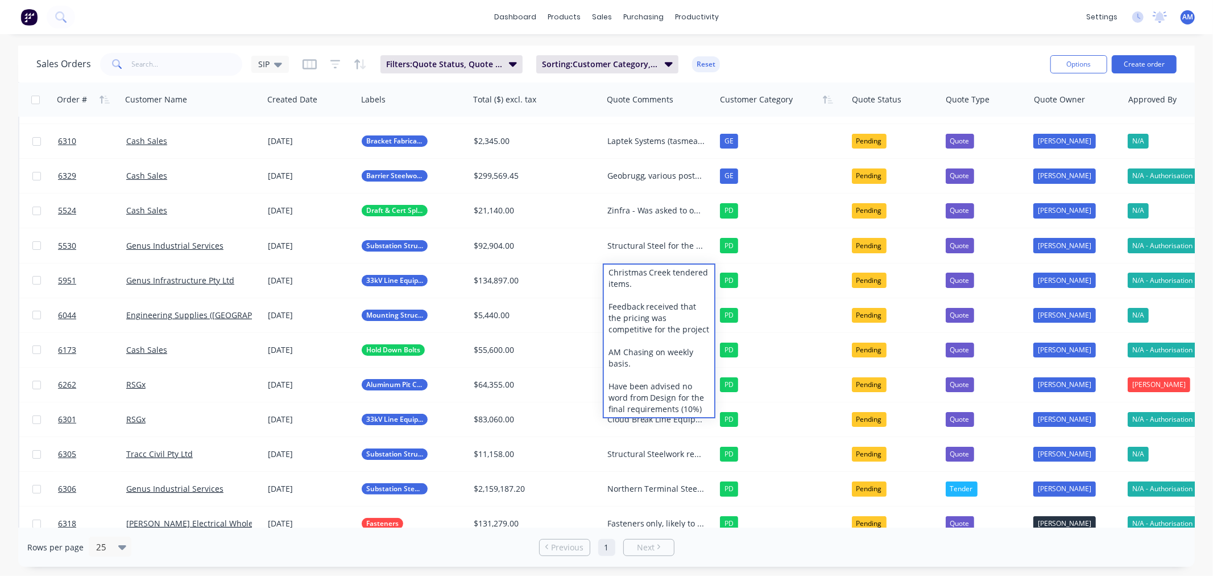
click at [743, 67] on div "Sales Orders SIP Filters: Quote Status, Quote Type Sorting: Customer Category, …" at bounding box center [538, 64] width 1005 height 28
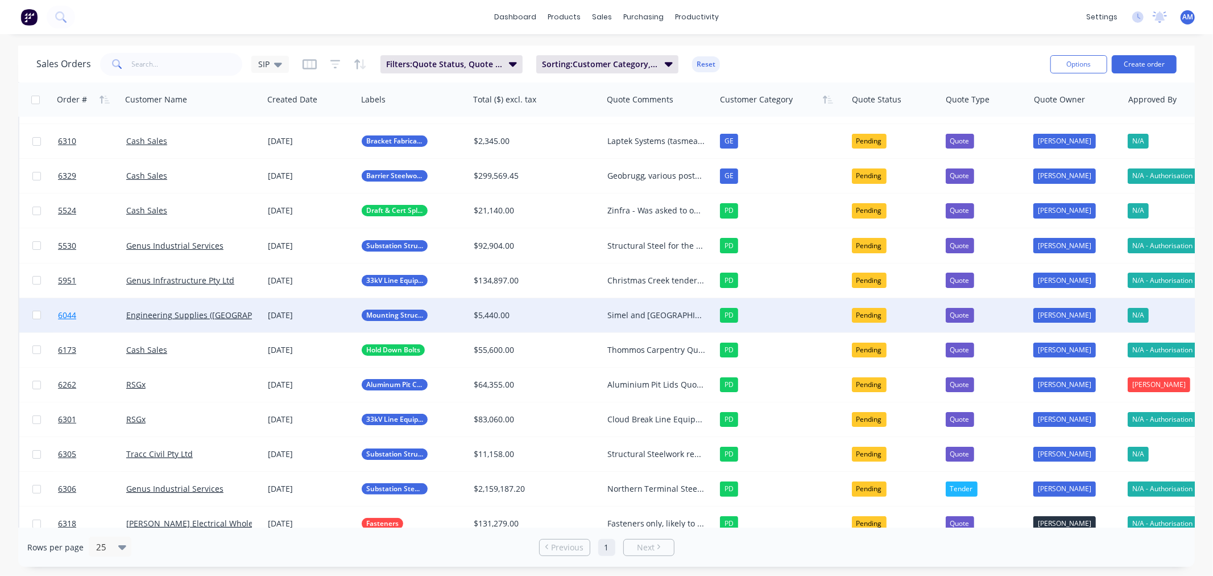
click at [99, 314] on link "6044" at bounding box center [92, 315] width 68 height 34
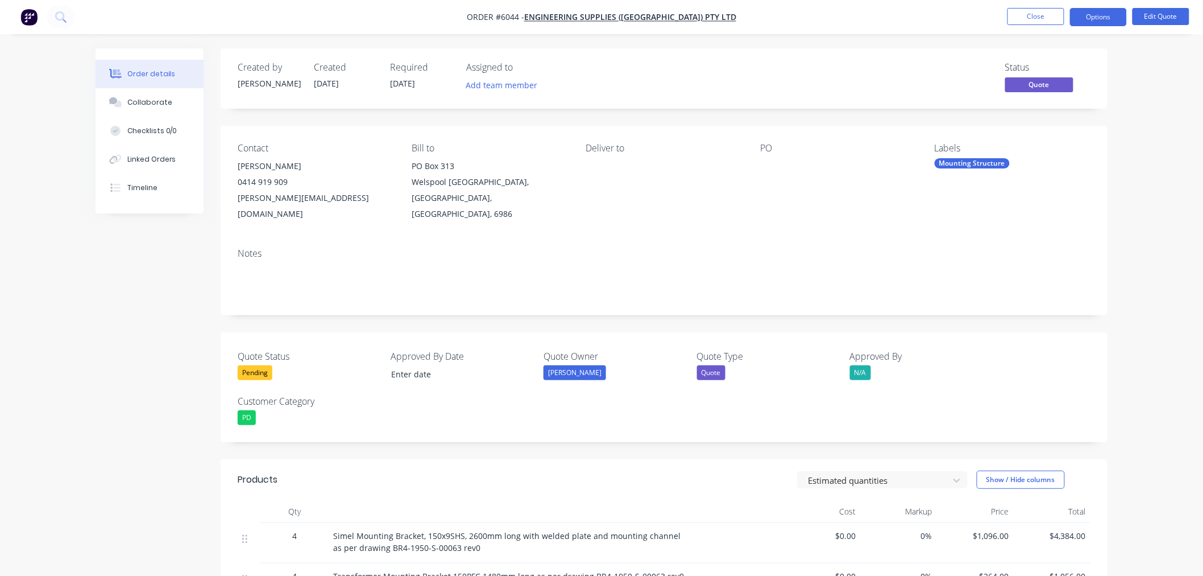
click at [246, 366] on div "Quote Status Pending" at bounding box center [309, 366] width 142 height 34
click at [252, 365] on div "Pending" at bounding box center [255, 372] width 35 height 15
click at [280, 467] on div "Not Going Ahead" at bounding box center [277, 471] width 63 height 15
click at [1107, 16] on button "Options" at bounding box center [1098, 17] width 57 height 18
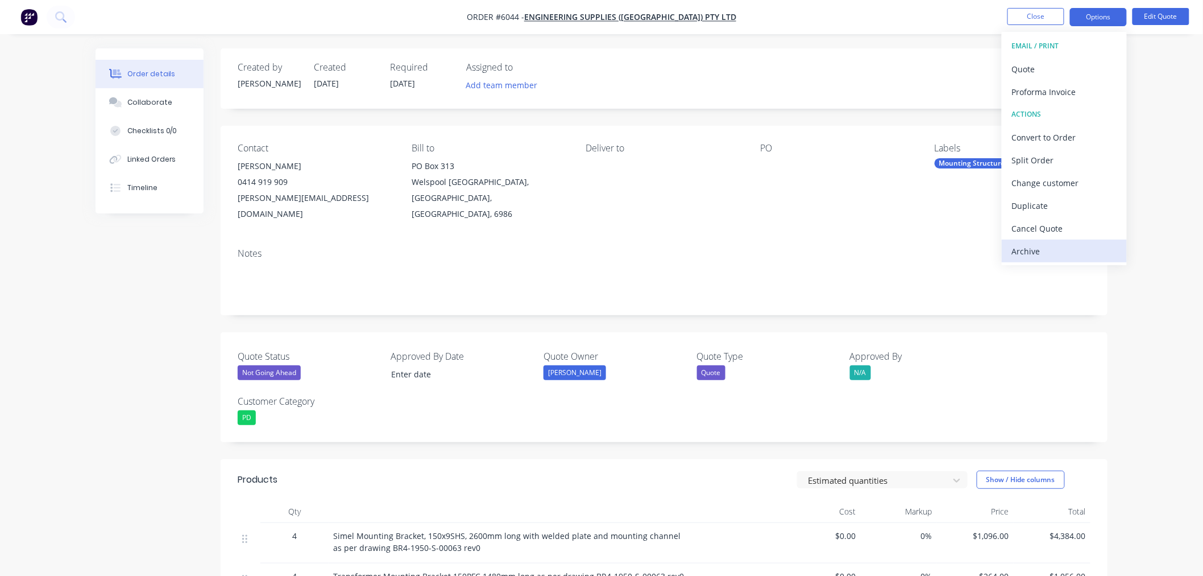
click at [1041, 249] on div "Archive" at bounding box center [1064, 251] width 105 height 16
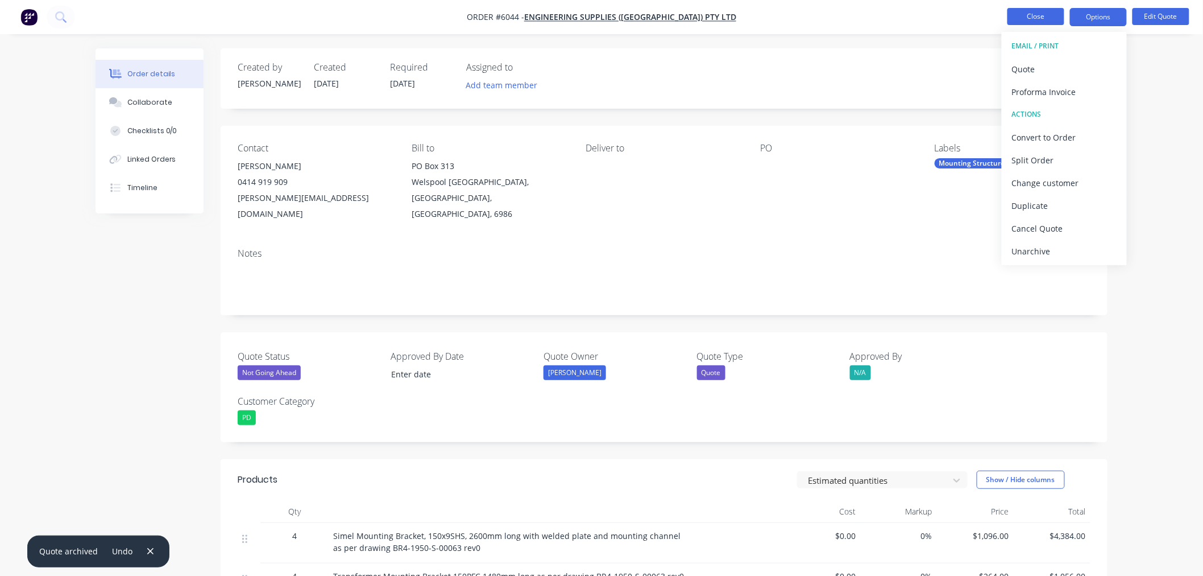
click at [1040, 16] on button "Close" at bounding box center [1036, 16] width 57 height 17
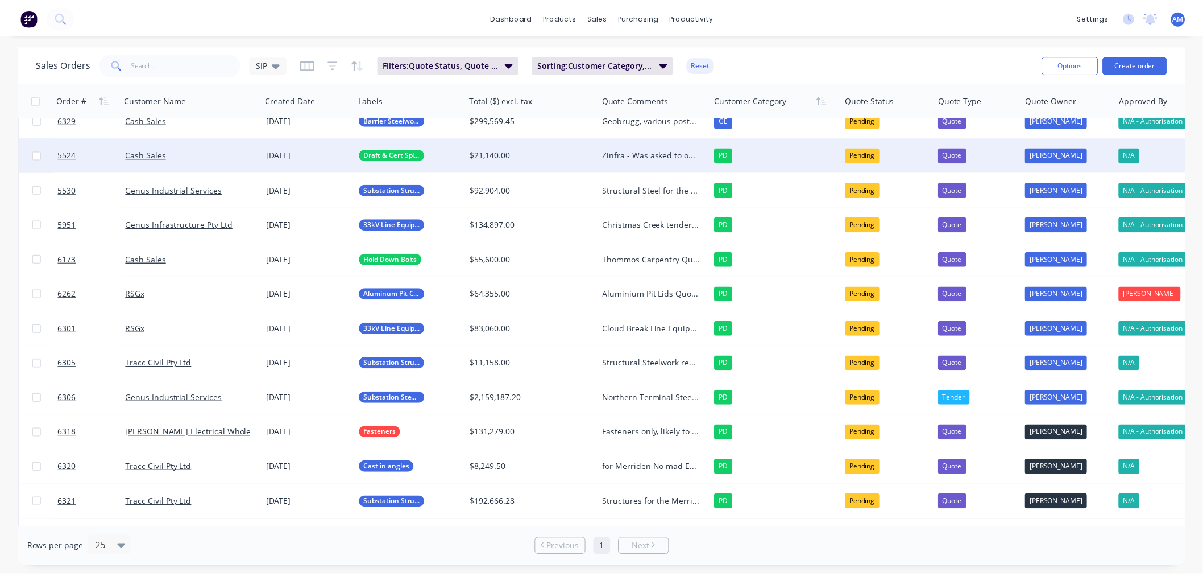
scroll to position [126, 0]
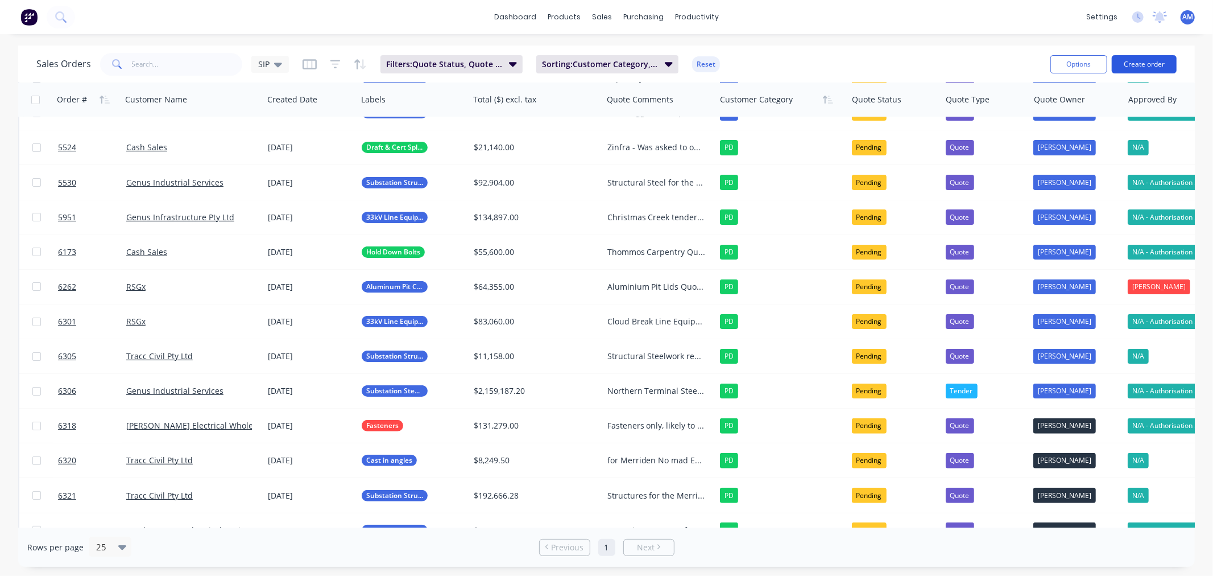
click at [1138, 63] on button "Create order" at bounding box center [1144, 64] width 65 height 18
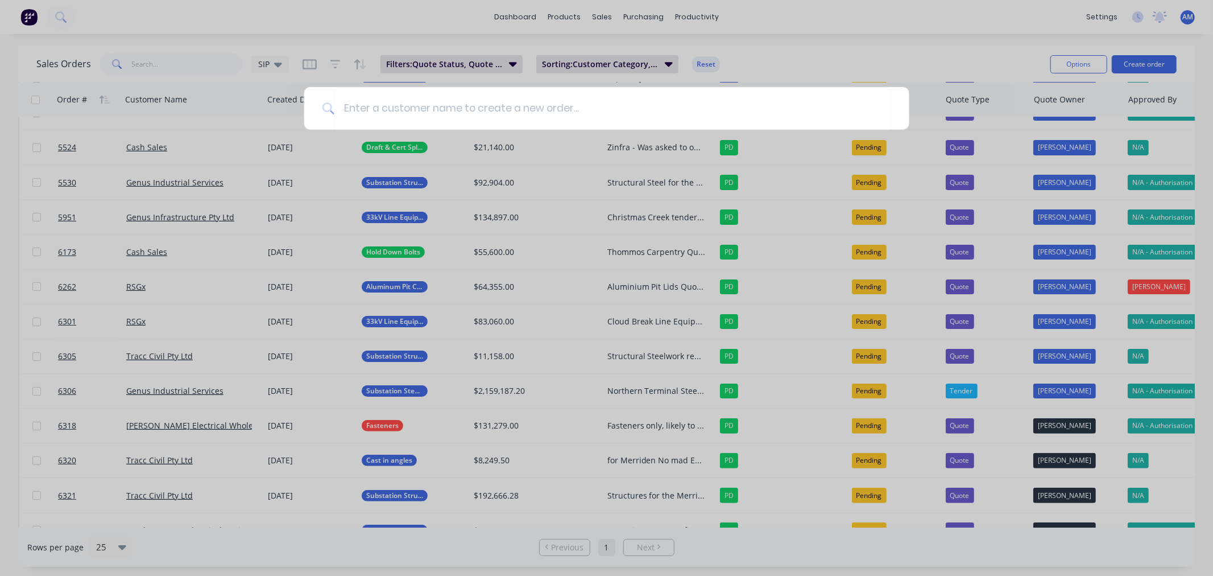
click at [880, 56] on div at bounding box center [606, 288] width 1213 height 576
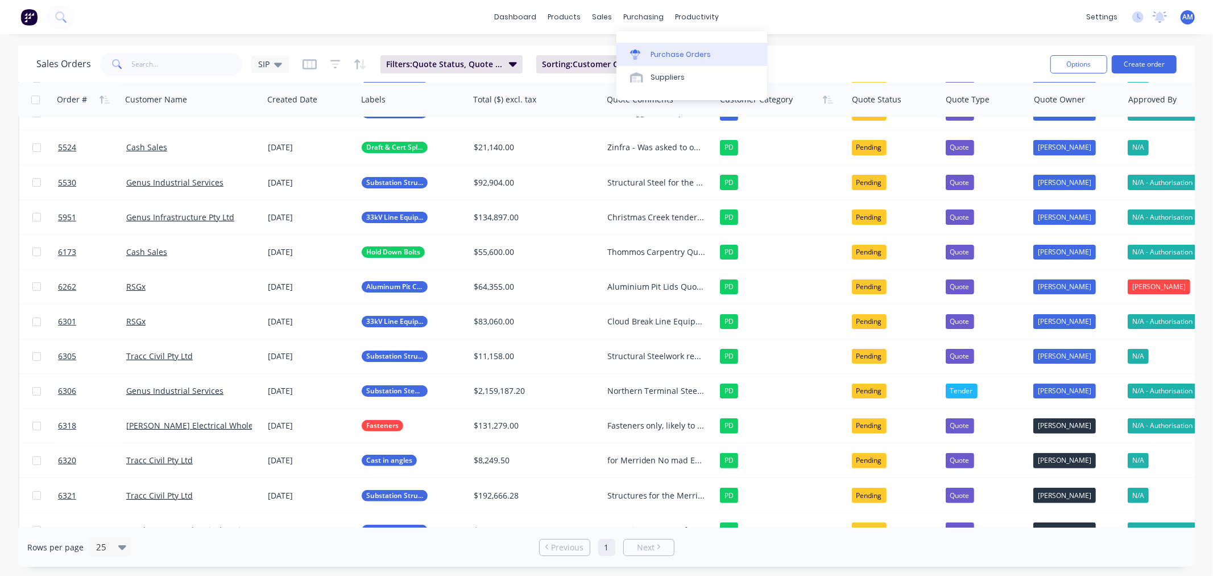
click at [629, 52] on link "Purchase Orders" at bounding box center [691, 54] width 151 height 23
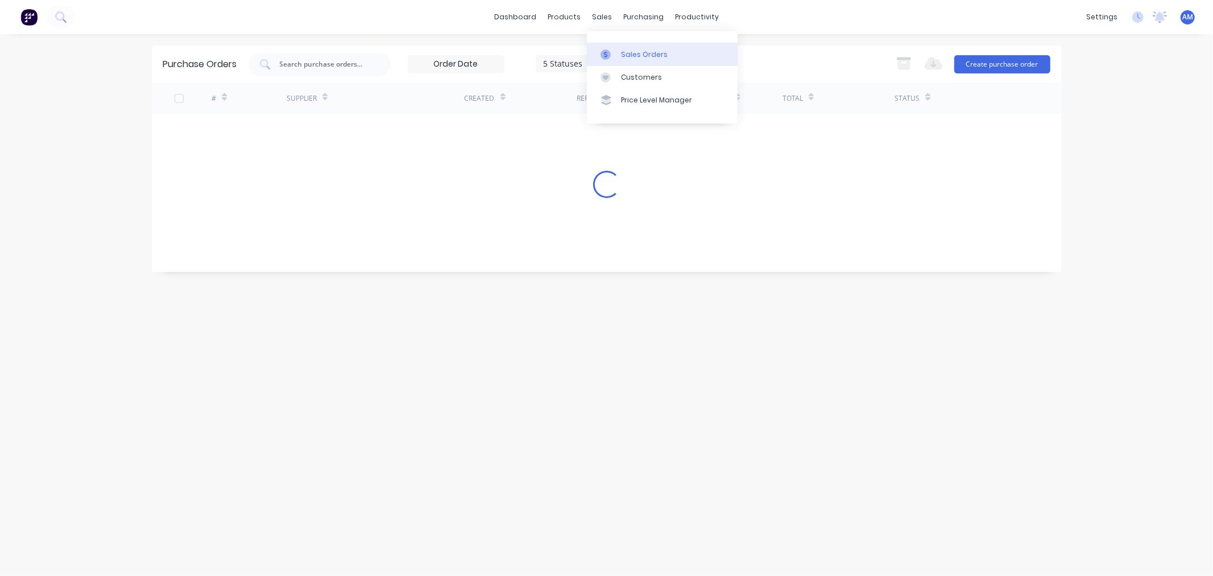
click at [632, 55] on div "Sales Orders" at bounding box center [644, 54] width 47 height 10
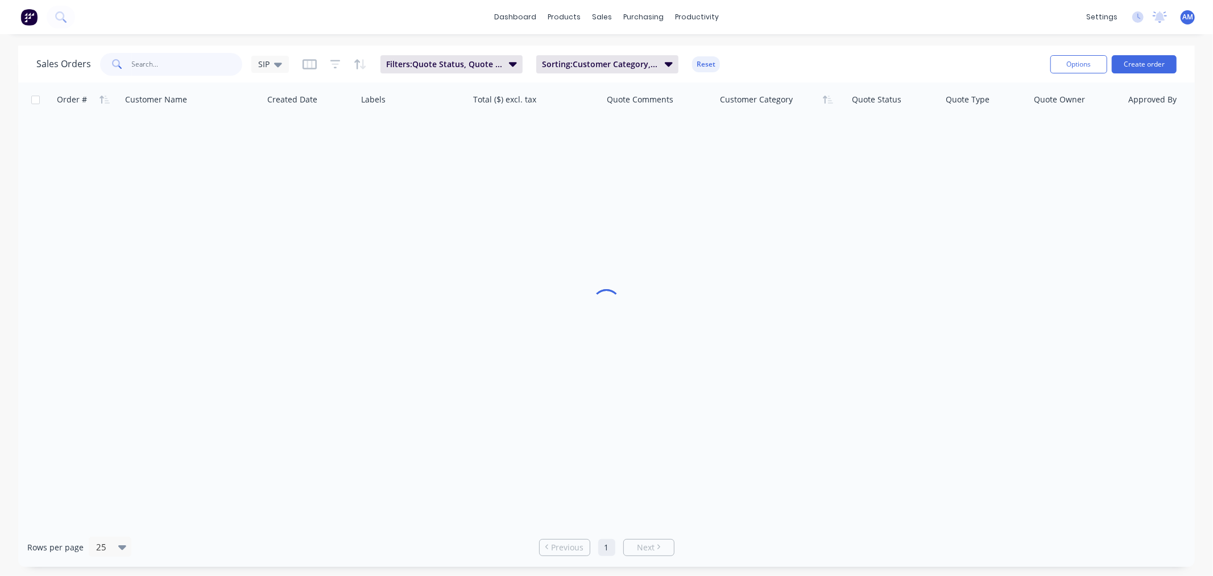
click at [175, 65] on input "text" at bounding box center [187, 64] width 111 height 23
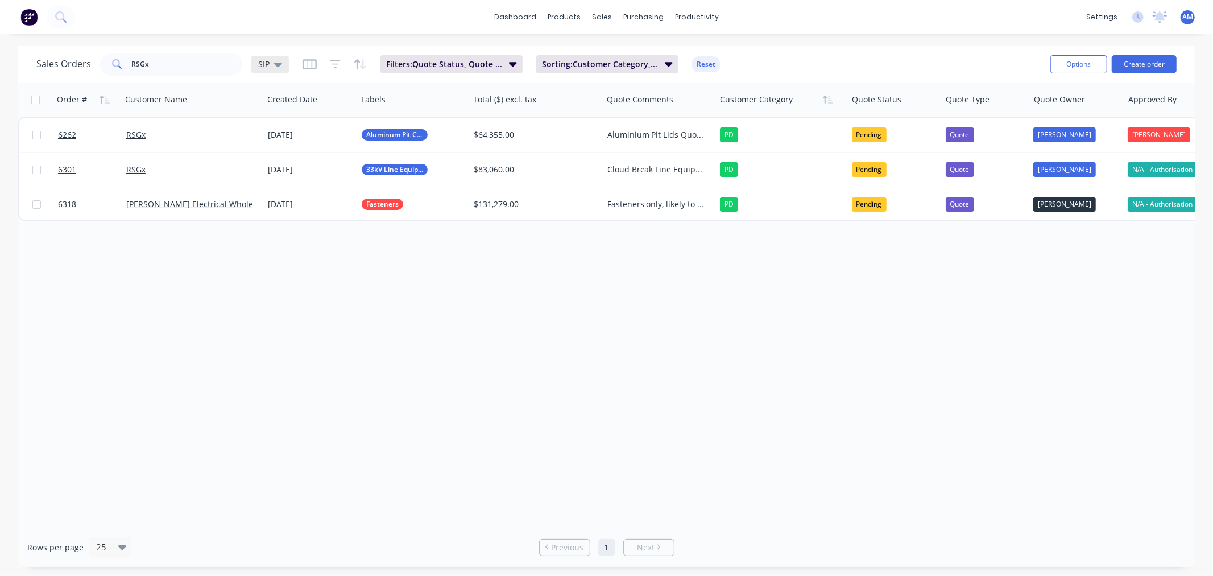
click at [276, 61] on icon at bounding box center [278, 64] width 8 height 13
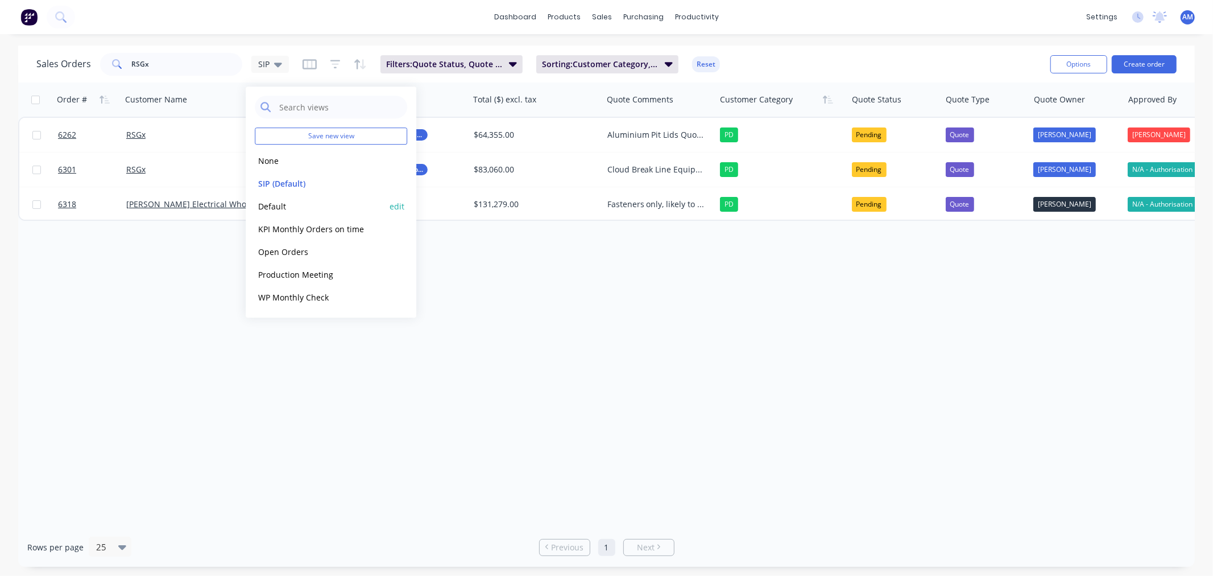
click at [276, 201] on button "Default" at bounding box center [320, 206] width 130 height 13
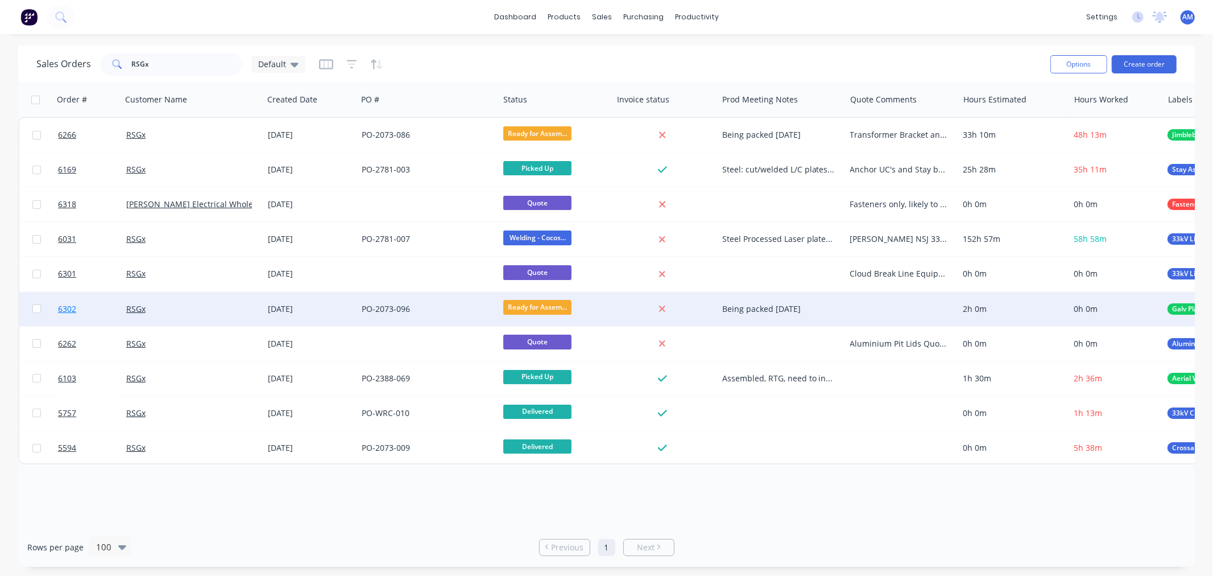
click at [90, 303] on link "6302" at bounding box center [92, 309] width 68 height 34
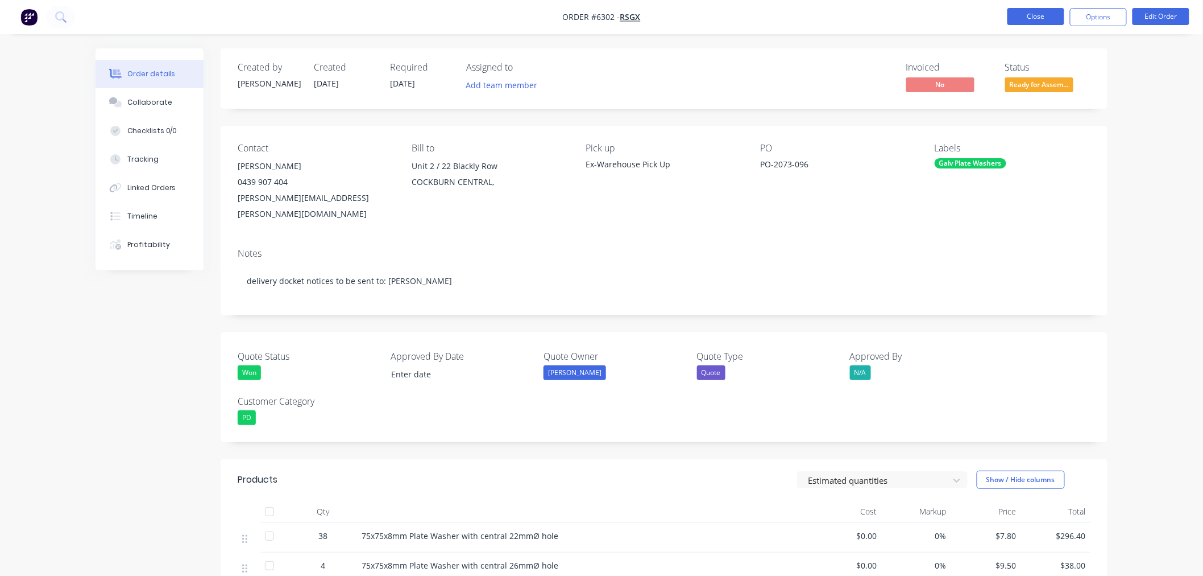
click at [1021, 15] on button "Close" at bounding box center [1036, 16] width 57 height 17
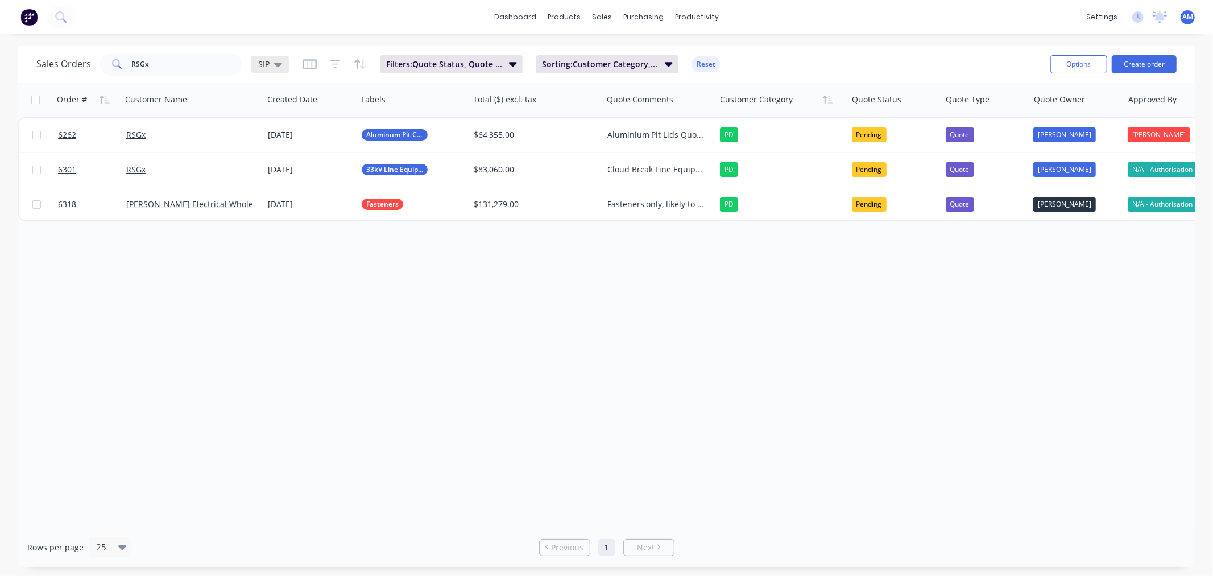
click at [282, 67] on div "SIP" at bounding box center [270, 64] width 38 height 17
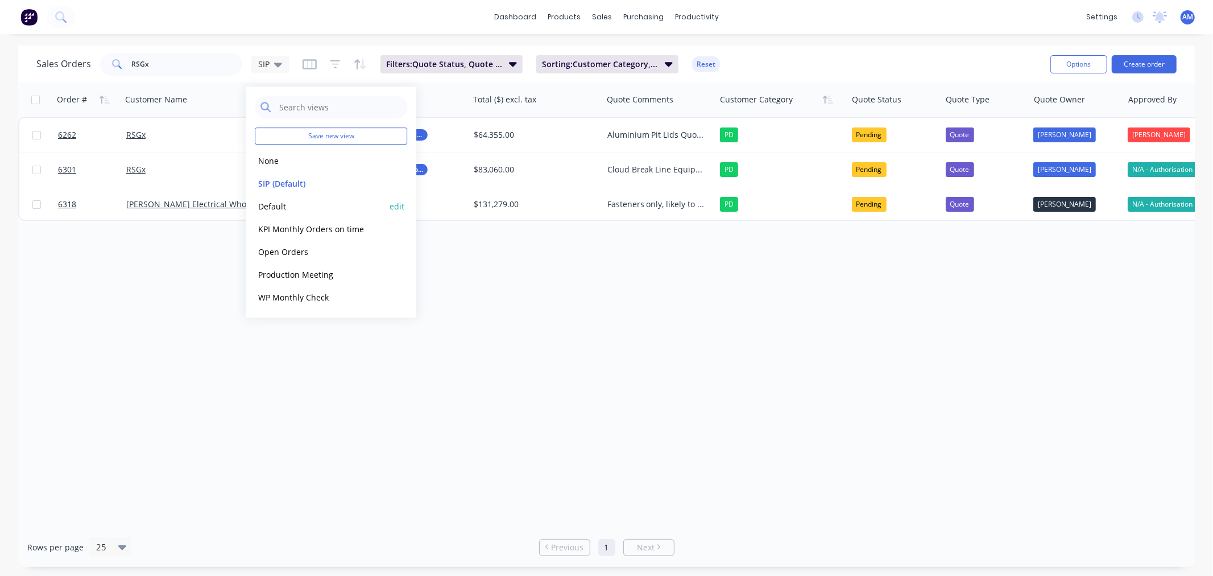
click at [278, 205] on button "Default" at bounding box center [320, 206] width 130 height 13
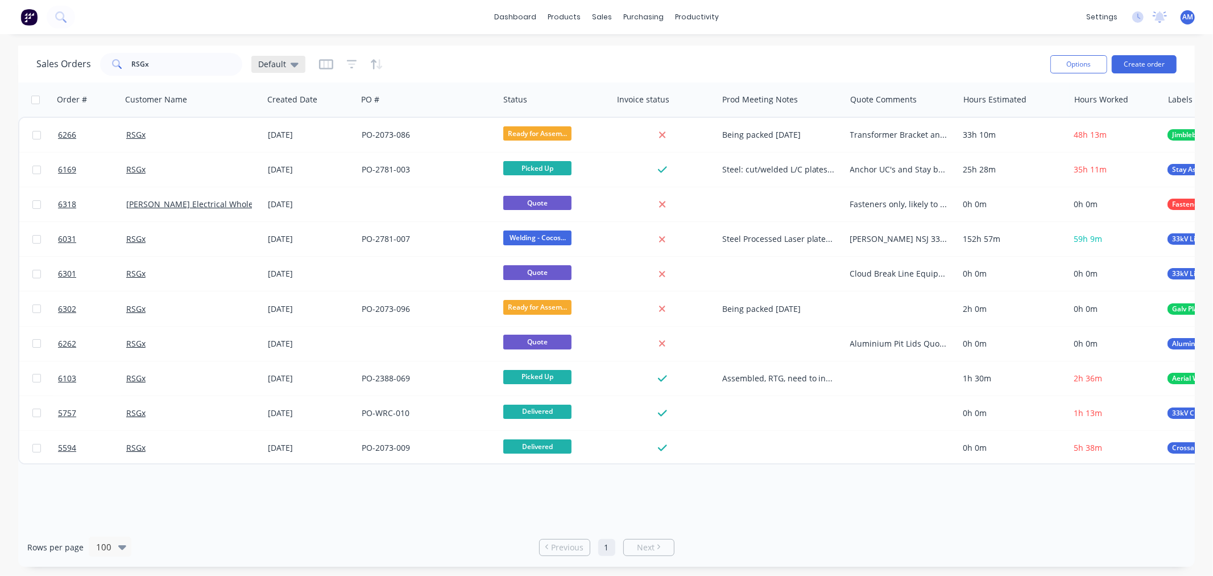
click at [293, 68] on icon at bounding box center [295, 64] width 8 height 13
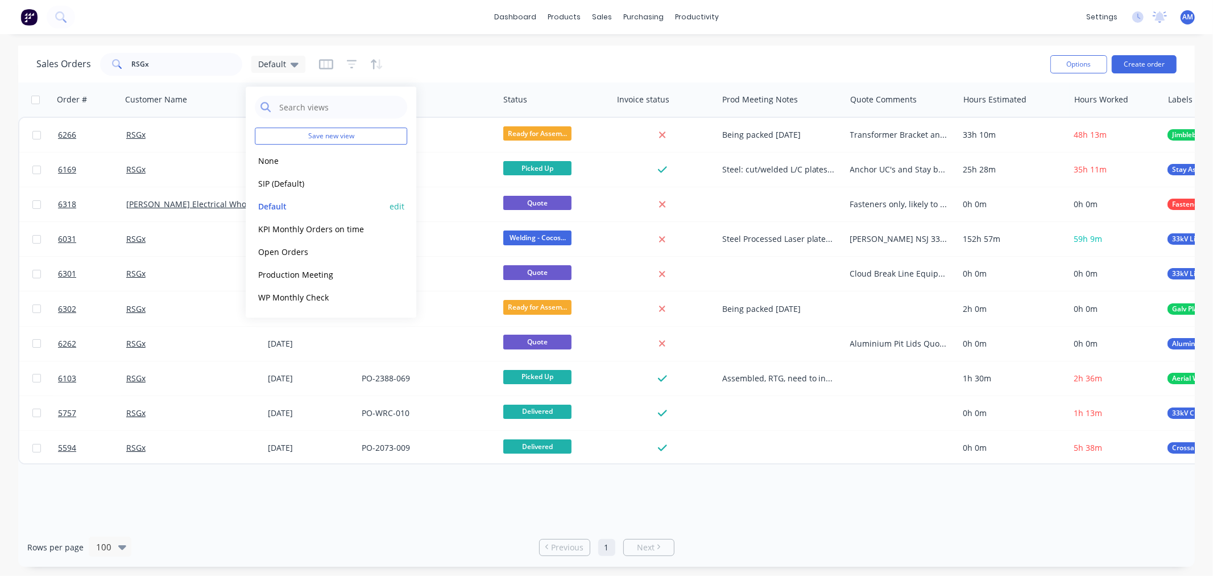
click at [397, 205] on button "edit" at bounding box center [397, 206] width 15 height 12
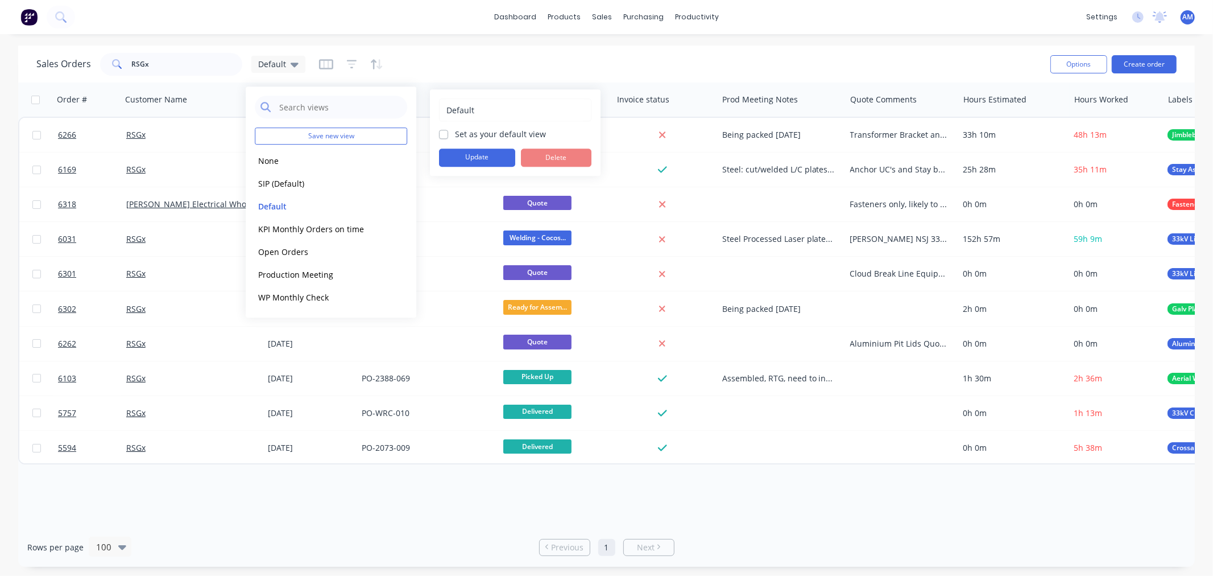
click at [455, 134] on label "Set as your default view" at bounding box center [500, 134] width 91 height 12
click at [446, 134] on input "Set as your default view" at bounding box center [443, 133] width 9 height 11
click at [455, 158] on button "Update" at bounding box center [477, 157] width 76 height 18
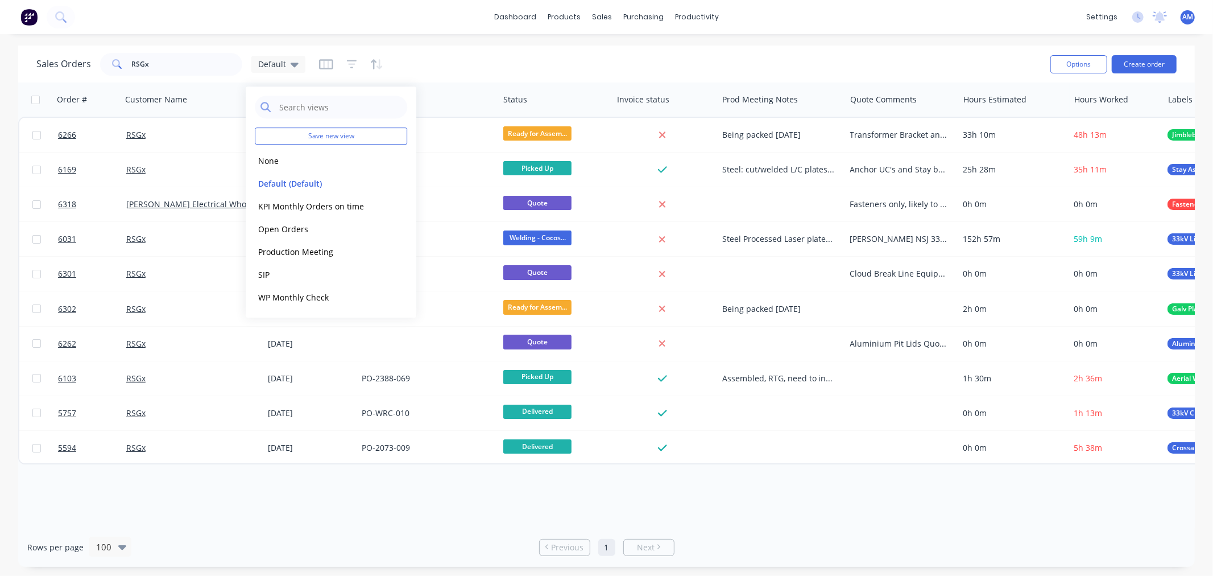
click at [478, 61] on div "Sales Orders RSGx Default" at bounding box center [538, 64] width 1005 height 28
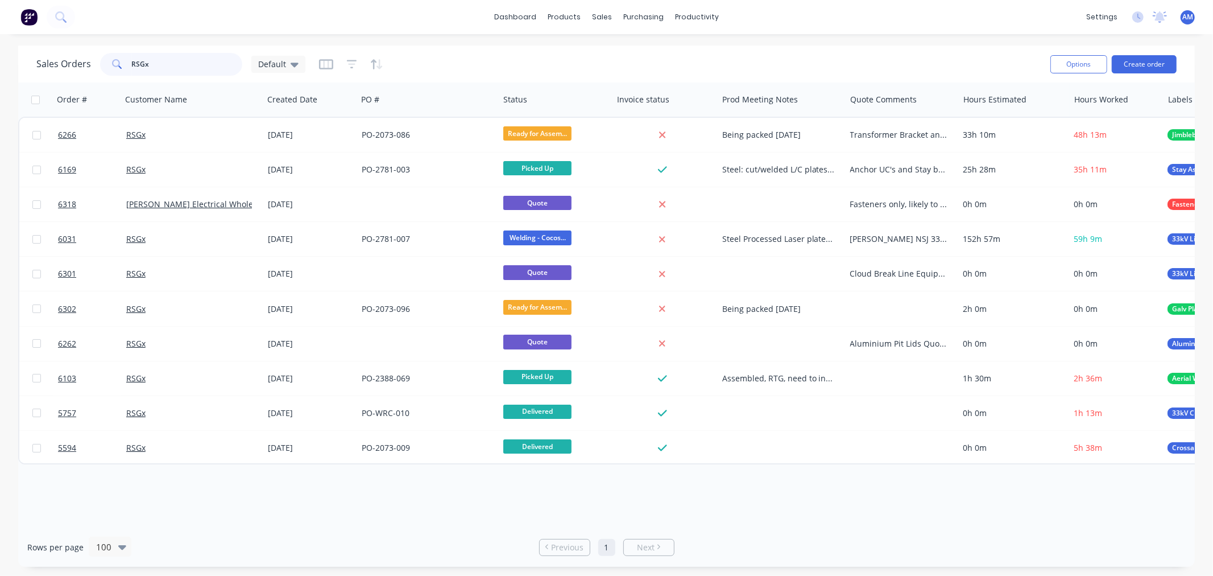
drag, startPoint x: 148, startPoint y: 65, endPoint x: 71, endPoint y: 80, distance: 78.2
click at [71, 80] on div "Sales Orders RSGx Default Options Create order" at bounding box center [606, 63] width 1177 height 37
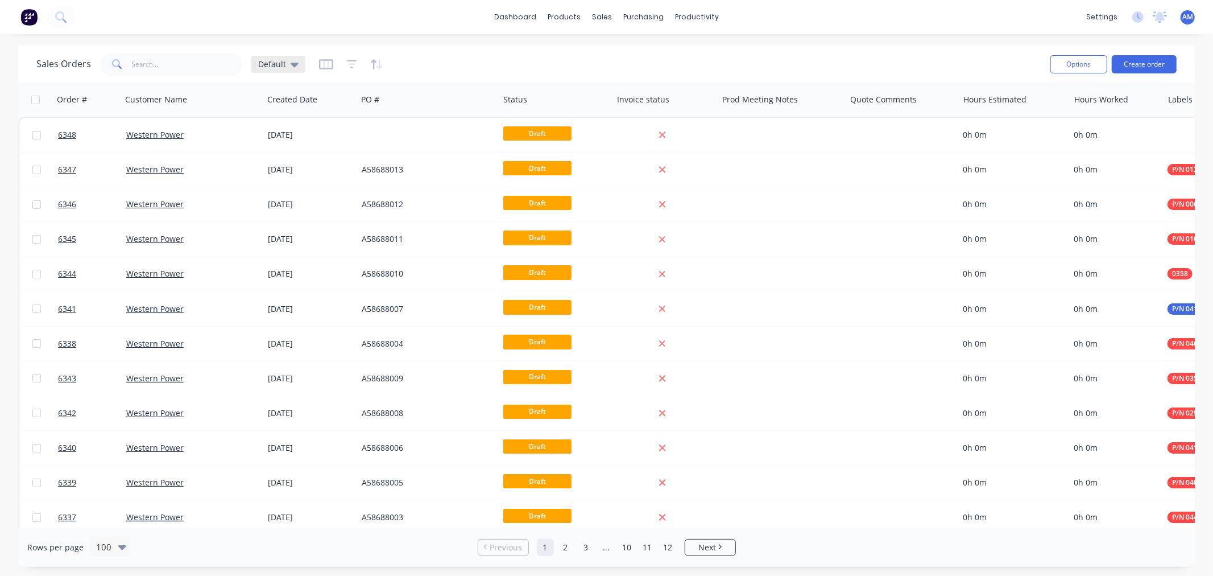
click at [292, 64] on icon at bounding box center [295, 65] width 8 height 5
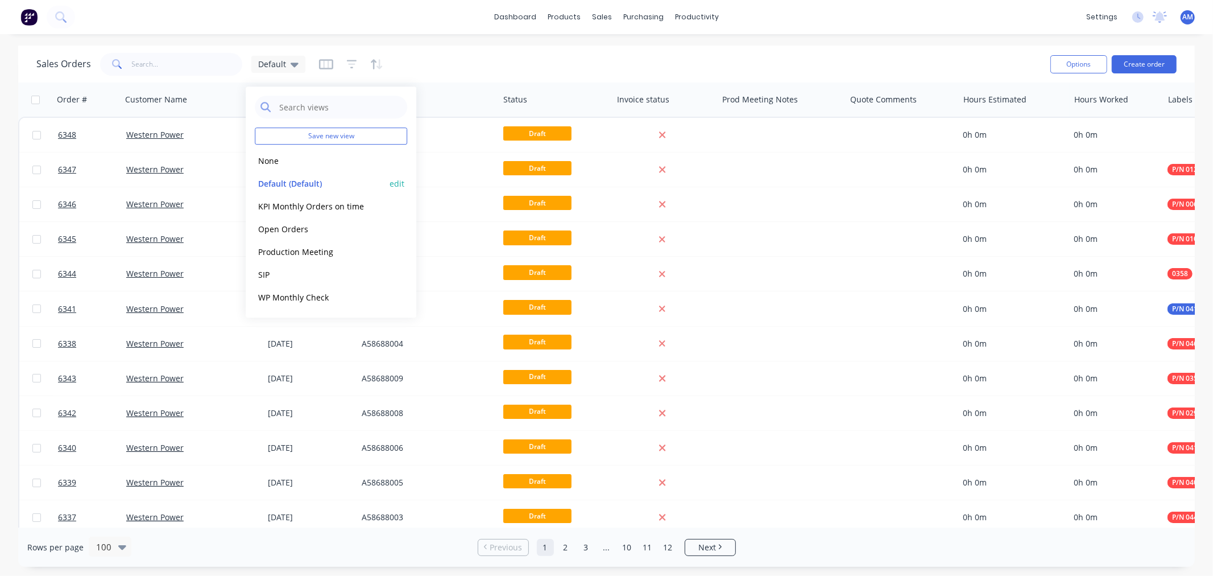
click at [286, 183] on button "Default (Default)" at bounding box center [320, 183] width 130 height 13
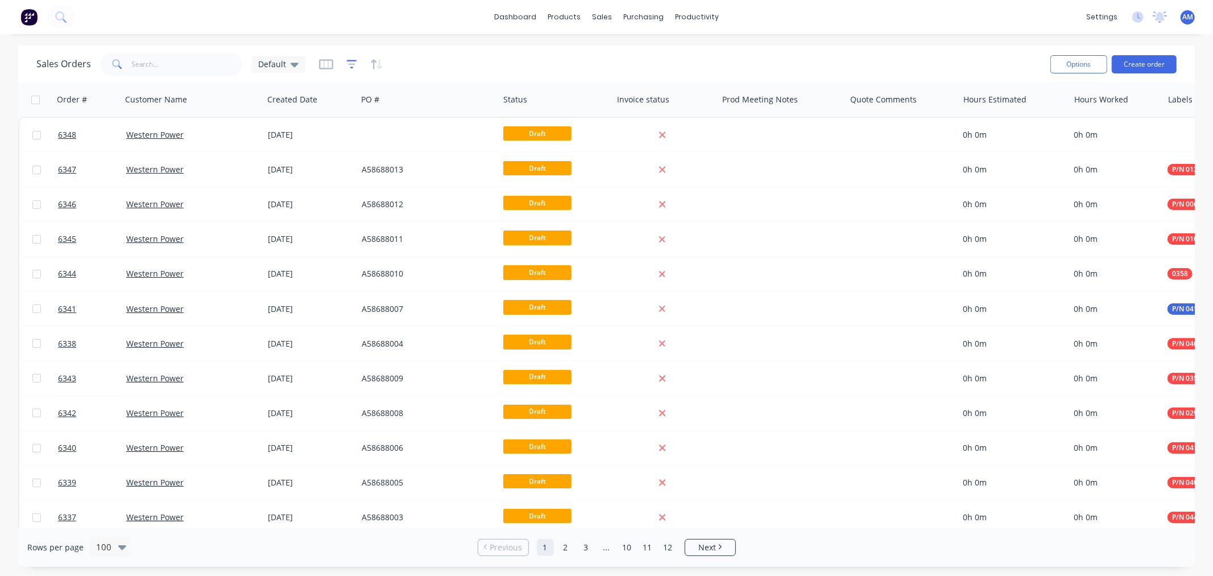
click at [349, 59] on icon "button" at bounding box center [352, 64] width 10 height 11
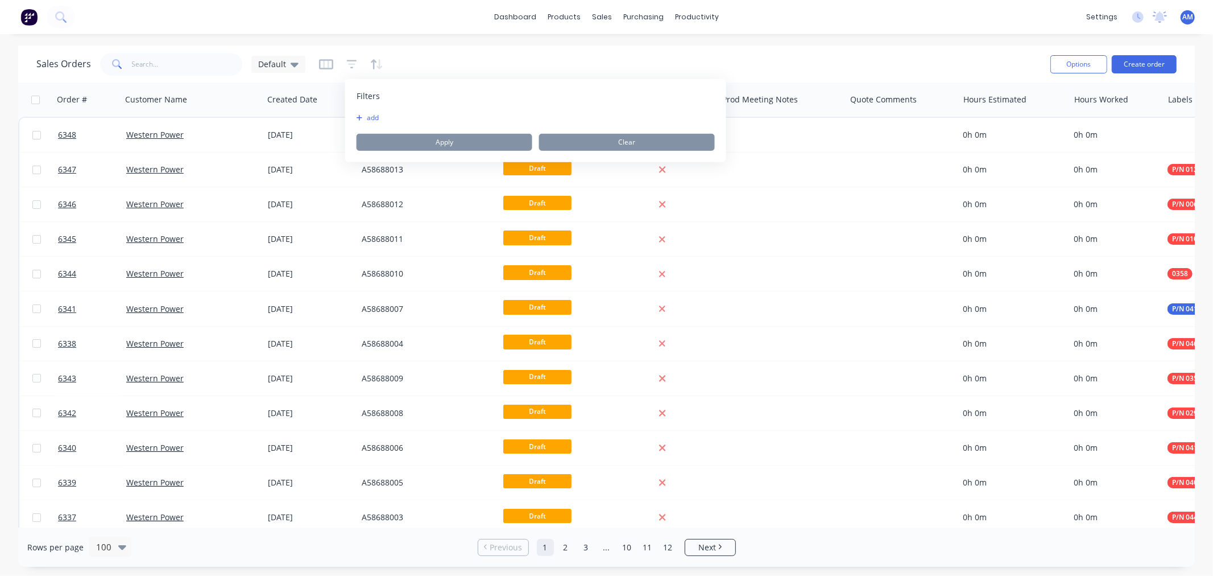
click at [370, 119] on button "add" at bounding box center [371, 117] width 28 height 9
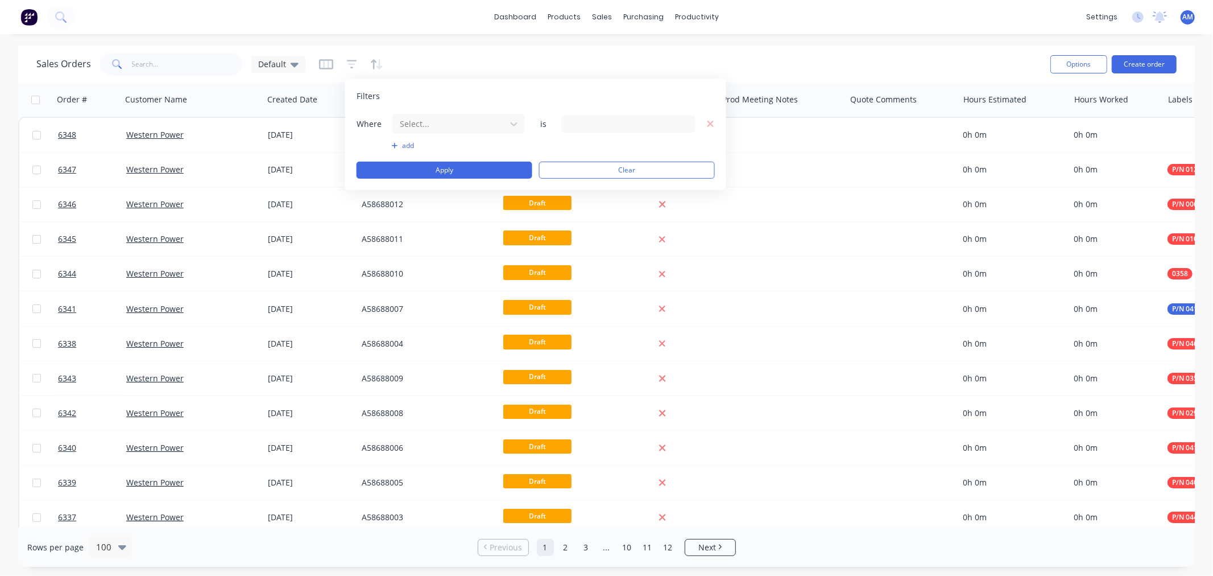
click at [440, 60] on div "Sales Orders Default" at bounding box center [538, 64] width 1005 height 28
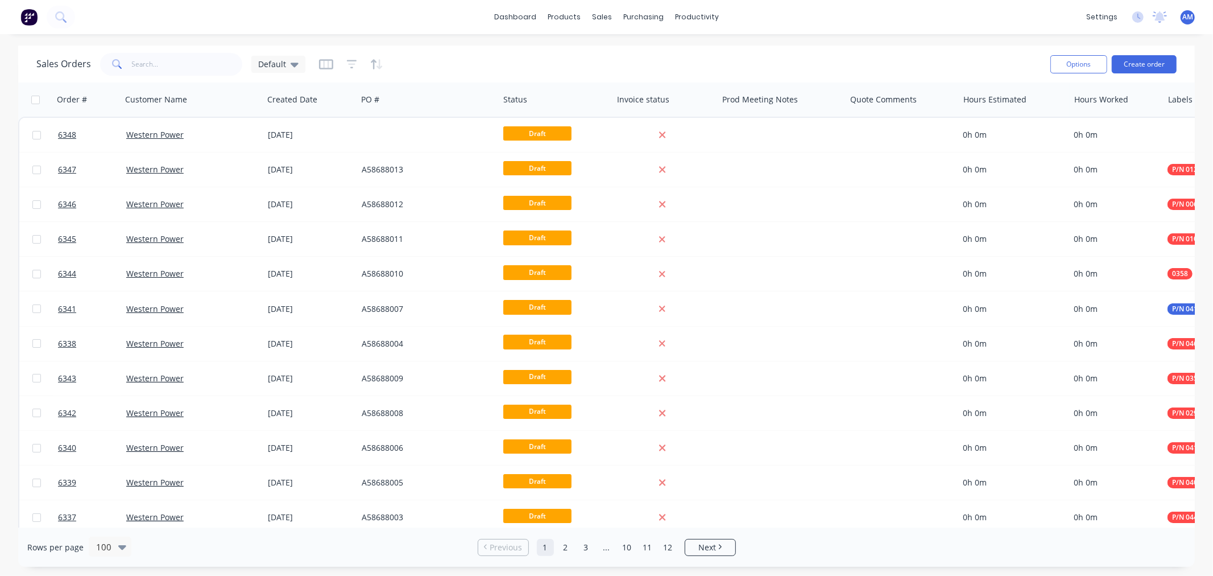
click at [451, 65] on div "Sales Orders Default" at bounding box center [538, 64] width 1005 height 28
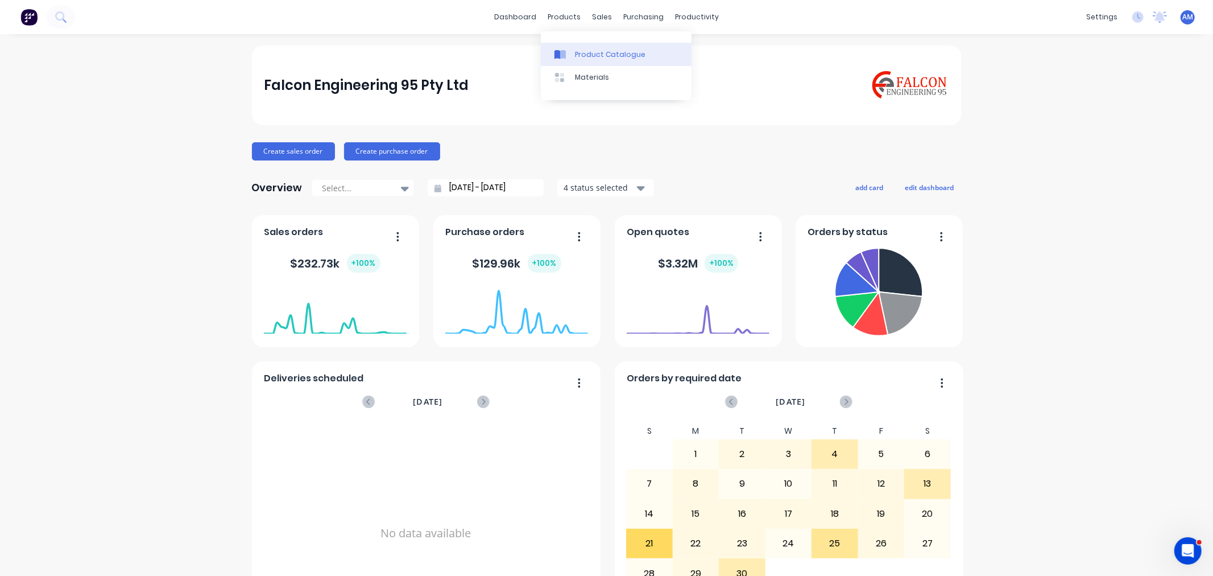
click at [583, 48] on link "Product Catalogue" at bounding box center [616, 54] width 151 height 23
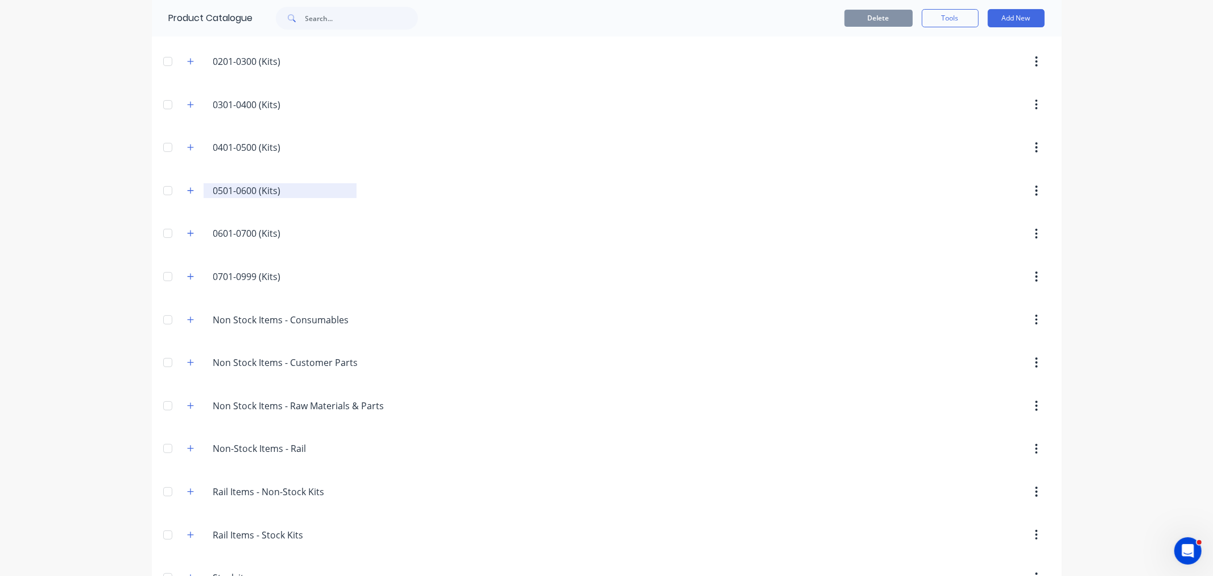
scroll to position [245, 0]
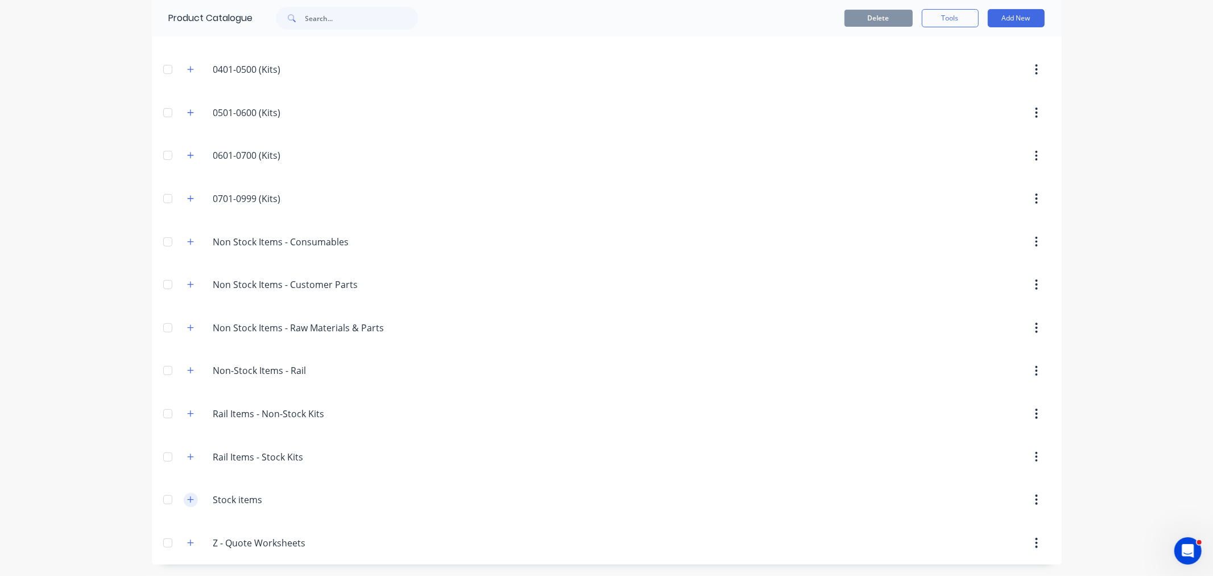
click at [187, 503] on icon "button" at bounding box center [190, 499] width 7 height 8
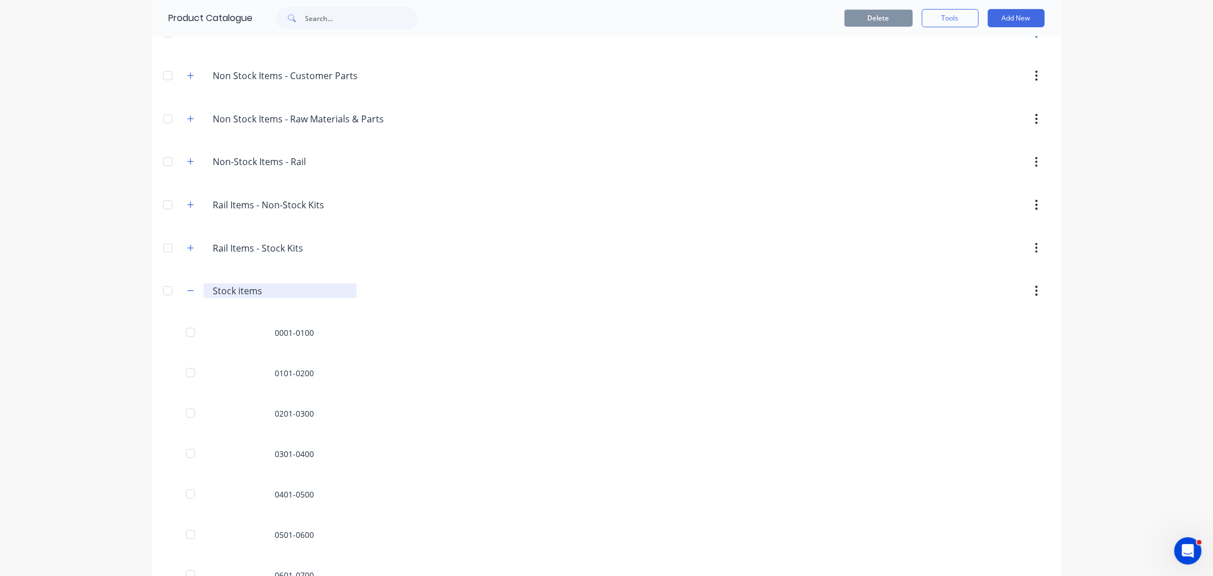
scroll to position [647, 0]
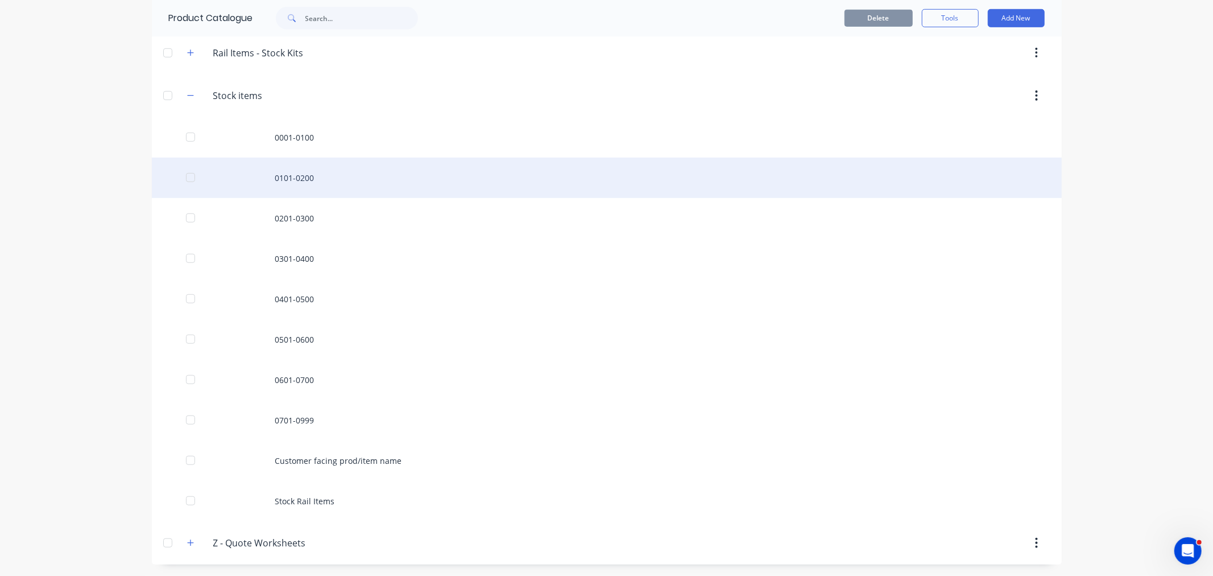
click at [276, 182] on div "0101-0200" at bounding box center [607, 178] width 910 height 40
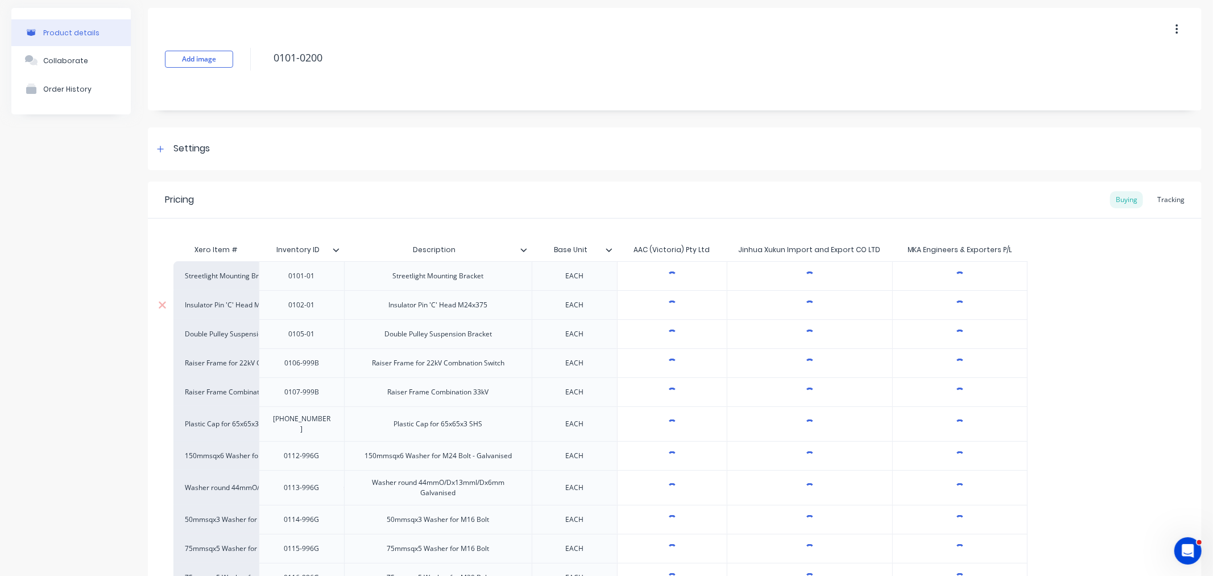
scroll to position [126, 0]
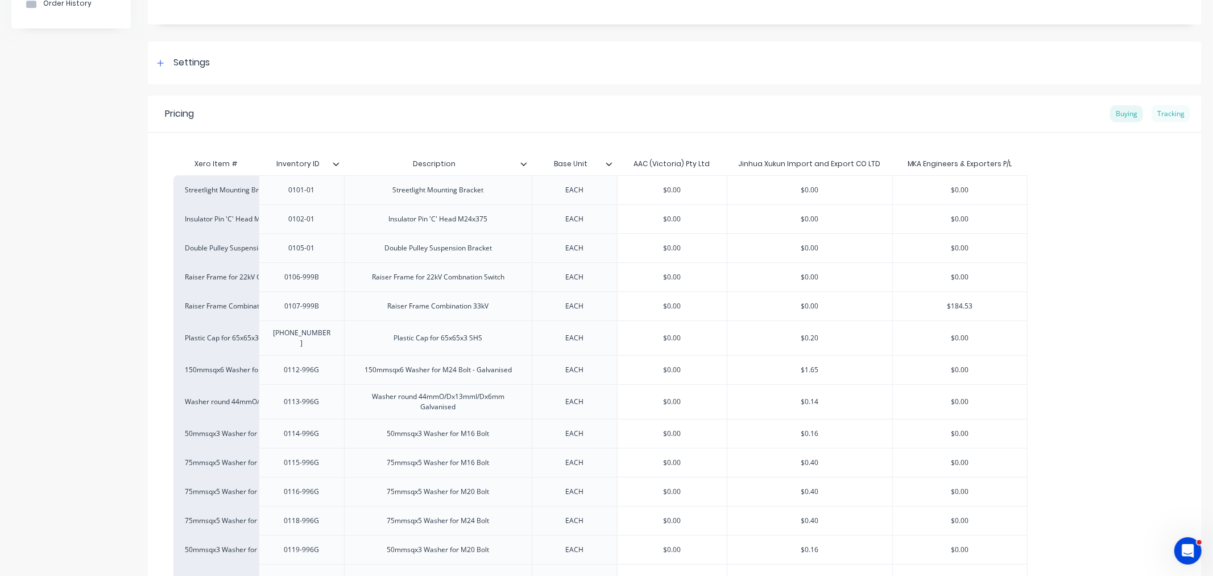
click at [1164, 114] on div "Tracking" at bounding box center [1171, 113] width 39 height 17
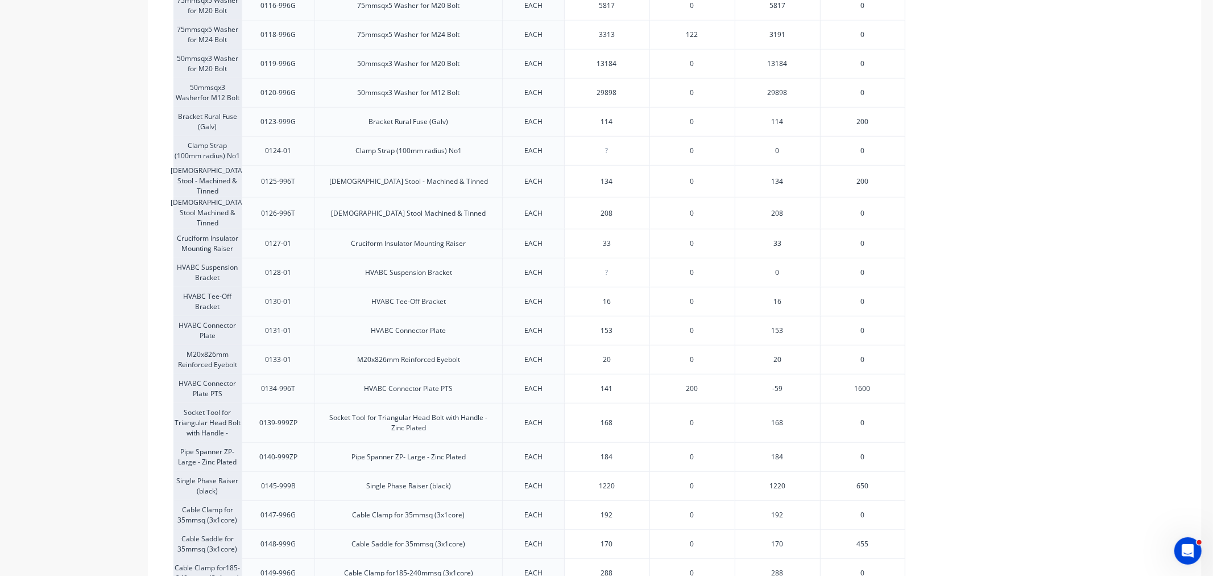
scroll to position [632, 0]
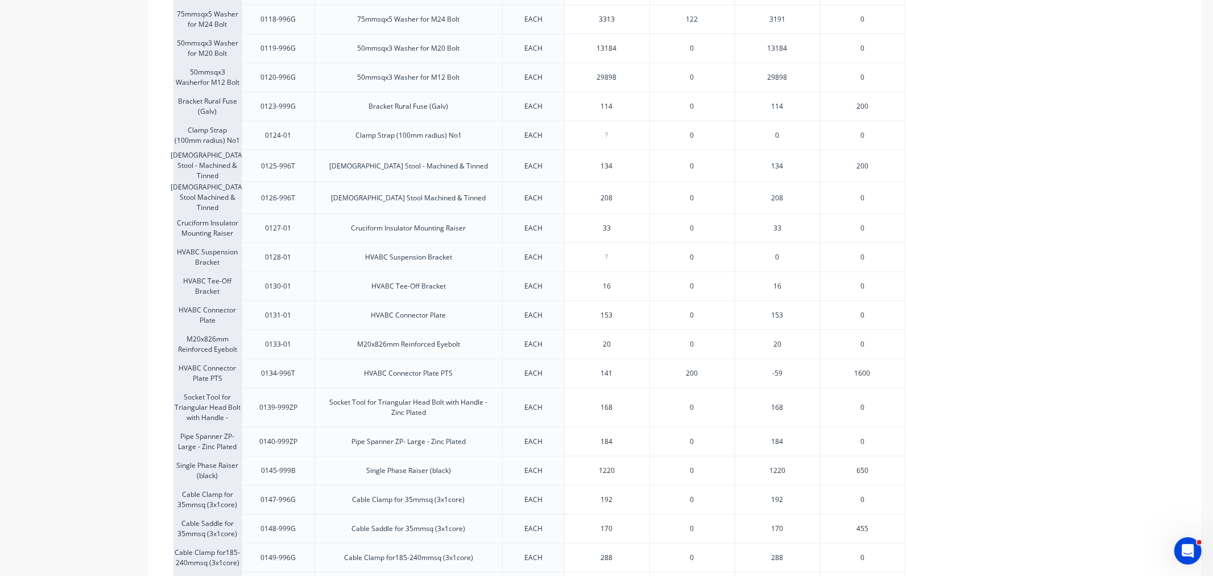
click at [862, 368] on span "1600" at bounding box center [863, 373] width 16 height 10
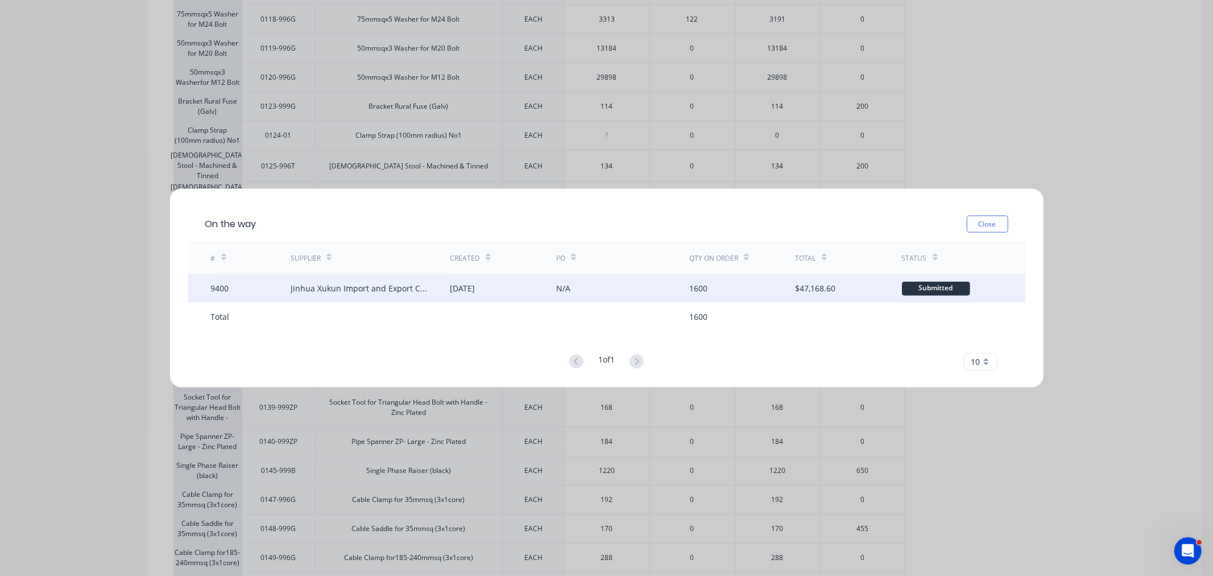
click at [260, 292] on div "9400" at bounding box center [251, 288] width 80 height 28
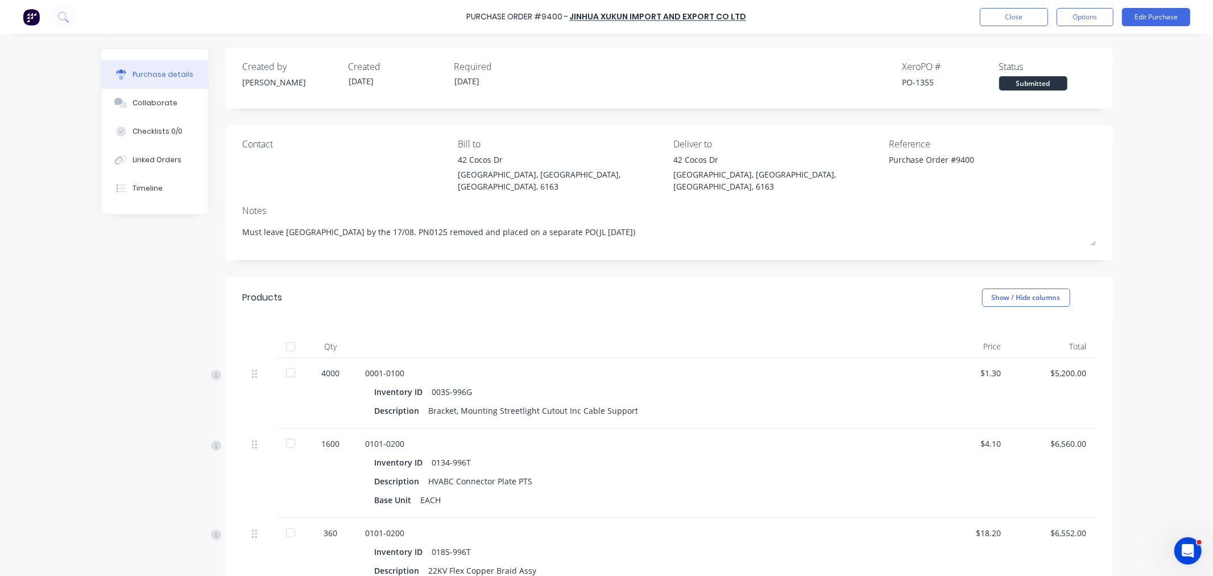
type textarea "x"
click at [1025, 13] on button "Close" at bounding box center [1014, 17] width 68 height 18
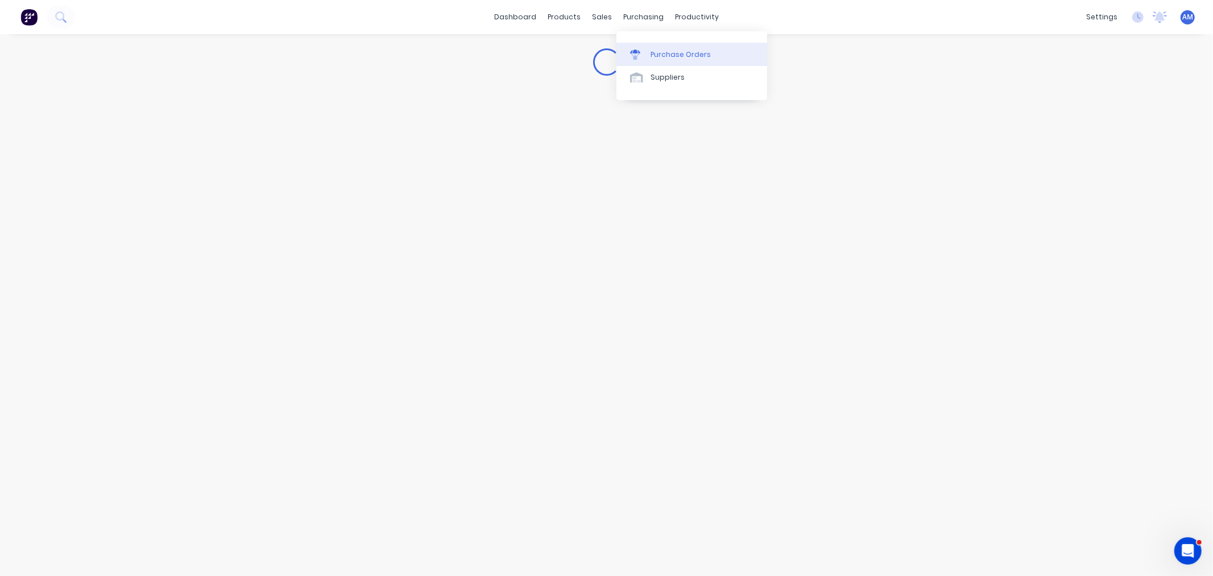
click at [644, 50] on div at bounding box center [638, 54] width 17 height 10
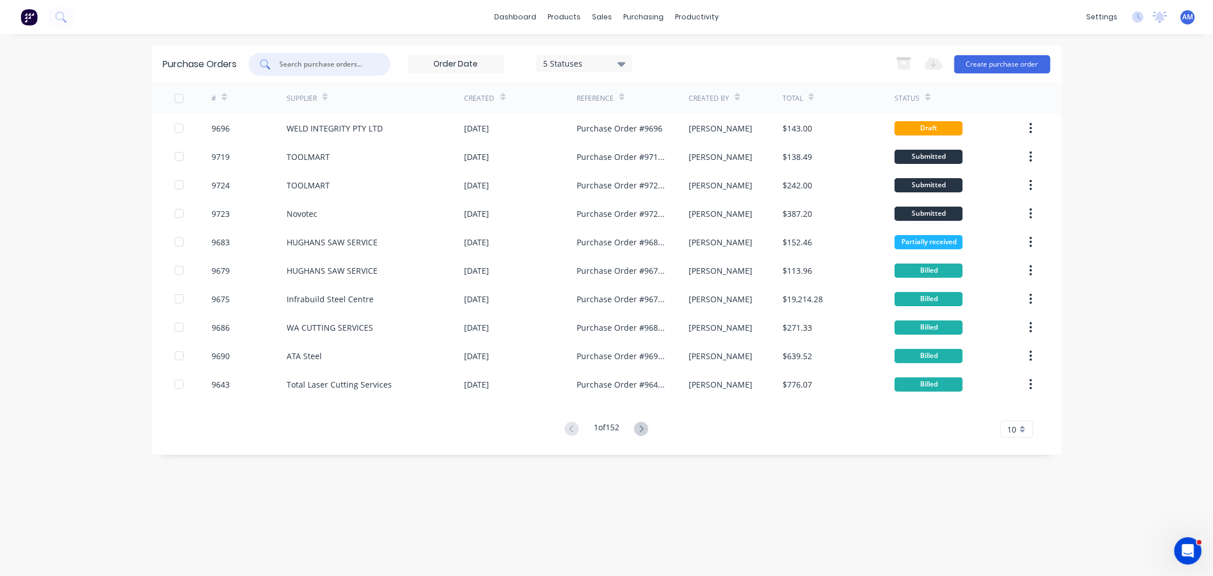
click at [313, 60] on input "text" at bounding box center [326, 64] width 94 height 11
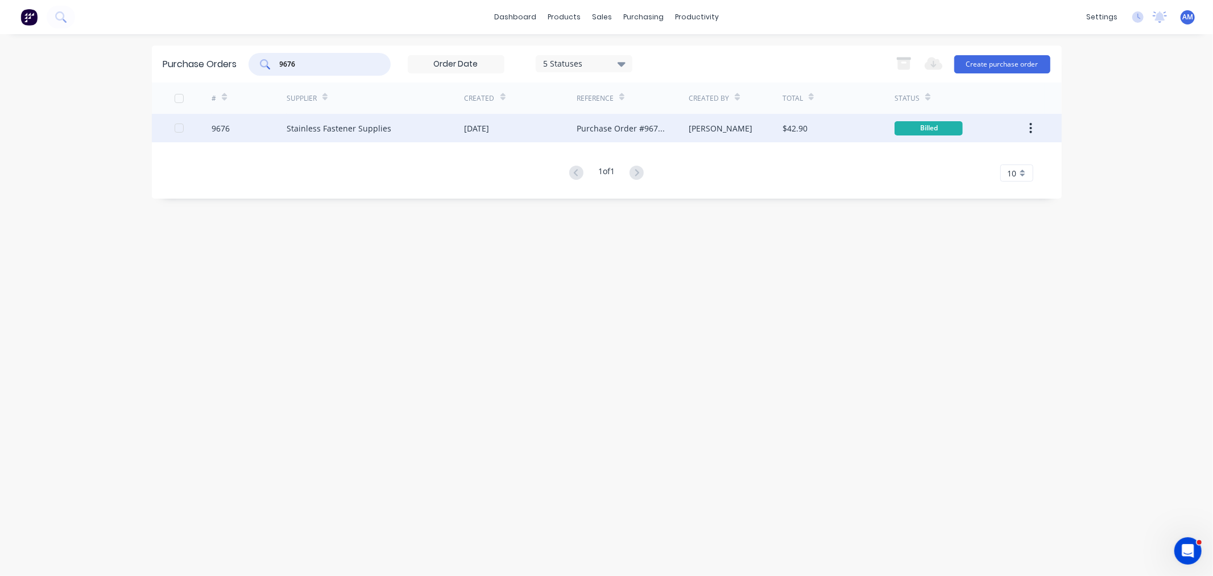
type input "9676"
click at [260, 124] on div "9676" at bounding box center [249, 128] width 75 height 28
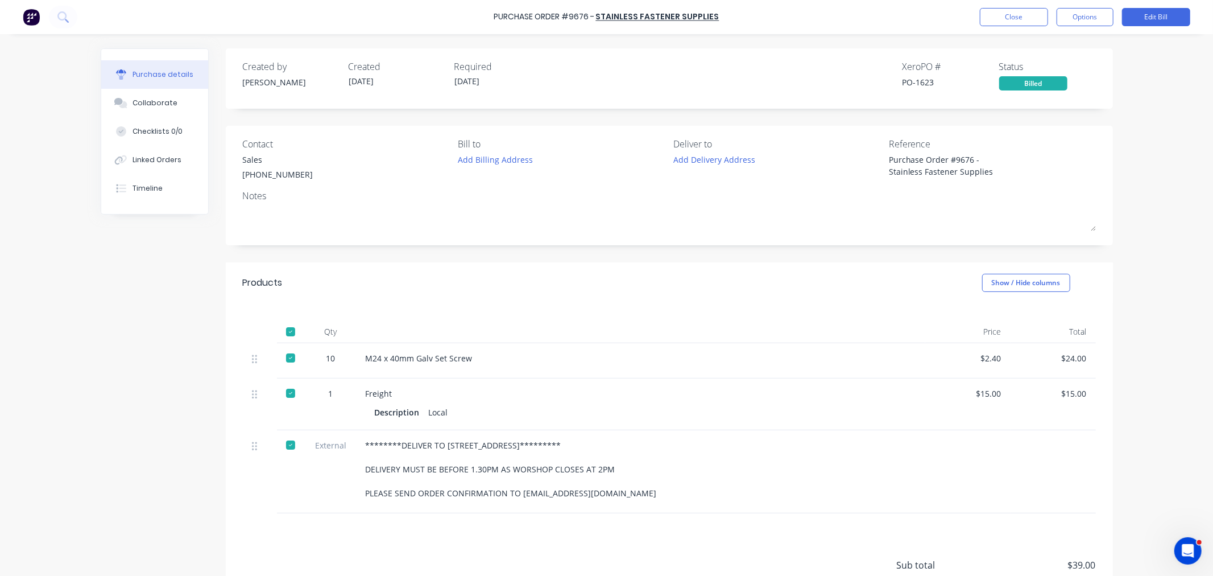
type textarea "x"
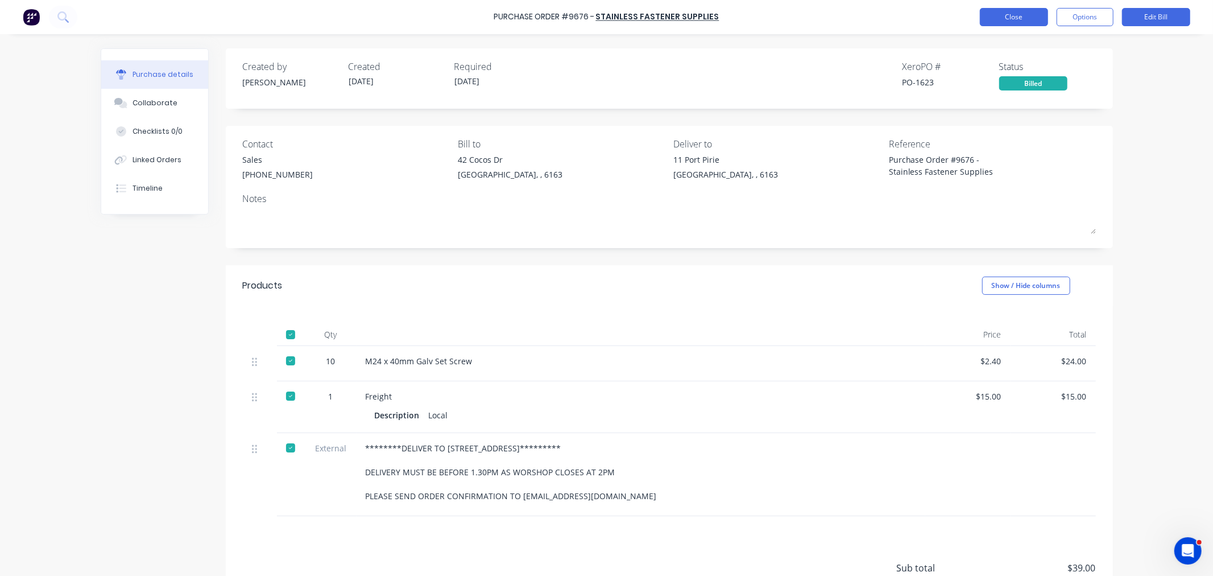
click at [1026, 14] on button "Close" at bounding box center [1014, 17] width 68 height 18
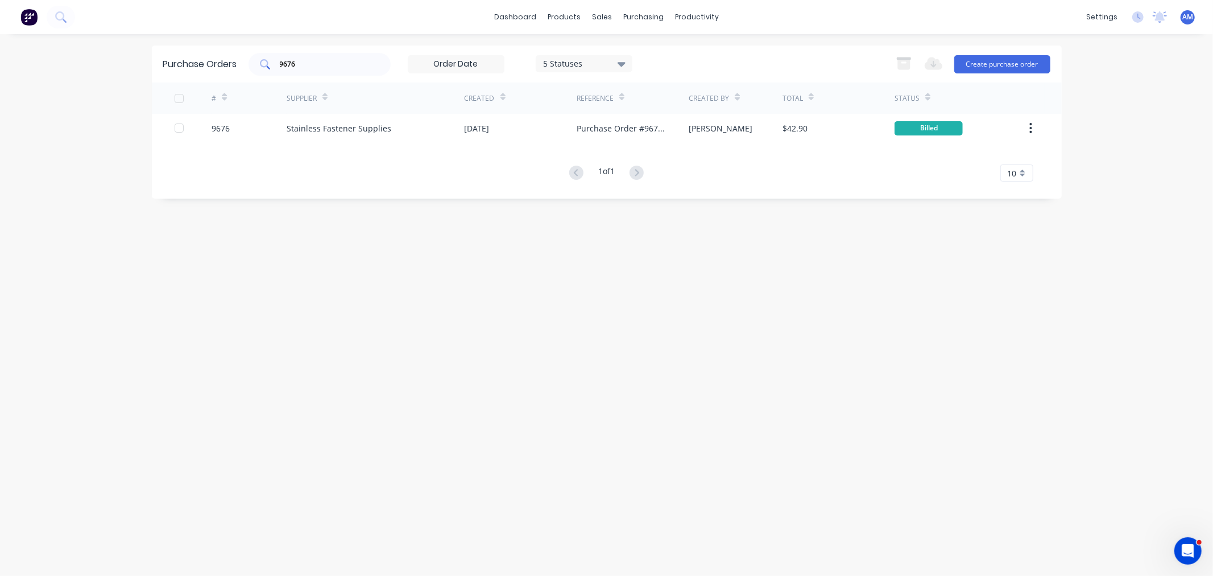
click at [348, 63] on input "9676" at bounding box center [326, 64] width 94 height 11
drag, startPoint x: 320, startPoint y: 63, endPoint x: 225, endPoint y: 73, distance: 96.1
click at [225, 73] on div "Purchase Orders 9676 5 Statuses 5 Statuses Export to Excel (XLSX) Create purcha…" at bounding box center [607, 63] width 910 height 37
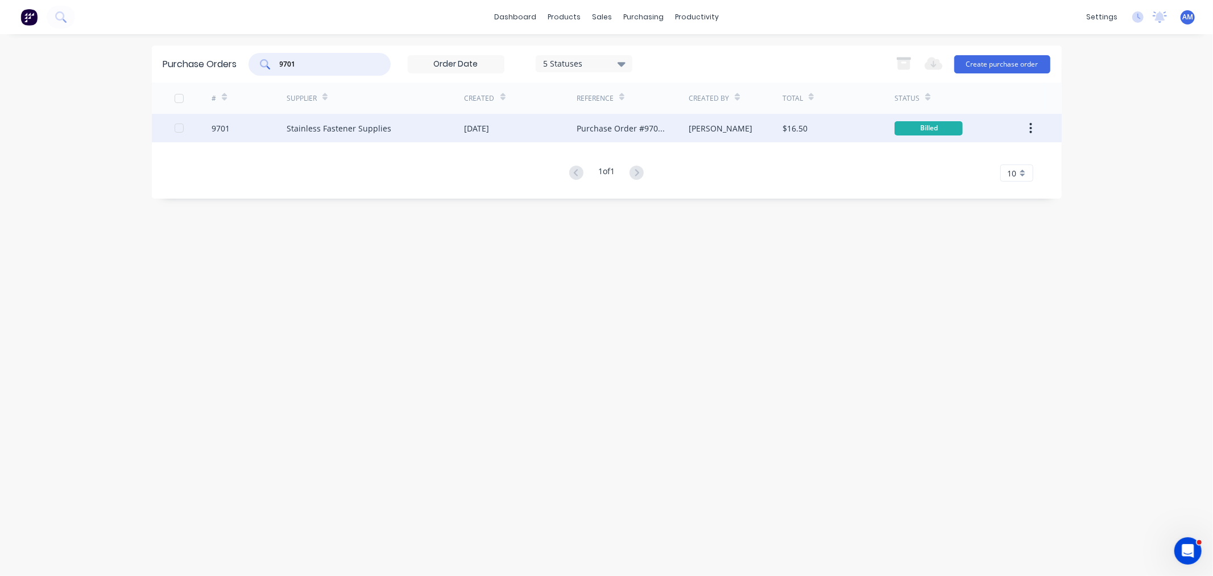
type input "9701"
click at [241, 126] on div "9701" at bounding box center [249, 128] width 75 height 28
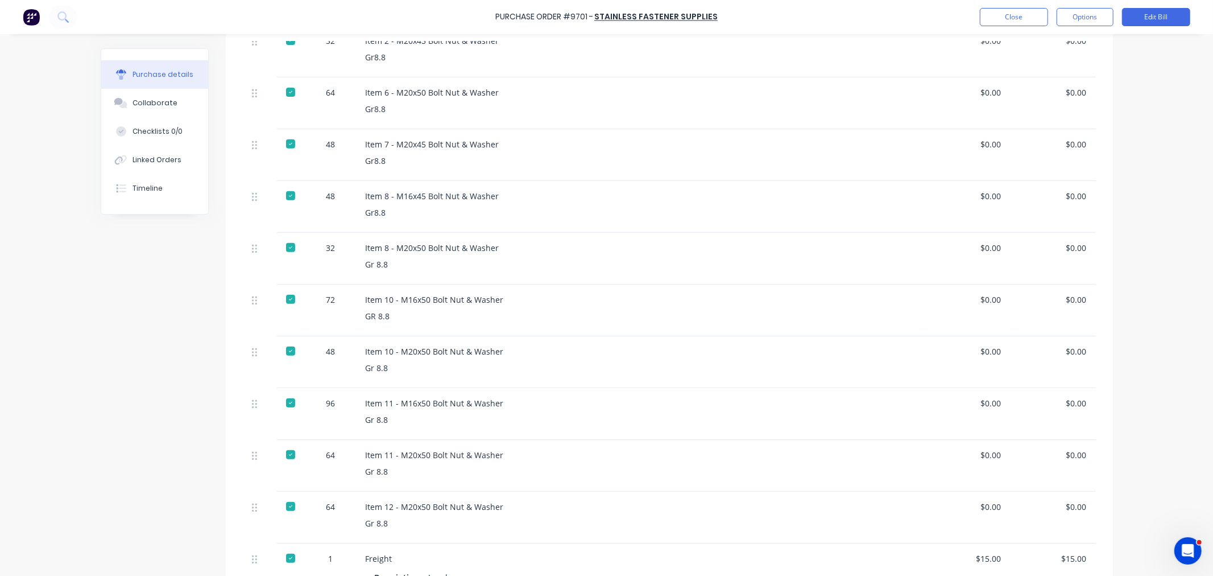
scroll to position [252, 0]
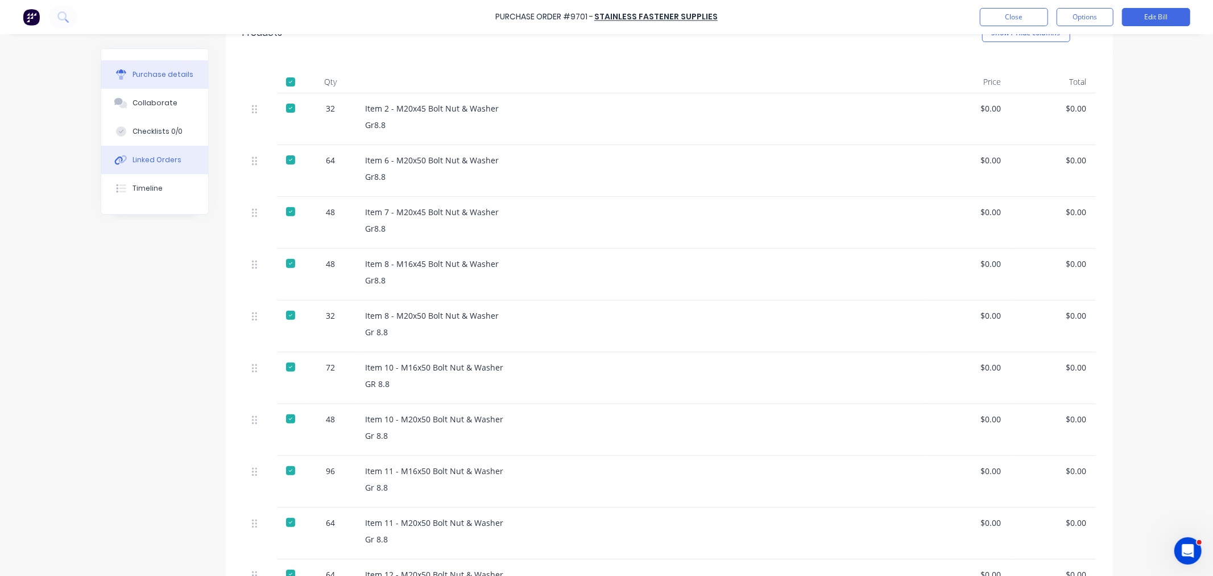
click at [171, 151] on button "Linked Orders" at bounding box center [154, 160] width 107 height 28
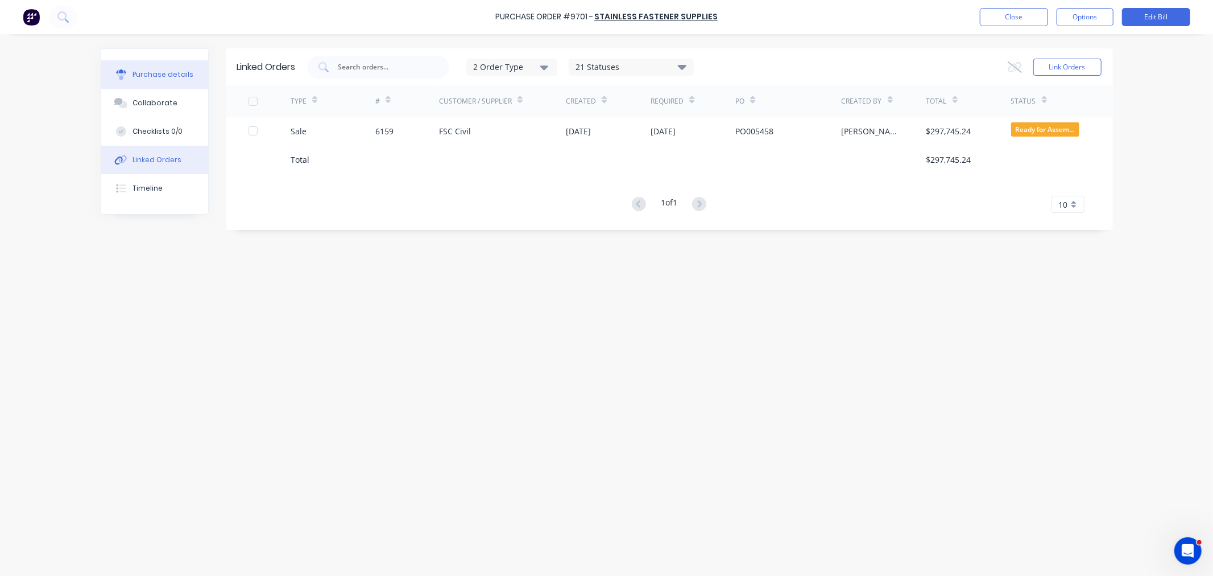
click at [182, 74] on div "Purchase details" at bounding box center [163, 74] width 61 height 10
type textarea "x"
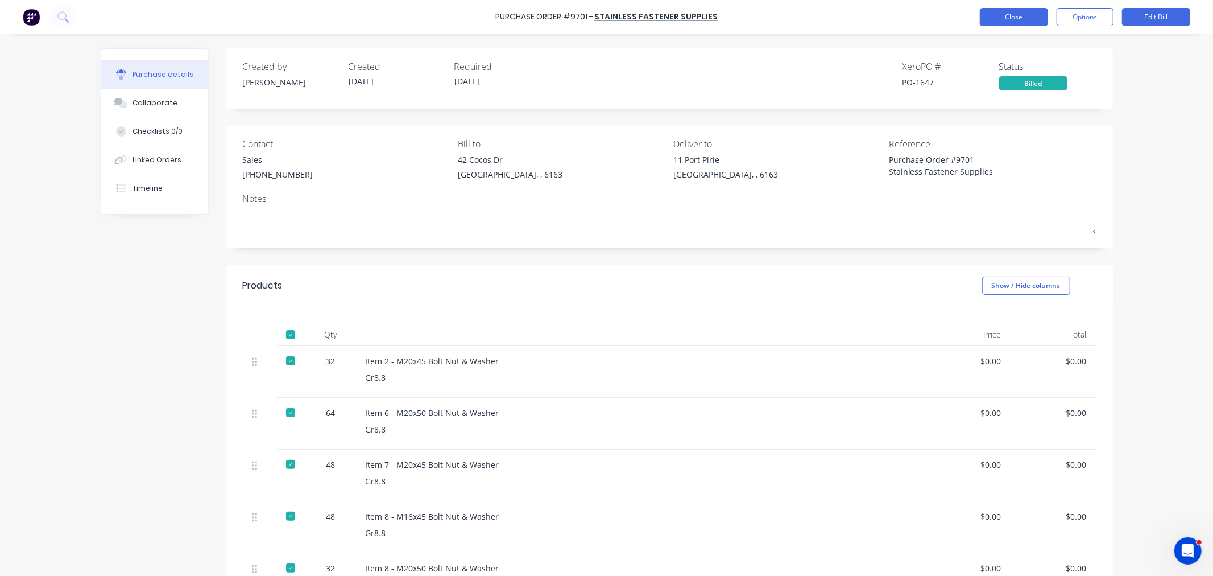
click at [1004, 13] on button "Close" at bounding box center [1014, 17] width 68 height 18
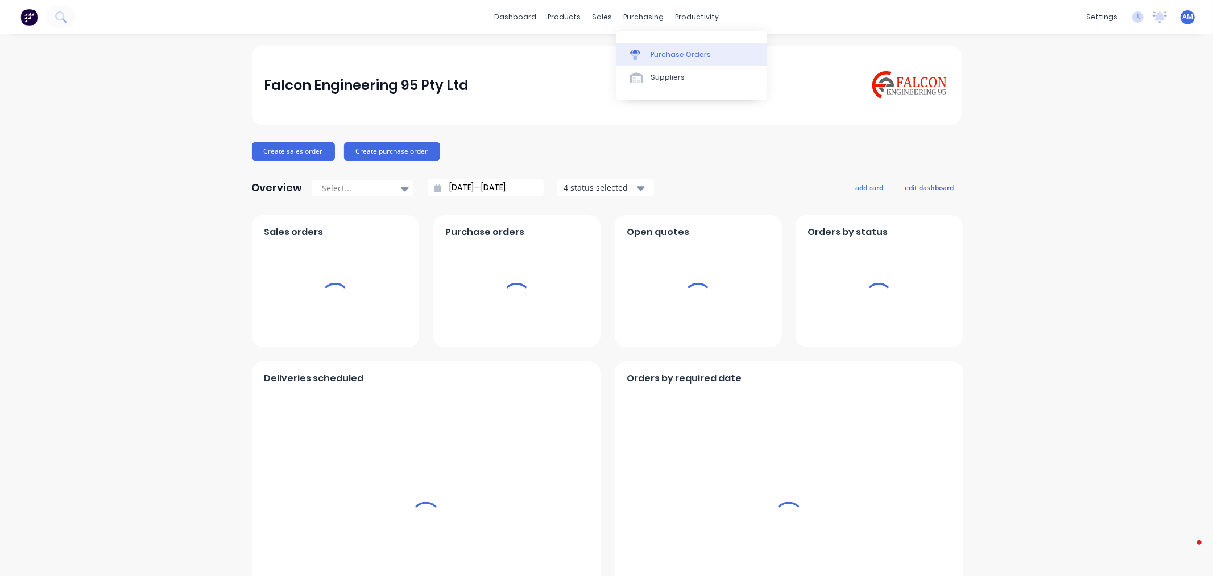
click at [668, 49] on div "Purchase Orders" at bounding box center [681, 54] width 60 height 10
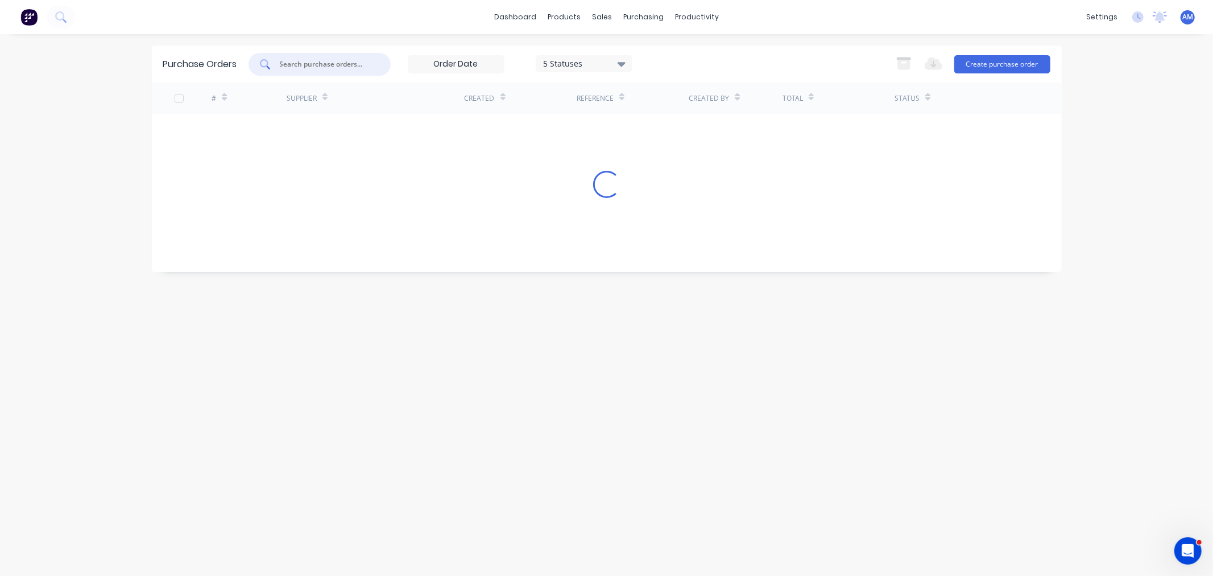
click at [281, 59] on input "text" at bounding box center [326, 64] width 94 height 11
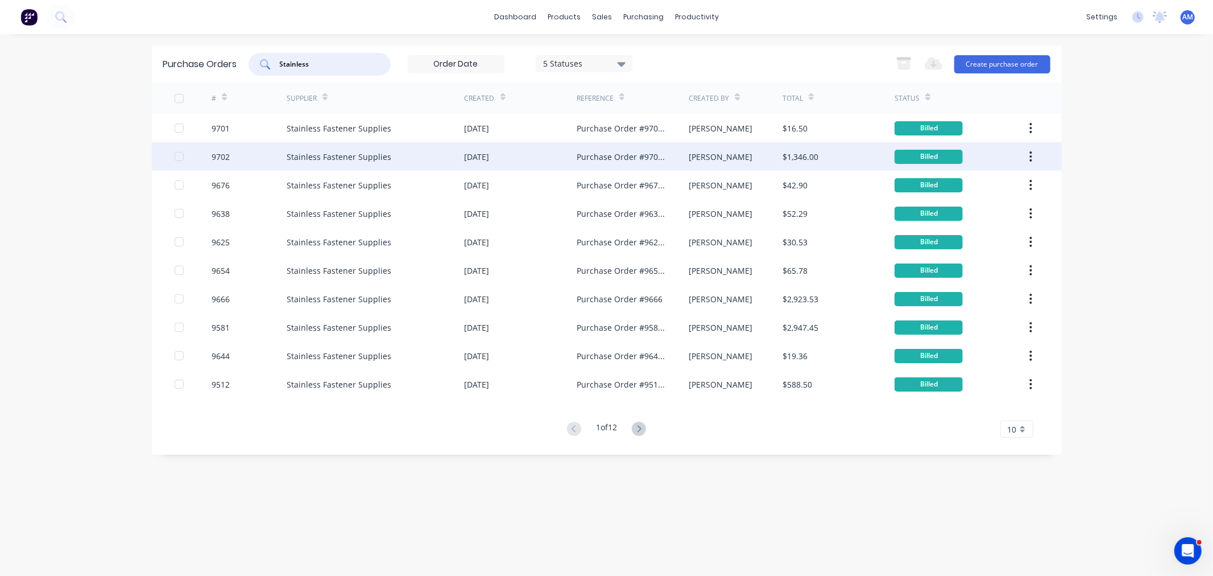
type input "Stainless"
click at [247, 149] on div "9702" at bounding box center [249, 156] width 75 height 28
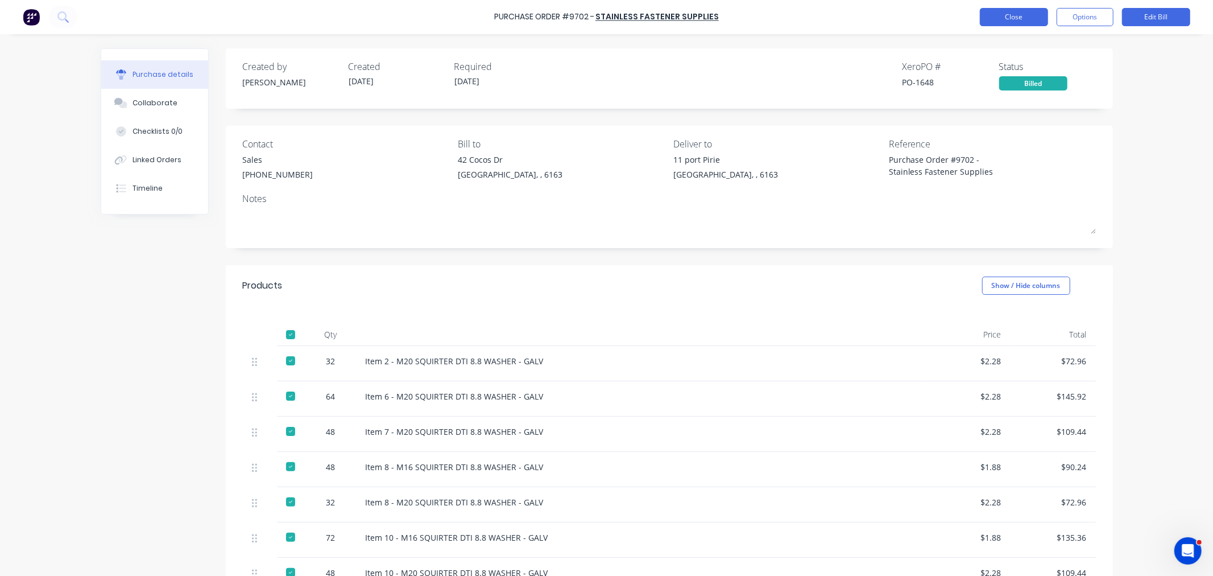
click at [1019, 19] on button "Close" at bounding box center [1014, 17] width 68 height 18
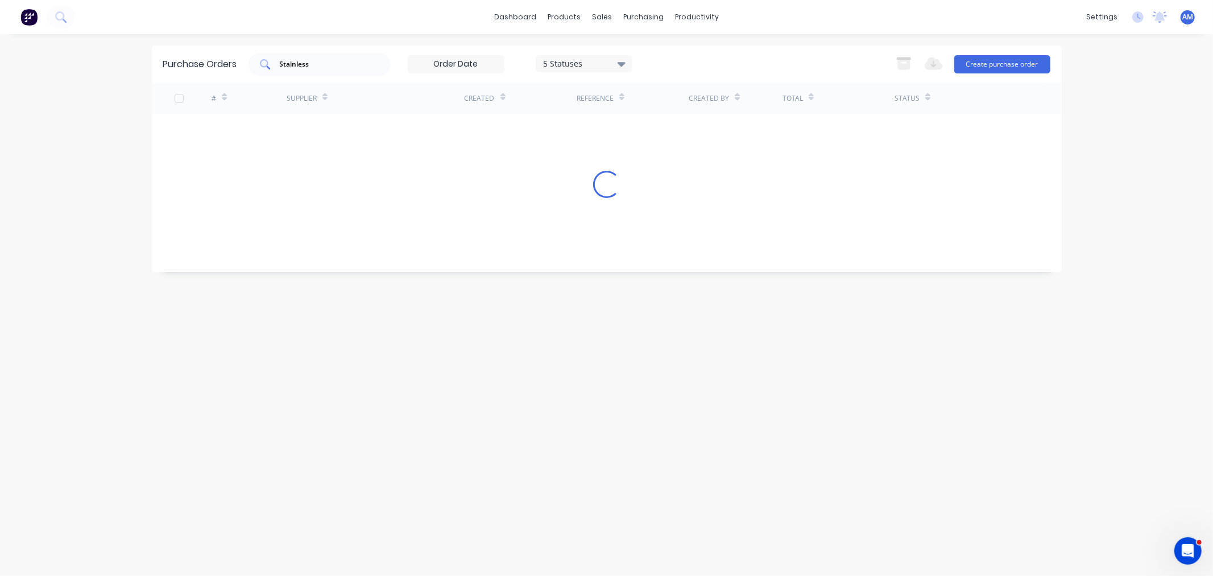
click at [338, 67] on input "Stainless" at bounding box center [326, 64] width 94 height 11
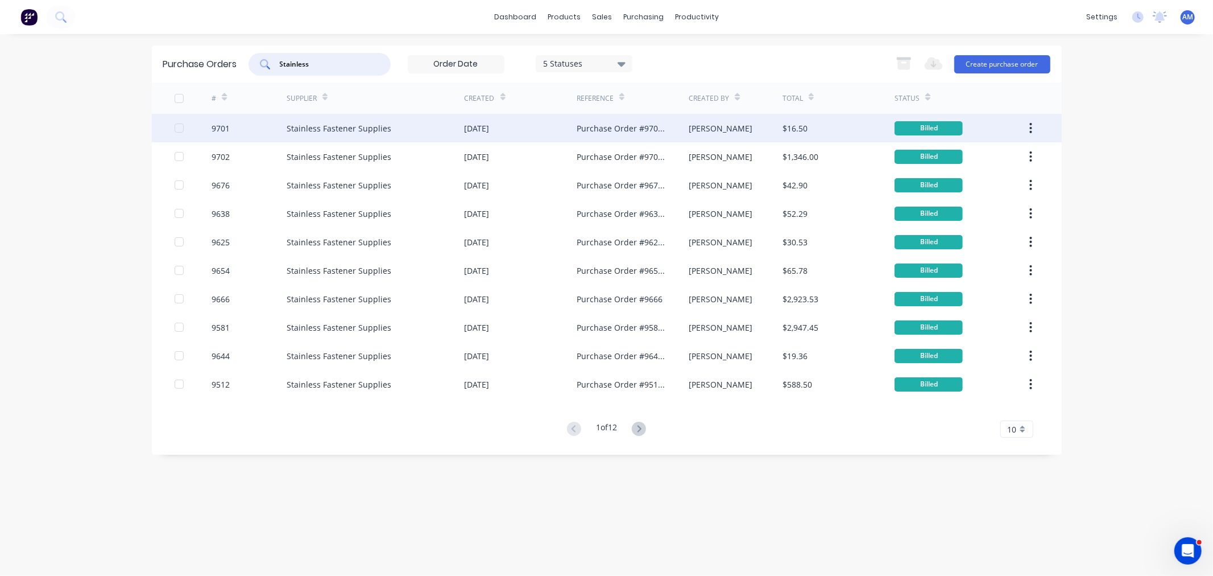
click at [250, 123] on div "9701" at bounding box center [249, 128] width 75 height 28
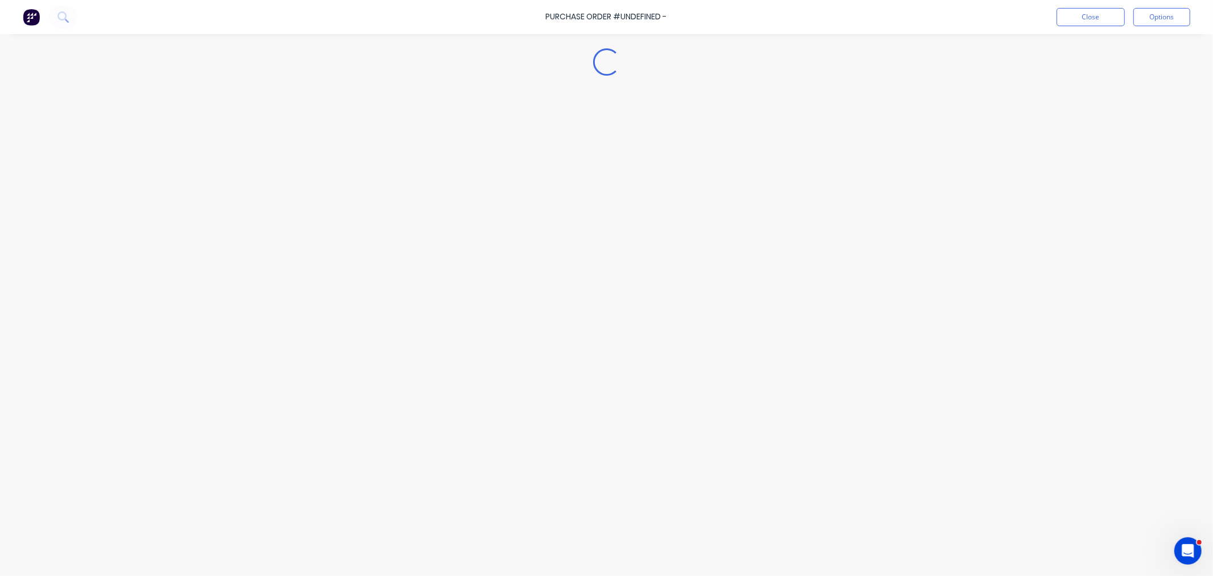
type textarea "x"
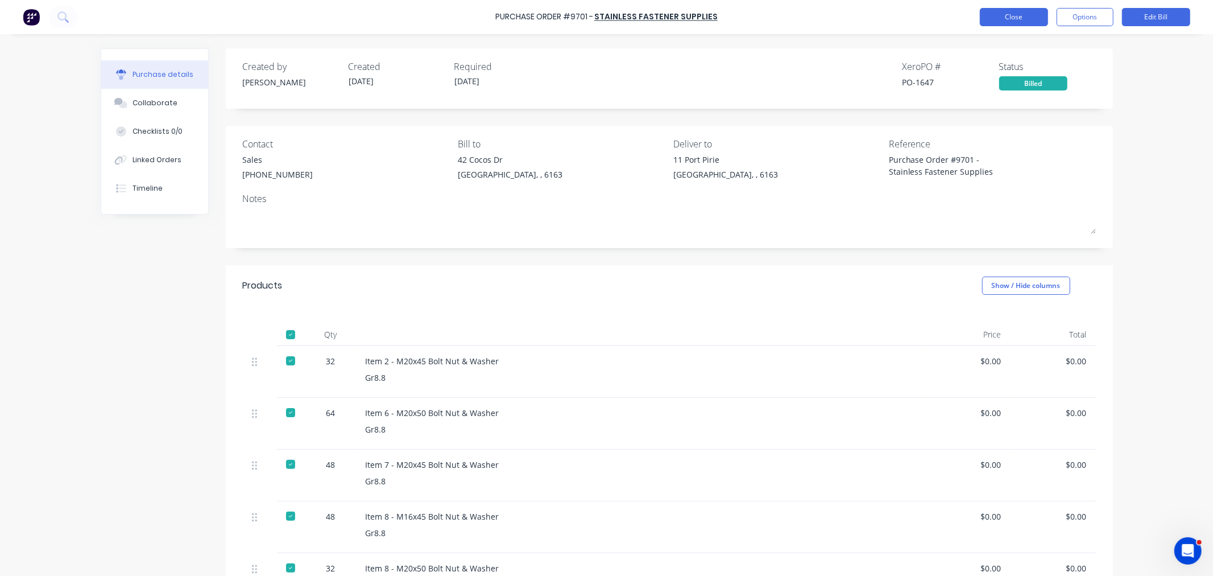
click at [1007, 16] on button "Close" at bounding box center [1014, 17] width 68 height 18
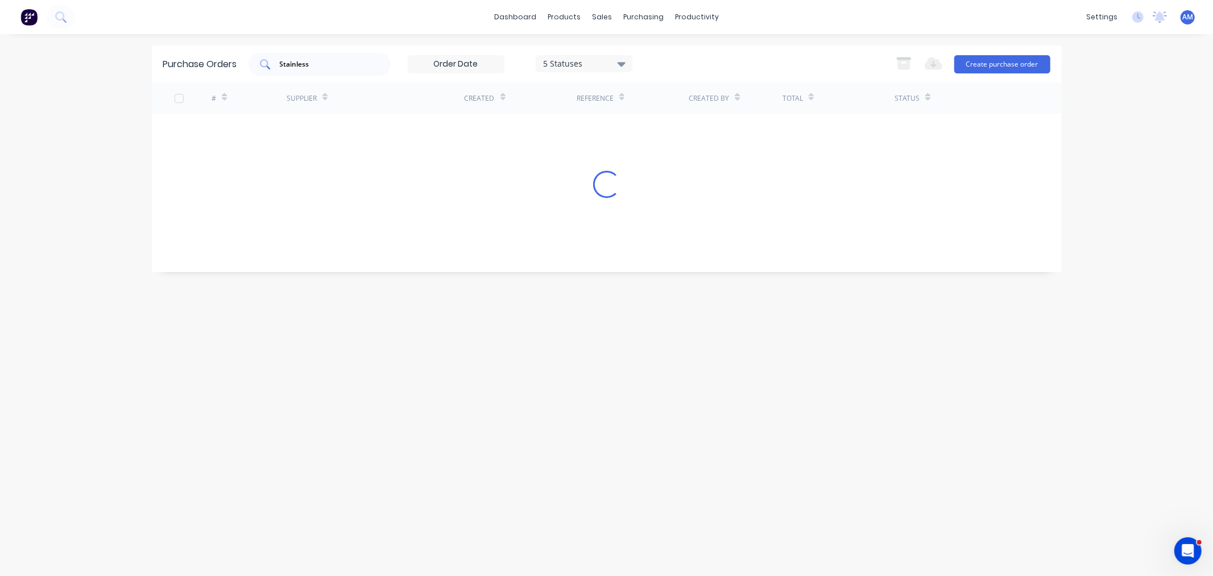
click at [353, 61] on input "Stainless" at bounding box center [326, 64] width 94 height 11
drag, startPoint x: 307, startPoint y: 66, endPoint x: 169, endPoint y: 74, distance: 138.5
click at [169, 74] on div "Purchase Orders Stainless 5 Statuses 5 Statuses Export to Excel (XLSX) Create p…" at bounding box center [607, 63] width 910 height 37
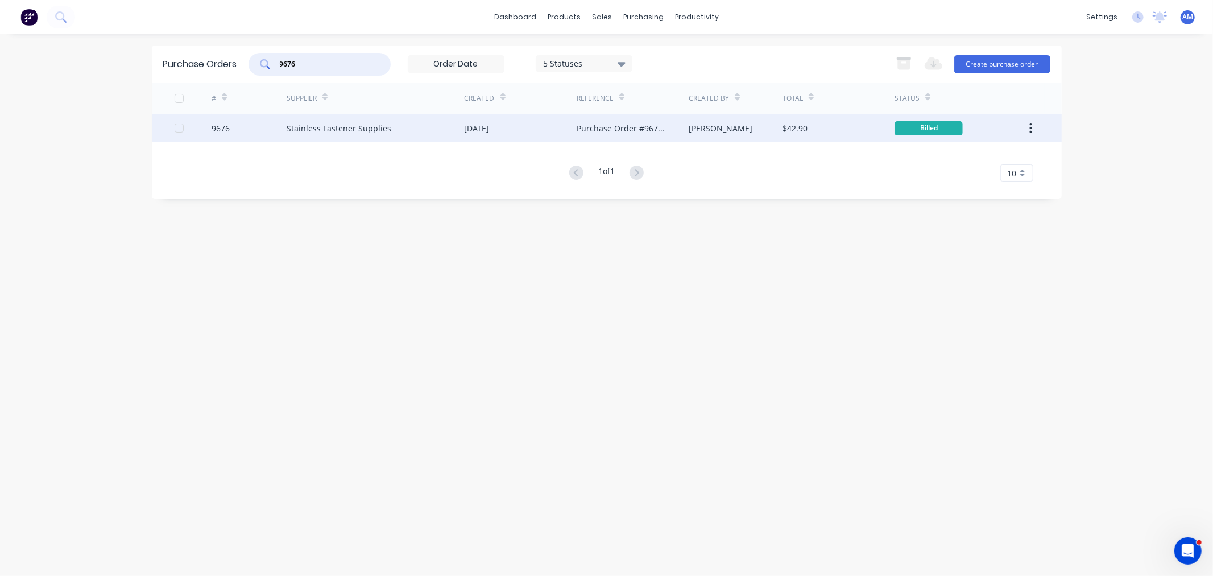
type input "9676"
click at [242, 121] on div "9676" at bounding box center [249, 128] width 75 height 28
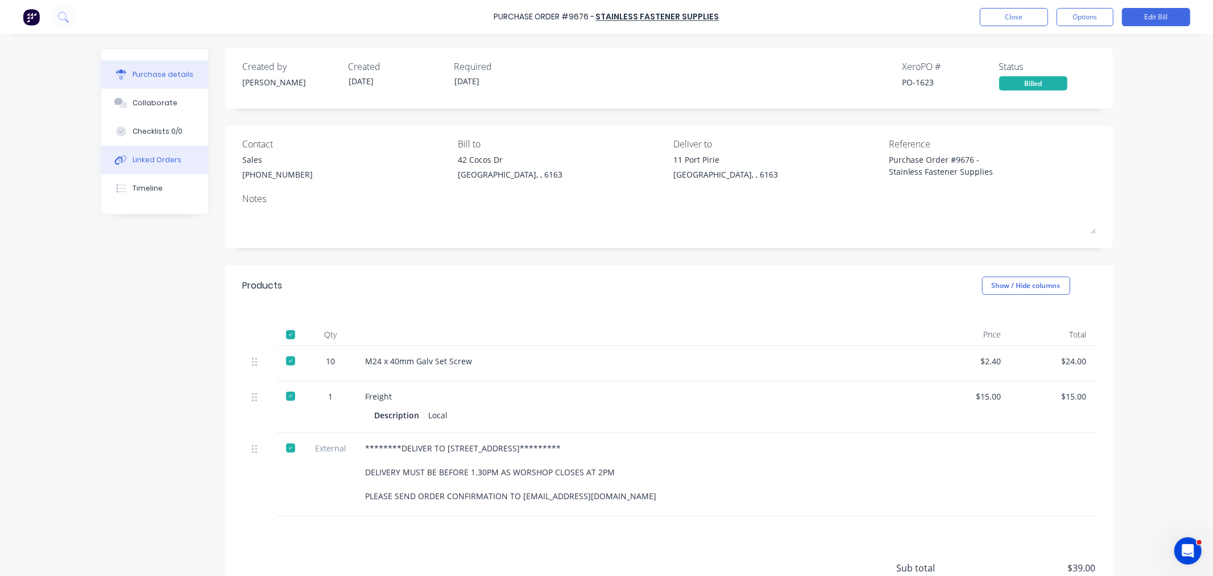
click at [164, 155] on div "Linked Orders" at bounding box center [157, 160] width 49 height 10
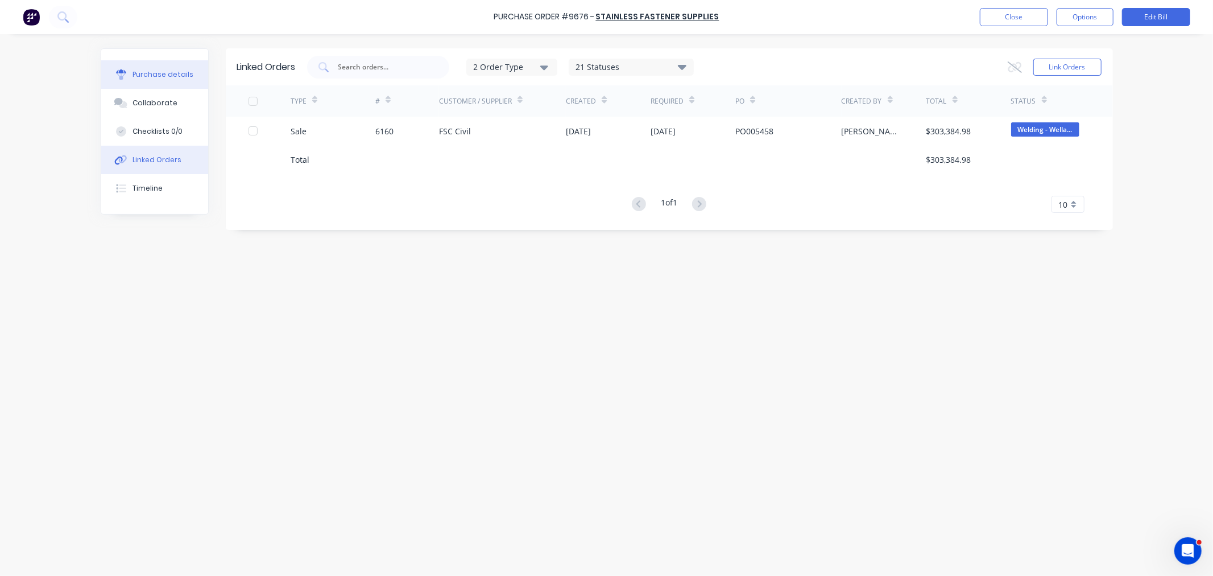
click at [162, 72] on div "Purchase details" at bounding box center [163, 74] width 61 height 10
type textarea "x"
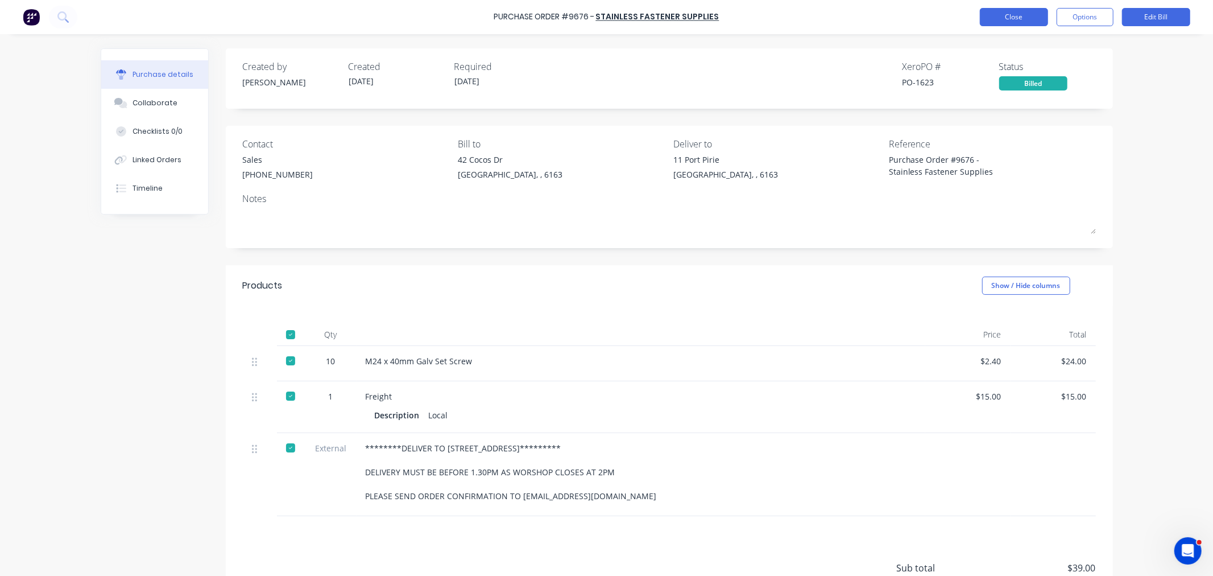
click at [1011, 18] on button "Close" at bounding box center [1014, 17] width 68 height 18
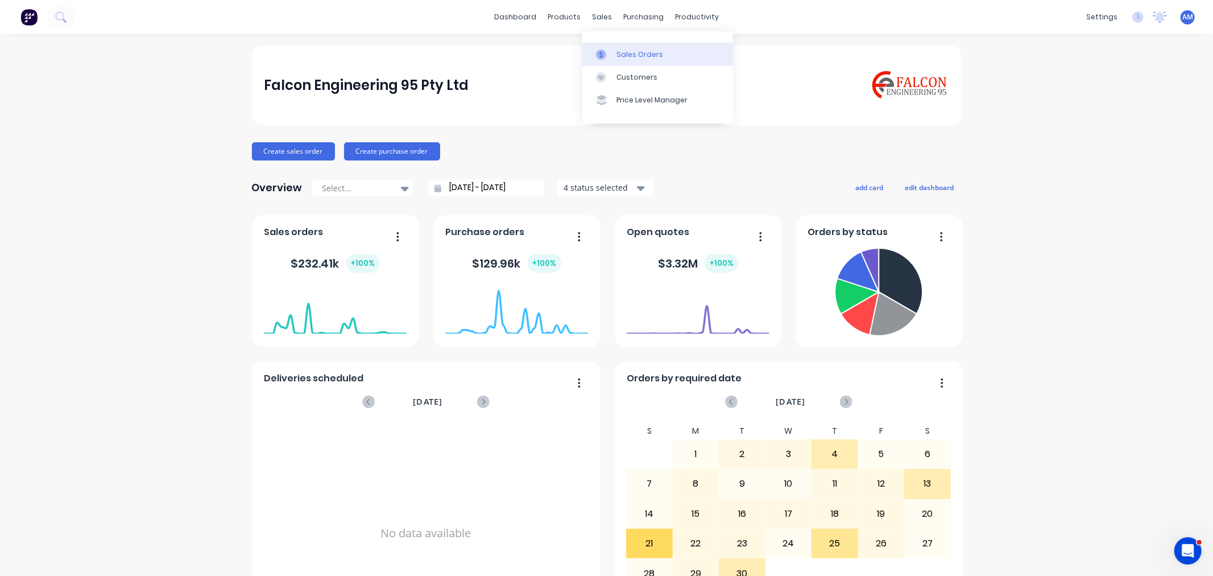
click at [627, 53] on div "Sales Orders" at bounding box center [639, 54] width 47 height 10
click at [634, 47] on link "Sales Orders" at bounding box center [657, 54] width 151 height 23
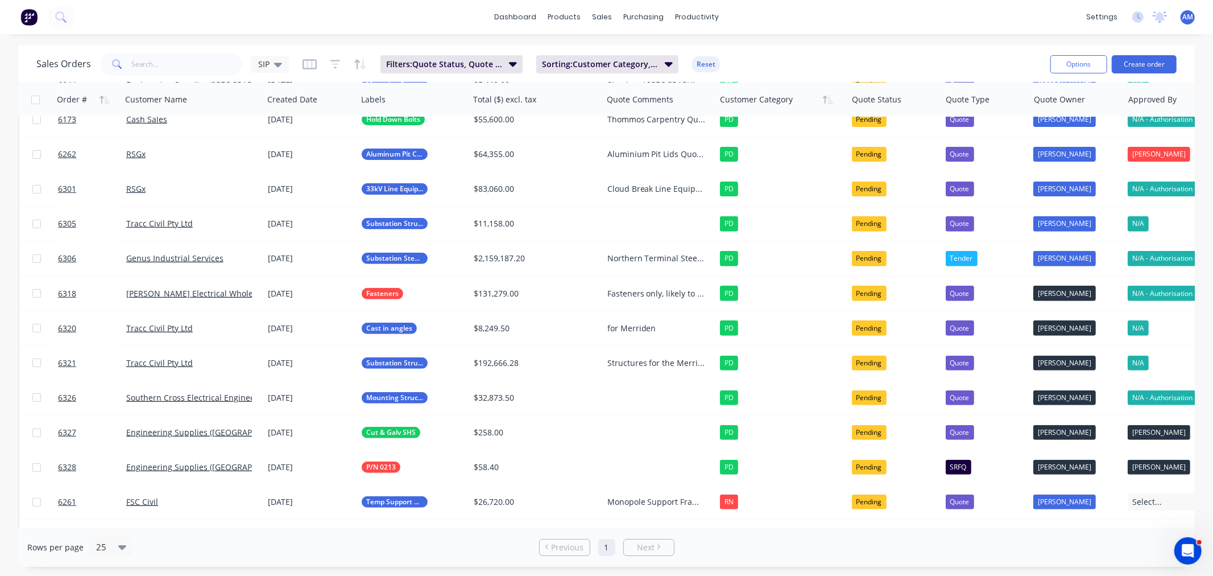
scroll to position [379, 0]
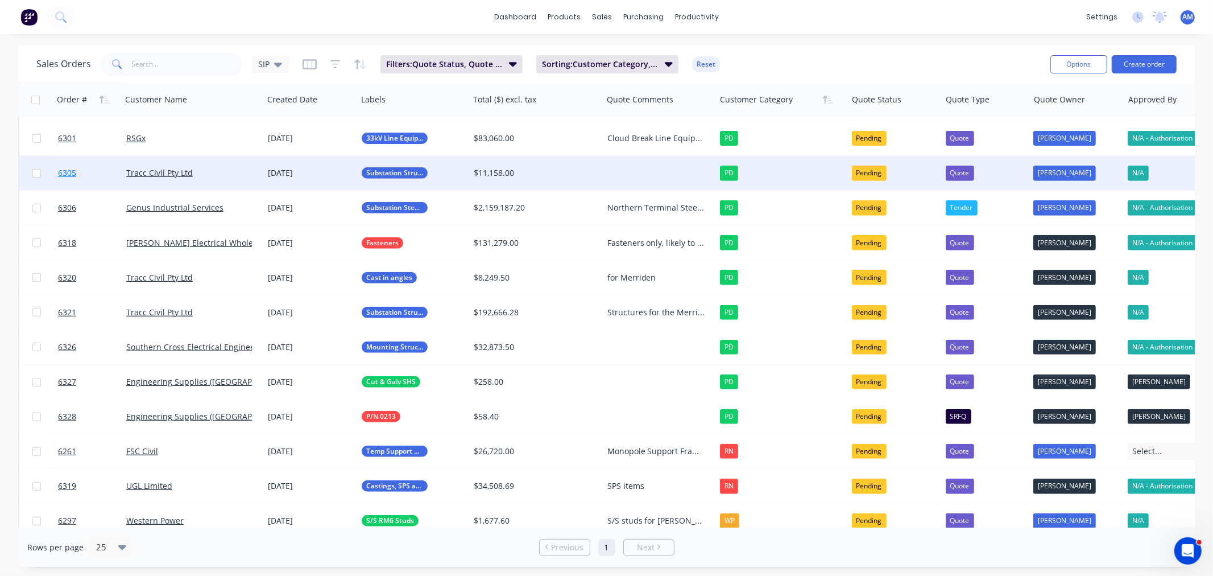
click at [86, 168] on link "6305" at bounding box center [92, 173] width 68 height 34
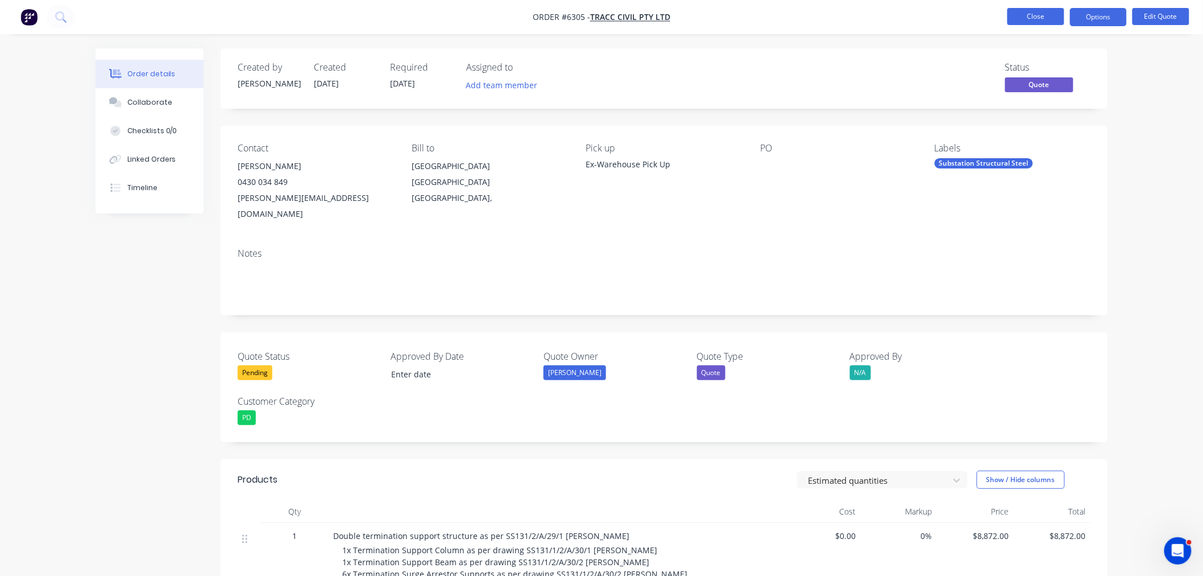
click at [1031, 19] on button "Close" at bounding box center [1036, 16] width 57 height 17
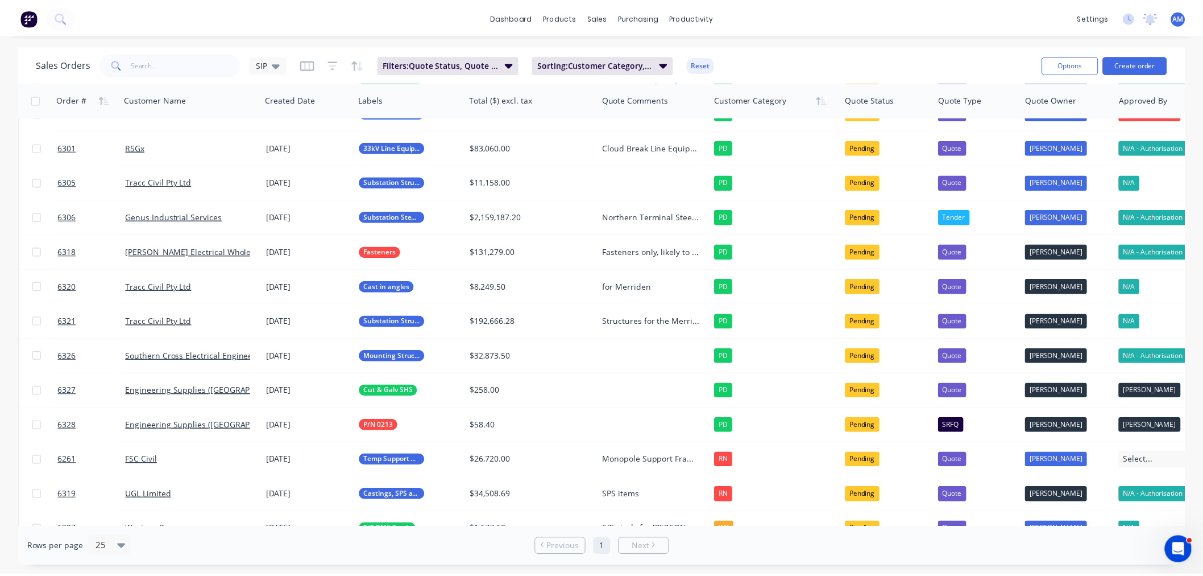
scroll to position [379, 0]
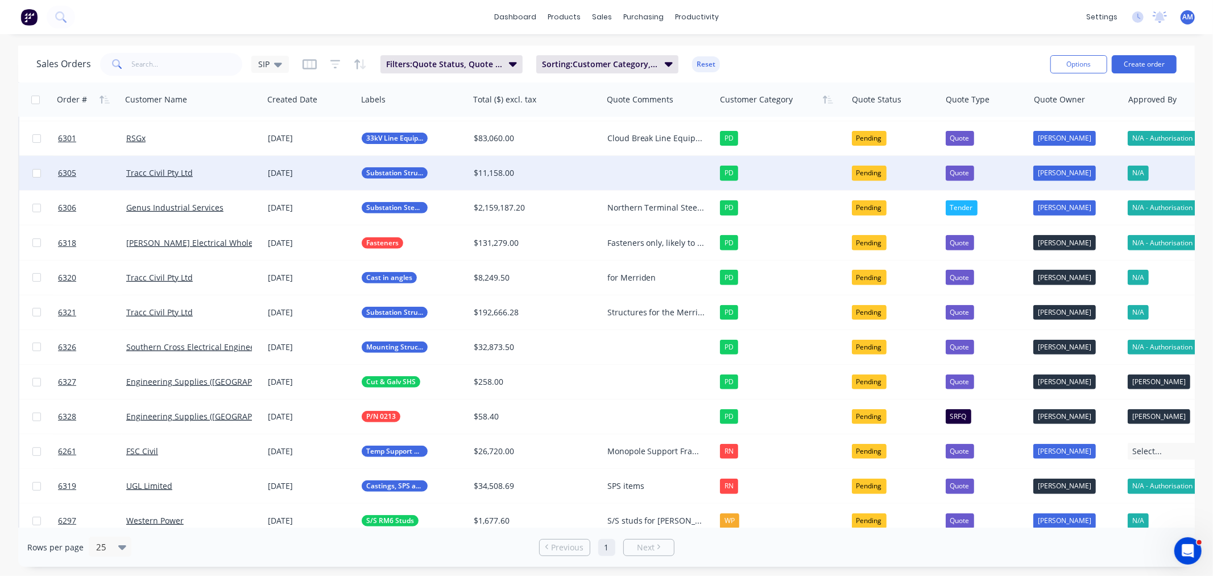
click at [624, 168] on div at bounding box center [659, 173] width 113 height 34
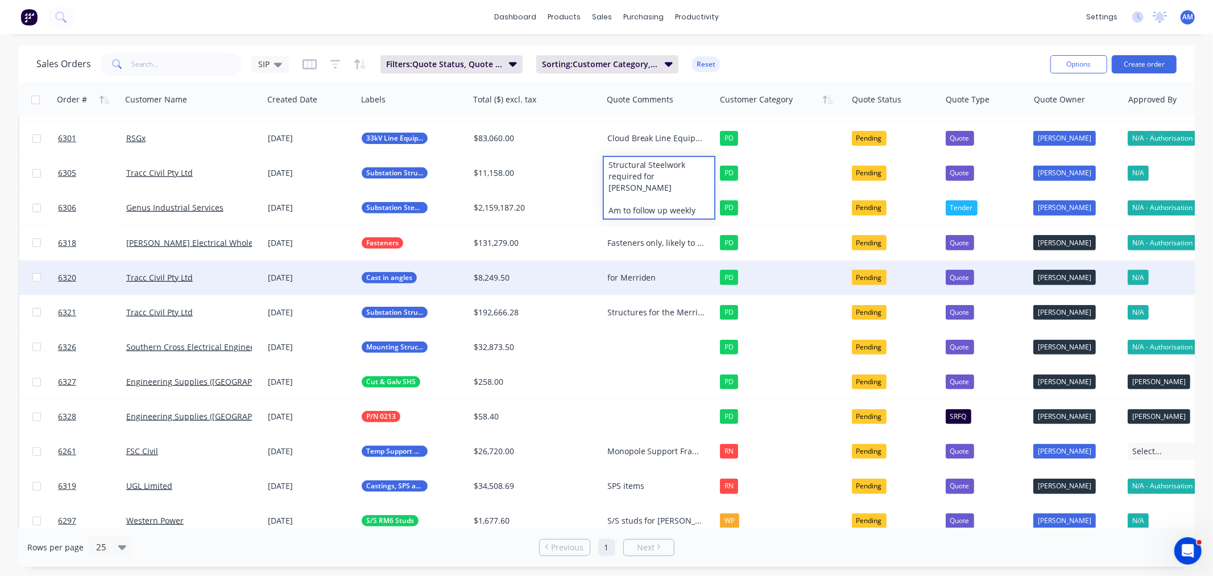
click at [673, 273] on div "for Merriden" at bounding box center [656, 277] width 98 height 11
click at [655, 274] on div "for Merriden" at bounding box center [656, 277] width 98 height 11
click at [1129, 65] on button "Create order" at bounding box center [1144, 64] width 65 height 18
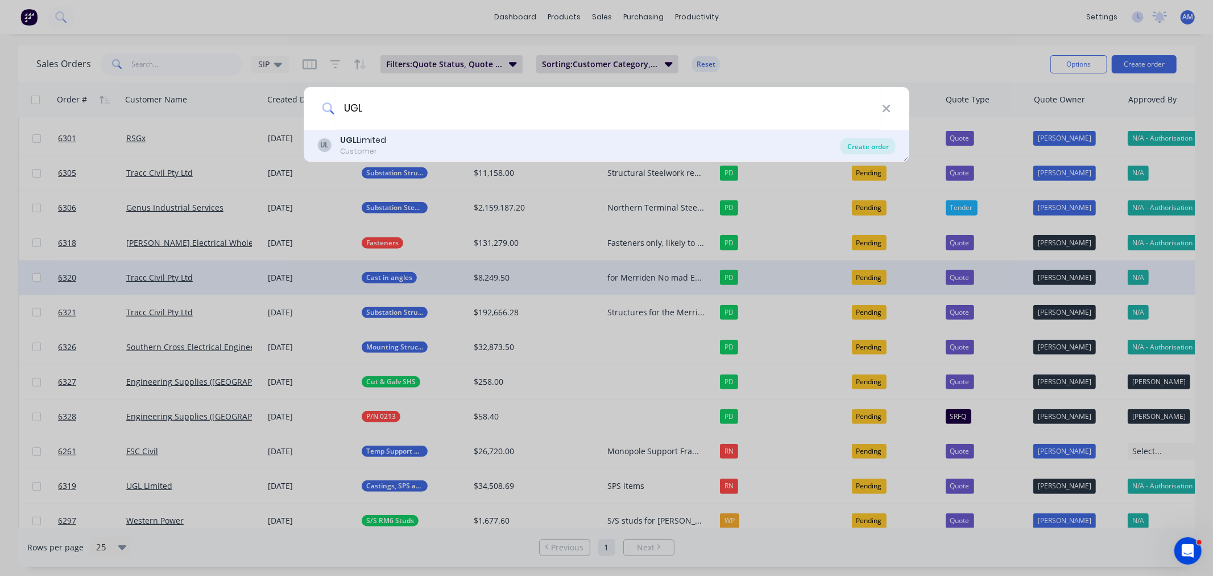
type input "UGL"
click at [849, 143] on div "Create order" at bounding box center [868, 146] width 55 height 16
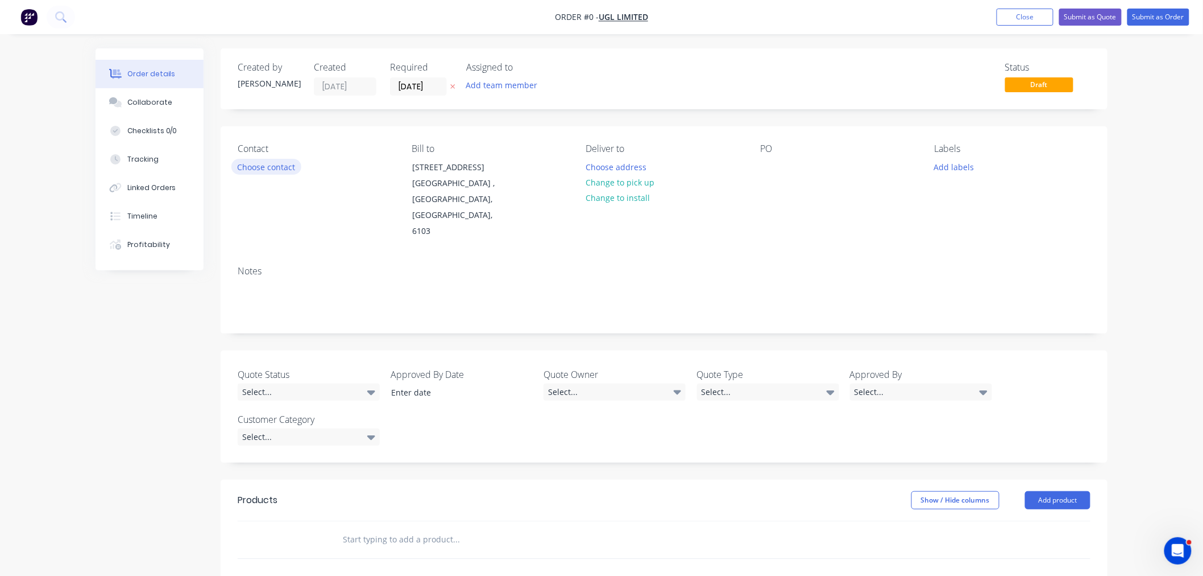
click at [273, 165] on button "Choose contact" at bounding box center [266, 166] width 70 height 15
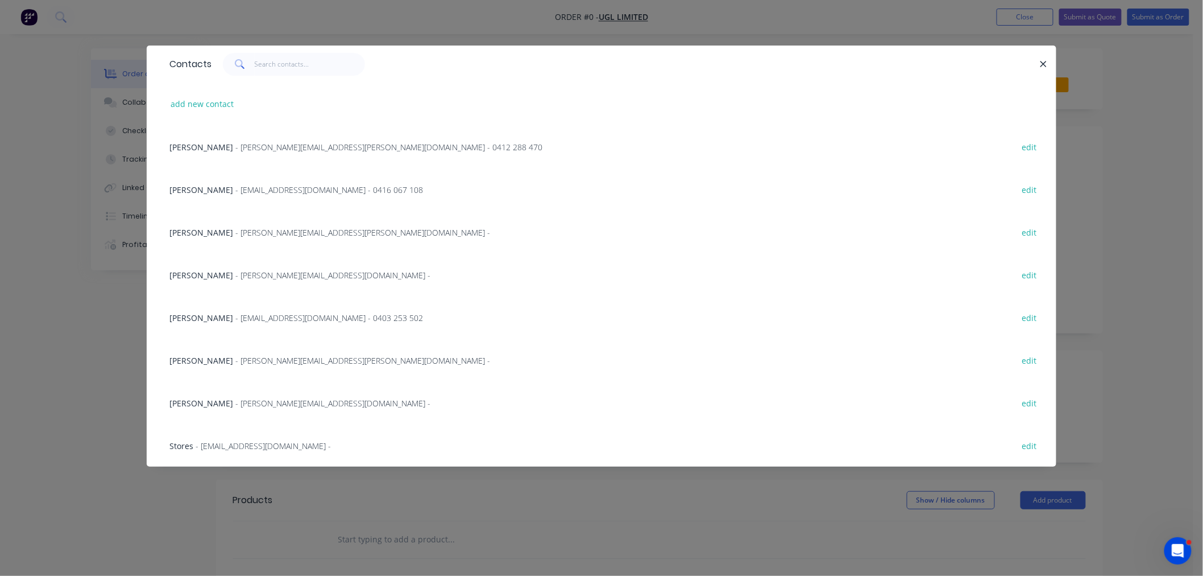
click at [235, 148] on span "- david.gracie@ugllimited.com - 0412 288 470" at bounding box center [388, 147] width 307 height 11
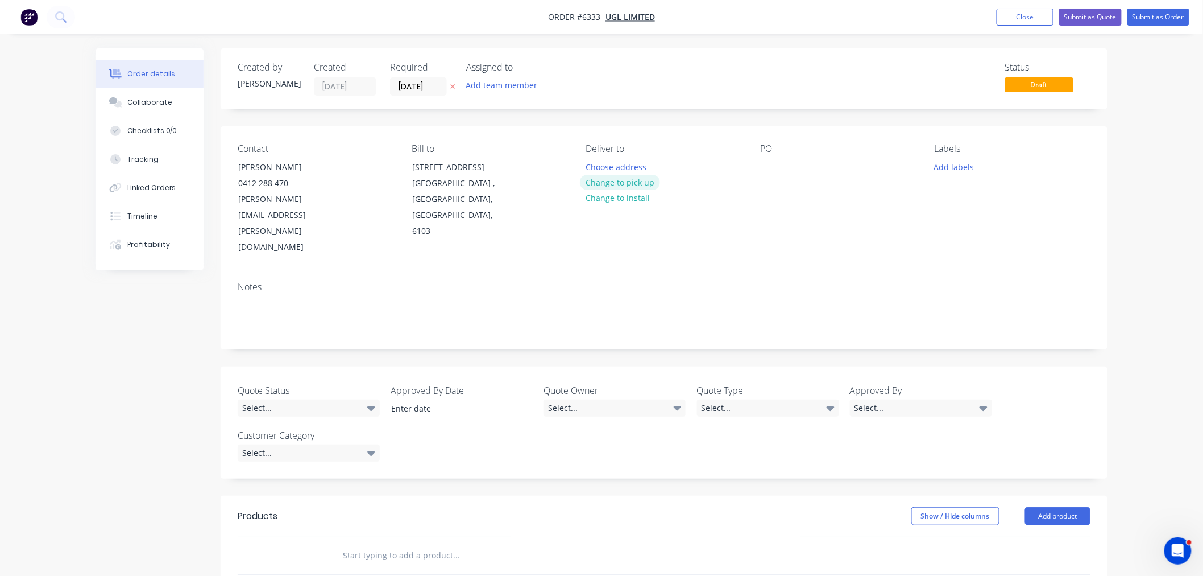
click at [629, 183] on button "Change to pick up" at bounding box center [620, 182] width 81 height 15
click at [595, 166] on div at bounding box center [595, 167] width 18 height 16
click at [947, 164] on button "Add labels" at bounding box center [954, 166] width 52 height 15
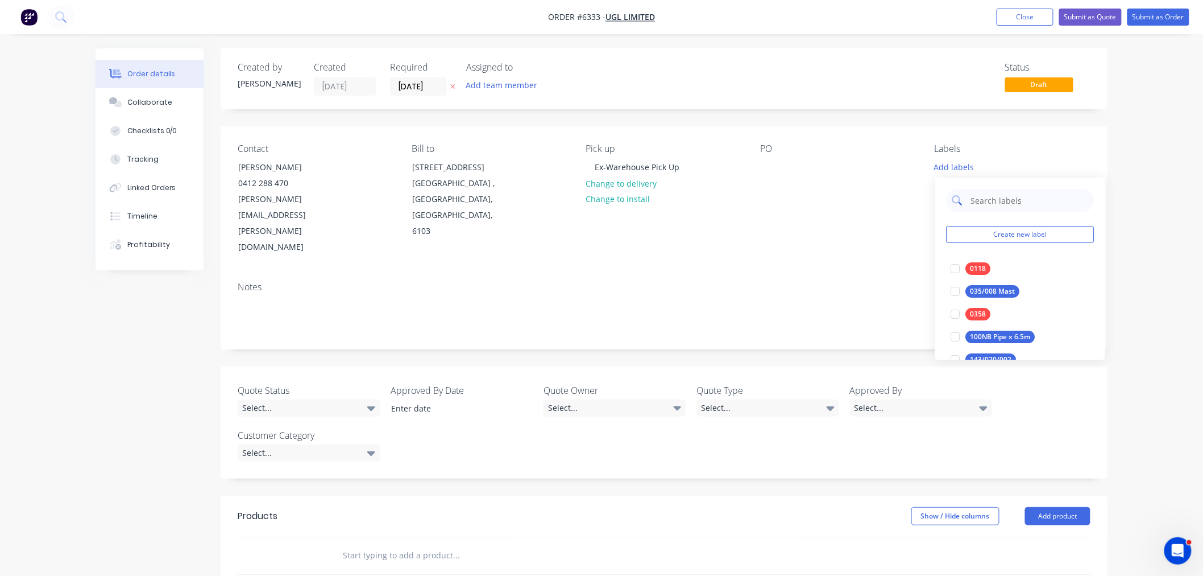
click at [984, 197] on input "text" at bounding box center [1029, 200] width 119 height 23
type input "Buy"
click at [955, 266] on div at bounding box center [955, 268] width 23 height 23
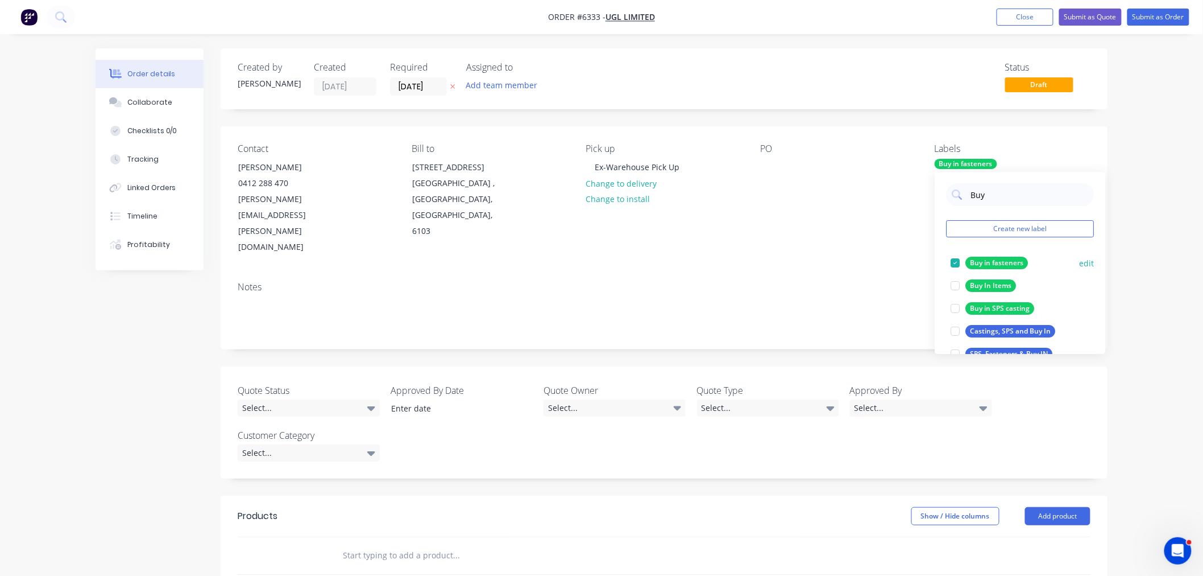
click at [954, 262] on div at bounding box center [955, 262] width 23 height 23
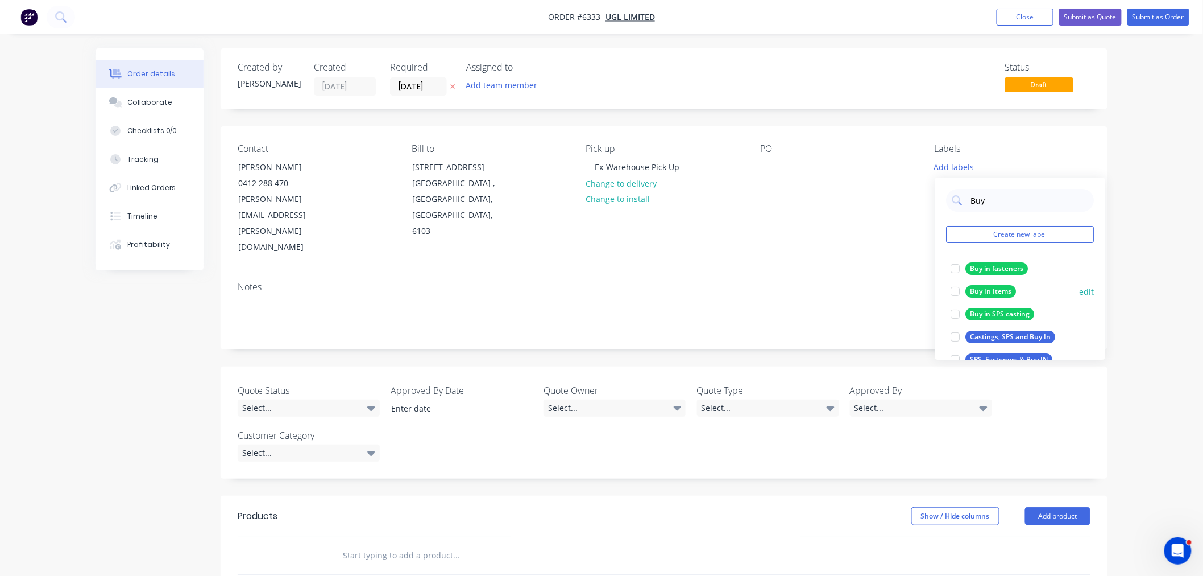
click at [954, 313] on div at bounding box center [955, 314] width 23 height 23
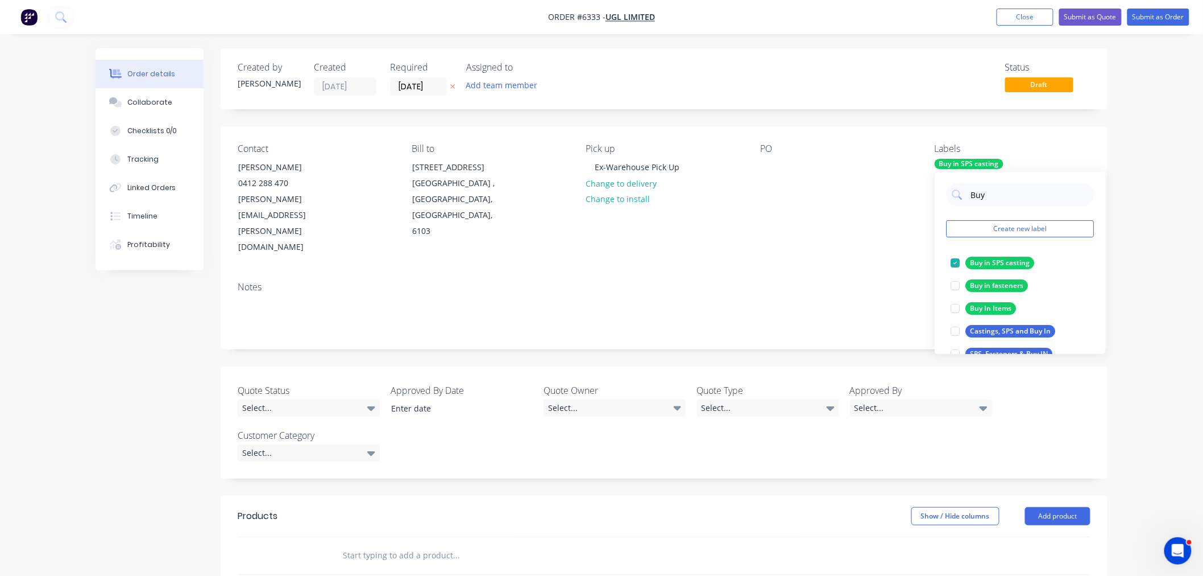
click at [777, 191] on div "PO" at bounding box center [838, 199] width 156 height 112
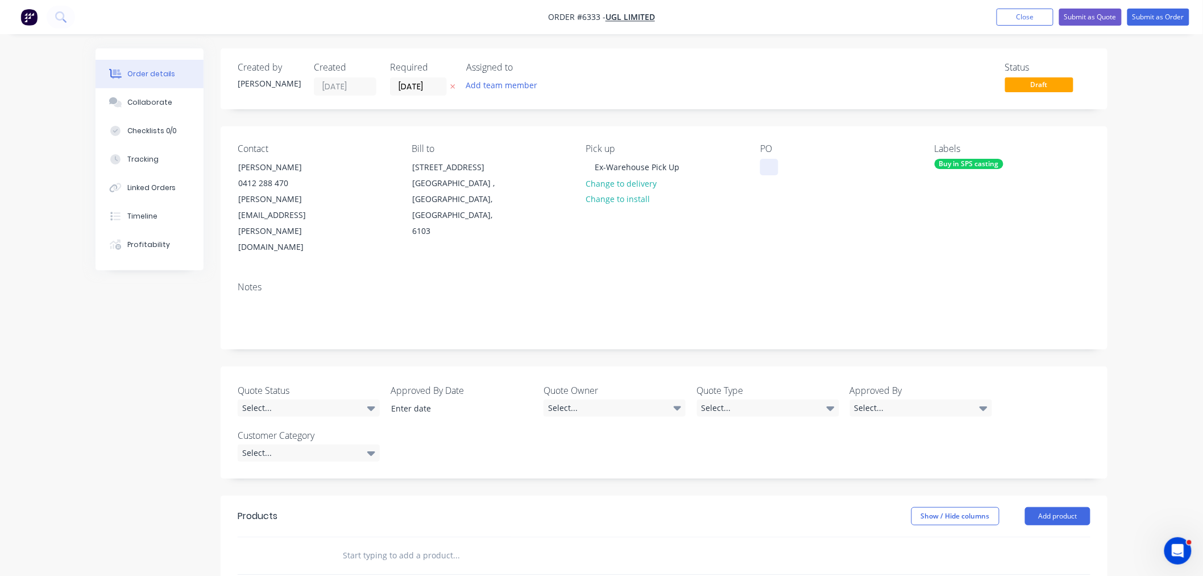
drag, startPoint x: 771, startPoint y: 167, endPoint x: 769, endPoint y: 183, distance: 16.0
click at [771, 167] on div at bounding box center [769, 167] width 18 height 16
click at [775, 167] on div at bounding box center [769, 167] width 18 height 16
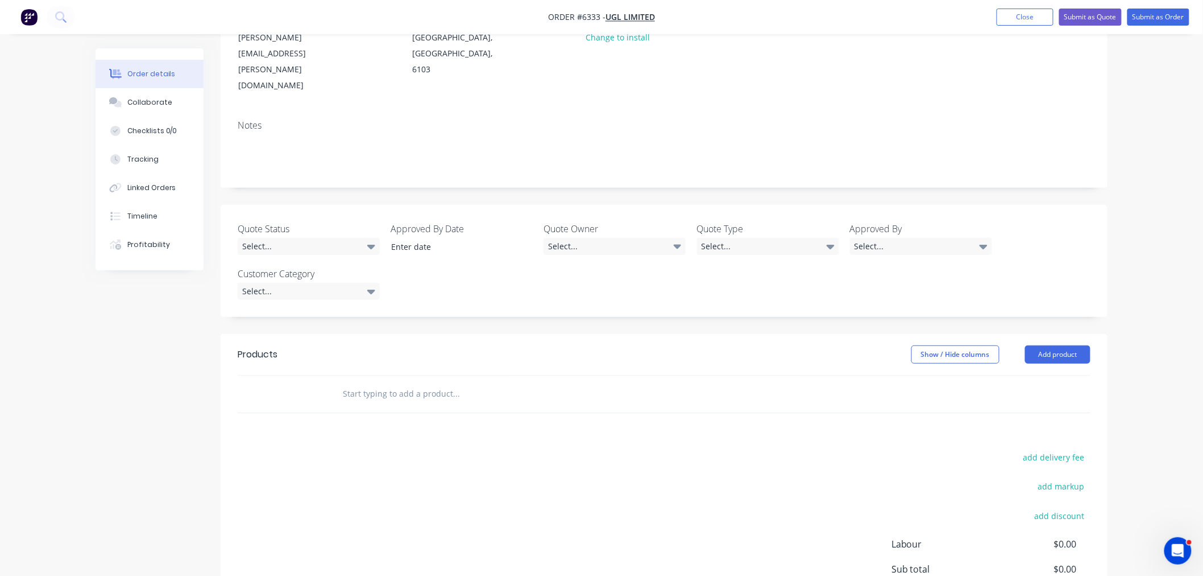
scroll to position [189, 0]
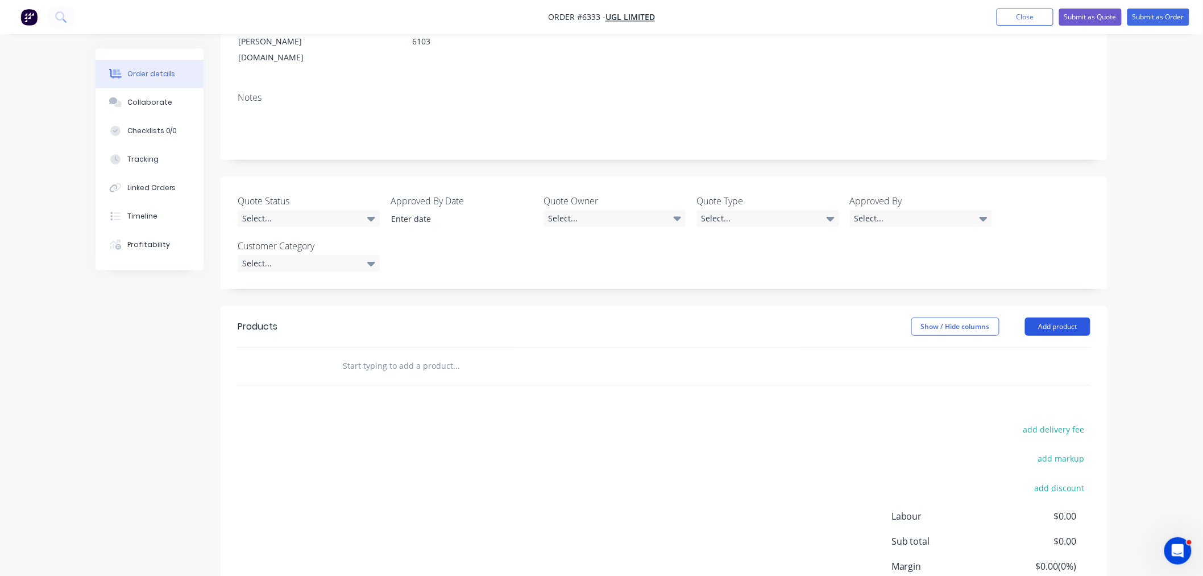
click at [1039, 317] on button "Add product" at bounding box center [1057, 326] width 65 height 18
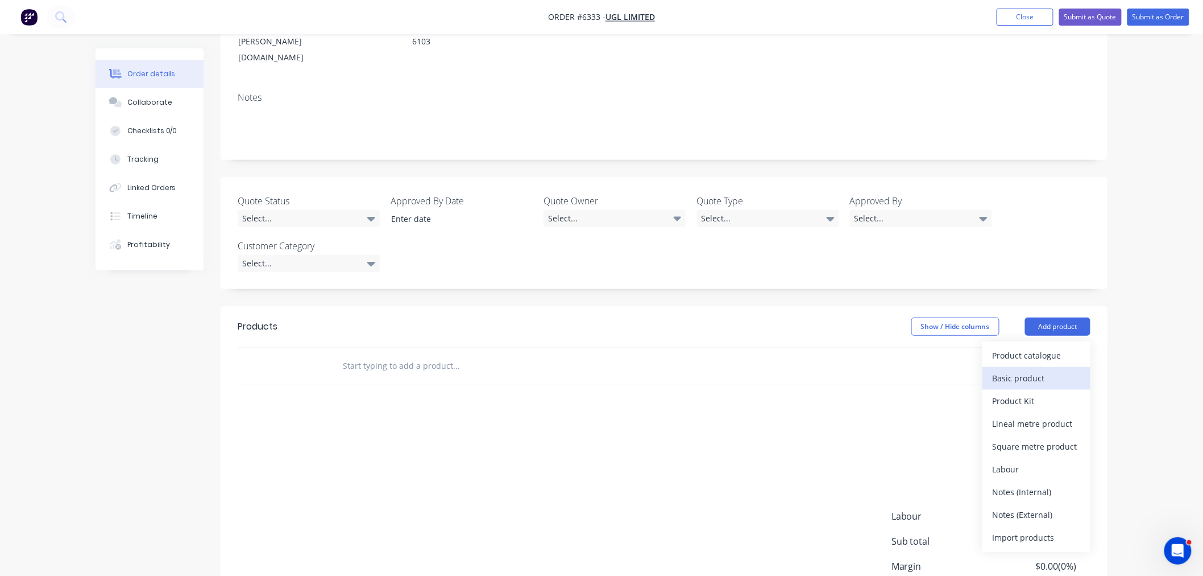
click at [1017, 370] on div "Basic product" at bounding box center [1037, 378] width 88 height 16
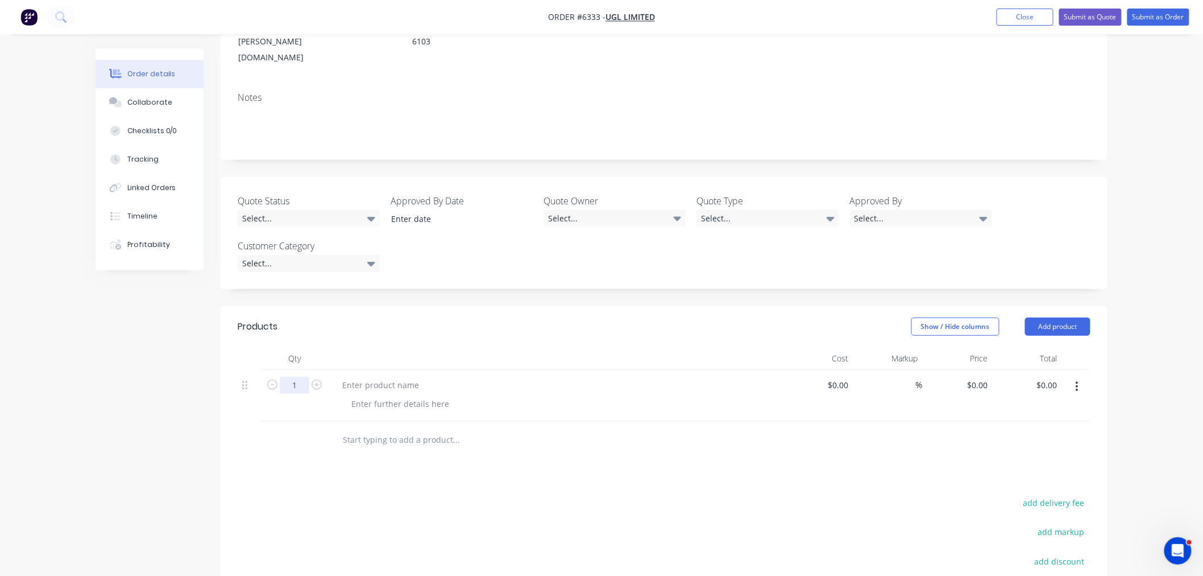
click at [301, 376] on input "1" at bounding box center [295, 384] width 30 height 17
type input "30"
click at [976, 376] on div "0 $0.00" at bounding box center [977, 384] width 31 height 16
type input "$18.20"
type input "$546.00"
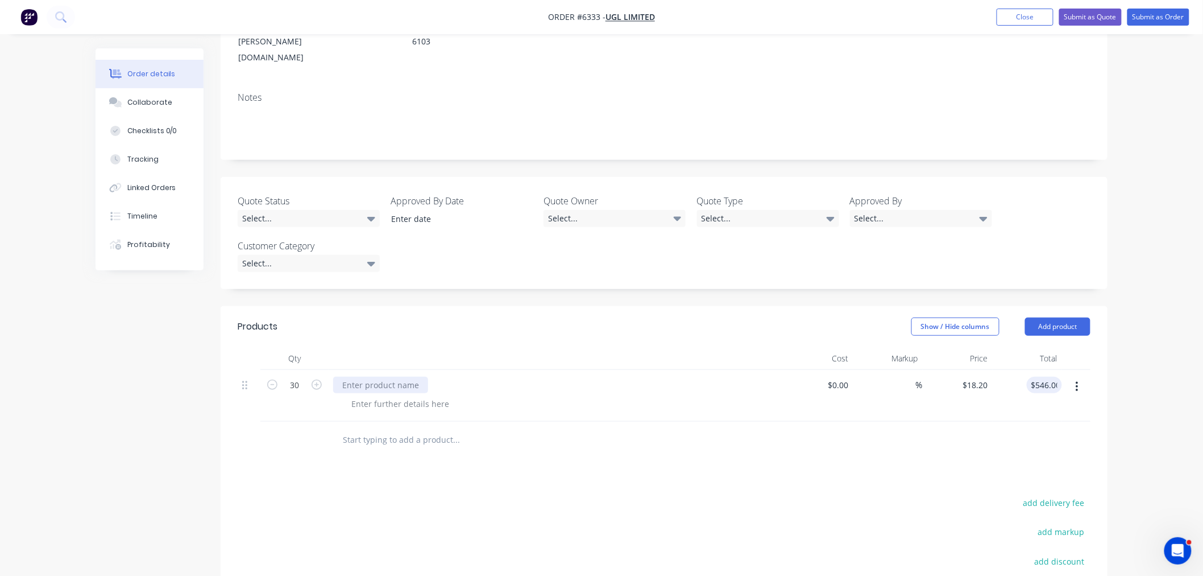
click at [386, 376] on div at bounding box center [380, 384] width 95 height 16
click at [370, 376] on div at bounding box center [380, 384] width 95 height 16
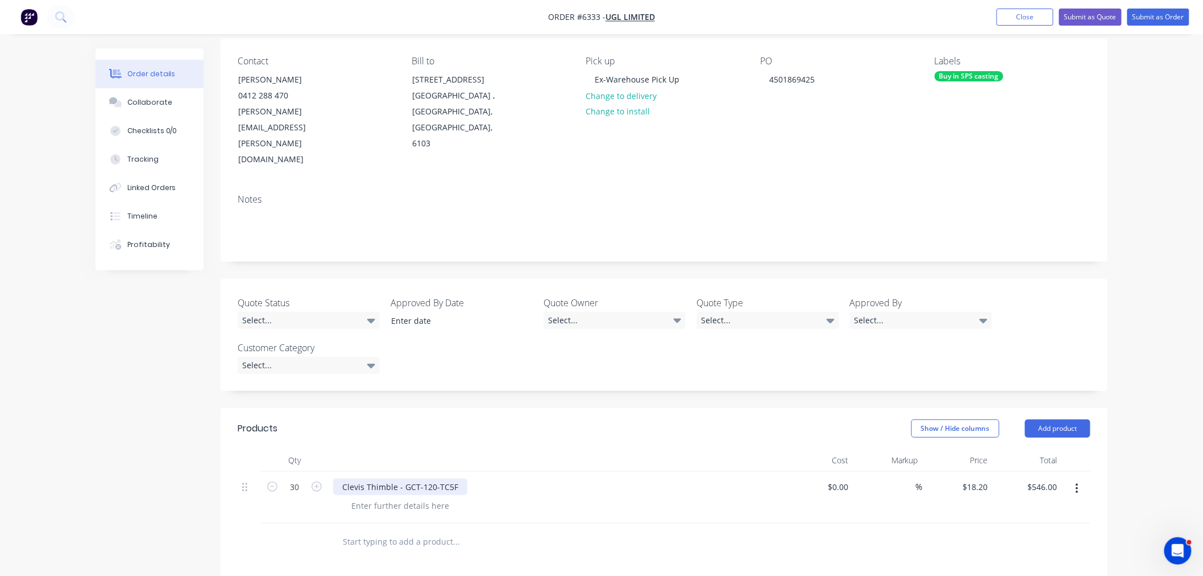
scroll to position [0, 0]
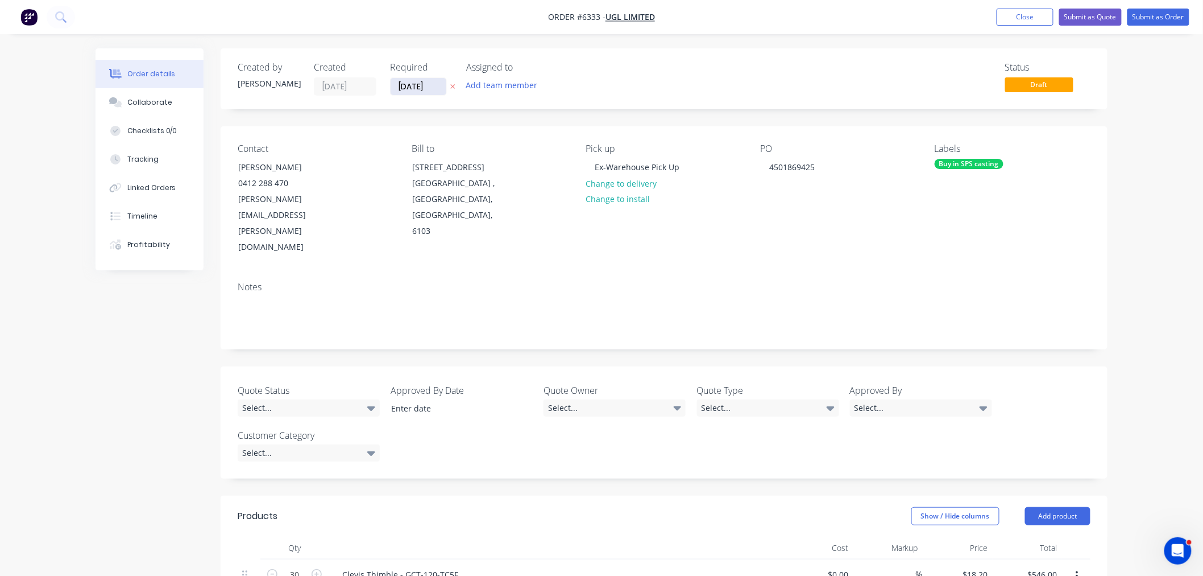
click at [427, 89] on input "30/09/25" at bounding box center [419, 86] width 56 height 17
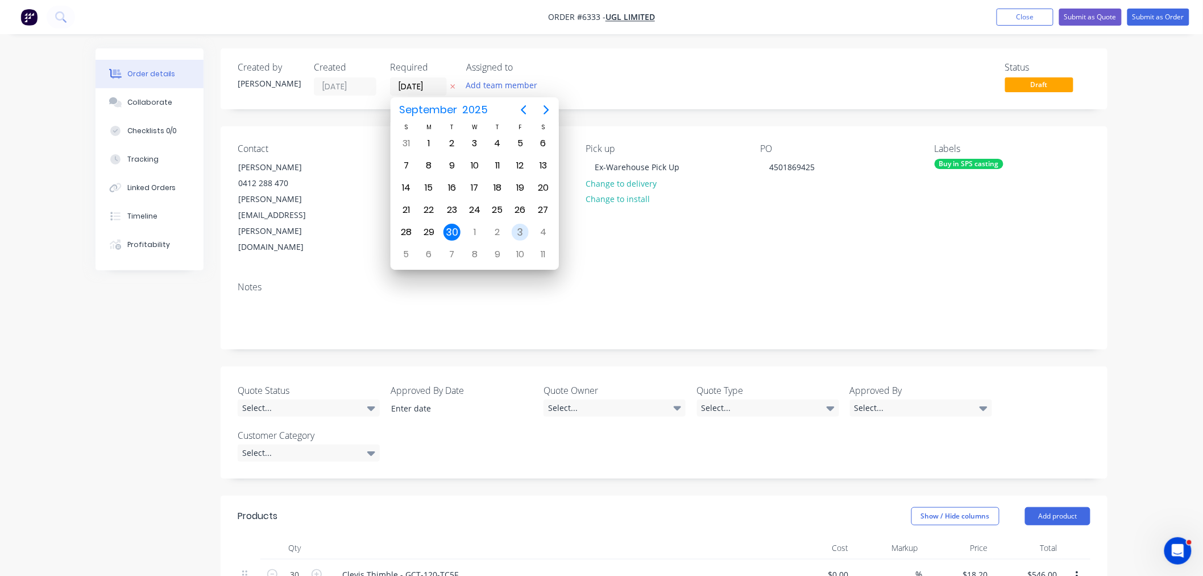
click at [521, 227] on div "3" at bounding box center [520, 231] width 17 height 17
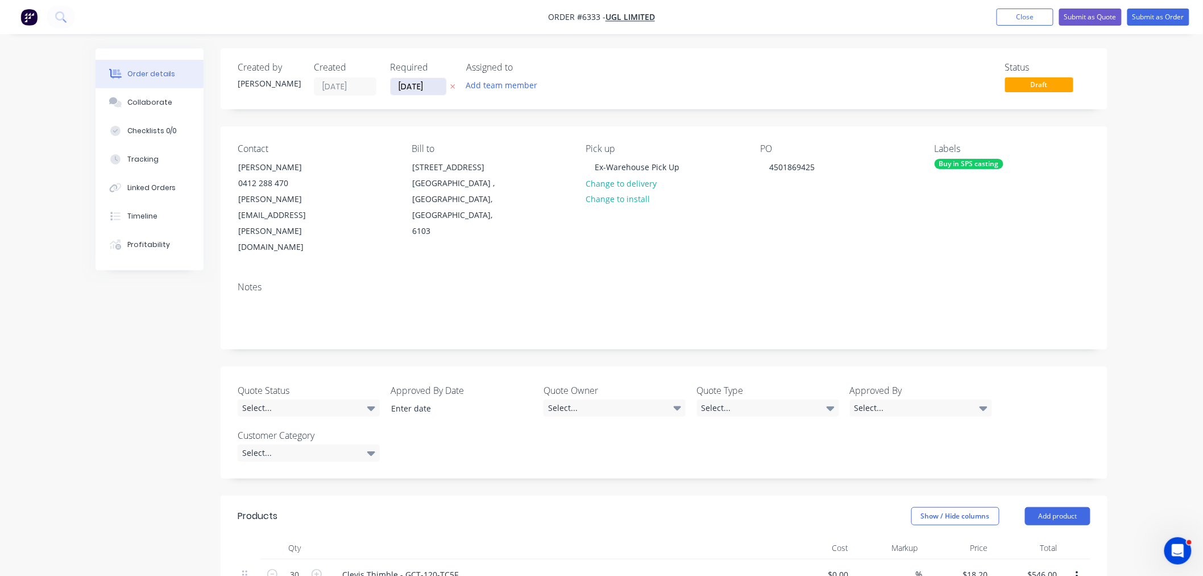
click at [424, 86] on input "03/10/25" at bounding box center [419, 86] width 56 height 17
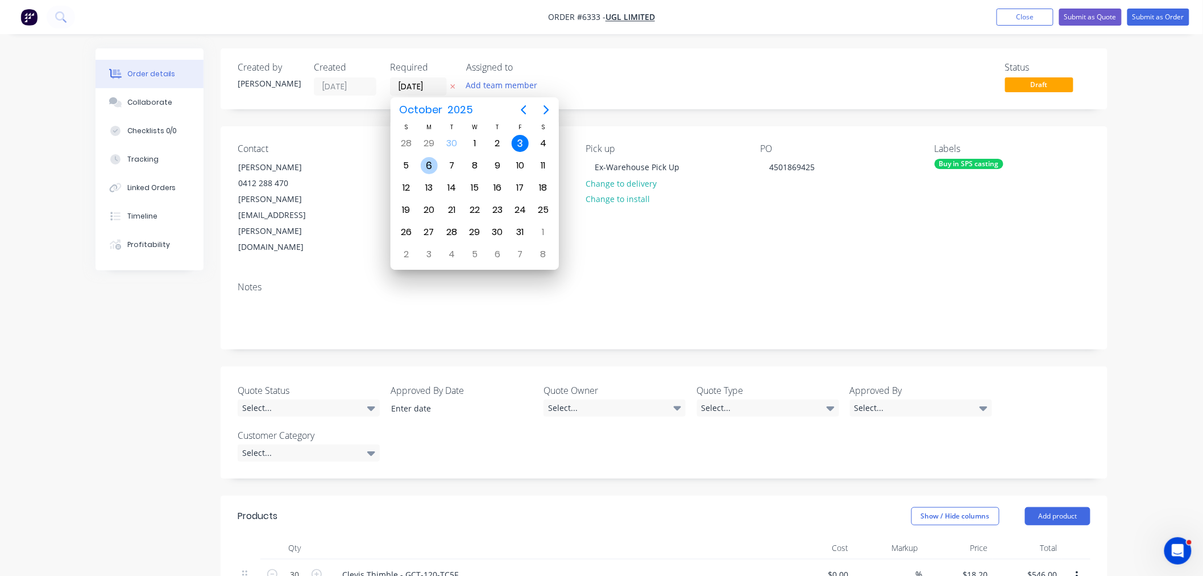
click at [428, 163] on div "6" at bounding box center [429, 165] width 17 height 17
type input "06/10/25"
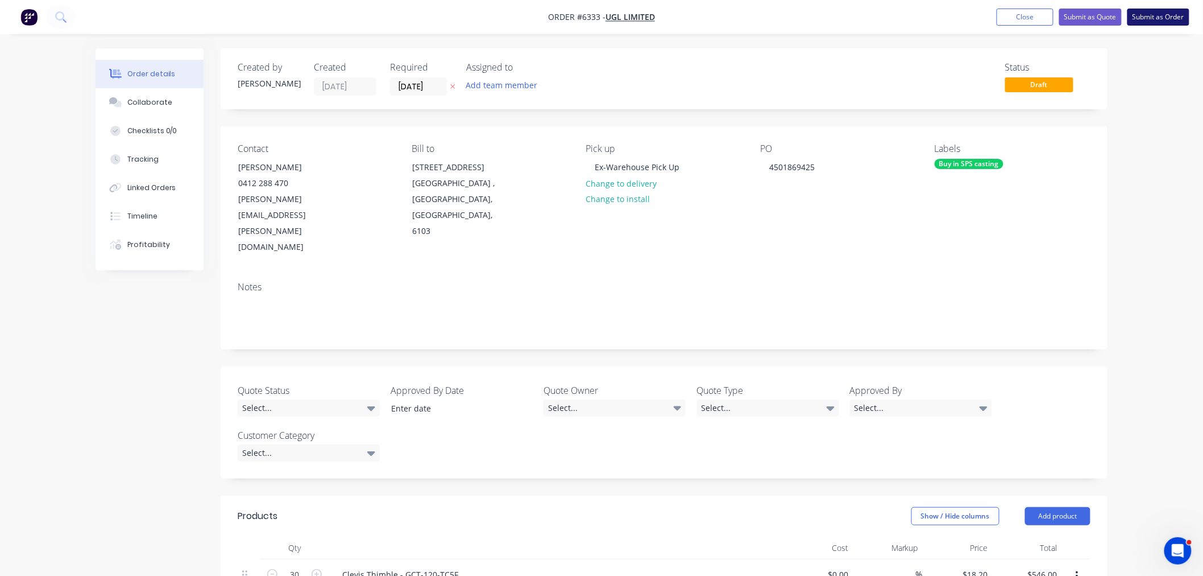
click at [1151, 18] on button "Submit as Order" at bounding box center [1159, 17] width 62 height 17
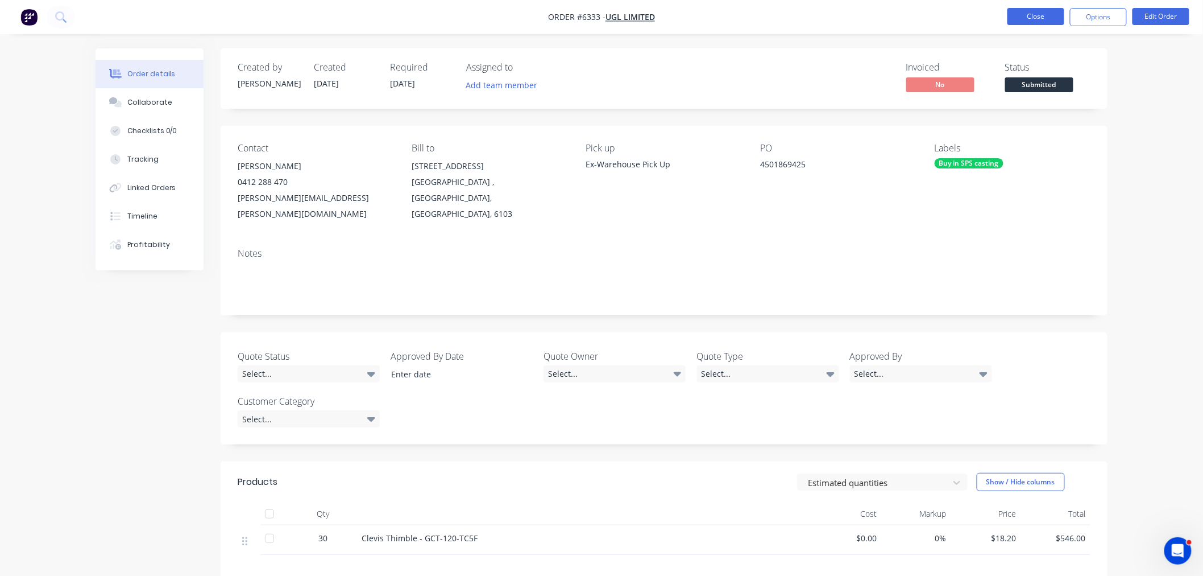
click at [1024, 19] on button "Close" at bounding box center [1036, 16] width 57 height 17
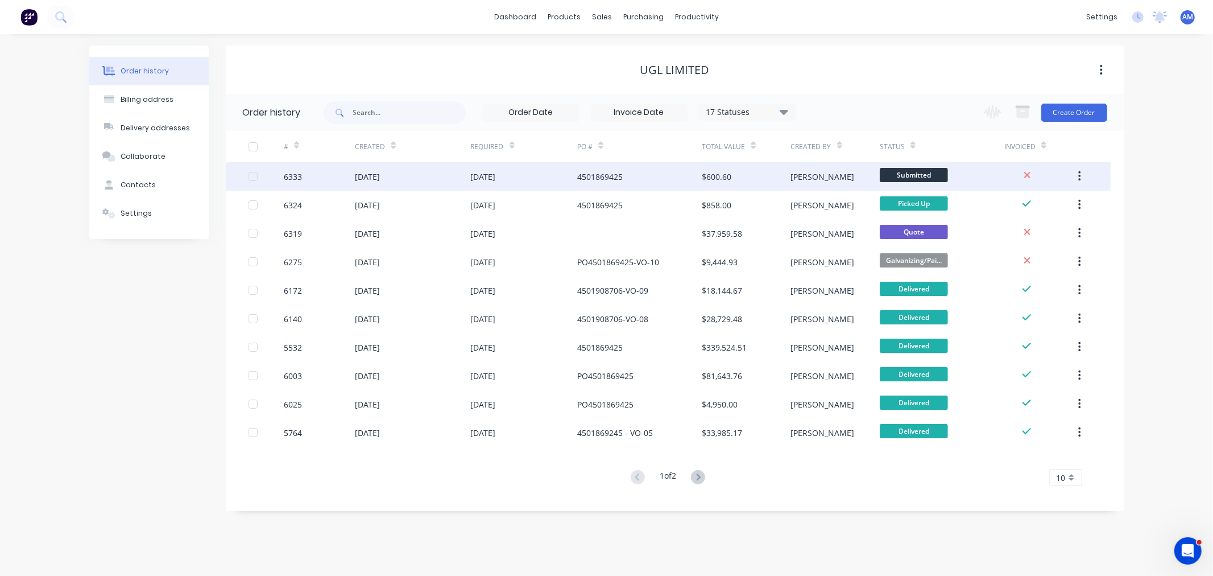
click at [321, 177] on div "6333" at bounding box center [319, 176] width 71 height 28
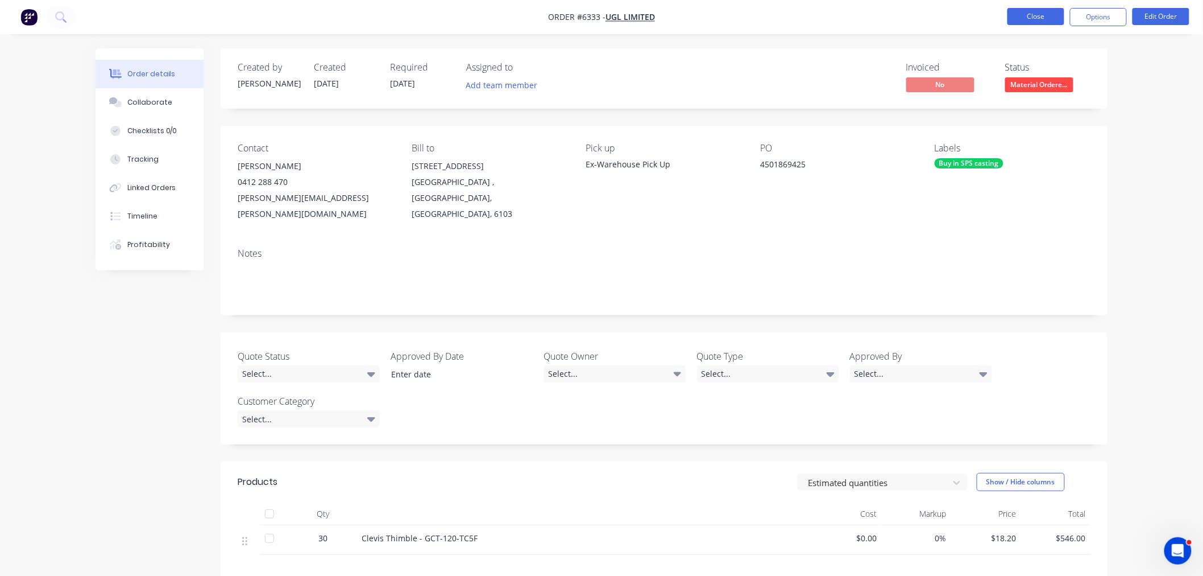
click at [1021, 17] on button "Close" at bounding box center [1036, 16] width 57 height 17
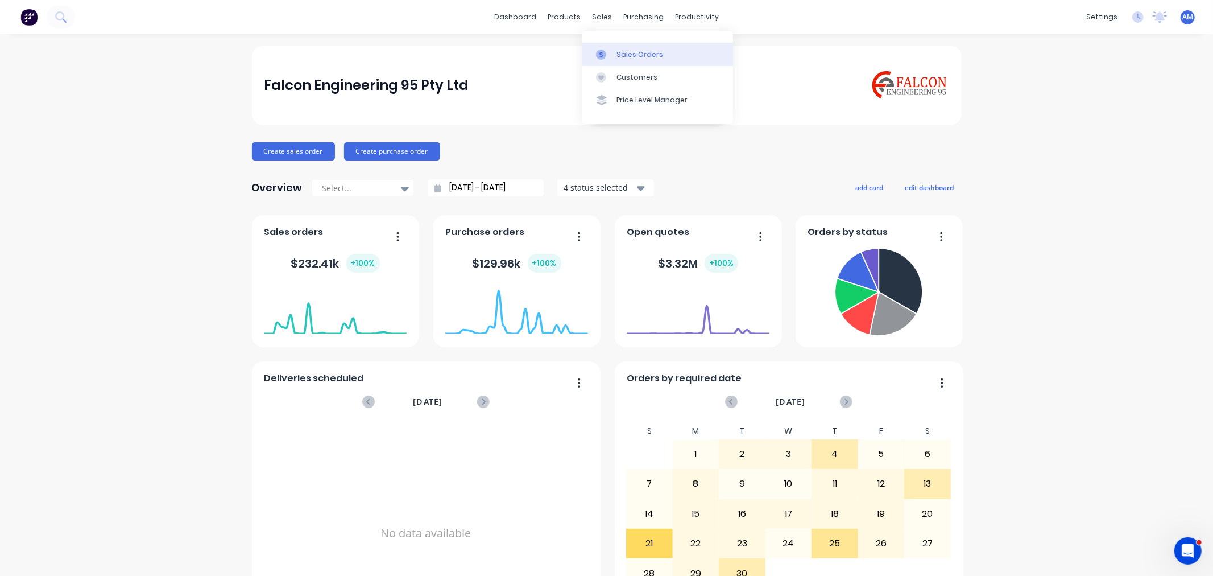
click at [632, 48] on link "Sales Orders" at bounding box center [657, 54] width 151 height 23
click at [624, 45] on link "Sales Orders" at bounding box center [657, 54] width 151 height 23
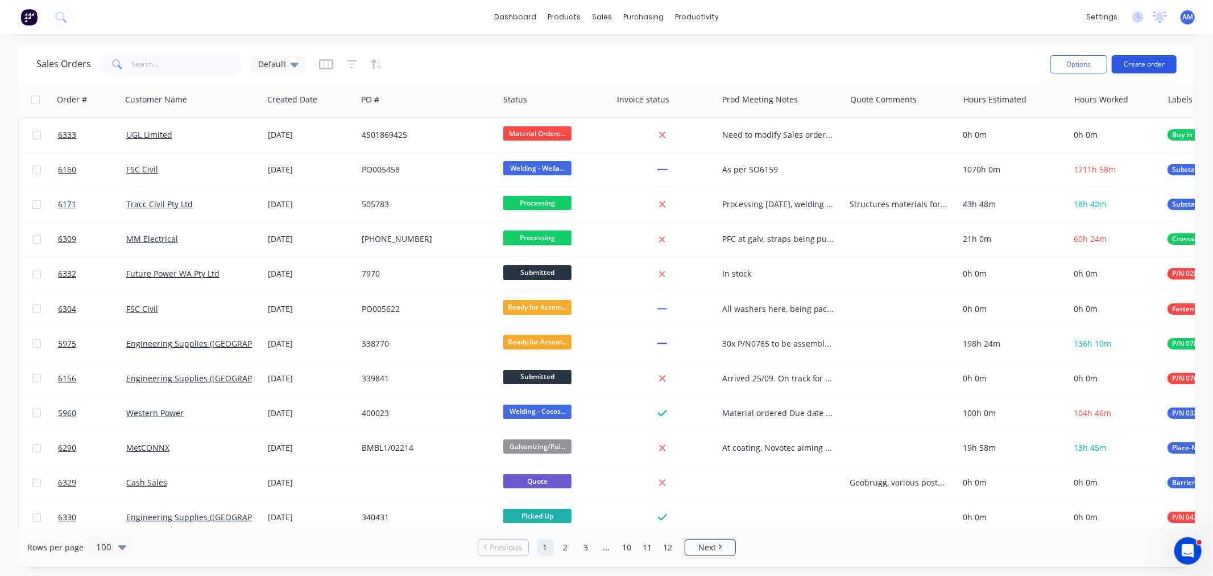
click at [1146, 65] on button "Create order" at bounding box center [1144, 64] width 65 height 18
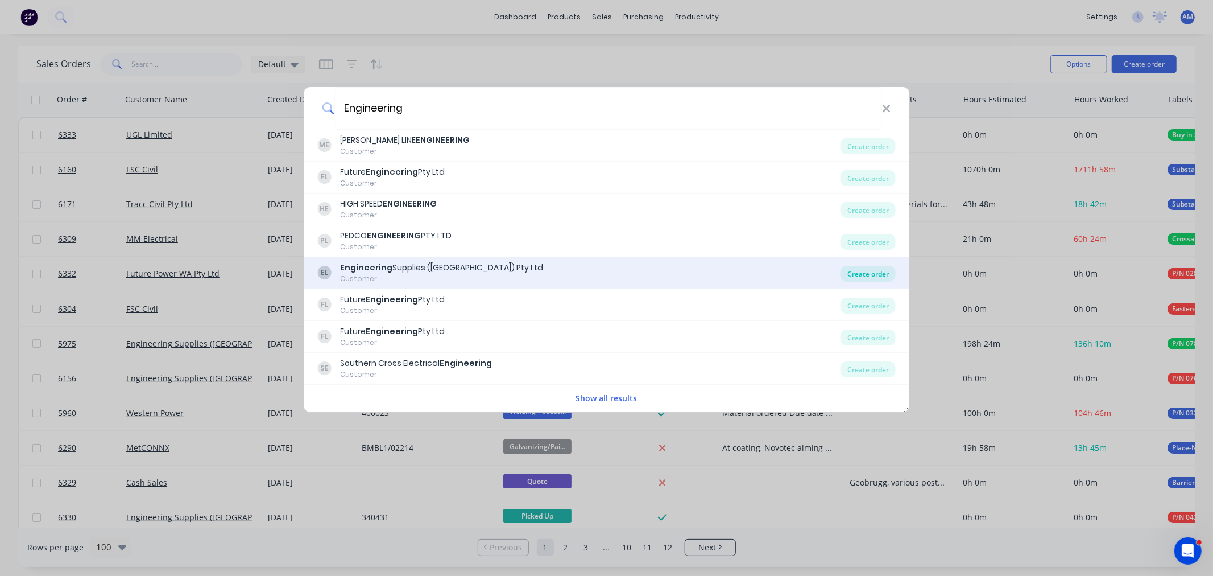
type input "Engineering"
click at [870, 271] on div "Create order" at bounding box center [868, 274] width 55 height 16
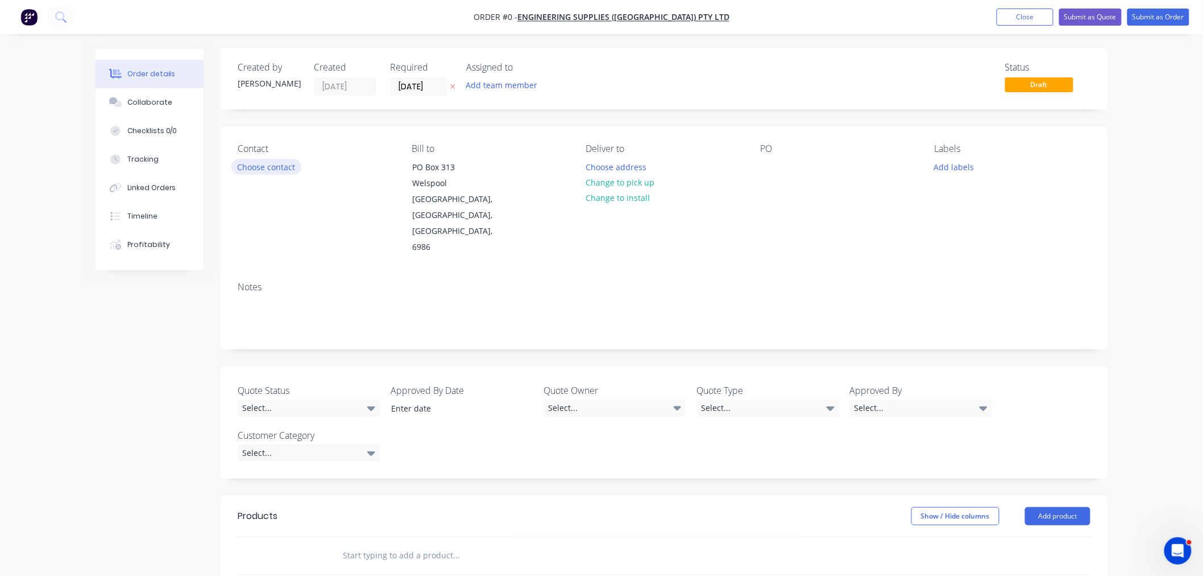
click at [287, 166] on button "Choose contact" at bounding box center [266, 166] width 70 height 15
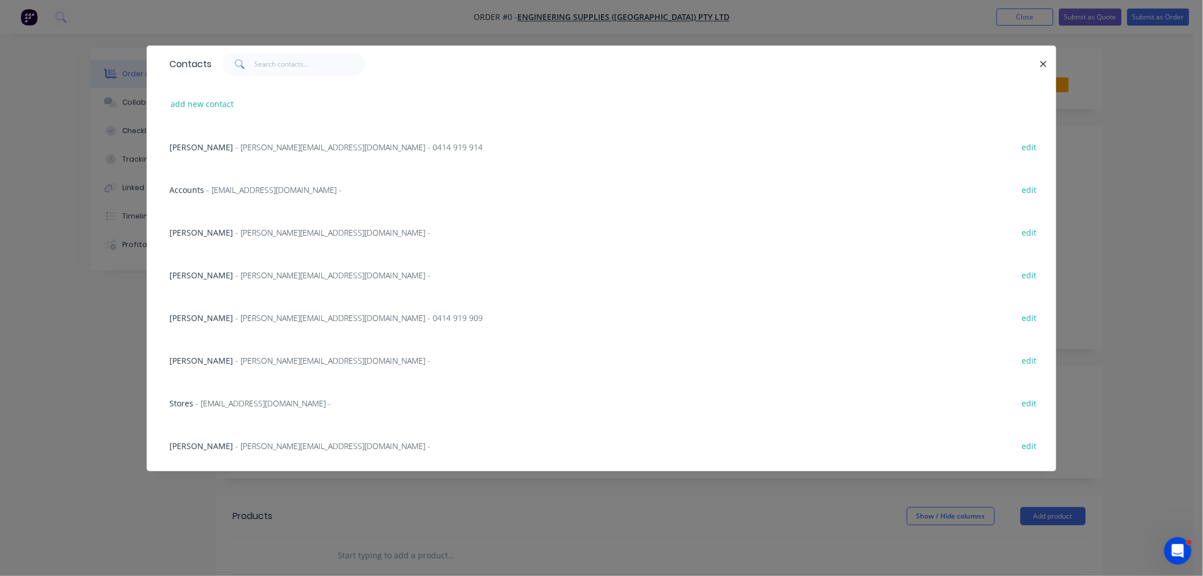
click at [235, 315] on span "- travis@engsup.com.au - 0414 919 909" at bounding box center [358, 317] width 247 height 11
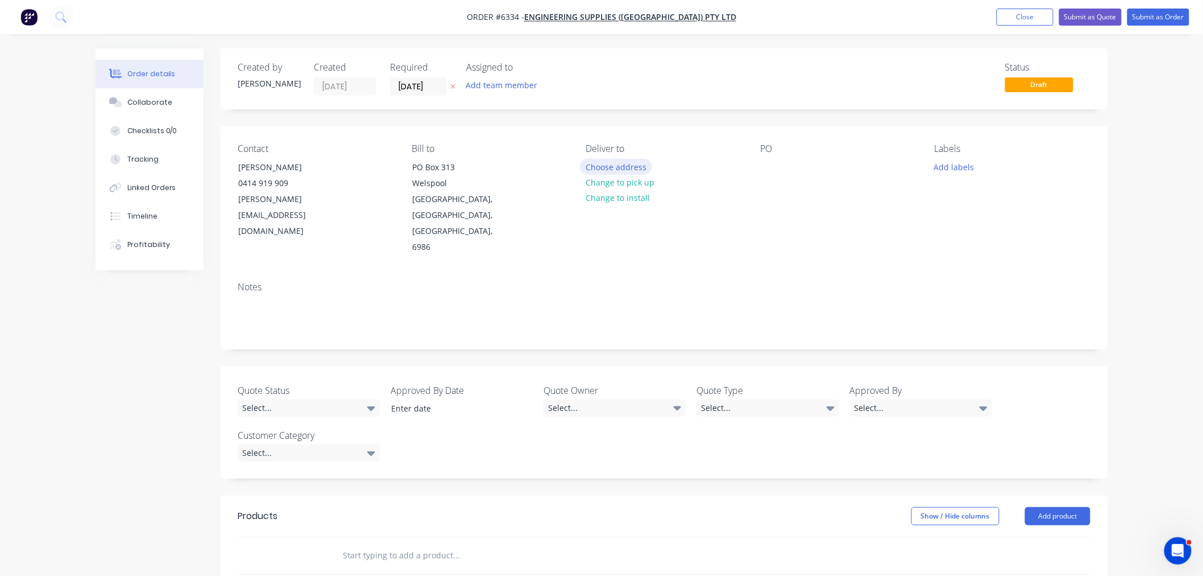
click at [623, 163] on button "Choose address" at bounding box center [616, 166] width 73 height 15
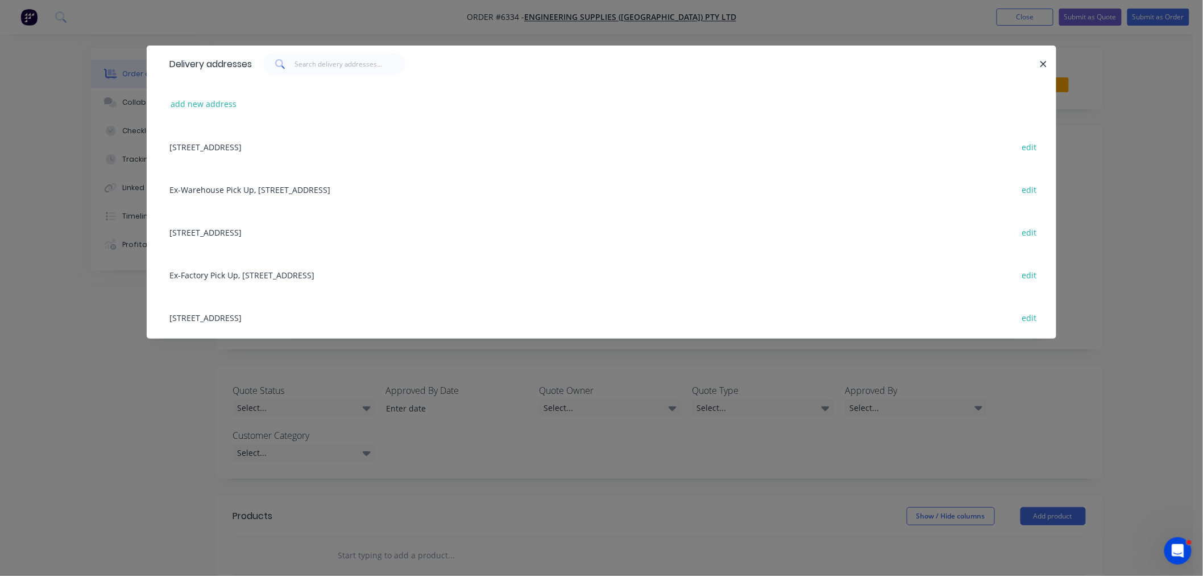
click at [253, 226] on div "146 Welshpool Rd, Welshpool, Western Australia, Australia, 6106 edit" at bounding box center [602, 231] width 876 height 43
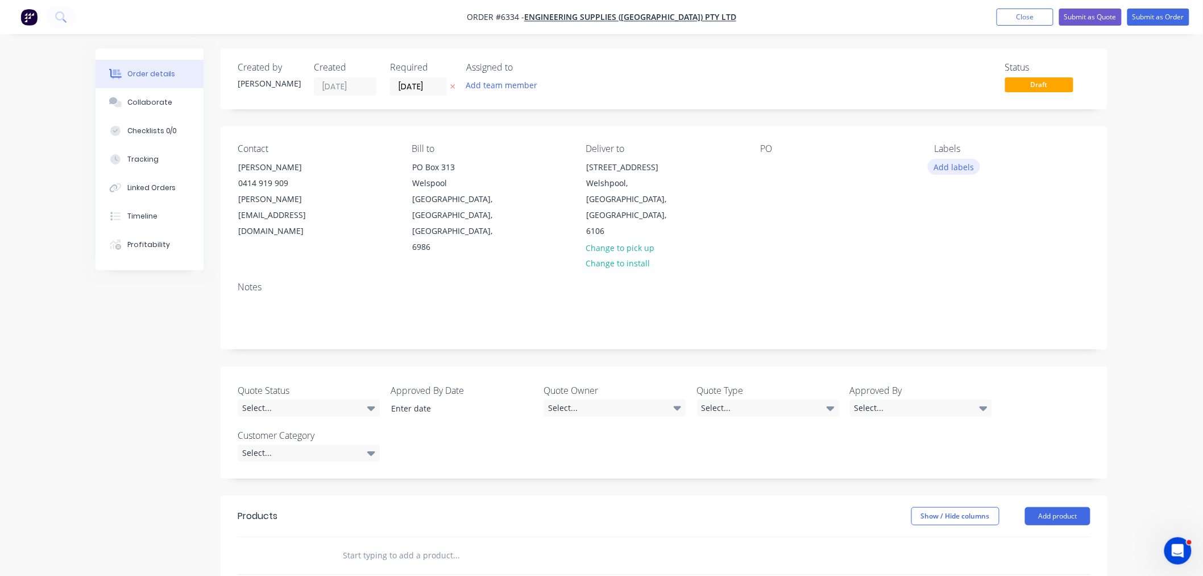
click at [959, 165] on button "Add labels" at bounding box center [954, 166] width 52 height 15
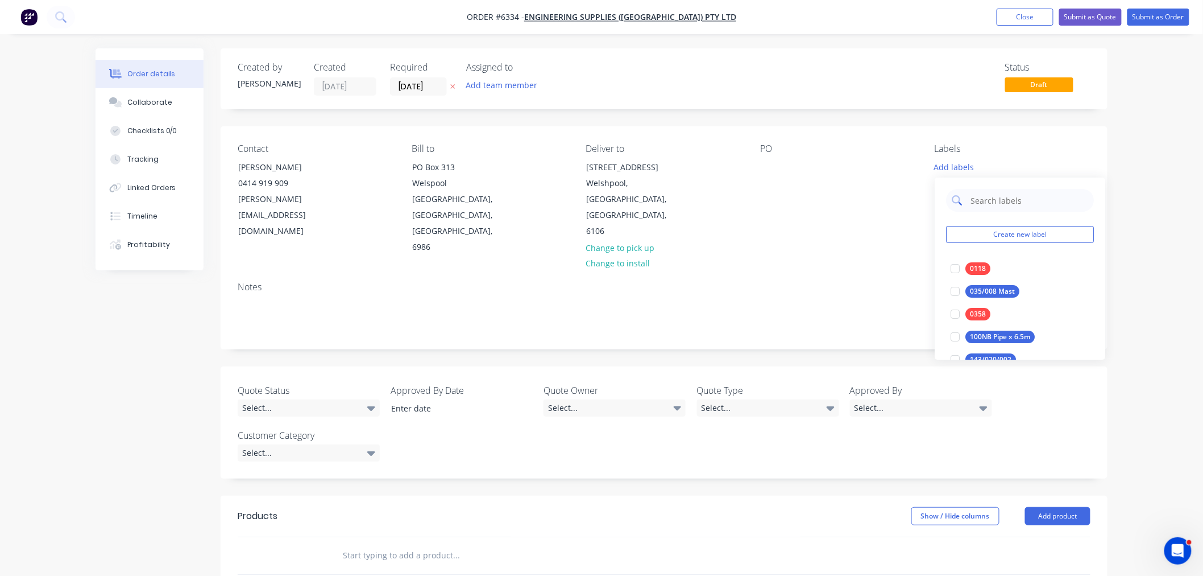
click at [991, 202] on input "text" at bounding box center [1029, 200] width 119 height 23
type input "0134"
click at [955, 268] on div at bounding box center [955, 268] width 23 height 23
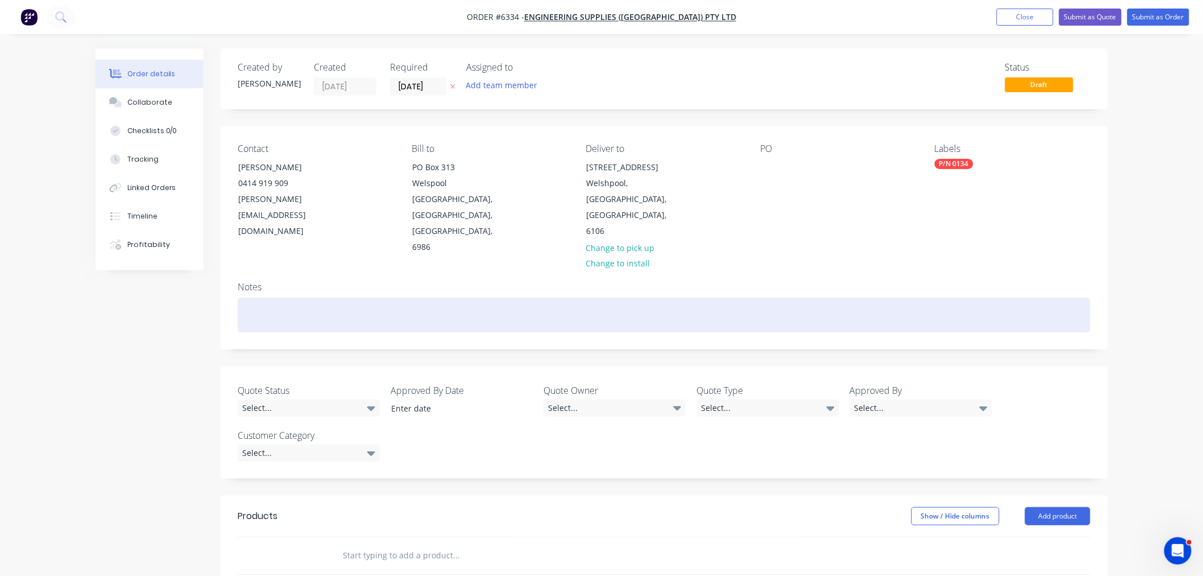
click at [876, 297] on div at bounding box center [664, 314] width 853 height 35
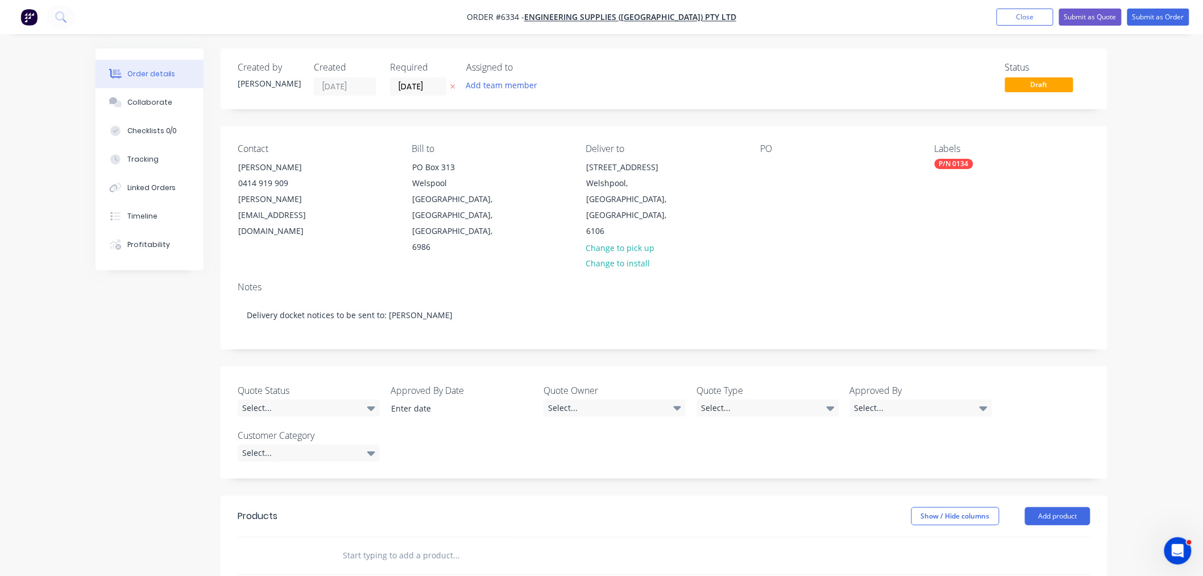
click at [412, 544] on input "text" at bounding box center [455, 555] width 227 height 23
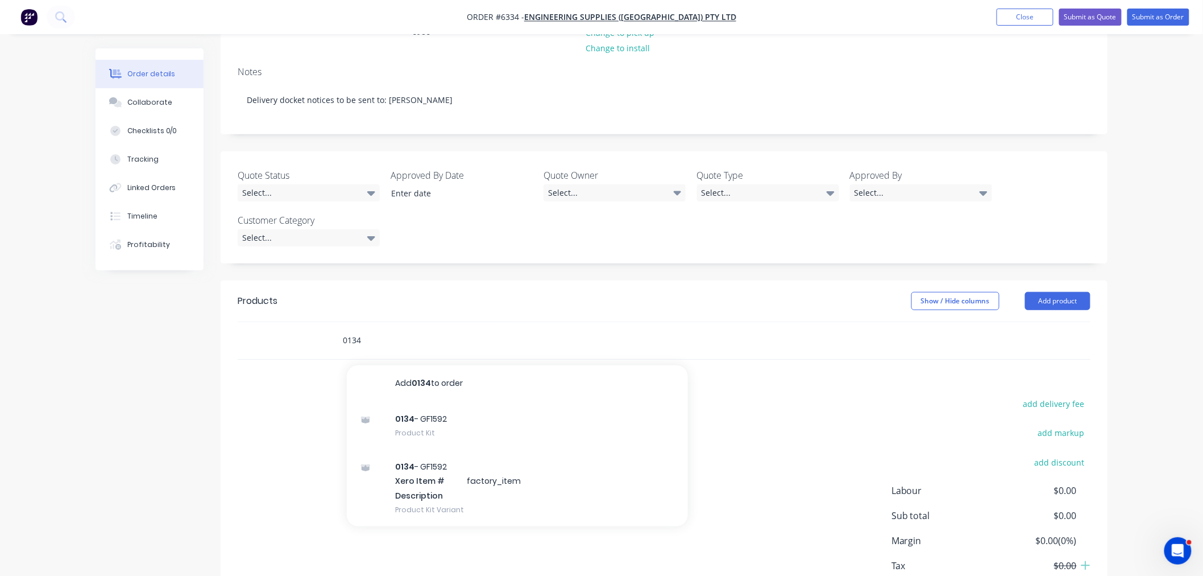
scroll to position [241, 0]
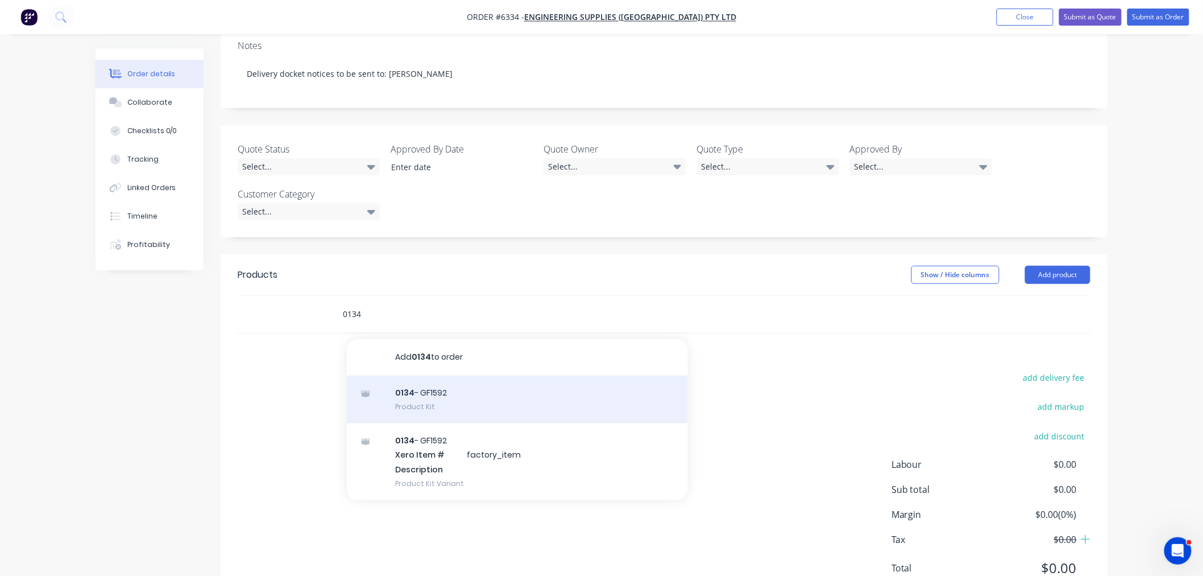
type input "0134"
click at [423, 375] on div "0134 - GF1592 Product Kit" at bounding box center [517, 399] width 341 height 48
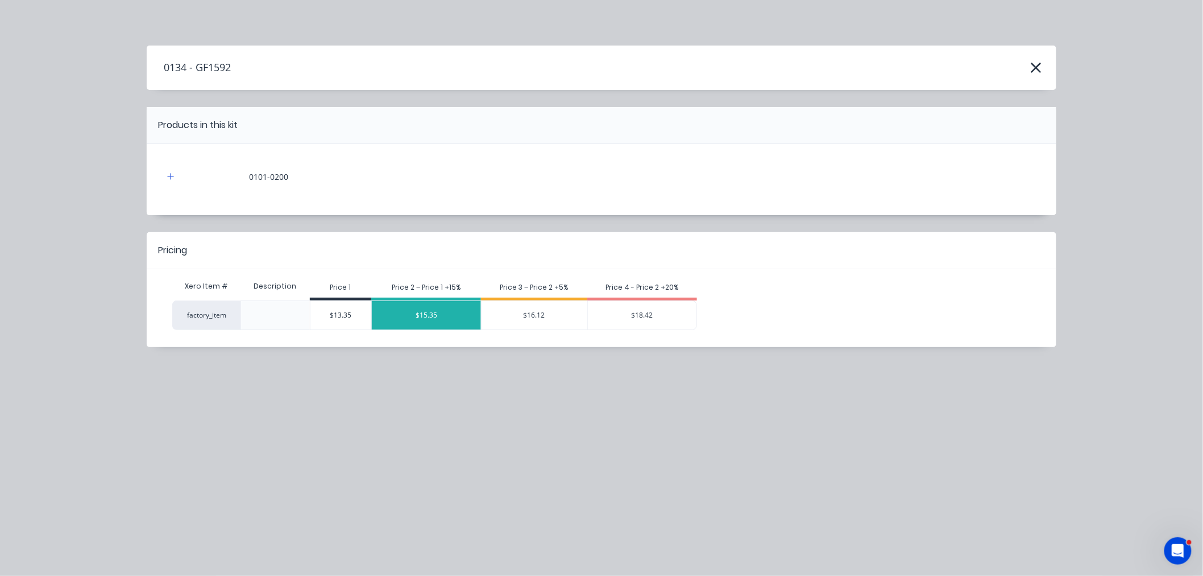
click at [448, 316] on div "$15.35" at bounding box center [426, 315] width 109 height 28
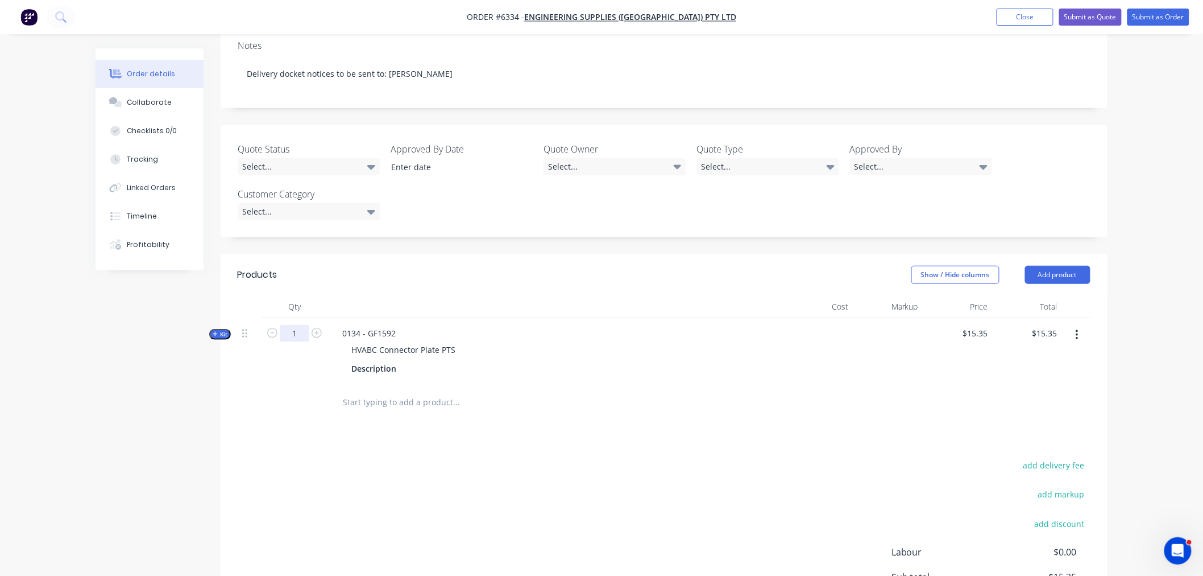
click at [292, 325] on input "1" at bounding box center [295, 333] width 30 height 17
type input "60"
type input "$921.00"
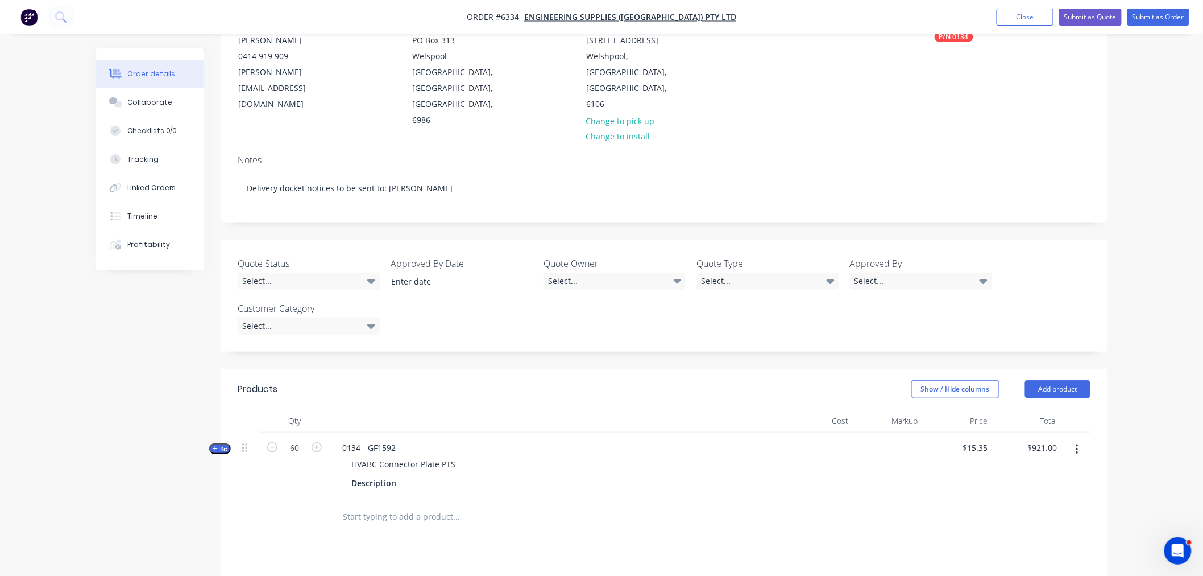
scroll to position [0, 0]
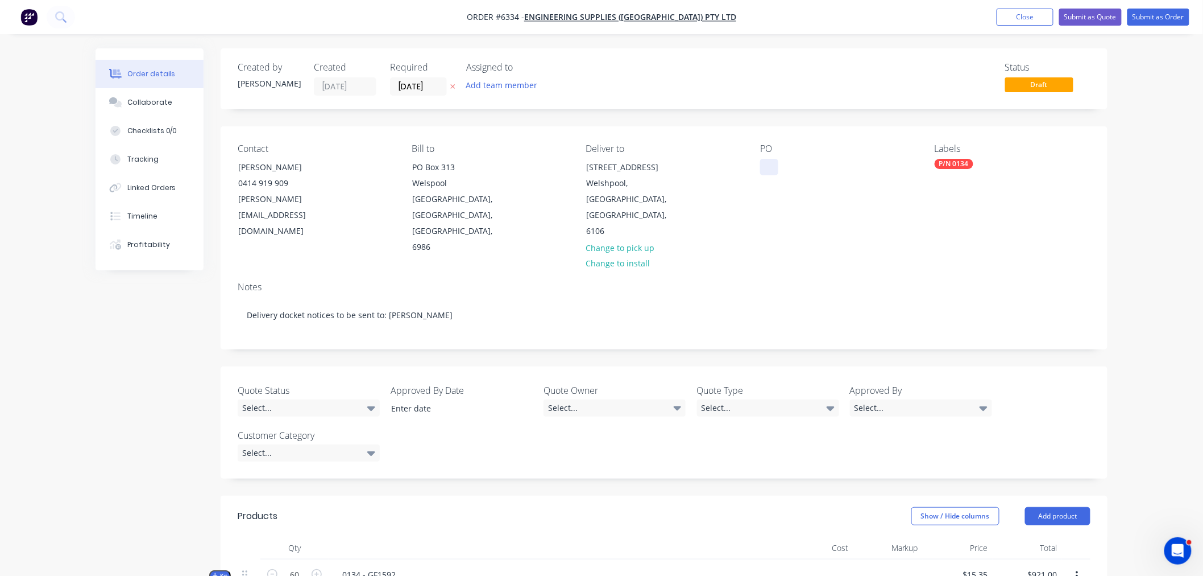
click at [767, 168] on div at bounding box center [769, 167] width 18 height 16
click at [429, 86] on input "30/09/25" at bounding box center [419, 86] width 56 height 17
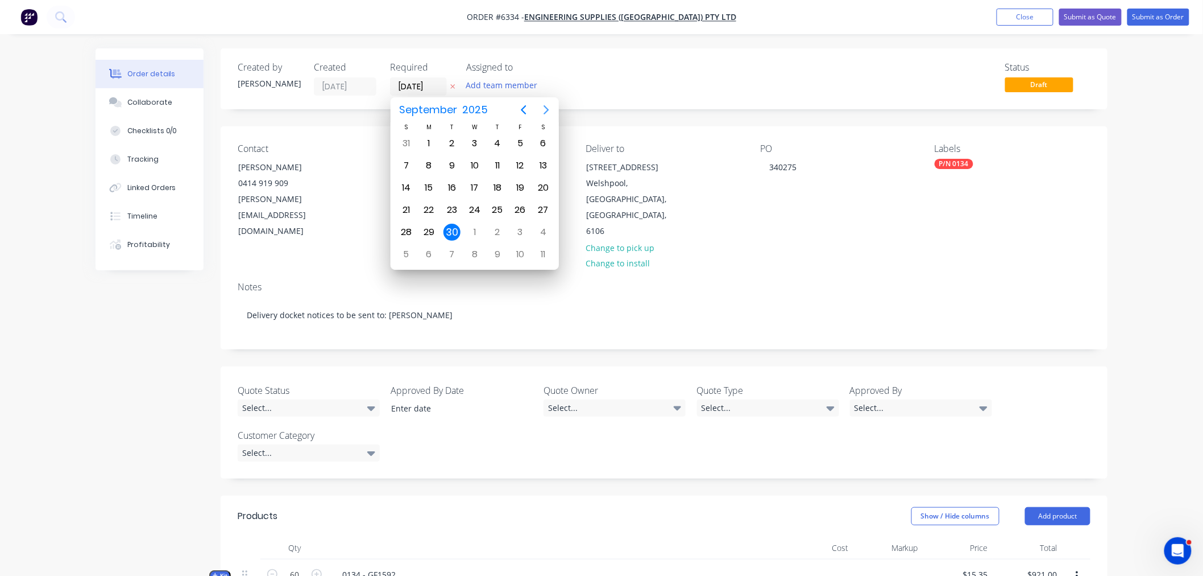
click at [544, 109] on icon "Next page" at bounding box center [547, 110] width 14 height 14
click at [429, 226] on div "27" at bounding box center [429, 231] width 17 height 17
type input "27/10/25"
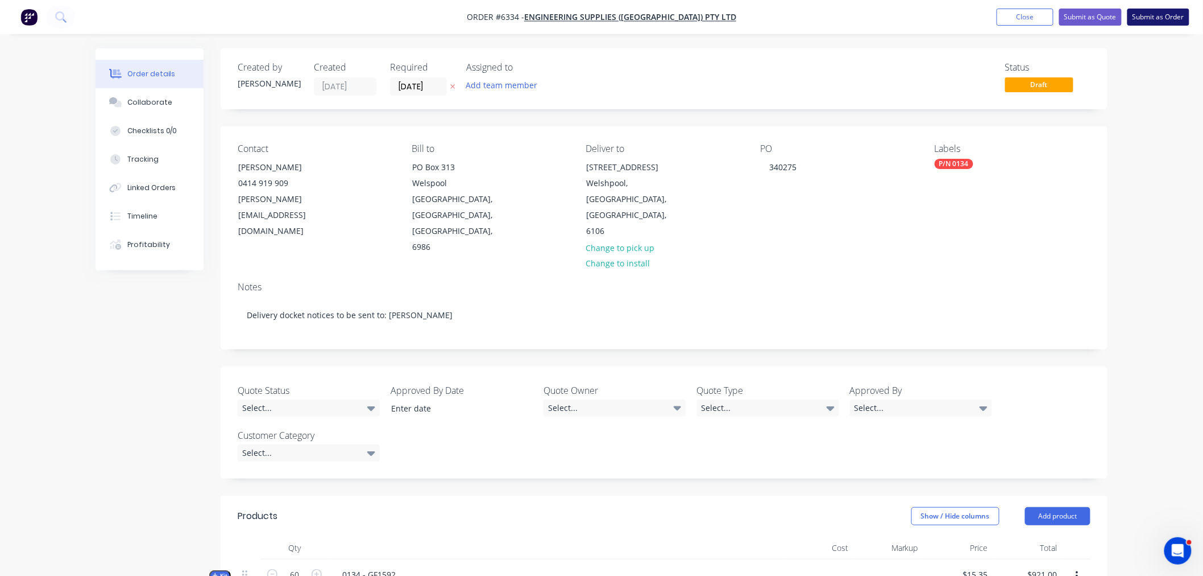
click at [1156, 15] on button "Submit as Order" at bounding box center [1159, 17] width 62 height 17
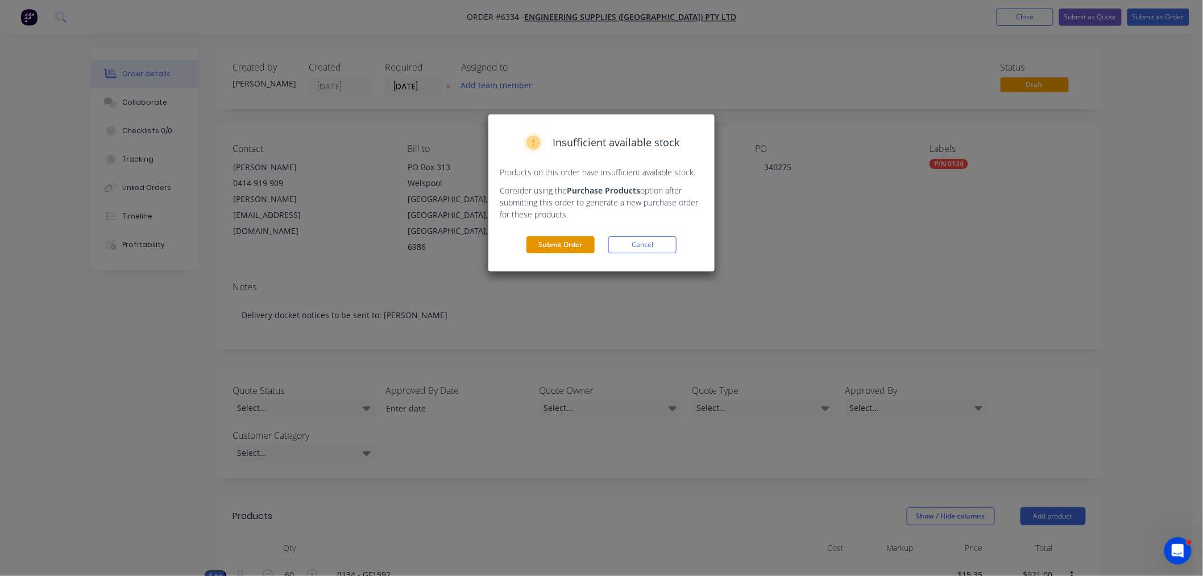
click at [554, 243] on button "Submit Order" at bounding box center [561, 244] width 68 height 17
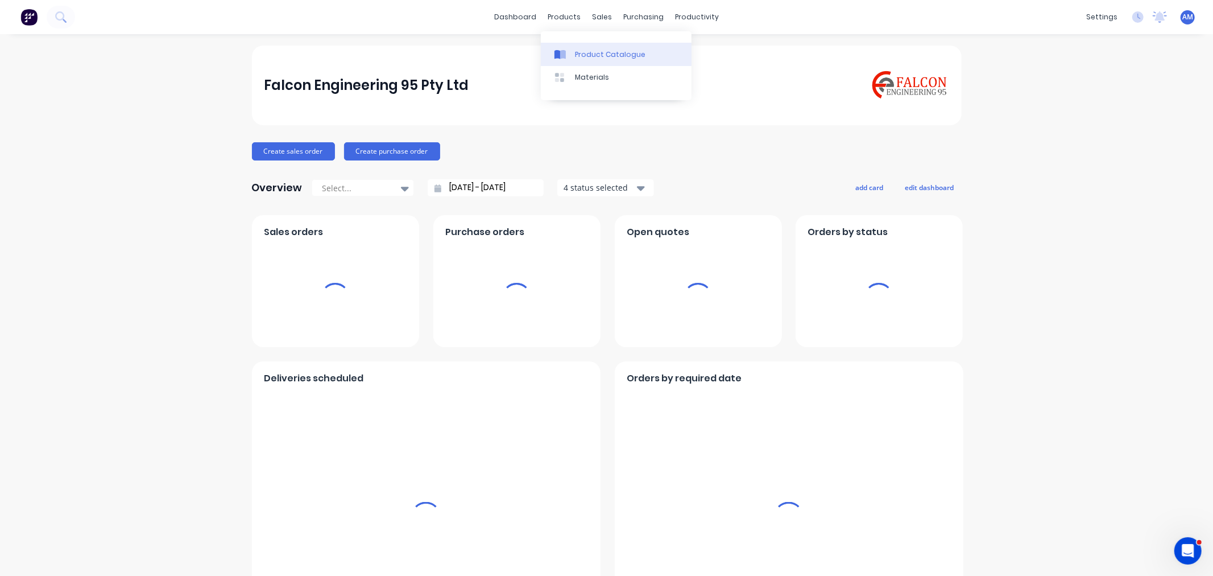
click at [592, 54] on div "Product Catalogue" at bounding box center [610, 54] width 71 height 10
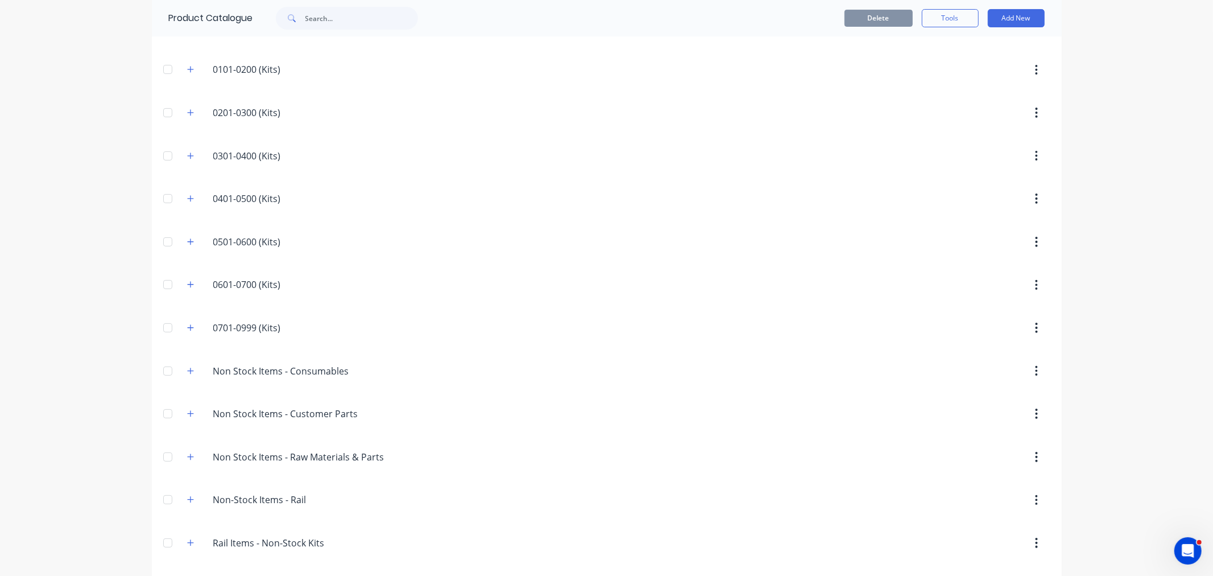
scroll to position [245, 0]
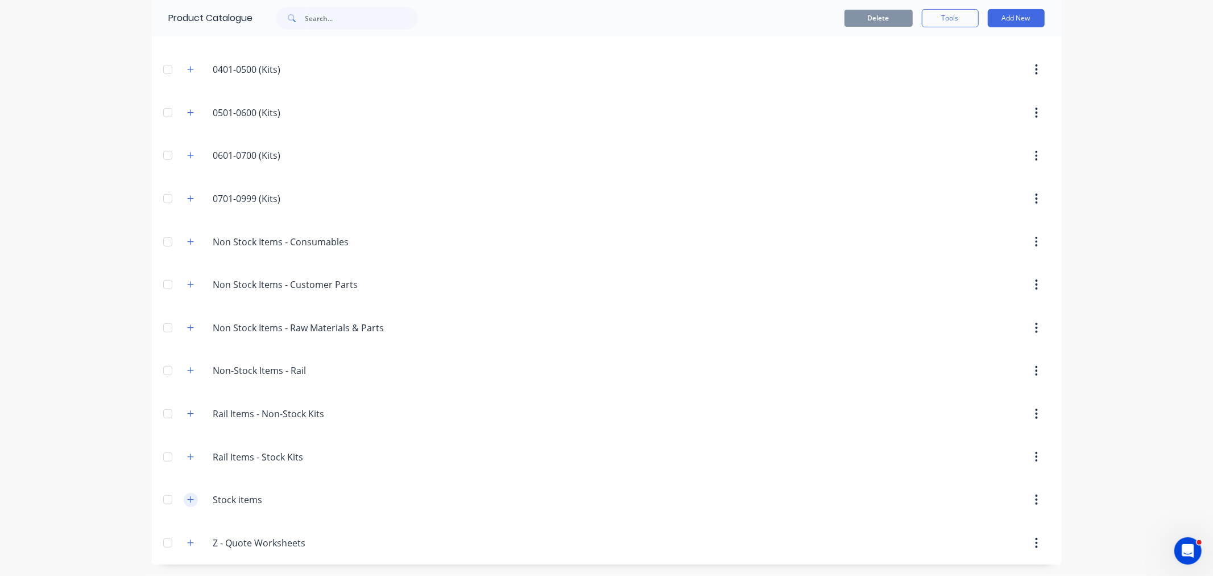
click at [184, 502] on button "button" at bounding box center [191, 499] width 14 height 14
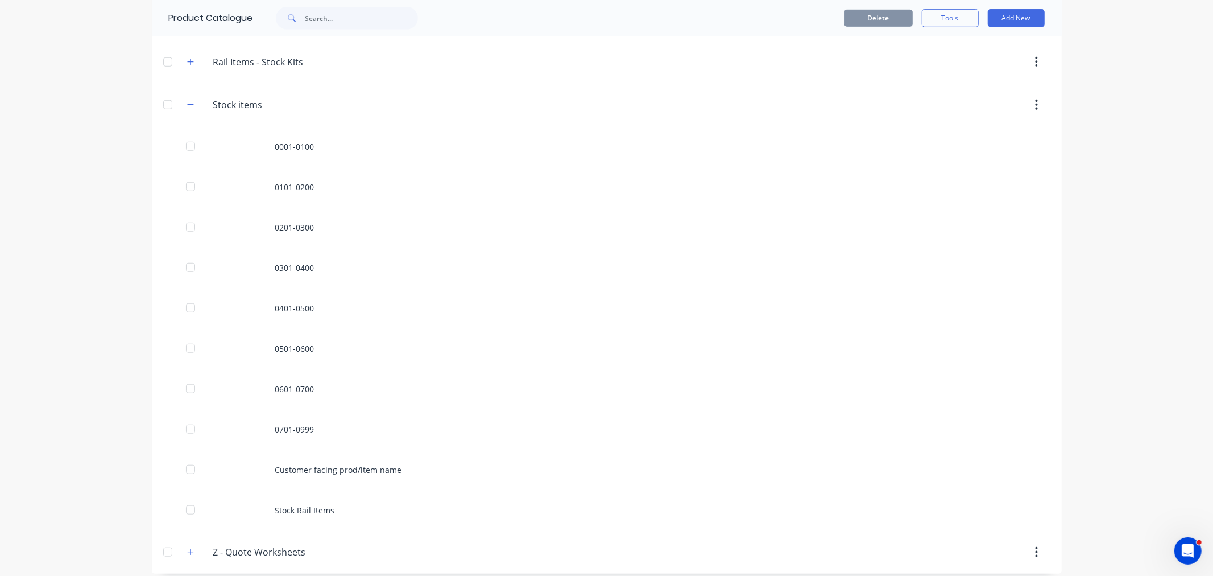
scroll to position [647, 0]
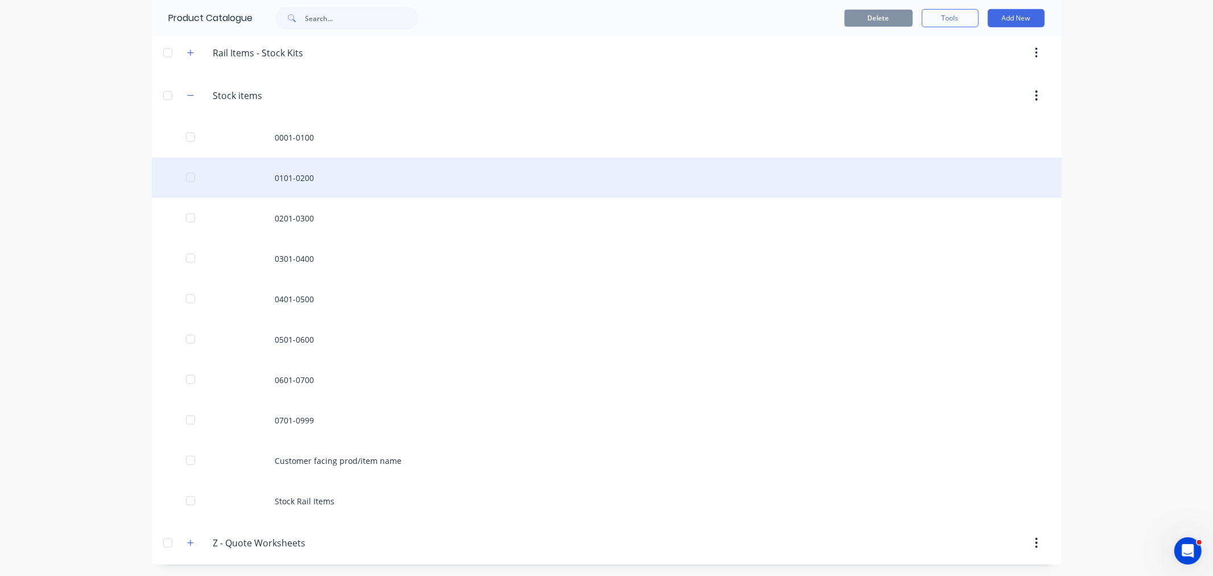
click at [284, 178] on div "0101-0200" at bounding box center [607, 178] width 910 height 40
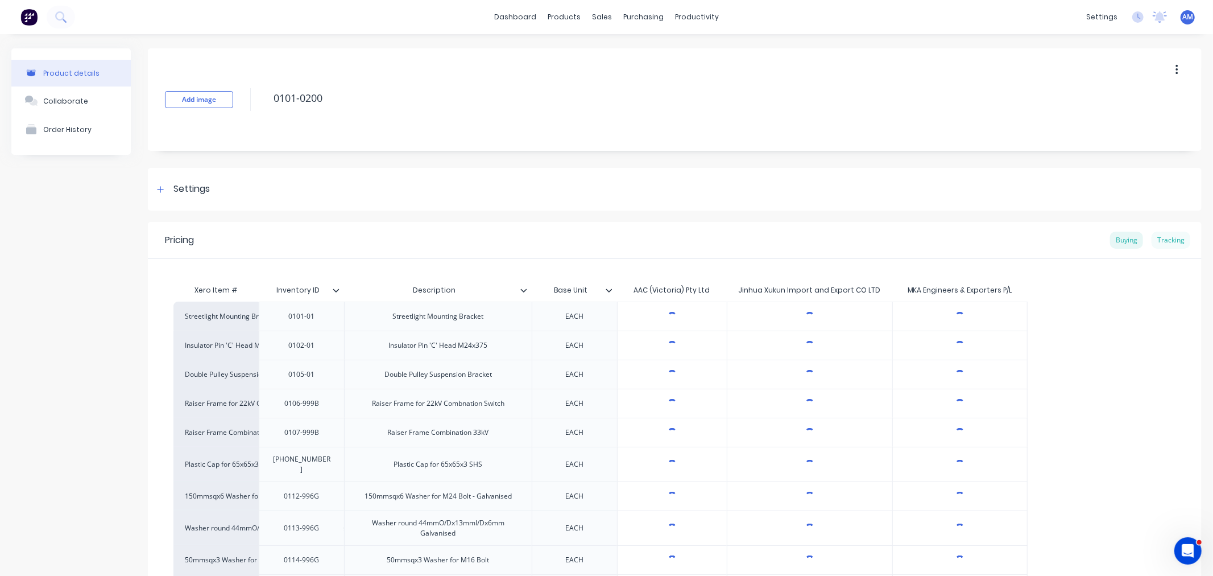
click at [1178, 242] on div "Tracking" at bounding box center [1171, 239] width 39 height 17
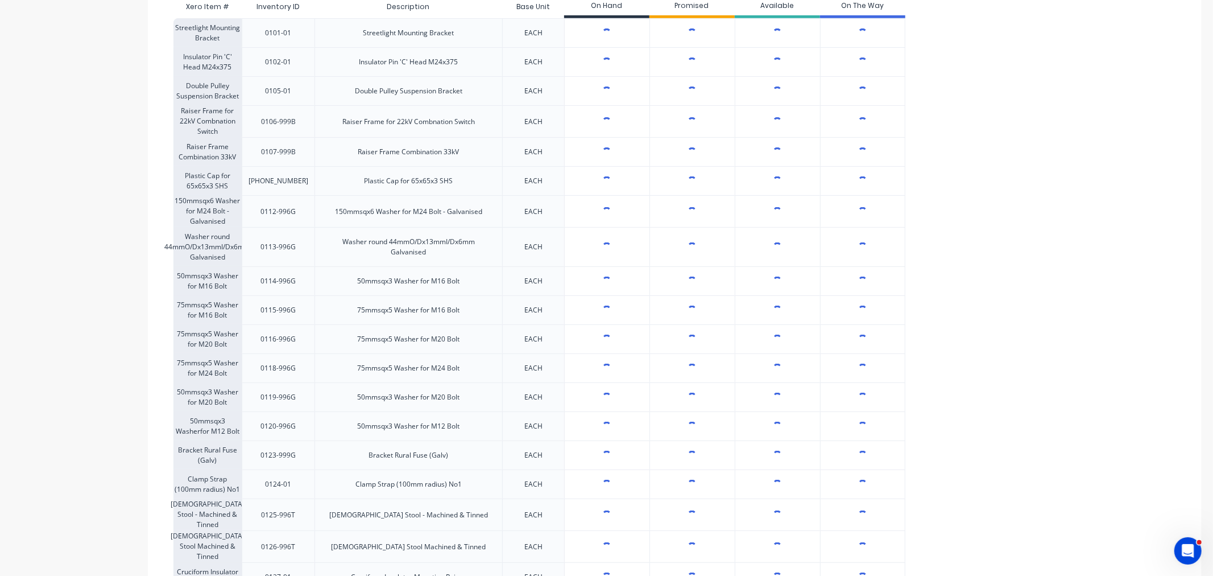
scroll to position [316, 0]
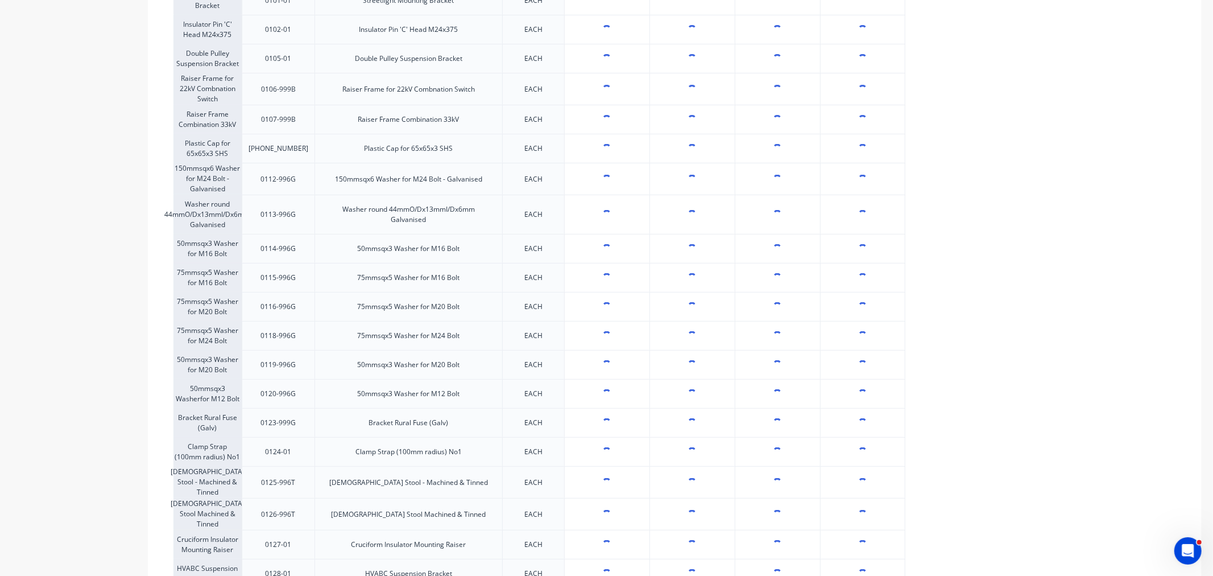
type textarea "x"
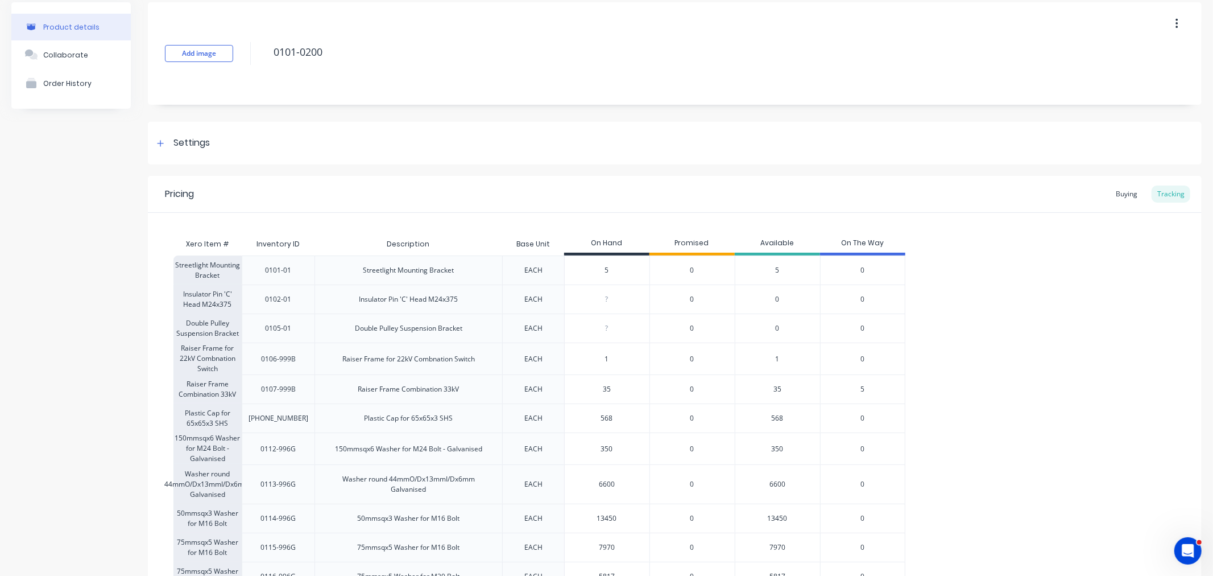
scroll to position [0, 0]
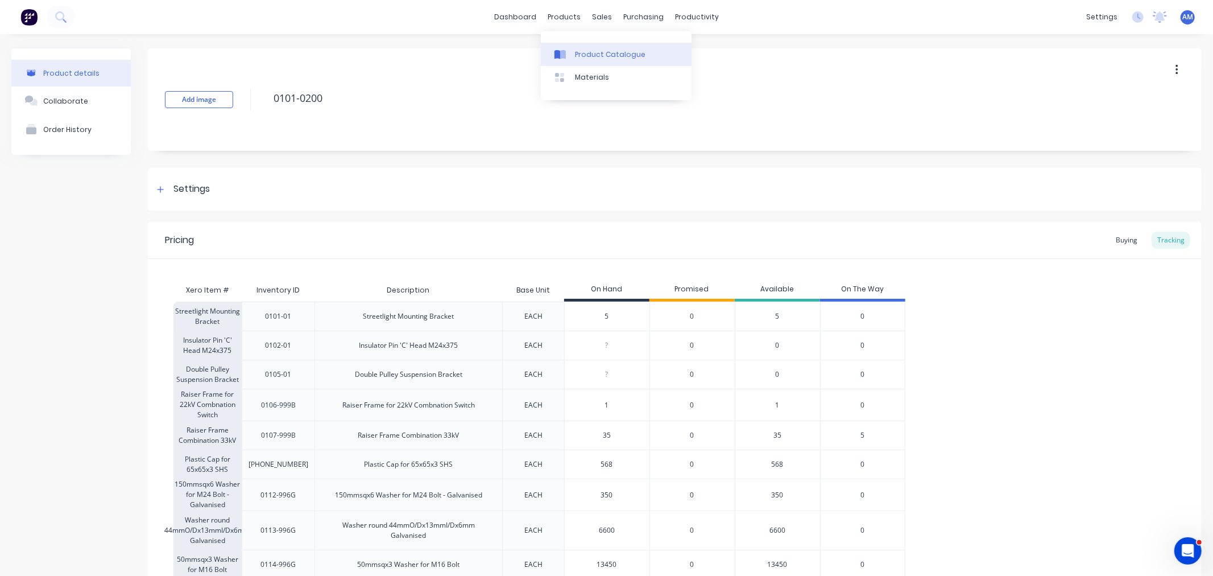
click at [579, 47] on link "Product Catalogue" at bounding box center [616, 54] width 151 height 23
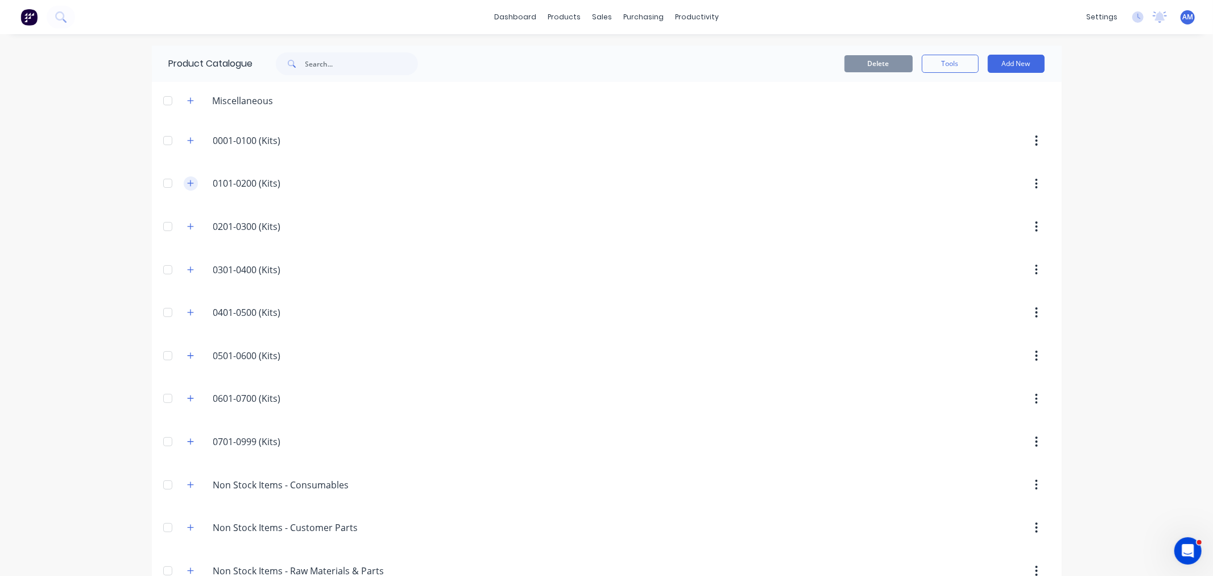
click at [192, 182] on button "button" at bounding box center [191, 183] width 14 height 14
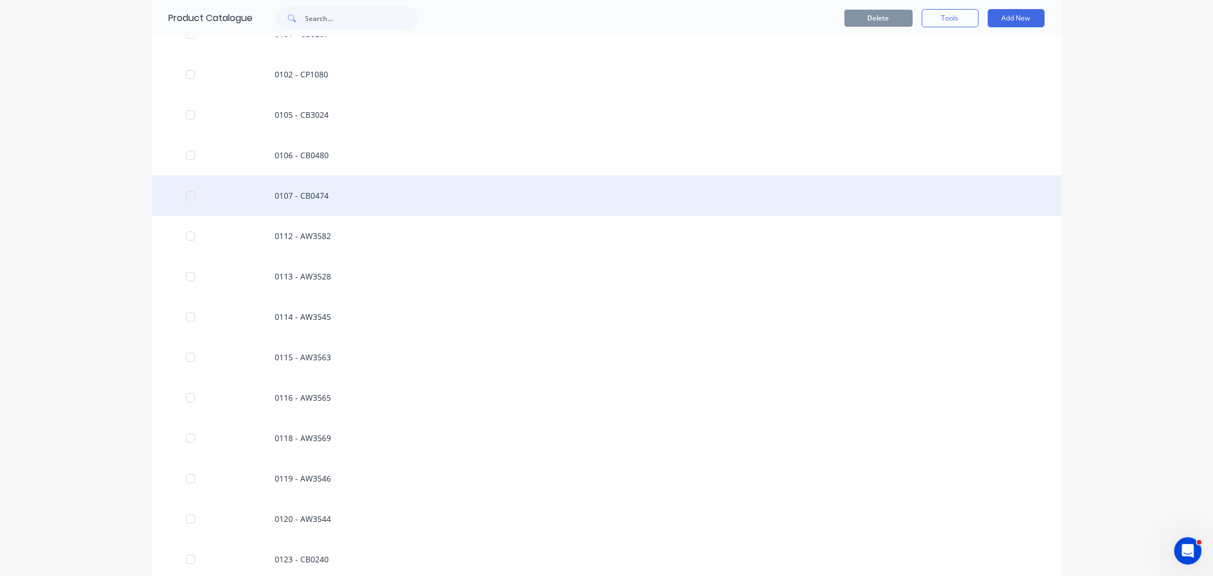
scroll to position [379, 0]
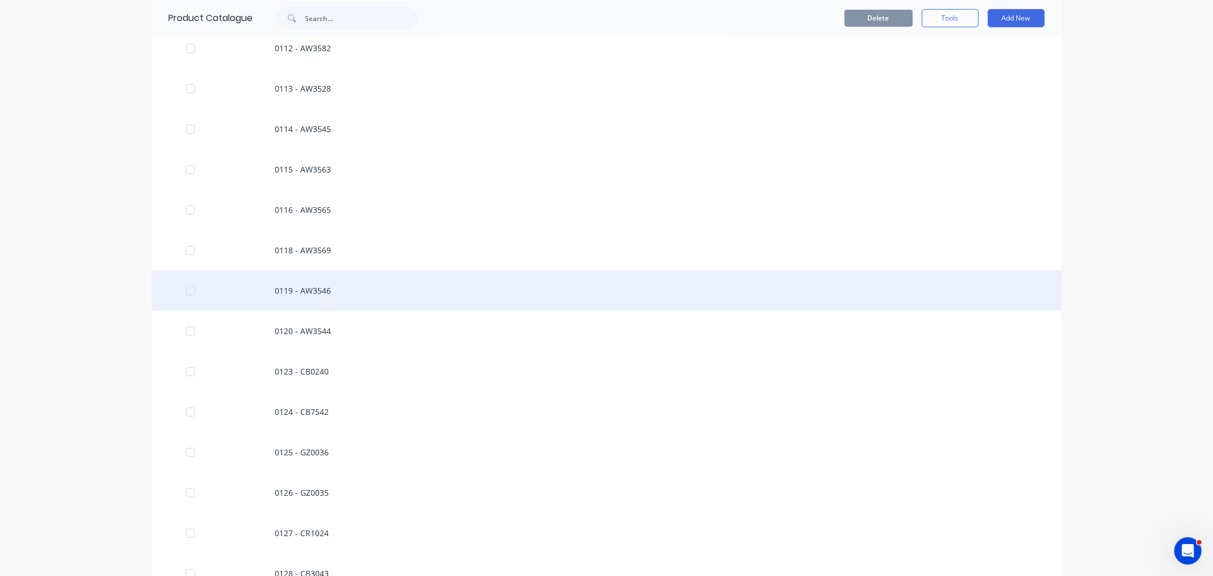
click at [287, 295] on div "0119 - AW3546" at bounding box center [607, 290] width 910 height 40
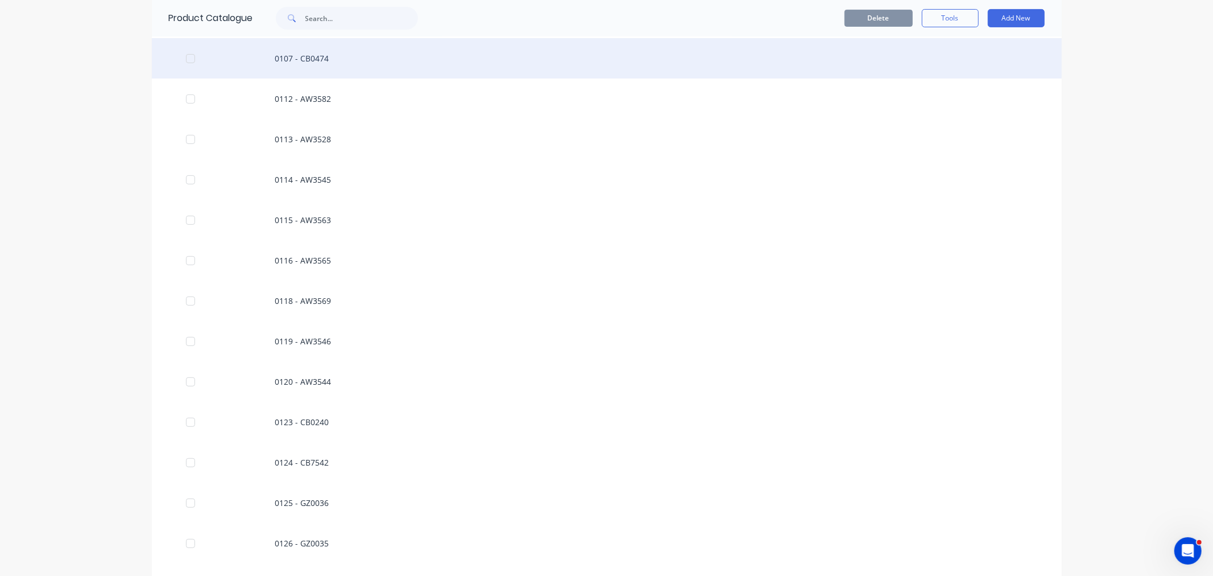
scroll to position [379, 0]
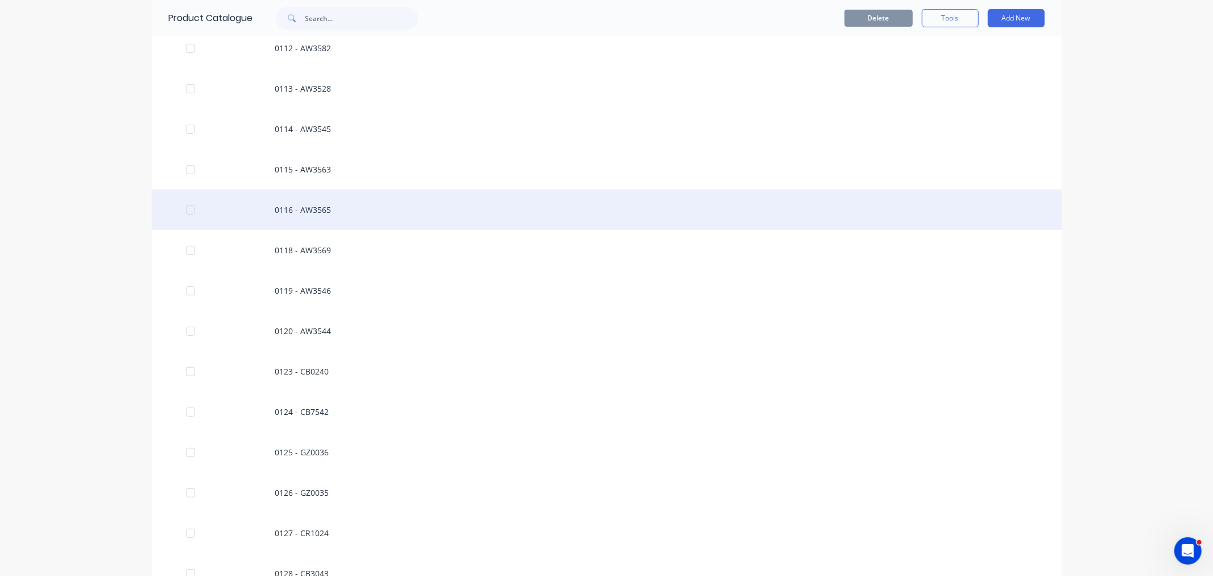
click at [303, 212] on div "0116 - AW3565" at bounding box center [607, 209] width 910 height 40
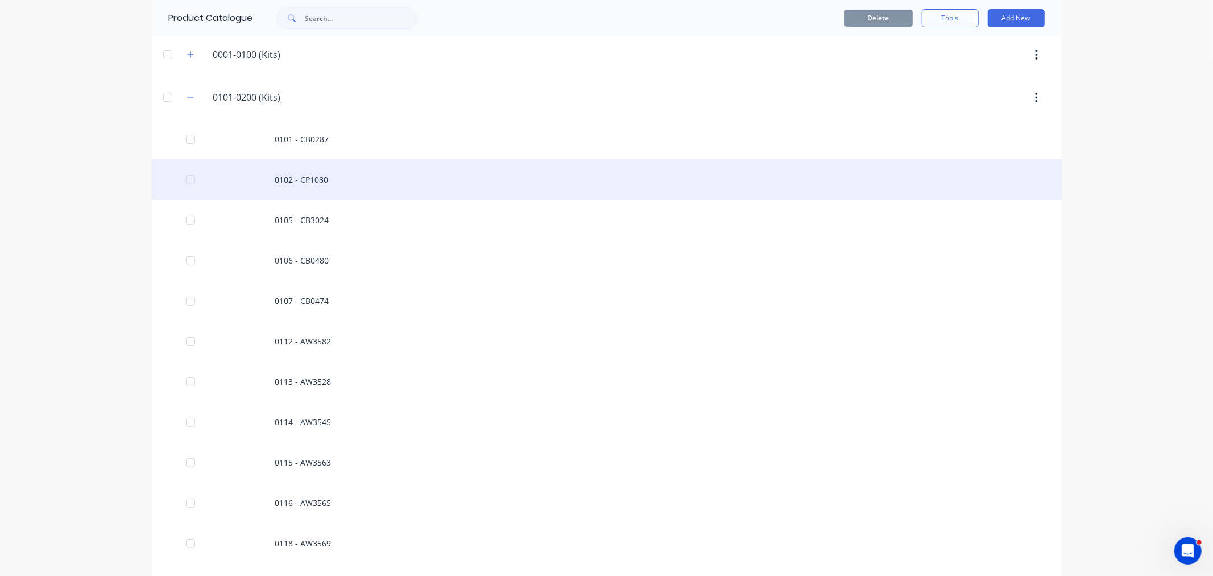
scroll to position [63, 0]
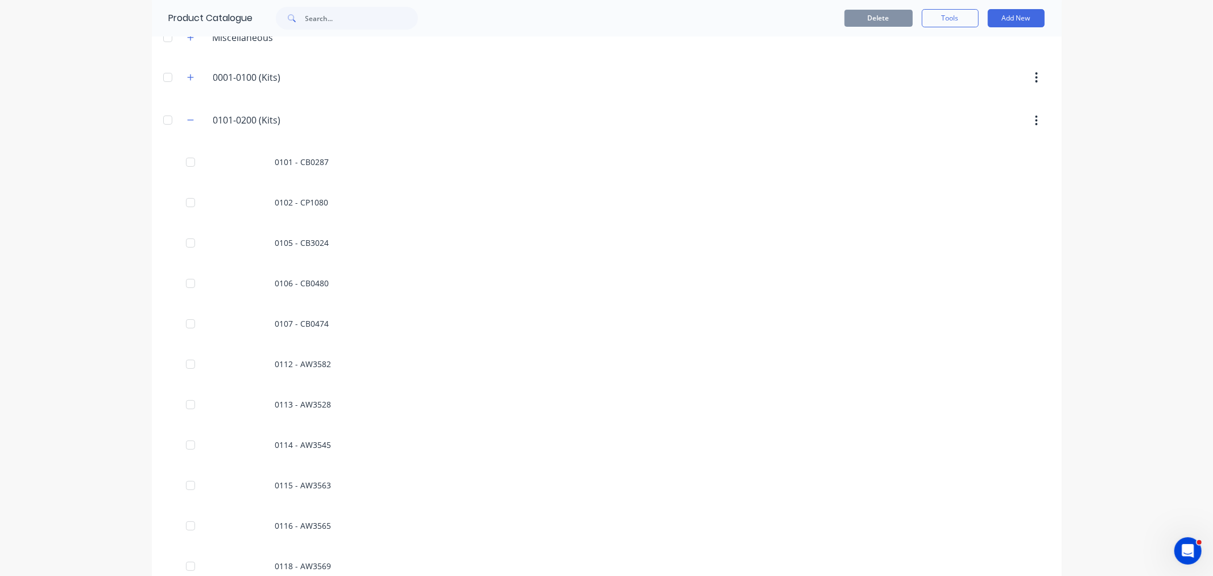
click at [187, 122] on icon "button" at bounding box center [190, 120] width 7 height 8
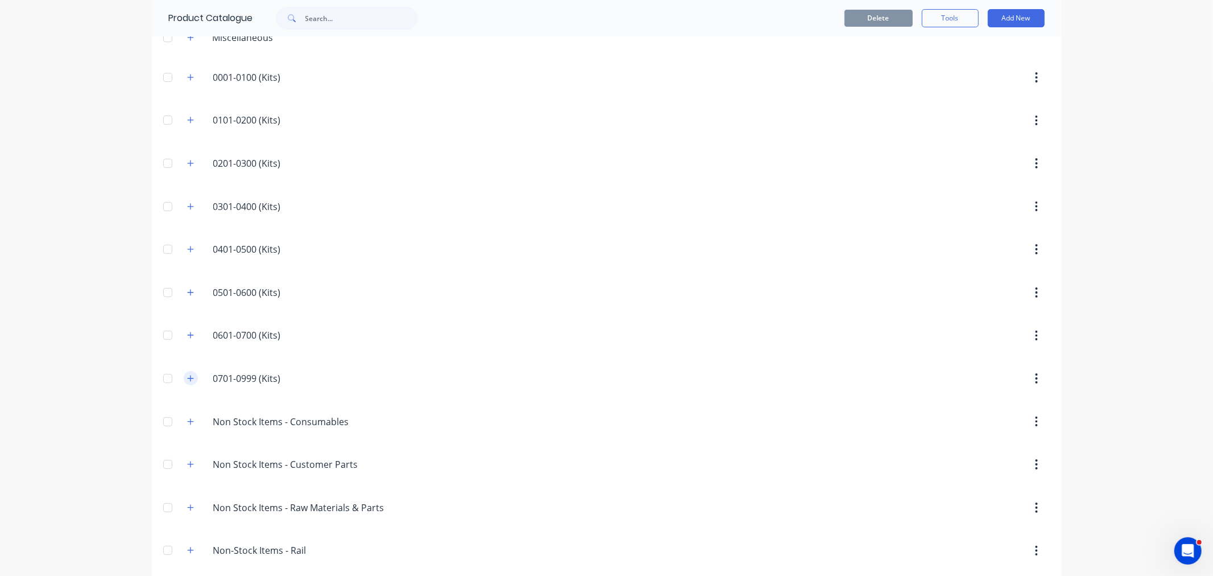
click at [188, 375] on icon "button" at bounding box center [190, 378] width 7 height 8
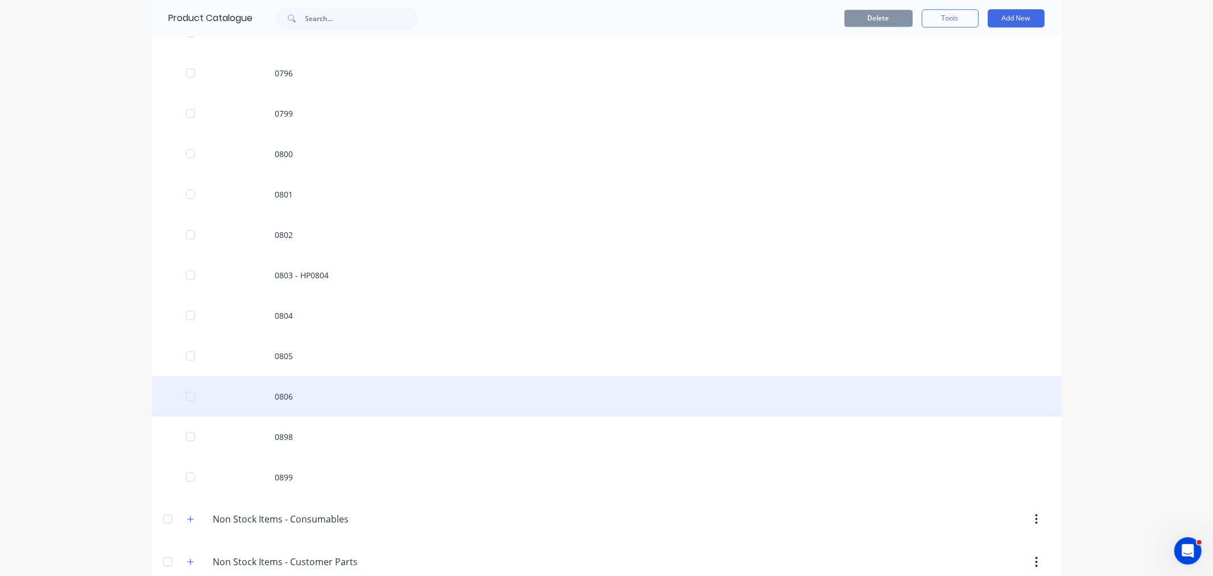
scroll to position [2338, 0]
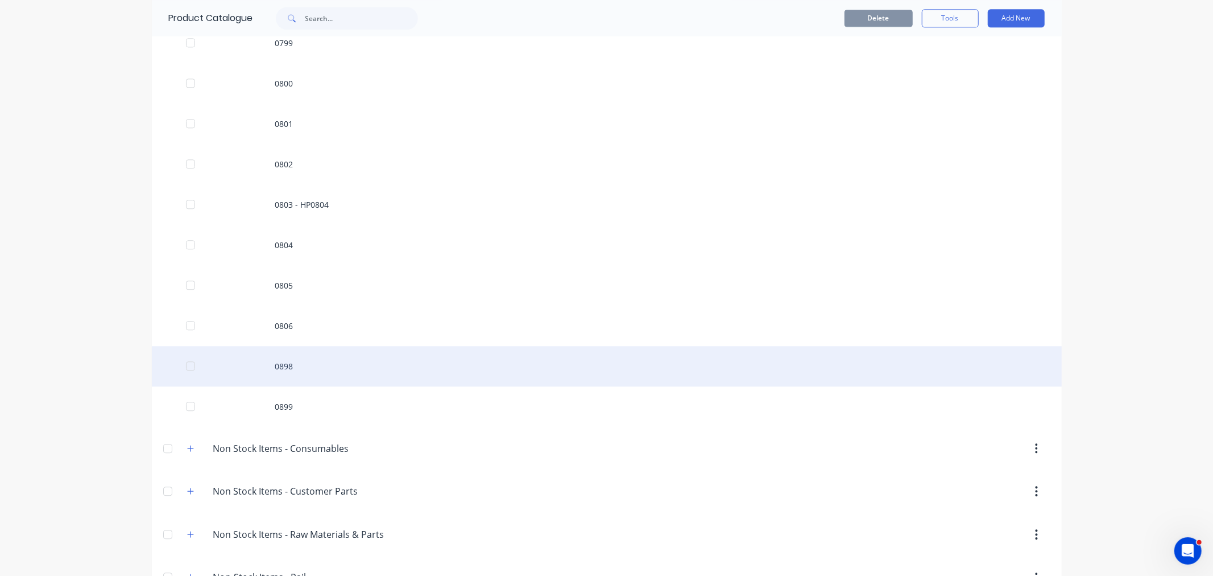
click at [282, 371] on div "0898" at bounding box center [607, 366] width 910 height 40
